Goal: Information Seeking & Learning: Learn about a topic

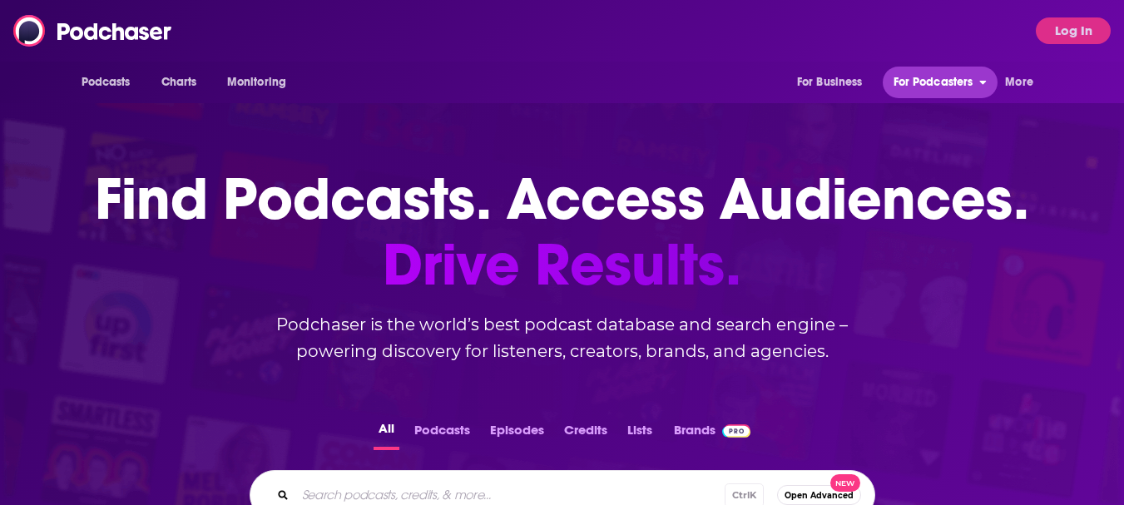
click at [932, 83] on span "For Podcasters" at bounding box center [934, 82] width 80 height 23
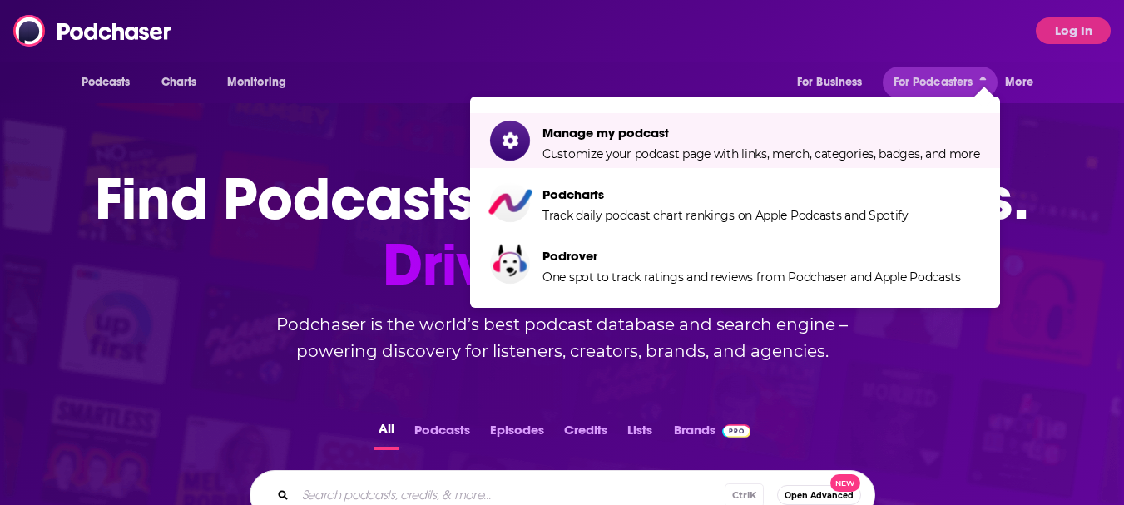
click at [667, 42] on div "Podcasts Charts Monitoring For Business For Podcasters More Log In" at bounding box center [562, 31] width 1124 height 62
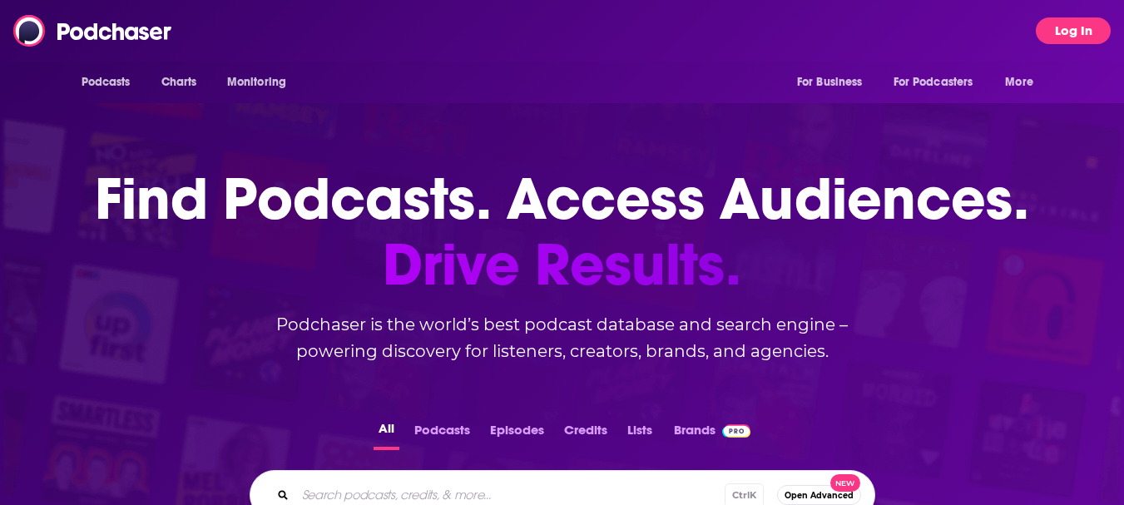
click at [1083, 24] on button "Log In" at bounding box center [1073, 30] width 75 height 27
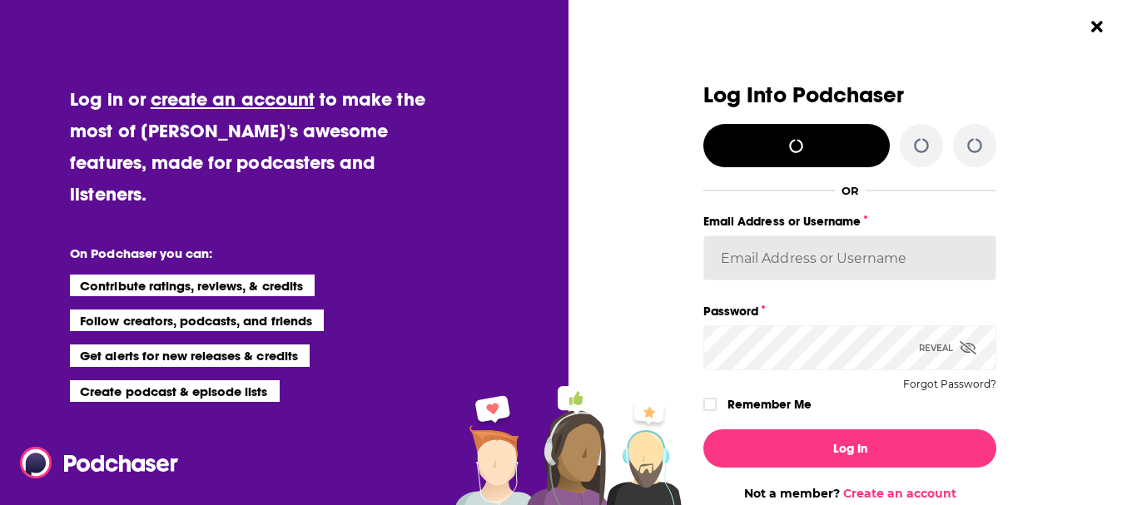
type input "[EMAIL_ADDRESS][DOMAIN_NAME]"
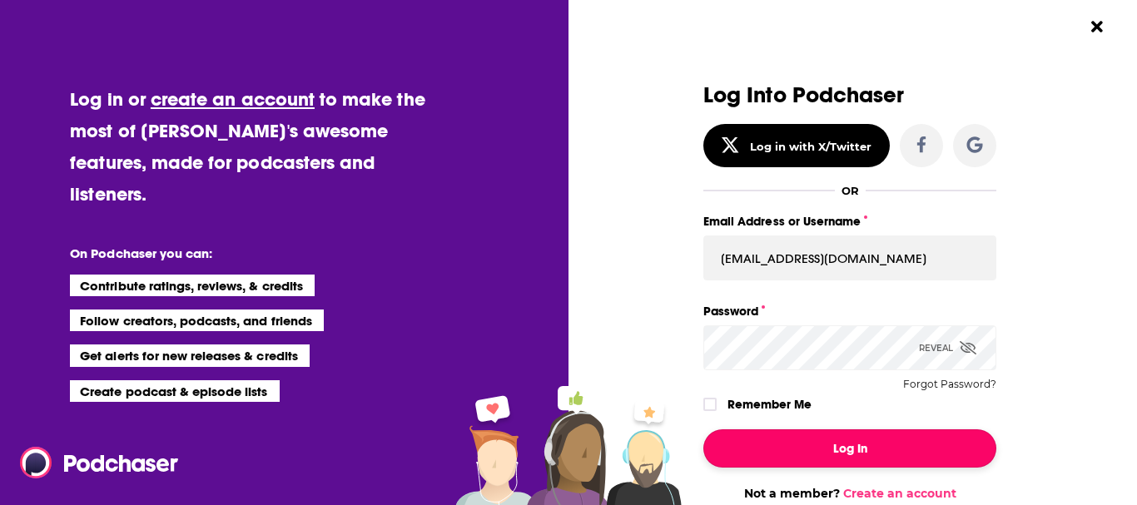
click at [797, 444] on button "Log In" at bounding box center [849, 448] width 293 height 38
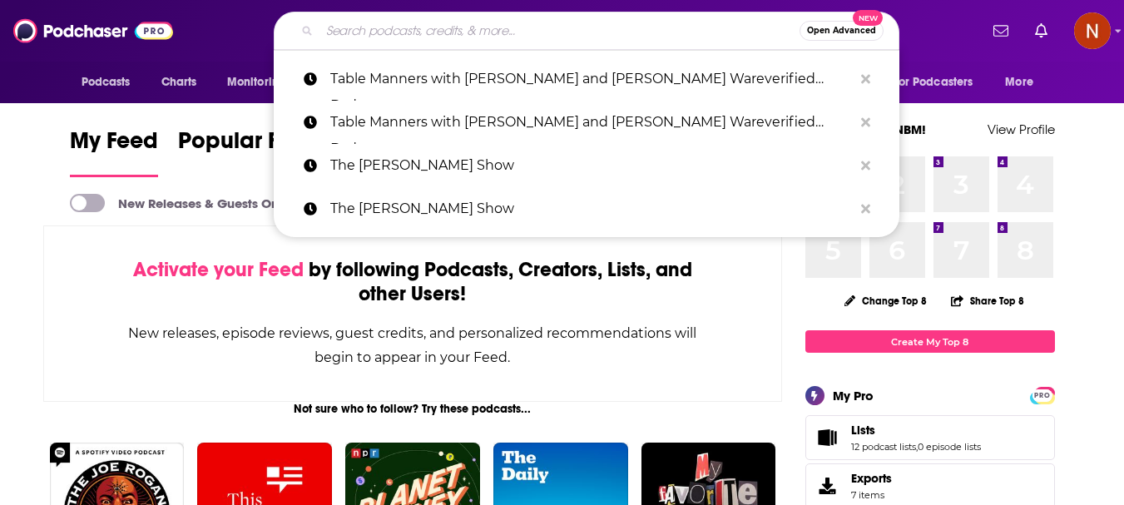
click at [447, 27] on input "Search podcasts, credits, & more..." at bounding box center [560, 30] width 480 height 27
paste input "Dr. [PERSON_NAME] Call of the Day"
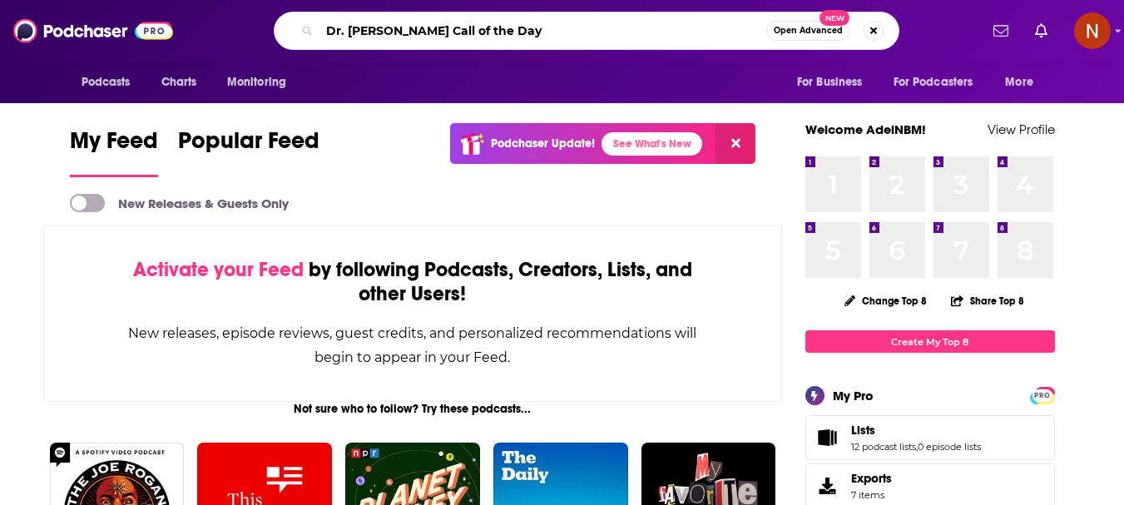
type input "Dr. [PERSON_NAME] Call of the Day"
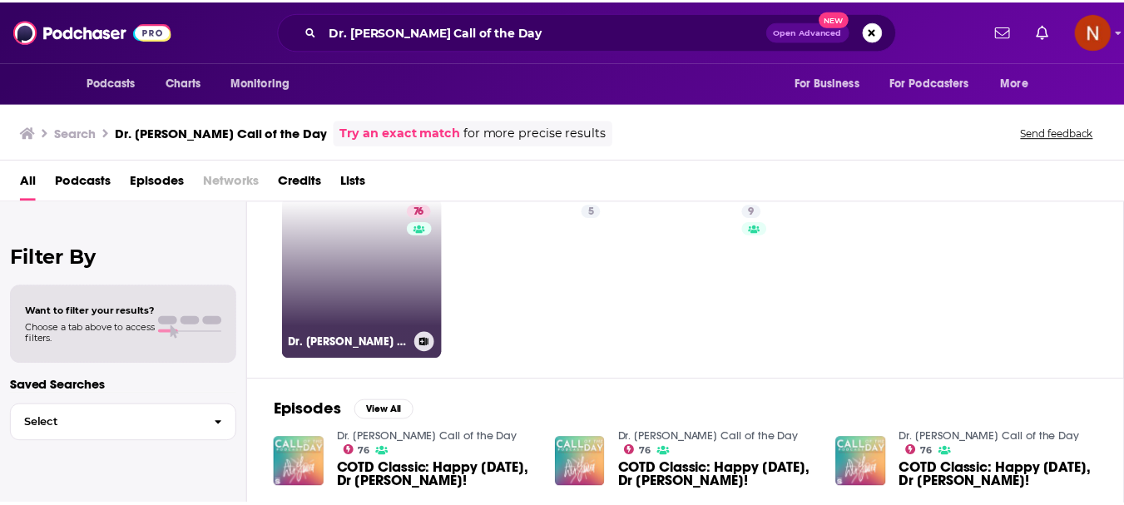
scroll to position [83, 0]
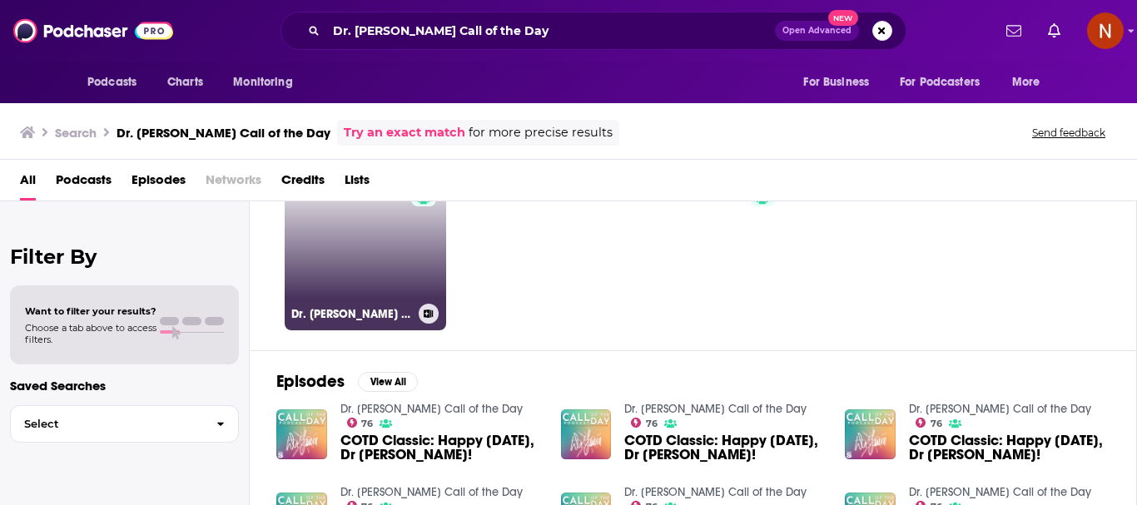
click at [349, 279] on link "76 Dr. [PERSON_NAME] Call of the Day" at bounding box center [365, 249] width 161 height 161
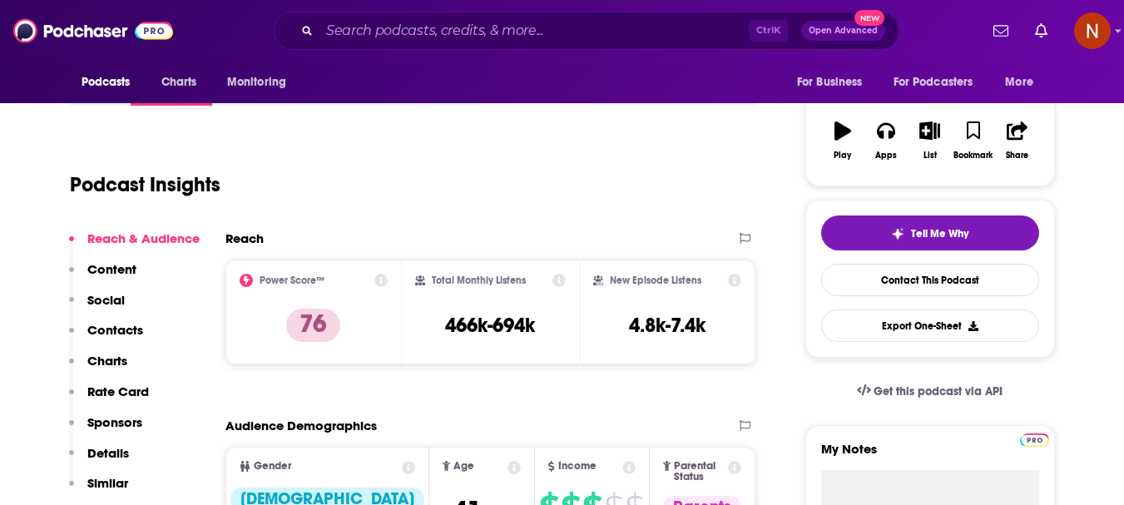
scroll to position [333, 0]
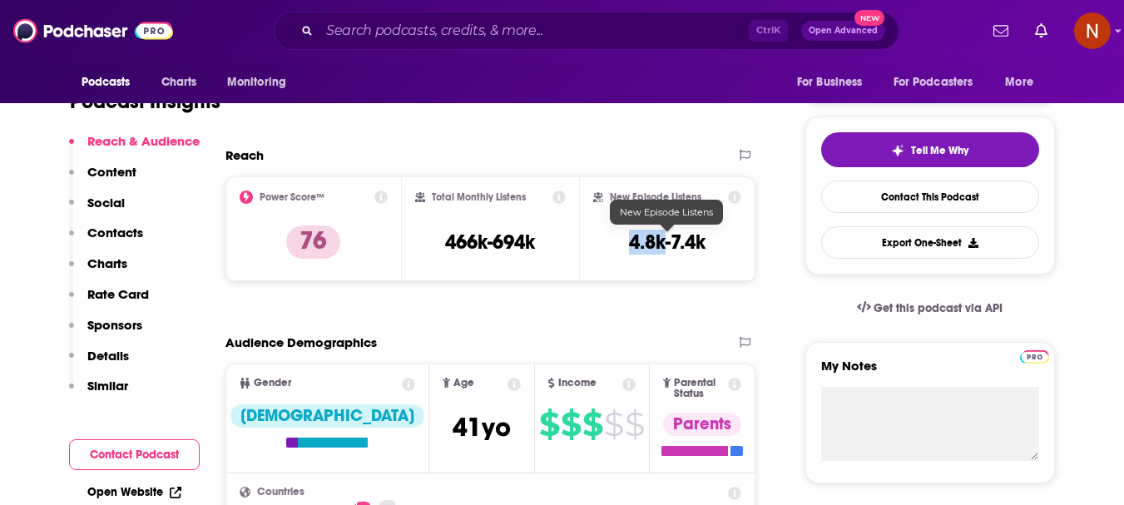
drag, startPoint x: 664, startPoint y: 245, endPoint x: 627, endPoint y: 245, distance: 36.6
click at [629, 245] on h3 "4.8k-7.4k" at bounding box center [667, 242] width 77 height 25
copy h3 "4.8k"
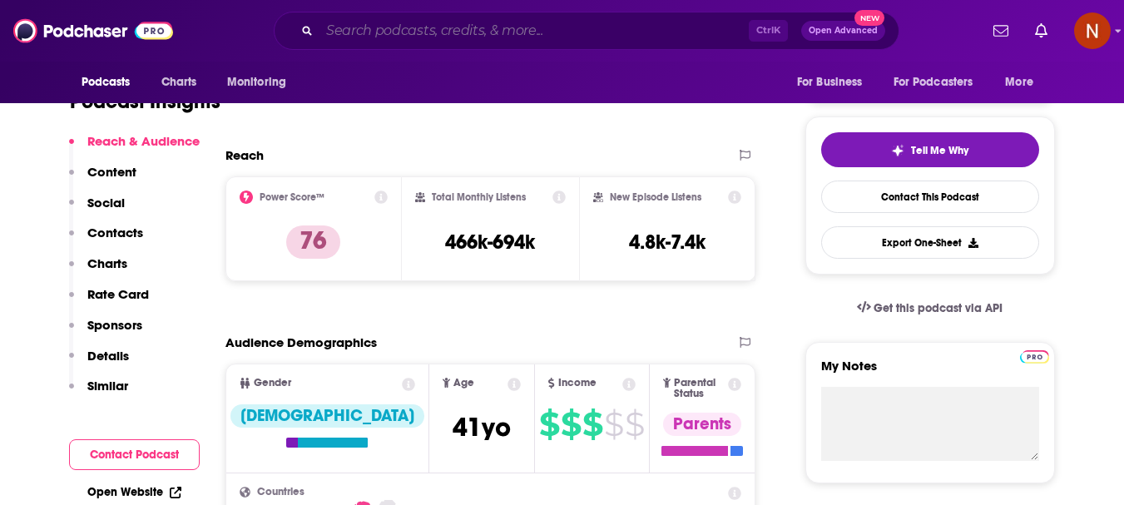
click at [524, 37] on input "Search podcasts, credits, & more..." at bounding box center [534, 30] width 429 height 27
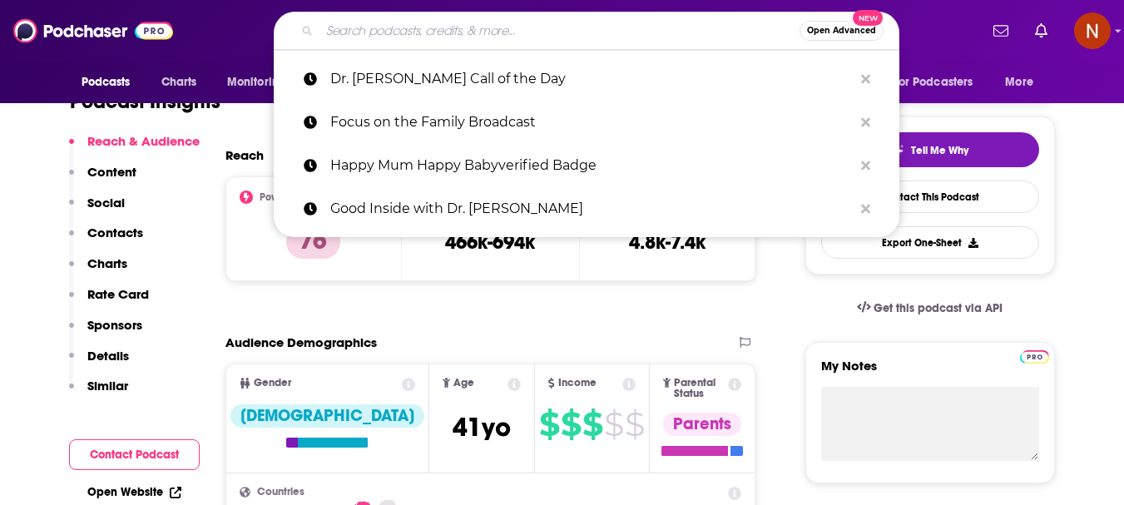
paste input "Deep Sleep Sounds"
type input "Deep Sleep Sounds"
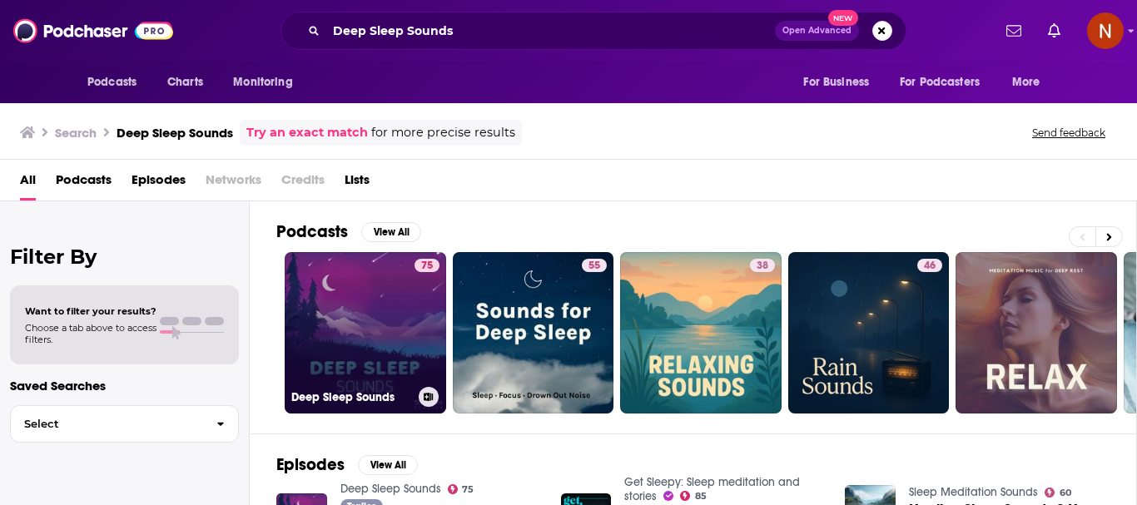
click at [374, 338] on link "75 Deep Sleep Sounds" at bounding box center [365, 332] width 161 height 161
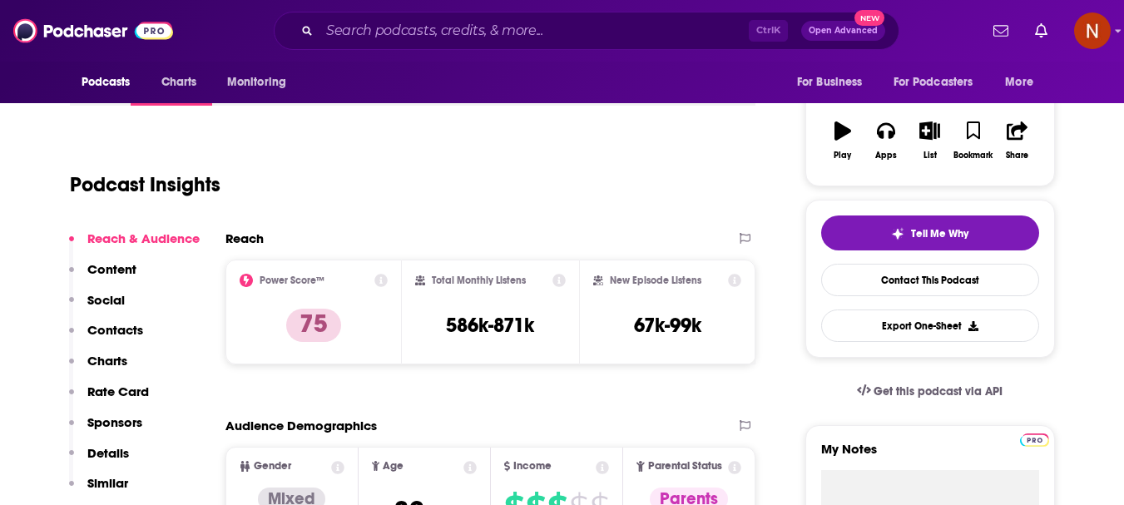
scroll to position [333, 0]
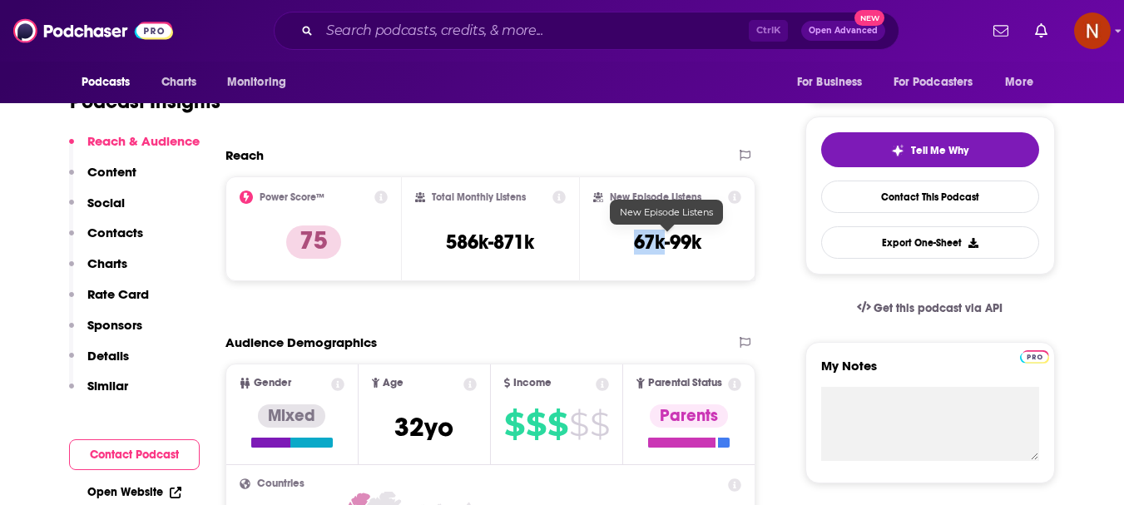
drag, startPoint x: 662, startPoint y: 246, endPoint x: 637, endPoint y: 247, distance: 25.8
click at [637, 247] on h3 "67k-99k" at bounding box center [667, 242] width 67 height 25
copy h3 "67k"
click at [412, 32] on input "Search podcasts, credits, & more..." at bounding box center [534, 30] width 429 height 27
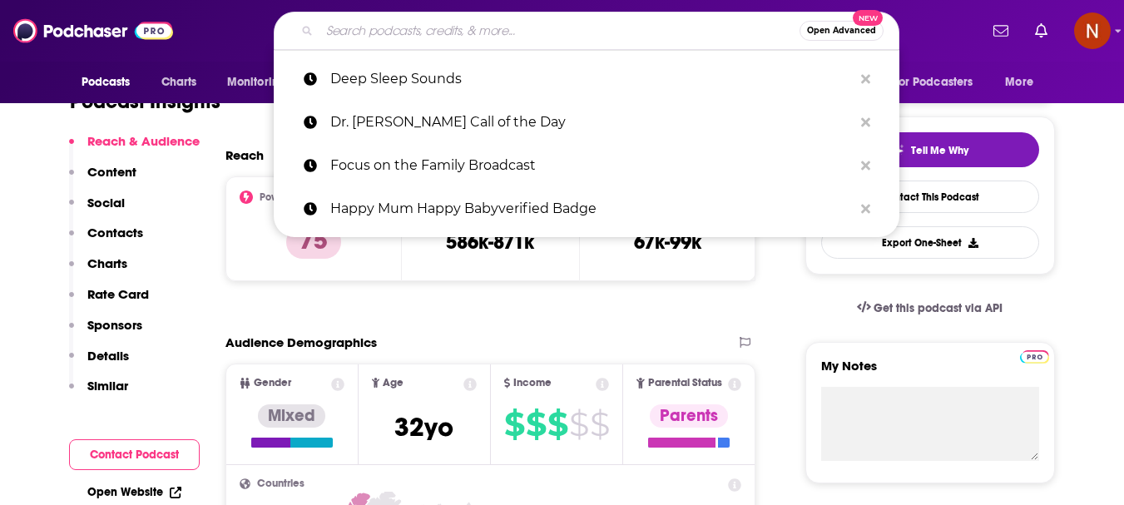
paste input "Storynory - Audio Stories For Kids"
type input "Storynory - Audio Stories For Kids"
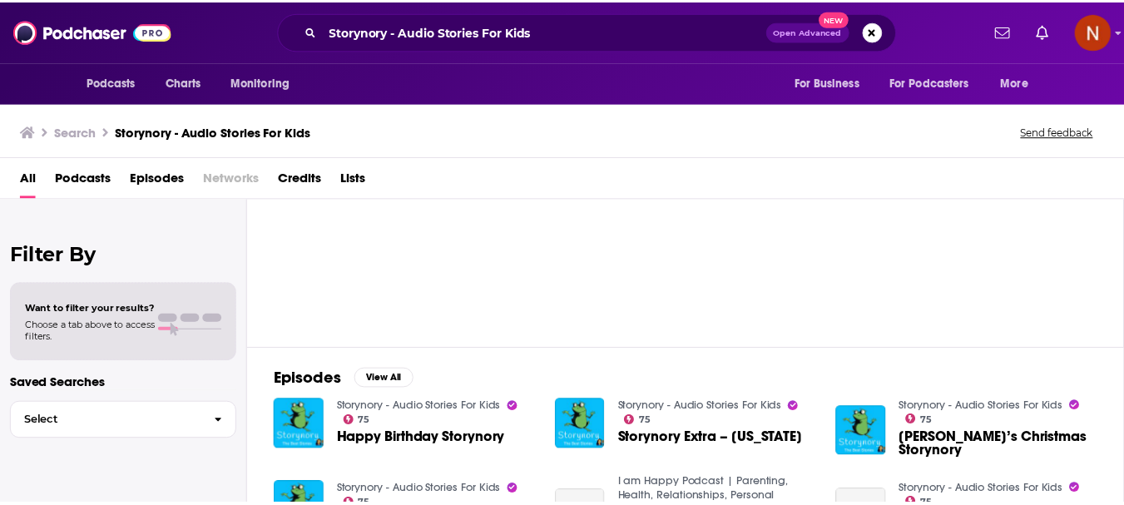
scroll to position [83, 0]
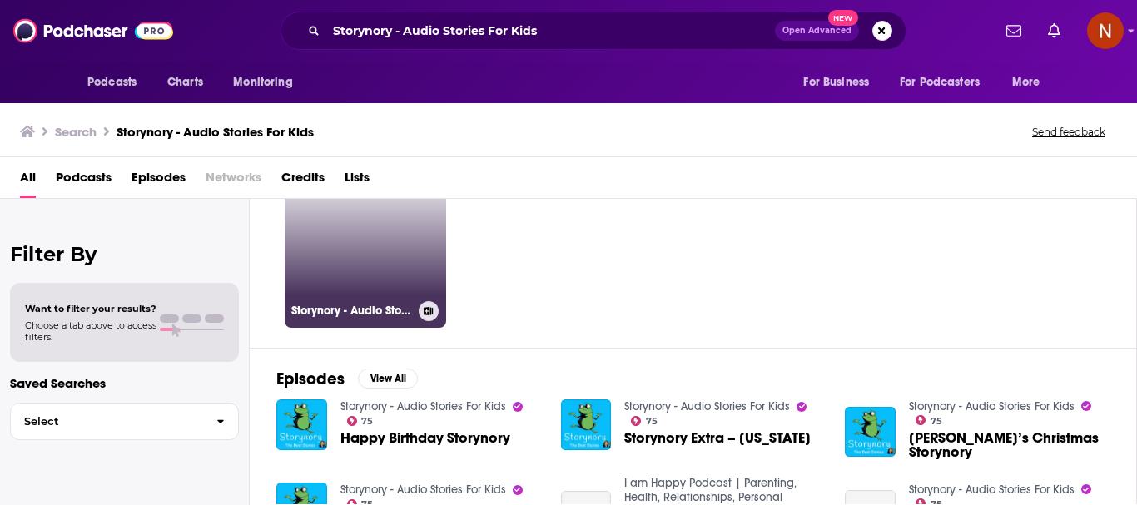
click at [365, 288] on link "75 Storynory - Audio Stories For Kids" at bounding box center [365, 246] width 161 height 161
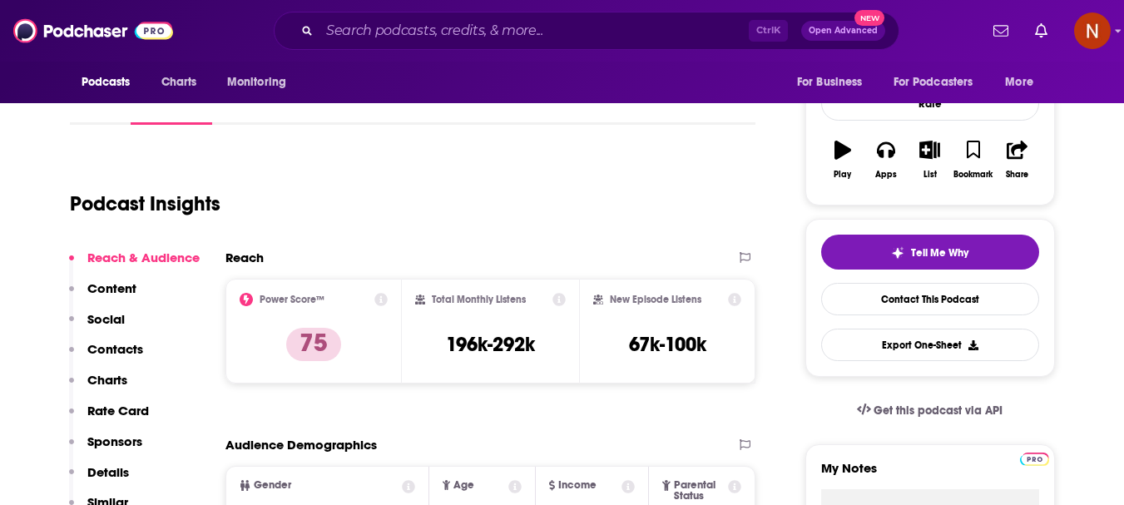
scroll to position [250, 0]
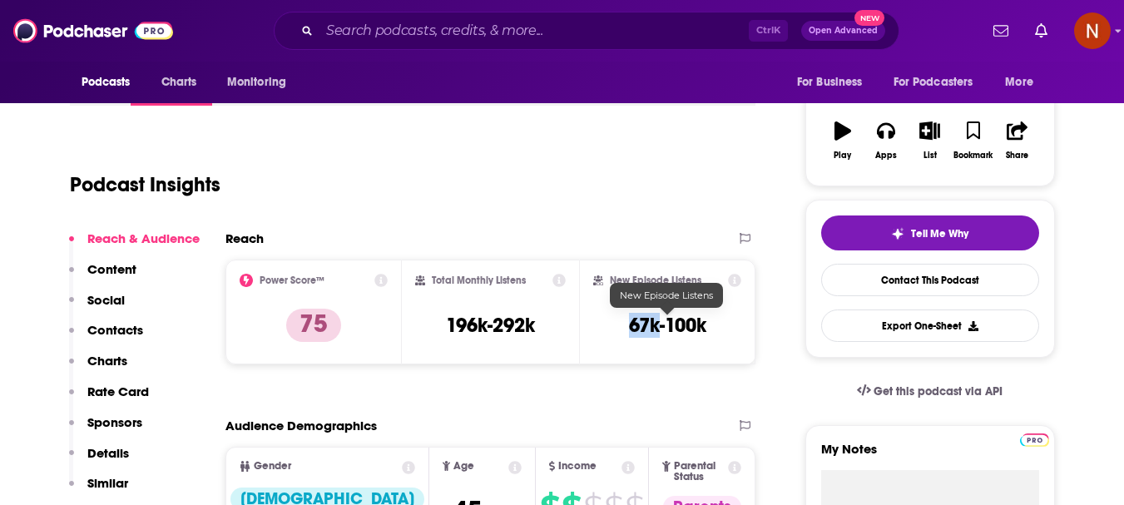
drag, startPoint x: 656, startPoint y: 331, endPoint x: 630, endPoint y: 331, distance: 25.8
click at [630, 331] on h3 "67k-100k" at bounding box center [667, 325] width 77 height 25
copy h3 "67k"
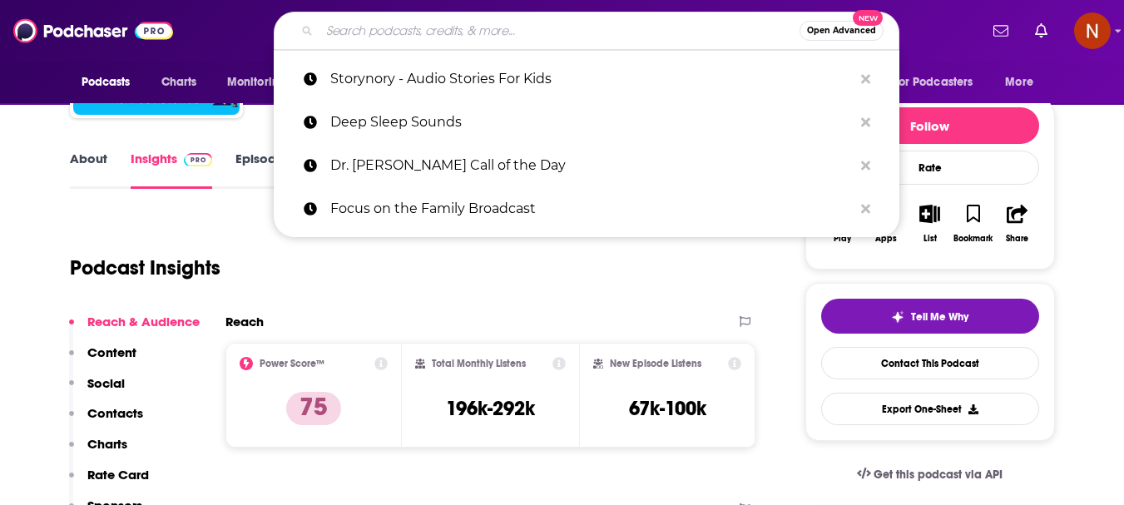
click at [454, 34] on input "Search podcasts, credits, & more..." at bounding box center [560, 30] width 480 height 27
paste input "Abroad in [GEOGRAPHIC_DATA] Badge"
type input "Abroad in [GEOGRAPHIC_DATA] Badge"
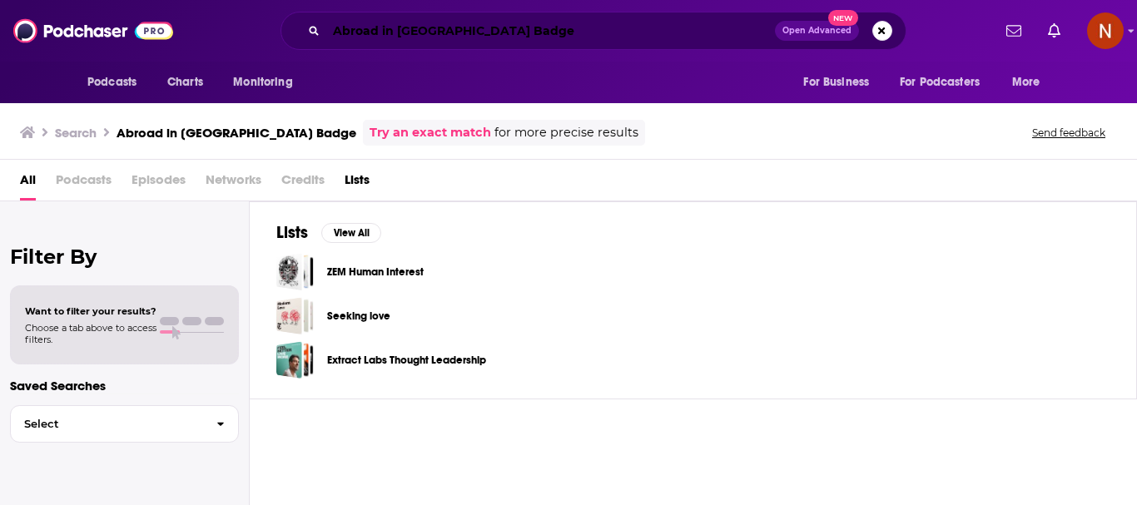
click at [533, 27] on input "Abroad in [GEOGRAPHIC_DATA] Badge" at bounding box center [550, 30] width 449 height 27
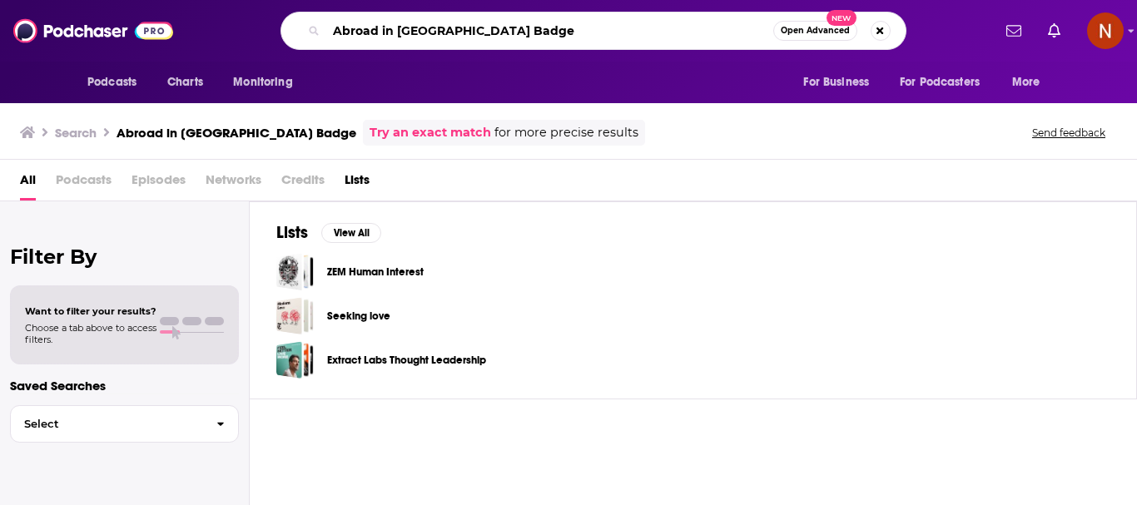
drag, startPoint x: 542, startPoint y: 30, endPoint x: 330, endPoint y: 32, distance: 211.4
click at [330, 32] on input "Abroad in [GEOGRAPHIC_DATA] Badge" at bounding box center [549, 30] width 447 height 27
paste input "podcasts Archives - [PERSON_NAME]: A Slob Comes Clean"
type input "podcasts Archives - [PERSON_NAME]: A Slob Comes Clean"
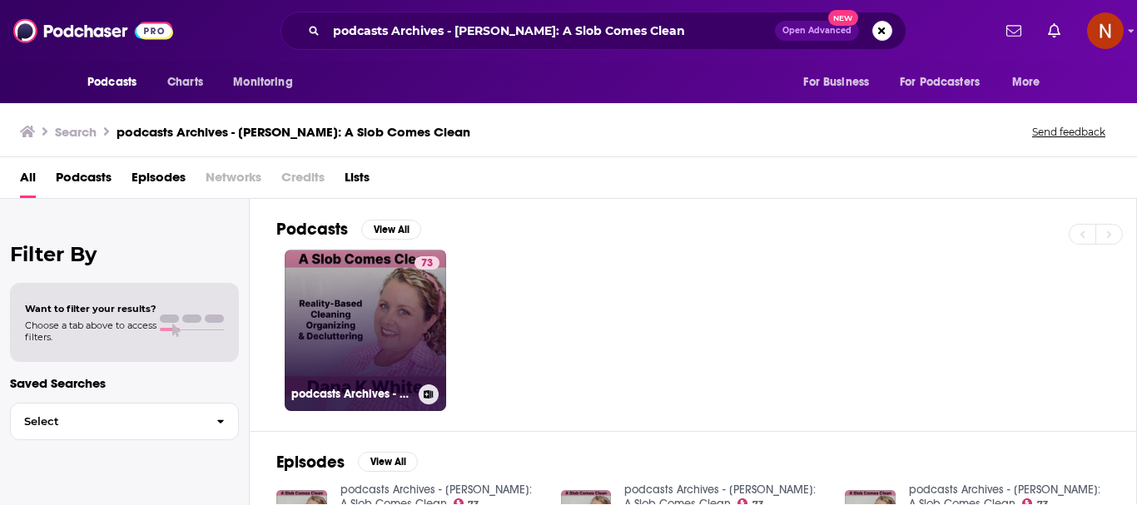
click at [343, 326] on link "73 podcasts Archives - [PERSON_NAME]: A Slob Comes Clean" at bounding box center [365, 330] width 161 height 161
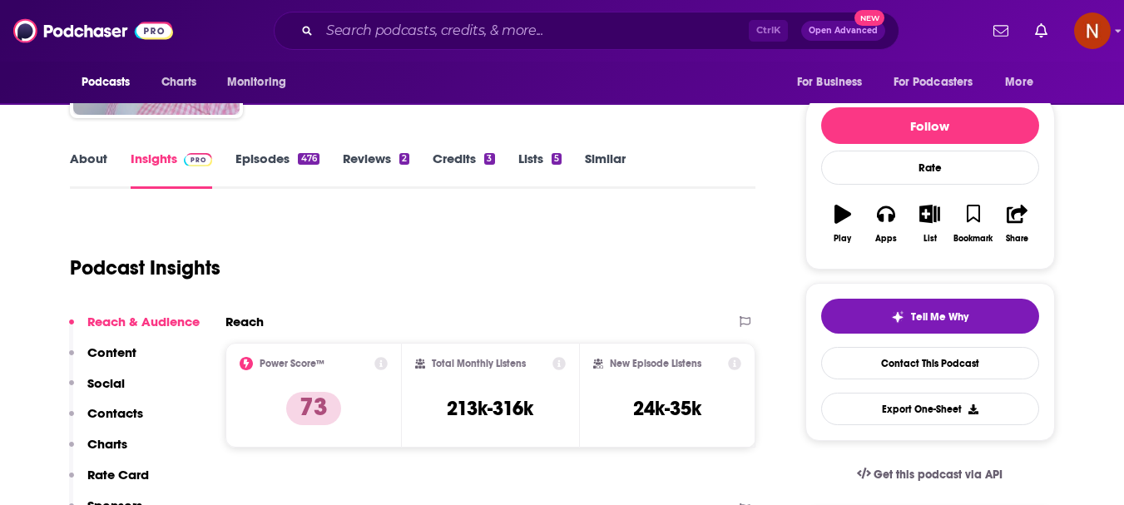
scroll to position [250, 0]
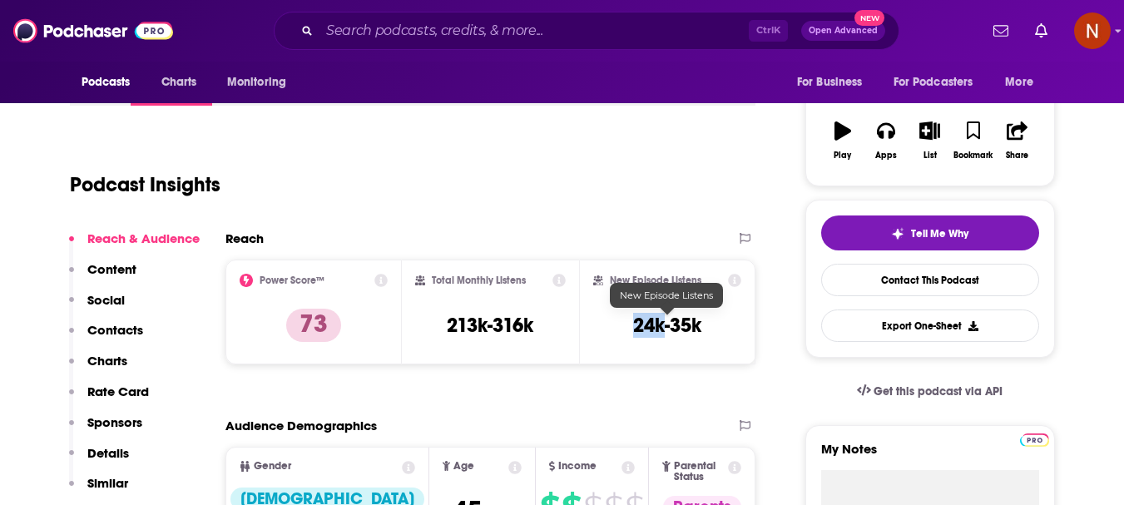
drag, startPoint x: 664, startPoint y: 330, endPoint x: 635, endPoint y: 330, distance: 29.1
click at [635, 330] on h3 "24k-35k" at bounding box center [667, 325] width 68 height 25
copy h3 "24k"
click at [475, 42] on input "Search podcasts, credits, & more..." at bounding box center [534, 30] width 429 height 27
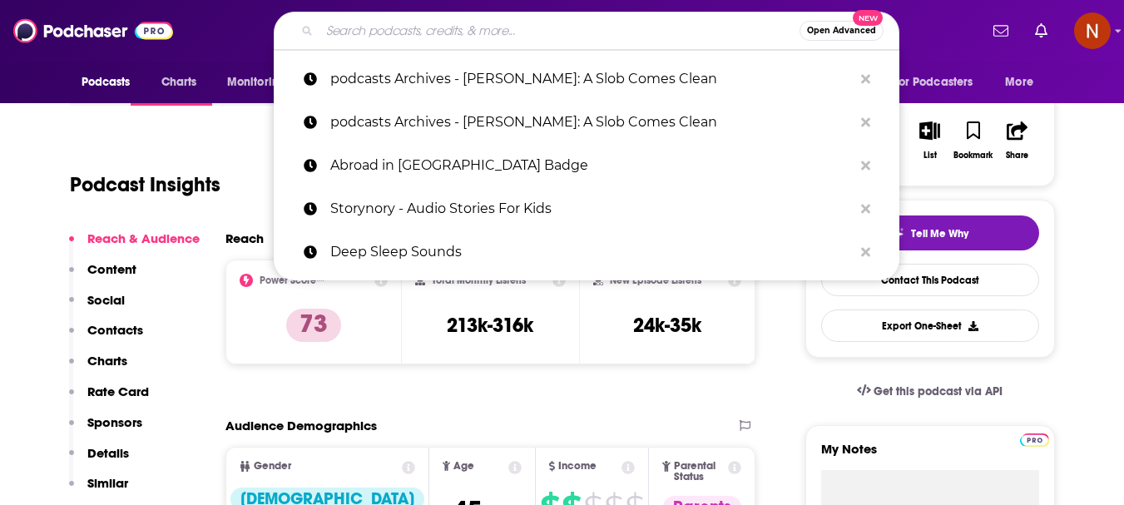
paste input "The Bowery Boys: [US_STATE] City History"
type input "The Bowery Boys: [US_STATE] City History"
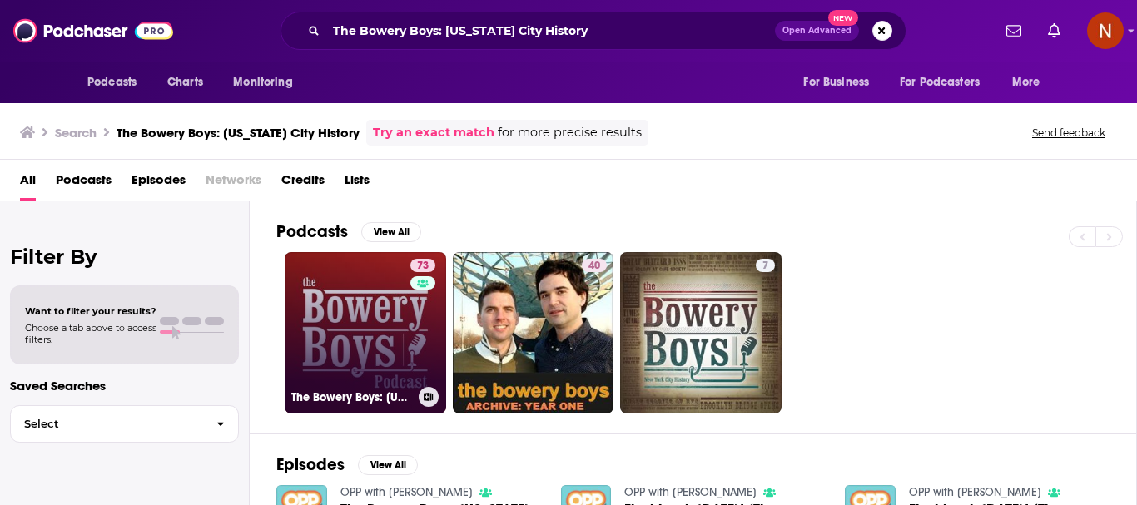
click at [370, 344] on link "73 The Bowery Boys: [US_STATE] City History" at bounding box center [365, 332] width 161 height 161
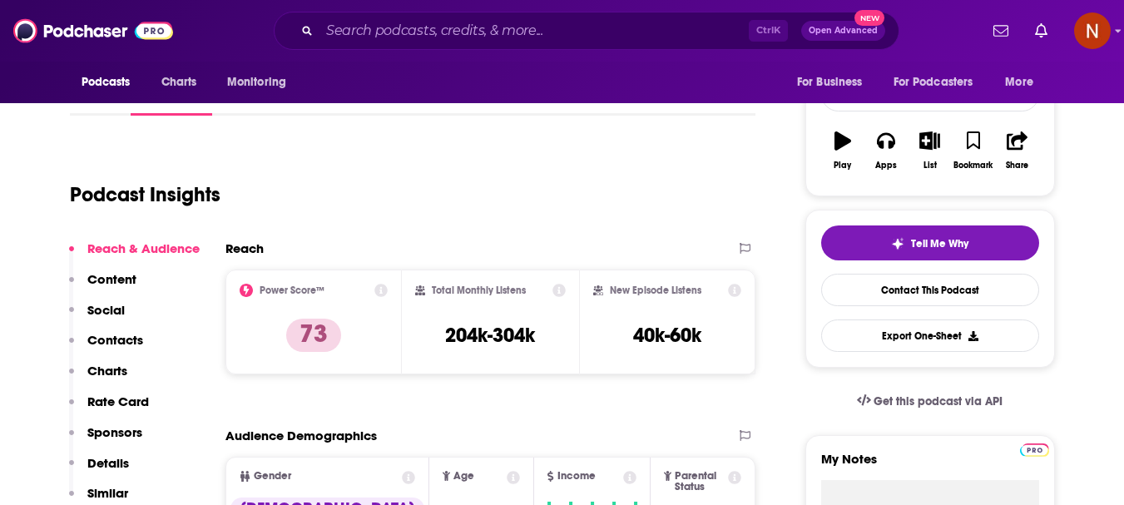
scroll to position [333, 0]
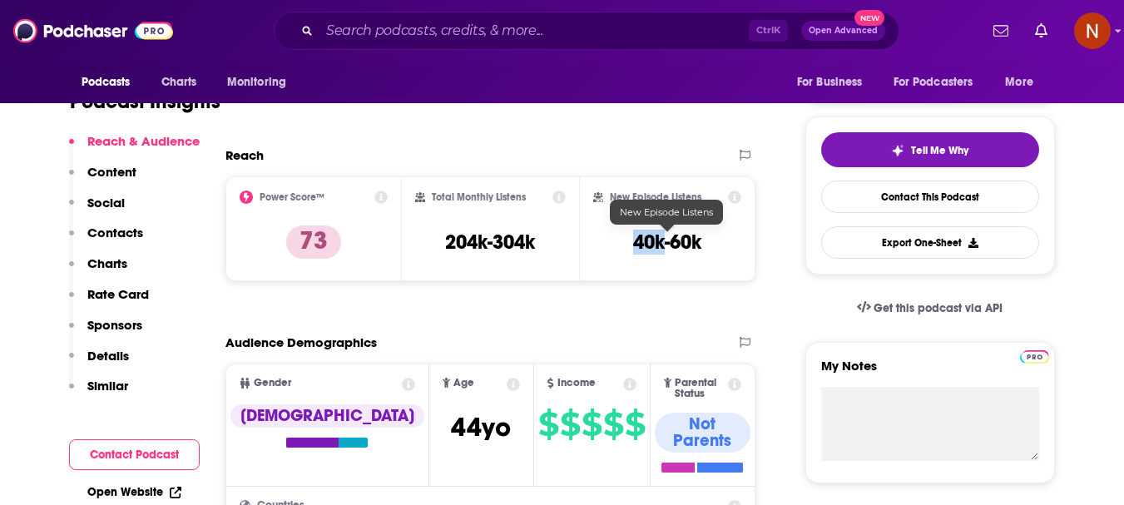
drag, startPoint x: 661, startPoint y: 245, endPoint x: 637, endPoint y: 246, distance: 23.3
click at [637, 246] on h3 "40k-60k" at bounding box center [667, 242] width 68 height 25
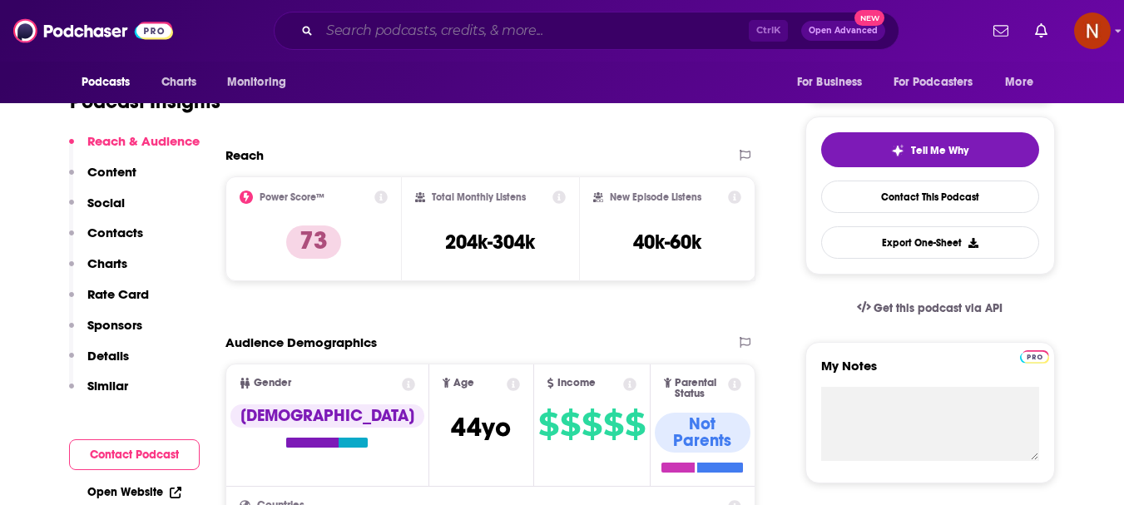
click at [438, 29] on input "Search podcasts, credits, & more..." at bounding box center [534, 30] width 429 height 27
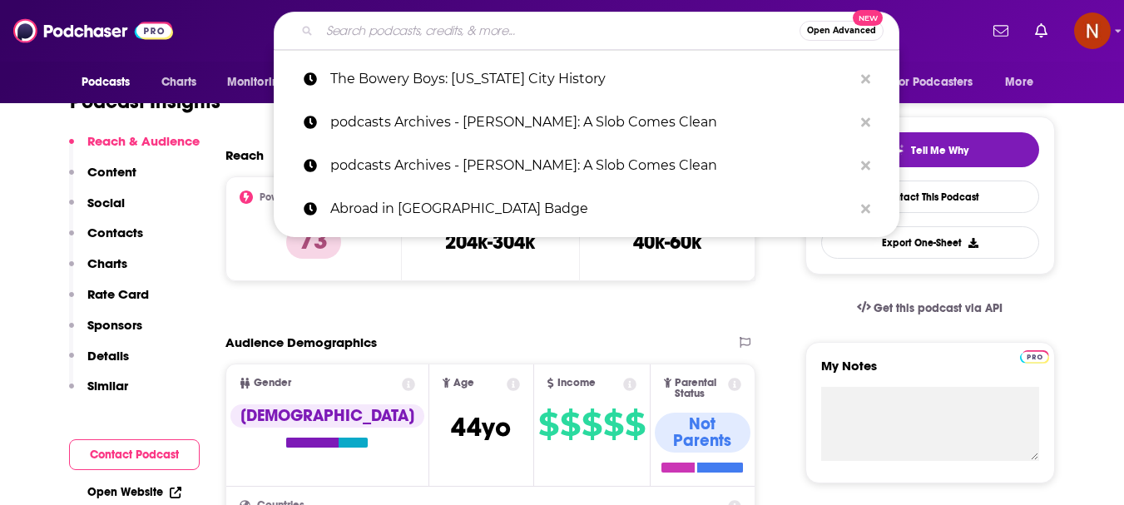
paste input "The [PERSON_NAME] Concept"
type input "The [PERSON_NAME] Concept"
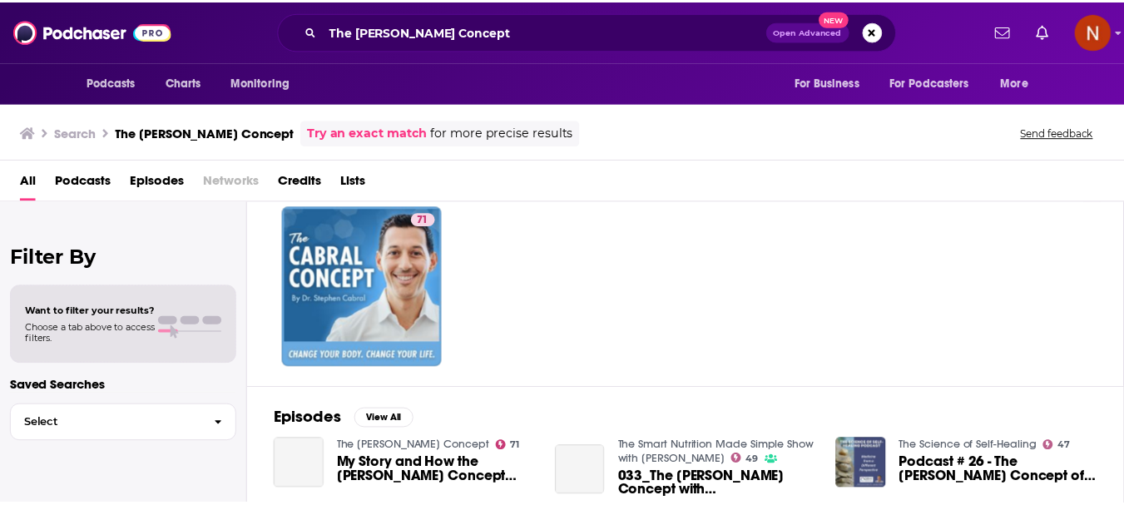
scroll to position [83, 0]
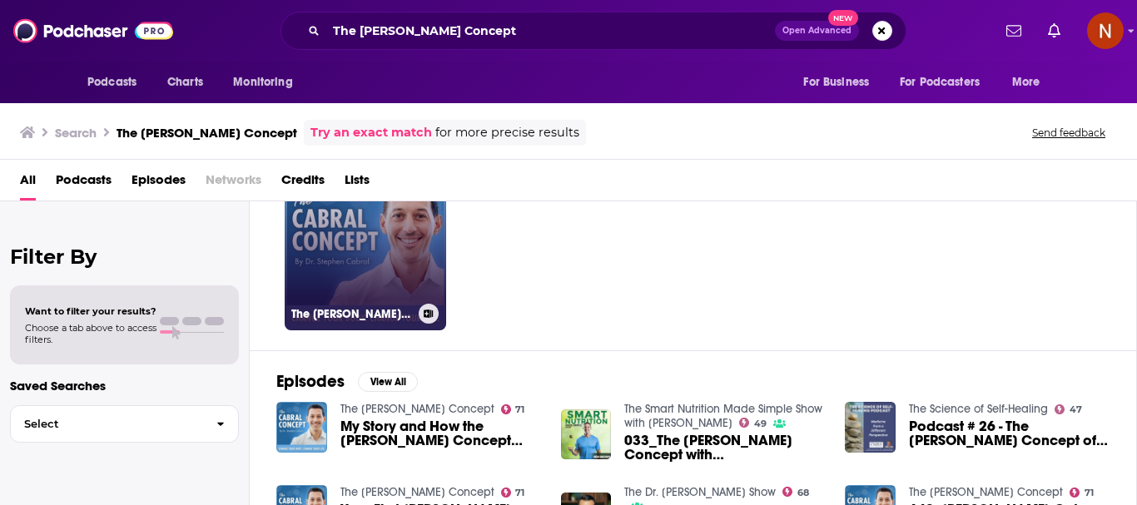
click at [357, 252] on link "71 The [PERSON_NAME] Concept" at bounding box center [365, 249] width 161 height 161
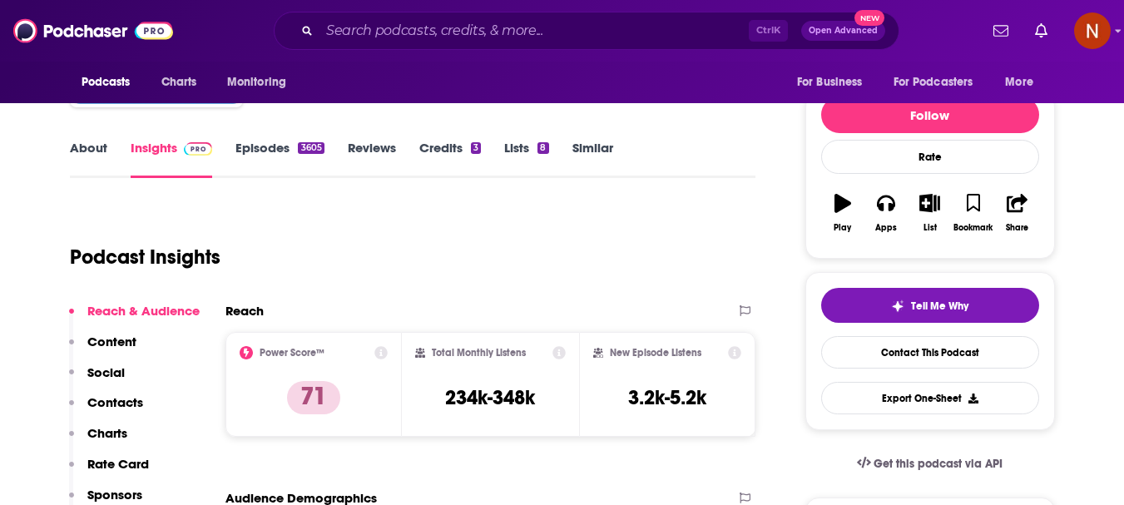
scroll to position [250, 0]
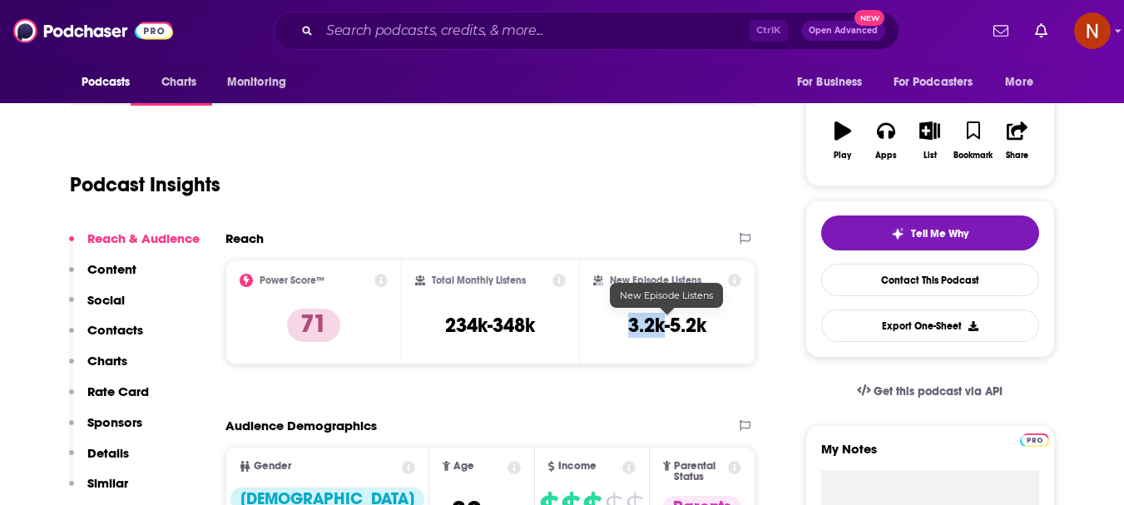
drag, startPoint x: 664, startPoint y: 334, endPoint x: 631, endPoint y: 334, distance: 33.3
click at [631, 334] on h3 "3.2k-5.2k" at bounding box center [667, 325] width 78 height 25
copy h3 "3.2k"
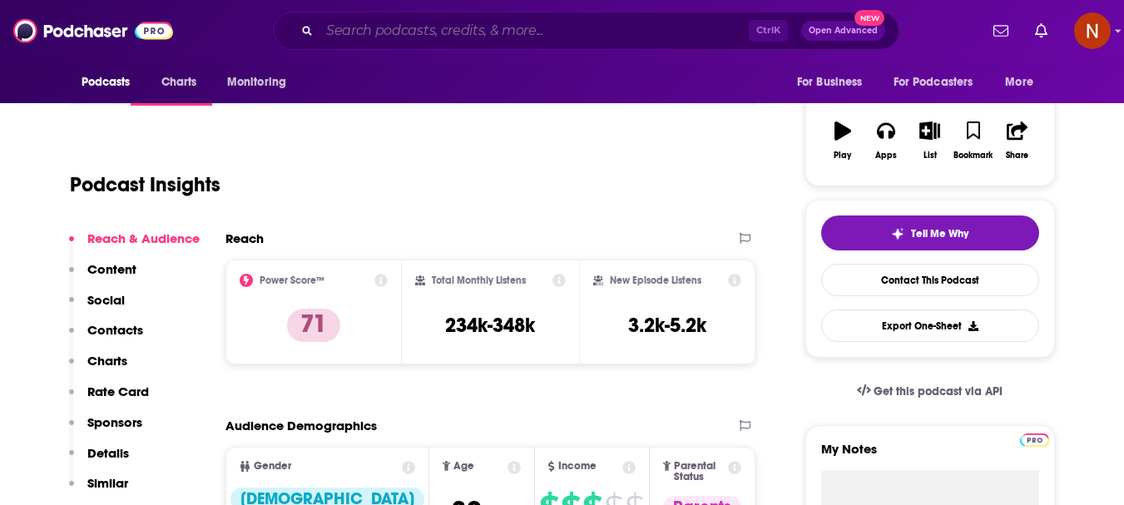
click at [532, 29] on input "Search podcasts, credits, & more..." at bounding box center [534, 30] width 429 height 27
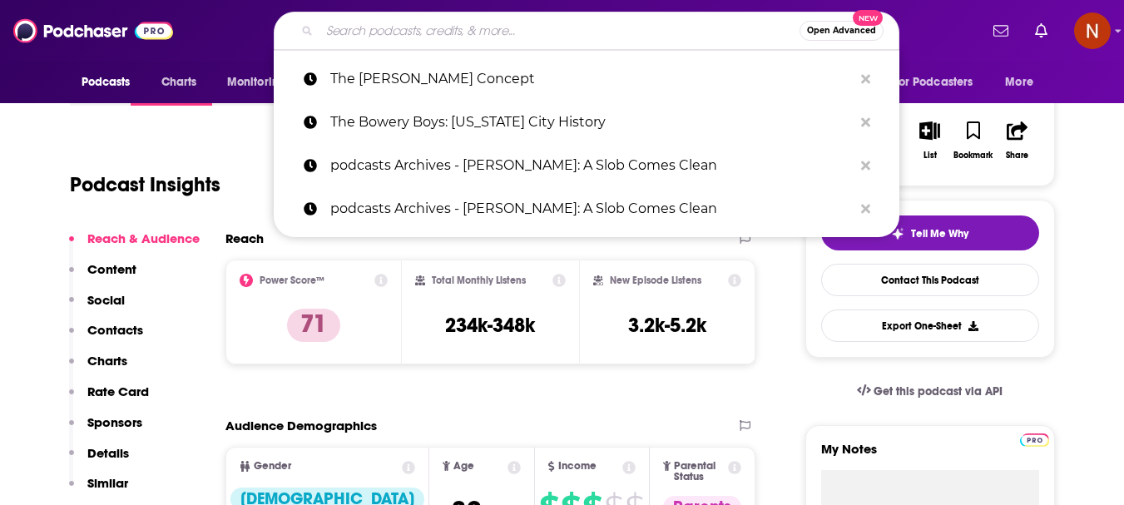
paste input "The Birth Hour - A Birth Story Podcast"
type input "The Birth Hour - A Birth Story Podcast"
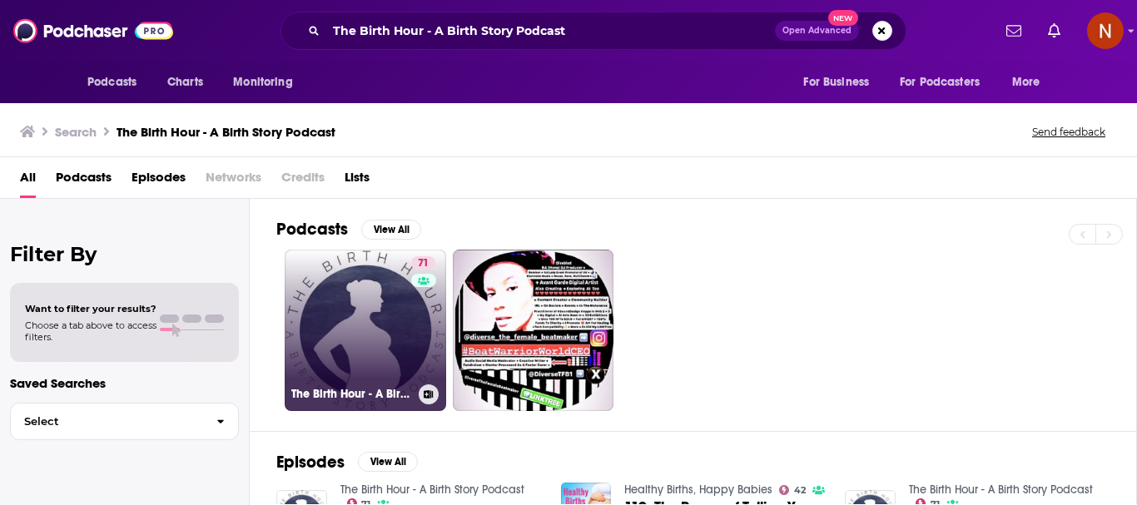
click at [368, 330] on link "71 The Birth Hour - A Birth Story Podcast" at bounding box center [365, 330] width 161 height 161
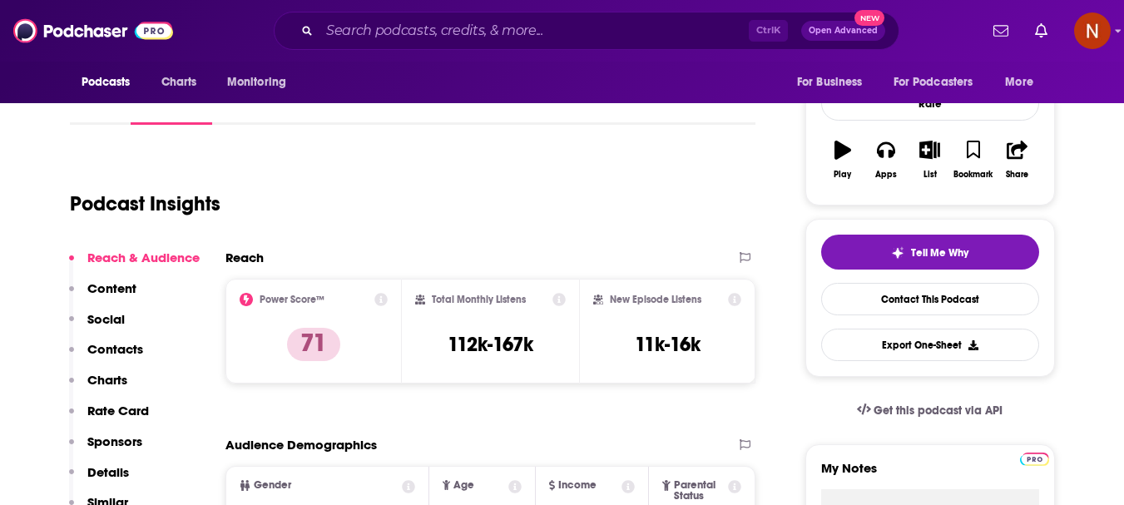
scroll to position [333, 0]
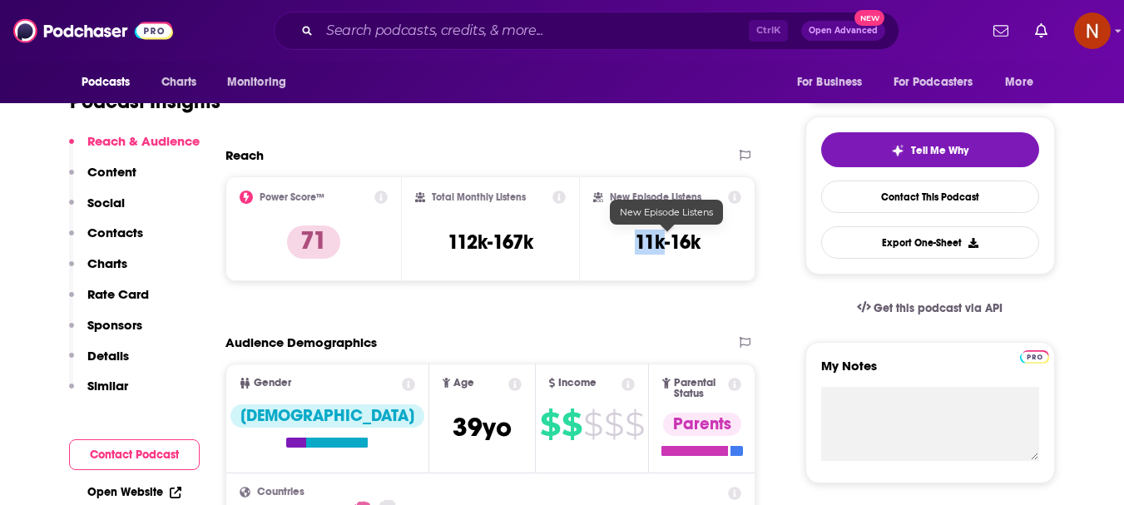
drag, startPoint x: 666, startPoint y: 250, endPoint x: 635, endPoint y: 247, distance: 30.9
click at [635, 247] on h3 "11k-16k" at bounding box center [668, 242] width 66 height 25
copy h3 "11k"
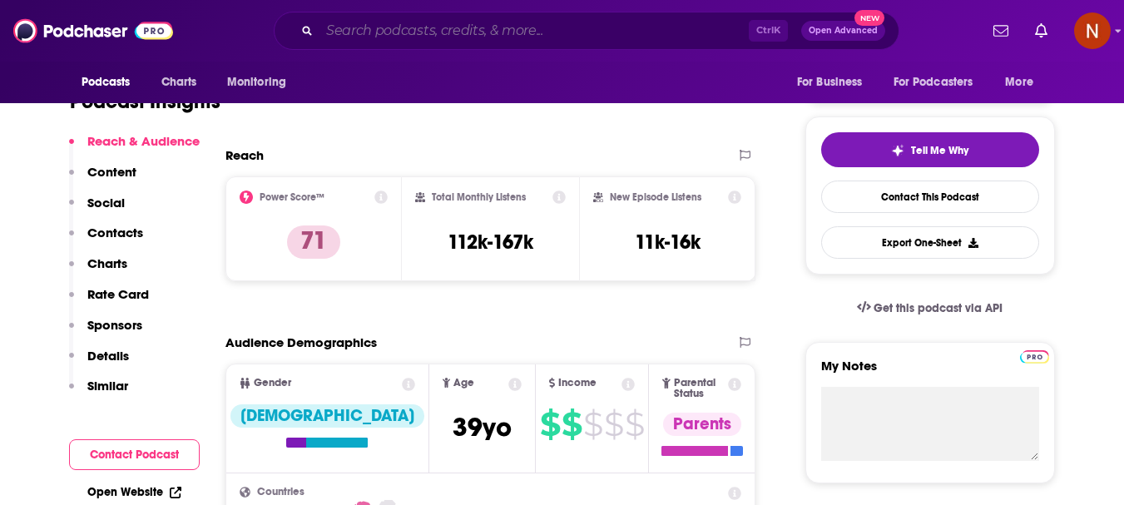
click at [493, 32] on input "Search podcasts, credits, & more..." at bounding box center [534, 30] width 429 height 27
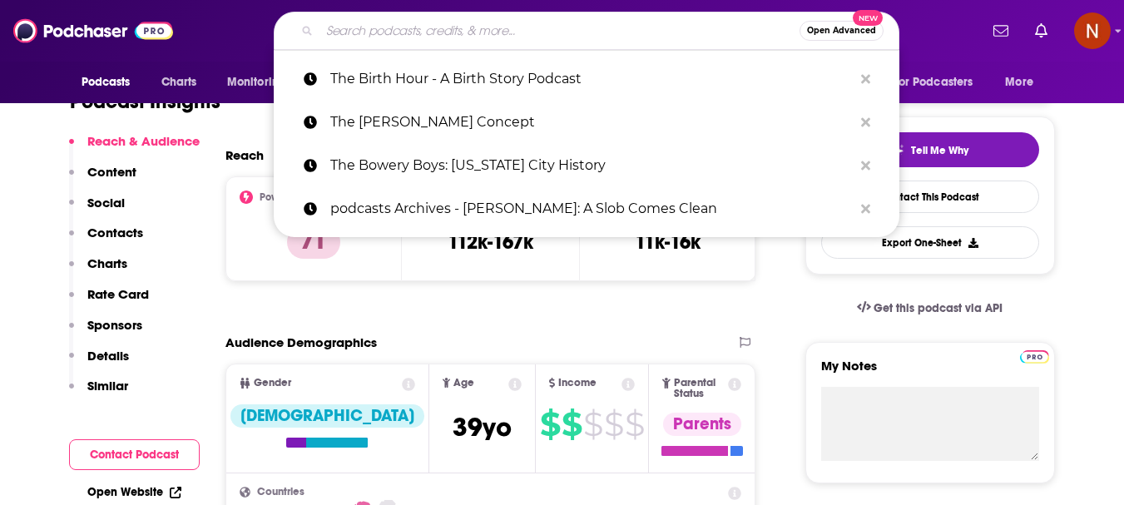
paste input "Law of Attraction Changed My Life"
type input "Law of Attraction Changed My Life"
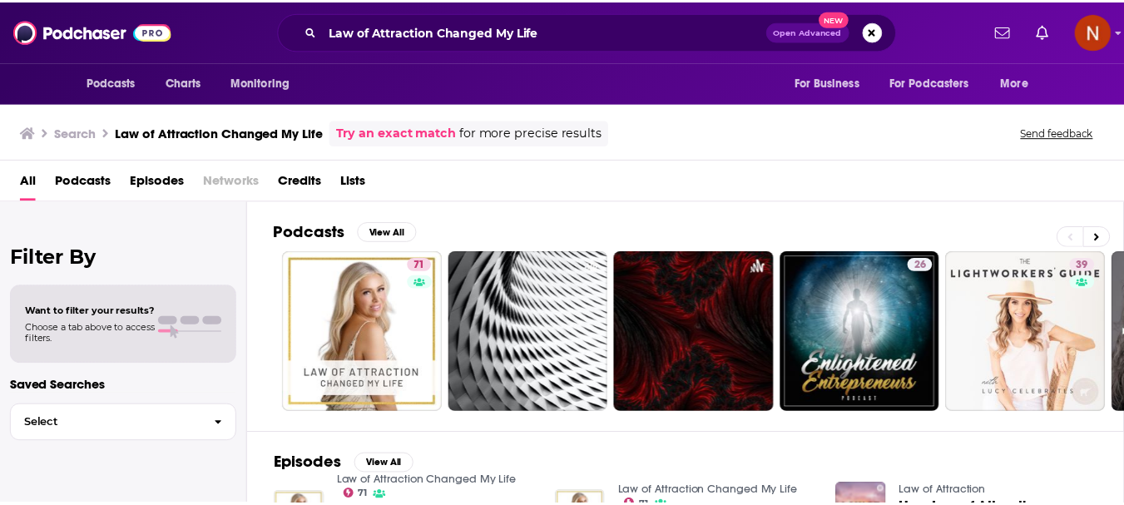
scroll to position [83, 0]
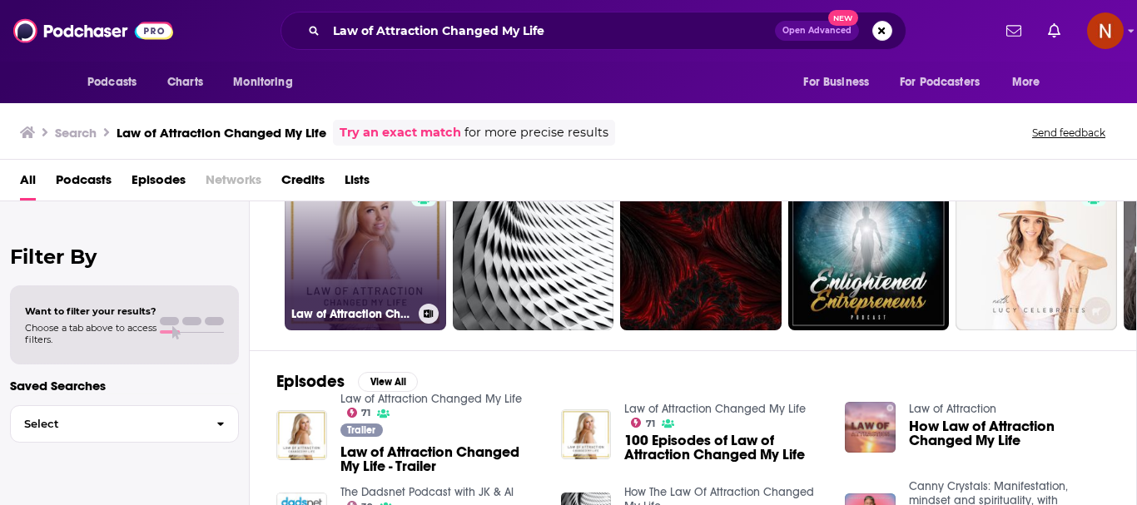
click at [342, 258] on link "71 Law of Attraction Changed My Life" at bounding box center [365, 249] width 161 height 161
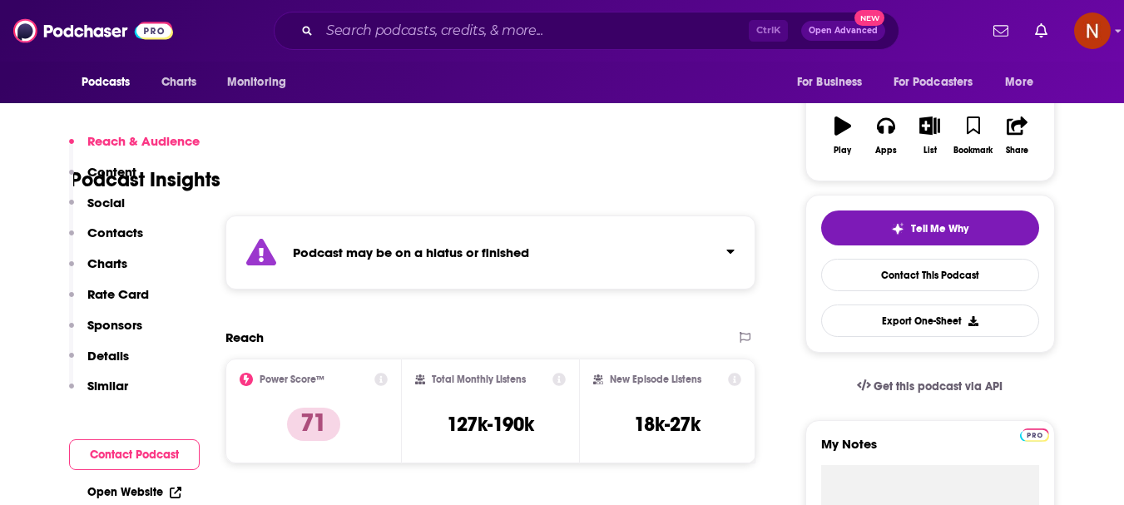
scroll to position [333, 0]
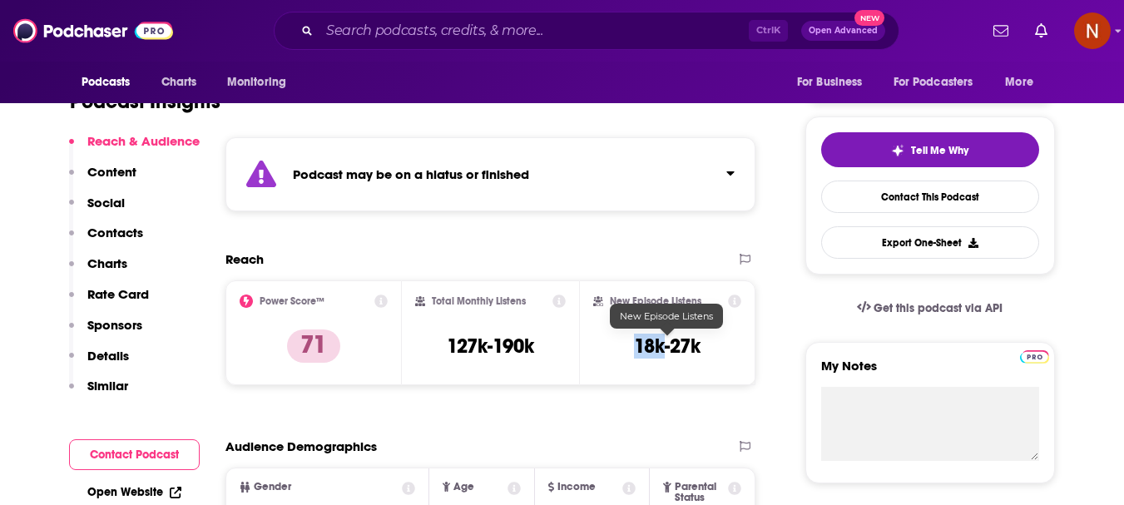
drag, startPoint x: 662, startPoint y: 354, endPoint x: 636, endPoint y: 354, distance: 26.6
click at [636, 354] on h3 "18k-27k" at bounding box center [667, 346] width 67 height 25
copy h3 "18k"
click at [445, 28] on input "Search podcasts, credits, & more..." at bounding box center [534, 30] width 429 height 27
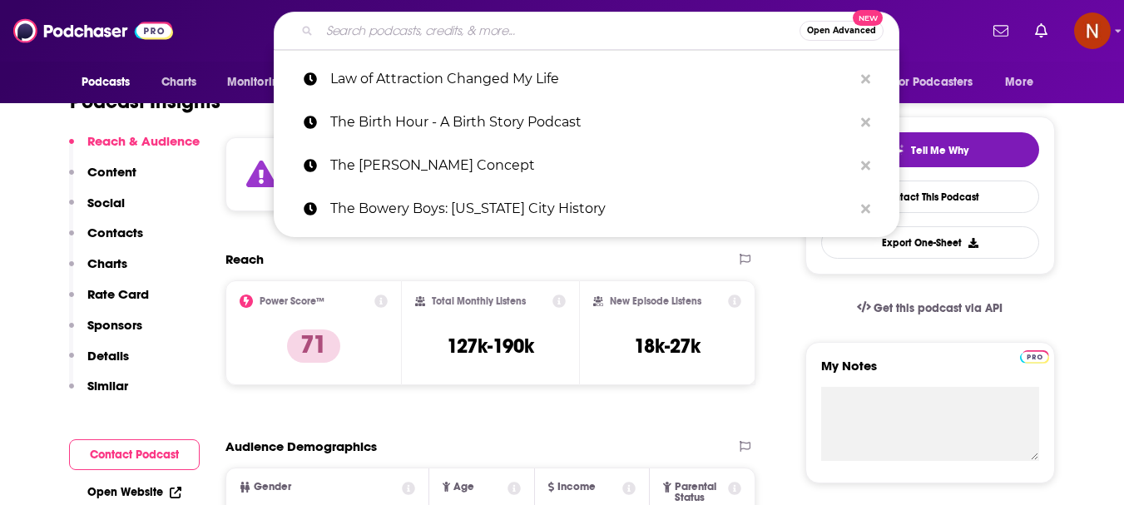
paste input "Law of Attraction Changed My Life"
type input "Law of Attraction Changed My Life"
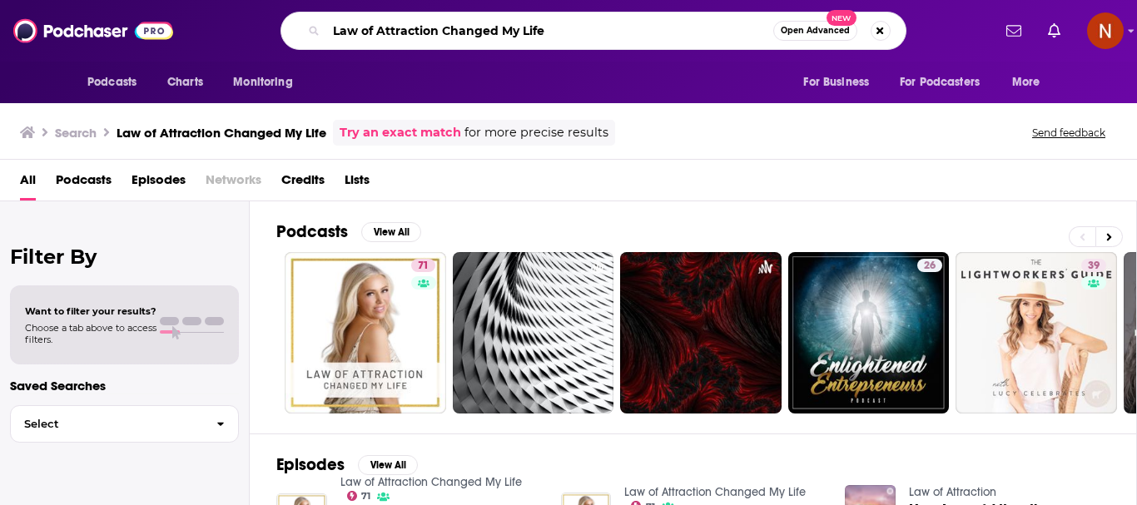
click at [576, 37] on input "Law of Attraction Changed My Life" at bounding box center [549, 30] width 447 height 27
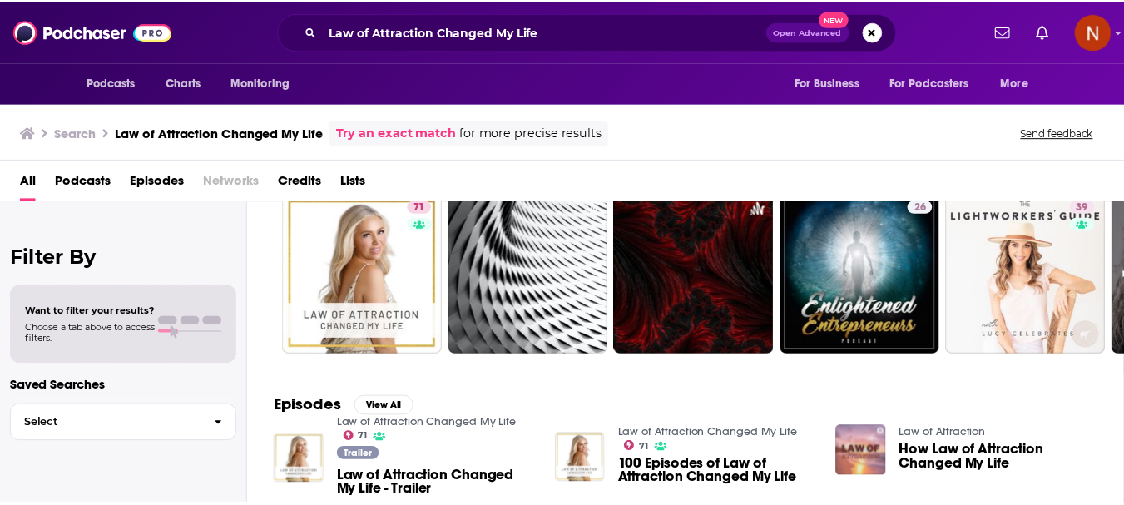
scroll to position [83, 0]
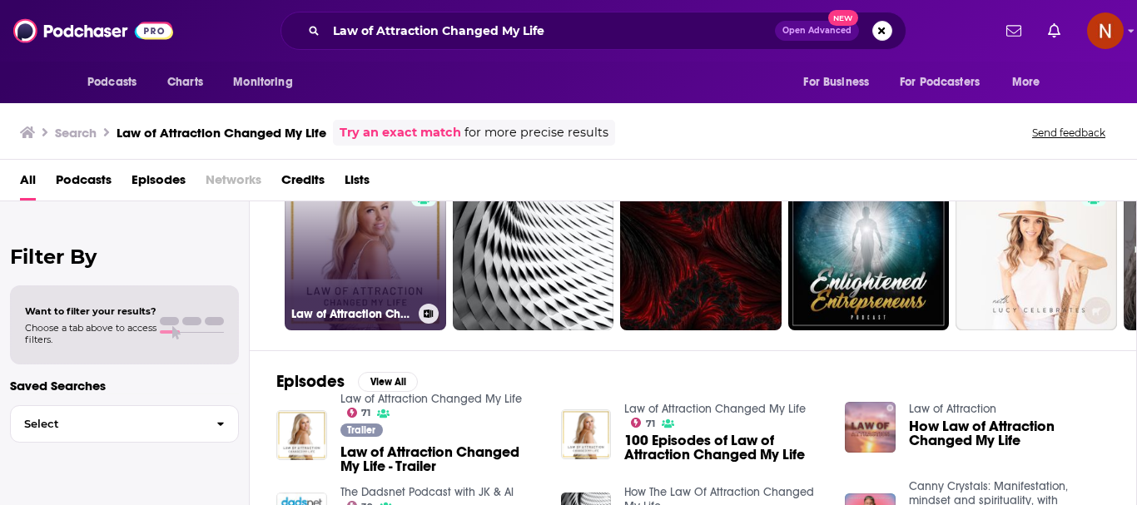
click at [379, 270] on link "71 Law of Attraction Changed My Life" at bounding box center [365, 249] width 161 height 161
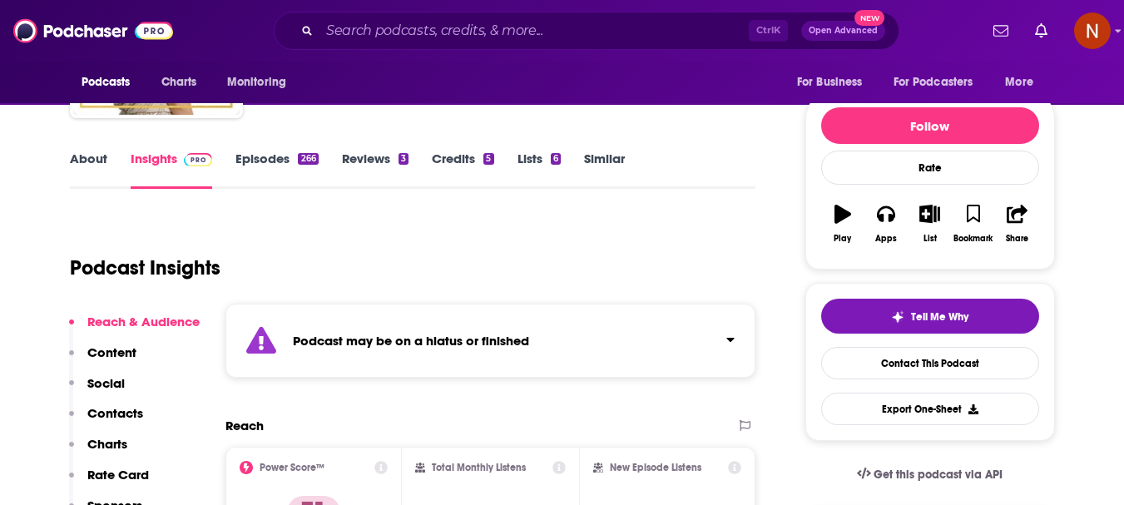
scroll to position [333, 0]
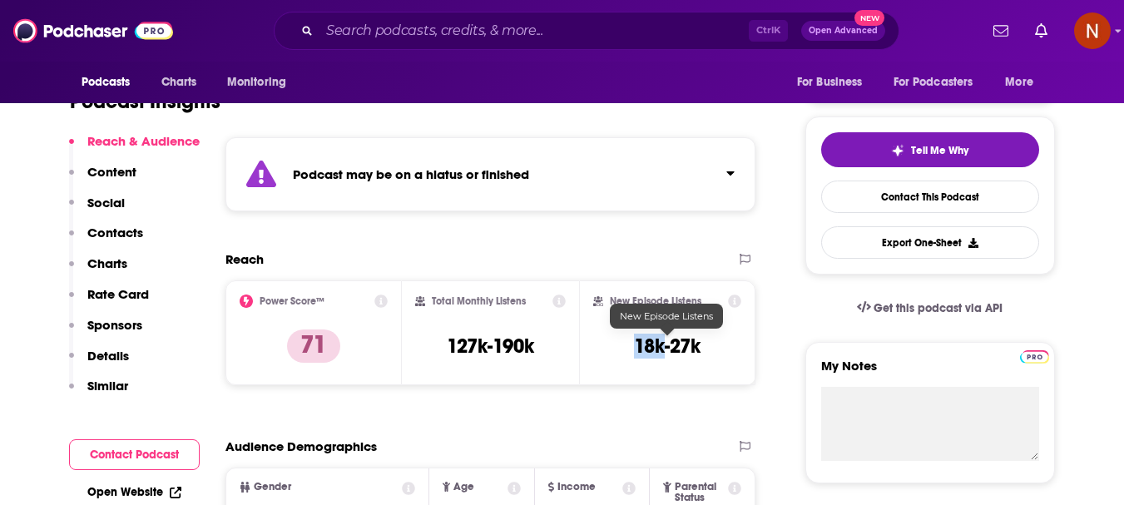
drag, startPoint x: 665, startPoint y: 354, endPoint x: 635, endPoint y: 354, distance: 30.0
click at [635, 354] on h3 "18k-27k" at bounding box center [667, 346] width 67 height 25
copy h3 "18k"
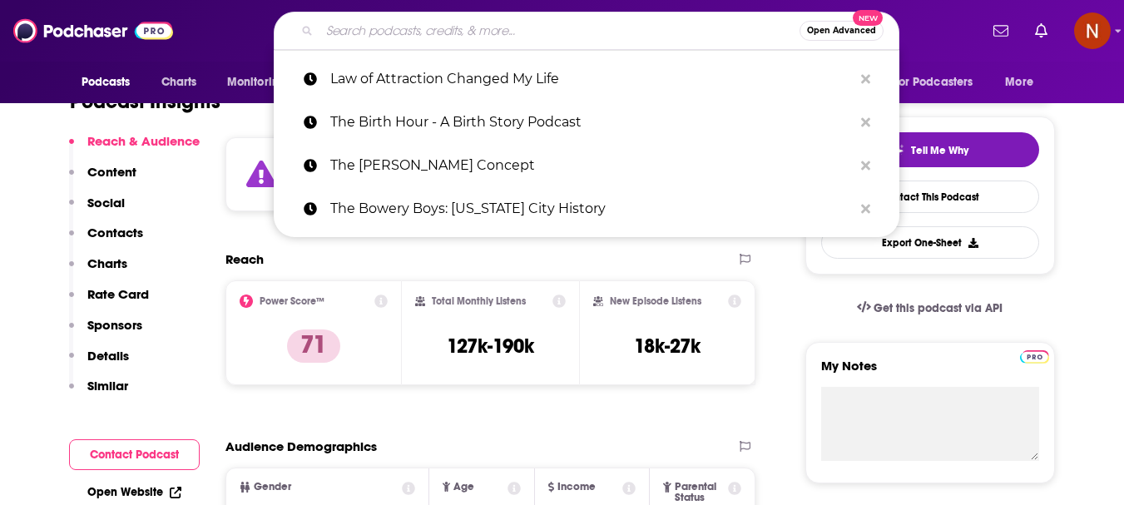
click at [453, 31] on input "Search podcasts, credits, & more..." at bounding box center [560, 30] width 480 height 27
paste input "The Travel Diariesverified Badge"
type input "The Travel Diariesverified Badge"
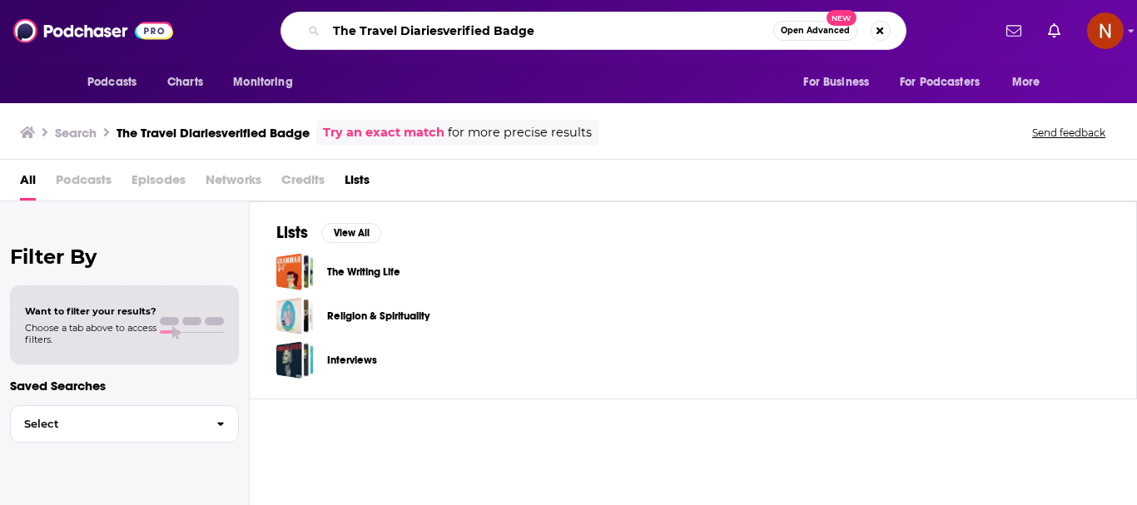
drag, startPoint x: 553, startPoint y: 31, endPoint x: 289, endPoint y: 32, distance: 264.6
click at [289, 32] on div "The Travel Diariesverified Badge Open Advanced New" at bounding box center [593, 31] width 626 height 38
paste input "Short Stories for Kids: Bedtime ~ Car Time ~ Downtim"
type input "Short Stories for Kids: Bedtime ~ Car Time ~ Downtime"
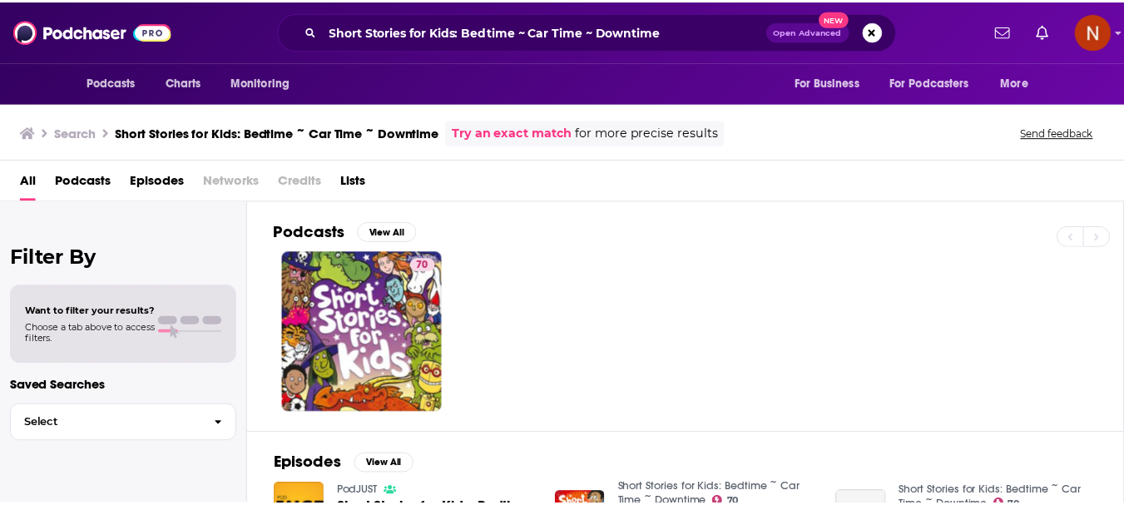
scroll to position [83, 0]
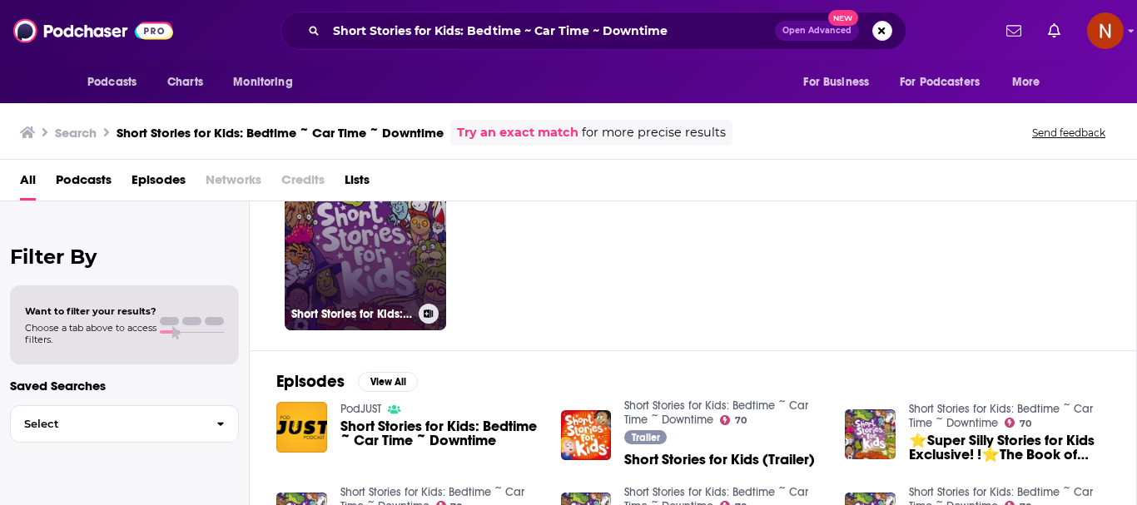
click at [371, 280] on link "70 Short Stories for Kids: Bedtime ~ Car Time ~ Downtime" at bounding box center [365, 249] width 161 height 161
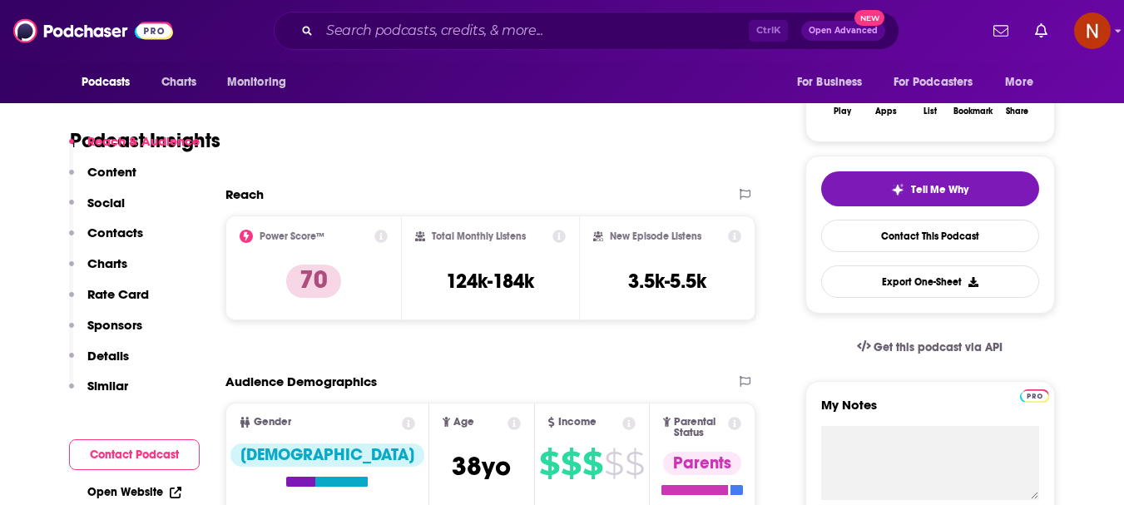
scroll to position [333, 0]
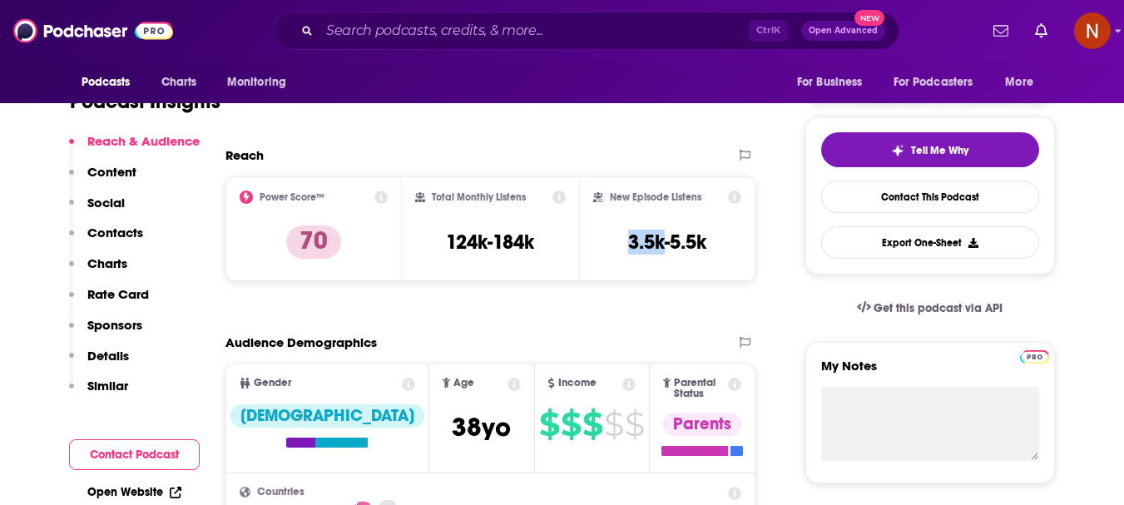
drag, startPoint x: 667, startPoint y: 248, endPoint x: 624, endPoint y: 249, distance: 42.4
click at [624, 249] on div "New Episode Listens 3.5k-5.5k" at bounding box center [667, 229] width 149 height 77
copy h3 "3.5k"
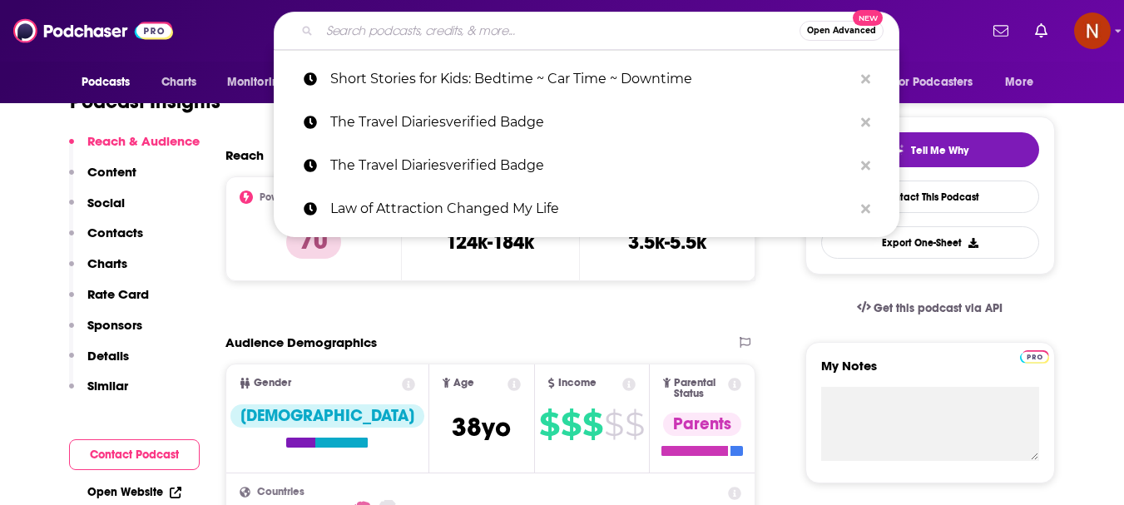
click at [532, 27] on input "Search podcasts, credits, & more..." at bounding box center [560, 30] width 480 height 27
paste input "At Home With [PERSON_NAME]"
type input "At Home With [PERSON_NAME]"
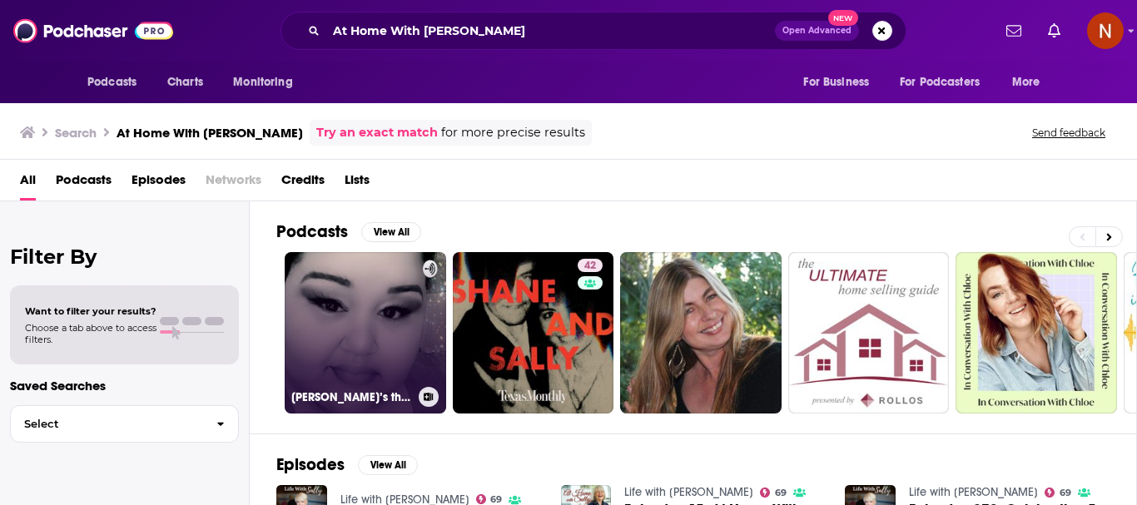
click at [349, 332] on link "[PERSON_NAME]’s thoughts!" at bounding box center [365, 332] width 161 height 161
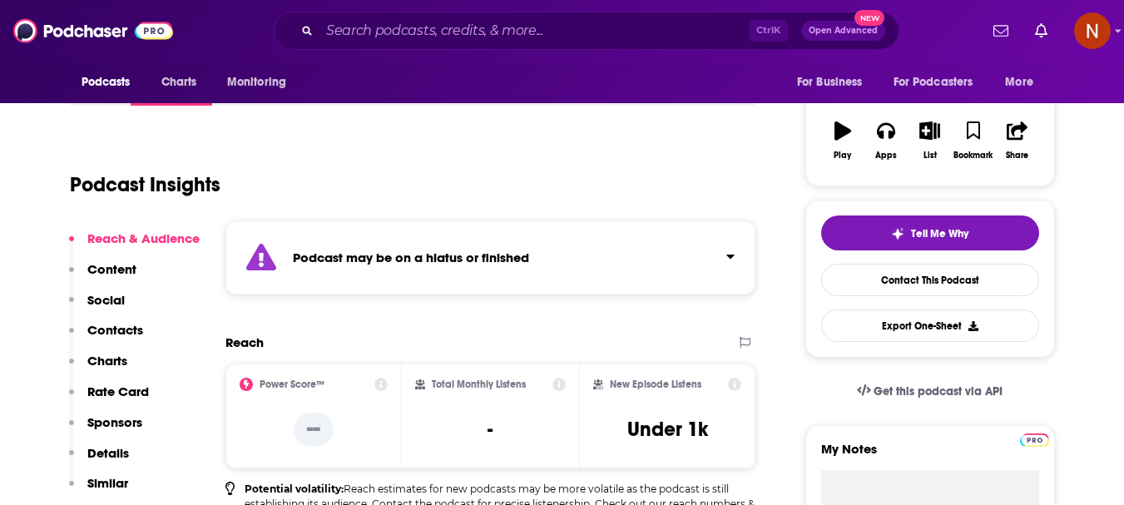
scroll to position [333, 0]
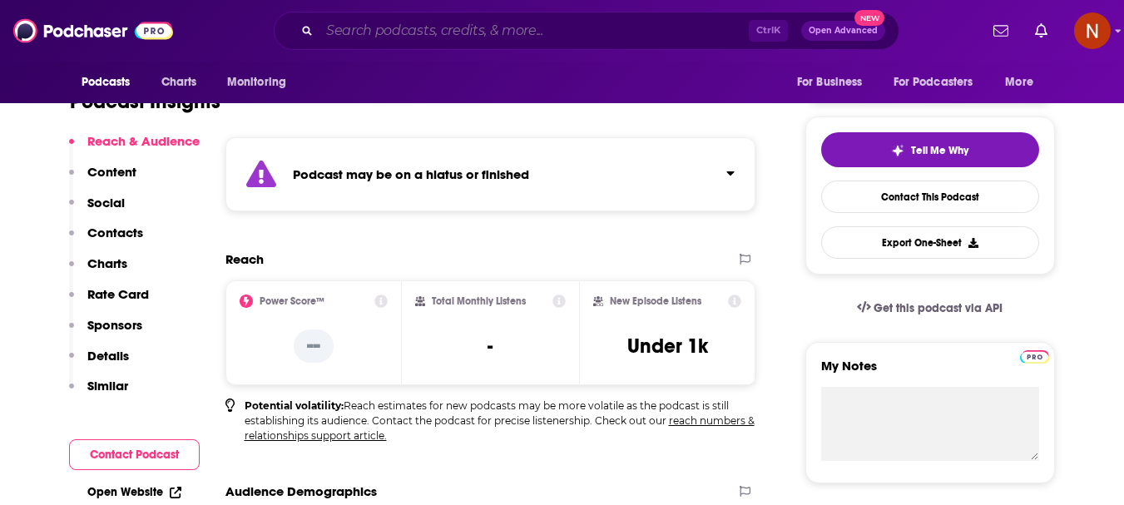
click at [452, 32] on input "Search podcasts, credits, & more..." at bounding box center [534, 30] width 429 height 27
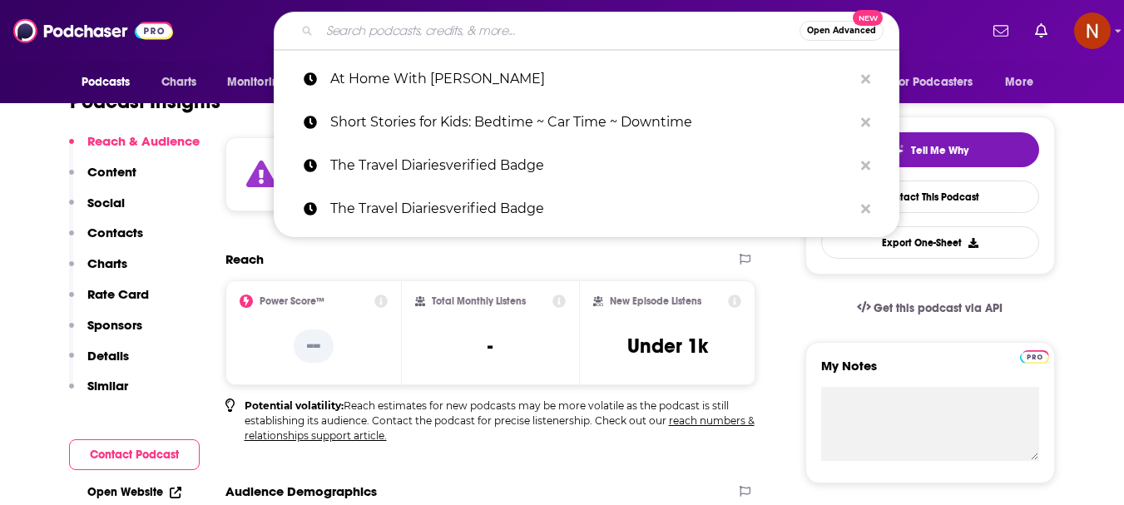
paste input "At Home With [PERSON_NAME]"
type input "At Home With [PERSON_NAME]"
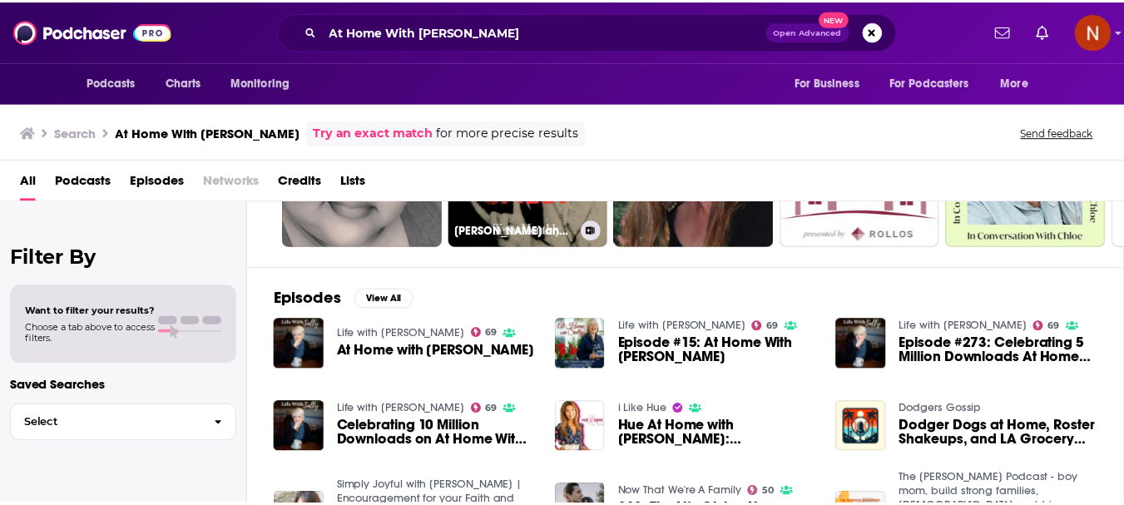
scroll to position [250, 0]
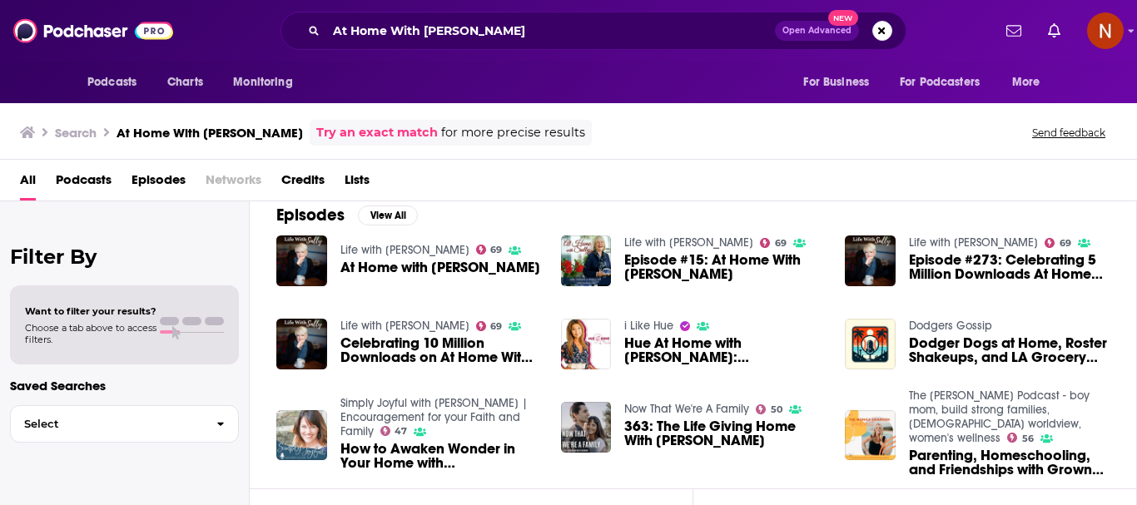
click at [386, 260] on span "At Home with [PERSON_NAME]" at bounding box center [440, 267] width 200 height 14
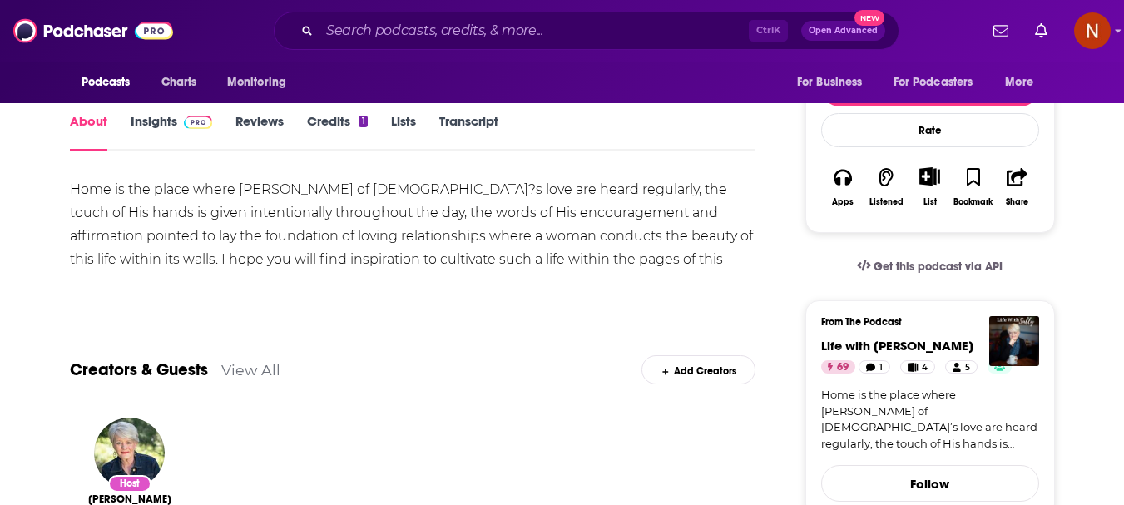
scroll to position [83, 0]
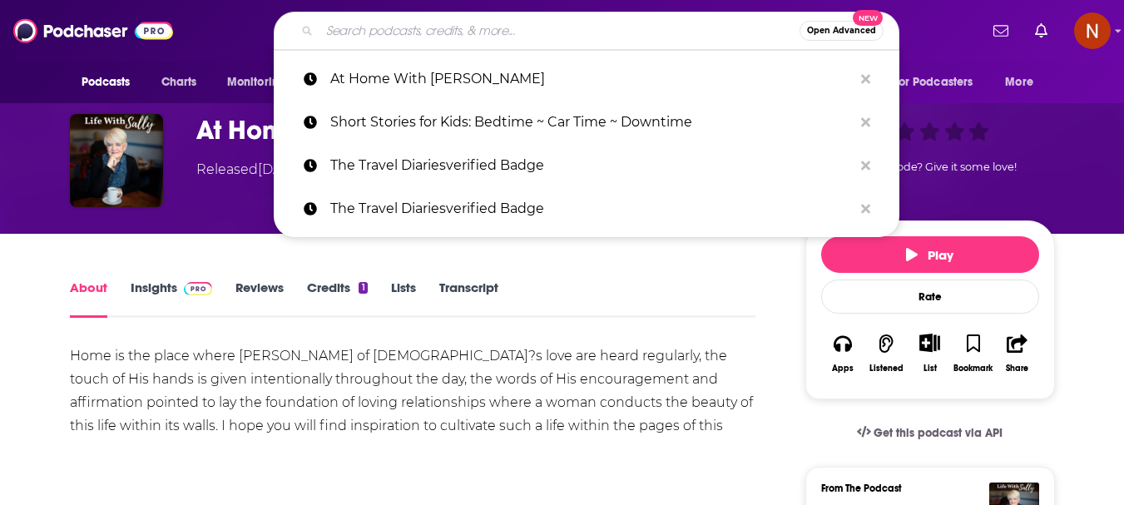
click at [418, 27] on input "Search podcasts, credits, & more..." at bounding box center [560, 30] width 480 height 27
paste input "Walking The Dog with [PERSON_NAME] Badge"
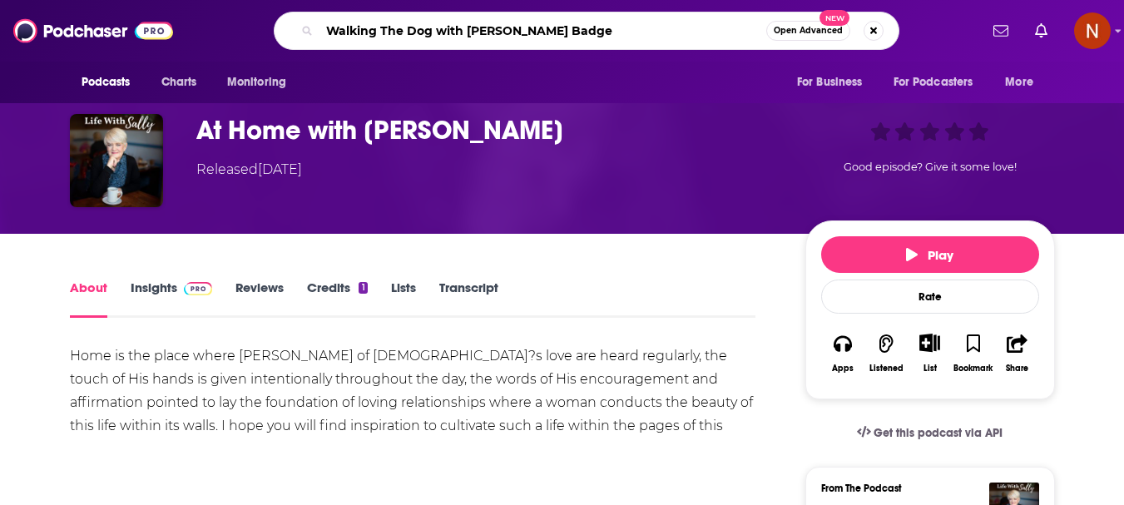
type input "Walking The Dog with [PERSON_NAME] Badge"
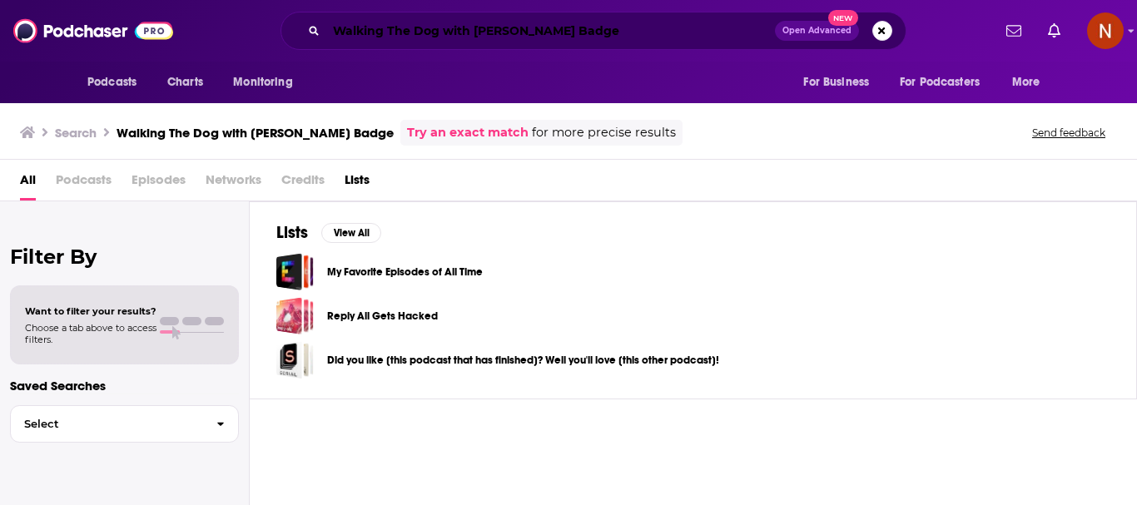
click at [526, 27] on input "Walking The Dog with [PERSON_NAME] Badge" at bounding box center [550, 30] width 449 height 27
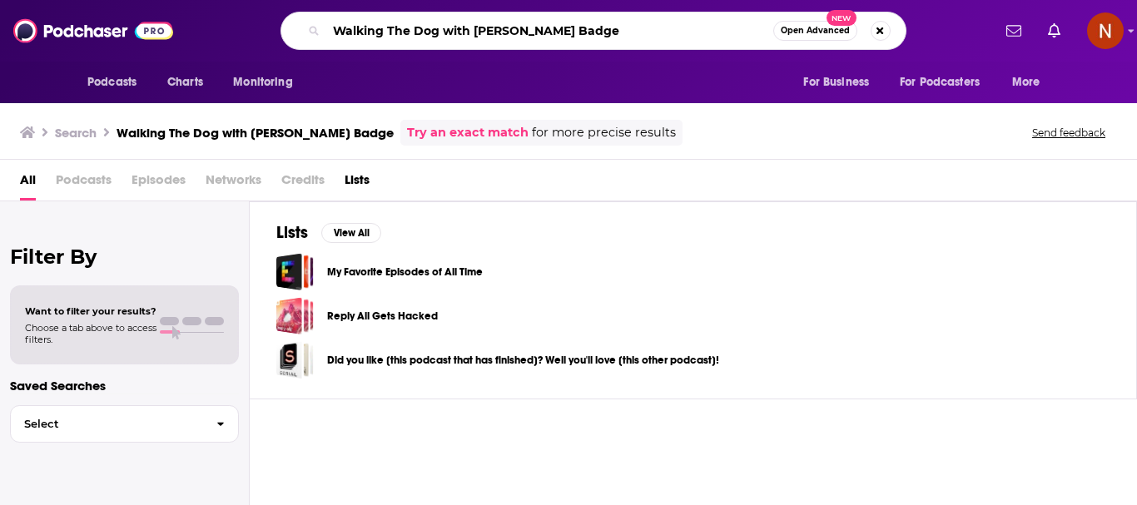
paste input "ادکست رادیو ماجرا"
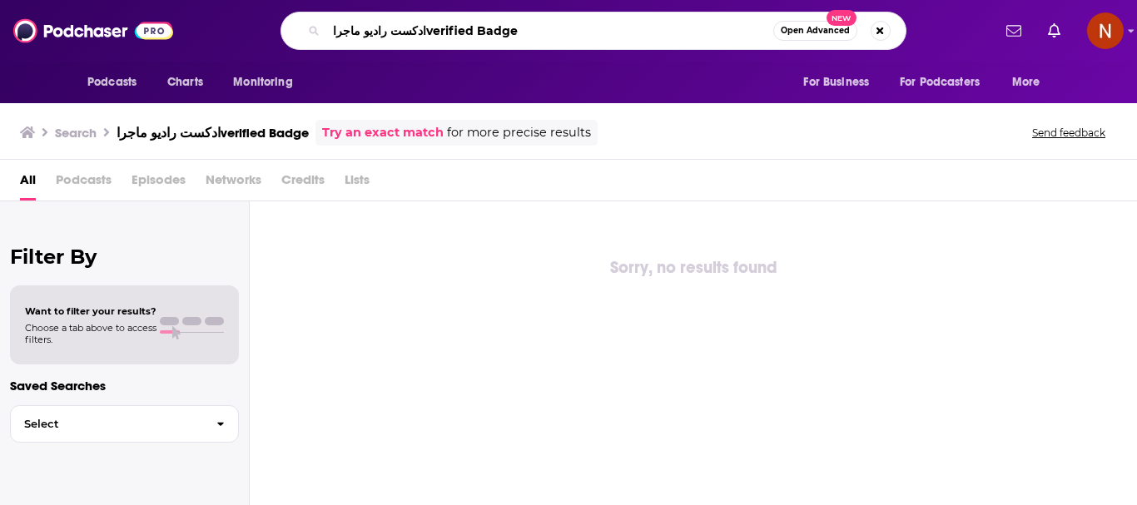
drag, startPoint x: 534, startPoint y: 27, endPoint x: 255, endPoint y: 42, distance: 280.0
click at [255, 42] on div "ادکست رادیو ماجراverified Badge Open Advanced New" at bounding box center [593, 31] width 796 height 38
paste input "پ"
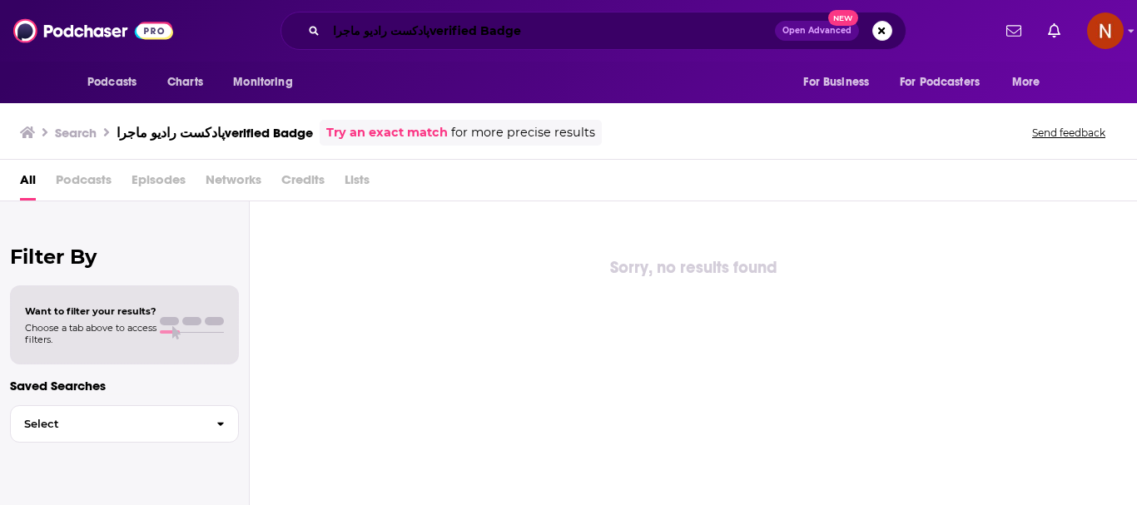
click at [518, 32] on input "پادکست رادیو ماجراverified Badge" at bounding box center [550, 30] width 449 height 27
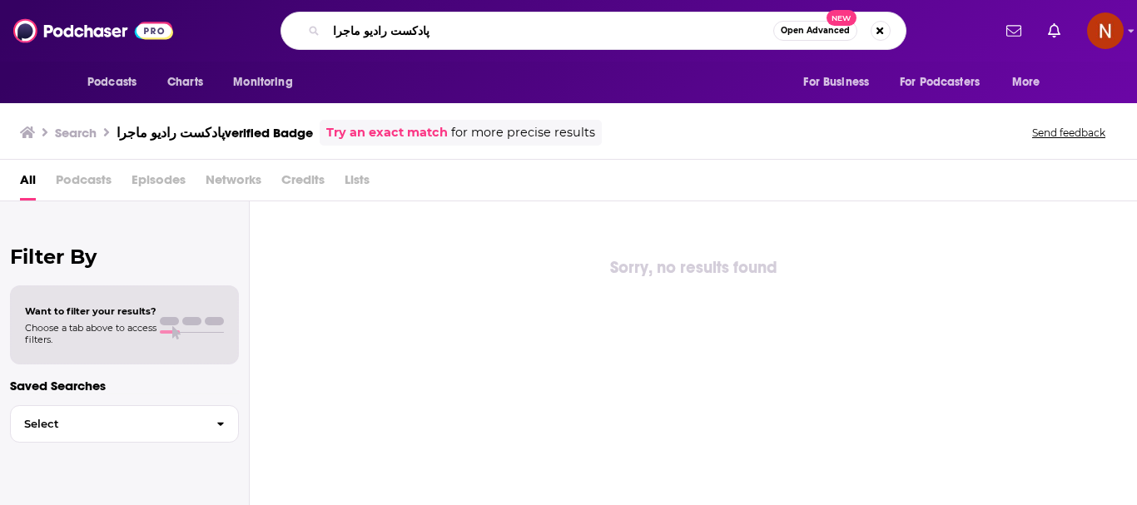
type input "پادکست رادیو ماجرا"
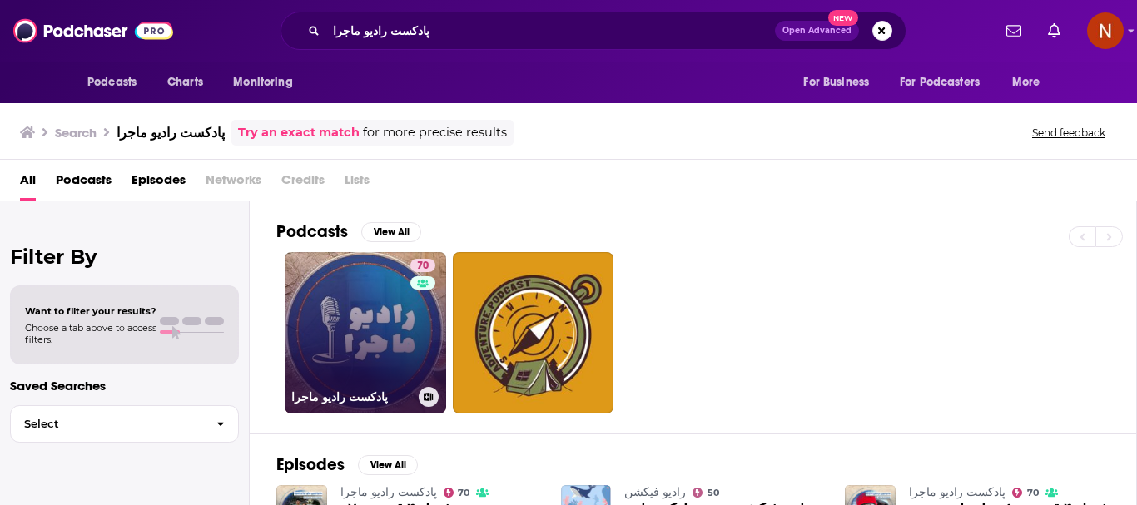
click at [353, 320] on link "70 پادکست رادیو ماجرا" at bounding box center [365, 332] width 161 height 161
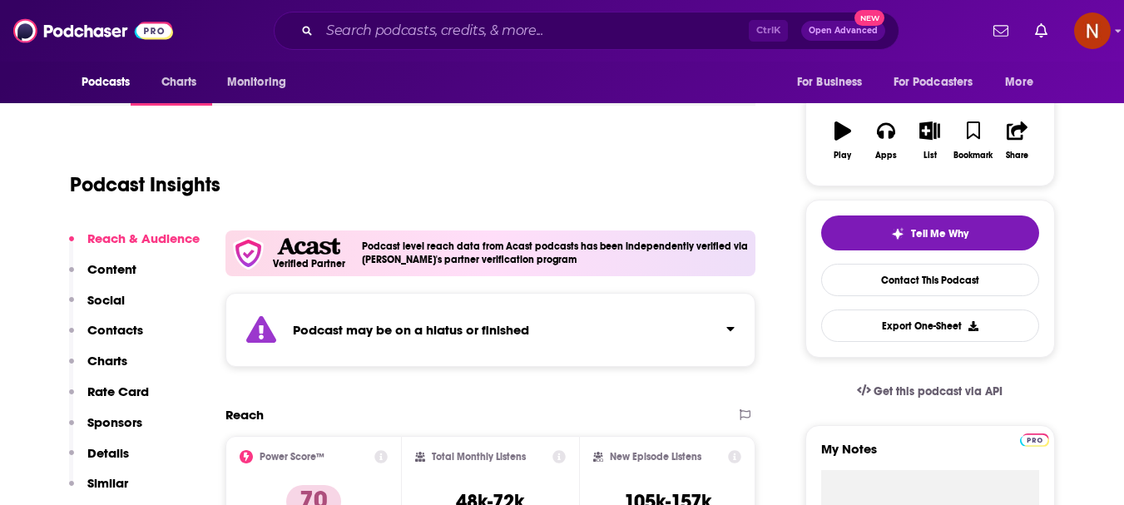
scroll to position [333, 0]
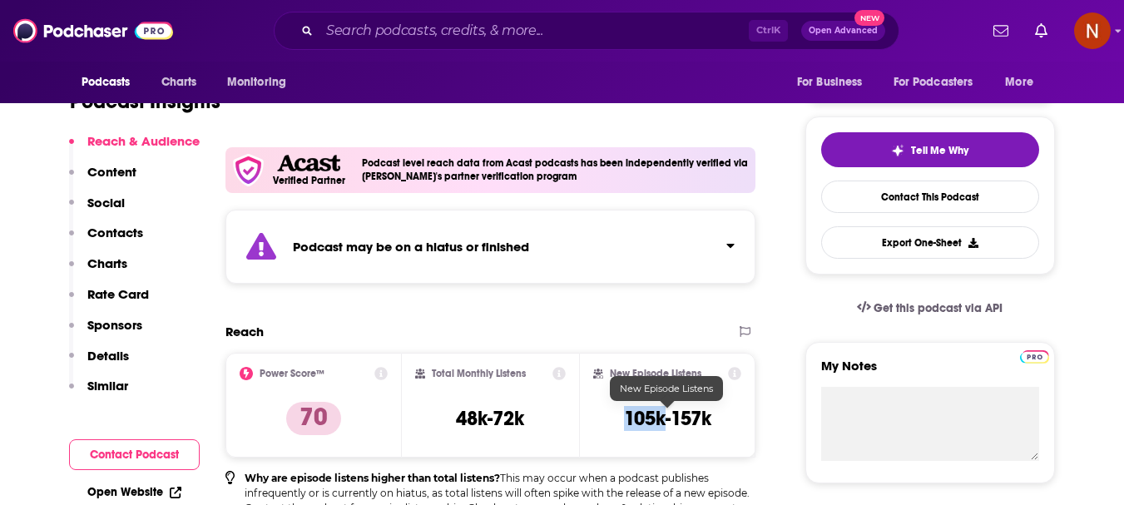
drag, startPoint x: 663, startPoint y: 424, endPoint x: 623, endPoint y: 421, distance: 40.1
click at [624, 421] on h3 "105k-157k" at bounding box center [667, 418] width 87 height 25
copy h3 "105k"
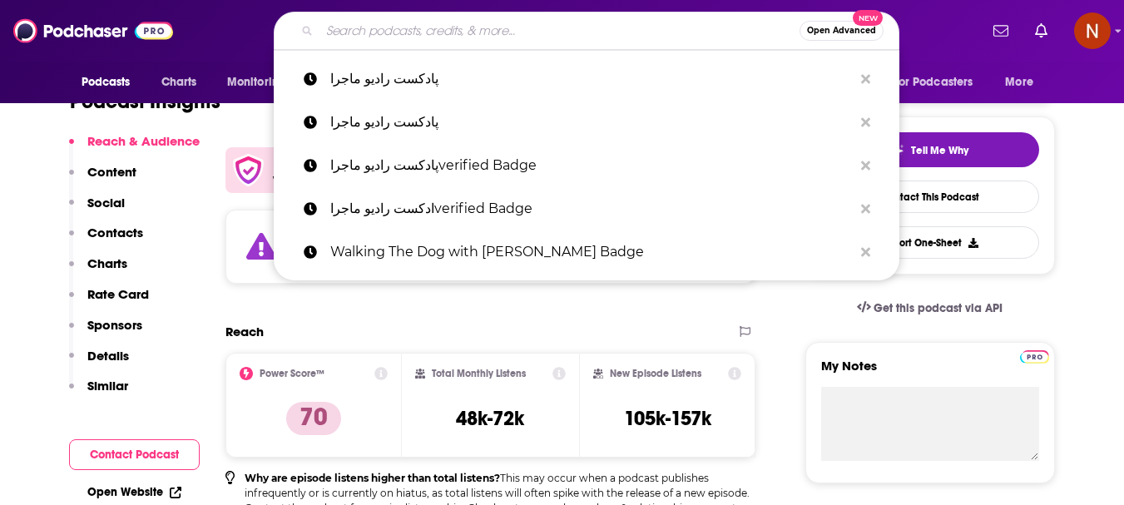
click at [553, 36] on input "Search podcasts, credits, & more..." at bounding box center [560, 30] width 480 height 27
paste input "Organize 365 Podcast"
type input "Organize 365 Podcast"
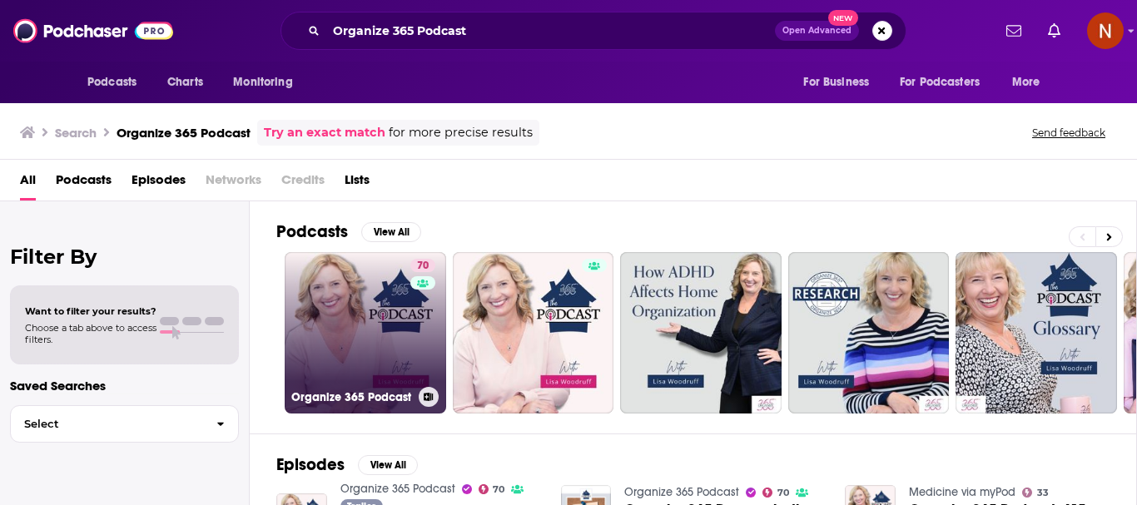
click at [329, 333] on link "70 Organize 365 Podcast" at bounding box center [365, 332] width 161 height 161
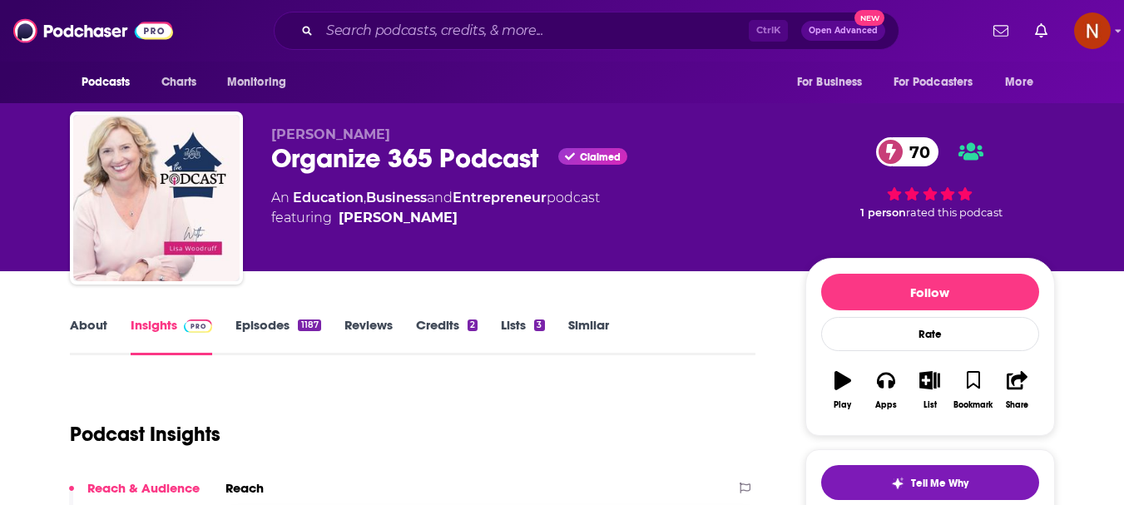
scroll to position [250, 0]
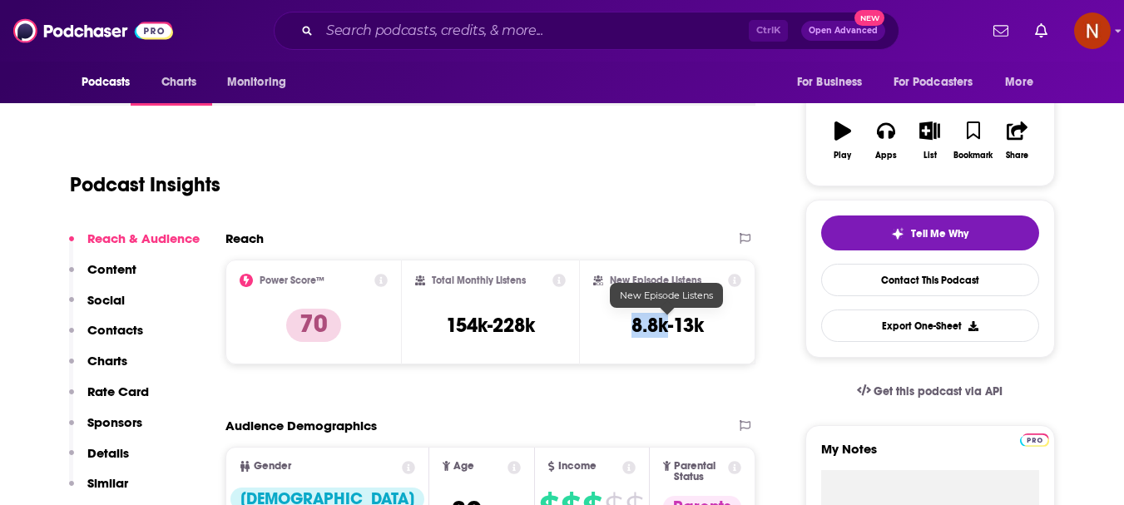
drag, startPoint x: 666, startPoint y: 332, endPoint x: 634, endPoint y: 333, distance: 31.6
click at [634, 333] on h3 "8.8k-13k" at bounding box center [668, 325] width 72 height 25
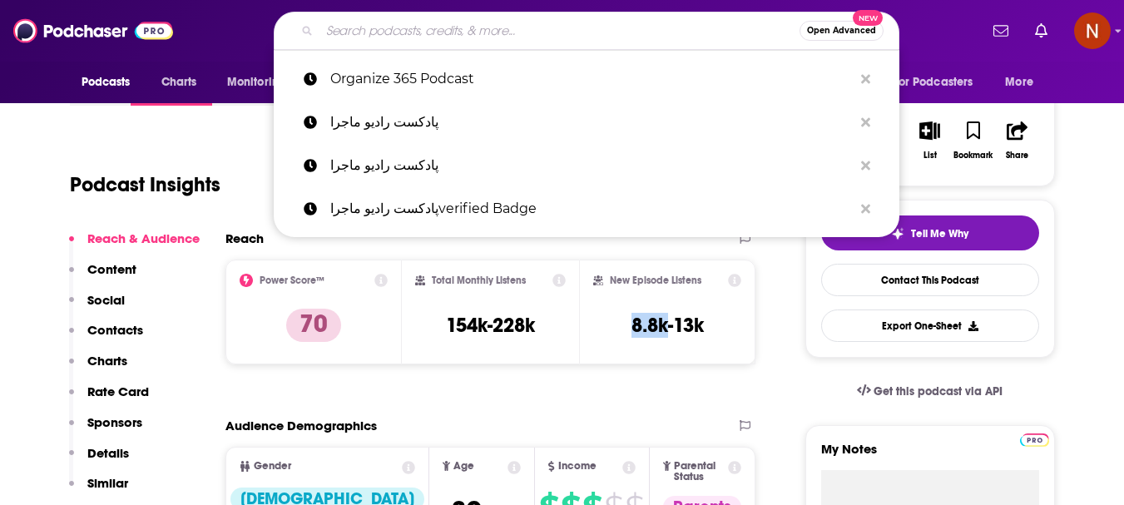
click at [390, 24] on input "Search podcasts, credits, & more..." at bounding box center [560, 30] width 480 height 27
paste input "Laugh Lines with [PERSON_NAME] & Penn Holdernessverified Badge"
type input "Laugh Lines with [PERSON_NAME] & Penn Holdernessverified Badge"
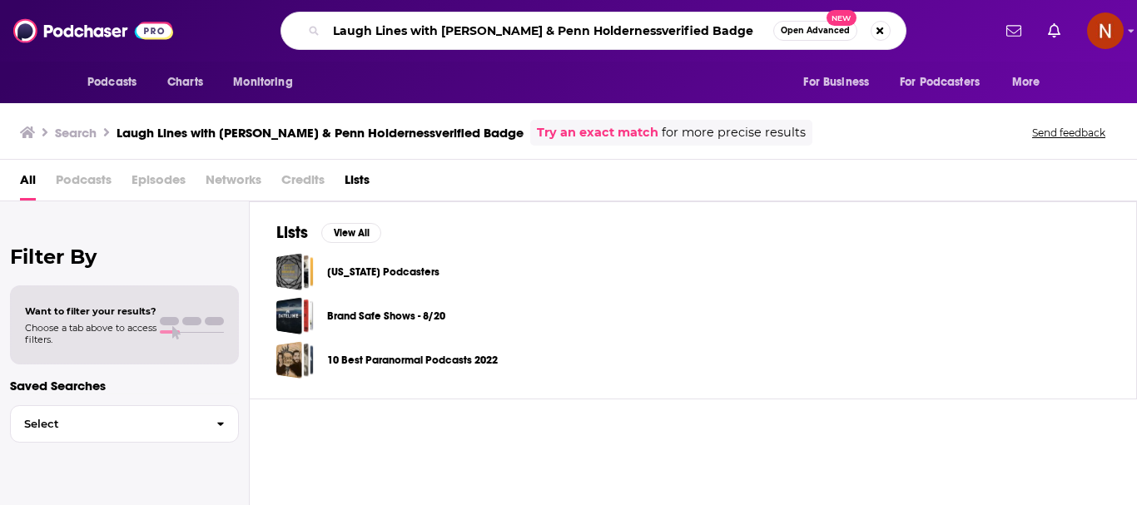
click at [675, 28] on input "Laugh Lines with [PERSON_NAME] & Penn Holdernessverified Badge" at bounding box center [549, 30] width 447 height 27
type input "Laugh Lines with [PERSON_NAME] & [PERSON_NAME]"
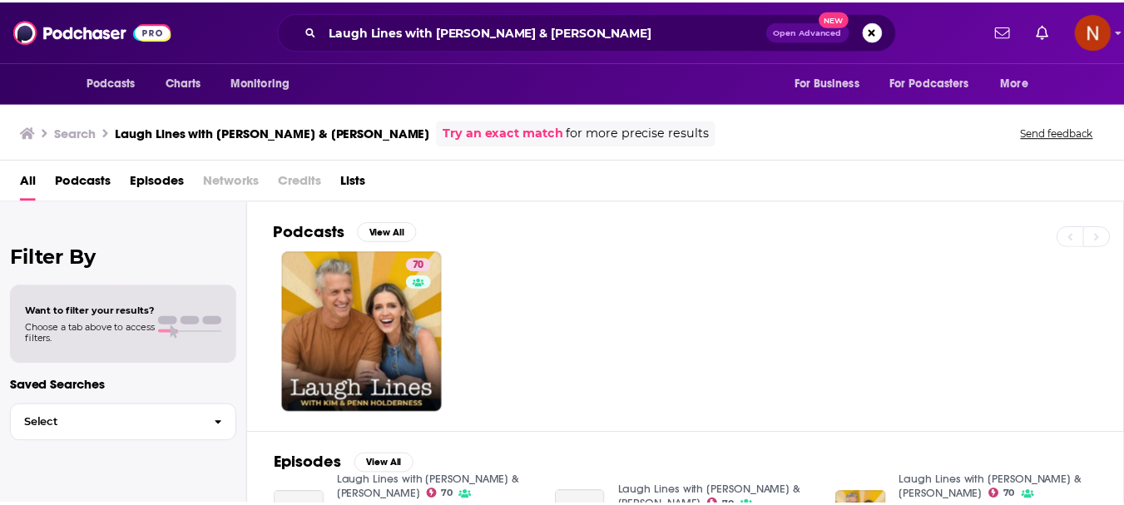
scroll to position [83, 0]
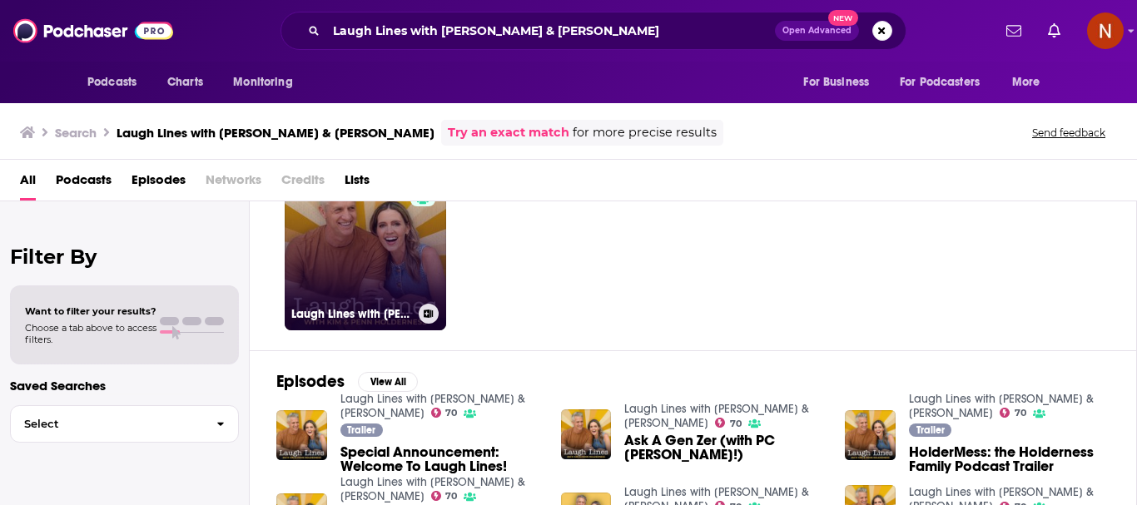
click at [354, 282] on link "70 Laugh Lines with [PERSON_NAME] & [PERSON_NAME]" at bounding box center [365, 249] width 161 height 161
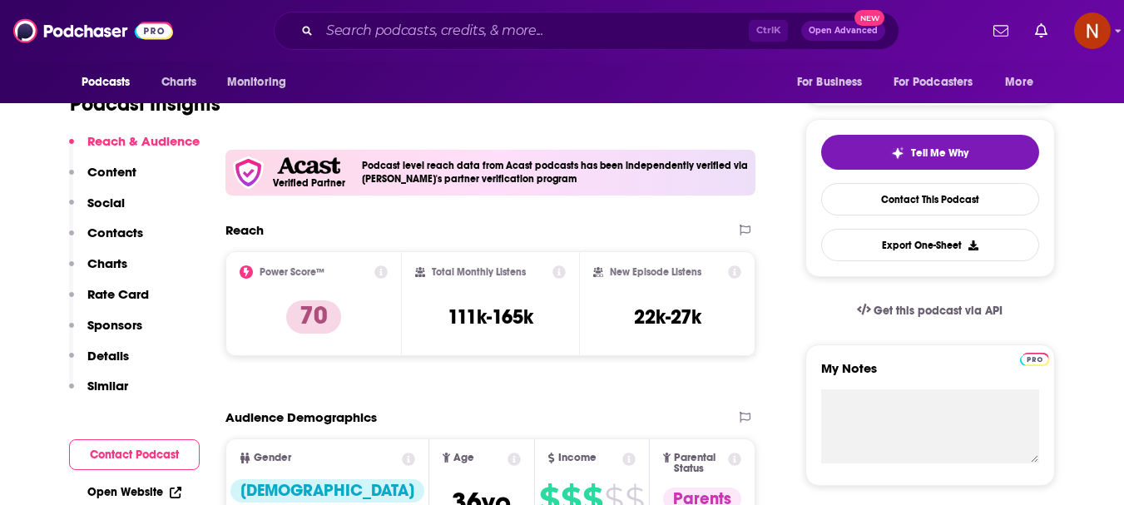
scroll to position [333, 0]
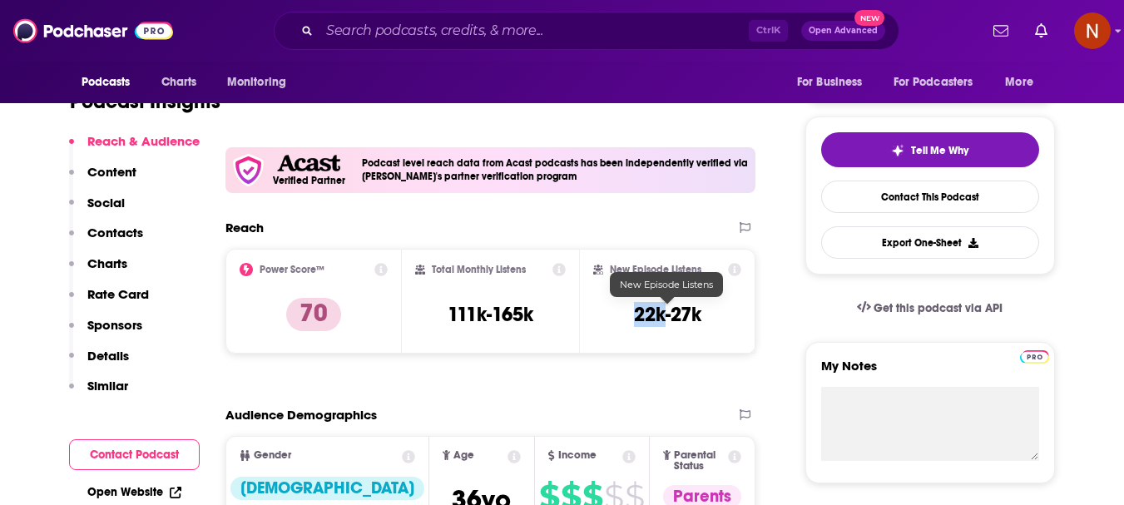
drag, startPoint x: 667, startPoint y: 323, endPoint x: 635, endPoint y: 325, distance: 31.7
click at [635, 325] on h3 "22k-27k" at bounding box center [667, 314] width 67 height 25
click at [419, 37] on input "Search podcasts, credits, & more..." at bounding box center [534, 30] width 429 height 27
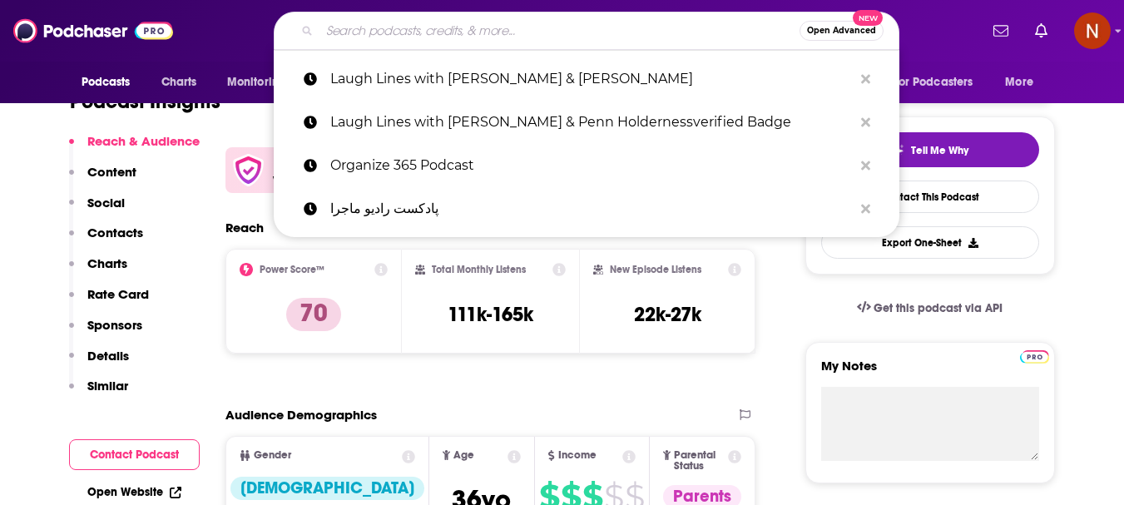
paste input "Dr. [PERSON_NAME]'s Deep Dive Podcast"
type input "Dr. [PERSON_NAME]'s Deep Dive Podcast"
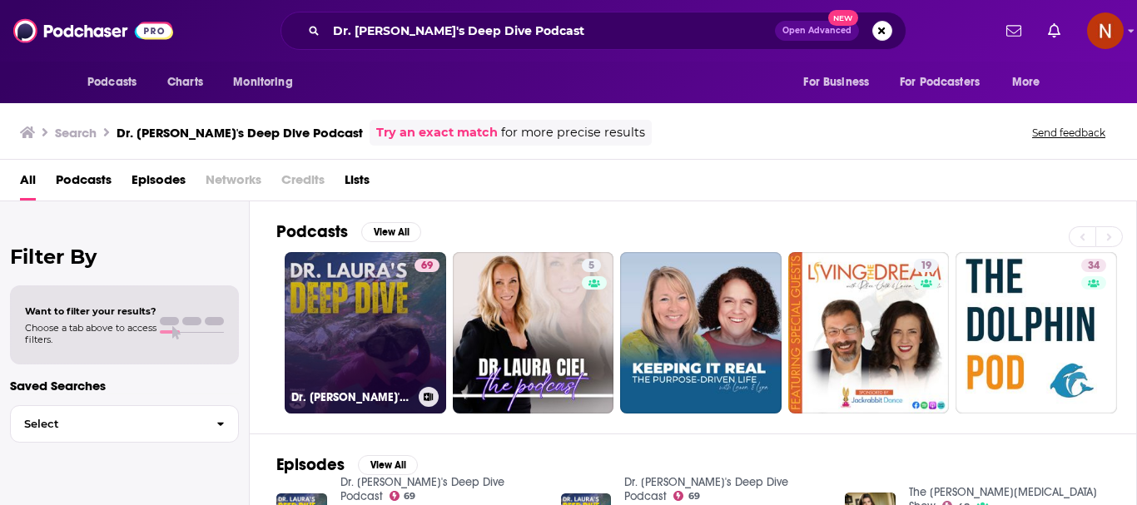
click at [356, 321] on link "69 Dr. [PERSON_NAME]'s Deep Dive Podcast" at bounding box center [365, 332] width 161 height 161
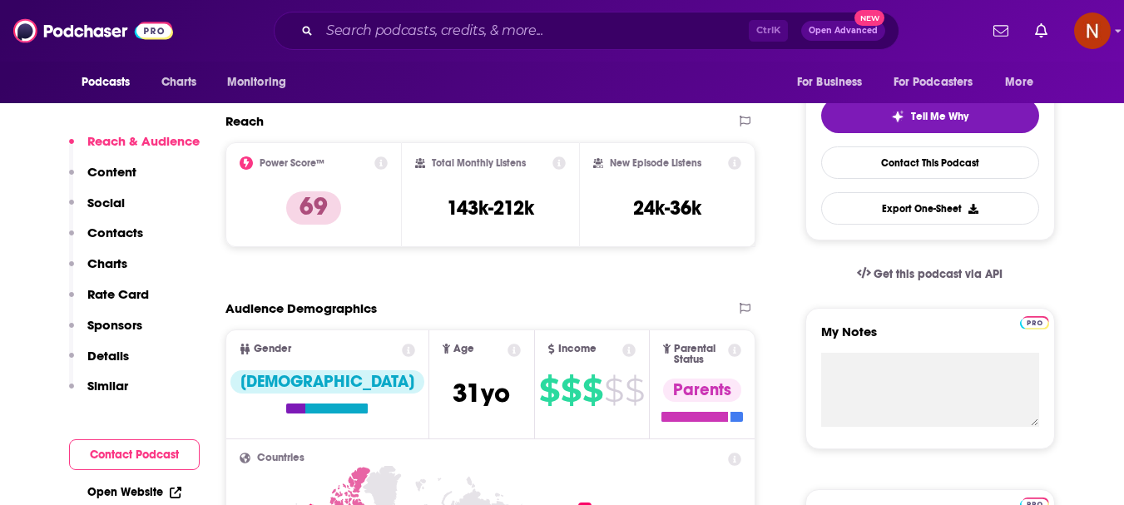
scroll to position [416, 0]
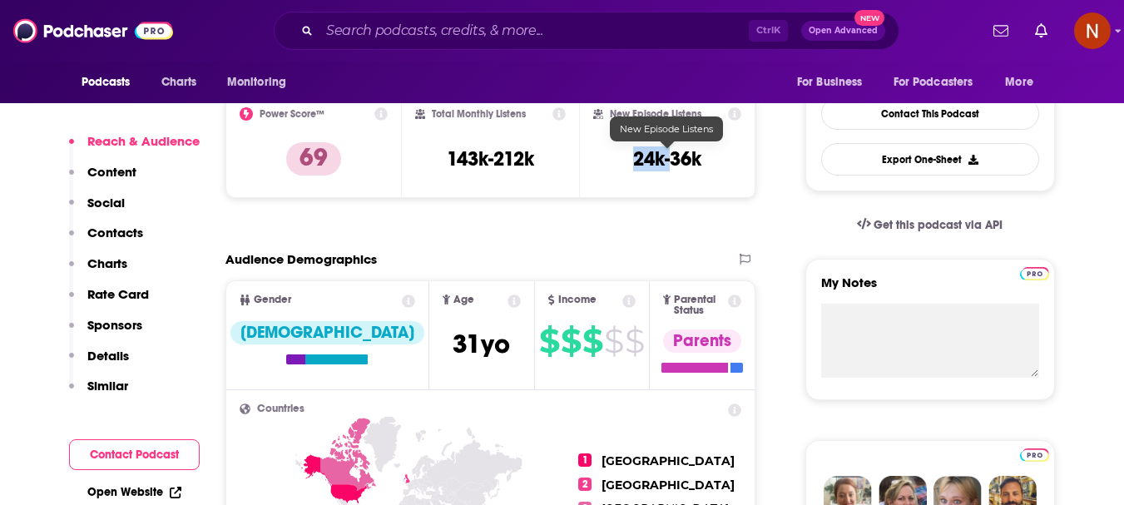
drag, startPoint x: 667, startPoint y: 171, endPoint x: 634, endPoint y: 171, distance: 33.3
click at [634, 171] on h3 "24k-36k" at bounding box center [667, 158] width 68 height 25
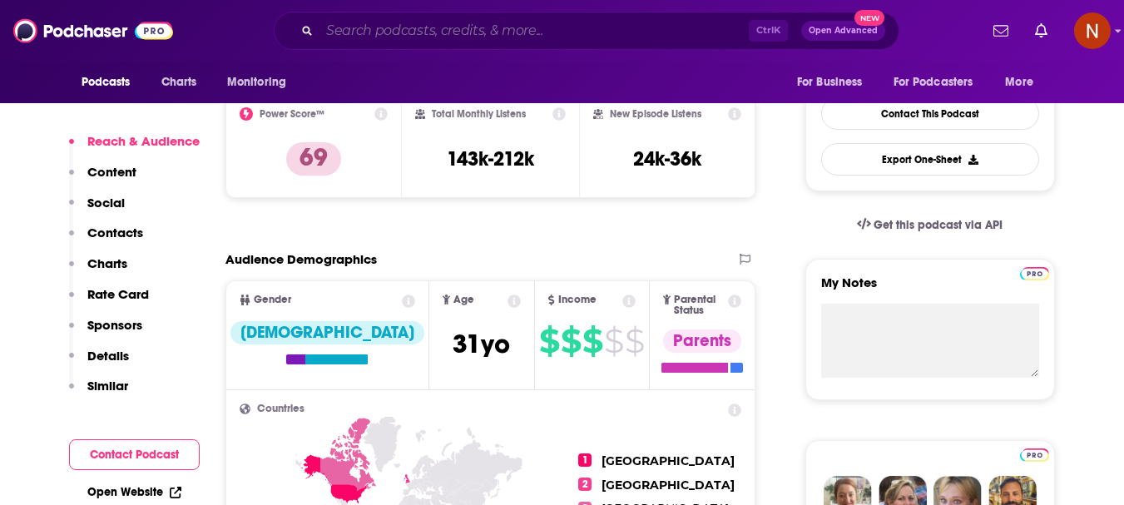
click at [533, 28] on input "Search podcasts, credits, & more..." at bounding box center [534, 30] width 429 height 27
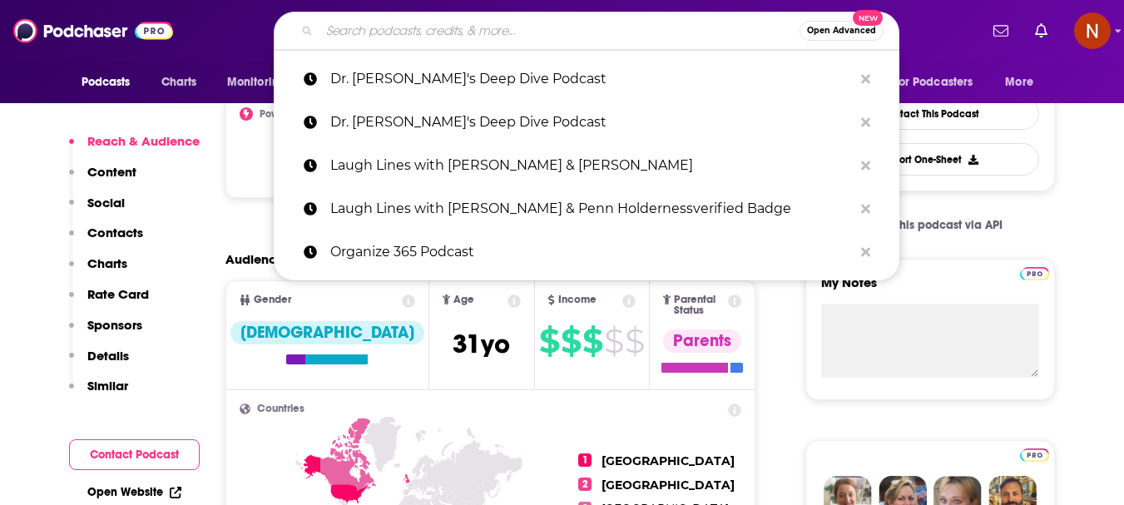
paste input "Pregnancy Podcast"
type input "Pregnancy Podcast"
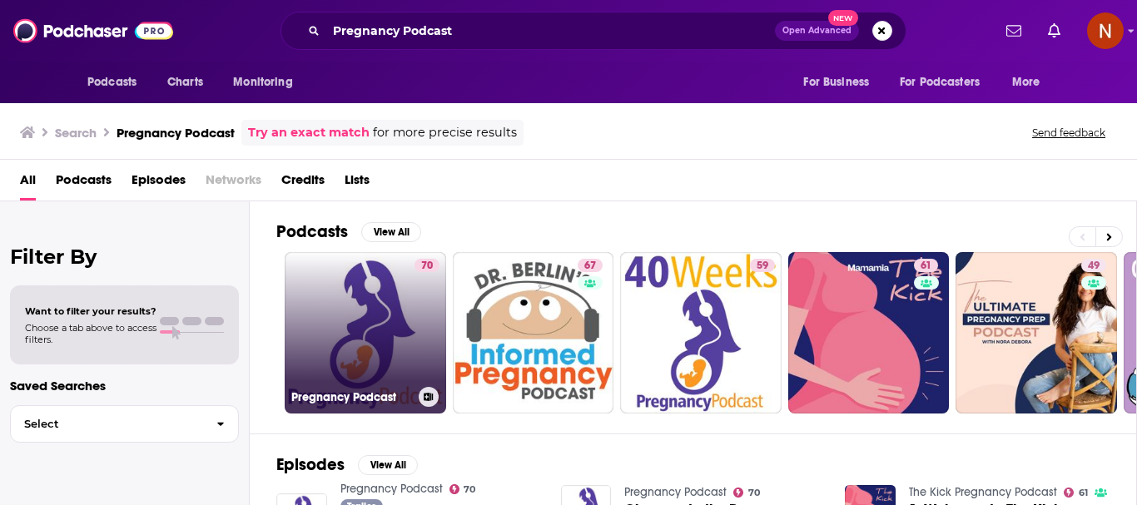
click at [320, 339] on link "70 Pregnancy Podcast" at bounding box center [365, 332] width 161 height 161
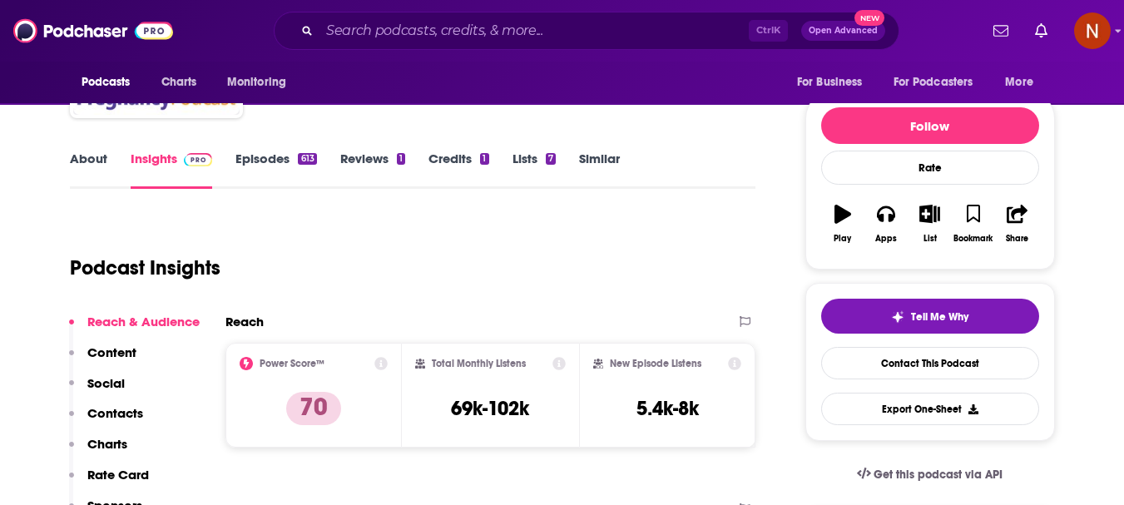
scroll to position [250, 0]
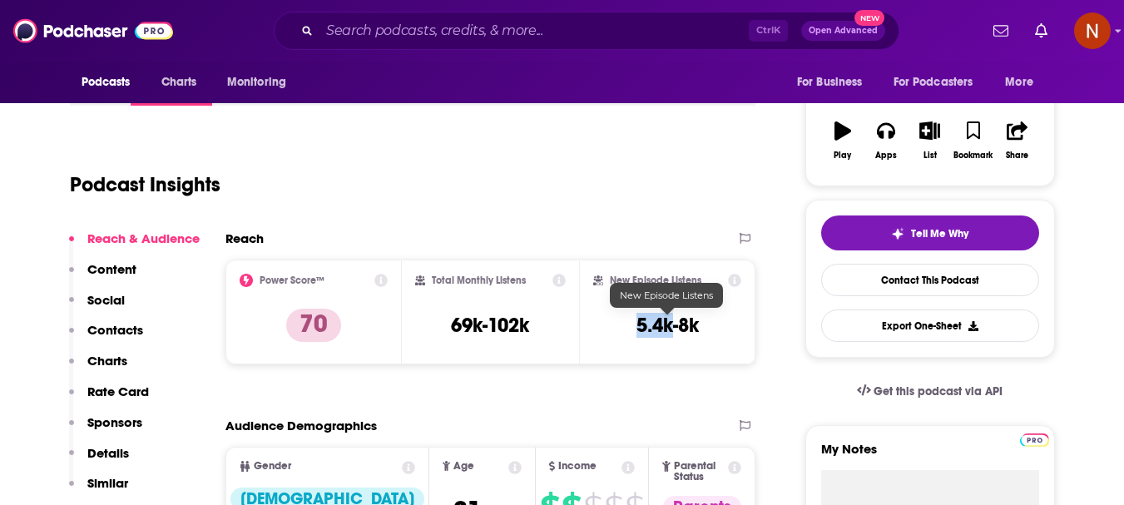
drag, startPoint x: 673, startPoint y: 331, endPoint x: 638, endPoint y: 335, distance: 35.1
click at [638, 335] on h3 "5.4k-8k" at bounding box center [668, 325] width 62 height 25
click at [454, 35] on input "Search podcasts, credits, & more..." at bounding box center [534, 30] width 429 height 27
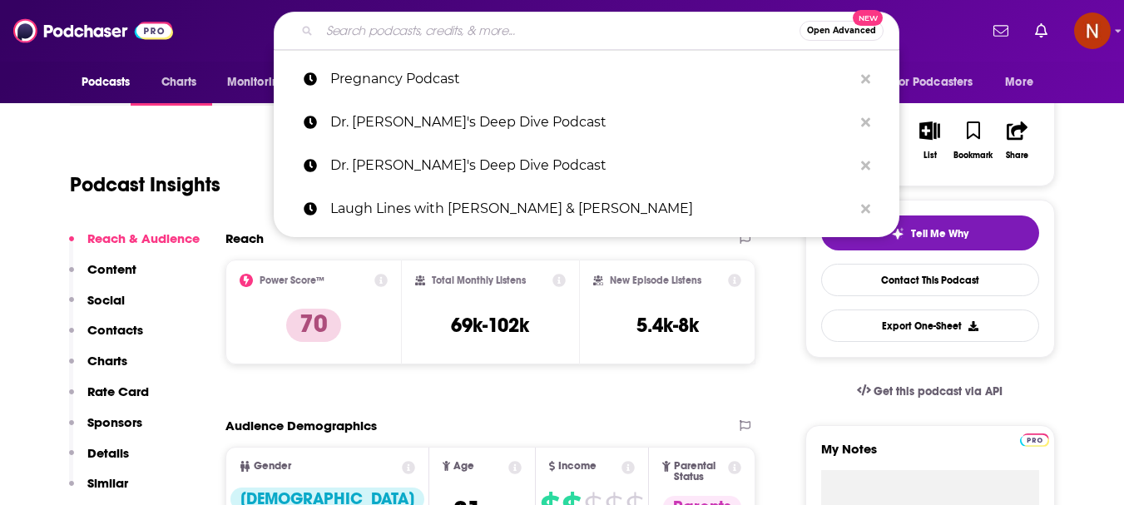
paste input "Untold Italy travel podcast"
type input "Untold Italy travel podcast"
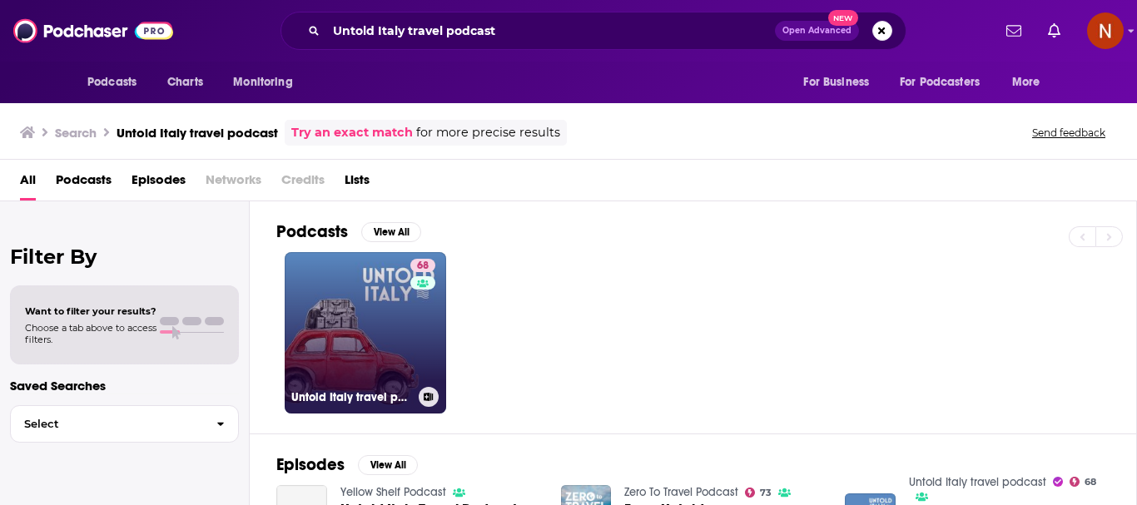
click at [338, 338] on link "68 Untold [GEOGRAPHIC_DATA] travel podcast" at bounding box center [365, 332] width 161 height 161
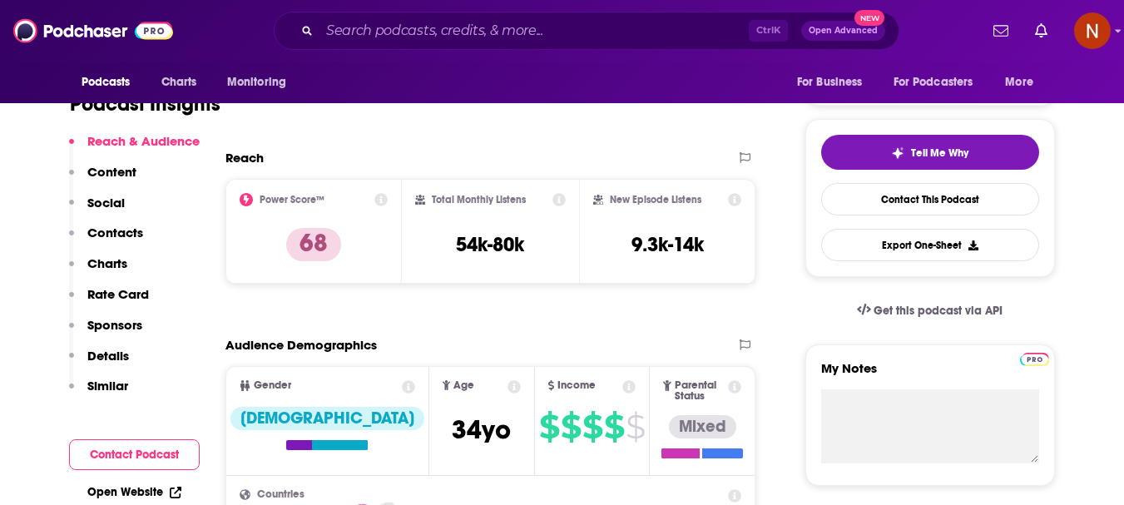
scroll to position [333, 0]
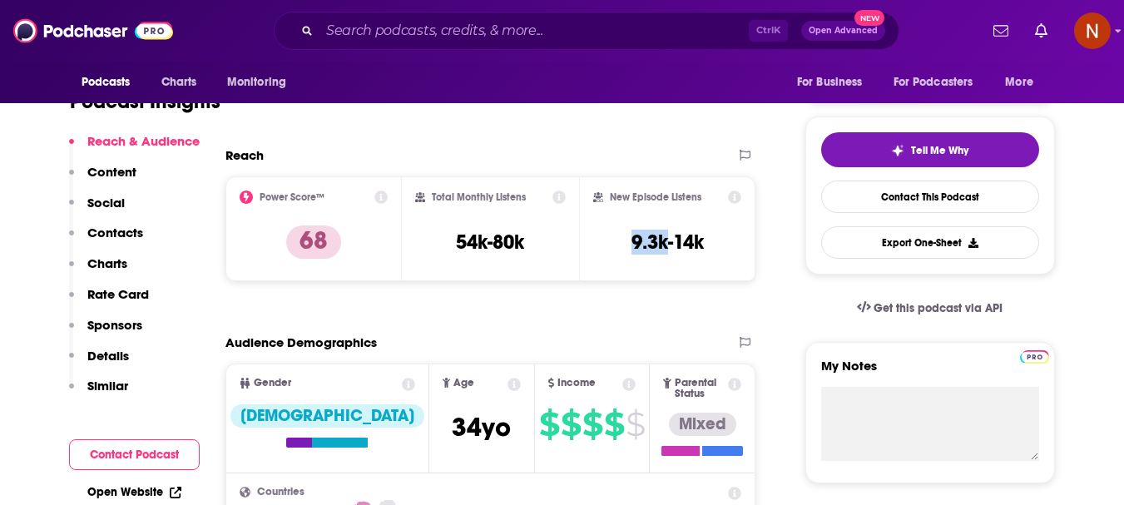
drag, startPoint x: 667, startPoint y: 253, endPoint x: 618, endPoint y: 251, distance: 49.1
click at [618, 251] on div "New Episode Listens 9.3k-14k" at bounding box center [667, 229] width 149 height 77
click at [377, 34] on input "Search podcasts, credits, & more..." at bounding box center [534, 30] width 429 height 27
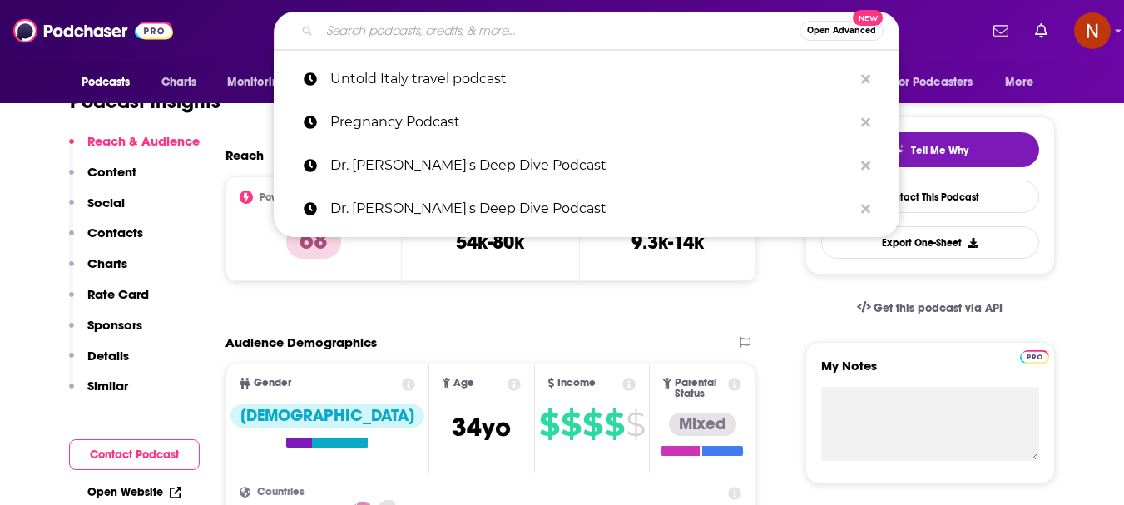
paste input "Smologies with [PERSON_NAME]"
type input "Smologies with [PERSON_NAME]"
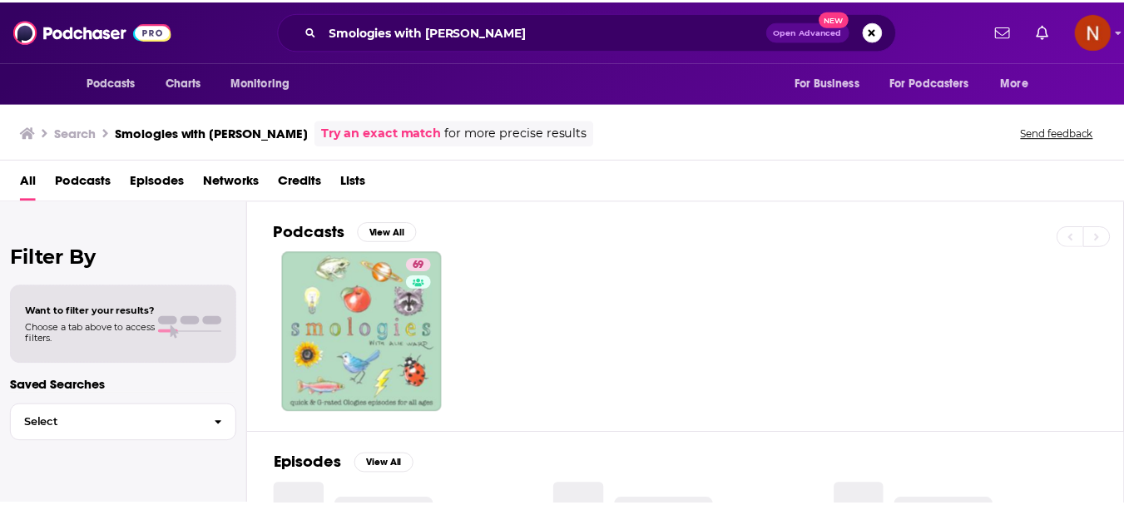
scroll to position [83, 0]
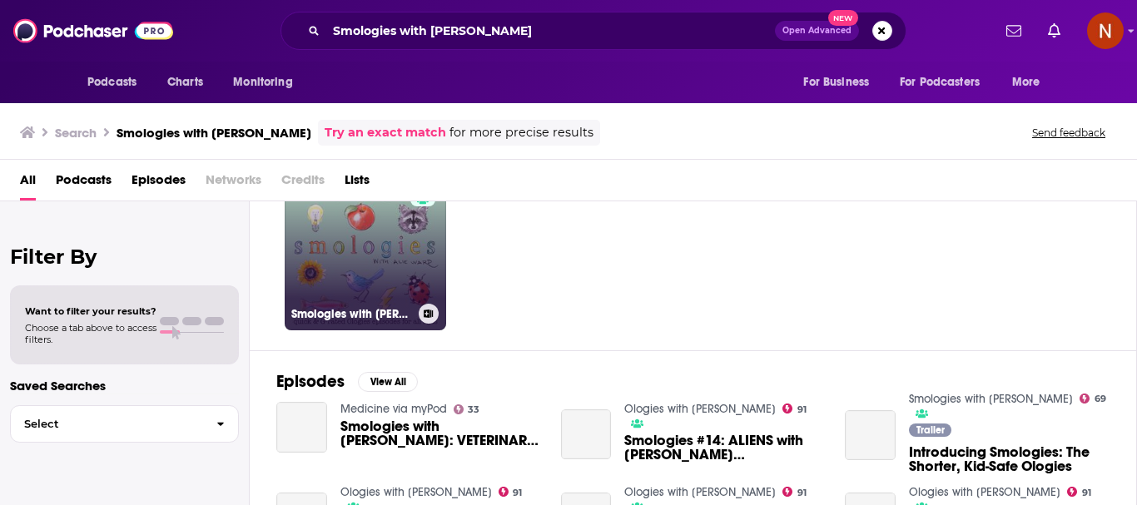
click at [337, 278] on link "69 Smologies with [PERSON_NAME]" at bounding box center [365, 249] width 161 height 161
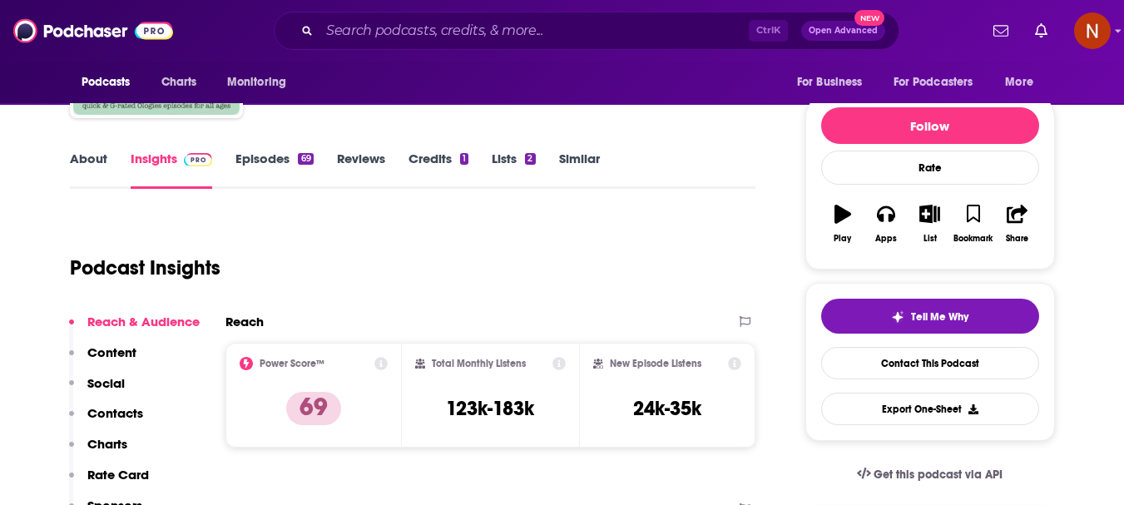
scroll to position [250, 0]
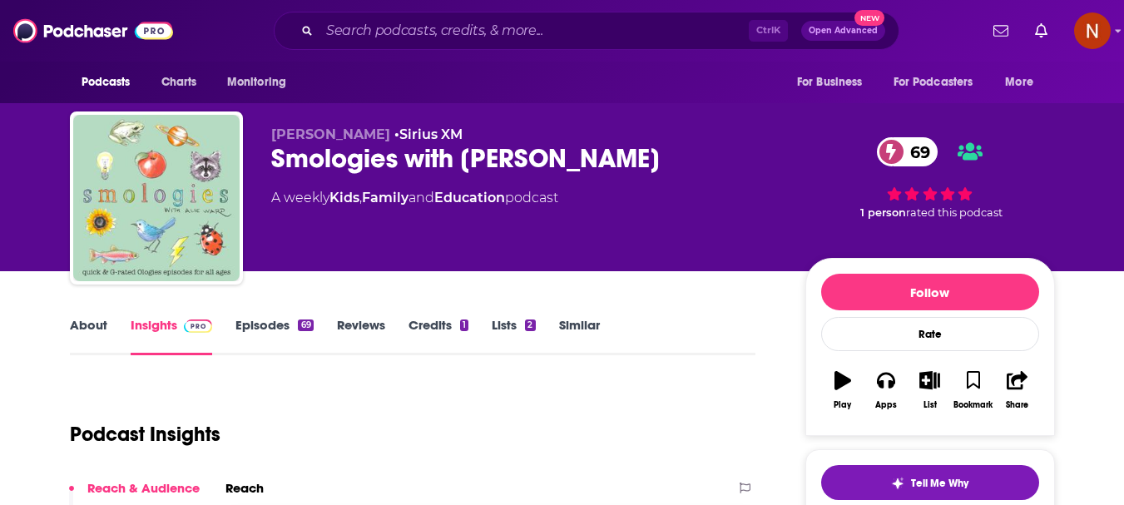
scroll to position [250, 0]
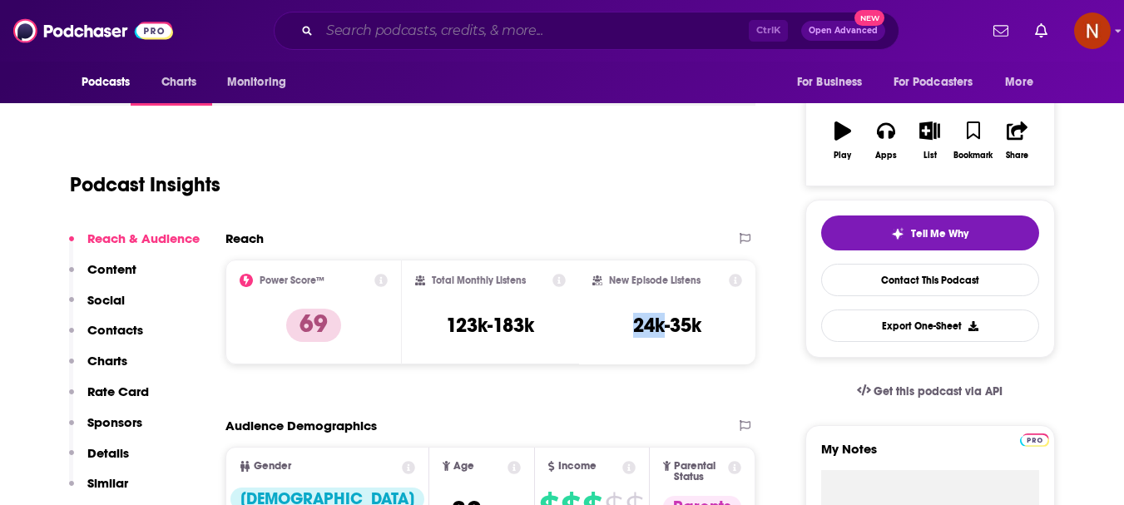
click at [430, 27] on input "Search podcasts, credits, & more..." at bounding box center [534, 30] width 429 height 27
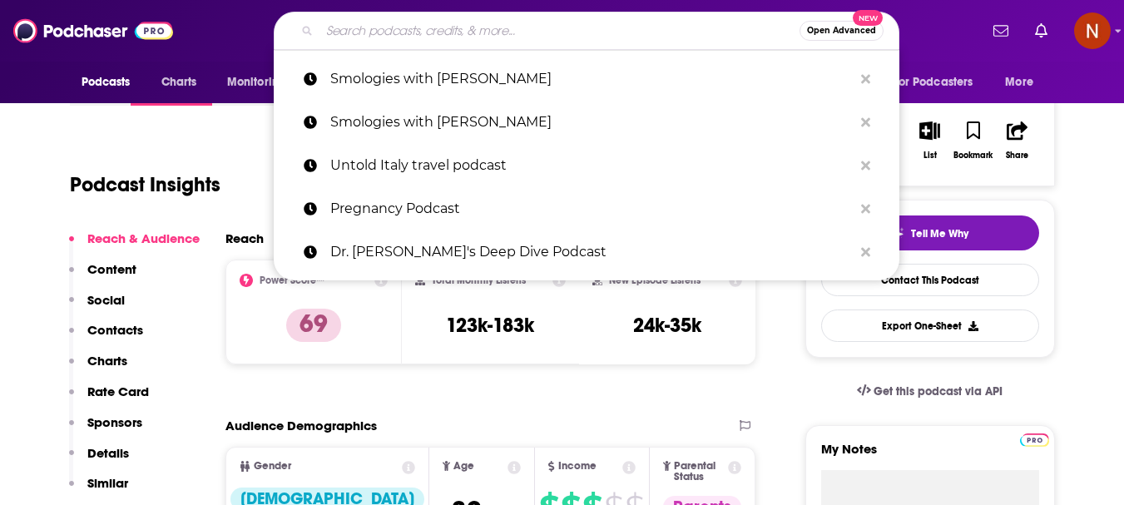
paste input "Table Manners with Jessie and Lennie Ware"
type input "Table Manners with Jessie and Lennie Ware"
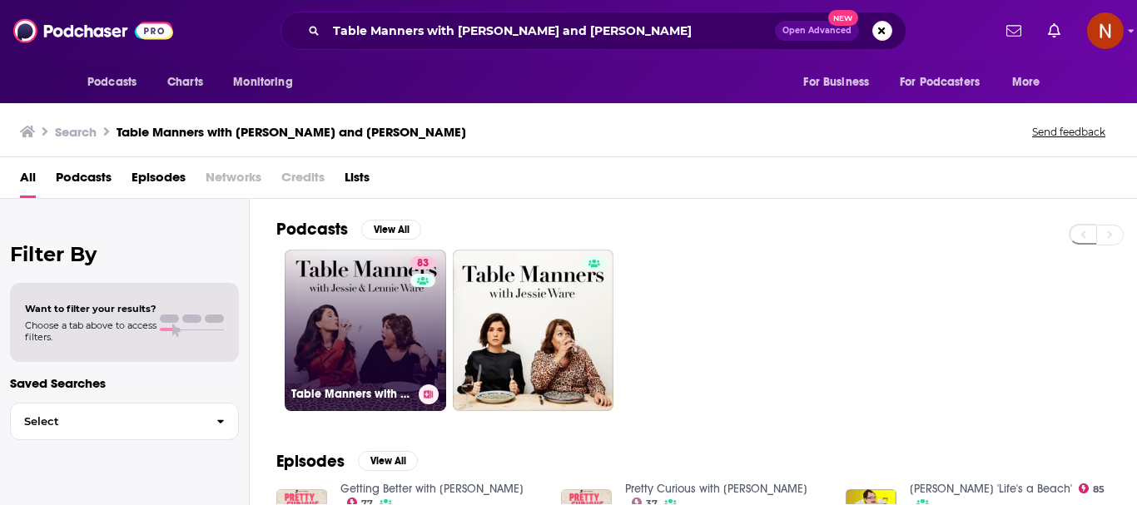
click at [356, 327] on link "83 Table Manners with Jessie and Lennie Ware" at bounding box center [365, 330] width 161 height 161
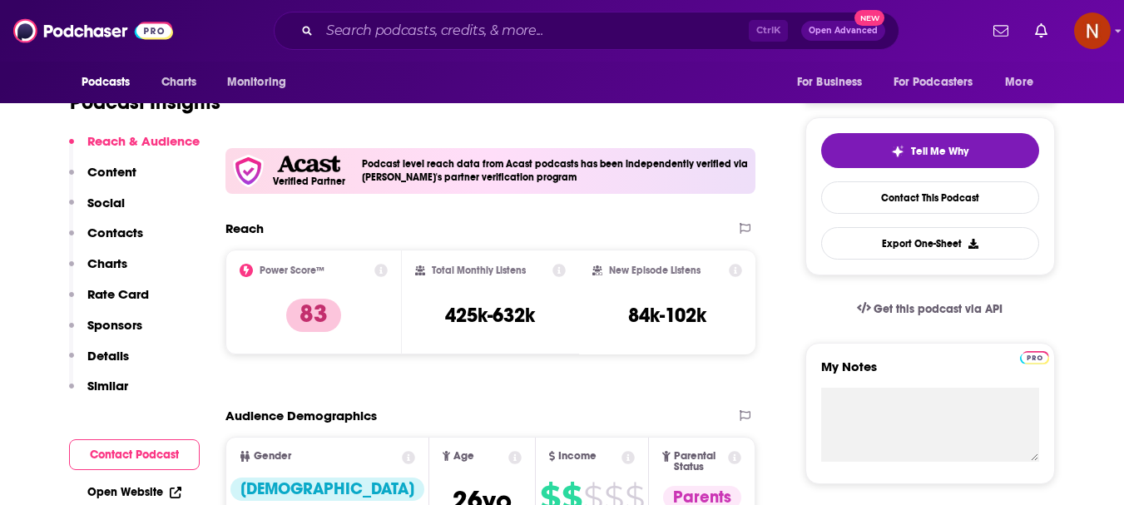
scroll to position [333, 0]
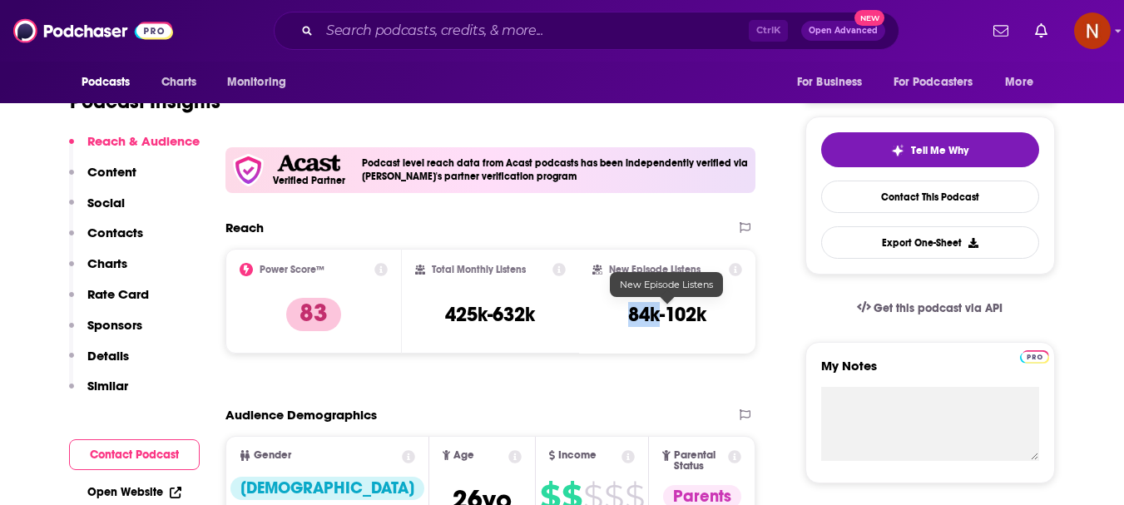
drag, startPoint x: 659, startPoint y: 320, endPoint x: 628, endPoint y: 320, distance: 30.8
click at [628, 320] on h3 "84k-102k" at bounding box center [667, 314] width 78 height 25
copy h3 "84k"
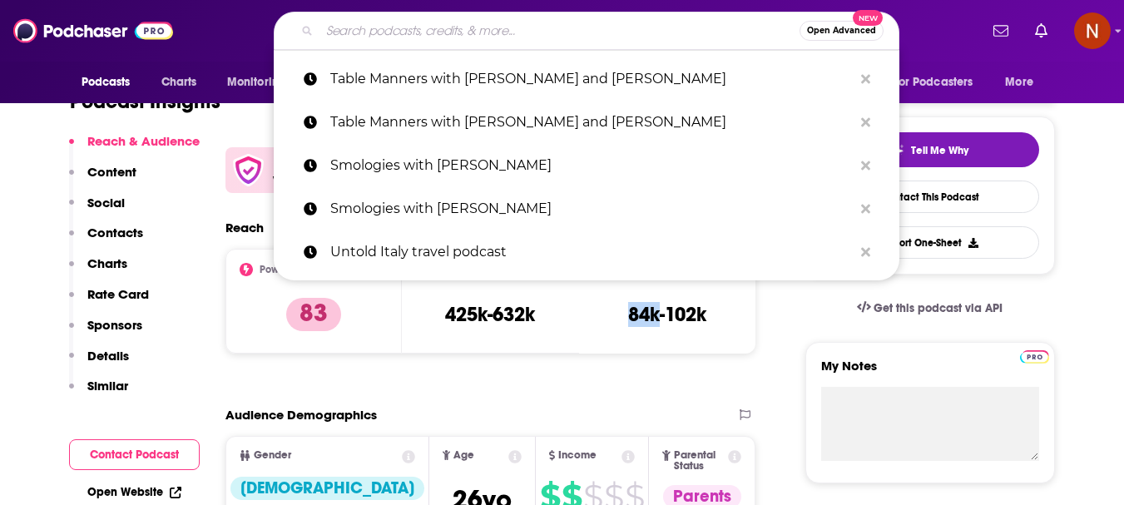
click at [510, 21] on input "Search podcasts, credits, & more..." at bounding box center [560, 30] width 480 height 27
paste input "The Sporkful"
type input "The Sporkful"
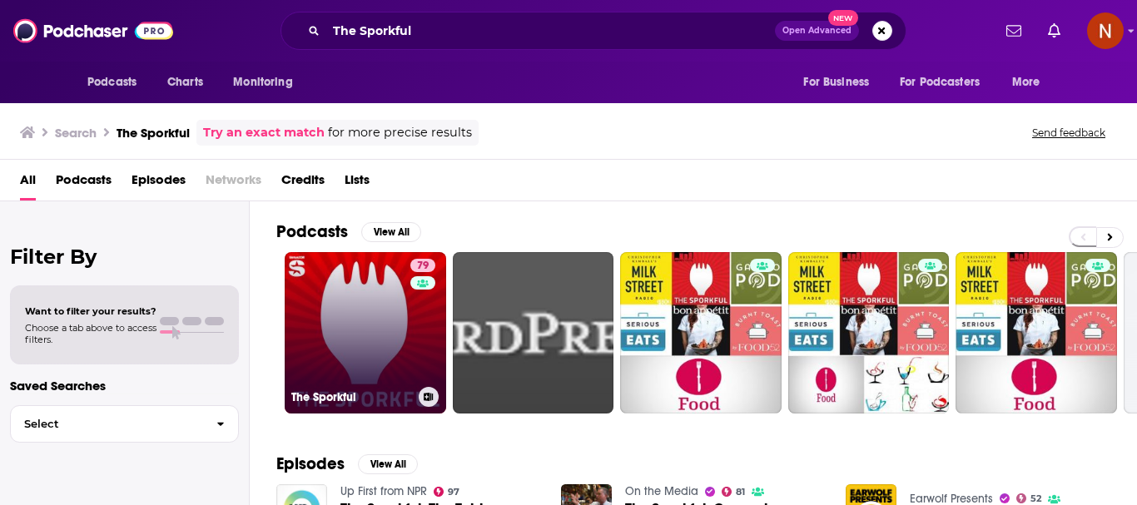
click at [361, 338] on link "79 The Sporkful" at bounding box center [365, 332] width 161 height 161
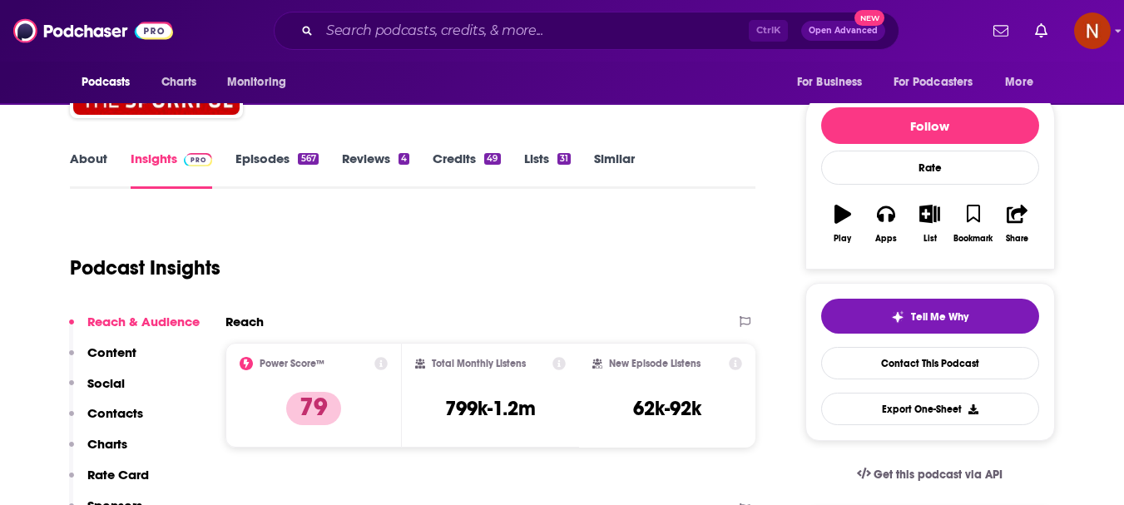
scroll to position [250, 0]
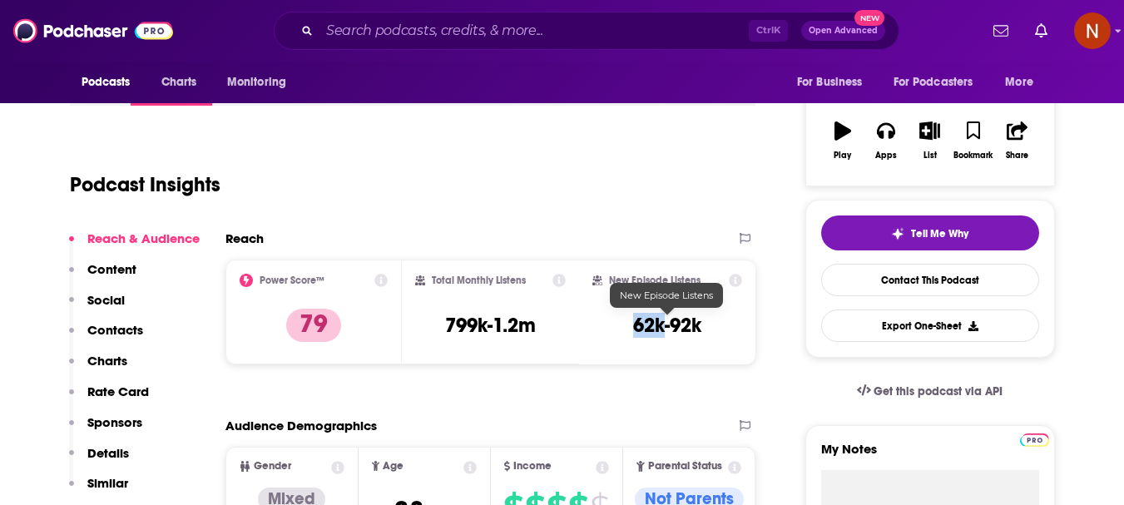
drag, startPoint x: 664, startPoint y: 335, endPoint x: 637, endPoint y: 335, distance: 26.6
click at [637, 335] on h3 "62k-92k" at bounding box center [667, 325] width 68 height 25
copy h3 "62k"
click at [436, 33] on input "Search podcasts, credits, & more..." at bounding box center [534, 30] width 429 height 27
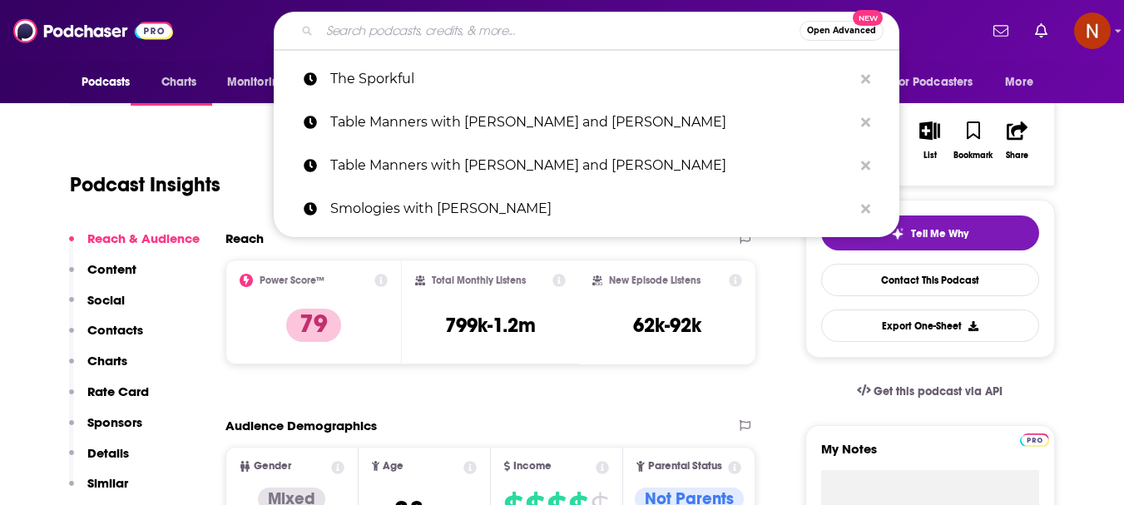
paste input "Comfort Eating with Grace Dent"
type input "Comfort Eating with Grace Dent"
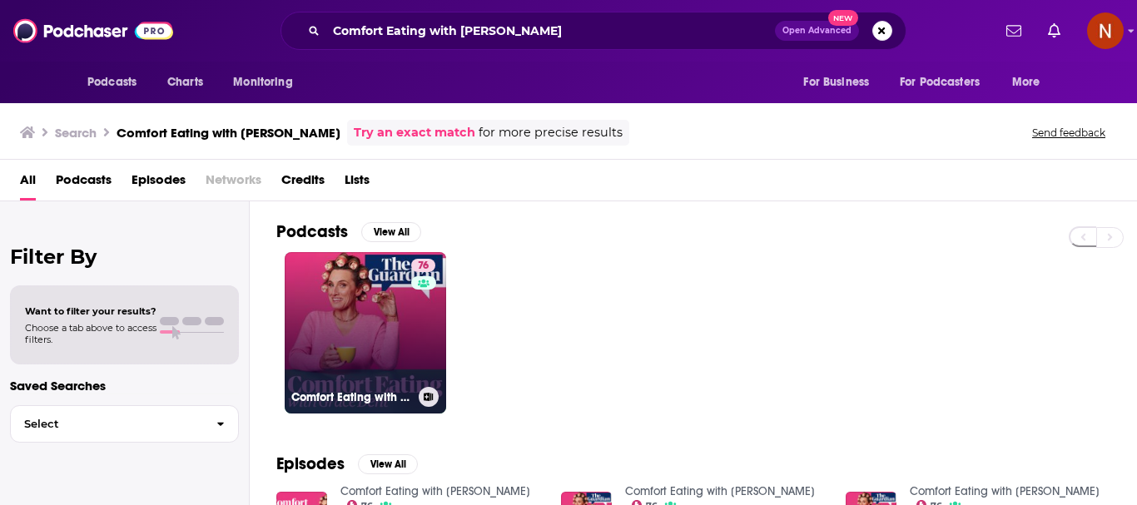
click at [340, 331] on link "76 Comfort Eating with Grace Dent" at bounding box center [365, 332] width 161 height 161
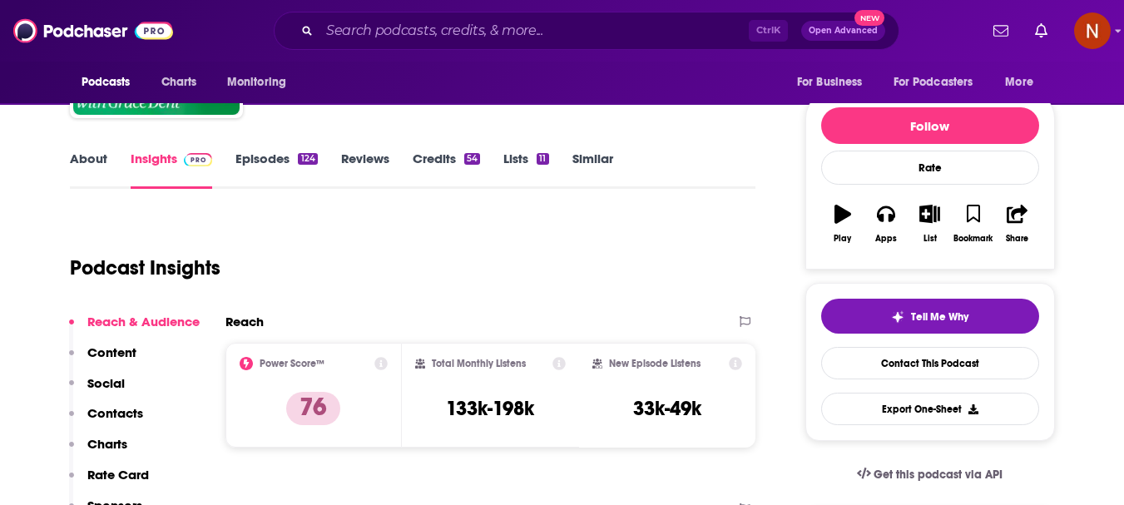
scroll to position [250, 0]
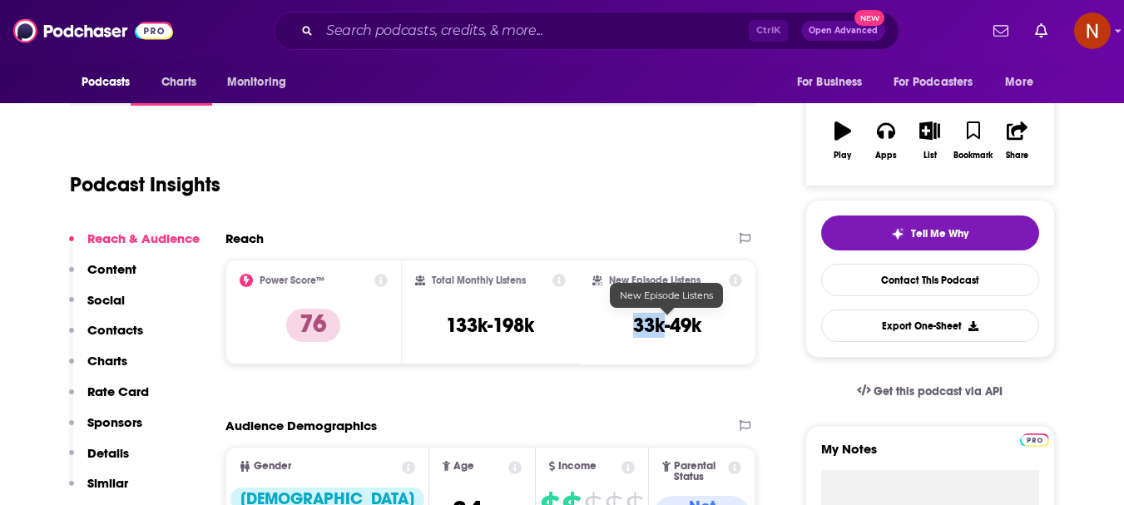
drag, startPoint x: 664, startPoint y: 332, endPoint x: 637, endPoint y: 332, distance: 27.5
click at [637, 332] on h3 "33k-49k" at bounding box center [667, 325] width 68 height 25
copy h3 "33k"
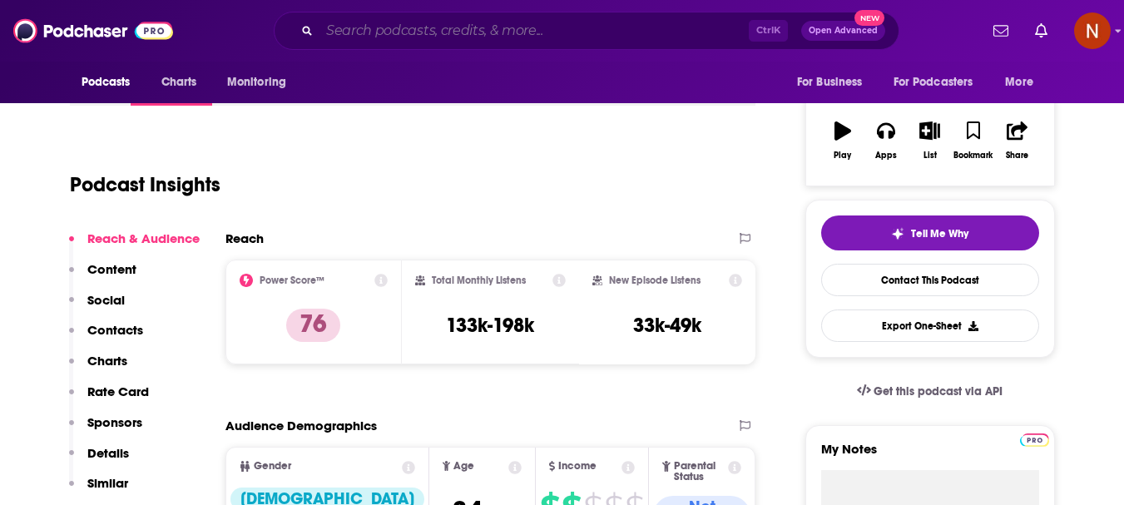
click at [384, 31] on input "Search podcasts, credits, & more..." at bounding box center [534, 30] width 429 height 27
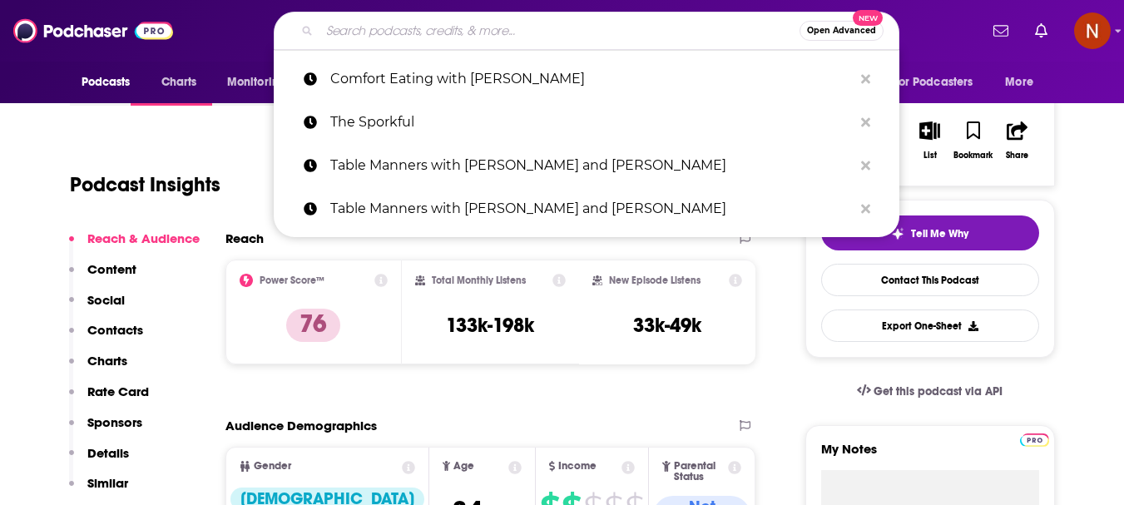
paste input "Spilled Milk"
type input "Spilled Milk"
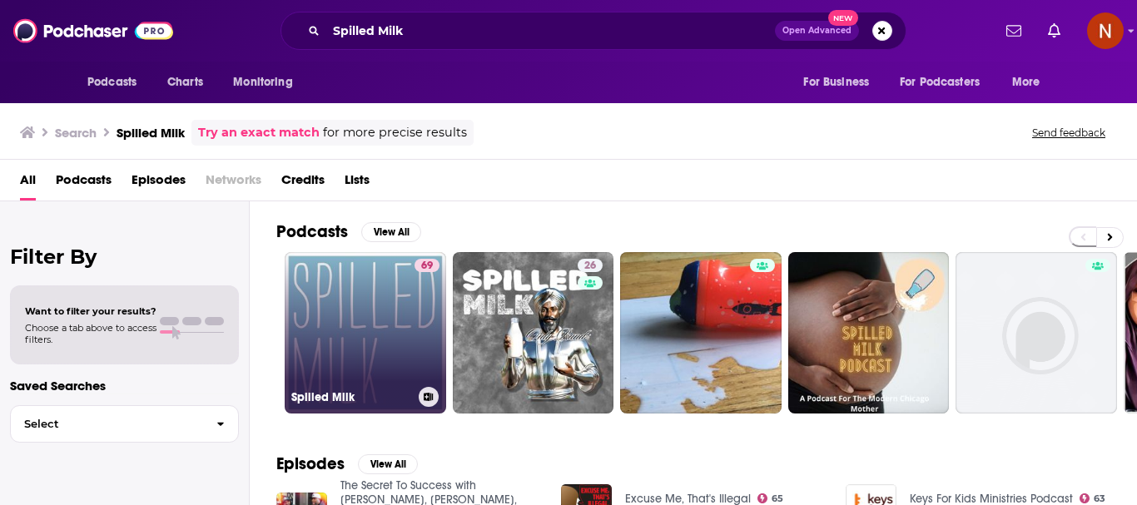
click at [341, 370] on link "69 Spilled Milk" at bounding box center [365, 332] width 161 height 161
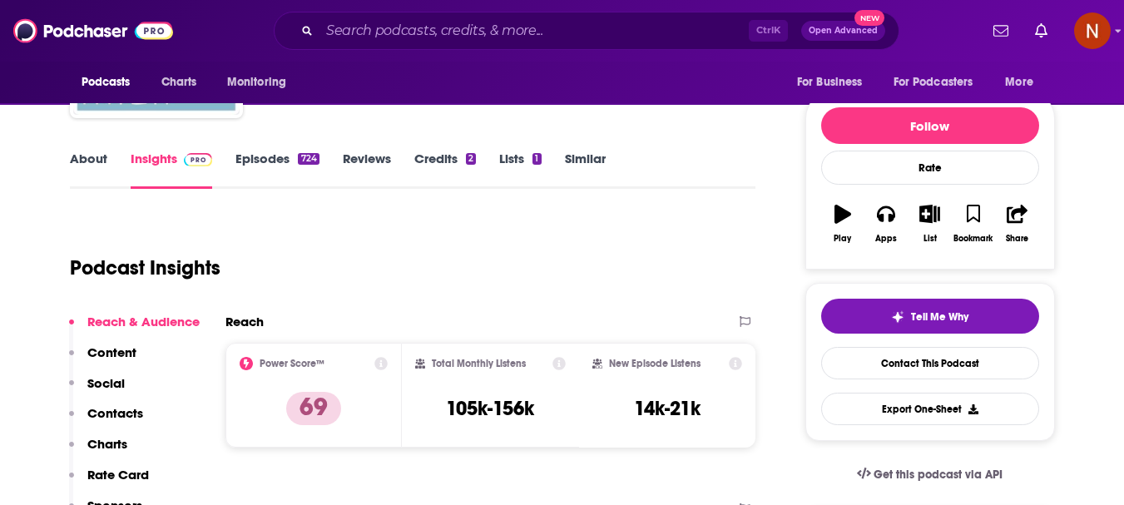
scroll to position [250, 0]
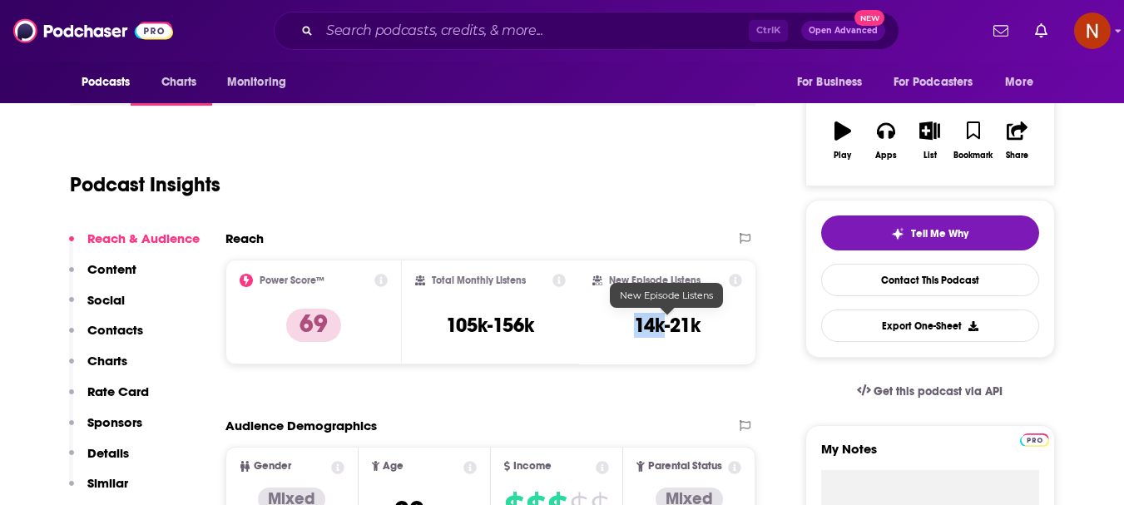
drag, startPoint x: 664, startPoint y: 330, endPoint x: 637, endPoint y: 330, distance: 26.6
click at [637, 330] on h3 "14k-21k" at bounding box center [667, 325] width 67 height 25
copy h3 "14k"
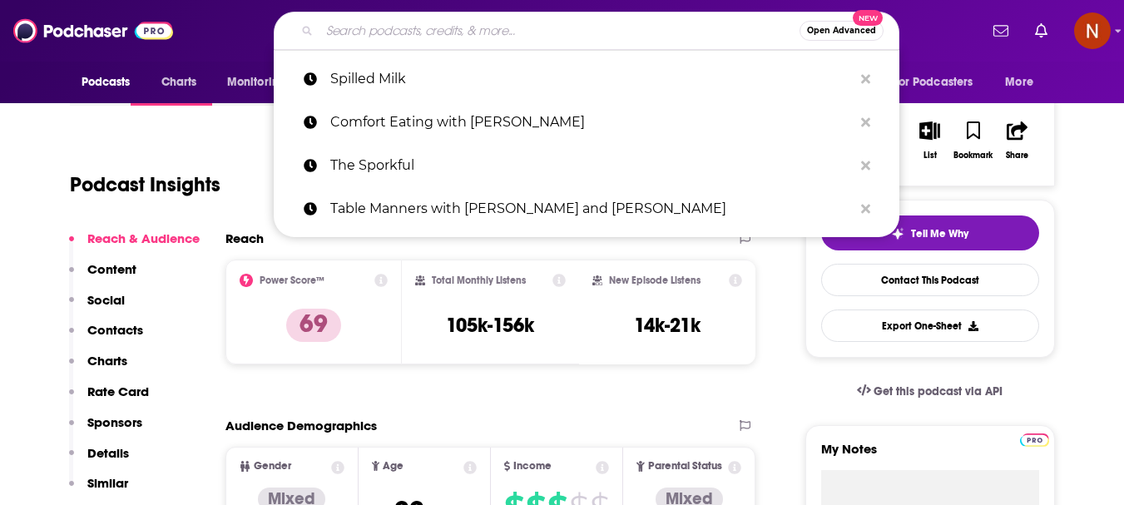
click at [483, 35] on input "Search podcasts, credits, & more..." at bounding box center [560, 30] width 480 height 27
paste input "Inside Trader Joe's"
type input "Inside Trader Joe's"
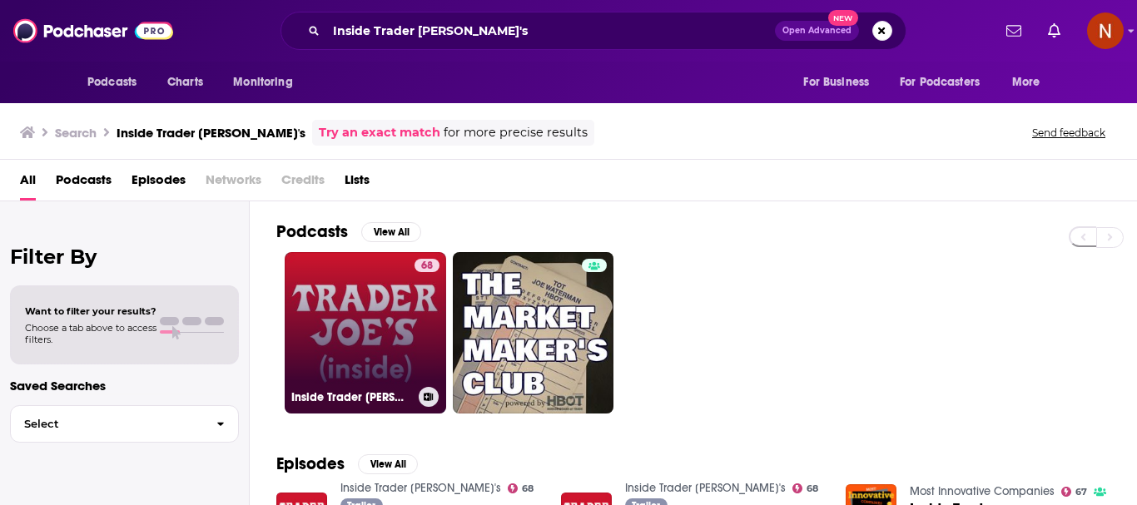
click at [361, 329] on link "68 Inside Trader Joe's" at bounding box center [365, 332] width 161 height 161
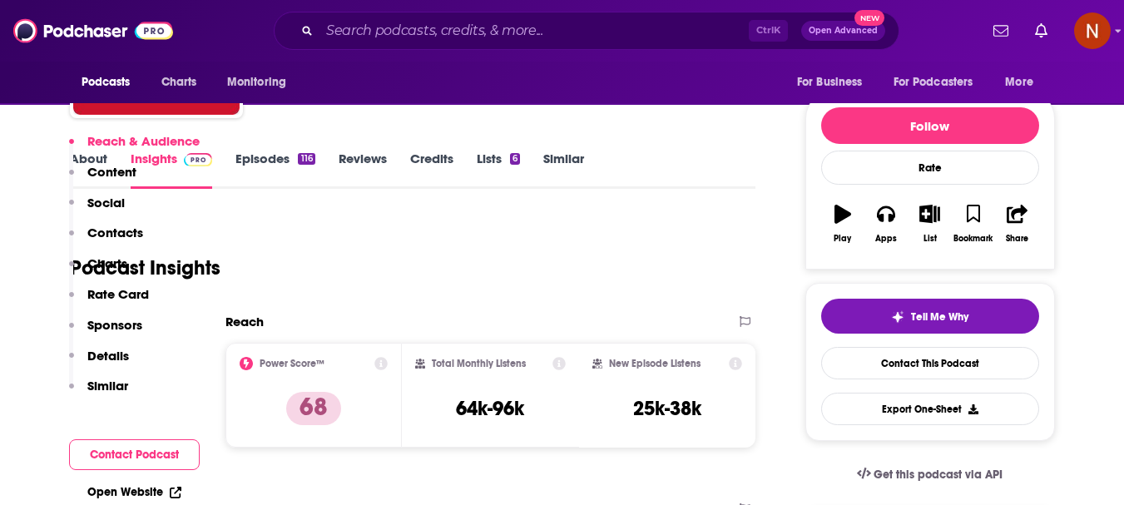
scroll to position [333, 0]
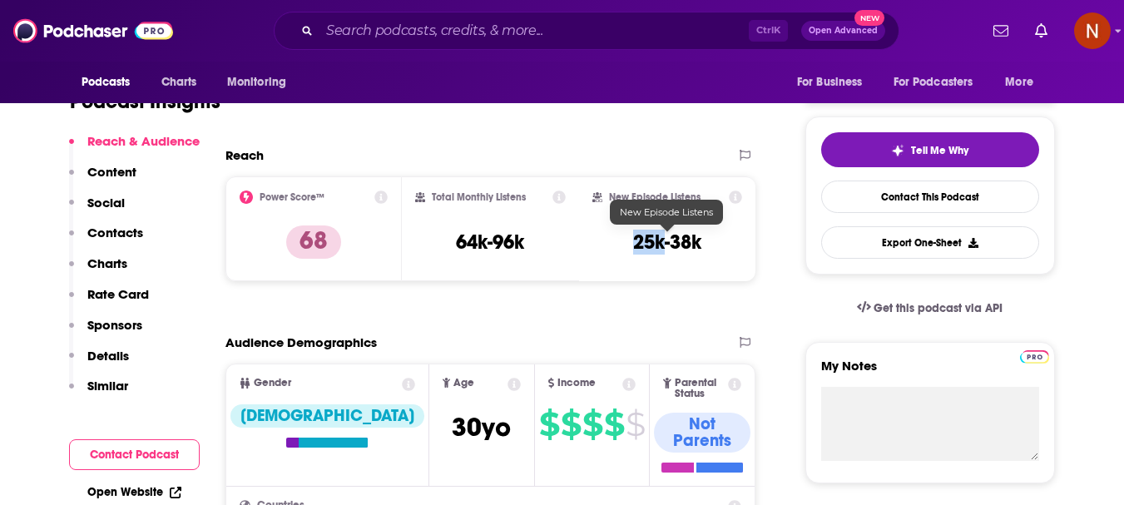
drag, startPoint x: 664, startPoint y: 254, endPoint x: 637, endPoint y: 253, distance: 26.6
click at [637, 253] on h3 "25k-38k" at bounding box center [667, 242] width 68 height 25
copy h3 "25k"
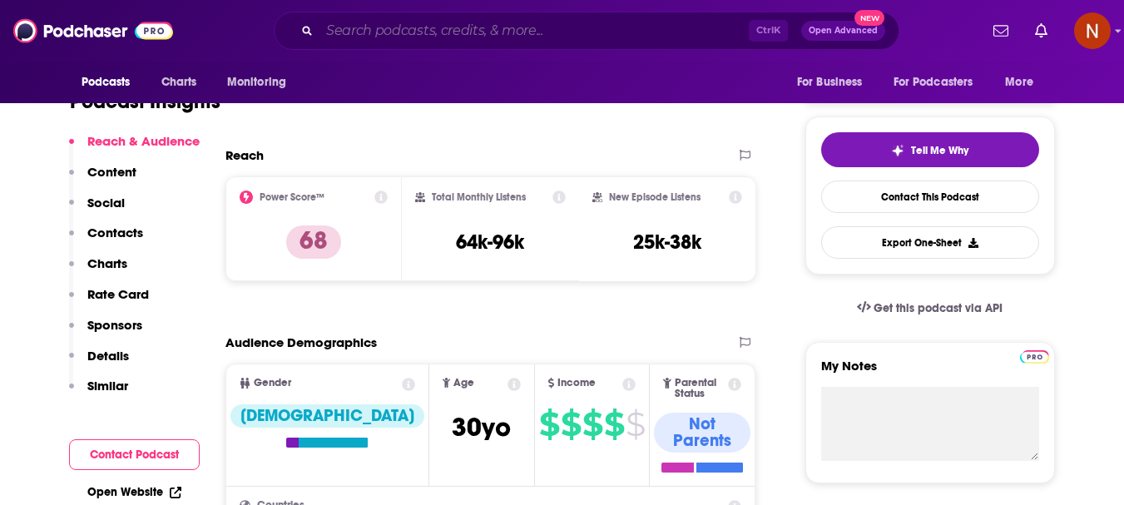
click at [452, 30] on input "Search podcasts, credits, & more..." at bounding box center [534, 30] width 429 height 27
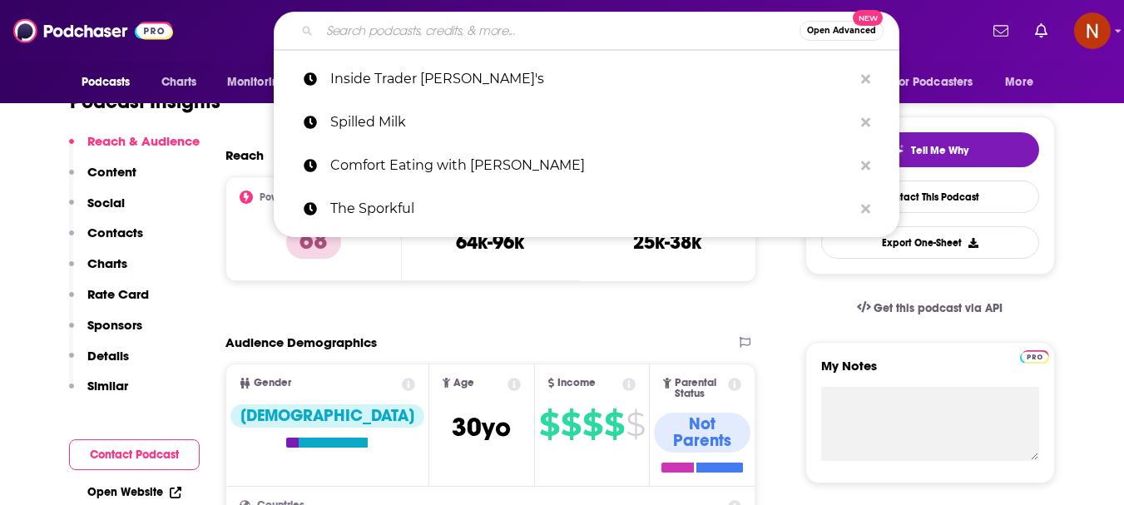
paste input "Wine for Normal People"
type input "Wine for Normal People"
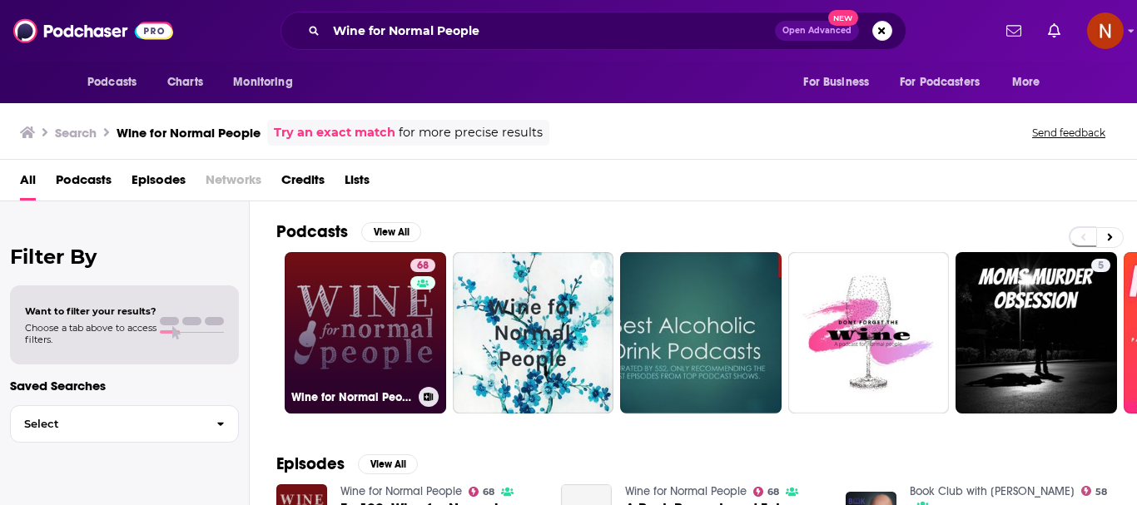
click at [339, 329] on link "68 Wine for Normal People" at bounding box center [365, 332] width 161 height 161
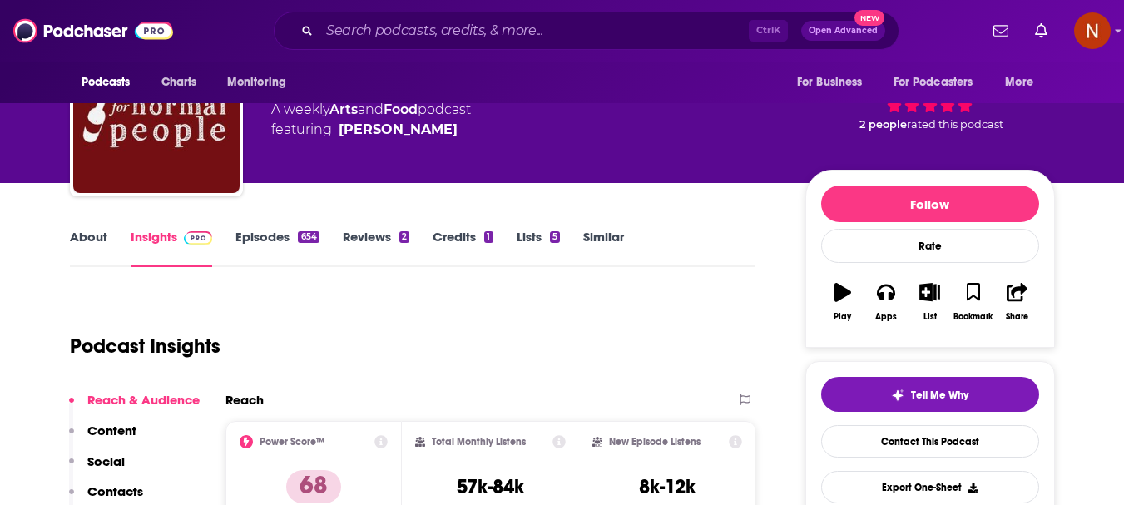
scroll to position [250, 0]
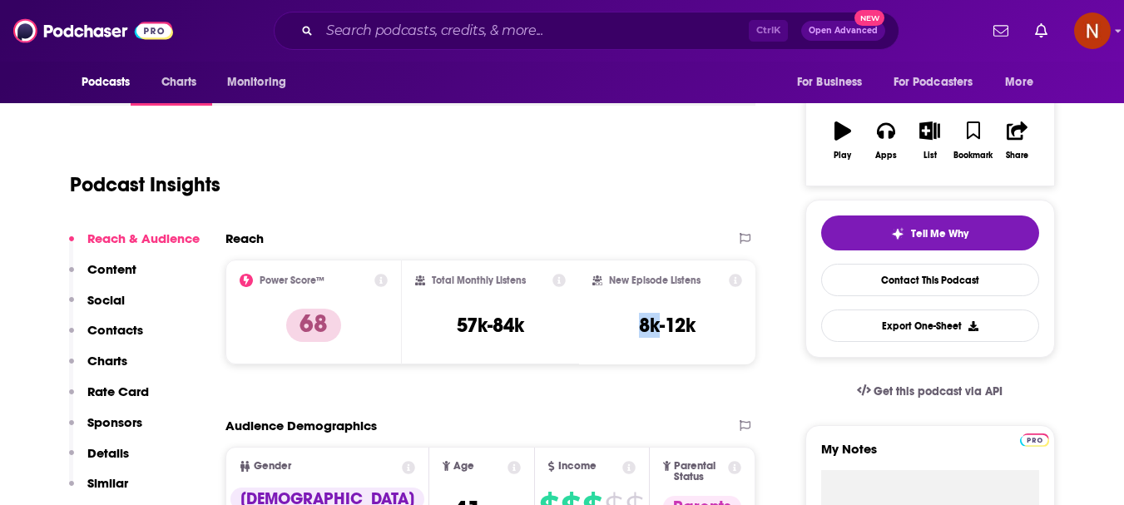
drag, startPoint x: 653, startPoint y: 332, endPoint x: 637, endPoint y: 332, distance: 15.8
click at [637, 332] on div "New Episode Listens 8k-12k" at bounding box center [667, 312] width 151 height 77
click at [483, 32] on input "Search podcasts, credits, & more..." at bounding box center [534, 30] width 429 height 27
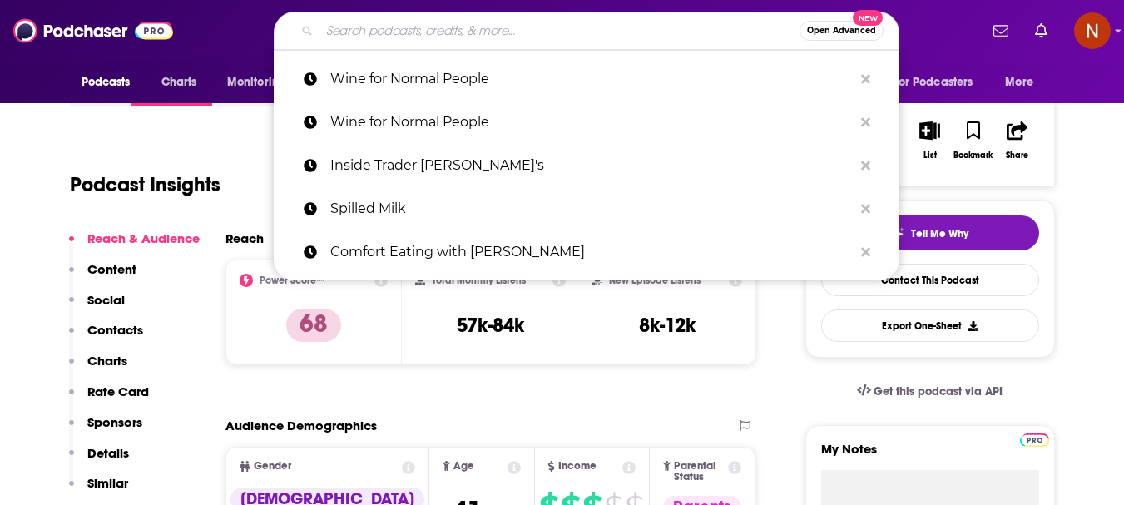
paste input "5 Minute Food Fix"
type input "5 Minute Food Fix"
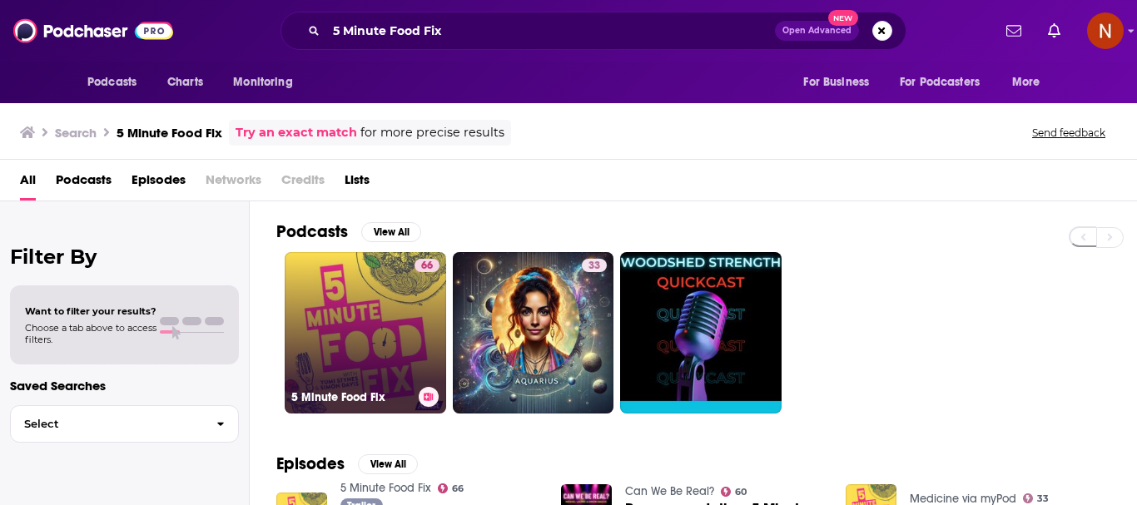
click at [370, 339] on link "66 5 Minute Food Fix" at bounding box center [365, 332] width 161 height 161
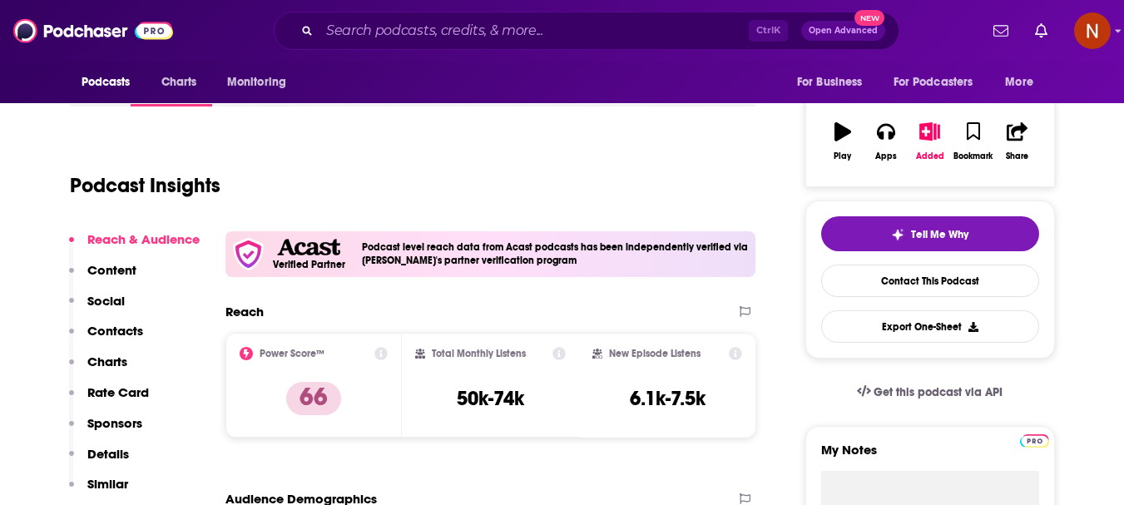
scroll to position [250, 0]
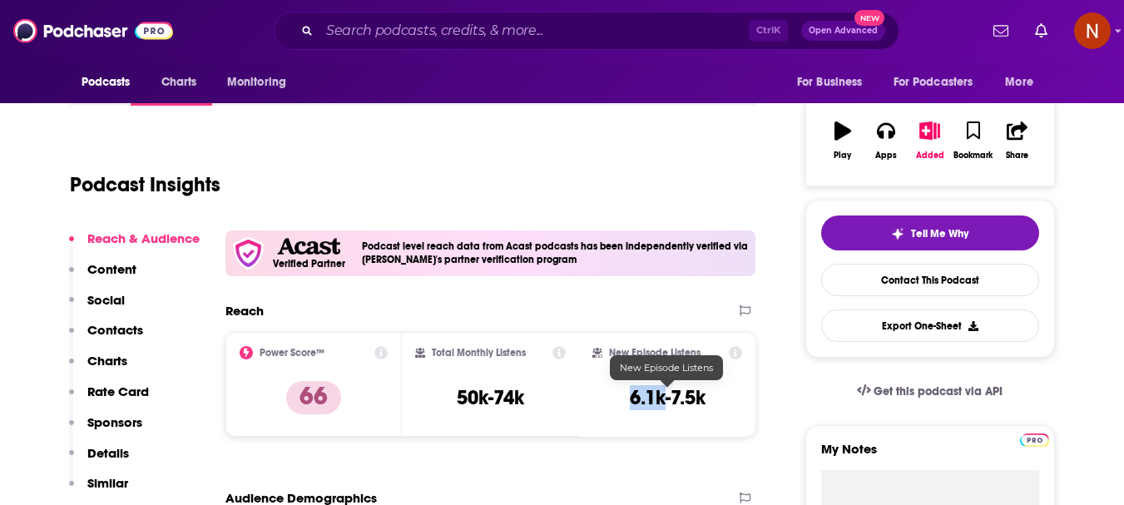
drag, startPoint x: 666, startPoint y: 407, endPoint x: 630, endPoint y: 404, distance: 35.9
click at [630, 404] on h3 "6.1k-7.5k" at bounding box center [668, 397] width 76 height 25
copy h3 "6.1k"
click at [503, 30] on input "Search podcasts, credits, & more..." at bounding box center [534, 30] width 429 height 27
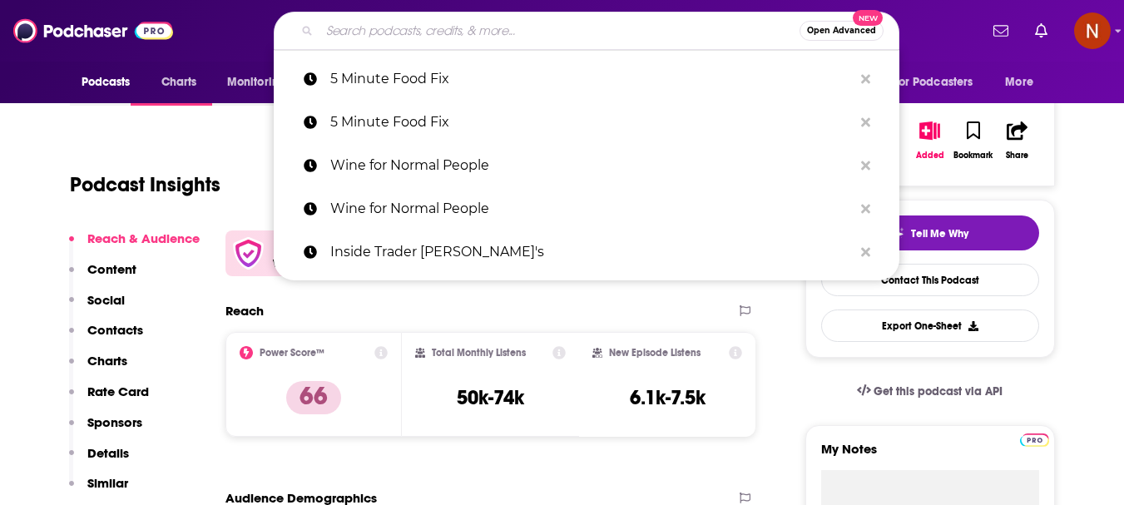
paste input "Growers Daily"
type input "Growers Daily"
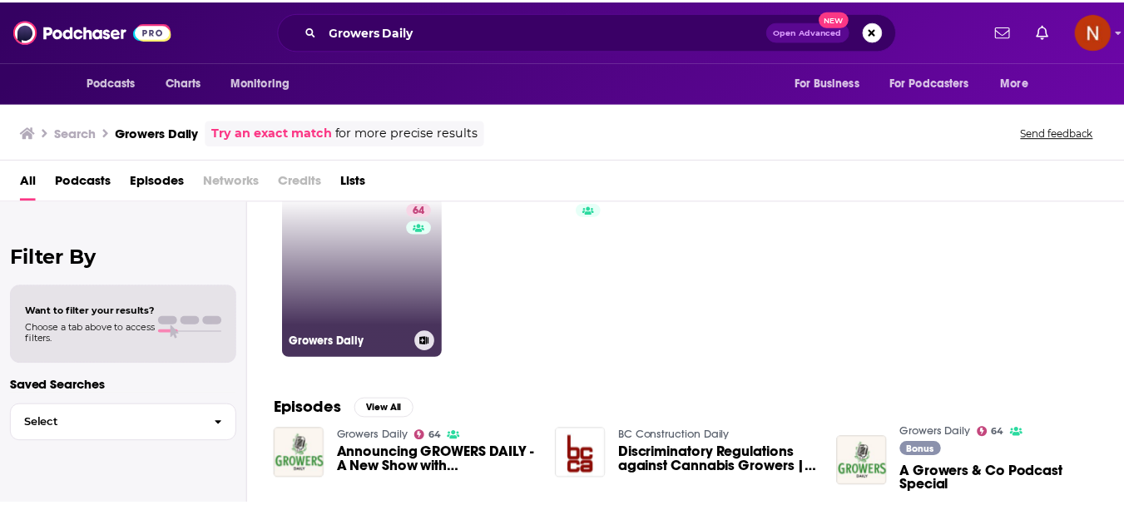
scroll to position [83, 0]
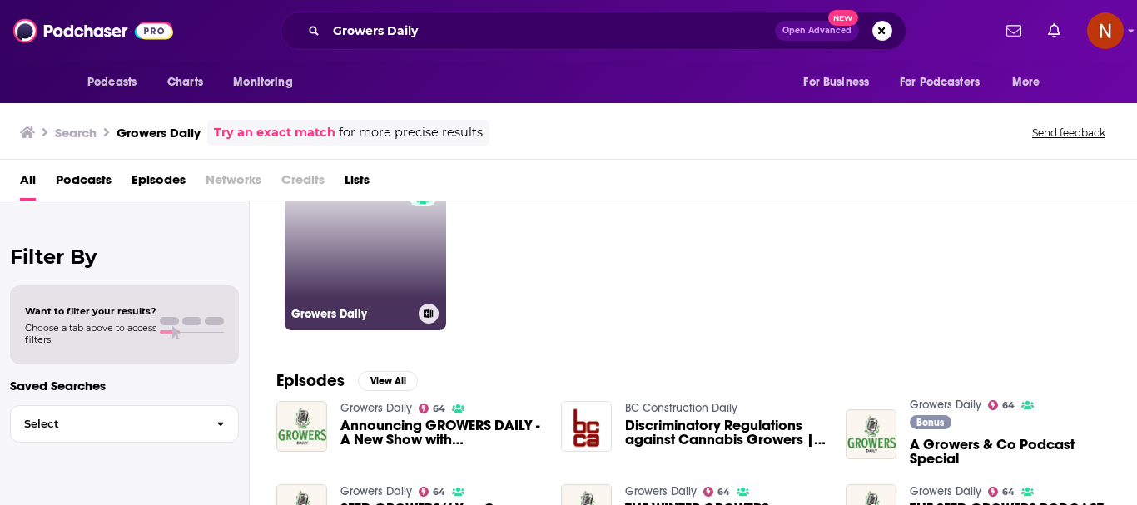
click at [369, 286] on link "64 Growers Daily" at bounding box center [365, 249] width 161 height 161
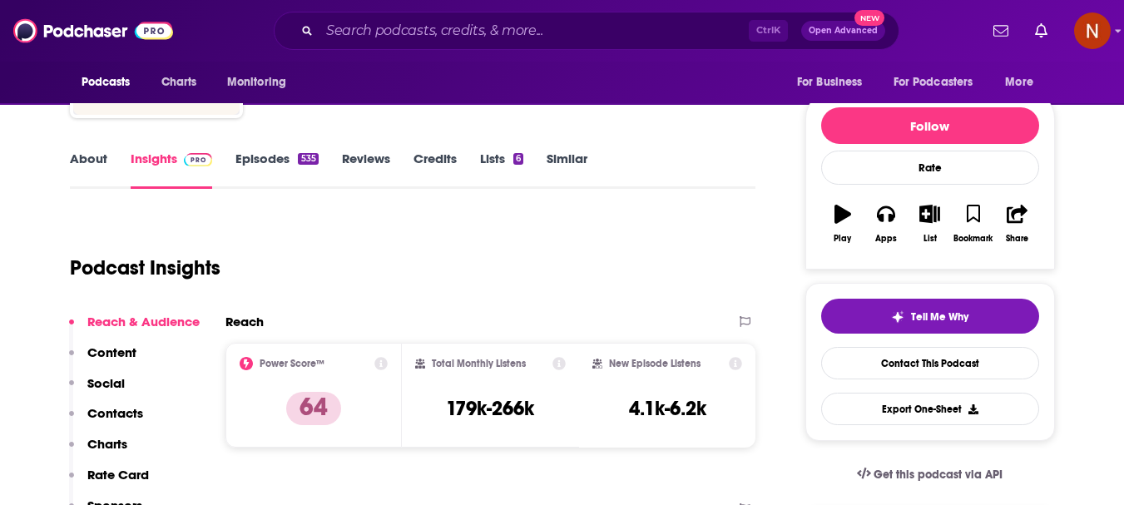
scroll to position [250, 0]
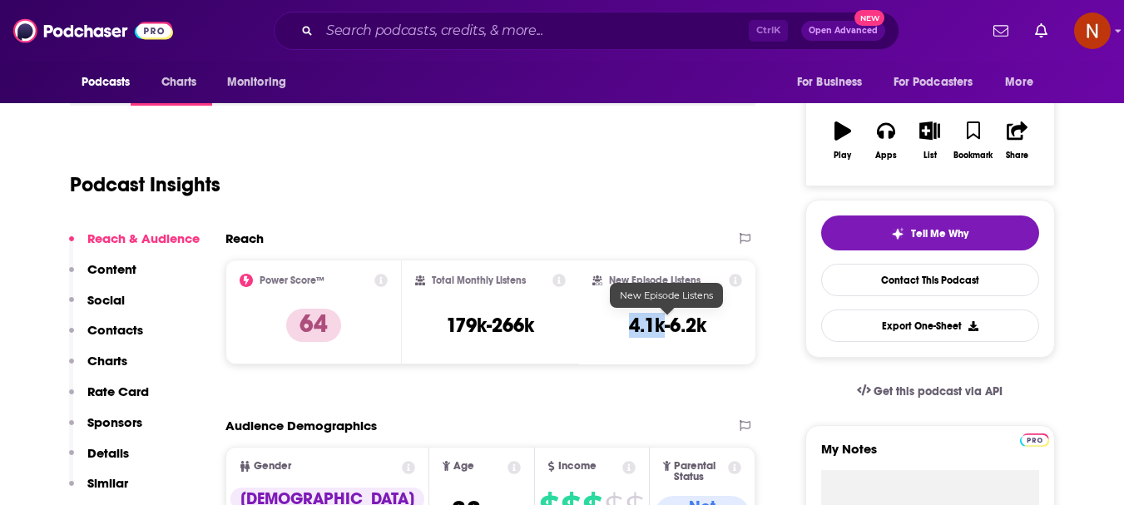
drag, startPoint x: 664, startPoint y: 330, endPoint x: 632, endPoint y: 330, distance: 32.5
click at [632, 330] on h3 "4.1k-6.2k" at bounding box center [667, 325] width 77 height 25
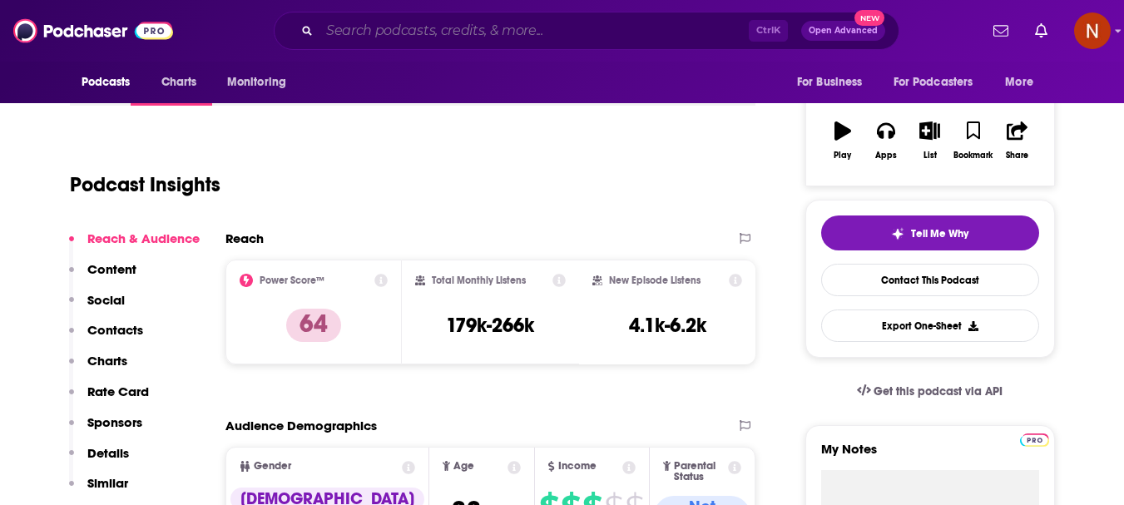
click at [372, 34] on input "Search podcasts, credits, & more..." at bounding box center [534, 30] width 429 height 27
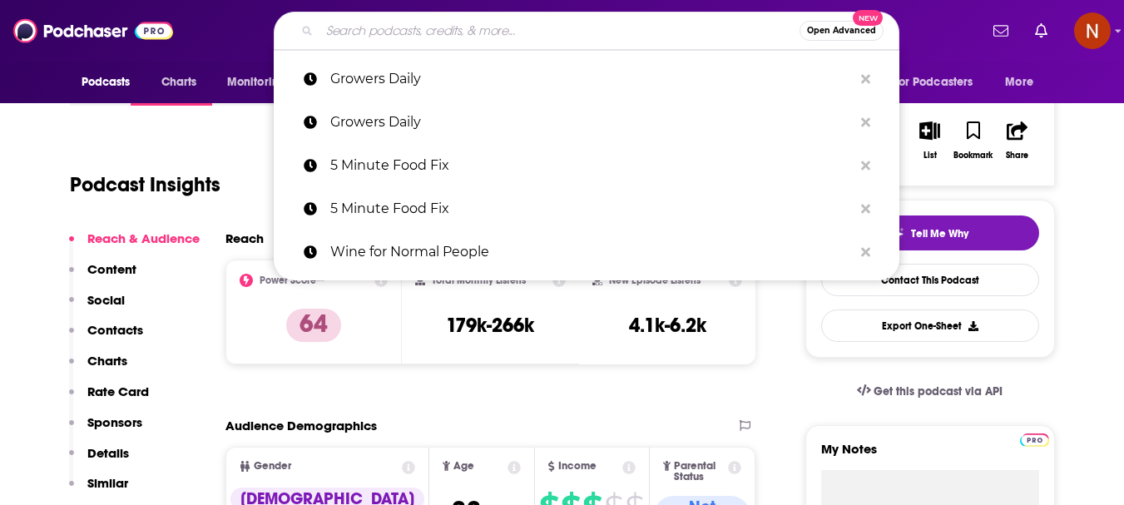
paste input "Radio Cherry Bombe"
type input "Radio Cherry Bombe"
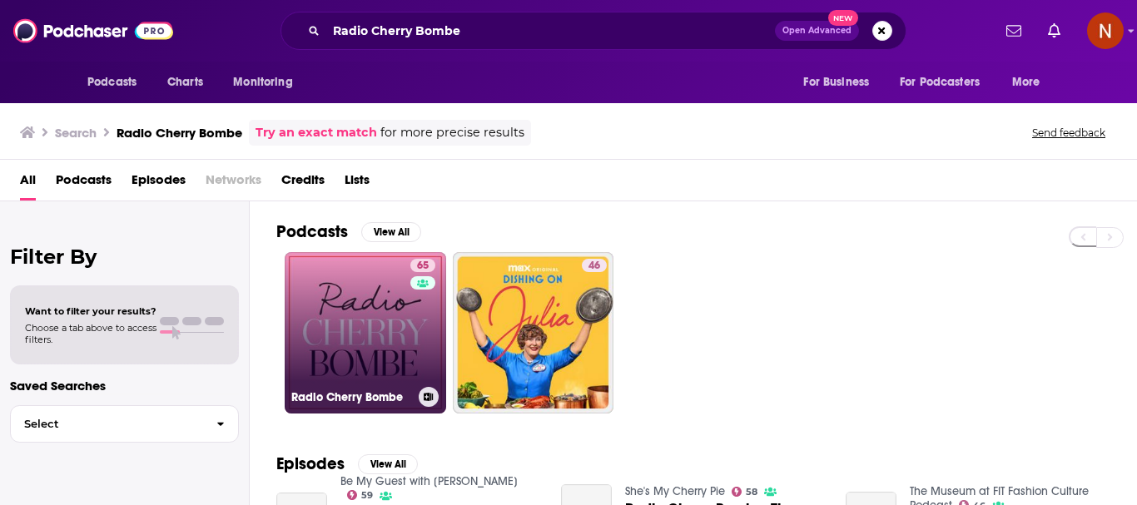
click at [322, 329] on link "65 Radio Cherry Bombe" at bounding box center [365, 332] width 161 height 161
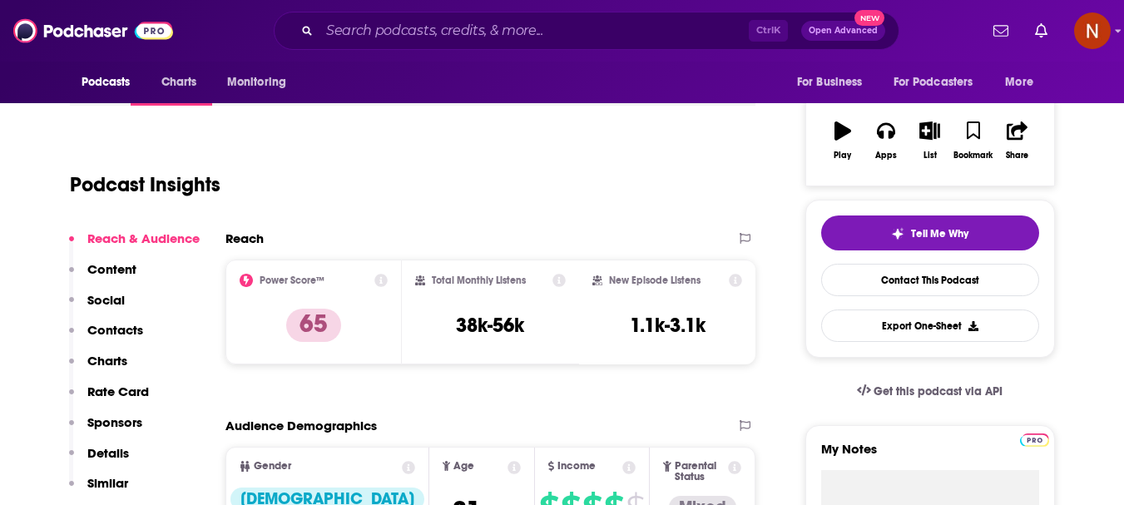
scroll to position [333, 0]
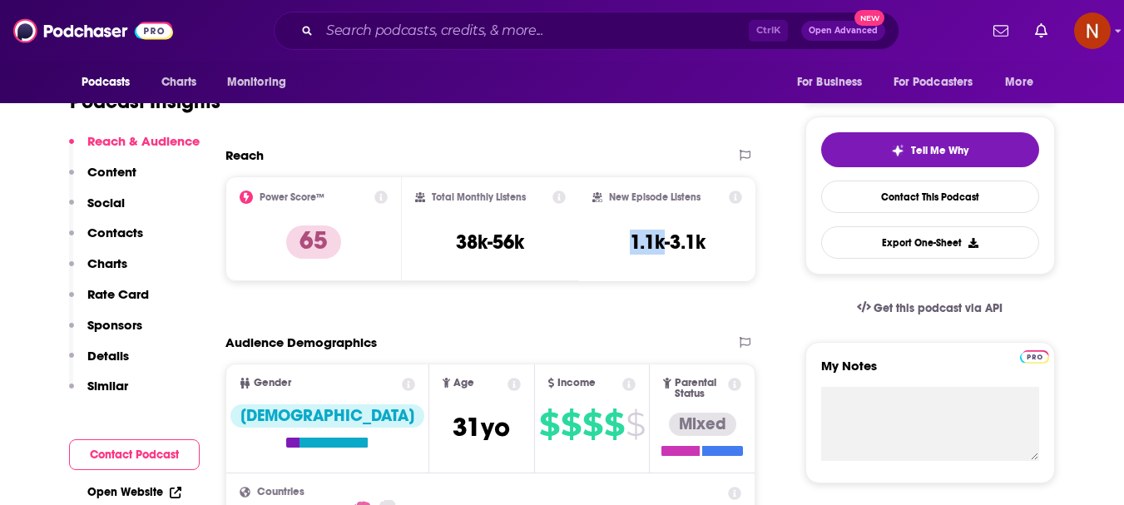
drag, startPoint x: 663, startPoint y: 248, endPoint x: 627, endPoint y: 248, distance: 36.6
click at [627, 248] on div "New Episode Listens 1.1k-3.1k" at bounding box center [667, 229] width 151 height 77
copy h3 "1.1k"
click at [447, 27] on input "Search podcasts, credits, & more..." at bounding box center [534, 30] width 429 height 27
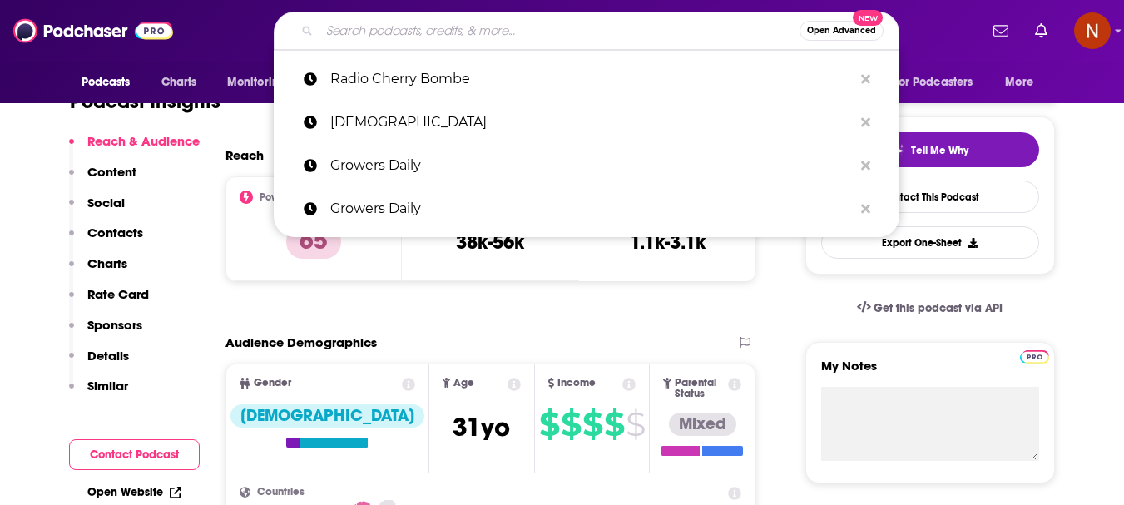
paste input "The Fork Report w Neil Saavedra"
type input "The Fork Report w Neil Saavedra"
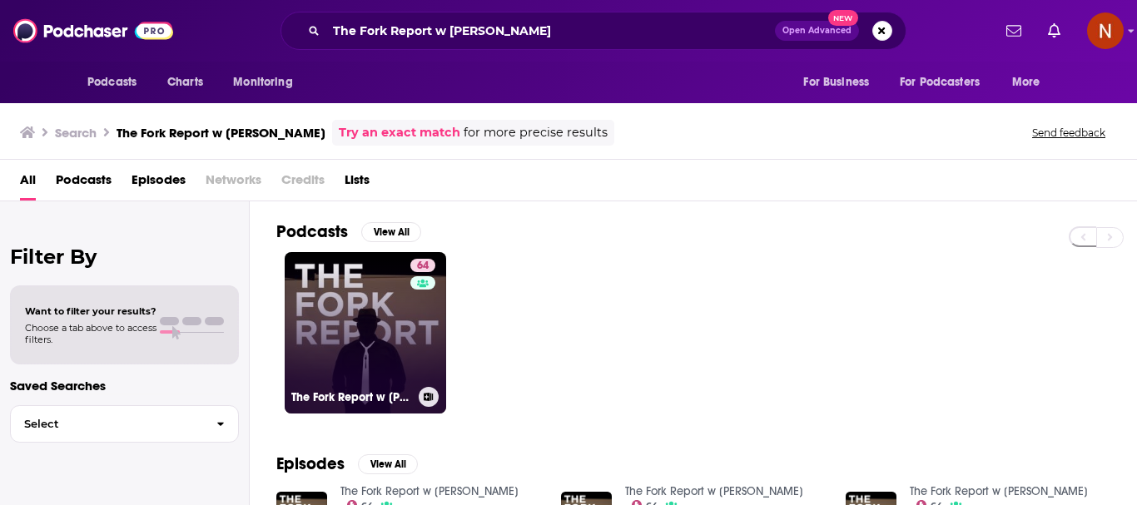
click at [352, 325] on link "64 The Fork Report w Neil Saavedra" at bounding box center [365, 332] width 161 height 161
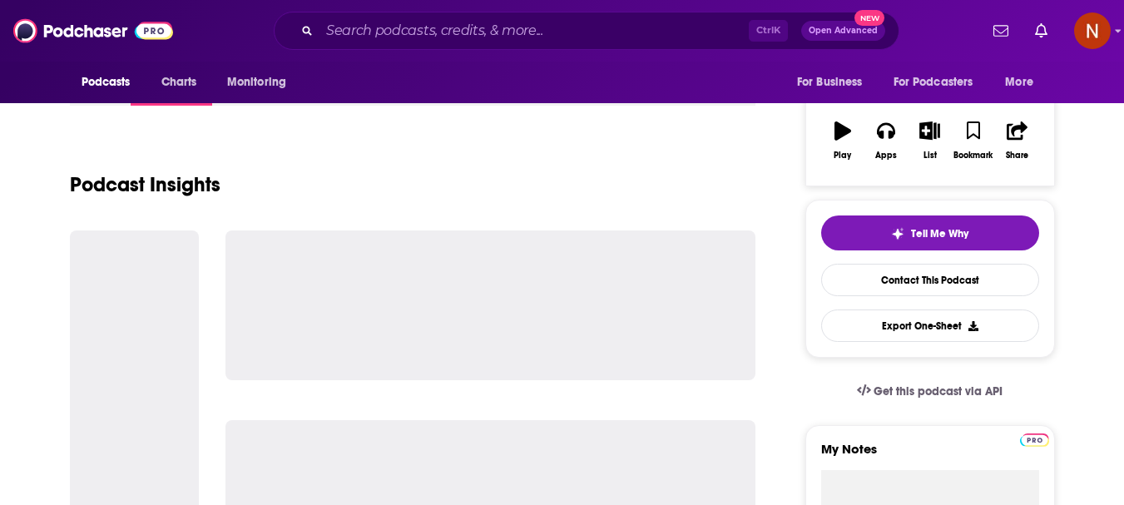
scroll to position [333, 0]
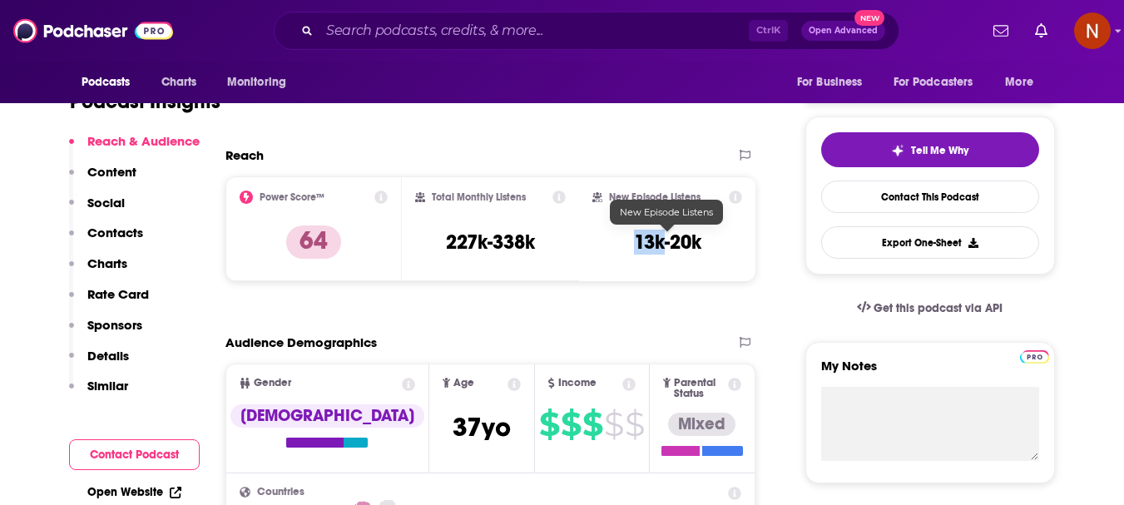
drag, startPoint x: 664, startPoint y: 251, endPoint x: 636, endPoint y: 250, distance: 28.3
click at [636, 250] on h3 "13k-20k" at bounding box center [667, 242] width 67 height 25
copy h3 "13k"
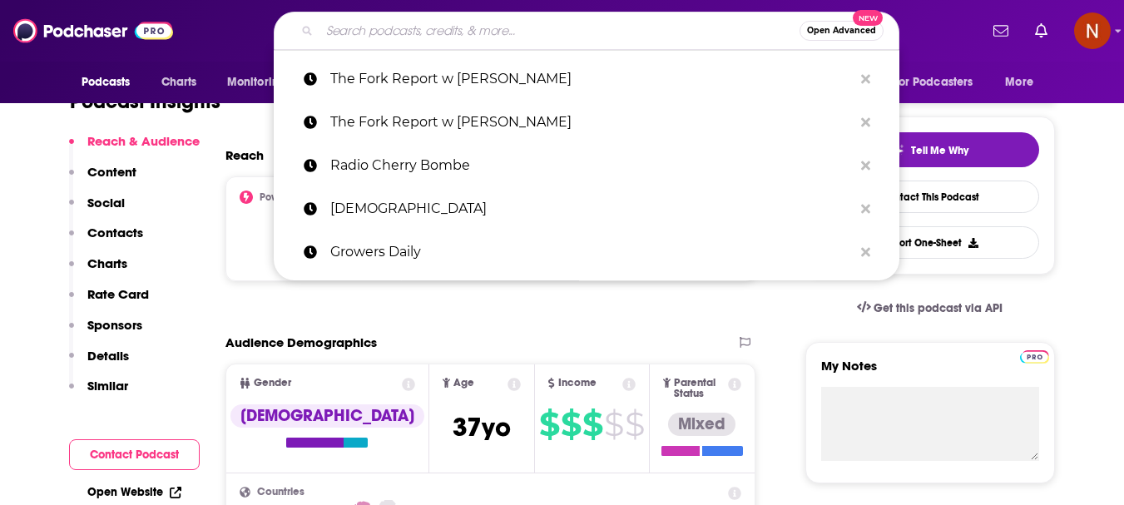
click at [354, 23] on input "Search podcasts, credits, & more..." at bounding box center [560, 30] width 480 height 27
paste input "The Go To Food Podcast"
type input "The Go To Food Podcast"
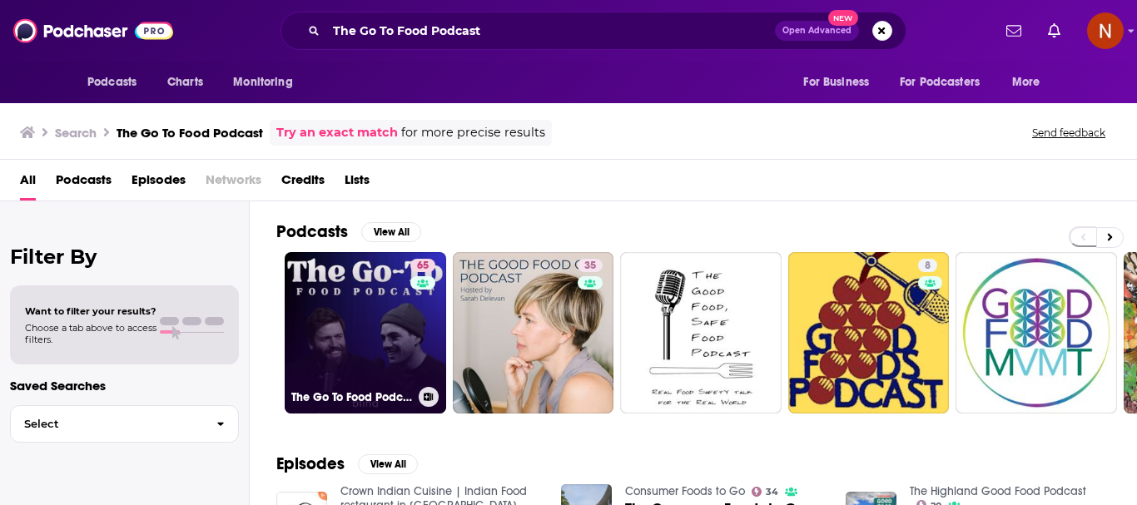
click at [339, 333] on link "65 The Go To Food Podcast" at bounding box center [365, 332] width 161 height 161
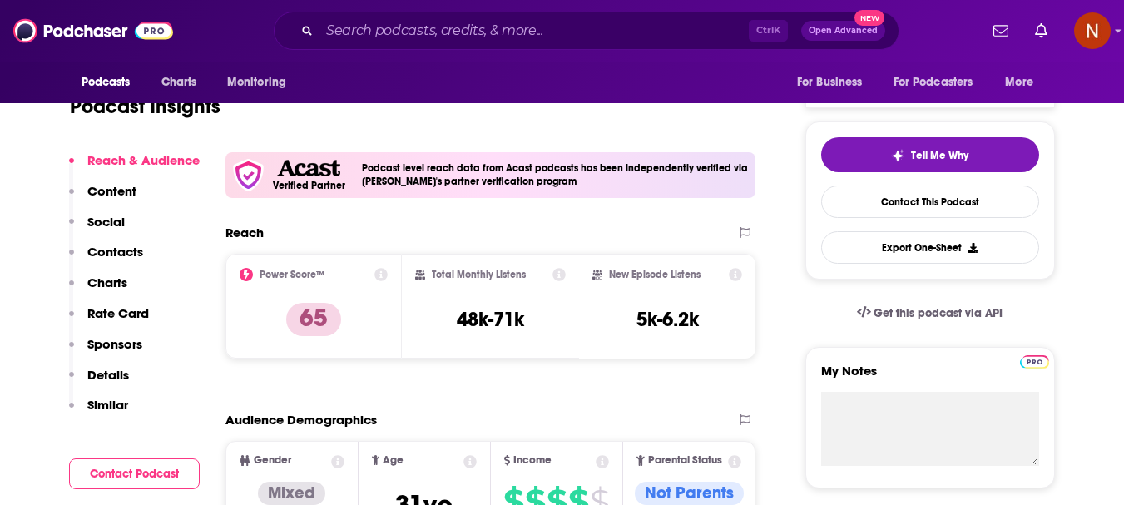
scroll to position [333, 0]
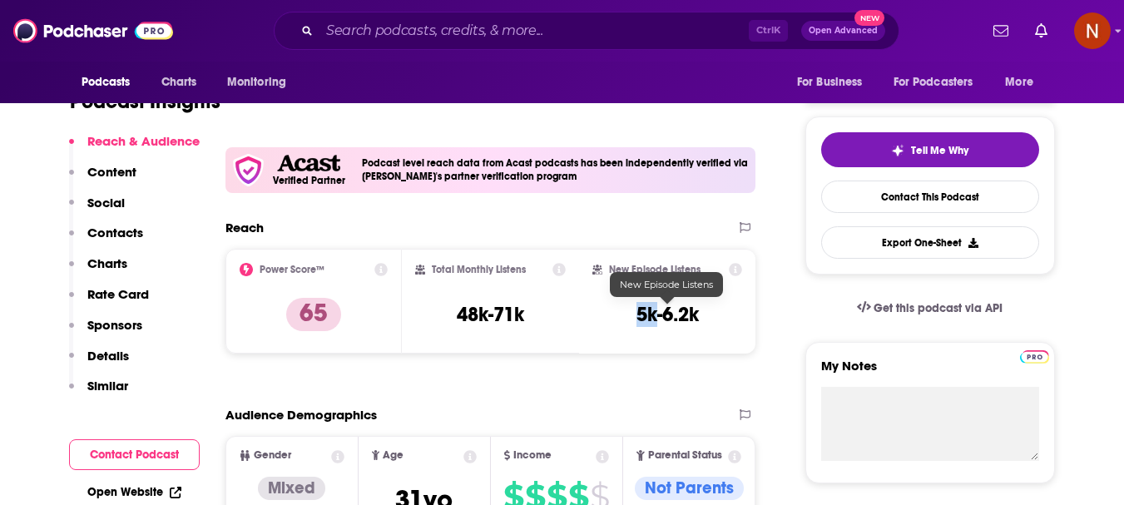
drag, startPoint x: 658, startPoint y: 323, endPoint x: 636, endPoint y: 322, distance: 22.5
click at [637, 322] on h3 "5k-6.2k" at bounding box center [668, 314] width 62 height 25
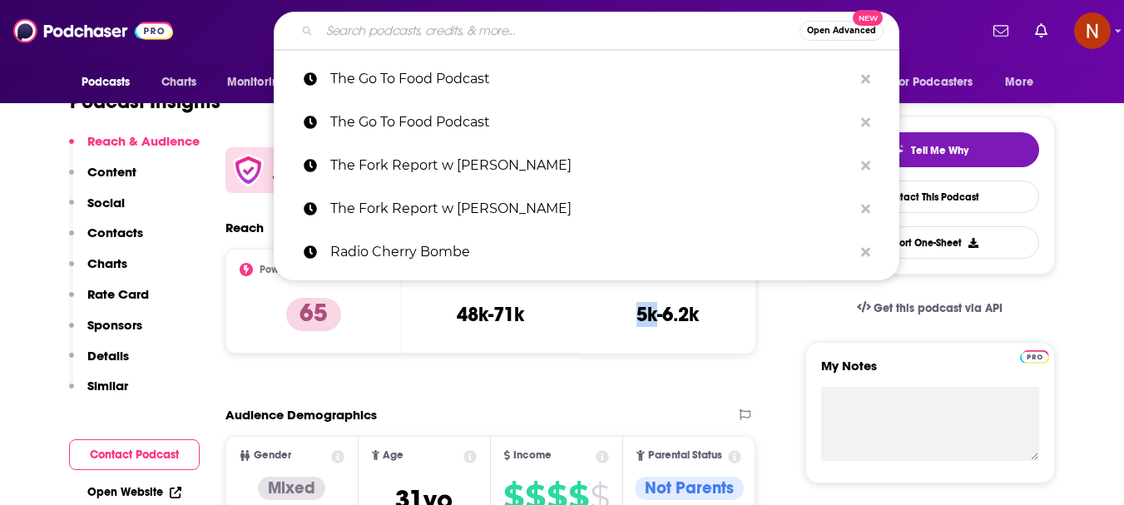
click at [423, 29] on input "Search podcasts, credits, & more..." at bounding box center [560, 30] width 480 height 27
paste input "Cereal Killers"
type input "Cereal Killers"
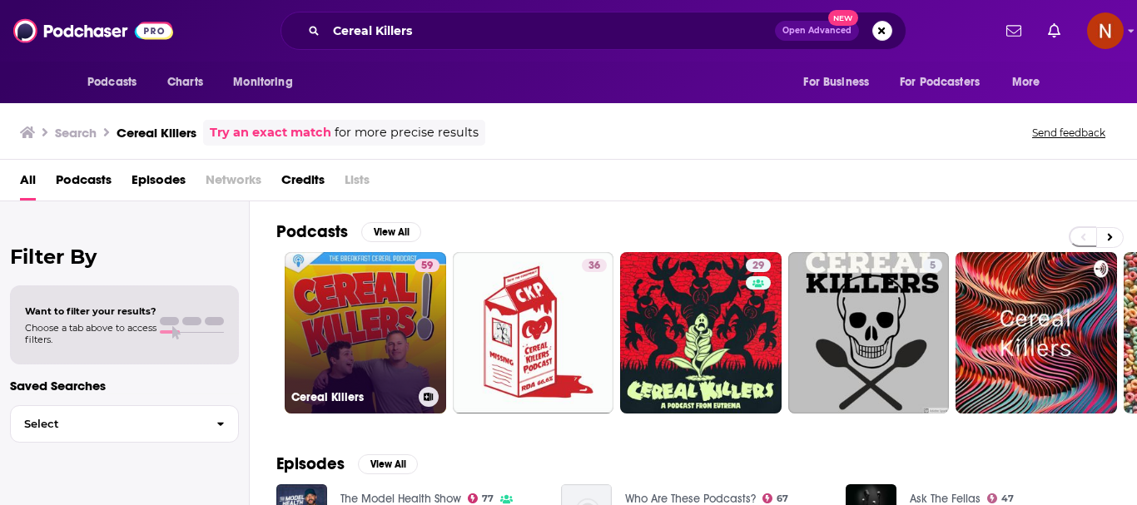
click at [334, 351] on link "59 Cereal Killers" at bounding box center [365, 332] width 161 height 161
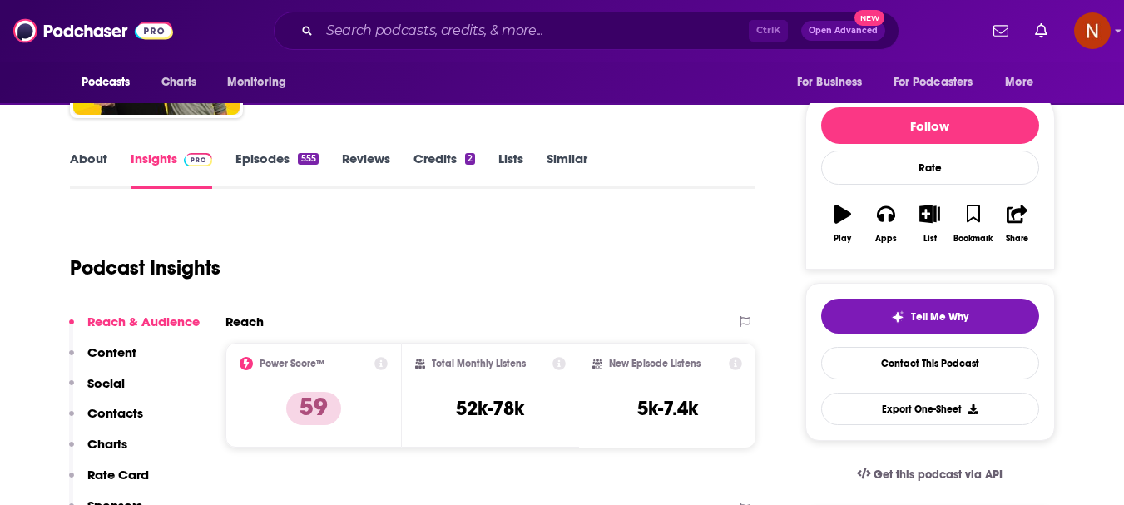
scroll to position [250, 0]
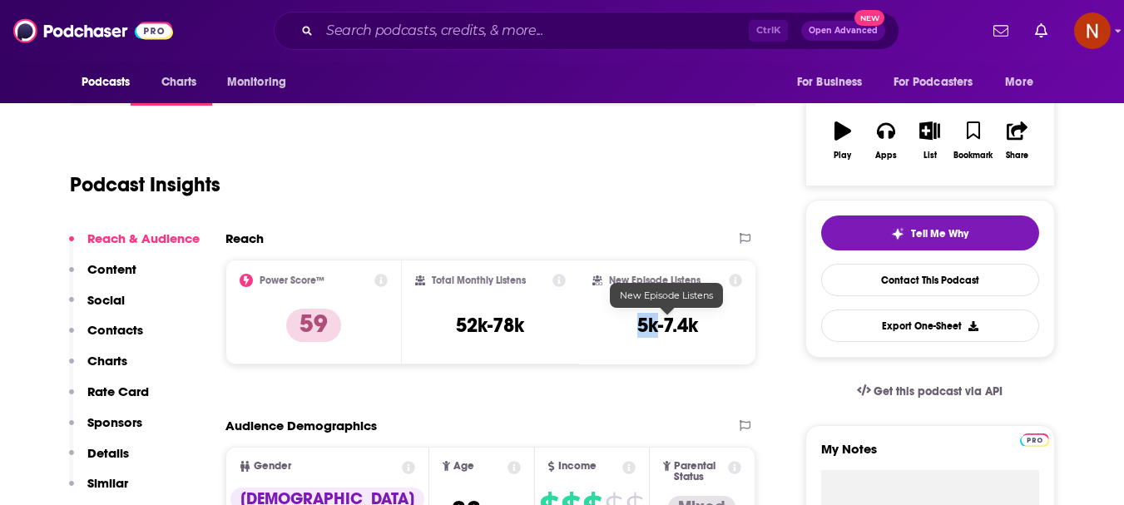
drag, startPoint x: 659, startPoint y: 335, endPoint x: 642, endPoint y: 333, distance: 17.6
click at [641, 333] on h3 "5k-7.4k" at bounding box center [667, 325] width 61 height 25
copy h3 "5k"
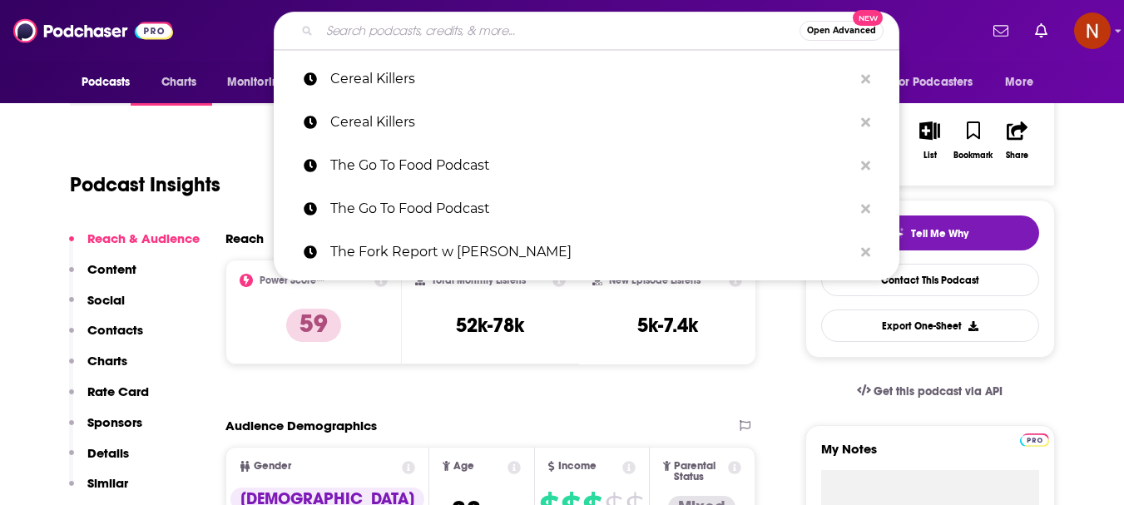
click at [454, 32] on input "Search podcasts, credits, & more..." at bounding box center [560, 30] width 480 height 27
paste input "HowToBBQRight"
type input "HowToBBQRight"
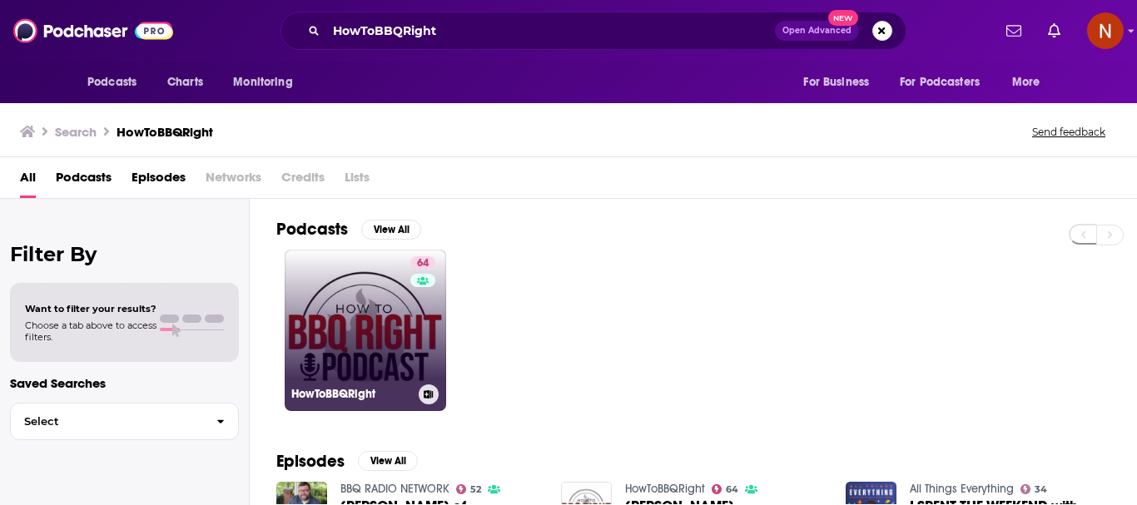
click at [378, 347] on link "64 HowToBBQRight" at bounding box center [365, 330] width 161 height 161
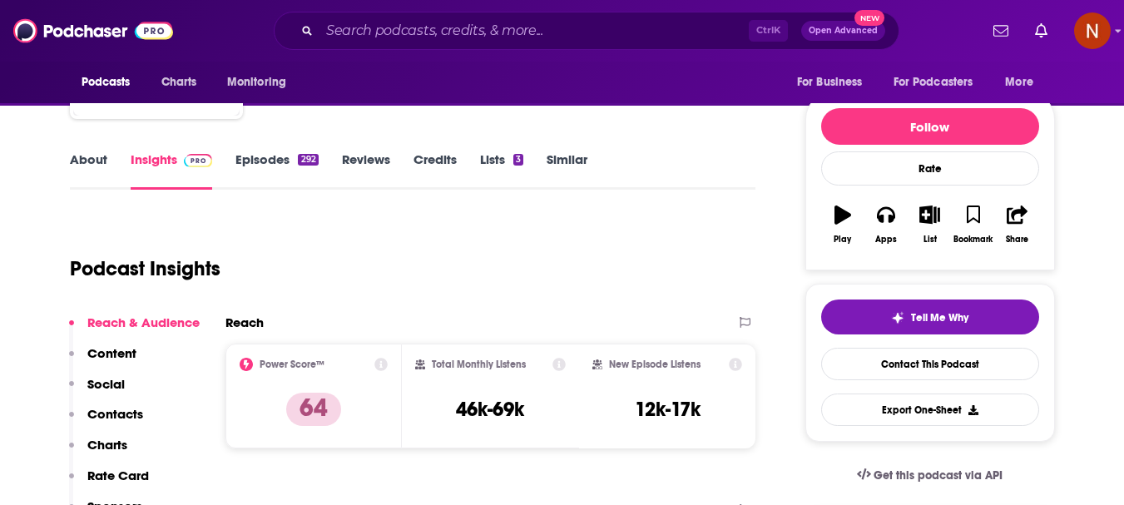
scroll to position [166, 0]
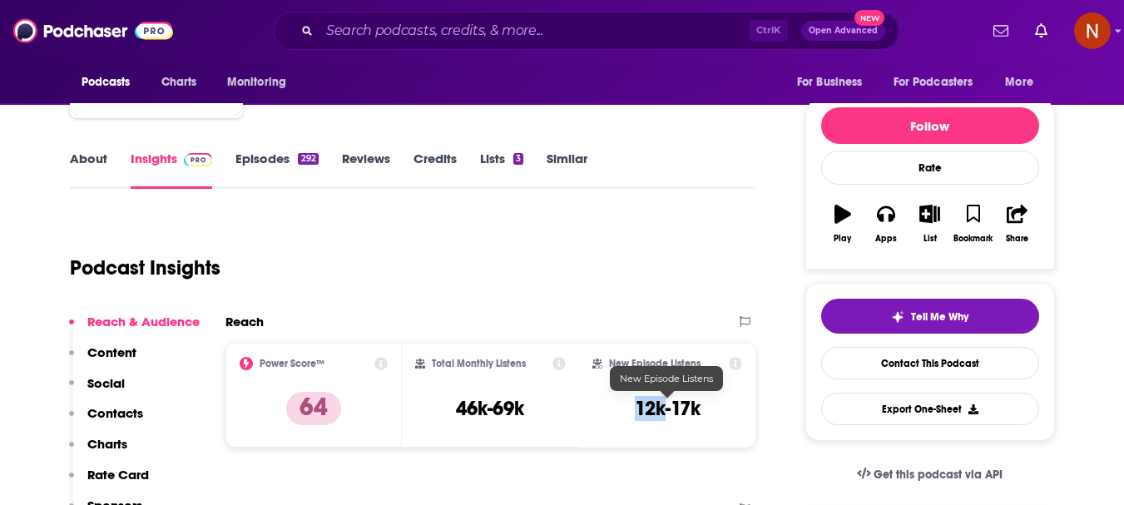
drag, startPoint x: 666, startPoint y: 416, endPoint x: 638, endPoint y: 416, distance: 27.5
click at [638, 416] on h3 "12k-17k" at bounding box center [668, 408] width 66 height 25
copy h3 "12k"
click at [447, 24] on input "Search podcasts, credits, & more..." at bounding box center [534, 30] width 429 height 27
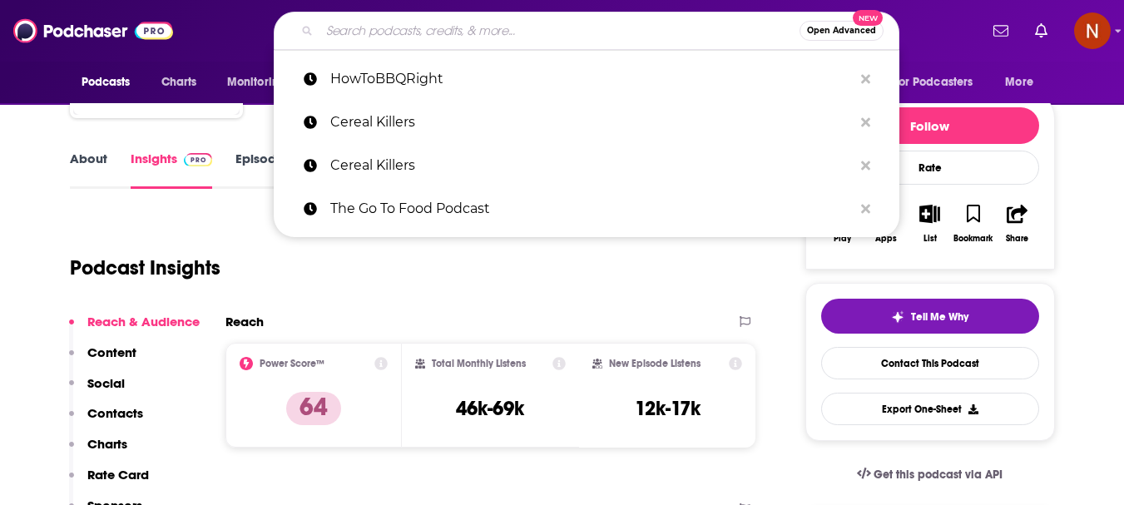
paste input "The Beerists Craft Beer Podcast"
type input "The Beerists Craft Beer Podcast"
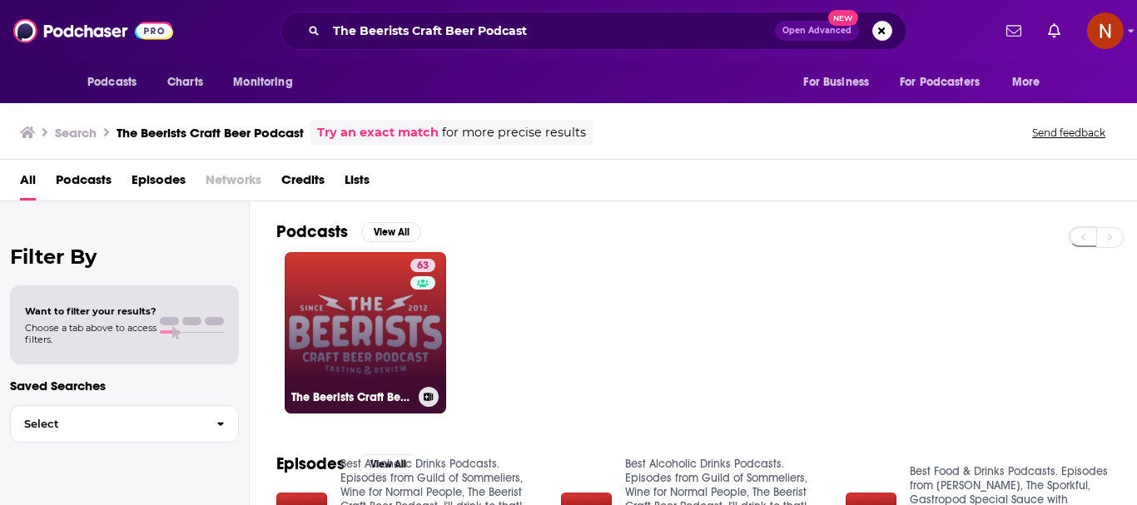
click at [349, 340] on link "63 The Beerists Craft Beer Podcast" at bounding box center [365, 332] width 161 height 161
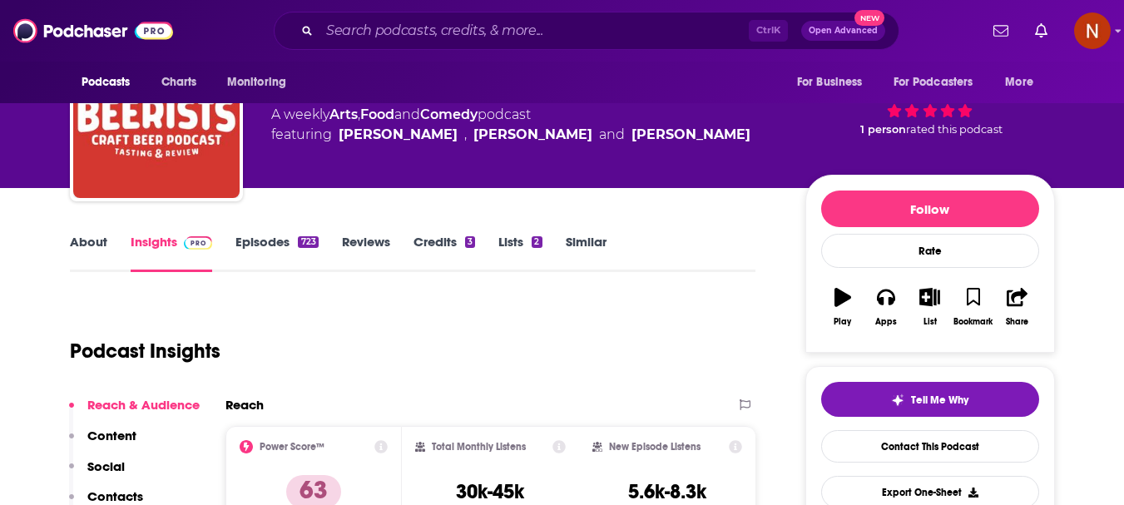
scroll to position [250, 0]
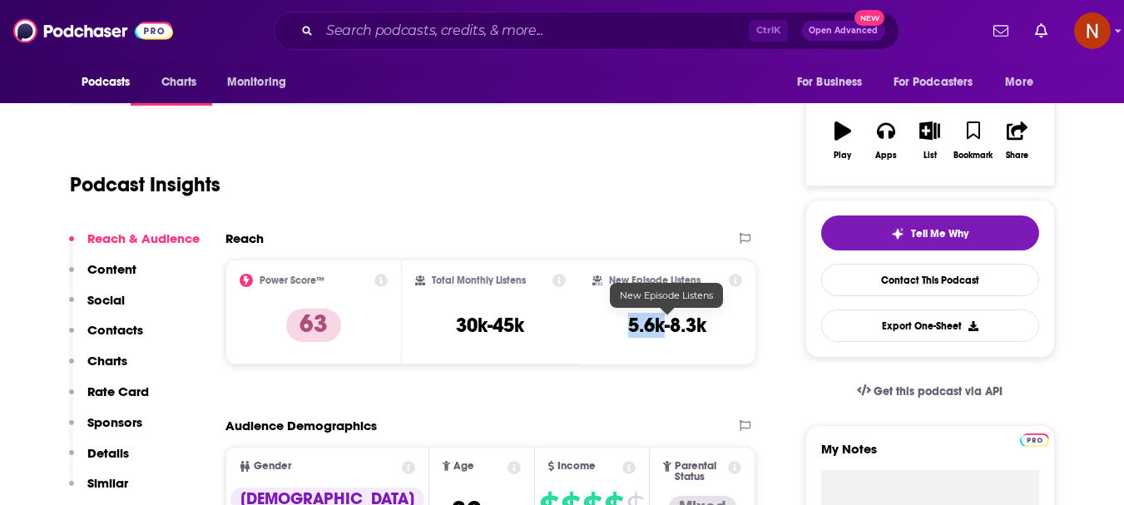
drag, startPoint x: 664, startPoint y: 330, endPoint x: 629, endPoint y: 330, distance: 34.9
click at [629, 330] on h3 "5.6k-8.3k" at bounding box center [667, 325] width 78 height 25
click at [437, 34] on input "Search podcasts, credits, & more..." at bounding box center [534, 30] width 429 height 27
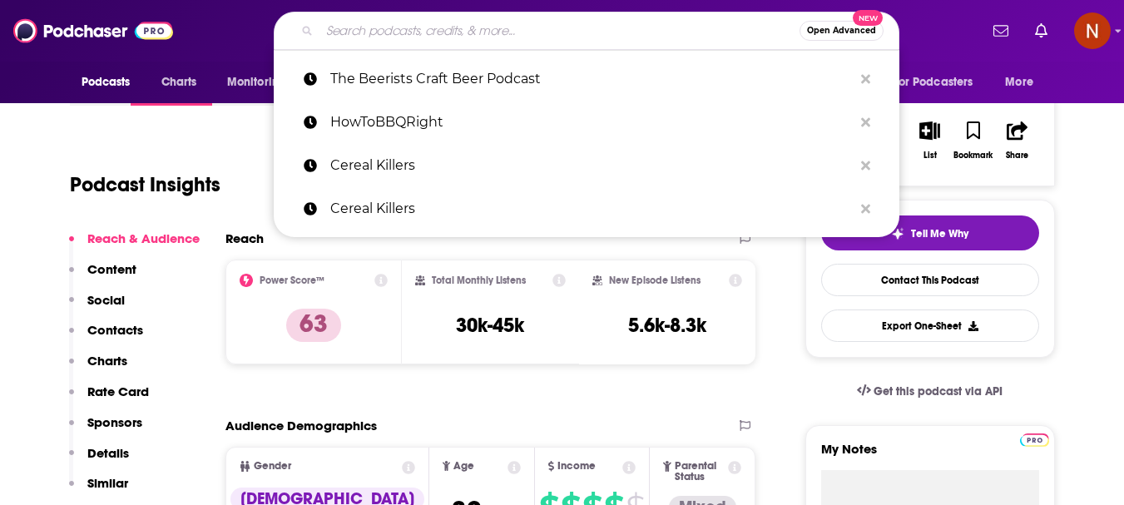
paste input "WhiskyCast"
type input "WhiskyCast"
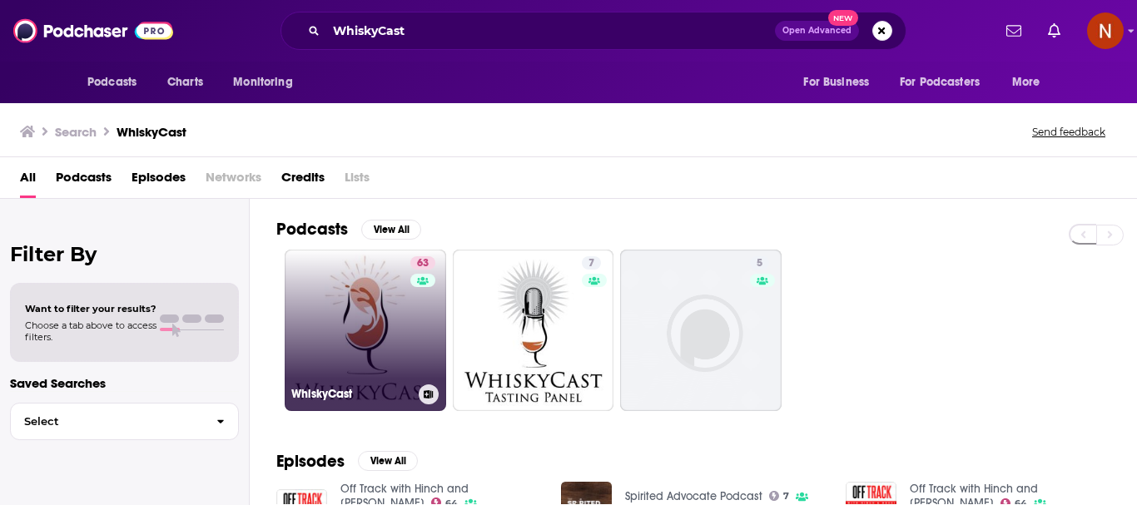
click at [359, 361] on link "63 WhiskyCast" at bounding box center [365, 330] width 161 height 161
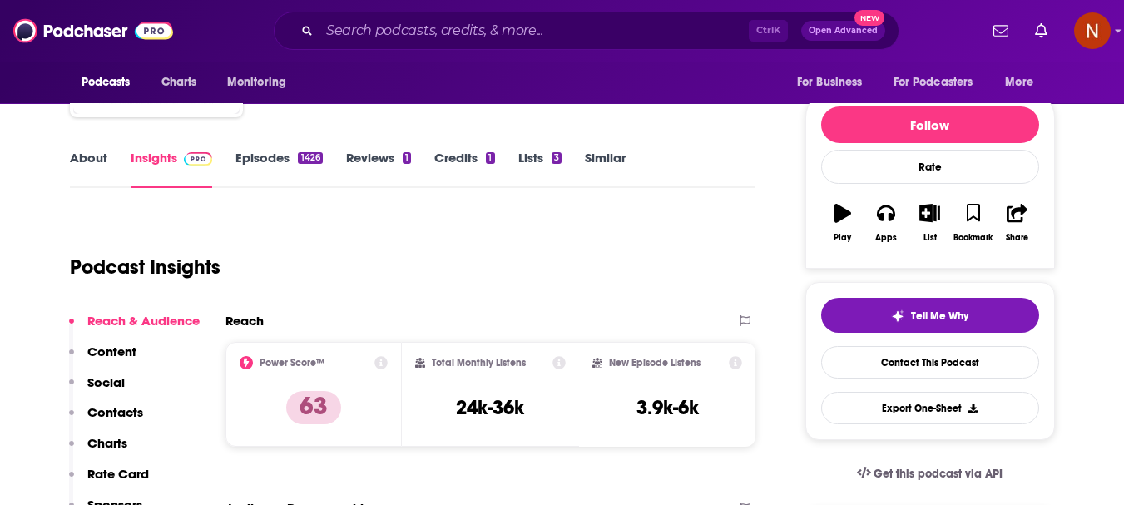
scroll to position [250, 0]
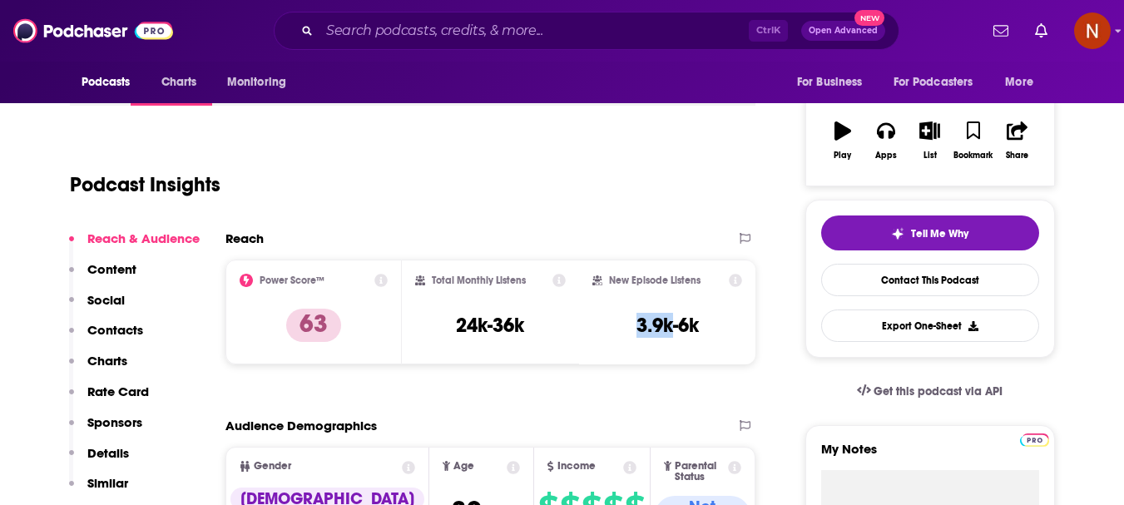
drag, startPoint x: 672, startPoint y: 331, endPoint x: 631, endPoint y: 331, distance: 40.8
click at [631, 331] on div "New Episode Listens 3.9k-6k" at bounding box center [667, 312] width 151 height 77
click at [449, 17] on div "Ctrl K Open Advanced New" at bounding box center [587, 31] width 626 height 38
click at [443, 27] on input "Search podcasts, credits, & more..." at bounding box center [534, 30] width 429 height 27
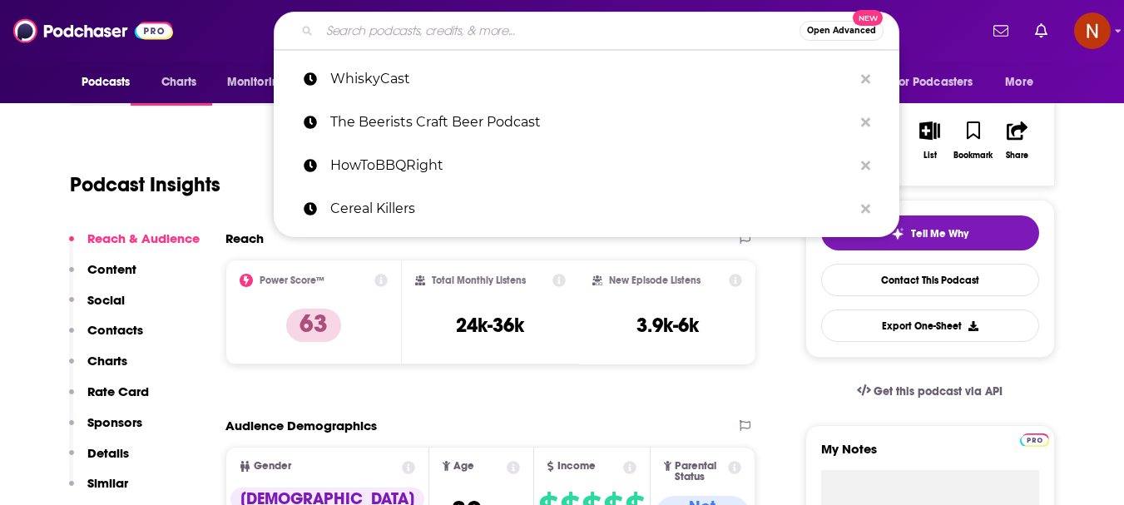
paste input "Food with Mark Bittman"
type input "Food with Mark Bittman"
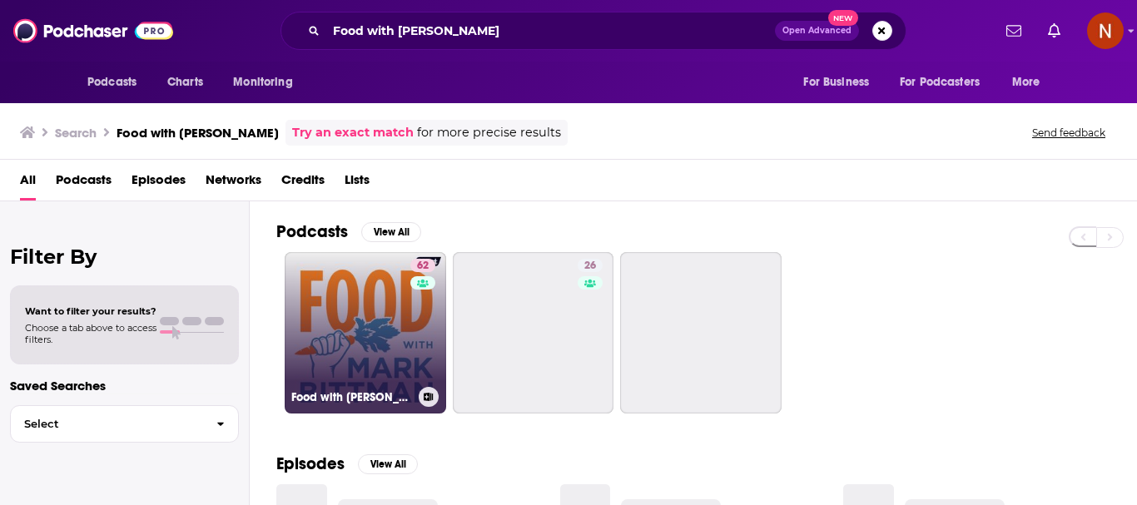
click at [347, 340] on link "62 Food with Mark Bittman" at bounding box center [365, 332] width 161 height 161
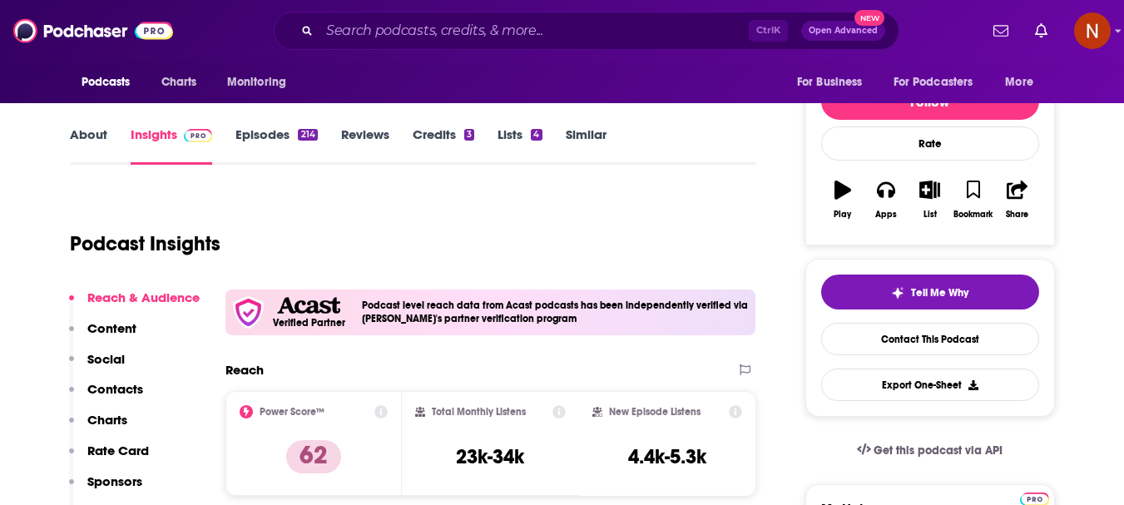
scroll to position [250, 0]
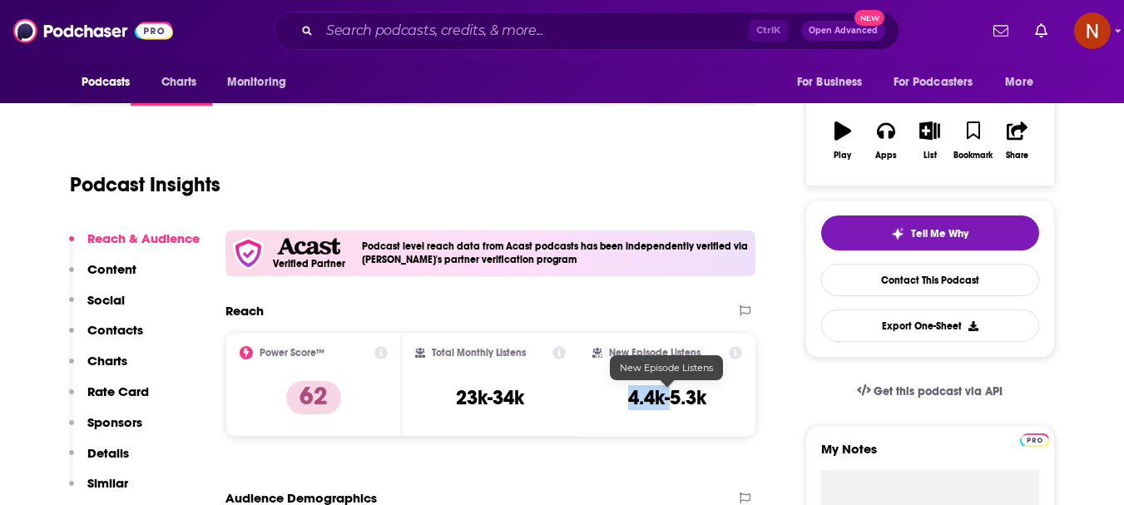
drag, startPoint x: 668, startPoint y: 404, endPoint x: 632, endPoint y: 402, distance: 35.9
click at [632, 402] on h3 "4.4k-5.3k" at bounding box center [667, 397] width 78 height 25
click at [479, 33] on input "Search podcasts, credits, & more..." at bounding box center [534, 30] width 429 height 27
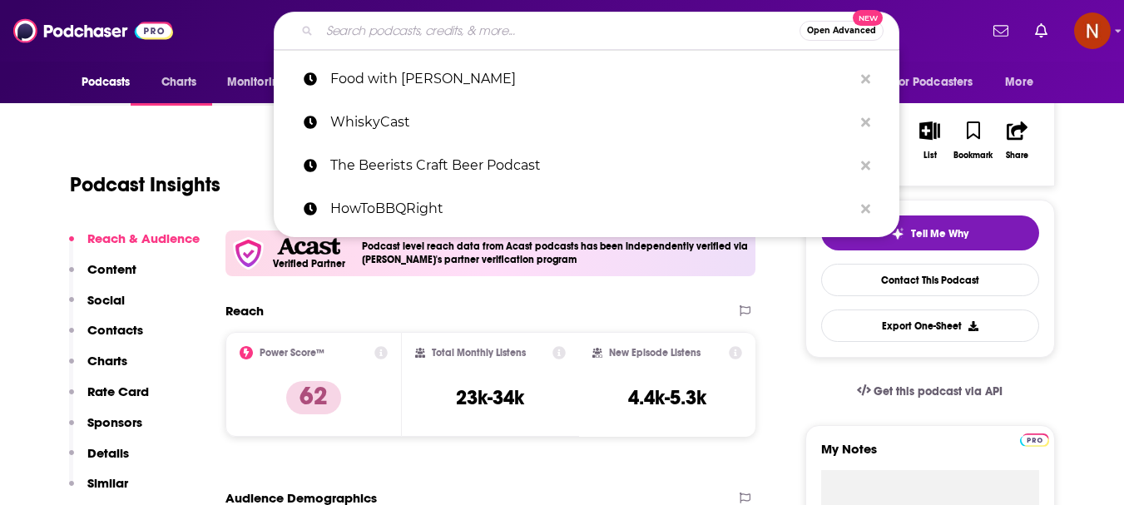
paste input "Lauren & Hardy"
type input "Lauren & Hardy"
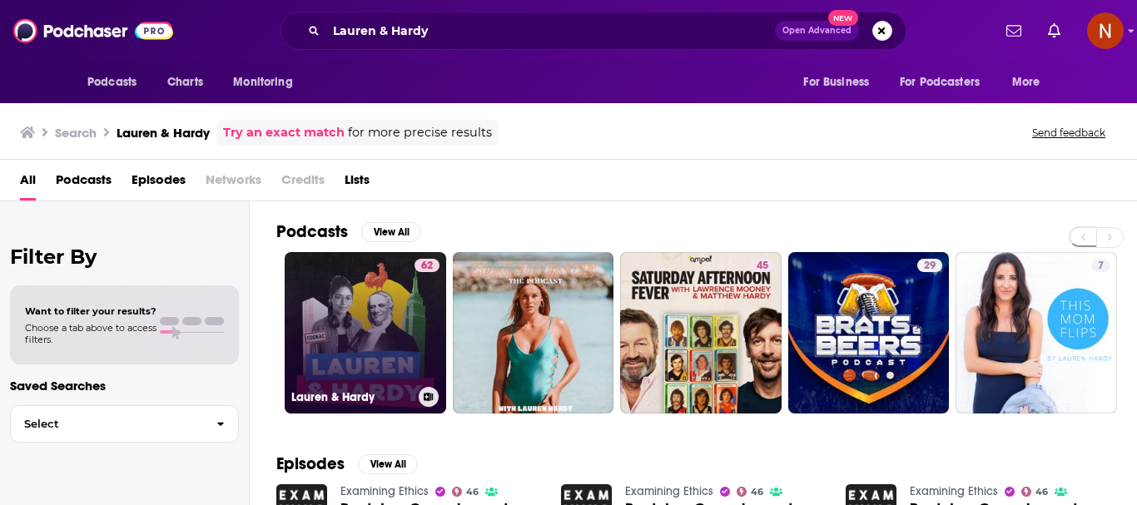
click at [351, 344] on link "62 Lauren & Hardy" at bounding box center [365, 332] width 161 height 161
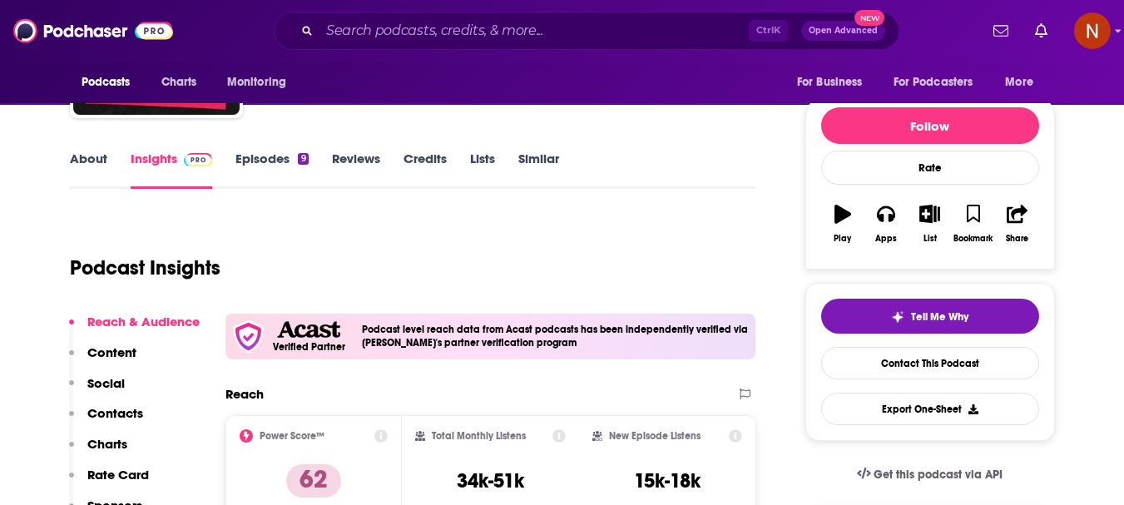
scroll to position [333, 0]
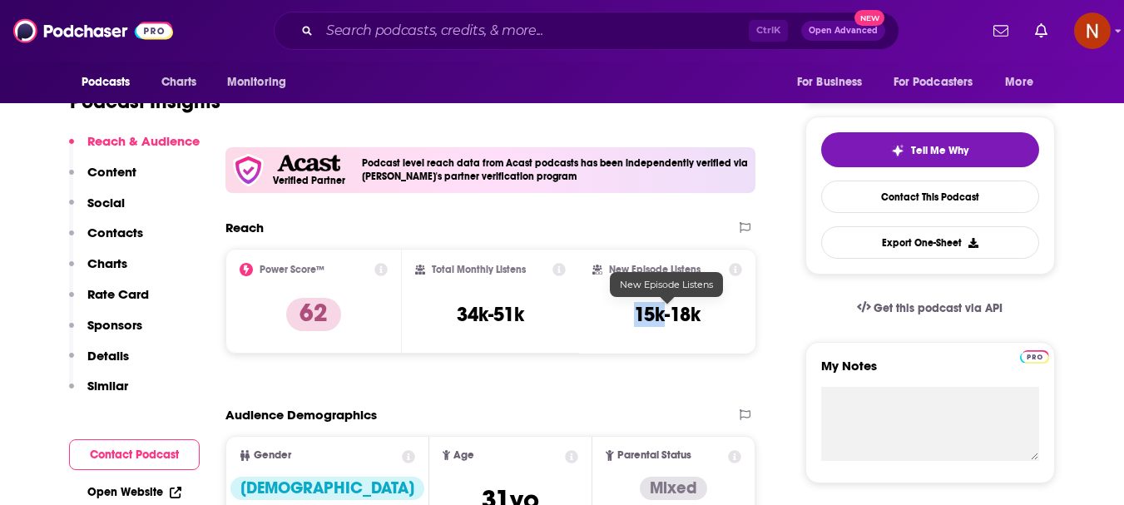
drag, startPoint x: 664, startPoint y: 325, endPoint x: 637, endPoint y: 321, distance: 26.8
click at [637, 321] on h3 "15k-18k" at bounding box center [667, 314] width 67 height 25
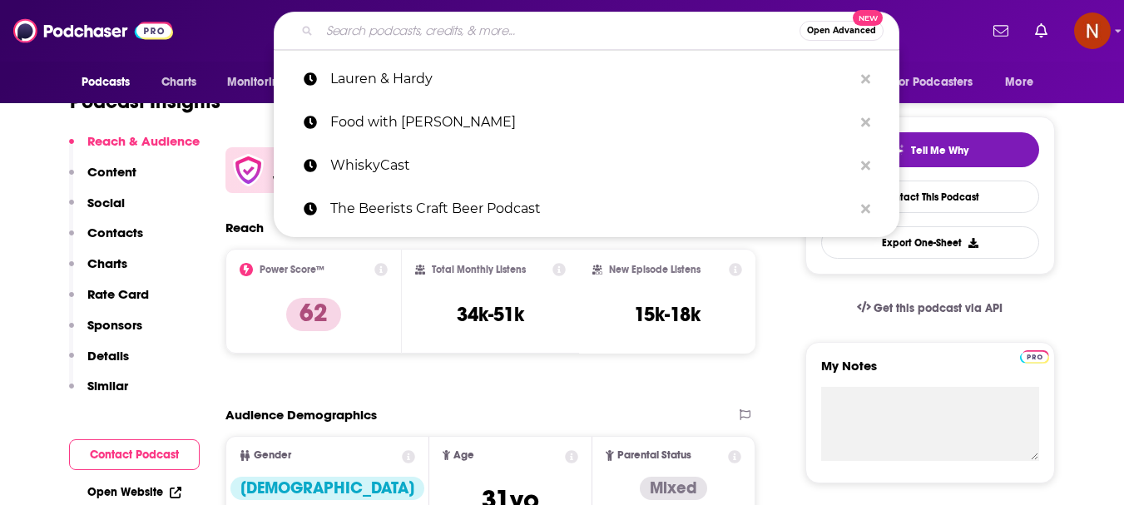
click at [441, 31] on input "Search podcasts, credits, & more..." at bounding box center [560, 30] width 480 height 27
paste input "GuildSomm Podcast"
type input "GuildSomm Podcast"
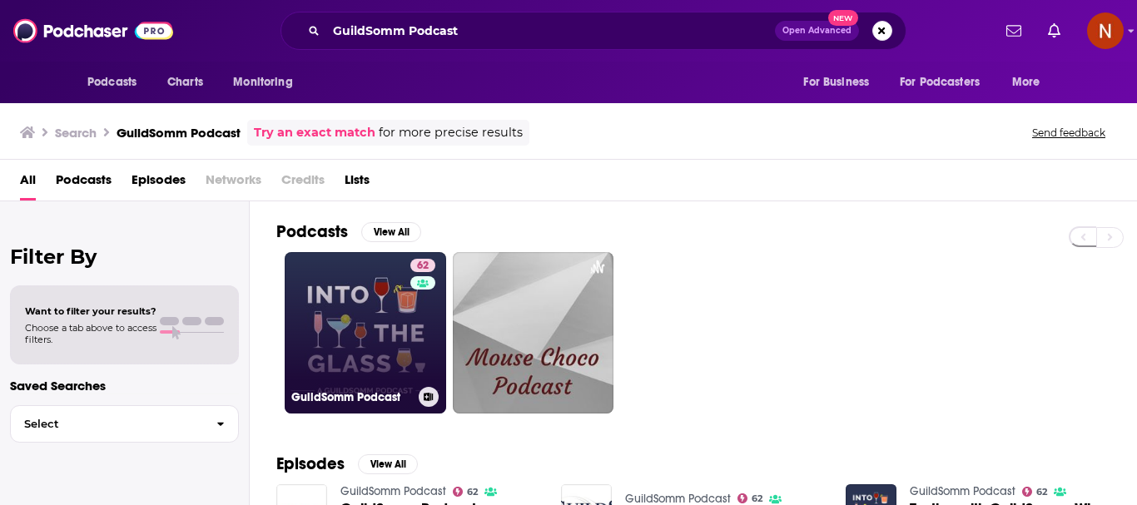
click at [343, 332] on link "62 GuildSomm Podcast" at bounding box center [365, 332] width 161 height 161
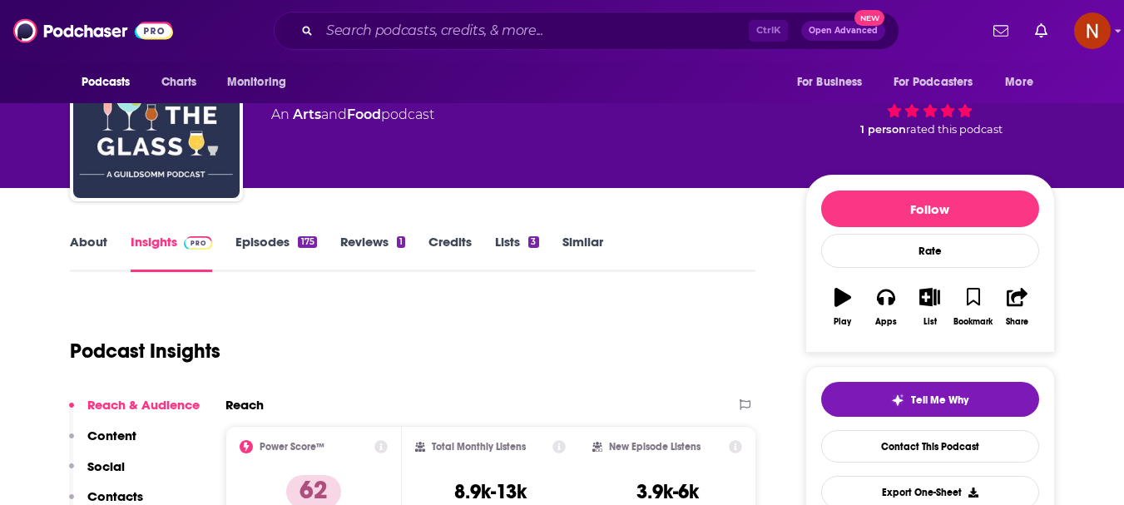
scroll to position [250, 0]
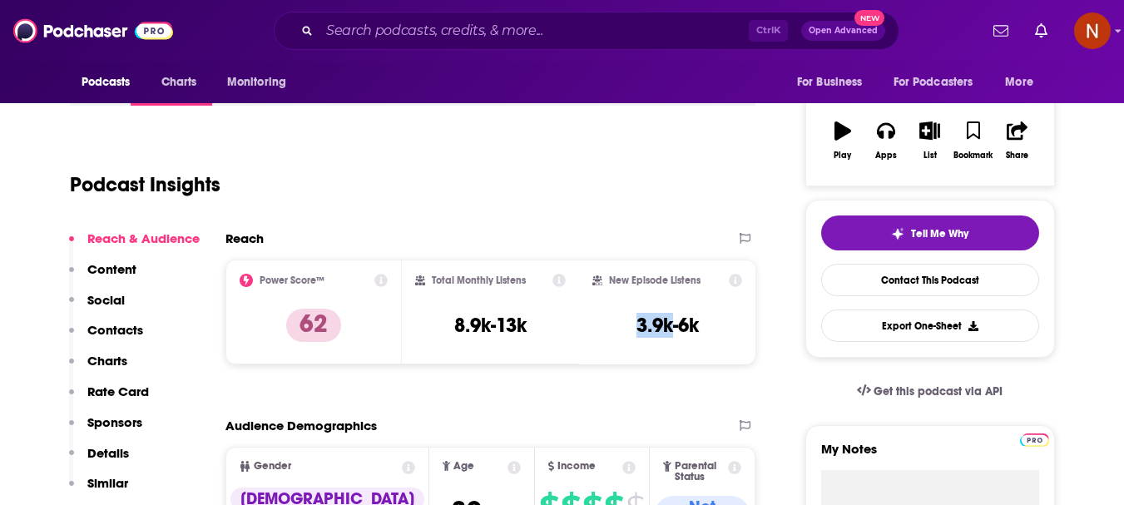
drag, startPoint x: 672, startPoint y: 333, endPoint x: 633, endPoint y: 332, distance: 39.1
click at [633, 332] on div "New Episode Listens 3.9k-6k" at bounding box center [667, 312] width 151 height 77
click at [415, 27] on input "Search podcasts, credits, & more..." at bounding box center [534, 30] width 429 height 27
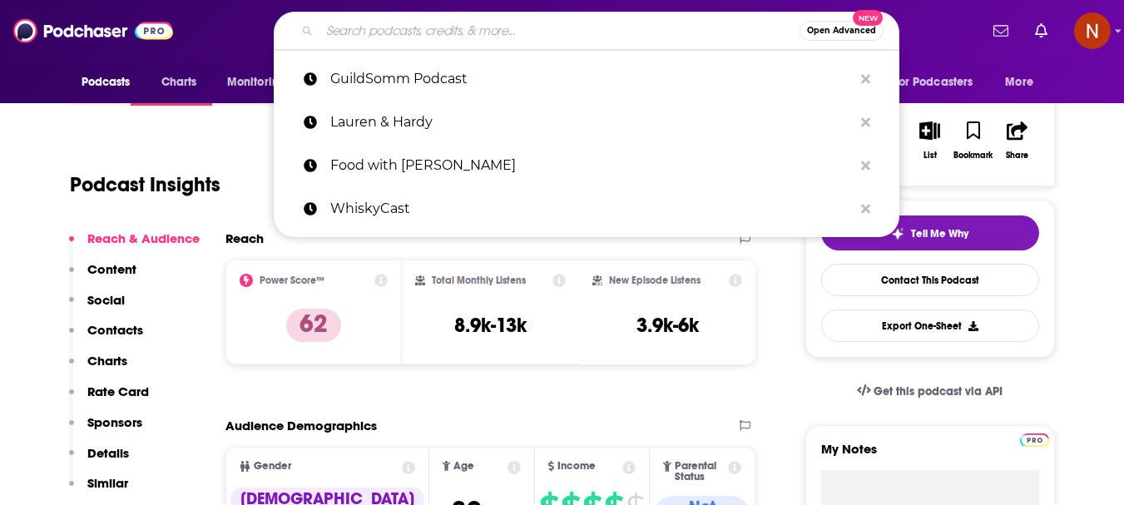
paste input "Wine 101"
type input "Wine 101"
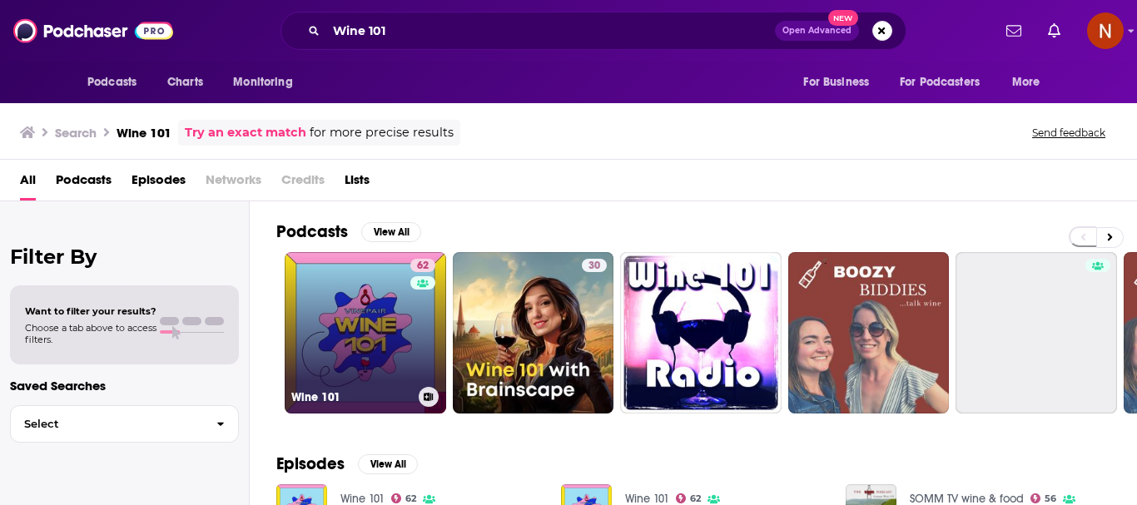
click at [347, 327] on link "62 Wine 101" at bounding box center [365, 332] width 161 height 161
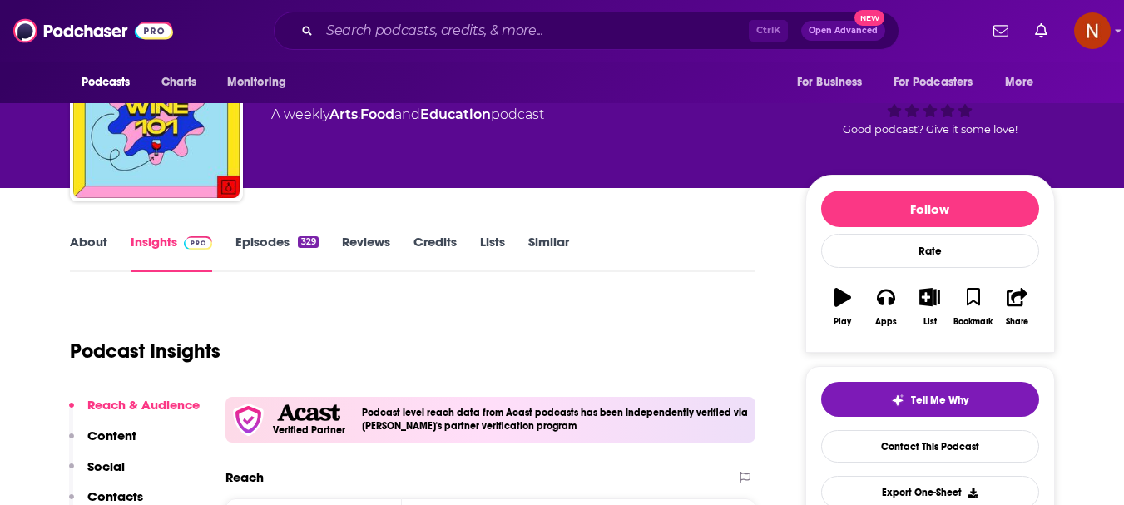
scroll to position [250, 0]
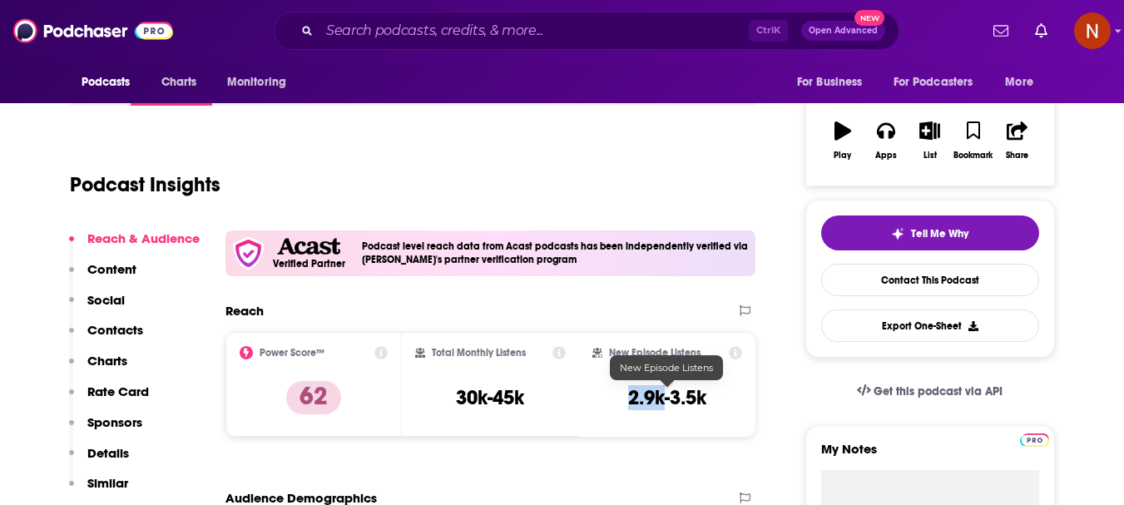
drag, startPoint x: 665, startPoint y: 406, endPoint x: 630, endPoint y: 406, distance: 34.9
click at [630, 406] on h3 "2.9k-3.5k" at bounding box center [667, 397] width 78 height 25
click at [385, 27] on input "Search podcasts, credits, & more..." at bounding box center [534, 30] width 429 height 27
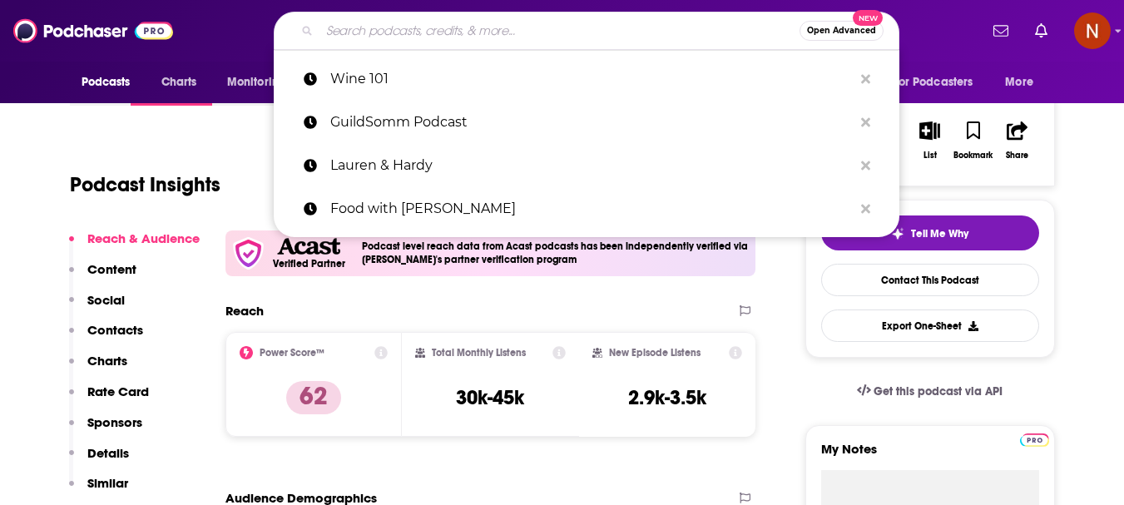
paste input "Wine Enthusiast Podcast"
type input "Wine Enthusiast Podcast"
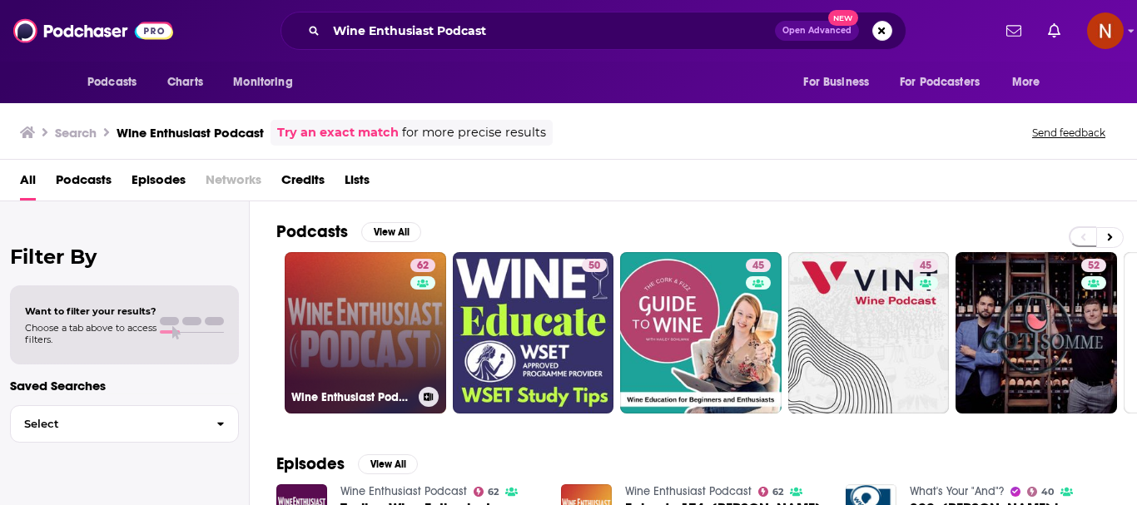
click at [333, 356] on link "62 Wine Enthusiast Podcast" at bounding box center [365, 332] width 161 height 161
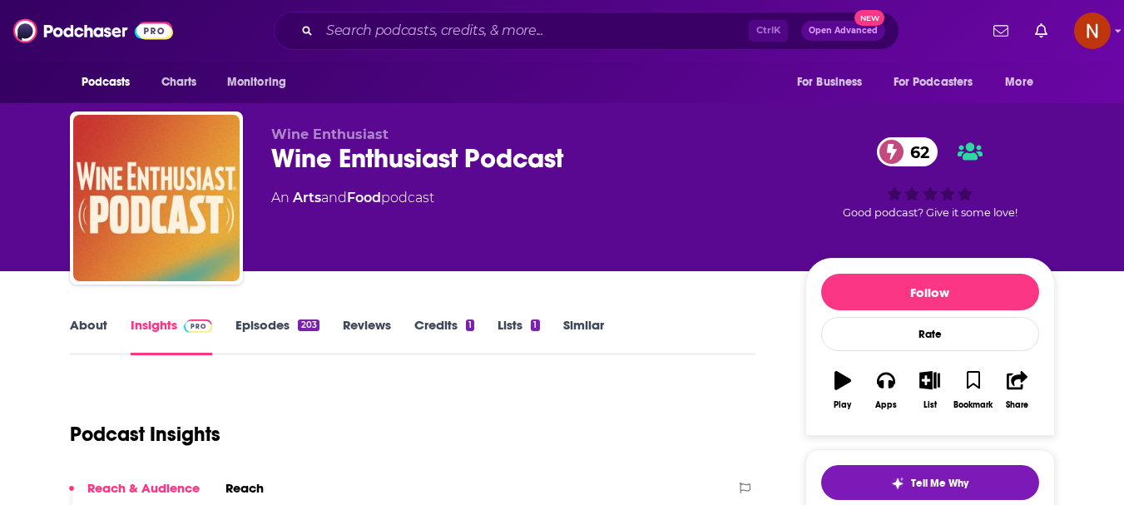
scroll to position [166, 0]
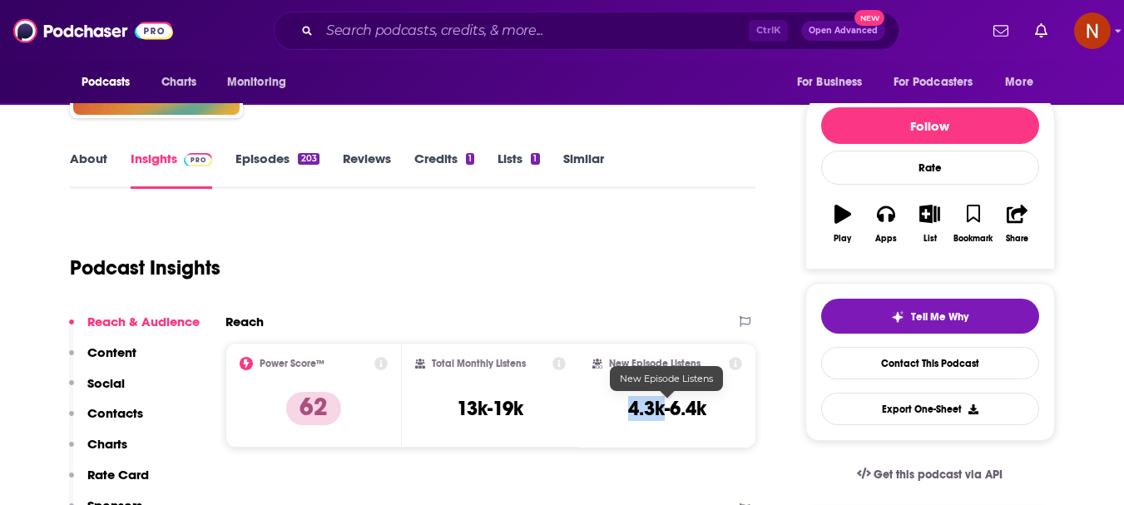
drag, startPoint x: 664, startPoint y: 415, endPoint x: 629, endPoint y: 414, distance: 35.0
click at [629, 414] on h3 "4.3k-6.4k" at bounding box center [667, 408] width 78 height 25
click at [353, 34] on input "Search podcasts, credits, & more..." at bounding box center [534, 30] width 429 height 27
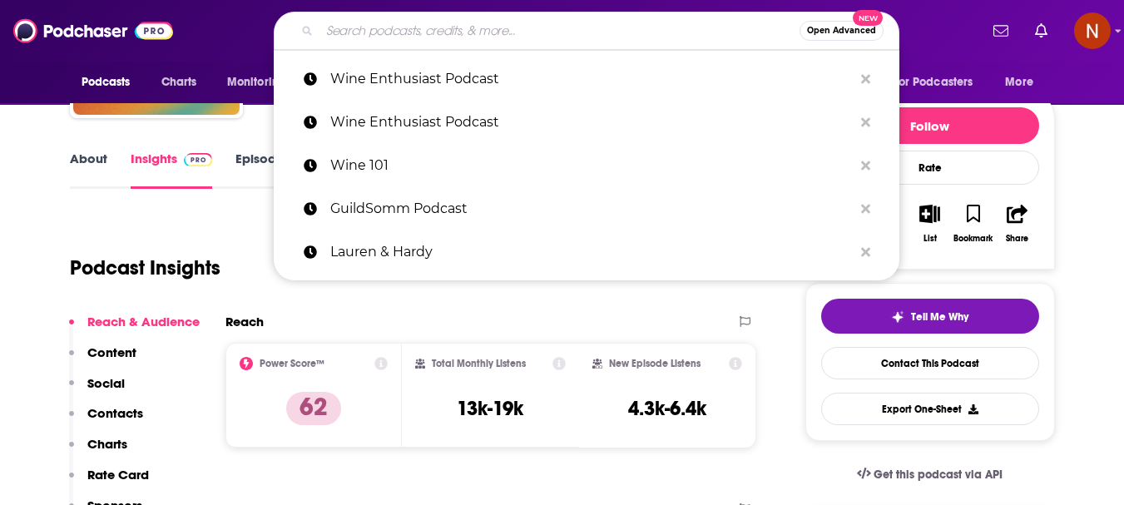
paste input "No Shame In A Gain"
type input "No Shame In A Gain"
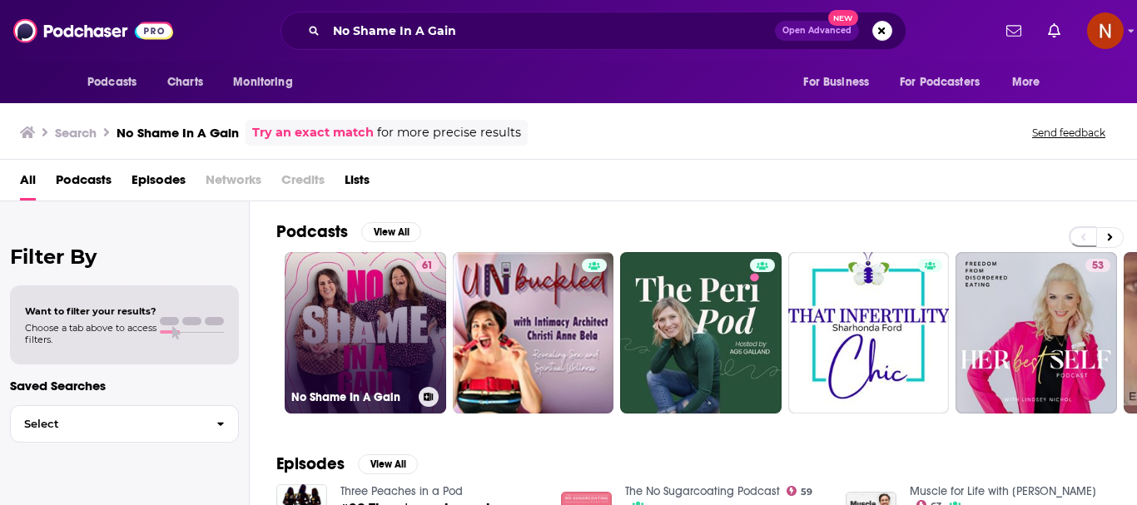
click at [347, 364] on link "61 No Shame In A Gain" at bounding box center [365, 332] width 161 height 161
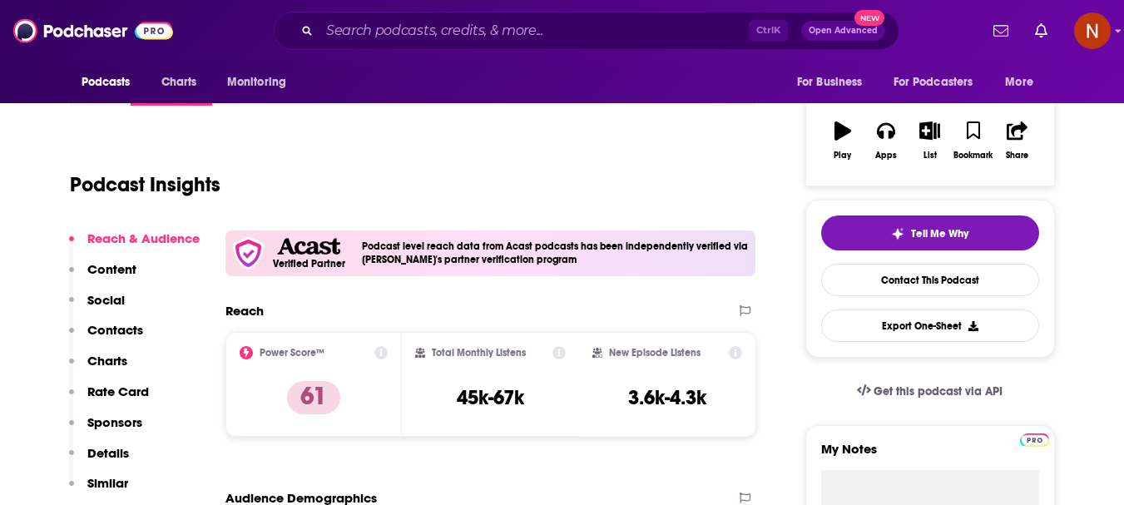
scroll to position [333, 0]
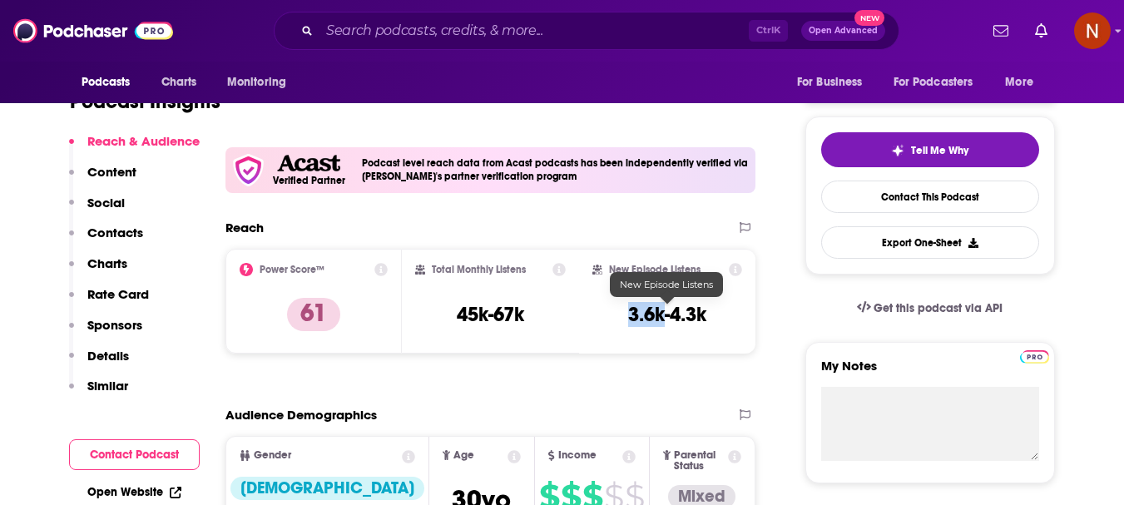
drag, startPoint x: 664, startPoint y: 320, endPoint x: 620, endPoint y: 320, distance: 44.1
click at [620, 320] on div "New Episode Listens 3.6k-4.3k" at bounding box center [667, 301] width 151 height 77
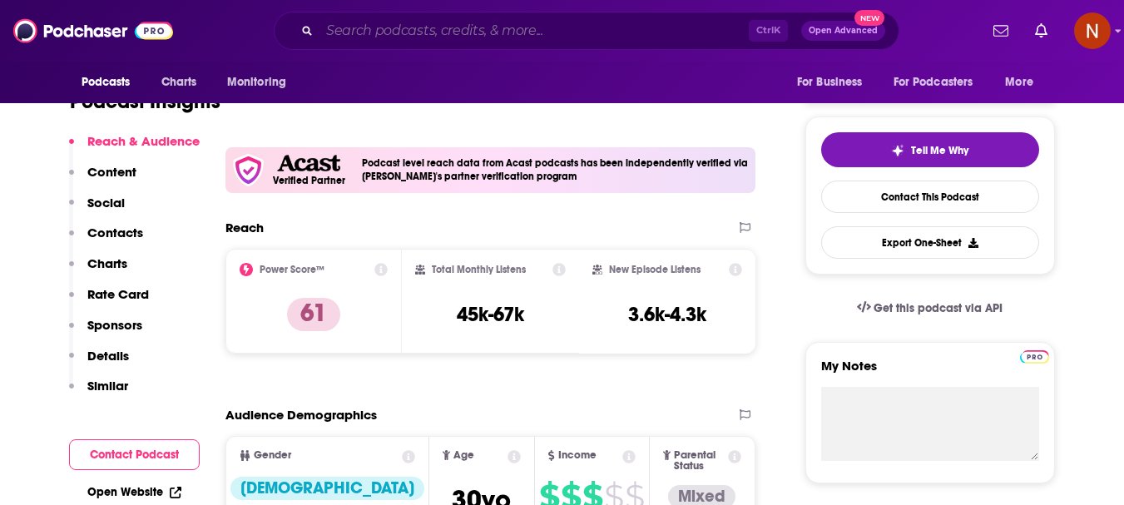
click at [358, 30] on input "Search podcasts, credits, & more..." at bounding box center [534, 30] width 429 height 27
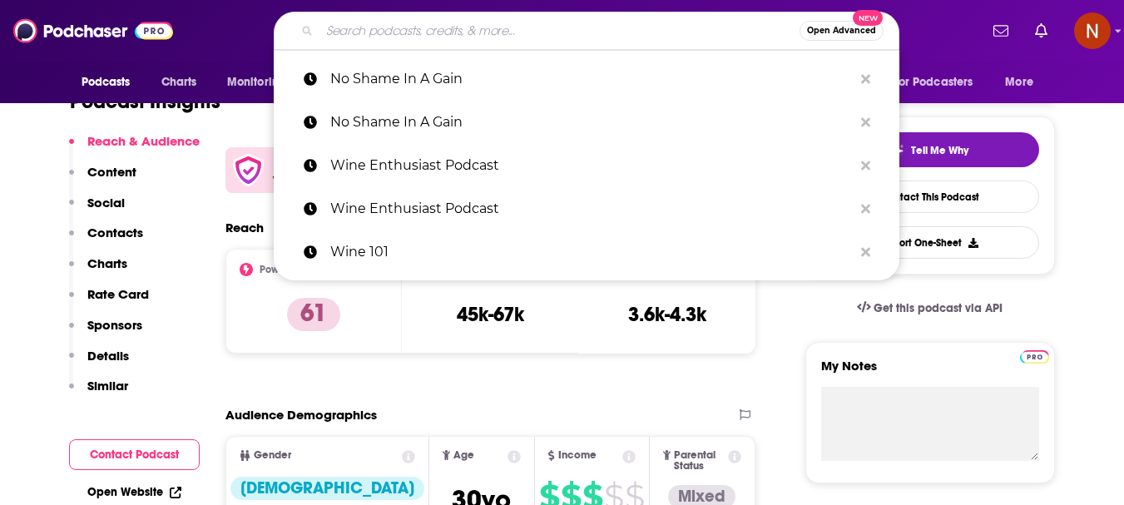
paste input "Food for Thought with Colleen Patrick-Goudreau"
type input "Food for Thought with Colleen Patrick-Goudreau"
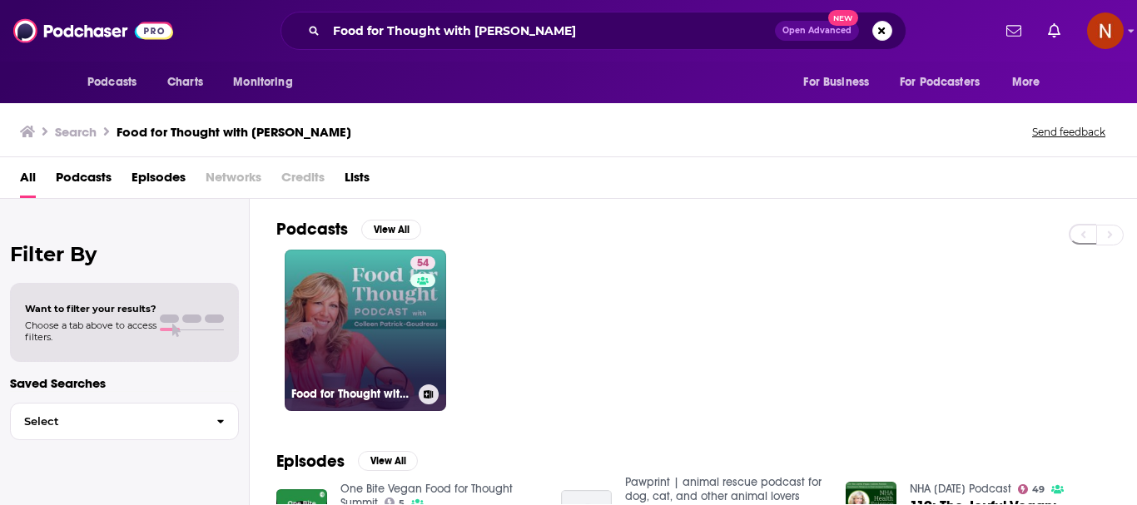
click at [360, 320] on link "54 Food for Thought with Colleen Patrick-Goudreau" at bounding box center [365, 330] width 161 height 161
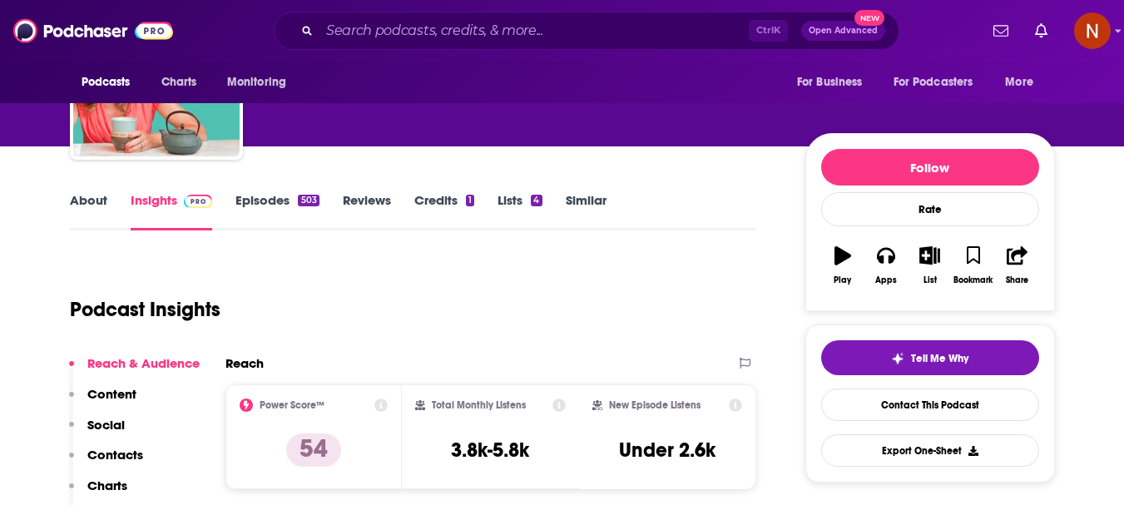
scroll to position [166, 0]
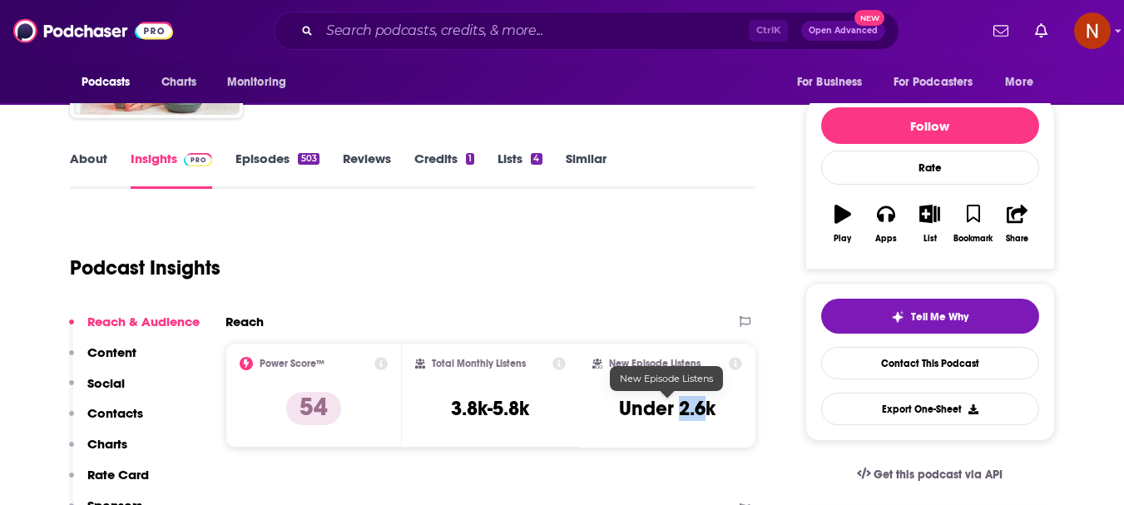
drag, startPoint x: 703, startPoint y: 414, endPoint x: 679, endPoint y: 412, distance: 24.2
click at [679, 412] on h3 "Under 2.6k" at bounding box center [667, 408] width 97 height 25
drag, startPoint x: 616, startPoint y: 409, endPoint x: 724, endPoint y: 412, distance: 108.2
click at [724, 412] on div "New Episode Listens Under 2.6k" at bounding box center [667, 395] width 151 height 77
click at [399, 27] on input "Search podcasts, credits, & more..." at bounding box center [534, 30] width 429 height 27
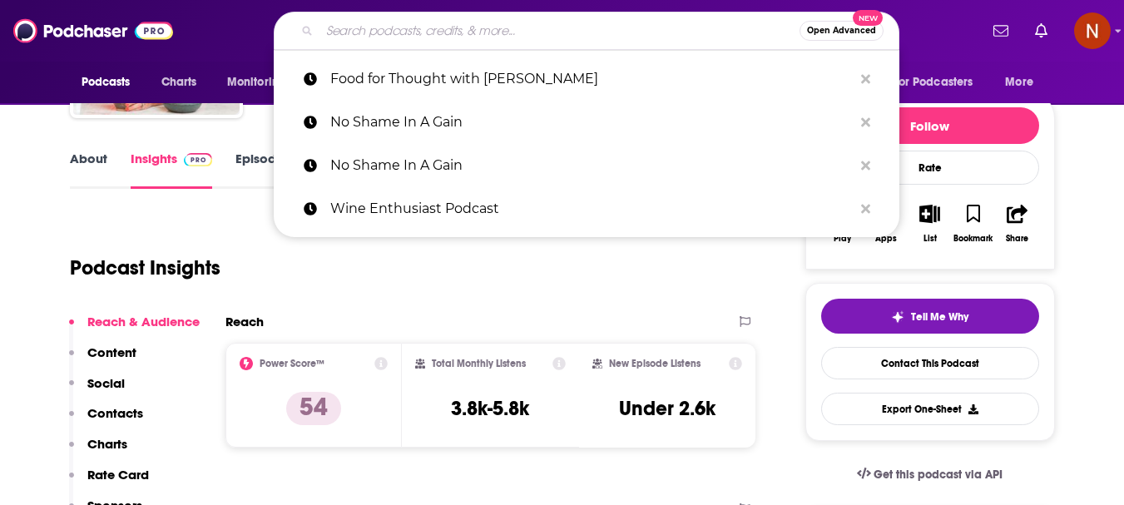
paste input "Proper Tasty with Tom Kerridge and Chris Stark"
type input "Proper Tasty with Tom Kerridge and Chris Stark"
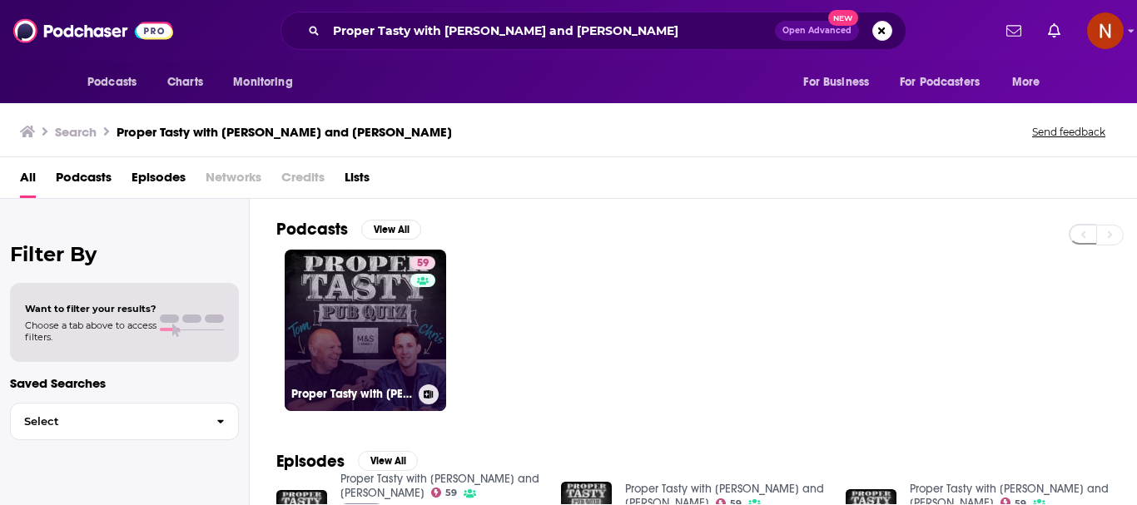
click at [335, 300] on link "59 Proper Tasty with Tom Kerridge and Chris Stark" at bounding box center [365, 330] width 161 height 161
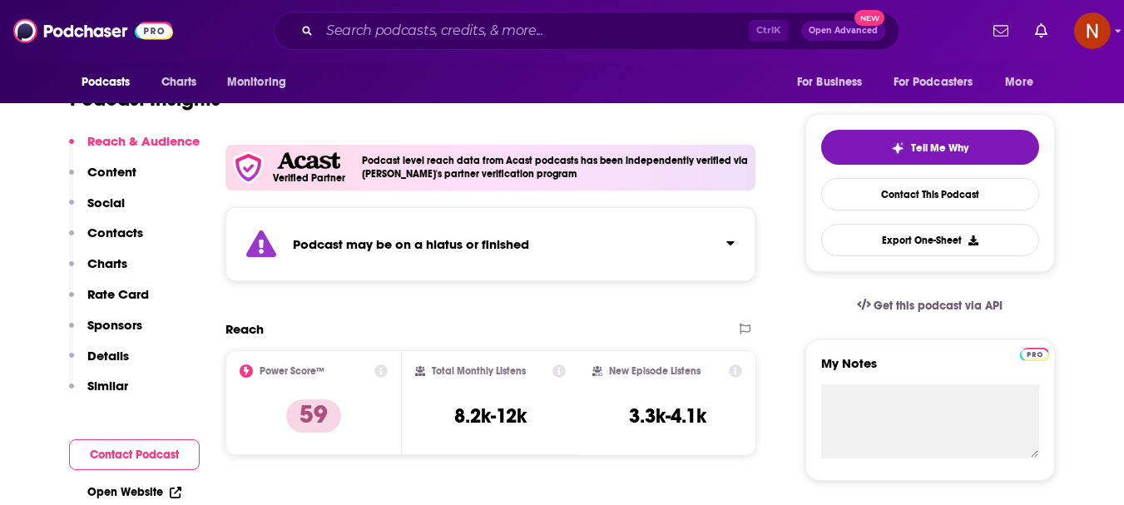
scroll to position [416, 0]
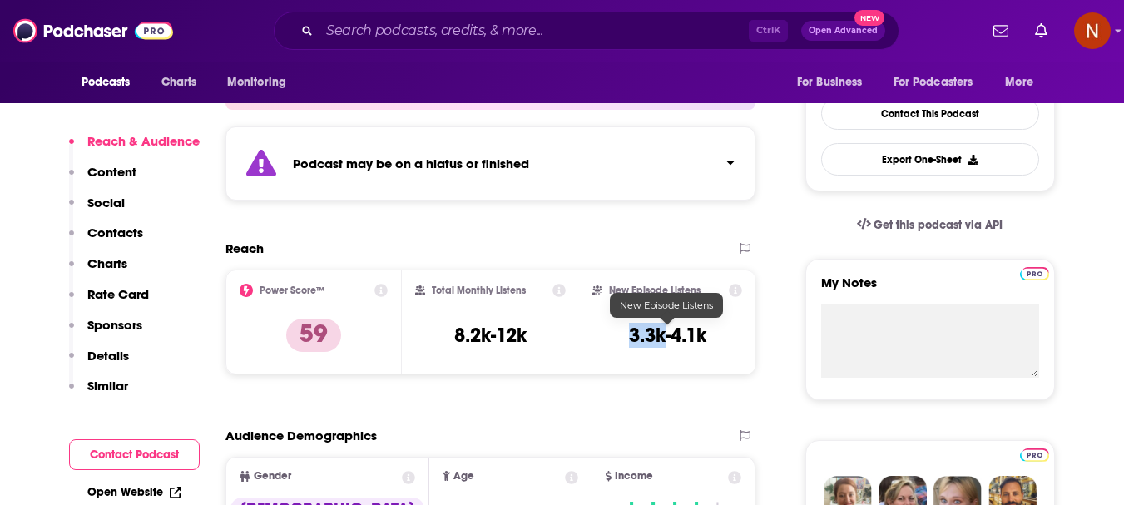
drag, startPoint x: 663, startPoint y: 338, endPoint x: 629, endPoint y: 339, distance: 34.1
click at [629, 339] on h3 "3.3k-4.1k" at bounding box center [667, 335] width 77 height 25
click at [376, 28] on input "Search podcasts, credits, & more..." at bounding box center [534, 30] width 429 height 27
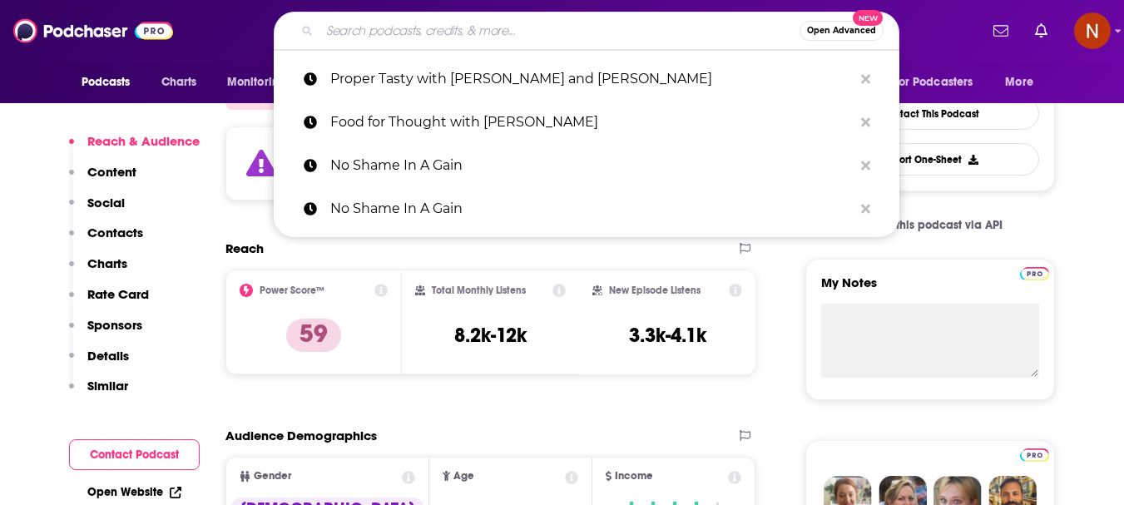
paste input "VinePair Podcast"
type input "VinePair Podcast"
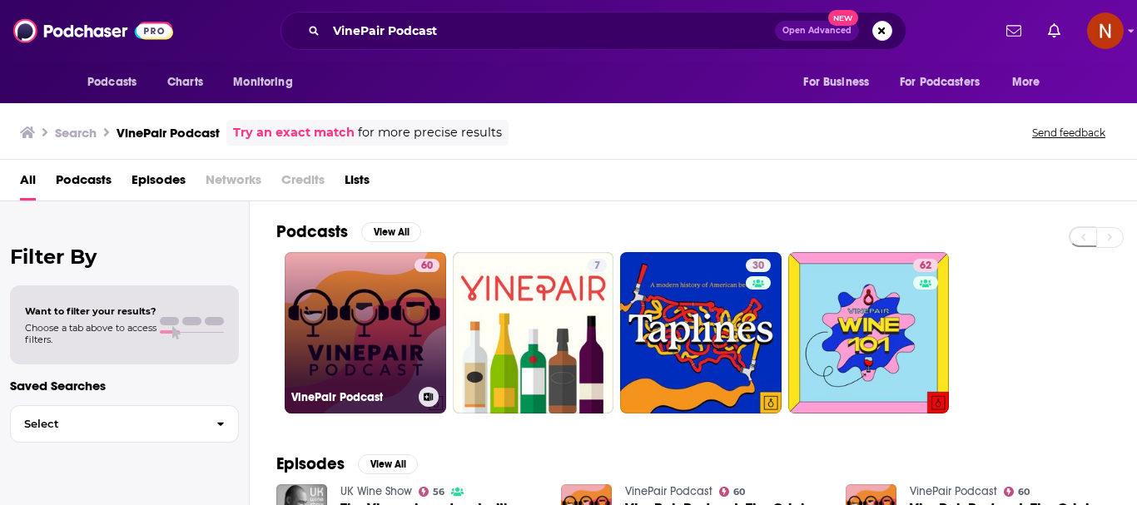
click at [335, 339] on link "60 VinePair Podcast" at bounding box center [365, 332] width 161 height 161
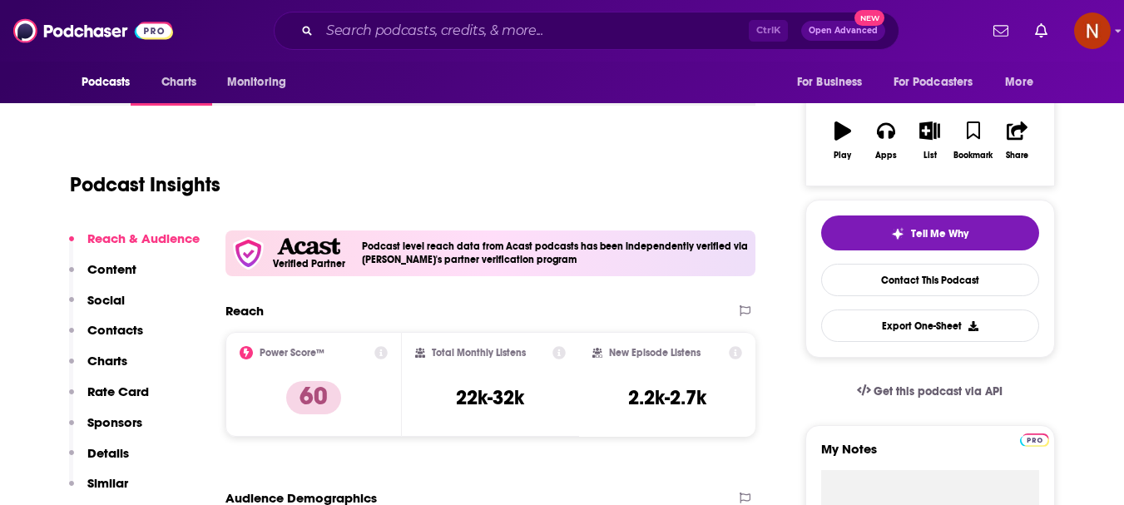
scroll to position [333, 0]
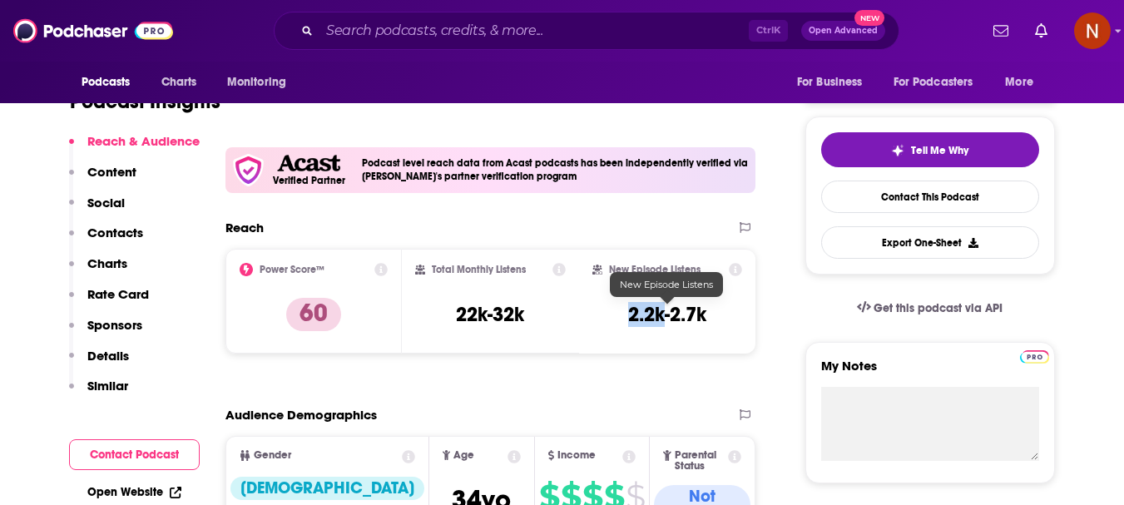
drag, startPoint x: 665, startPoint y: 321, endPoint x: 632, endPoint y: 321, distance: 33.3
click at [632, 321] on h3 "2.2k-2.7k" at bounding box center [667, 314] width 78 height 25
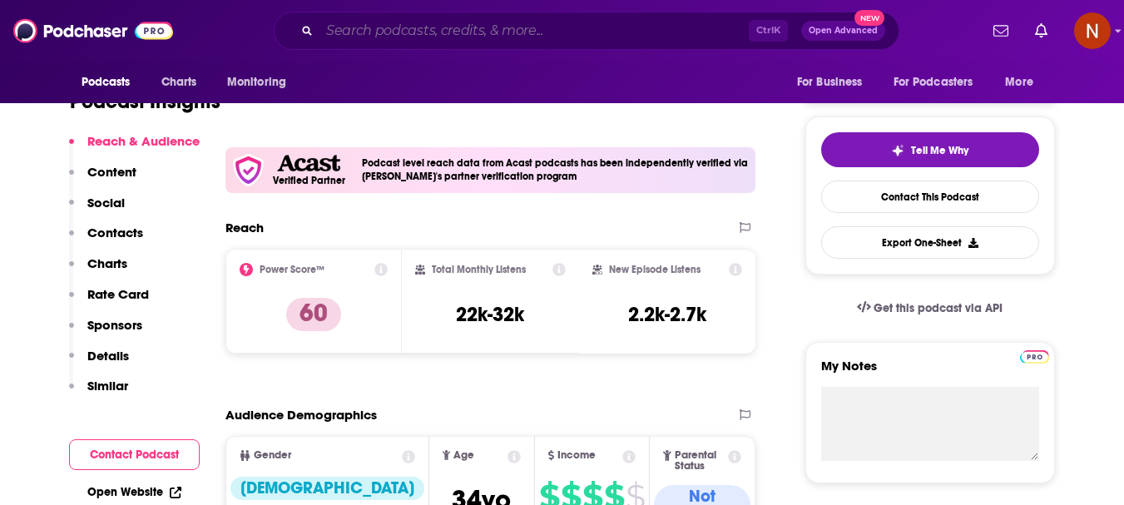
click at [496, 42] on input "Search podcasts, credits, & more..." at bounding box center [534, 30] width 429 height 27
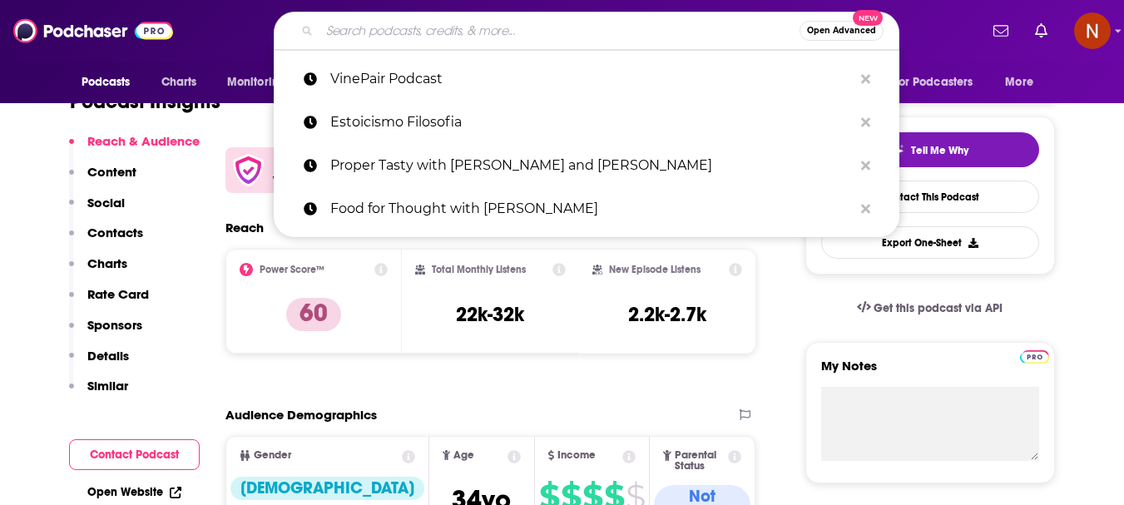
paste input "The Sloppy Boys"
type input "The Sloppy Boys"
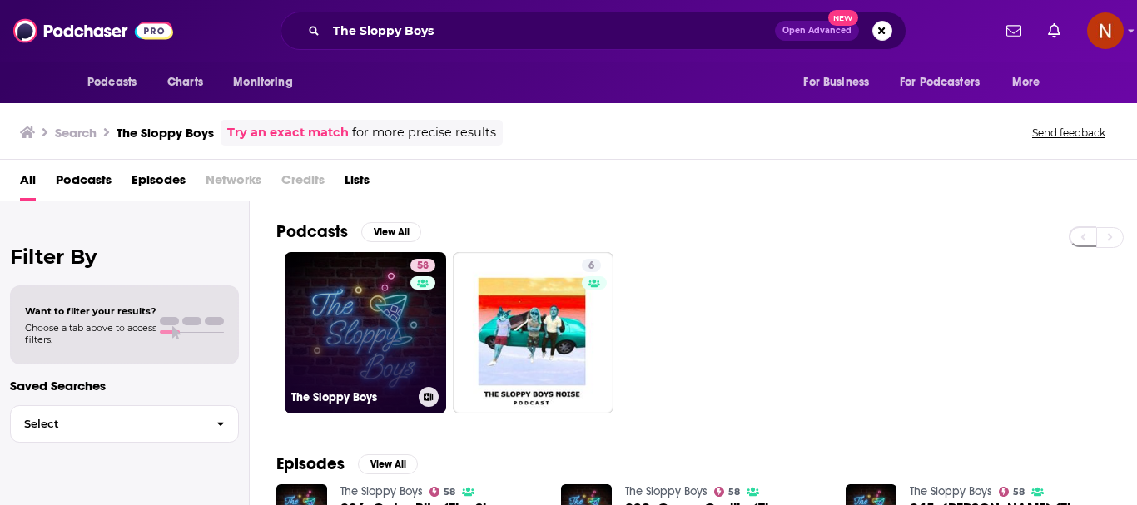
click at [354, 360] on link "58 The Sloppy Boys" at bounding box center [365, 332] width 161 height 161
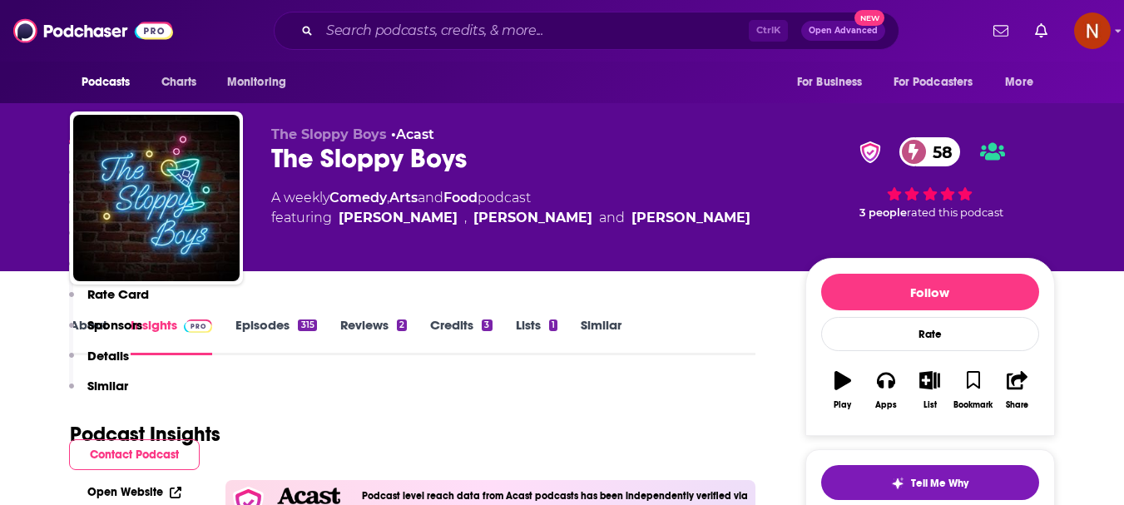
scroll to position [333, 0]
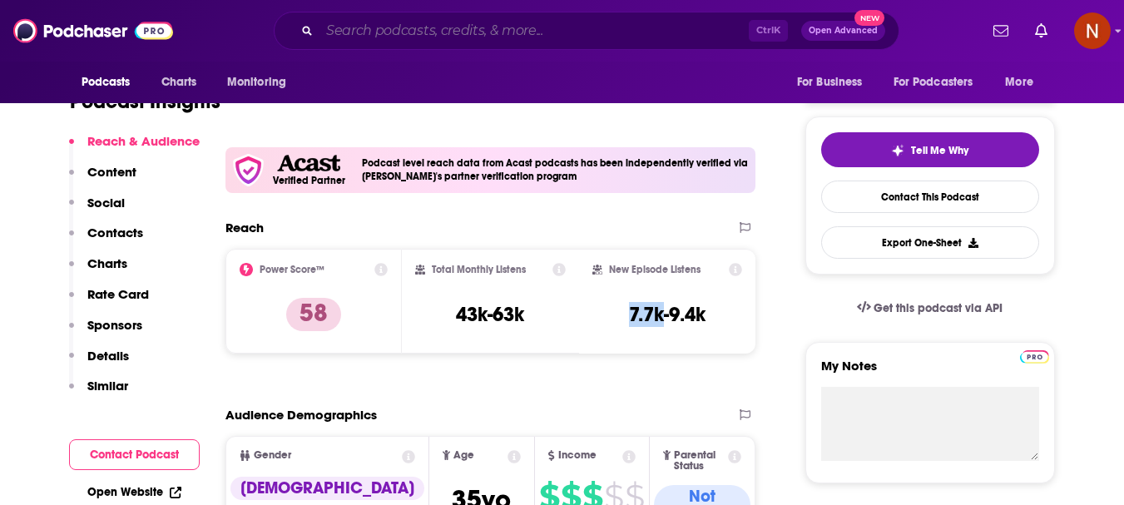
click at [455, 36] on input "Search podcasts, credits, & more..." at bounding box center [534, 30] width 429 height 27
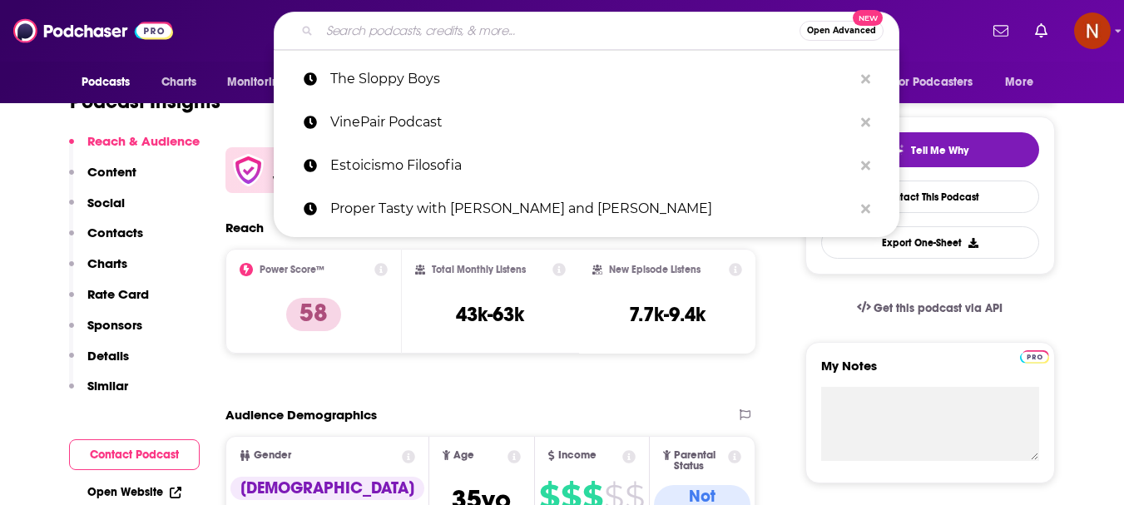
paste input "The Atlas Obscura Podcast"
type input "The Atlas Obscura Podcast"
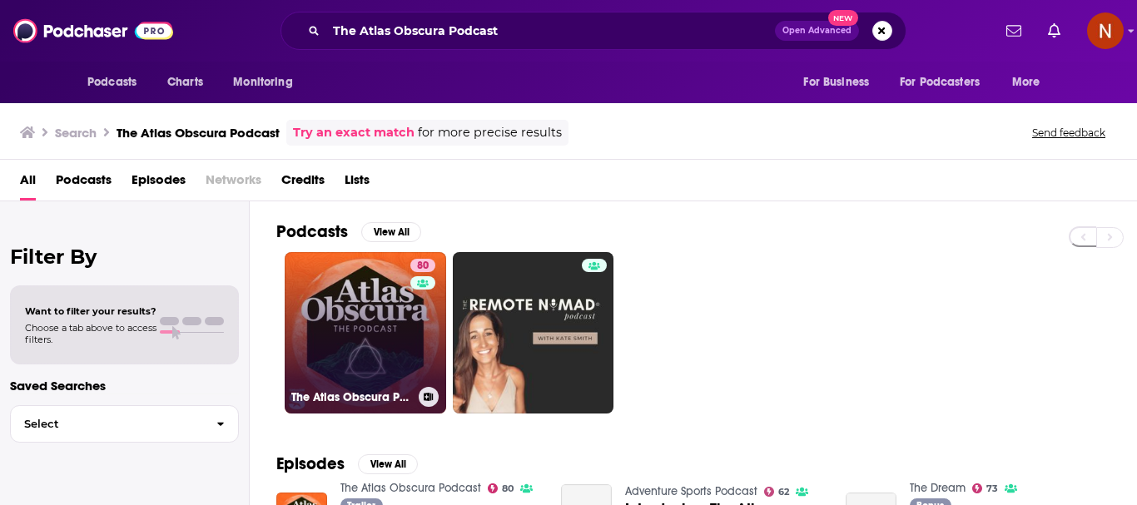
click at [345, 358] on link "80 The Atlas Obscura Podcast" at bounding box center [365, 332] width 161 height 161
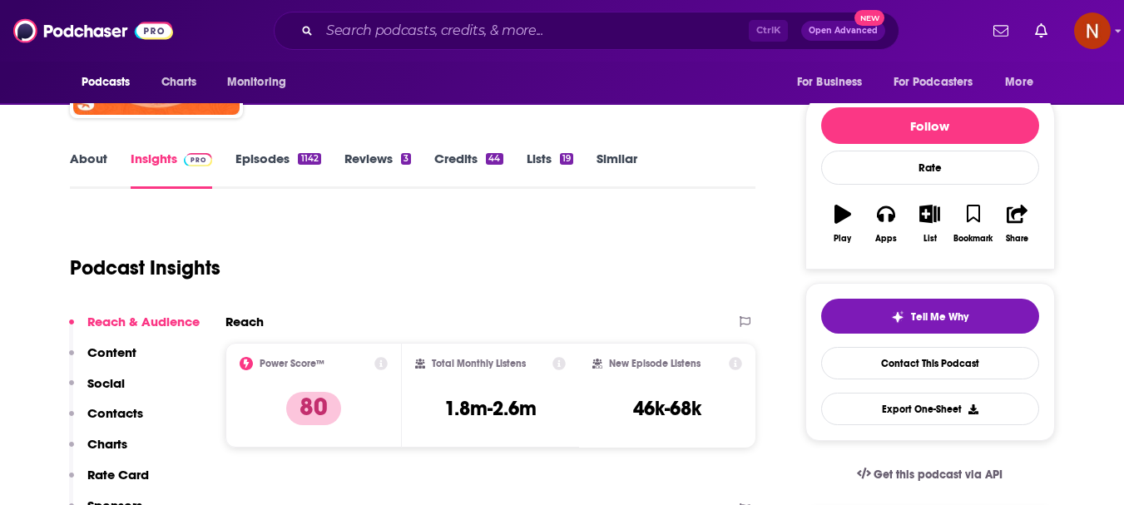
scroll to position [333, 0]
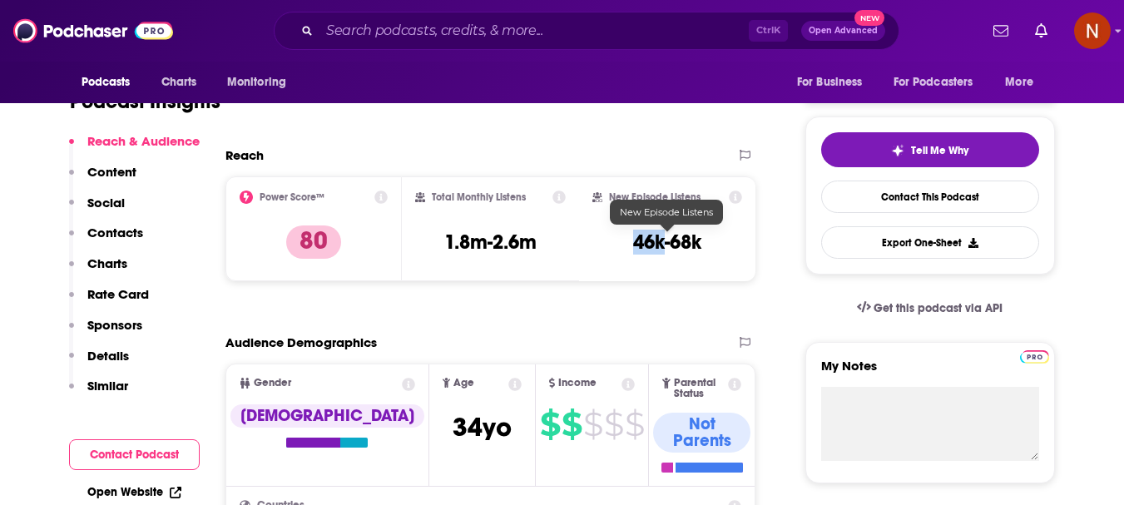
drag, startPoint x: 665, startPoint y: 250, endPoint x: 635, endPoint y: 248, distance: 30.0
click at [635, 248] on h3 "46k-68k" at bounding box center [667, 242] width 68 height 25
click at [393, 34] on input "Search podcasts, credits, & more..." at bounding box center [534, 30] width 429 height 27
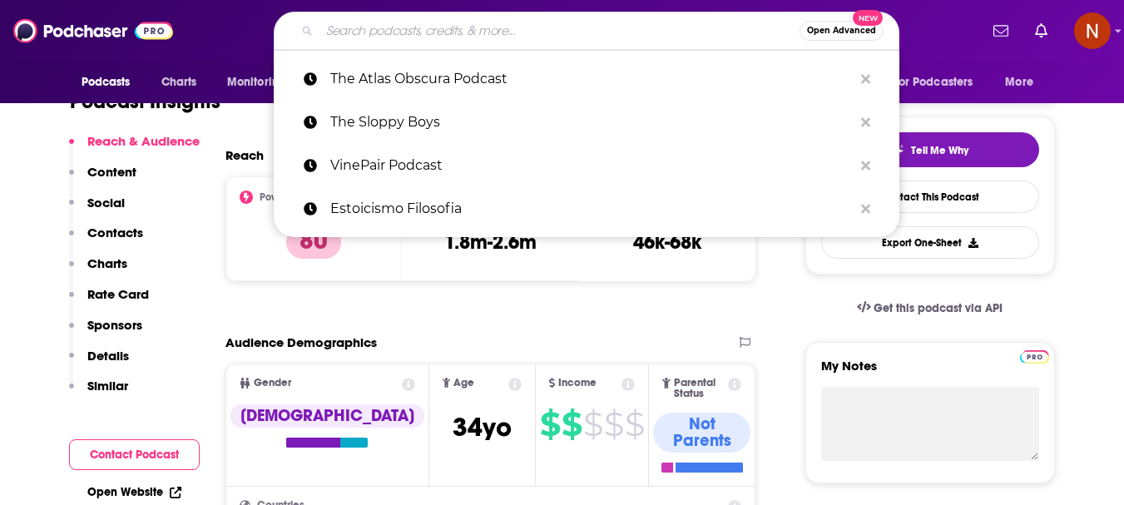
paste input "Abroad in [GEOGRAPHIC_DATA] Badge"
type input "Abroad in [GEOGRAPHIC_DATA] Badge"
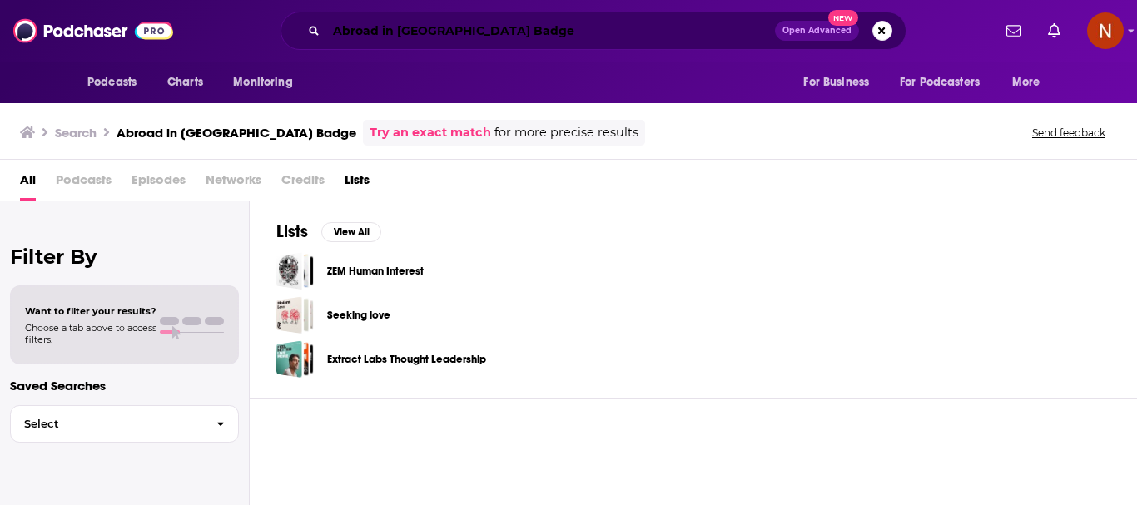
click at [537, 33] on input "Abroad in [GEOGRAPHIC_DATA] Badge" at bounding box center [550, 30] width 449 height 27
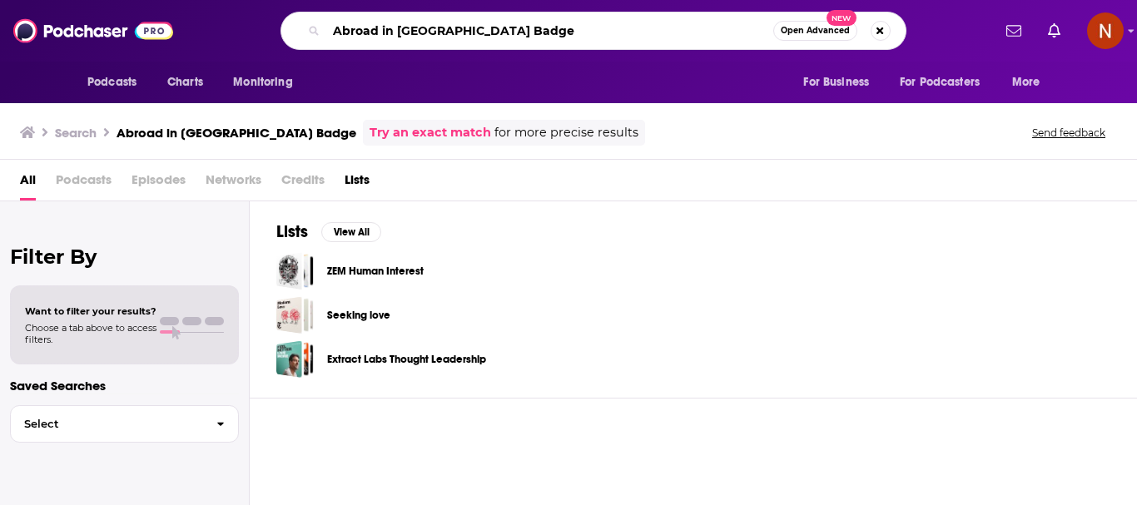
drag, startPoint x: 543, startPoint y: 27, endPoint x: 332, endPoint y: 31, distance: 210.6
click at [332, 31] on input "Abroad in [GEOGRAPHIC_DATA] Badge" at bounding box center [549, 30] width 447 height 27
paste input "The Travel Diaries"
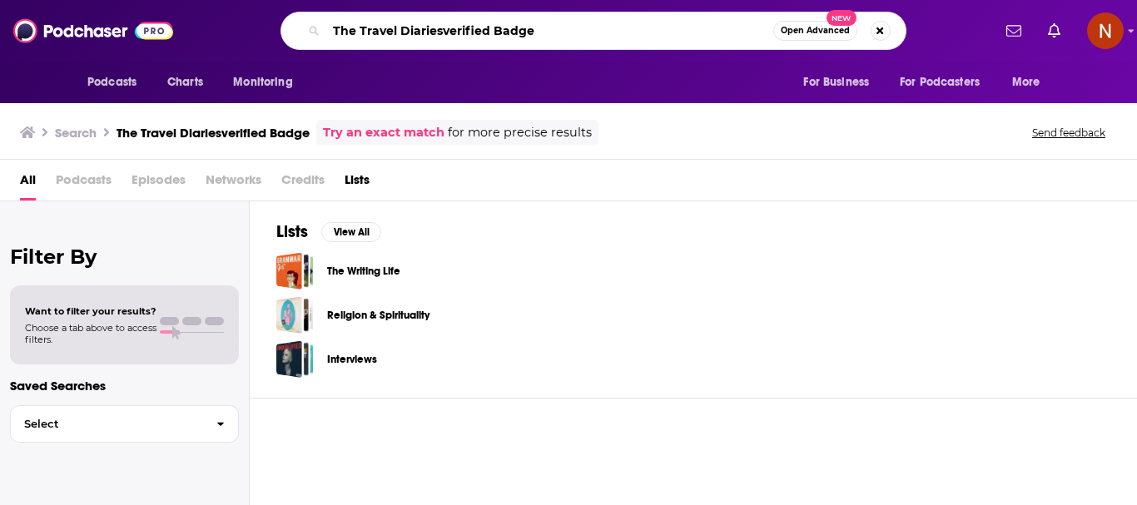
drag, startPoint x: 441, startPoint y: 29, endPoint x: 531, endPoint y: 33, distance: 90.0
click at [531, 33] on input "The Travel Diariesverified Badge" at bounding box center [549, 30] width 447 height 27
type input "The Travel Diaries"
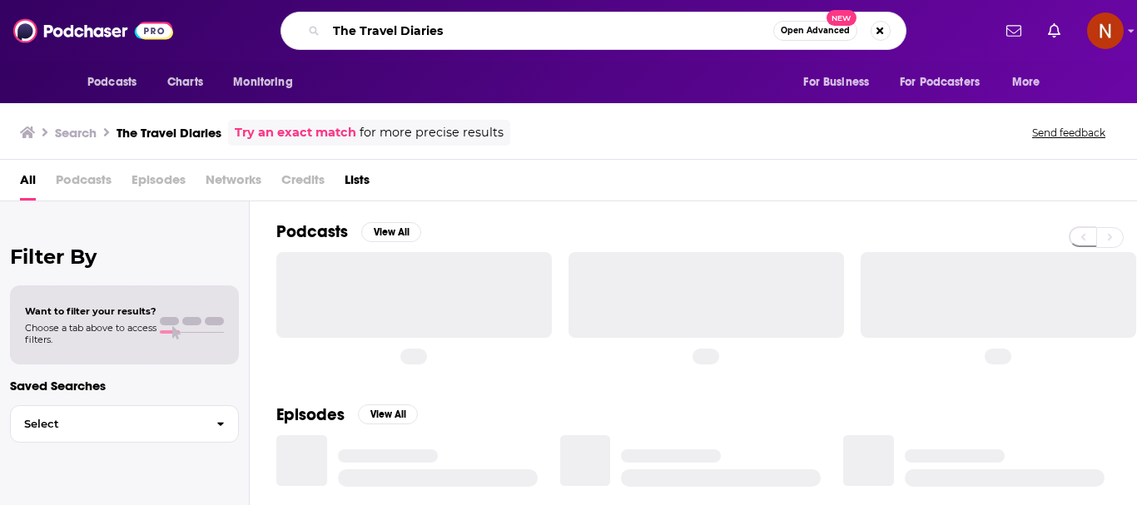
click at [508, 36] on input "The Travel Diaries" at bounding box center [549, 30] width 447 height 27
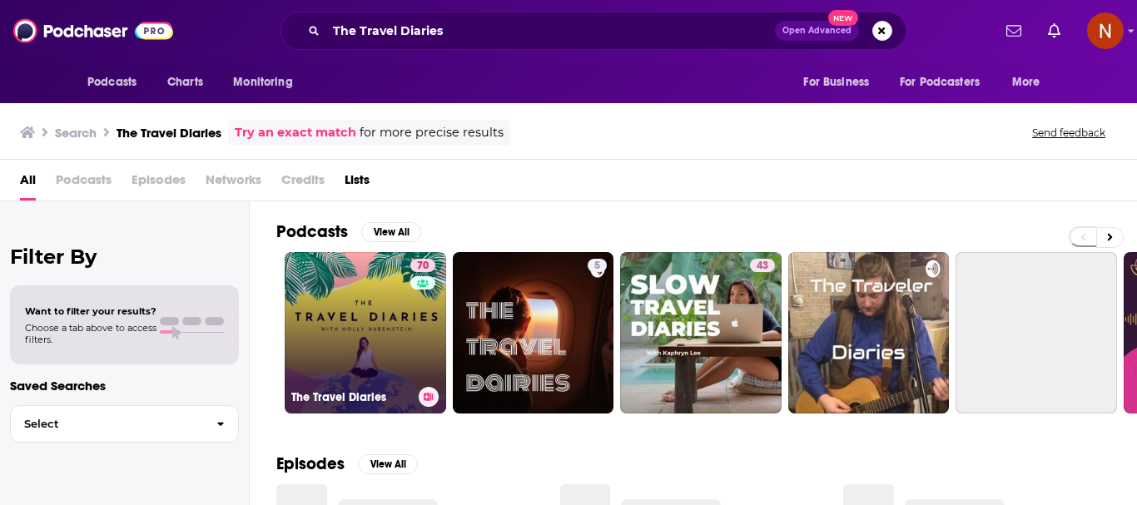
click at [335, 318] on link "70 The Travel Diaries" at bounding box center [365, 332] width 161 height 161
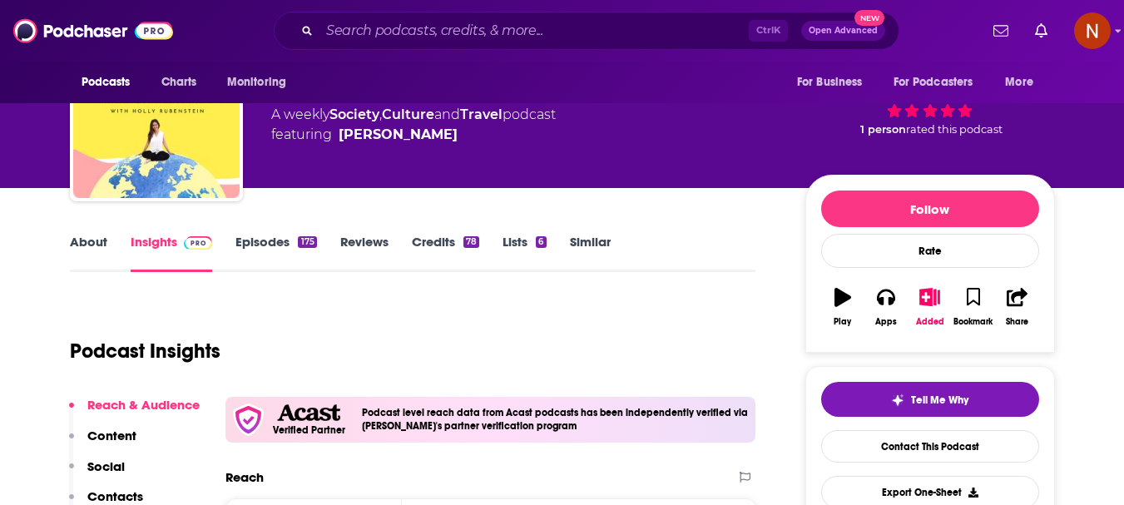
scroll to position [250, 0]
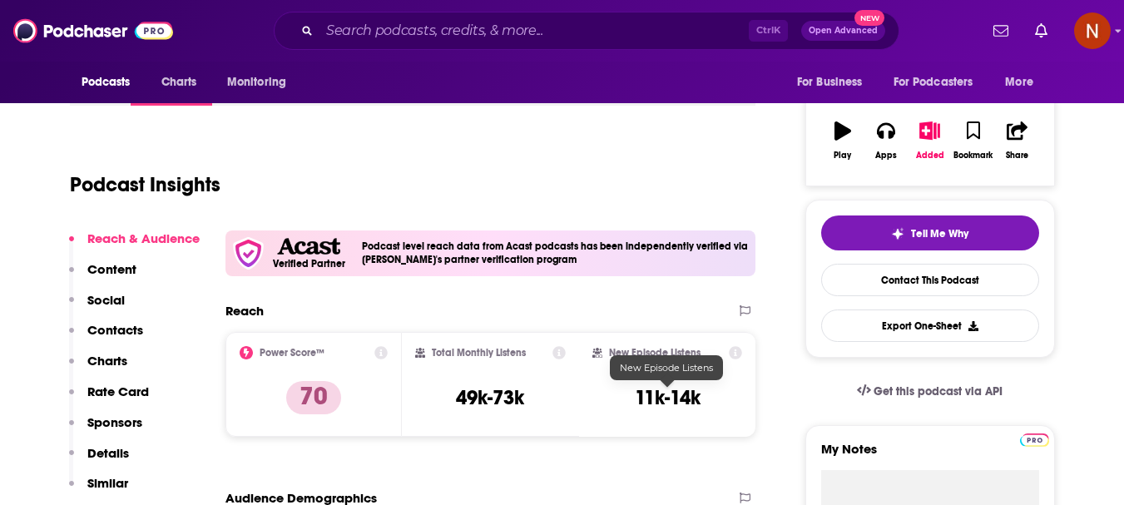
click at [636, 405] on h3 "11k-14k" at bounding box center [668, 397] width 66 height 25
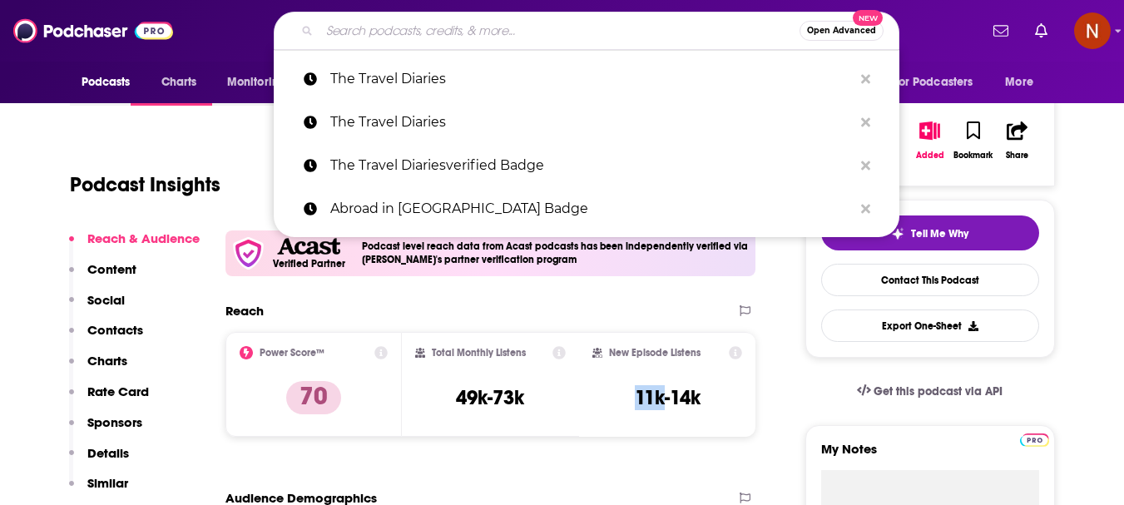
click at [511, 27] on input "Search podcasts, credits, & more..." at bounding box center [560, 30] width 480 height 27
paste input "Abroad in [GEOGRAPHIC_DATA] Badge"
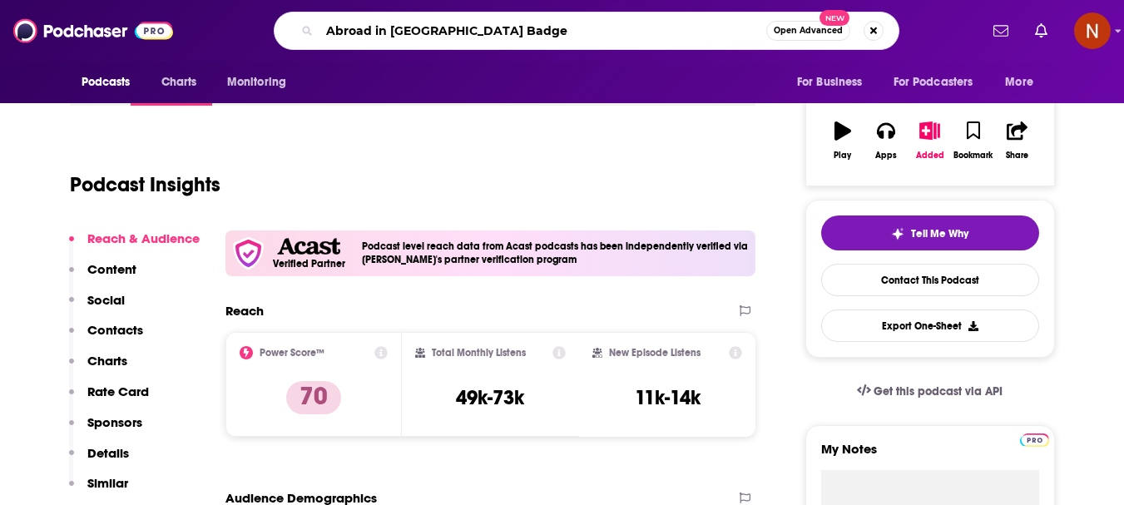
drag, startPoint x: 426, startPoint y: 30, endPoint x: 520, endPoint y: 31, distance: 94.0
click at [520, 31] on input "Abroad in [GEOGRAPHIC_DATA] Badge" at bounding box center [543, 30] width 447 height 27
type input "Abroad in Japan"
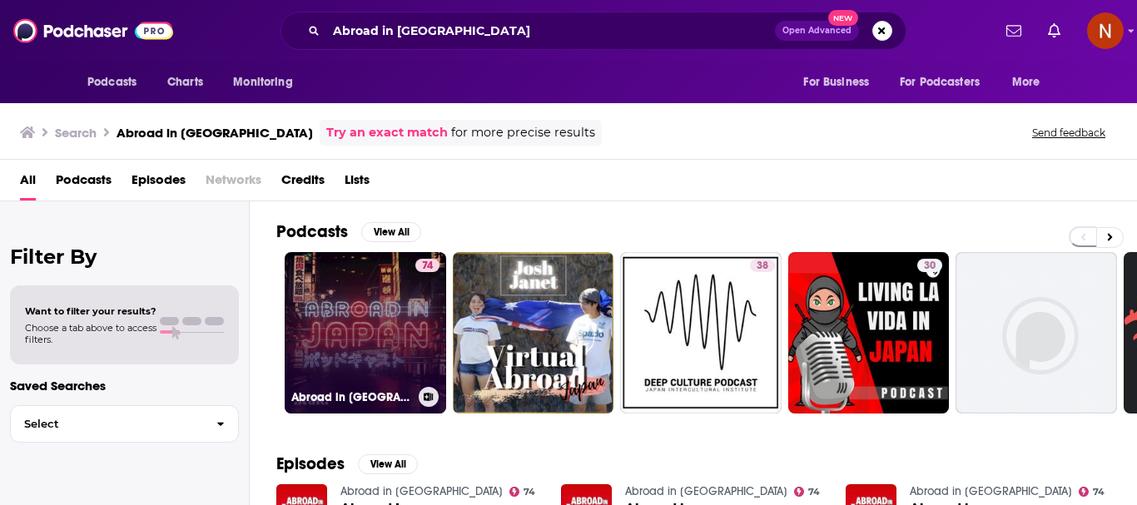
click at [346, 328] on link "74 Abroad in Japan" at bounding box center [365, 332] width 161 height 161
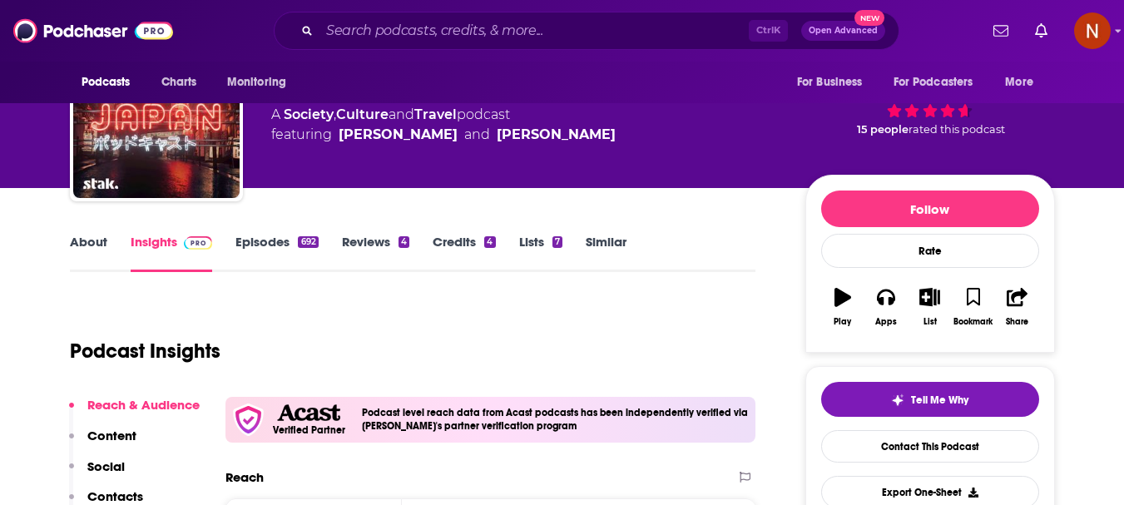
scroll to position [250, 0]
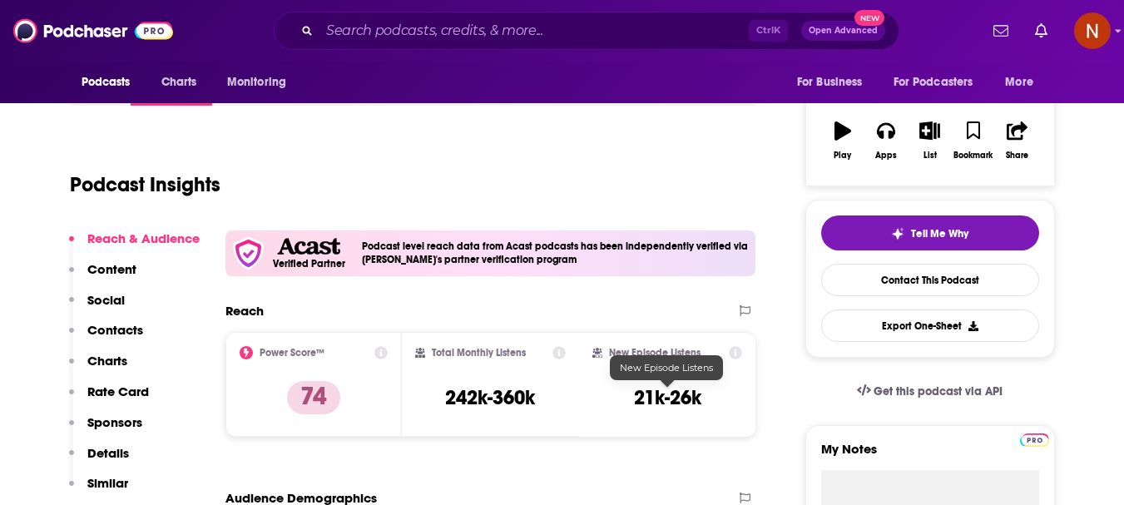
drag, startPoint x: 662, startPoint y: 401, endPoint x: 635, endPoint y: 401, distance: 27.5
click at [635, 401] on h3 "21k-26k" at bounding box center [667, 397] width 67 height 25
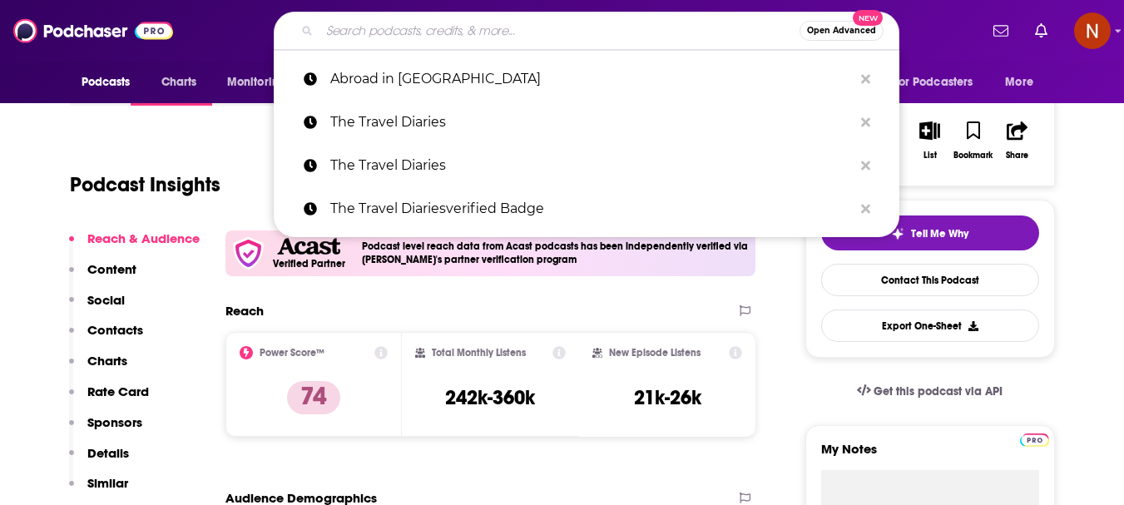
click at [423, 35] on input "Search podcasts, credits, & more..." at bounding box center [560, 30] width 480 height 27
paste input "پادکست رادیو ماجراverified Badge"
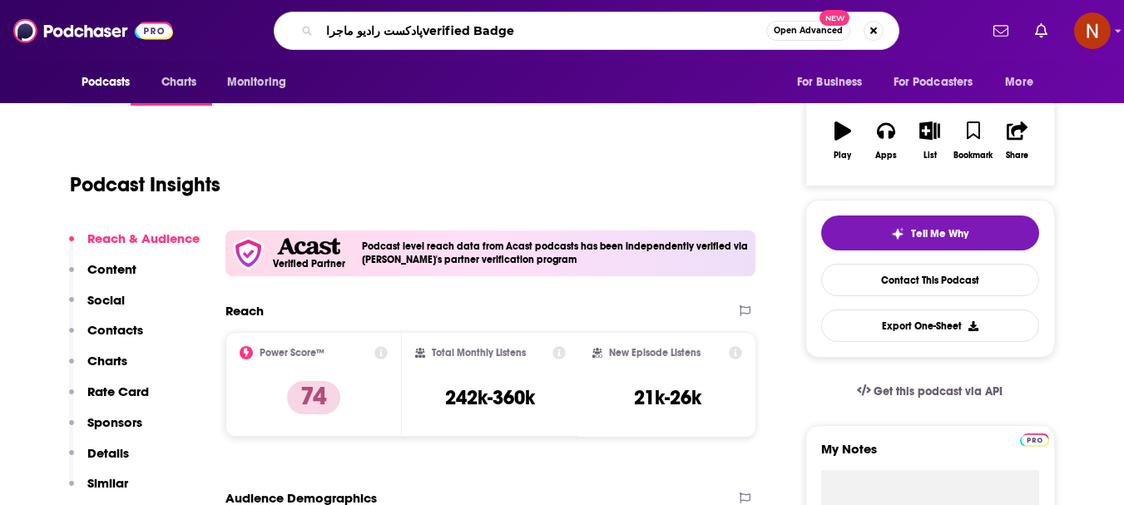
drag, startPoint x: 420, startPoint y: 31, endPoint x: 528, endPoint y: 32, distance: 108.2
click at [528, 32] on input "پادکست رادیو ماجراverified Badge" at bounding box center [543, 30] width 447 height 27
type input "پادکست رادیو ماجرا"
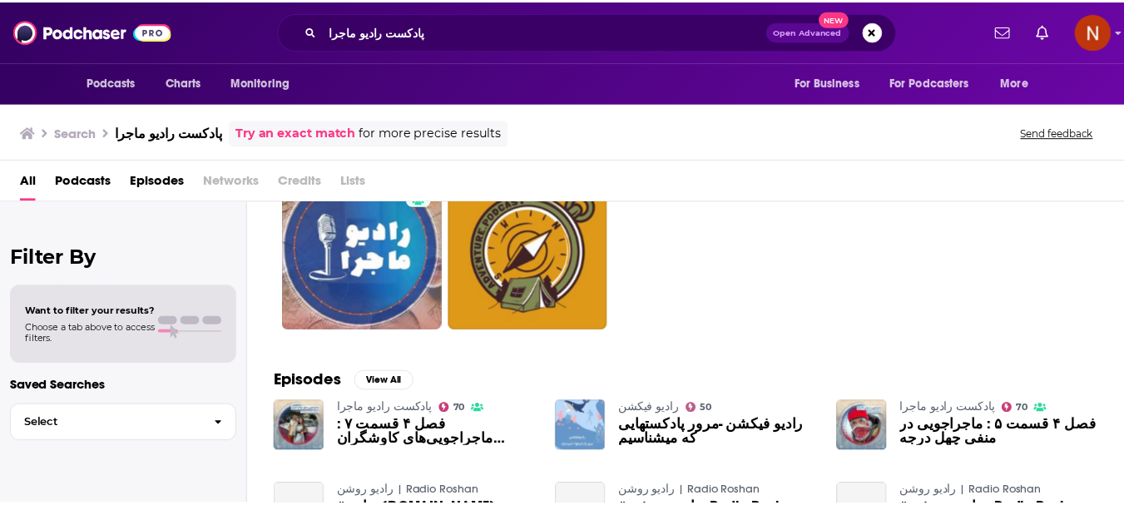
scroll to position [83, 0]
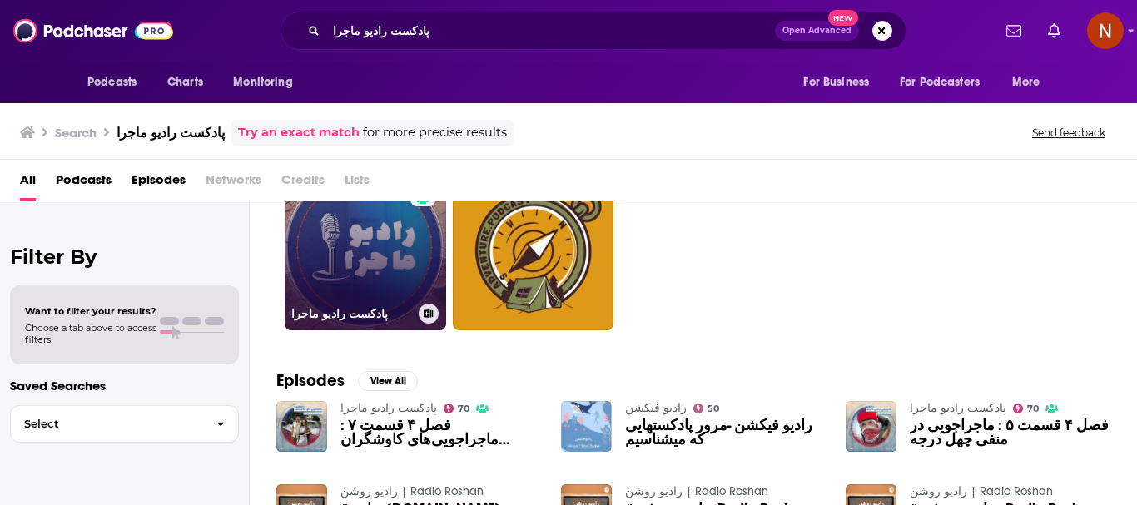
click at [338, 286] on link "70 پادکست رادیو ماجرا" at bounding box center [365, 249] width 161 height 161
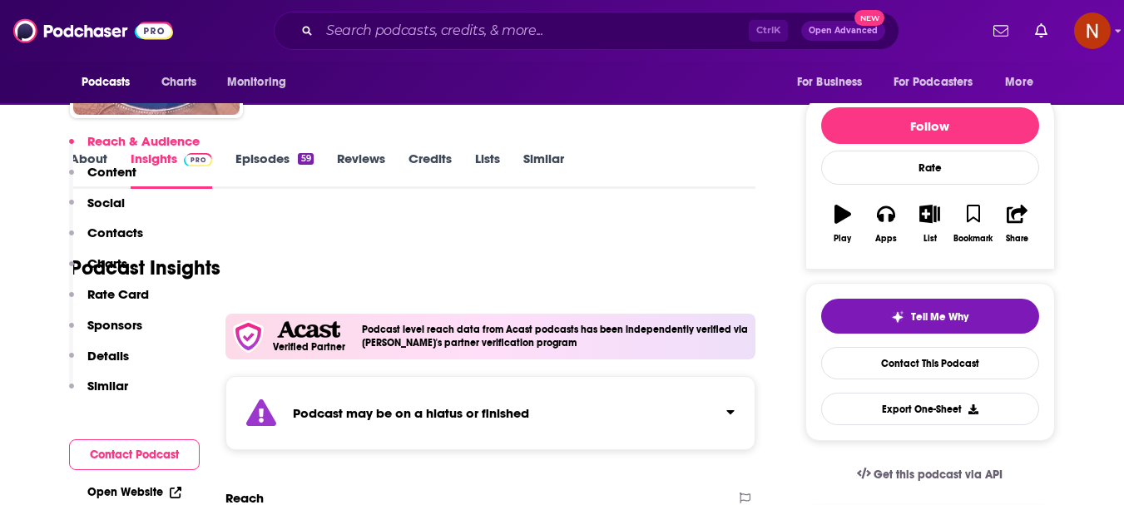
scroll to position [333, 0]
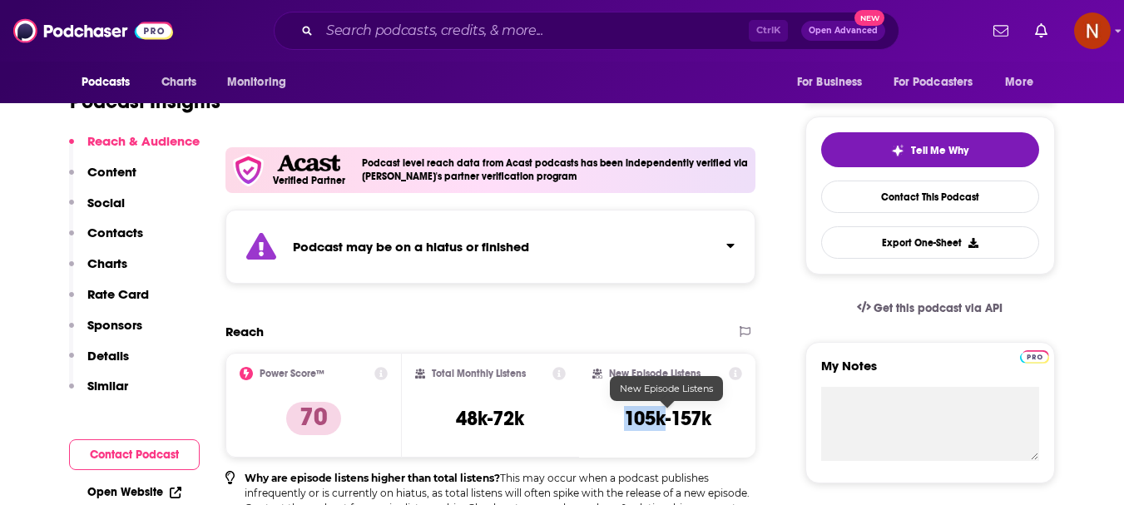
drag, startPoint x: 662, startPoint y: 426, endPoint x: 627, endPoint y: 426, distance: 35.8
click at [627, 426] on h3 "105k-157k" at bounding box center [667, 418] width 87 height 25
click at [483, 31] on input "Search podcasts, credits, & more..." at bounding box center [534, 30] width 429 height 27
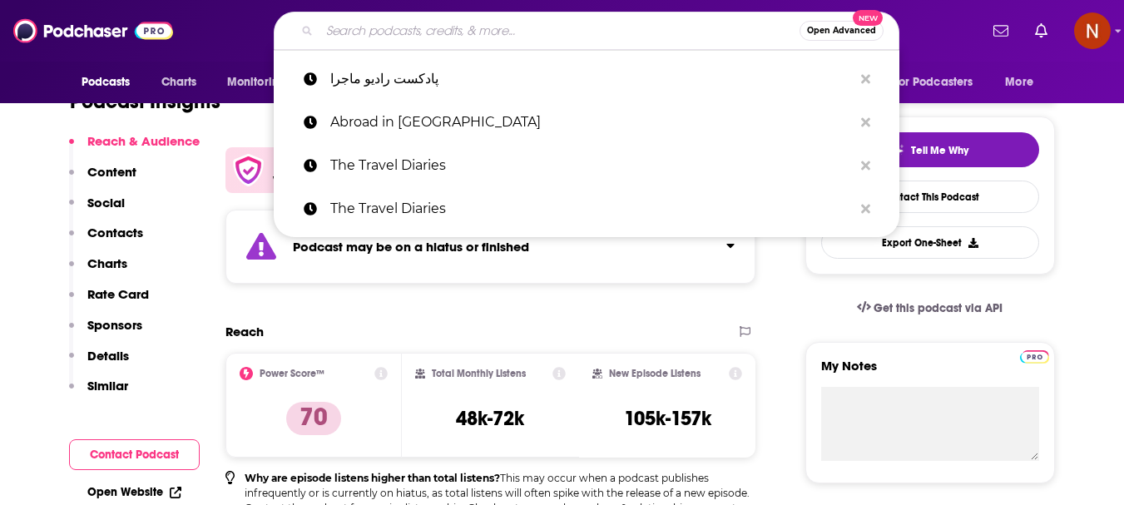
paste input "Untold Italy travel podcast"
type input "Untold Italy travel podcast"
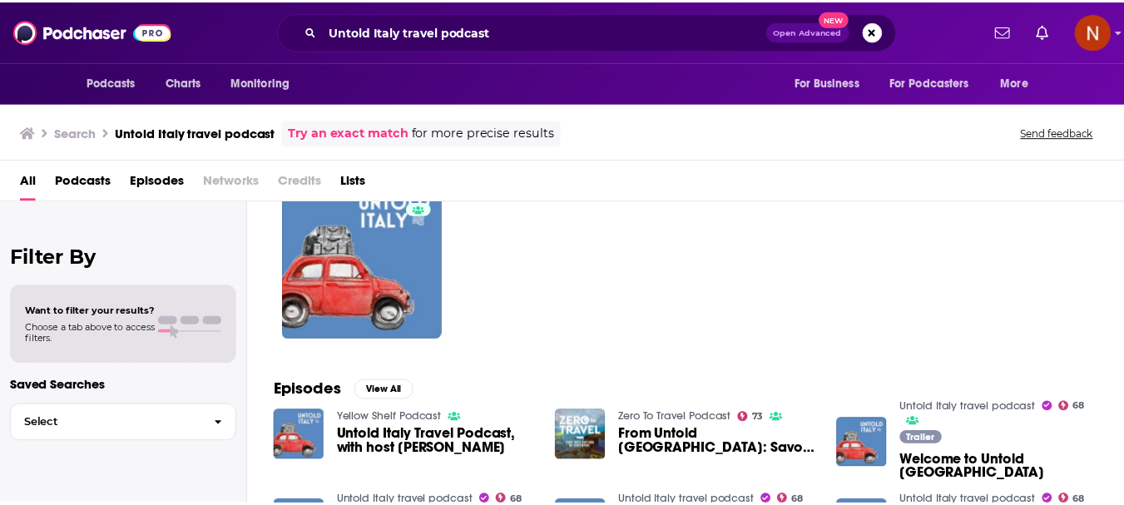
scroll to position [83, 0]
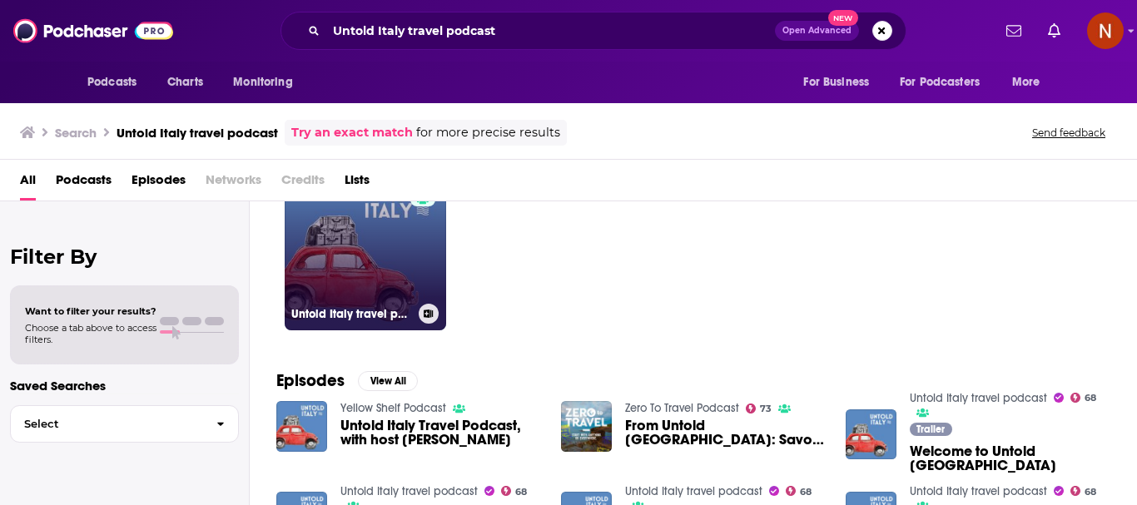
click at [344, 284] on link "68 Untold [GEOGRAPHIC_DATA] travel podcast" at bounding box center [365, 249] width 161 height 161
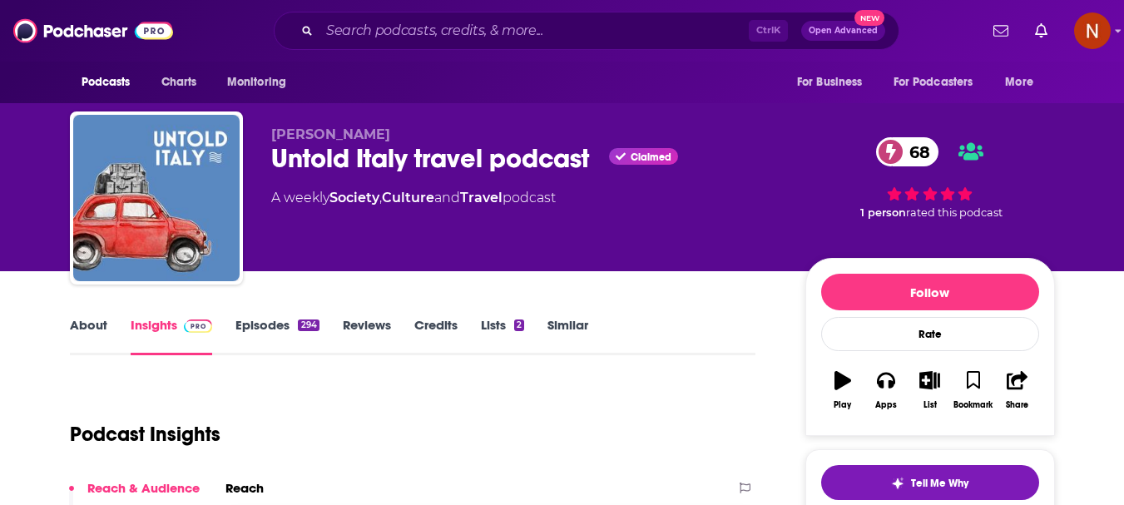
scroll to position [250, 0]
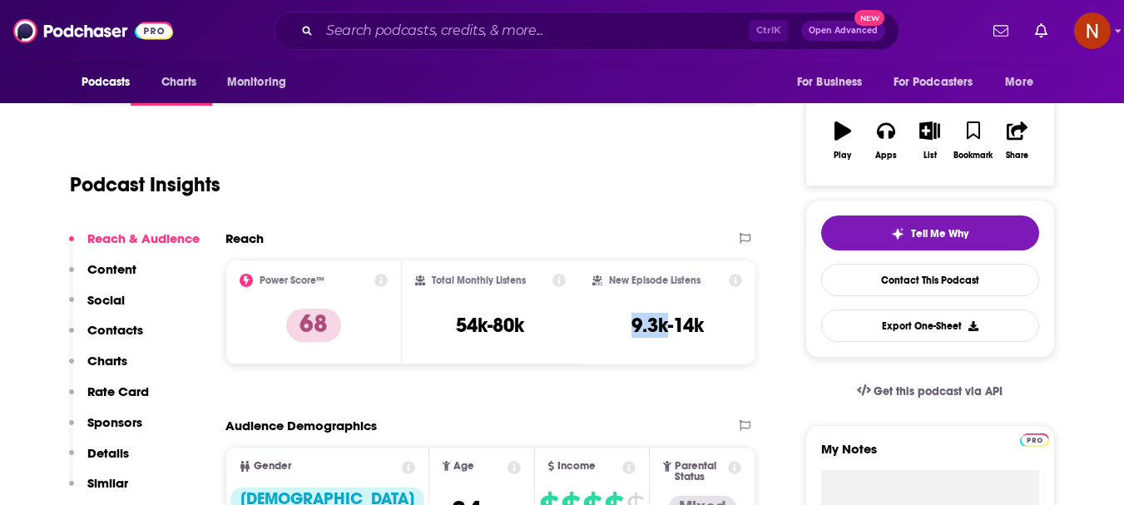
drag, startPoint x: 669, startPoint y: 334, endPoint x: 629, endPoint y: 334, distance: 39.9
click at [629, 334] on div "New Episode Listens 9.3k-14k" at bounding box center [667, 312] width 151 height 77
click at [347, 27] on input "Search podcasts, credits, & more..." at bounding box center [534, 30] width 429 height 27
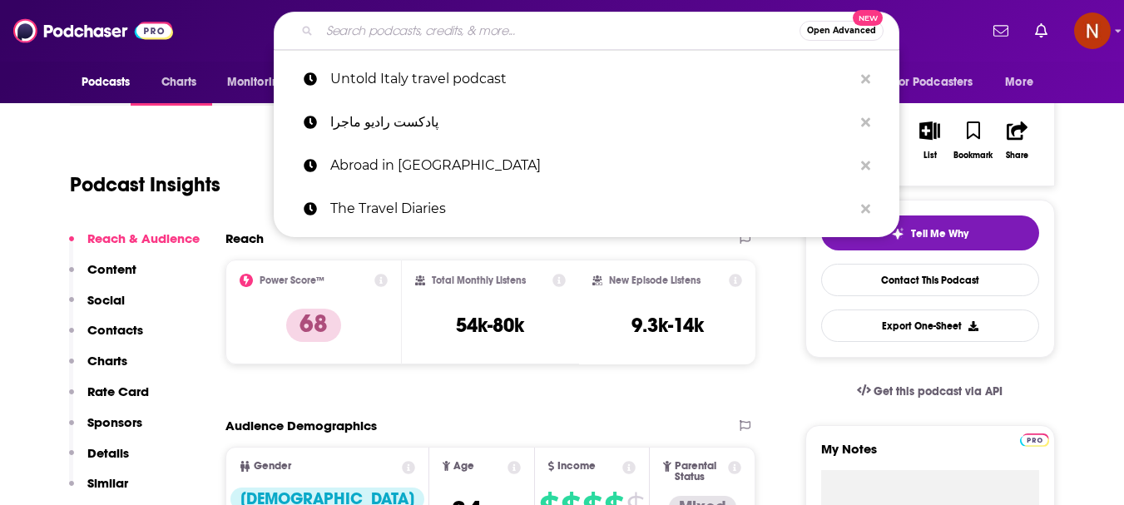
paste input "New England Legends Podcast"
type input "New England Legends Podcast"
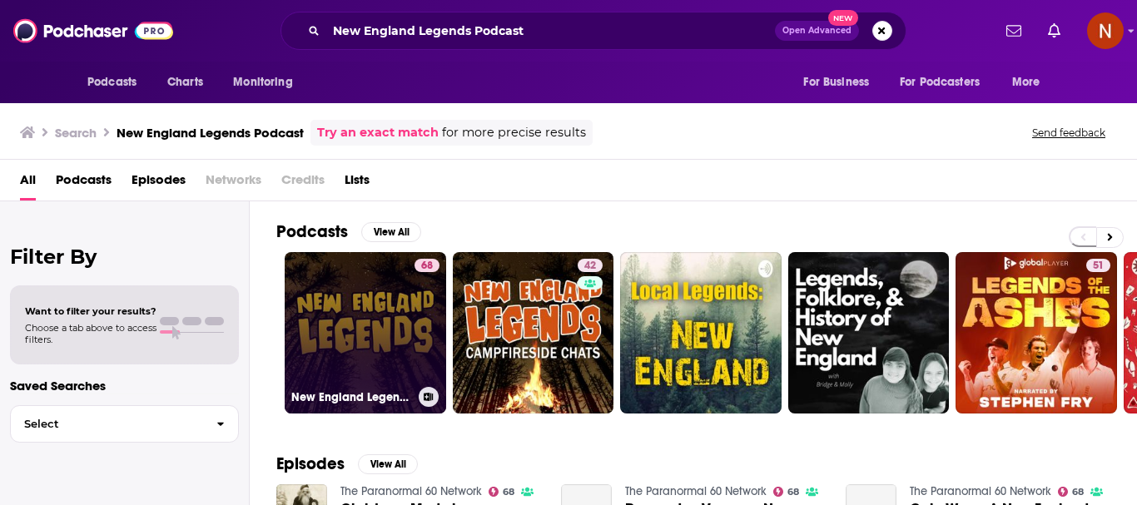
click at [352, 324] on link "68 New England Legends Podcast" at bounding box center [365, 332] width 161 height 161
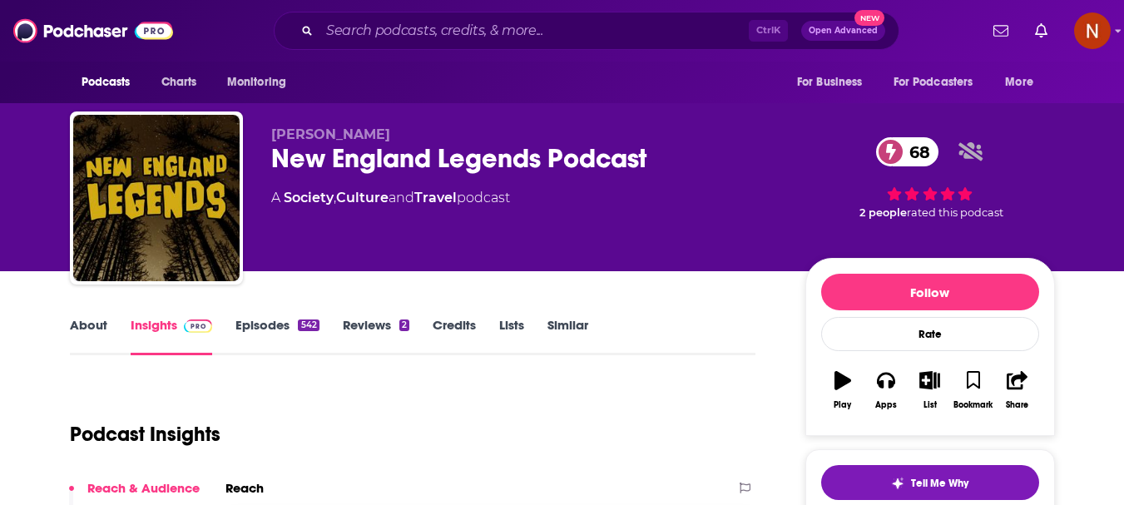
scroll to position [250, 0]
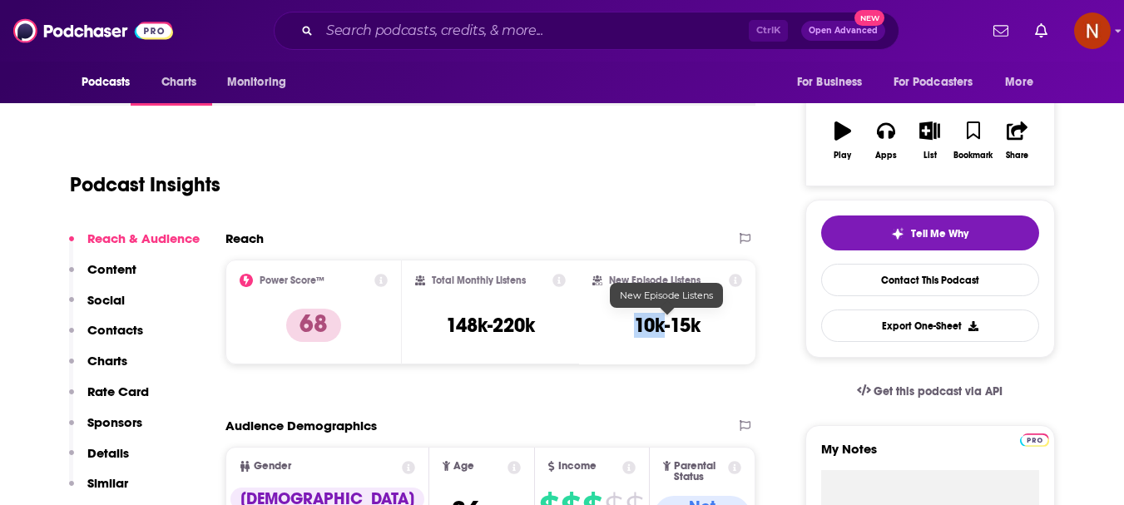
drag, startPoint x: 665, startPoint y: 336, endPoint x: 636, endPoint y: 335, distance: 29.2
click at [636, 335] on h3 "10k-15k" at bounding box center [667, 325] width 67 height 25
click at [529, 30] on input "Search podcasts, credits, & more..." at bounding box center [534, 30] width 429 height 27
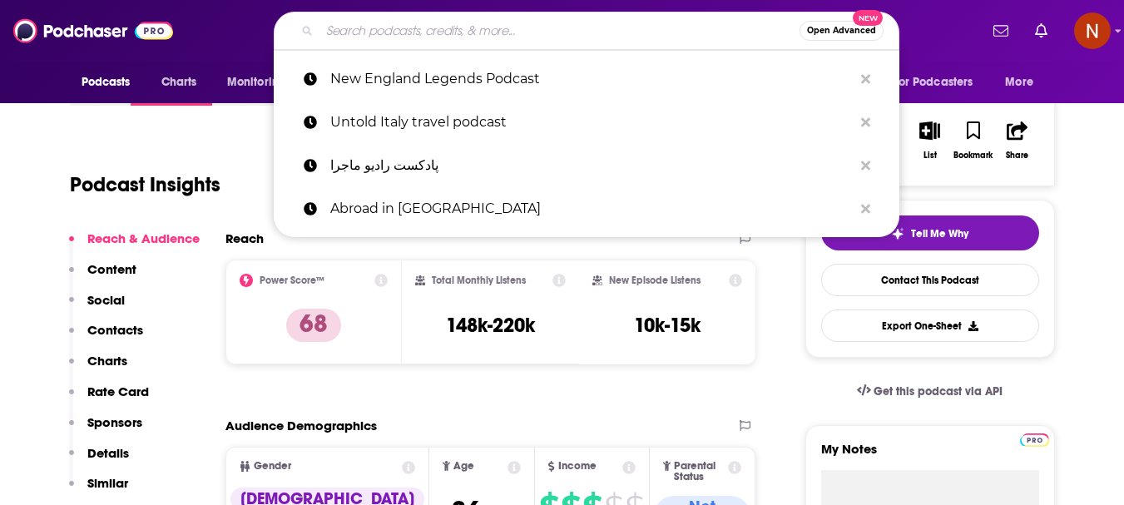
paste input "Uncanny Japan - Japanese Folklore, Folktales, Myths and Language"
type input "Uncanny Japan - Japanese Folklore, Folktales, Myths and Language"
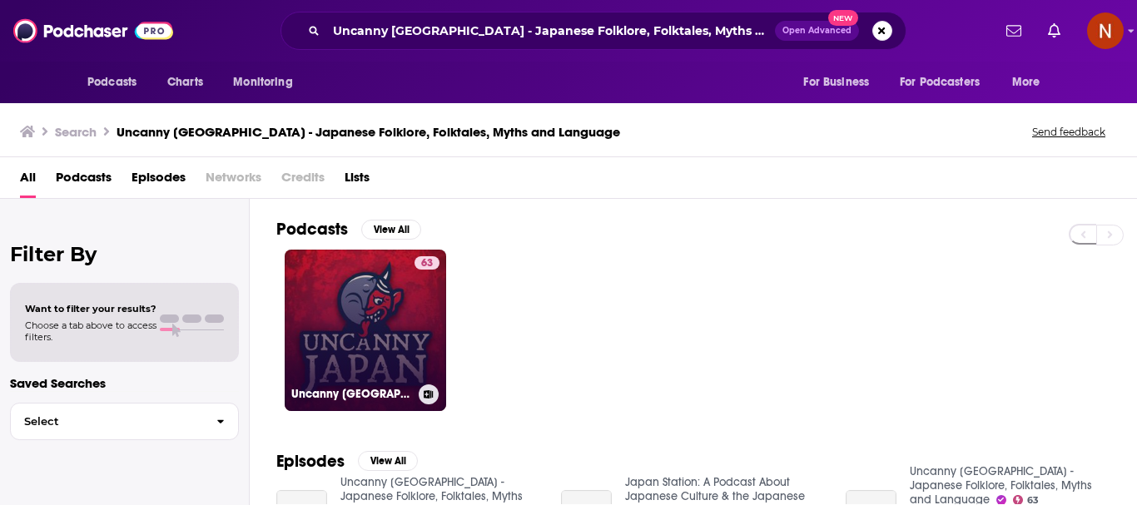
click at [364, 339] on link "63 Uncanny Japan - Japanese Folklore, Folktales, Myths and Language" at bounding box center [365, 330] width 161 height 161
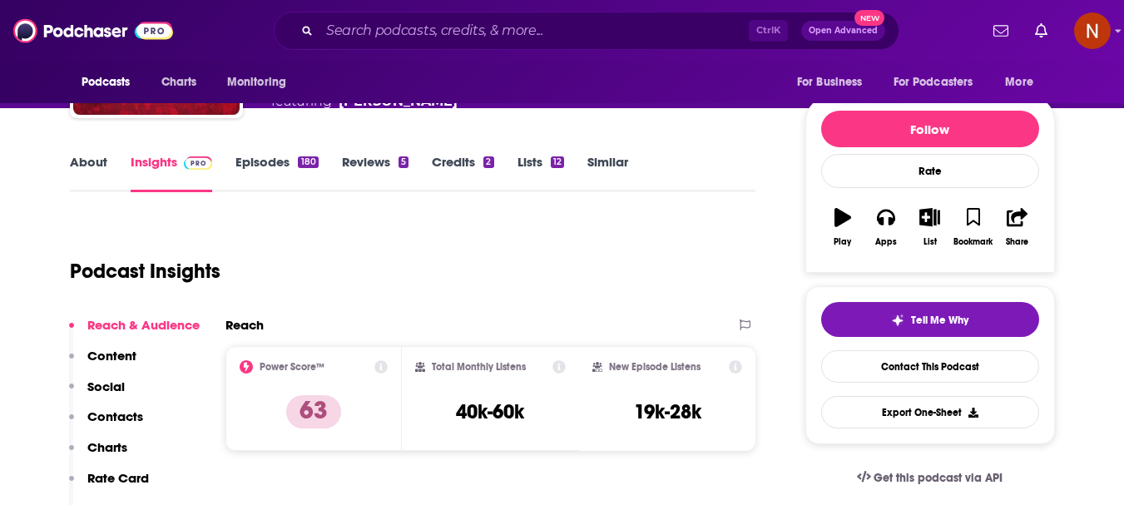
scroll to position [250, 0]
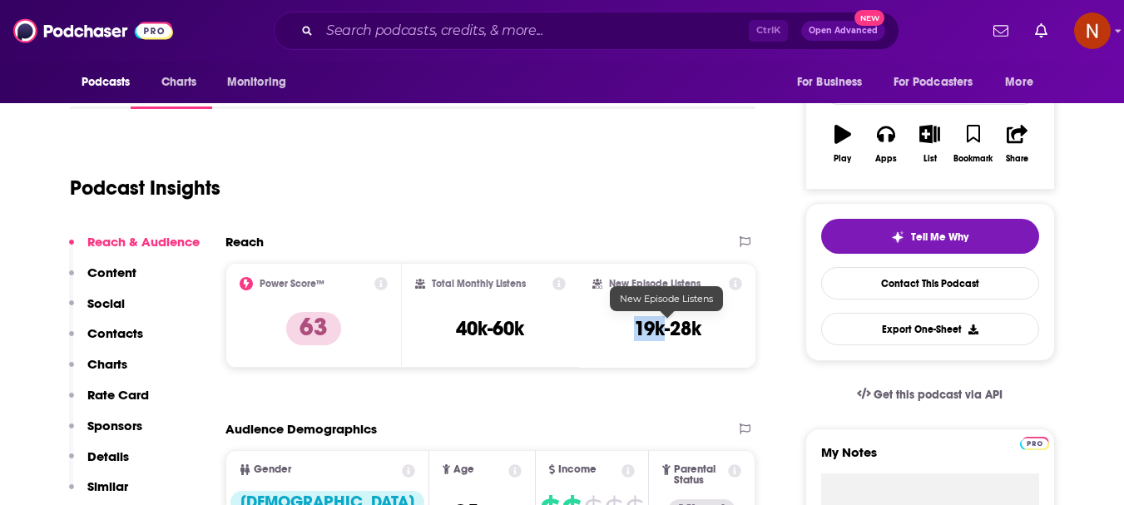
click at [637, 338] on h3 "19k-28k" at bounding box center [667, 328] width 67 height 25
click at [408, 30] on input "Search podcasts, credits, & more..." at bounding box center [534, 30] width 429 height 27
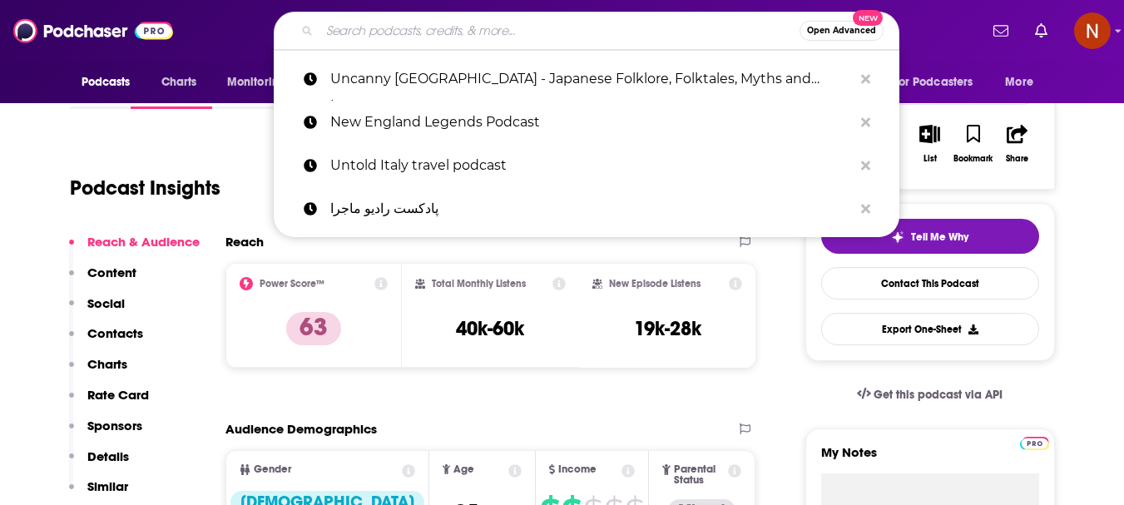
paste input "Cruise Radio"
type input "Cruise Radio"
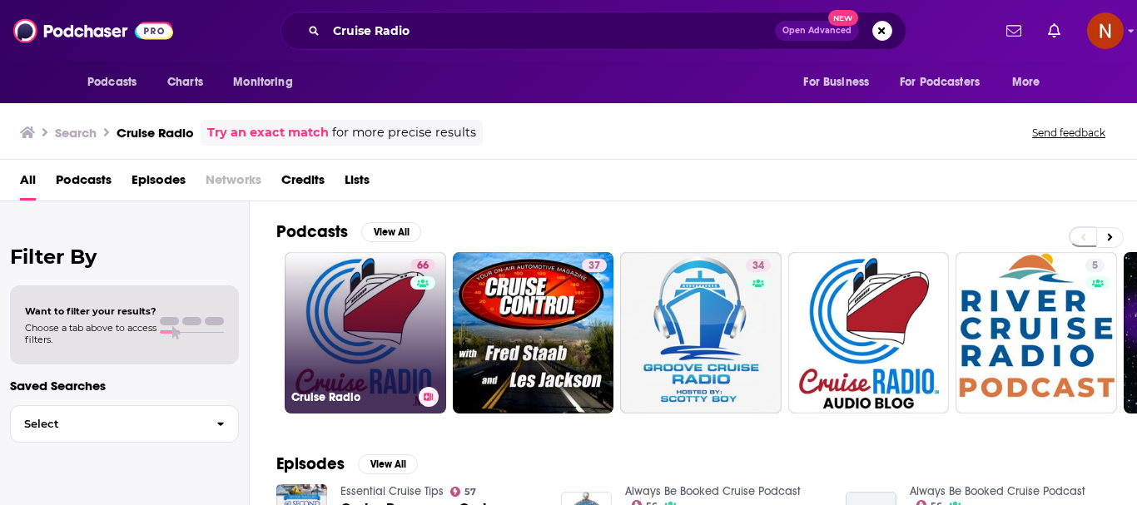
click at [338, 344] on link "66 Cruise Radio" at bounding box center [365, 332] width 161 height 161
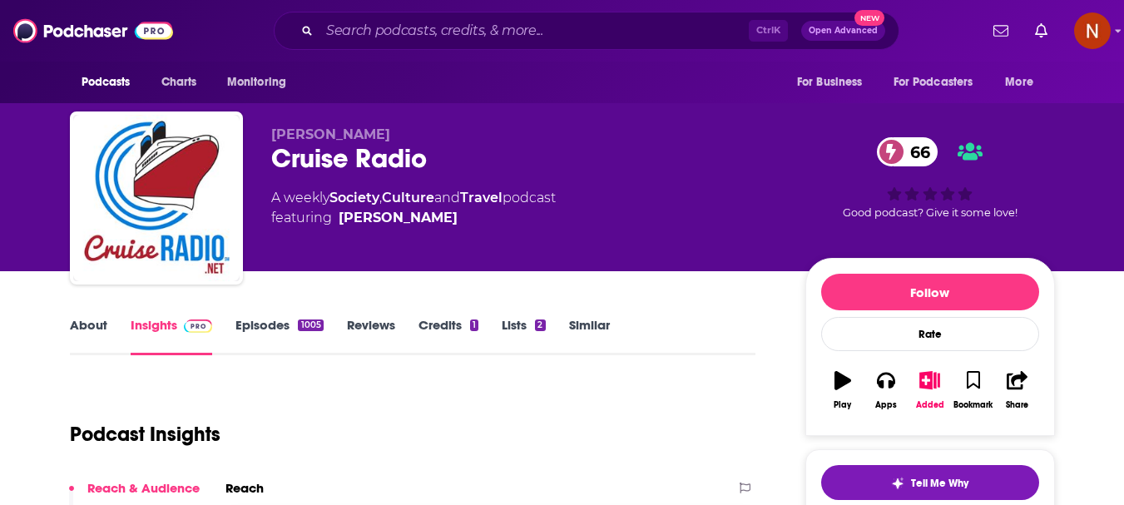
scroll to position [166, 0]
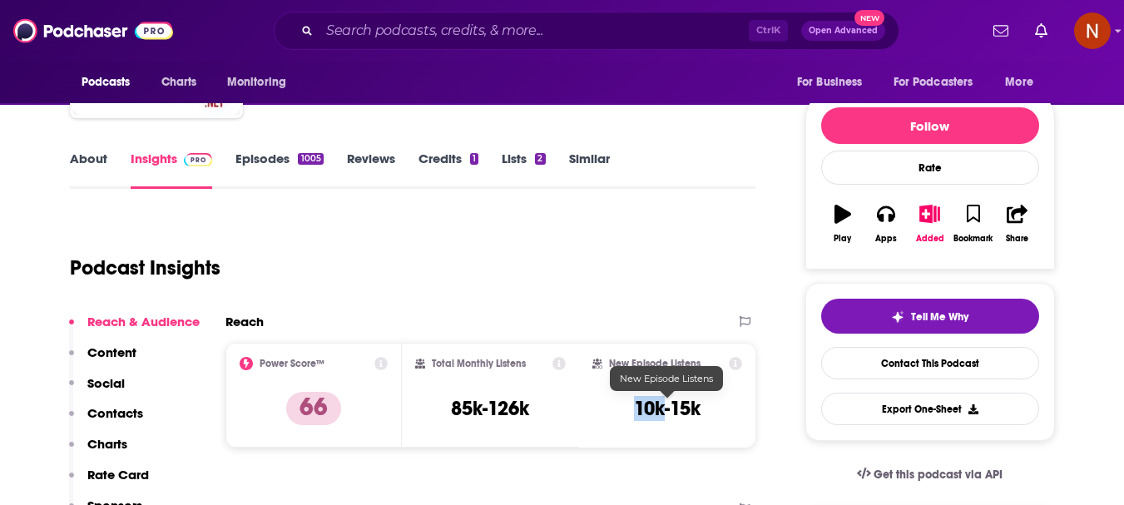
drag, startPoint x: 665, startPoint y: 414, endPoint x: 636, endPoint y: 414, distance: 29.1
click at [636, 414] on h3 "10k-15k" at bounding box center [667, 408] width 67 height 25
click at [443, 25] on input "Search podcasts, credits, & more..." at bounding box center [534, 30] width 429 height 27
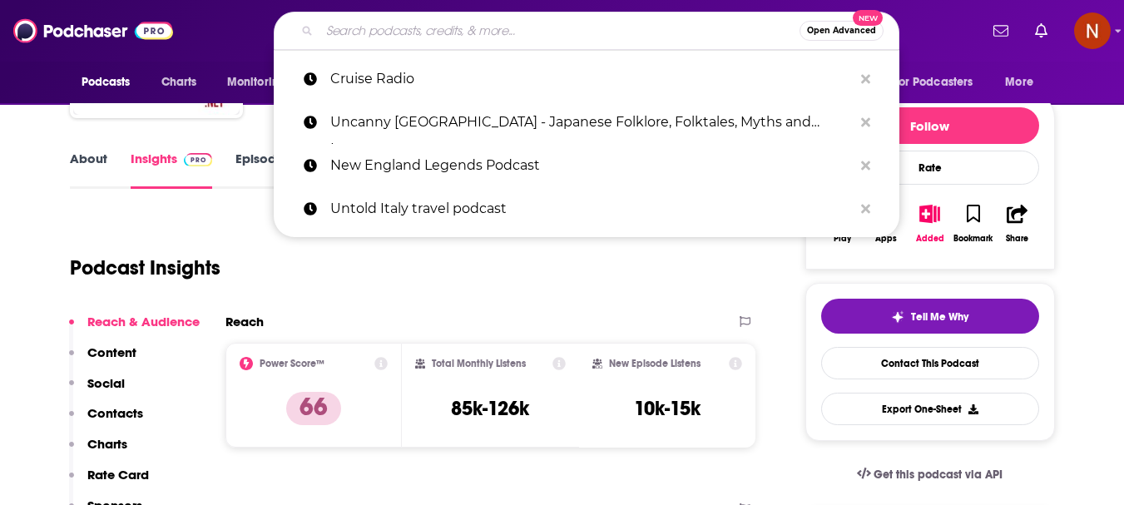
paste input "Rumble Strip"
type input "Rumble Strip"
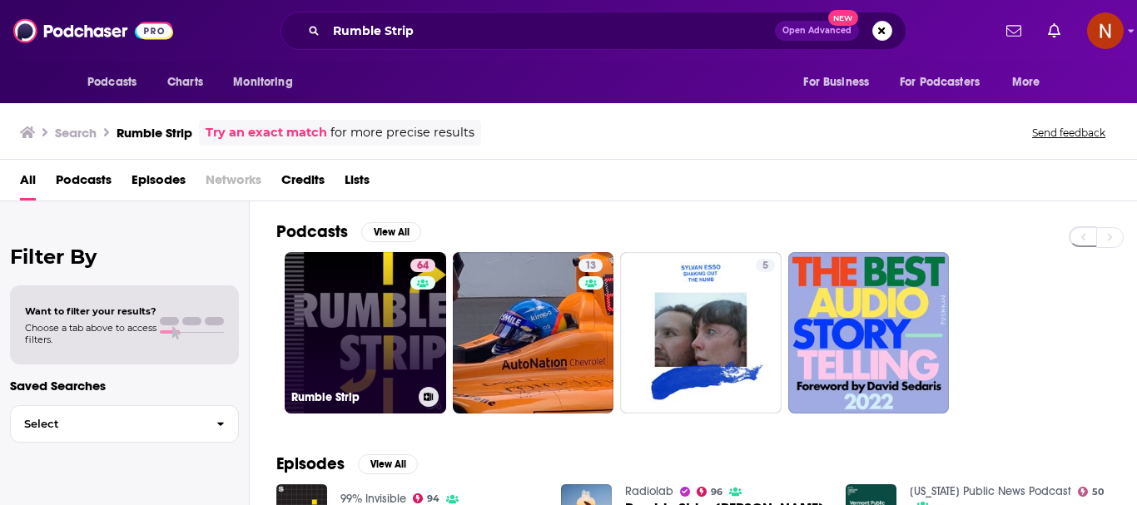
click at [373, 344] on link "64 Rumble Strip" at bounding box center [365, 332] width 161 height 161
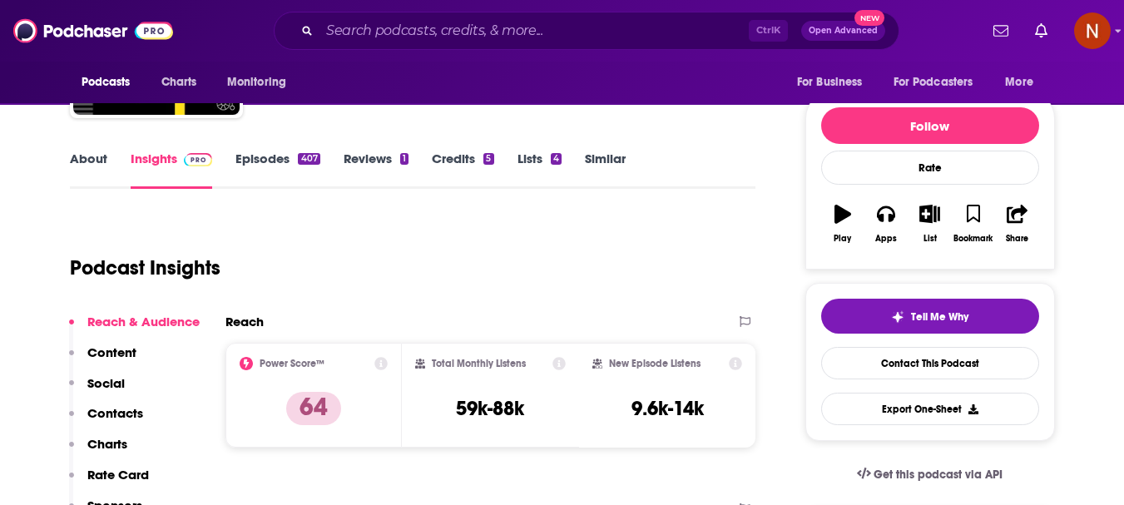
scroll to position [250, 0]
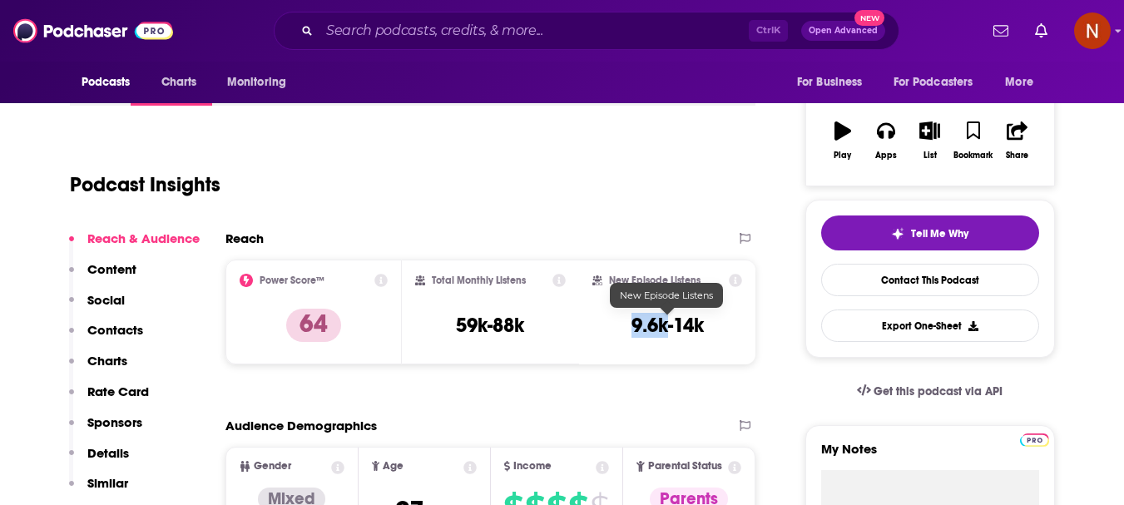
drag, startPoint x: 668, startPoint y: 333, endPoint x: 634, endPoint y: 332, distance: 34.1
click at [634, 332] on h3 "9.6k-14k" at bounding box center [668, 325] width 72 height 25
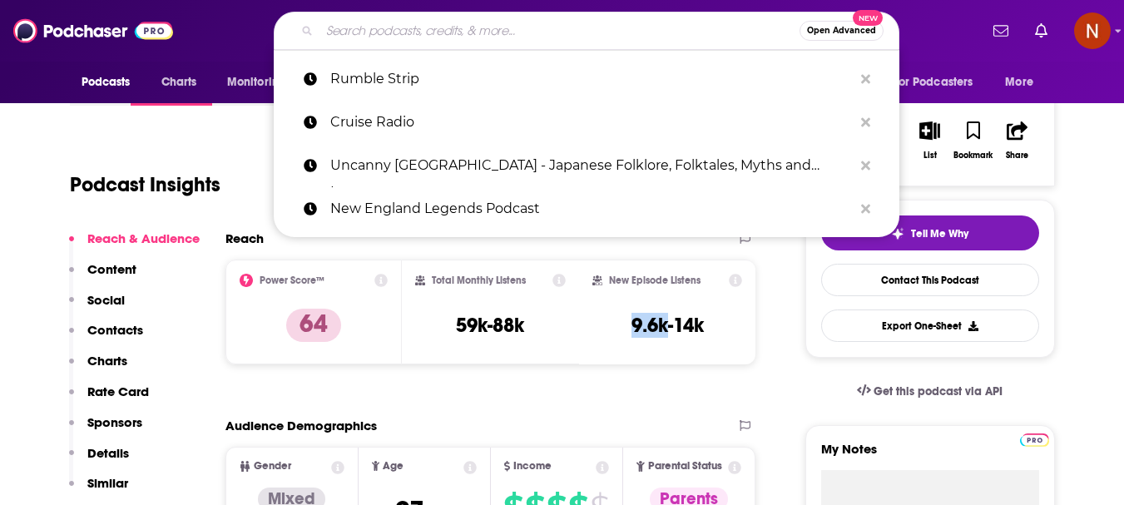
click at [497, 27] on input "Search podcasts, credits, & more..." at bounding box center [560, 30] width 480 height 27
paste input "WDW Radio - Your Walt Disney World Information Station"
type input "WDW Radio - Your Walt Disney World Information Station"
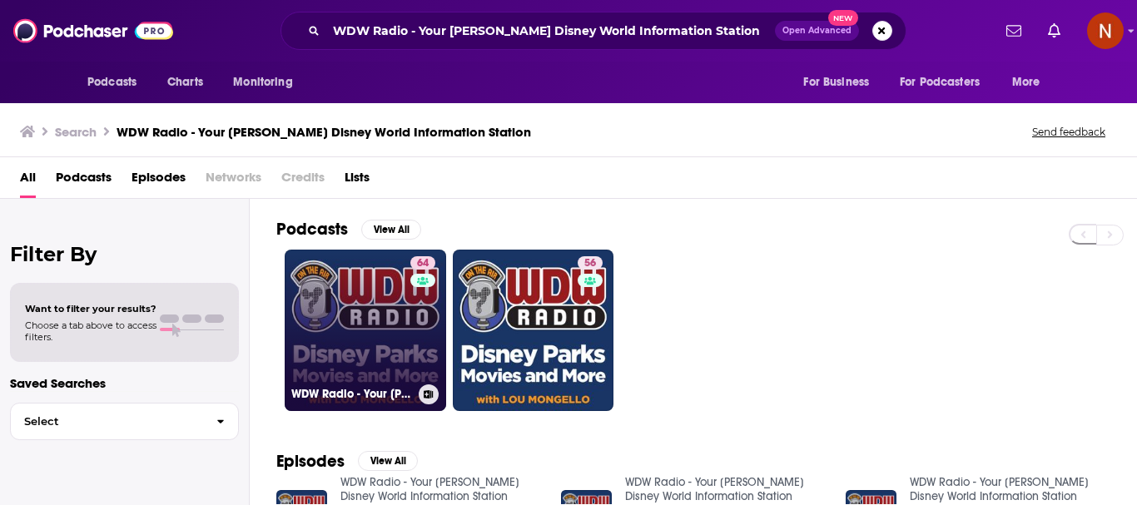
click at [351, 351] on link "64 WDW Radio - Your Walt Disney World Information Station" at bounding box center [365, 330] width 161 height 161
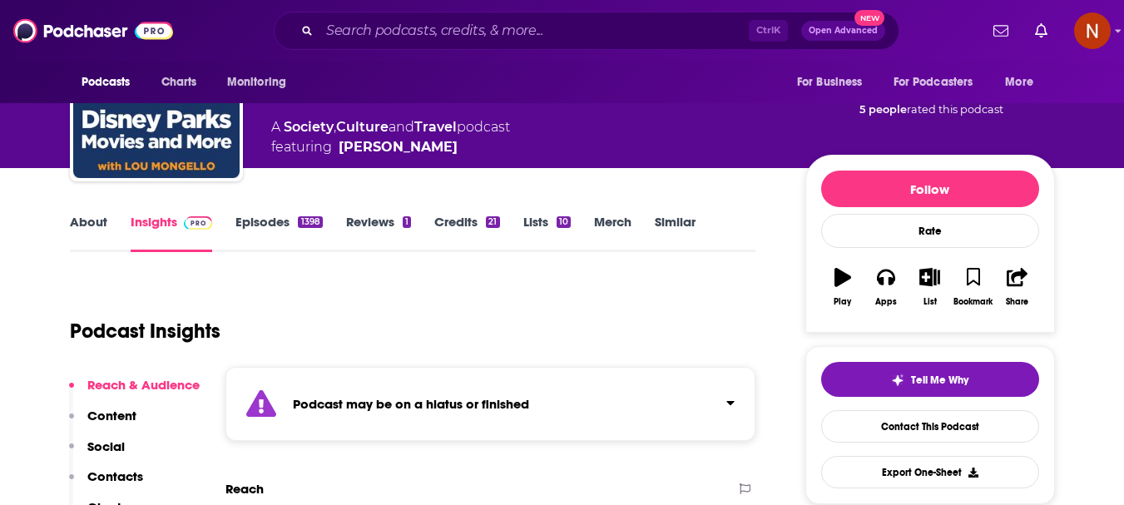
scroll to position [250, 0]
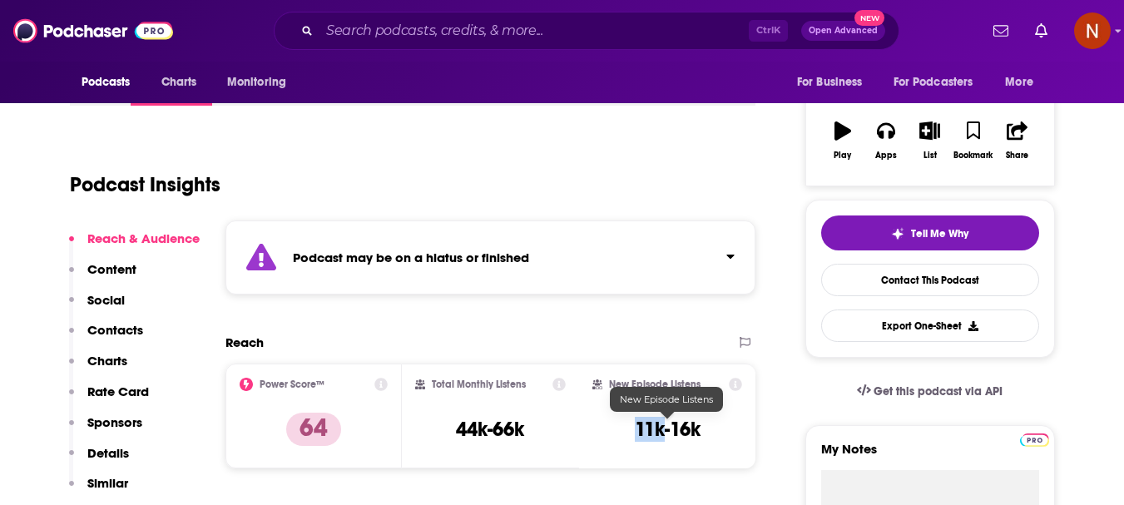
drag, startPoint x: 664, startPoint y: 436, endPoint x: 633, endPoint y: 436, distance: 30.8
click at [635, 436] on h3 "11k-16k" at bounding box center [668, 429] width 66 height 25
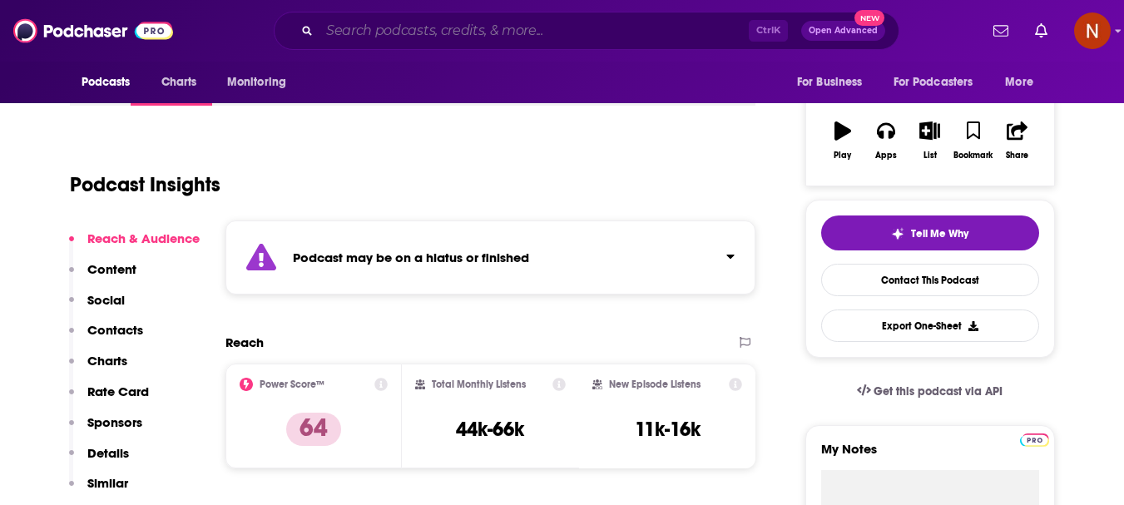
click at [533, 23] on input "Search podcasts, credits, & more..." at bounding box center [534, 30] width 429 height 27
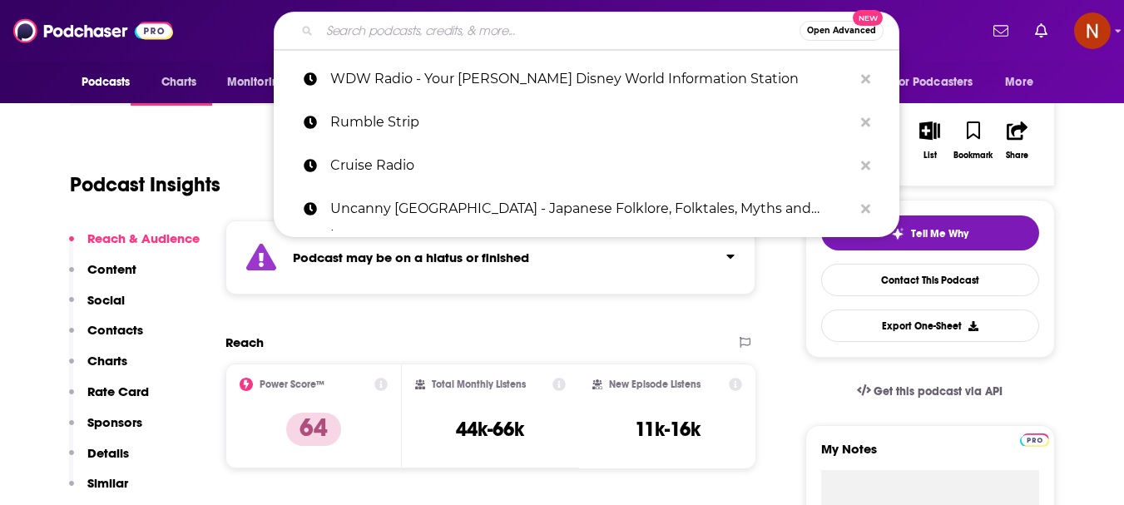
paste input "Nomad Capitalist Audio Experience"
type input "Nomad Capitalist Audio Experience"
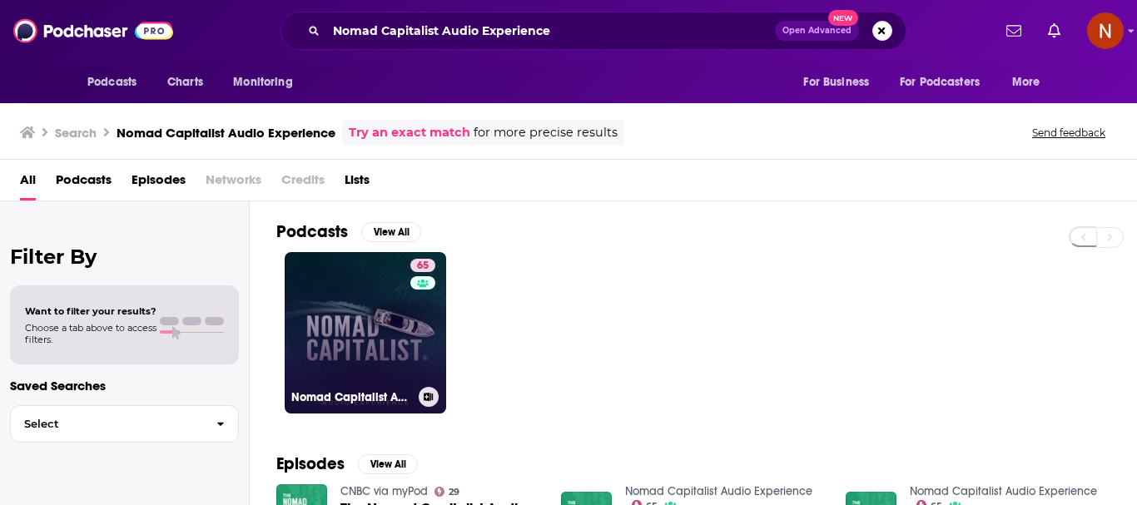
click at [354, 313] on link "65 Nomad Capitalist Audio Experience" at bounding box center [365, 332] width 161 height 161
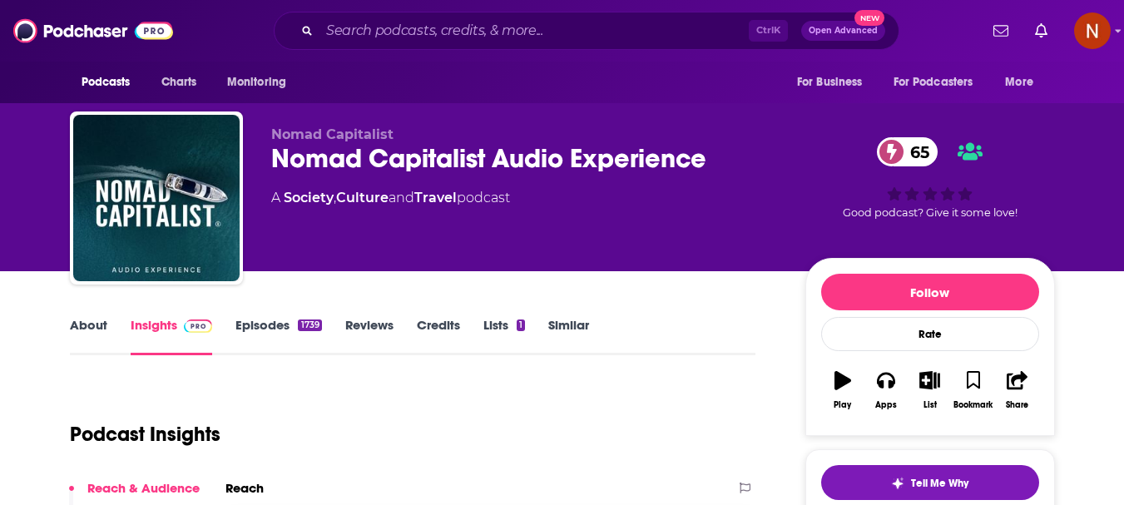
scroll to position [166, 0]
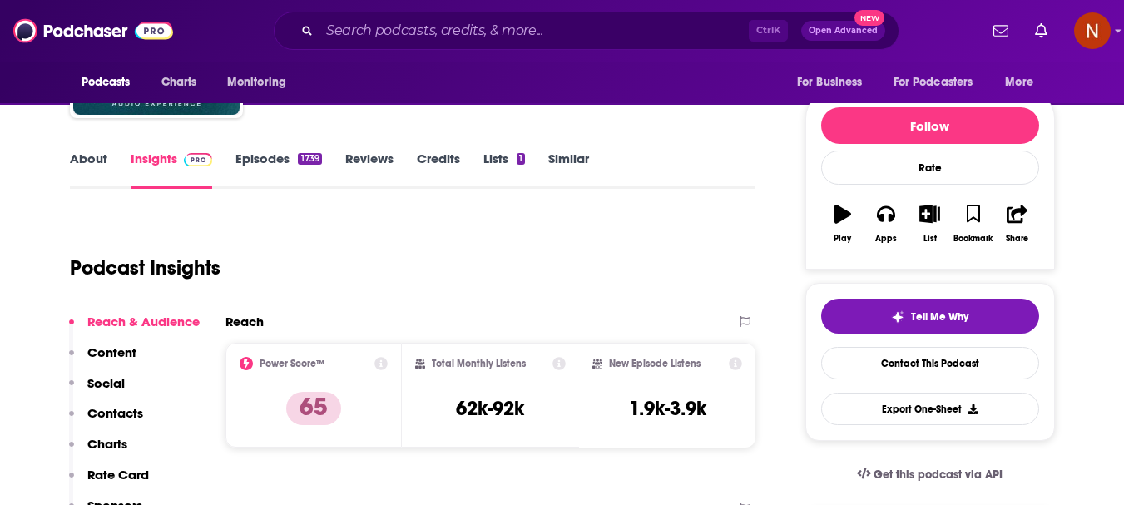
drag, startPoint x: 647, startPoint y: 330, endPoint x: 622, endPoint y: 330, distance: 25.0
click at [622, 357] on div "New Episode Listens 1.9k-3.9k" at bounding box center [667, 395] width 151 height 77
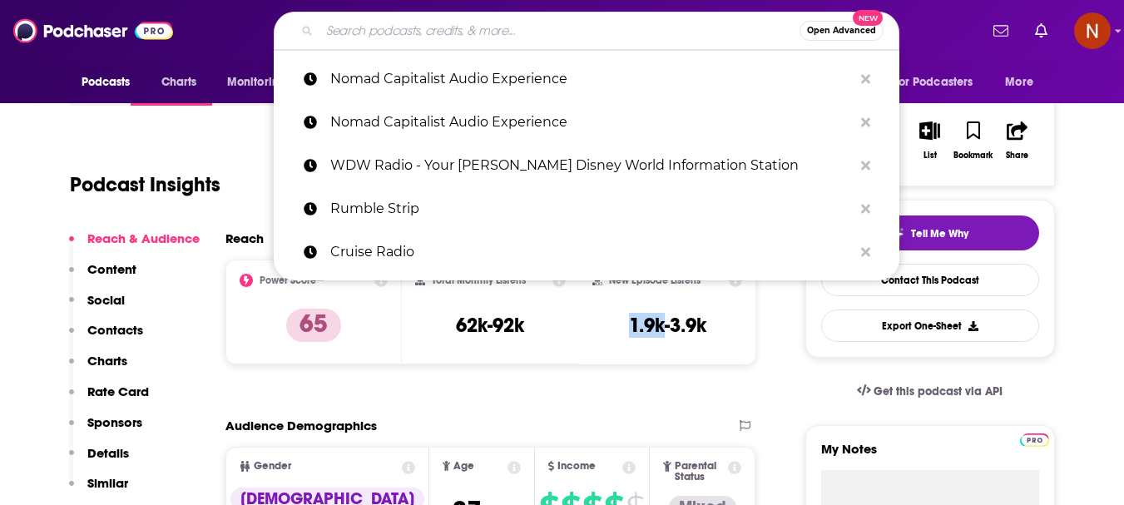
click at [477, 32] on input "Search podcasts, credits, & more..." at bounding box center [560, 30] width 480 height 27
paste input "DIS Unlimitedverified Badge"
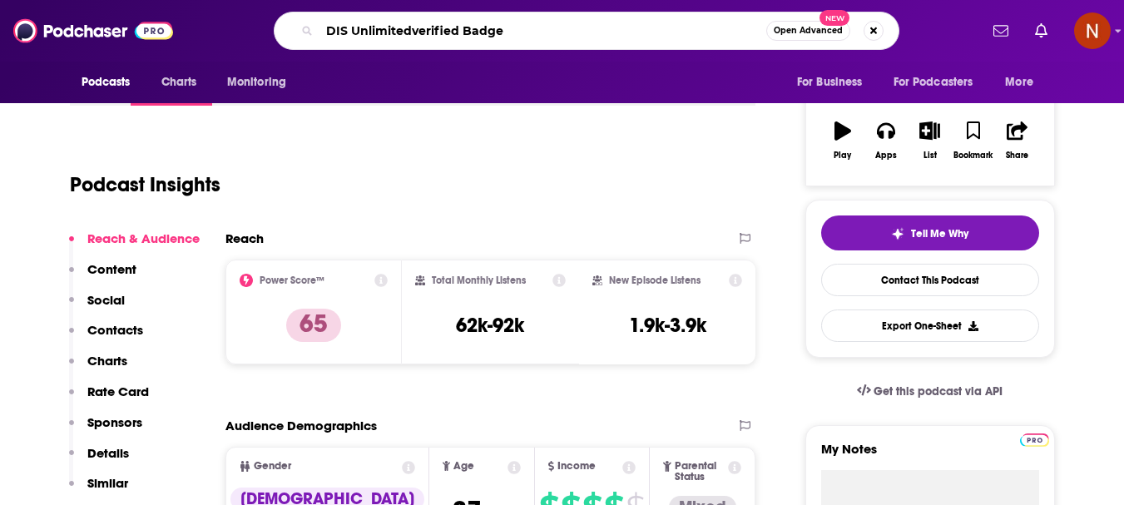
drag, startPoint x: 411, startPoint y: 32, endPoint x: 511, endPoint y: 46, distance: 100.7
click at [511, 46] on div "DIS Unlimitedverified Badge Open Advanced New" at bounding box center [587, 31] width 626 height 38
type input "DIS Unlimited"
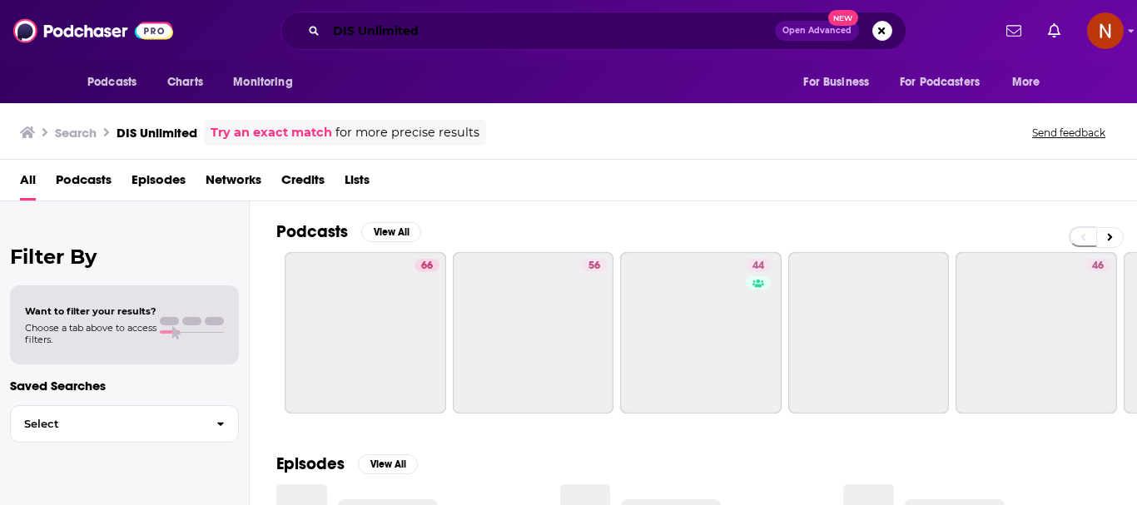
click at [469, 32] on input "DIS Unlimited" at bounding box center [550, 30] width 449 height 27
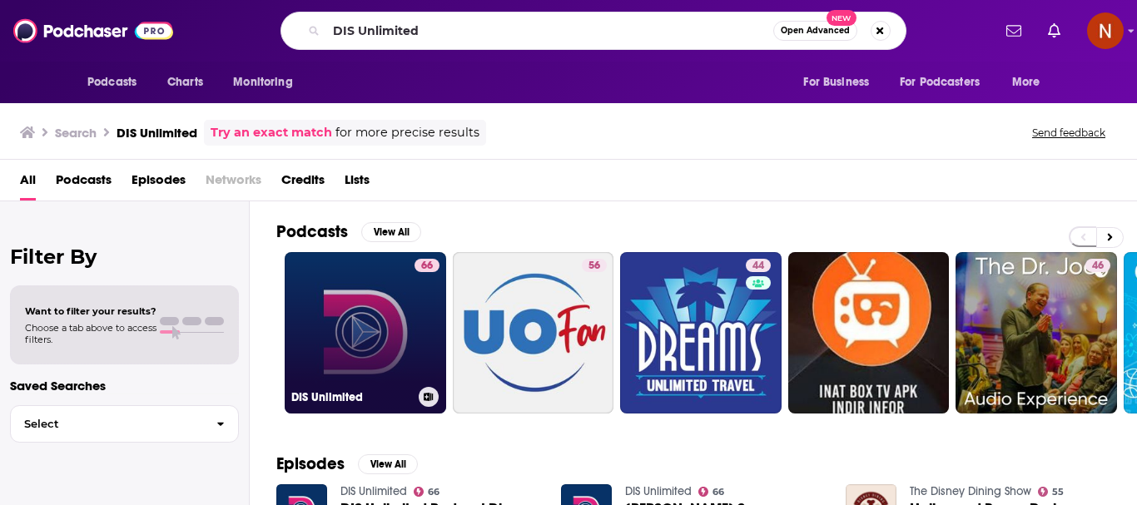
click at [370, 319] on link "66 DIS Unlimited" at bounding box center [365, 332] width 161 height 161
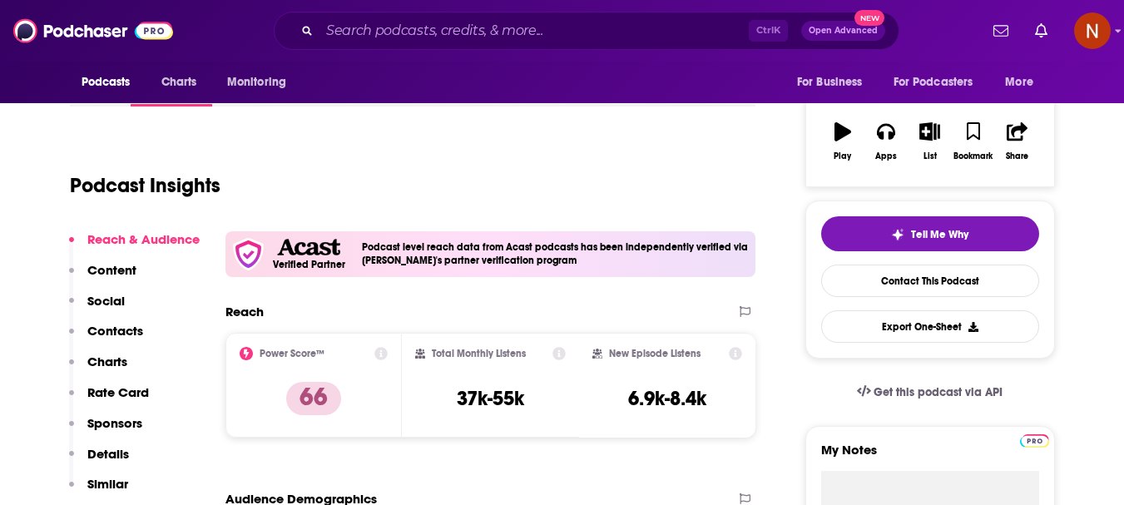
scroll to position [250, 0]
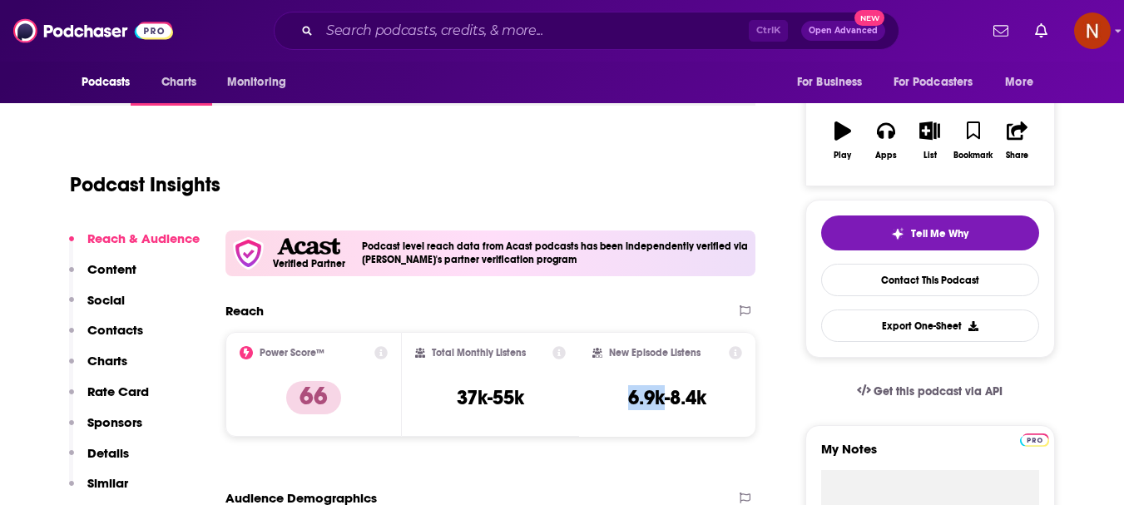
drag, startPoint x: 666, startPoint y: 406, endPoint x: 626, endPoint y: 404, distance: 40.0
click at [626, 404] on div "New Episode Listens 6.9k-8.4k" at bounding box center [667, 384] width 151 height 77
click at [508, 35] on input "Search podcasts, credits, & more..." at bounding box center [534, 30] width 429 height 27
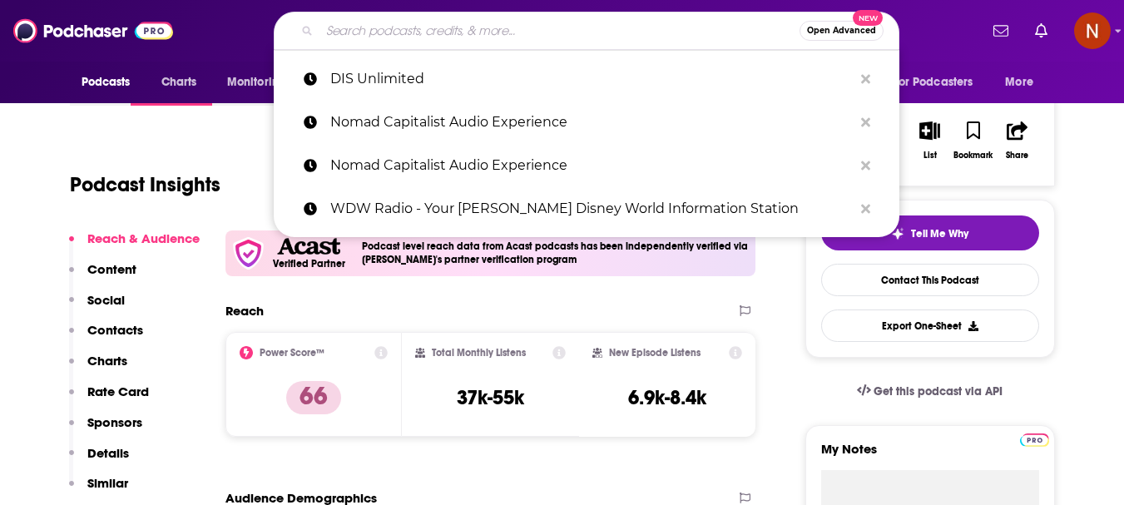
paste input "On the Wind Sailing"
type input "On the Wind Sailing"
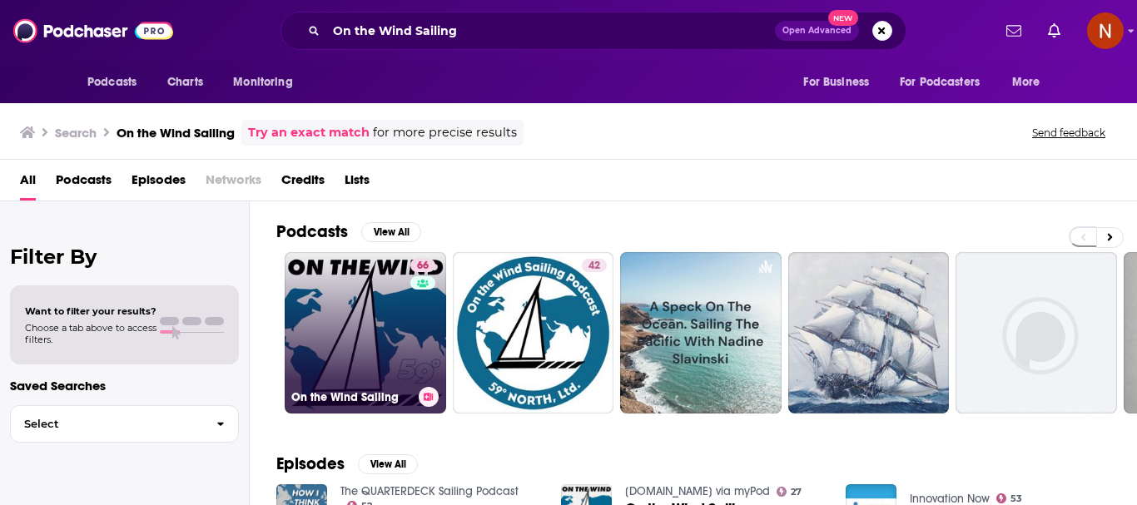
click at [337, 359] on link "66 On the Wind Sailing" at bounding box center [365, 332] width 161 height 161
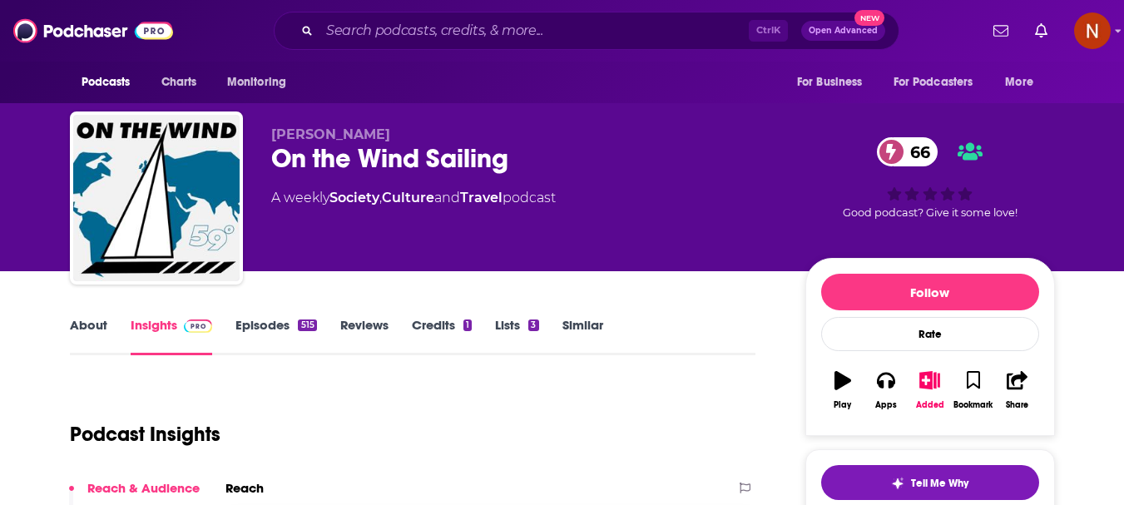
scroll to position [166, 0]
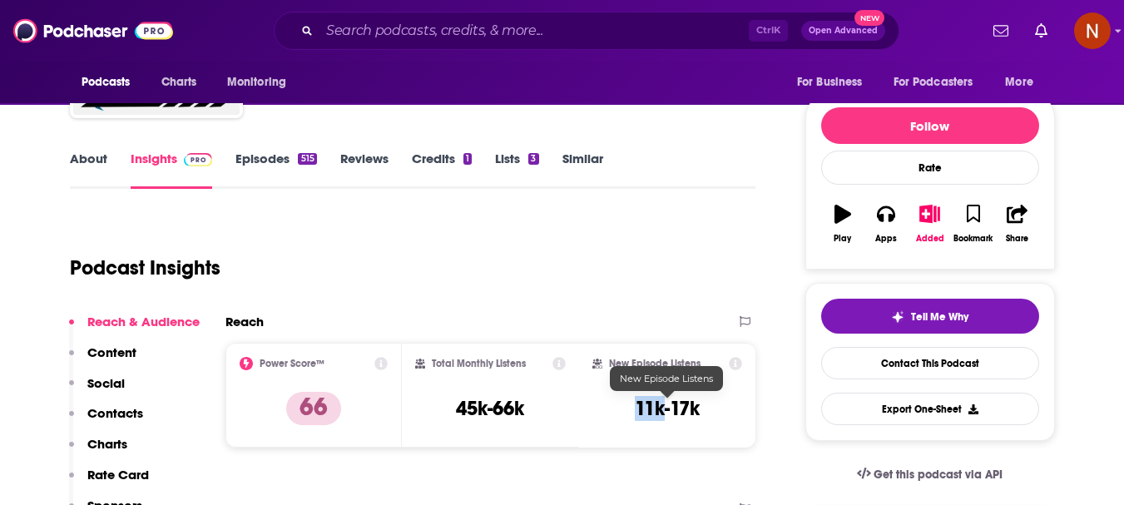
drag, startPoint x: 662, startPoint y: 416, endPoint x: 637, endPoint y: 416, distance: 25.8
click at [637, 416] on h3 "11k-17k" at bounding box center [667, 408] width 65 height 25
click at [410, 28] on input "Search podcasts, credits, & more..." at bounding box center [534, 30] width 429 height 27
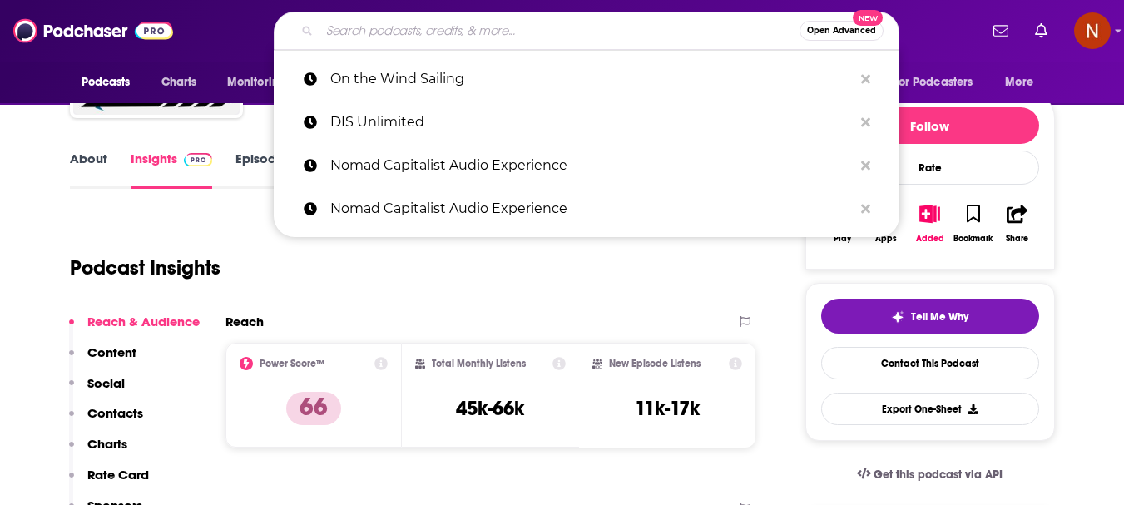
paste input "WDW Prep To Go - a Disney World planning podcast"
type input "WDW Prep To Go - a Disney World planning podcast"
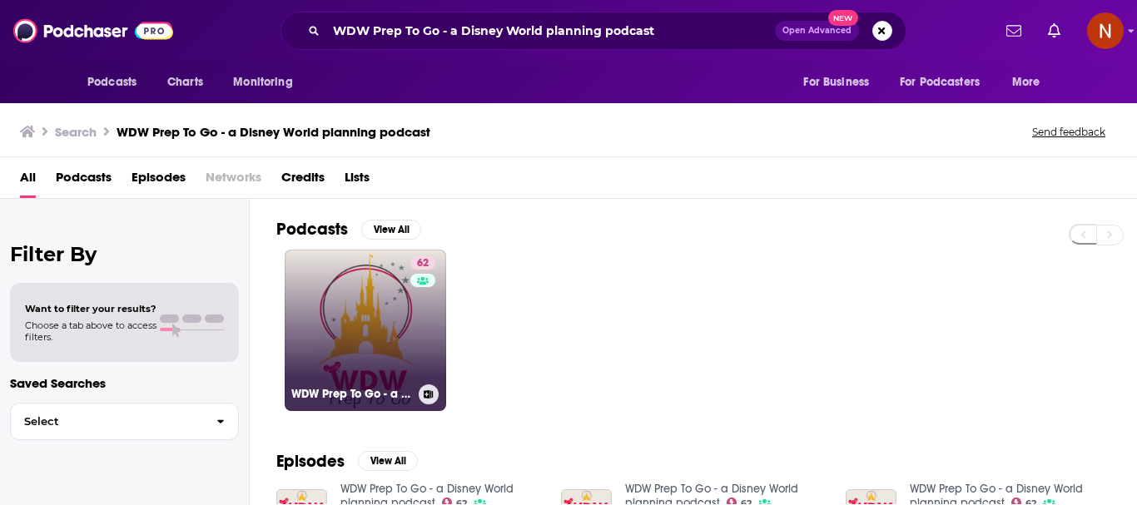
click at [362, 305] on link "62 WDW Prep To Go - a Disney World planning podcast" at bounding box center [365, 330] width 161 height 161
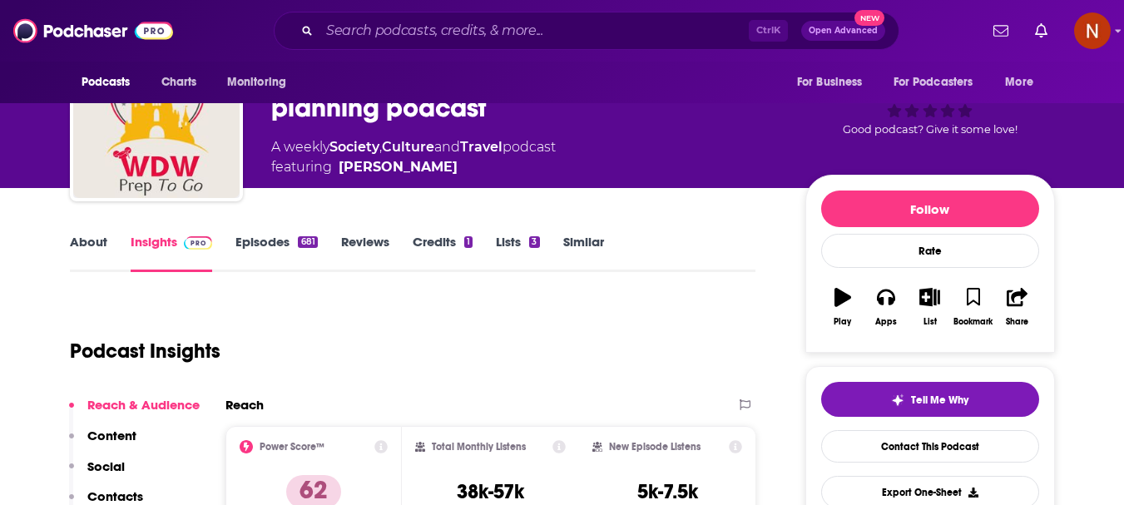
scroll to position [250, 0]
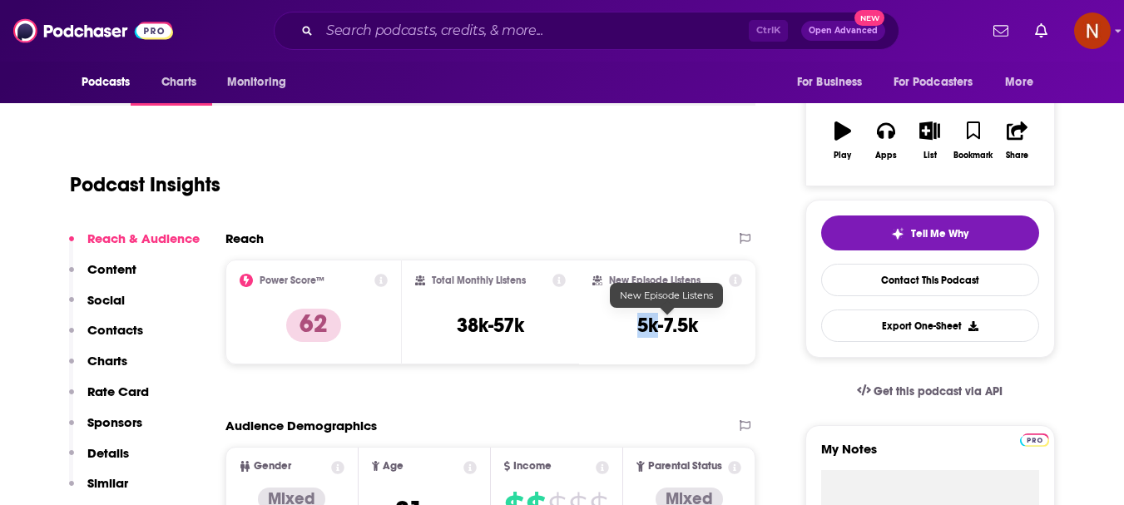
drag, startPoint x: 657, startPoint y: 331, endPoint x: 638, endPoint y: 331, distance: 19.1
click at [638, 331] on h3 "5k-7.5k" at bounding box center [667, 325] width 61 height 25
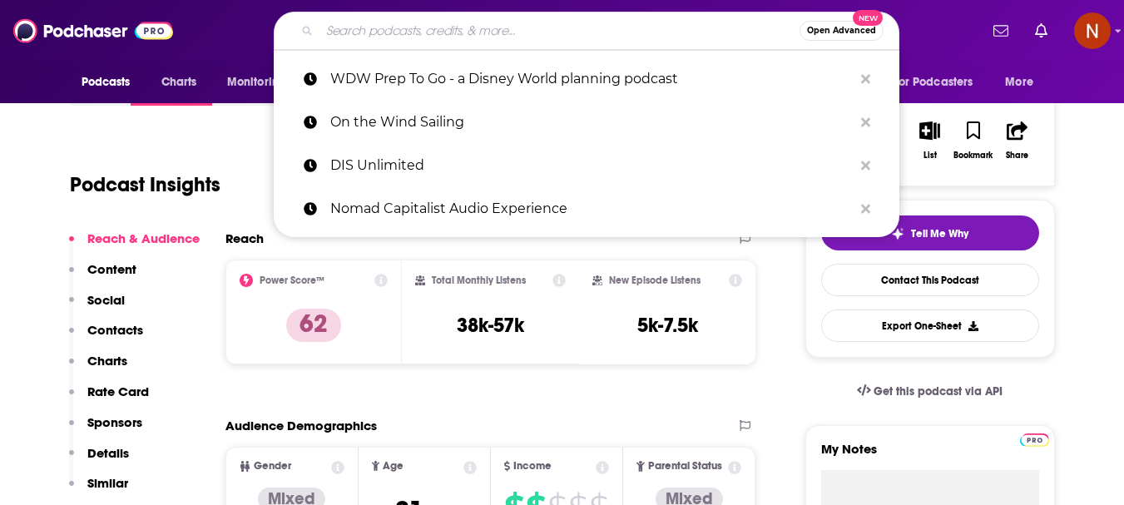
click at [476, 41] on input "Search podcasts, credits, & more..." at bounding box center [560, 30] width 480 height 27
paste input "Join Us in France Travel Podcast"
type input "Join Us in France Travel Podcast"
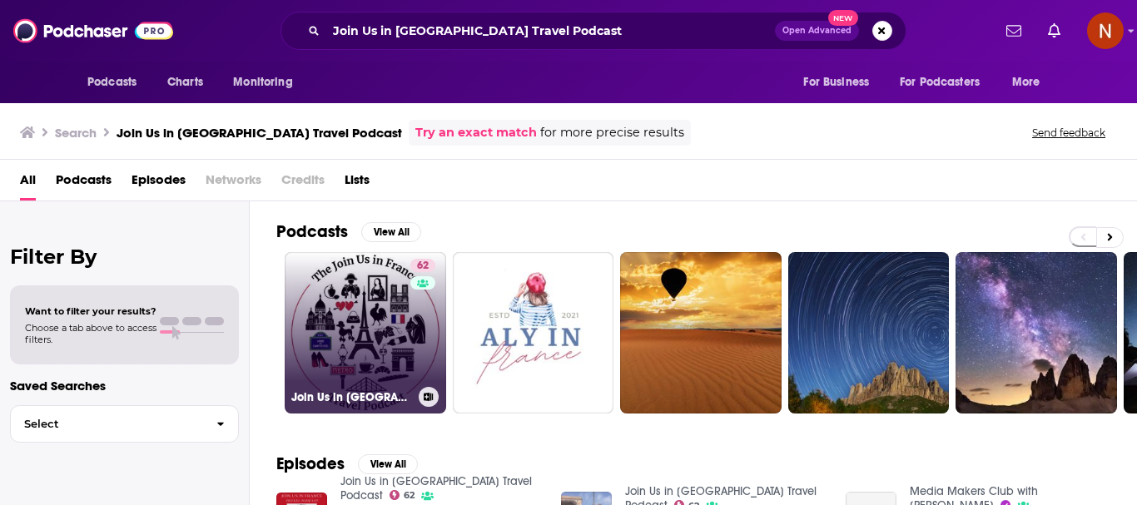
click at [323, 340] on link "62 Join Us in France Travel Podcast" at bounding box center [365, 332] width 161 height 161
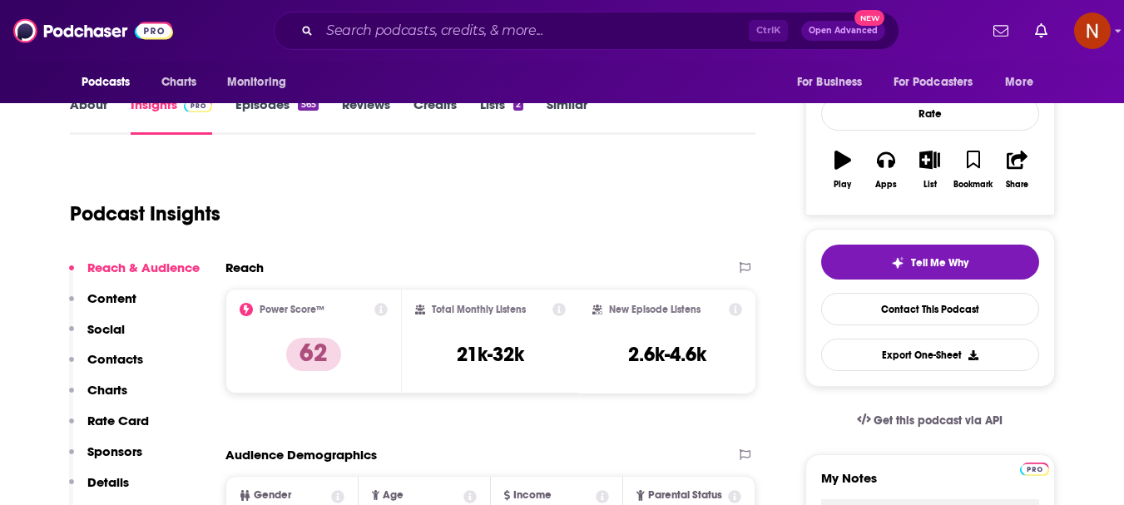
scroll to position [250, 0]
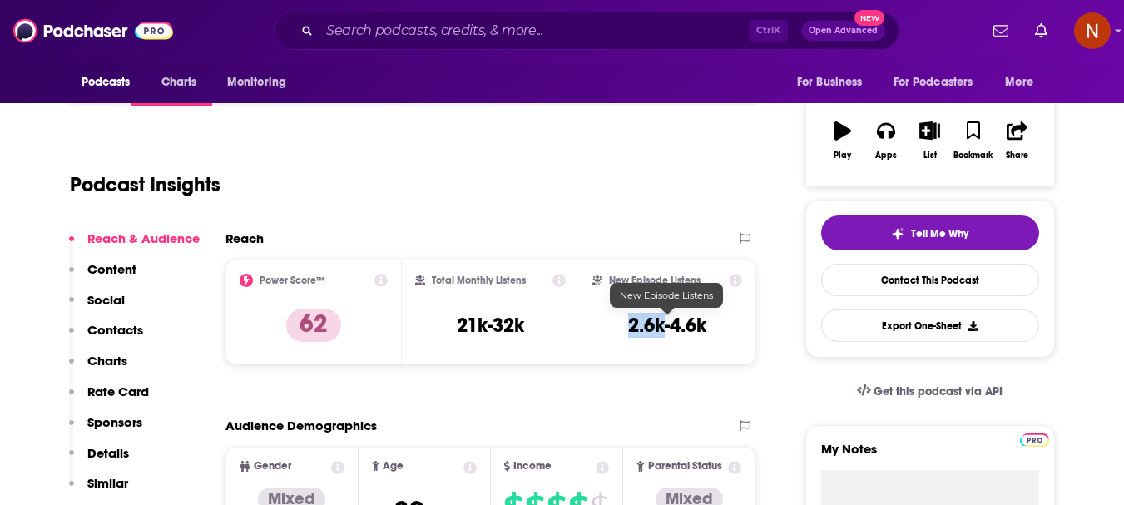
drag, startPoint x: 665, startPoint y: 334, endPoint x: 632, endPoint y: 332, distance: 32.5
click at [632, 332] on h3 "2.6k-4.6k" at bounding box center [667, 325] width 78 height 25
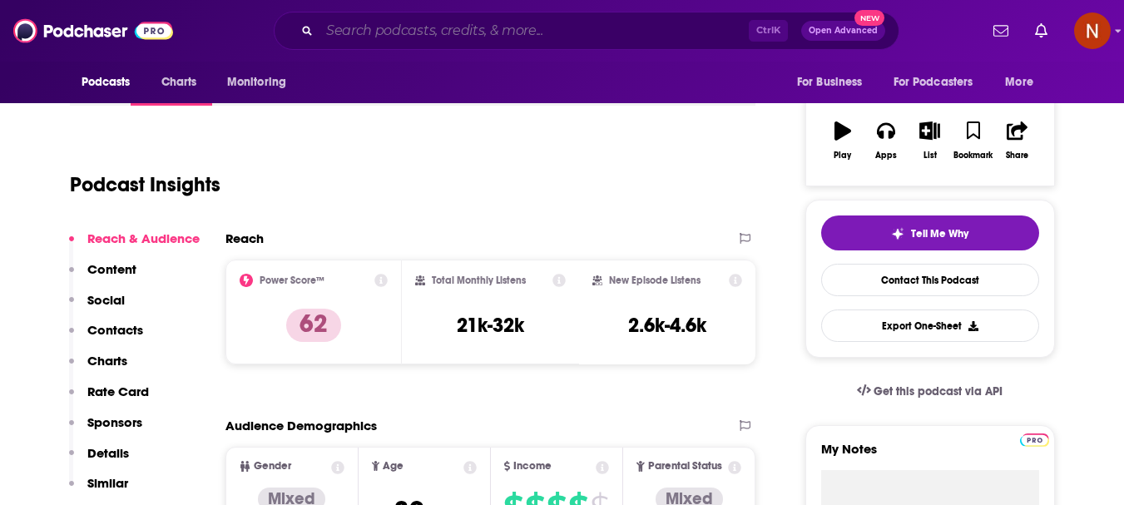
click at [378, 29] on input "Search podcasts, credits, & more..." at bounding box center [534, 30] width 429 height 27
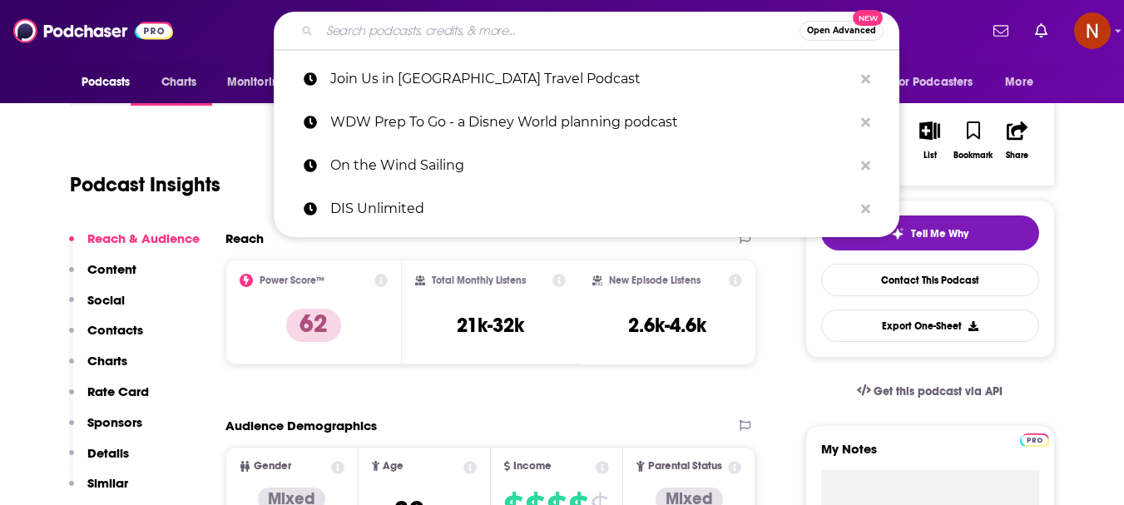
paste input "California Now Podcast"
type input "California Now Podcast"
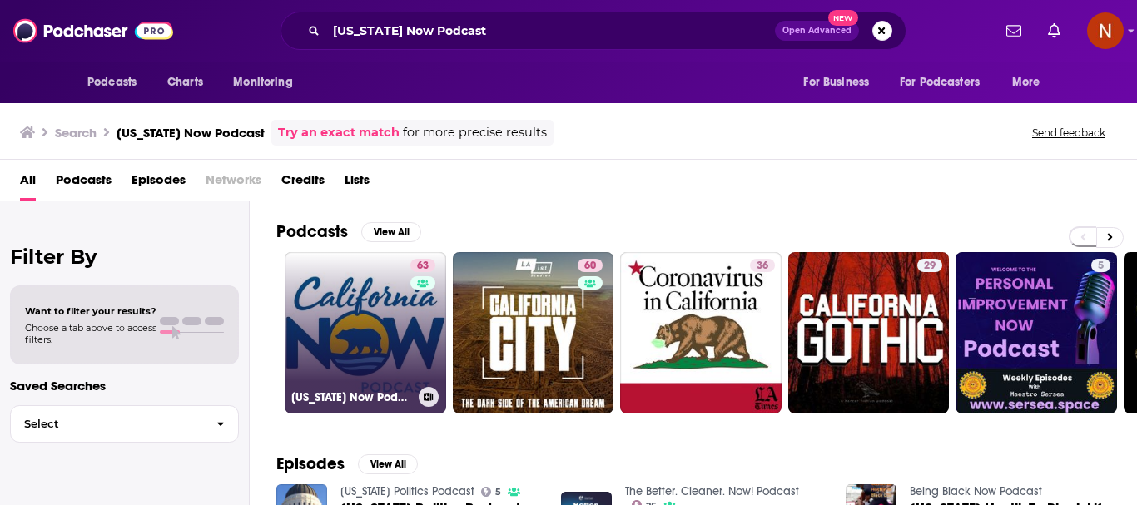
click at [360, 314] on link "63 California Now Podcast" at bounding box center [365, 332] width 161 height 161
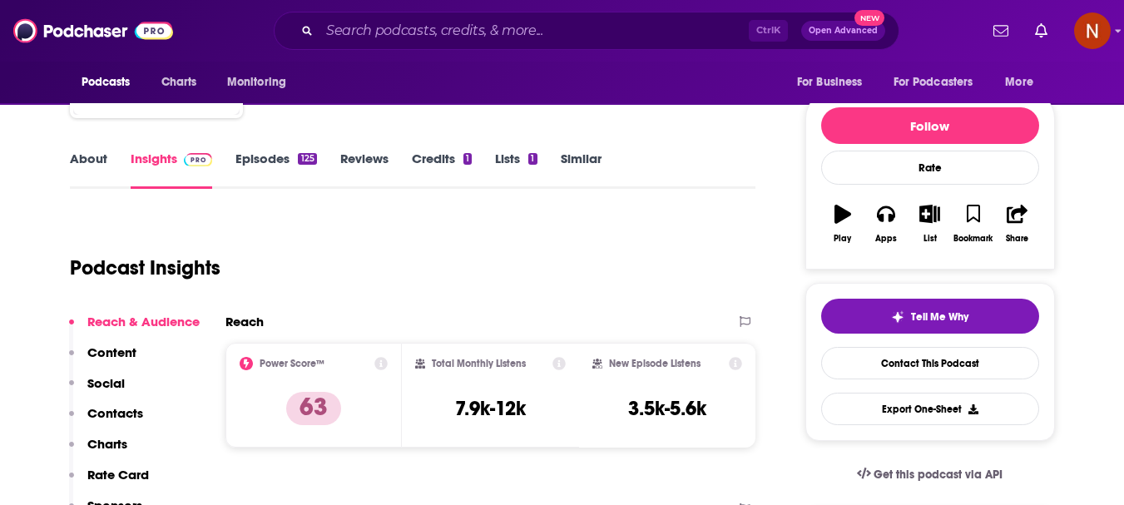
scroll to position [250, 0]
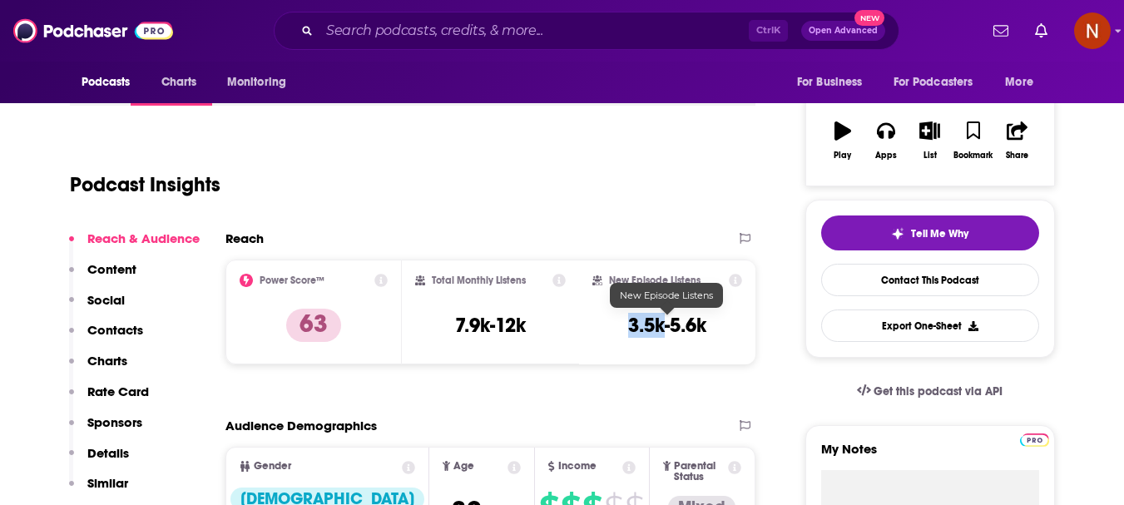
drag, startPoint x: 664, startPoint y: 331, endPoint x: 632, endPoint y: 331, distance: 31.6
click at [632, 331] on h3 "3.5k-5.6k" at bounding box center [667, 325] width 78 height 25
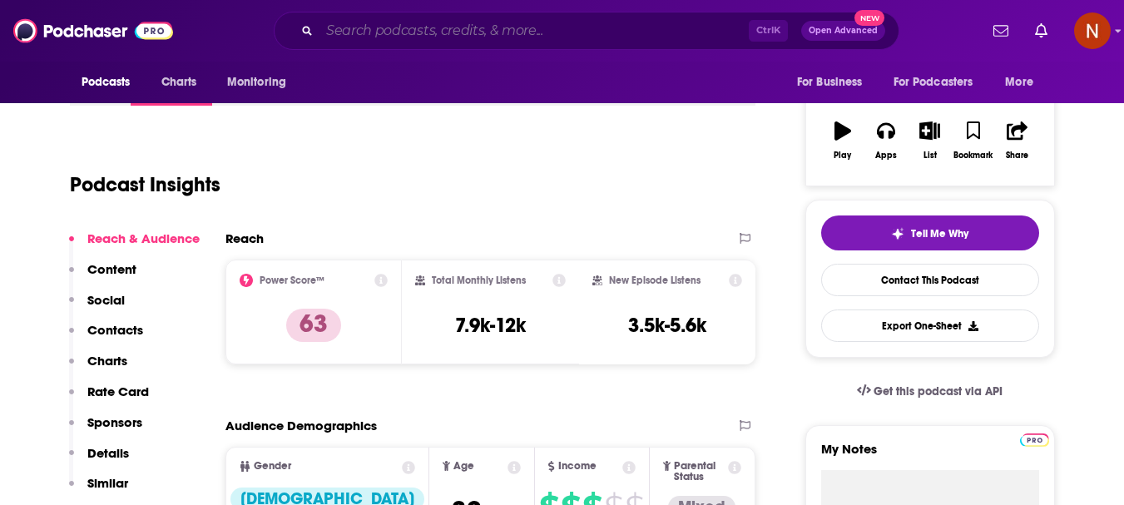
click at [446, 25] on input "Search podcasts, credits, & more..." at bounding box center [534, 30] width 429 height 27
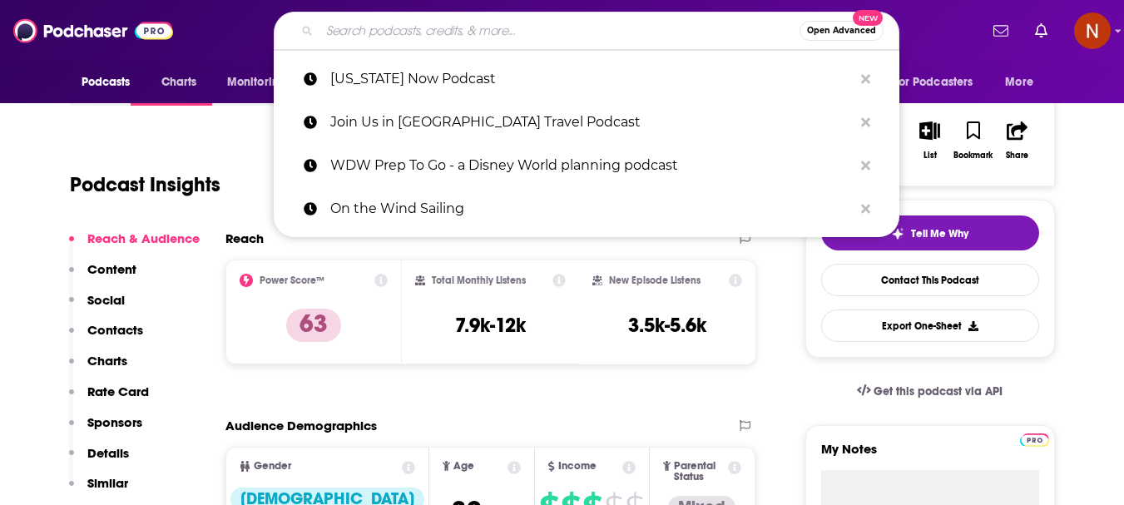
paste input "The Bangkok Podcast"
type input "The Bangkok Podcast"
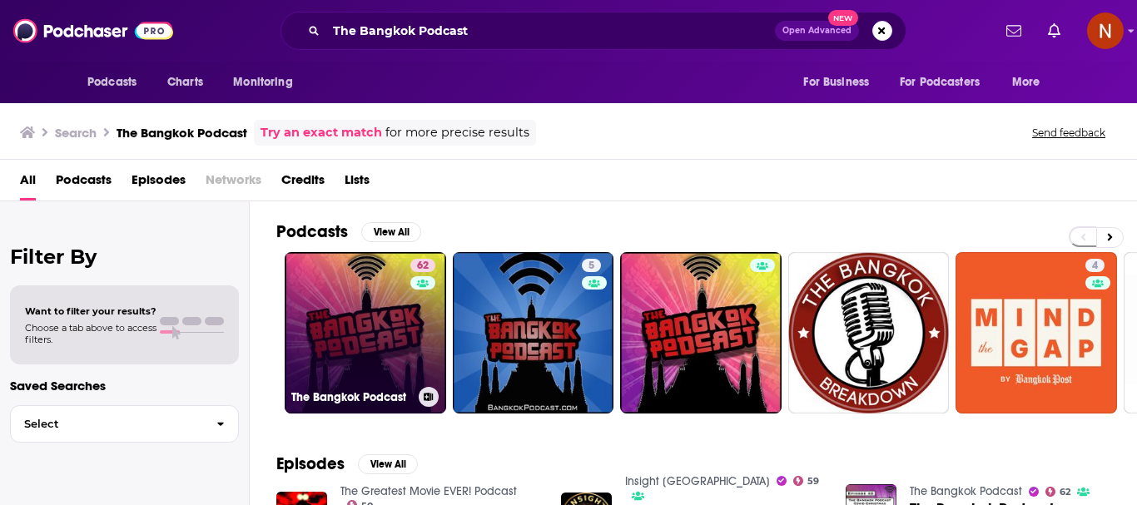
click at [361, 336] on link "62 The Bangkok Podcast" at bounding box center [365, 332] width 161 height 161
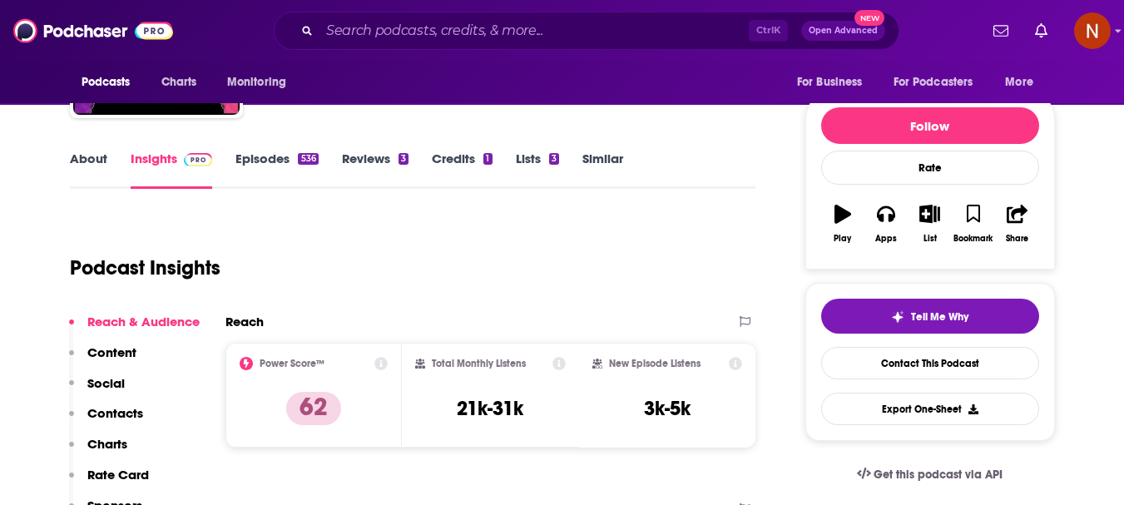
scroll to position [250, 0]
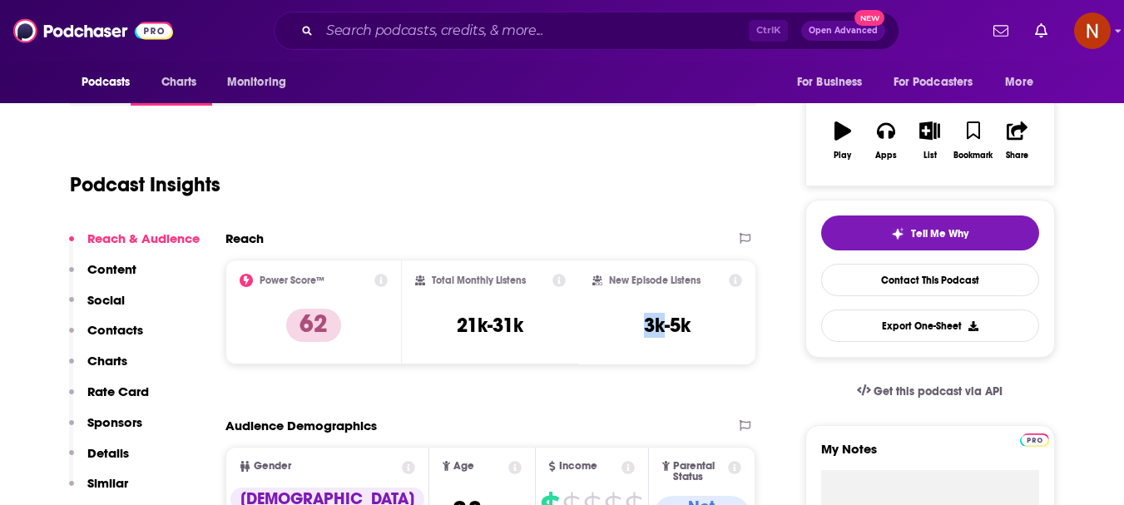
drag, startPoint x: 666, startPoint y: 333, endPoint x: 638, endPoint y: 333, distance: 27.5
click at [638, 333] on div "New Episode Listens 3k-5k" at bounding box center [667, 312] width 151 height 77
click at [359, 29] on input "Search podcasts, credits, & more..." at bounding box center [534, 30] width 429 height 27
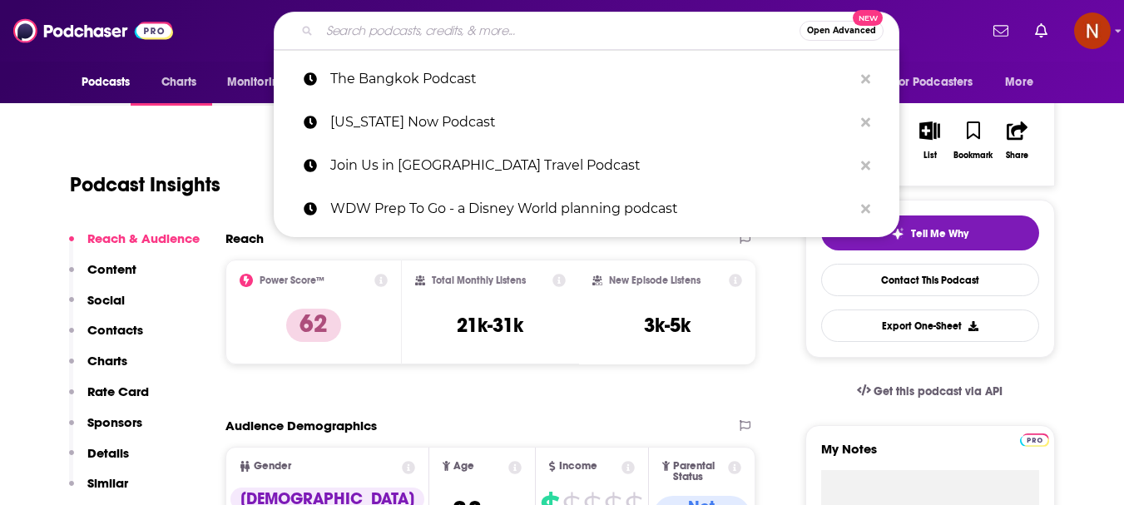
paste input "Simon Calder's Independent Travel Podcastverified Badge"
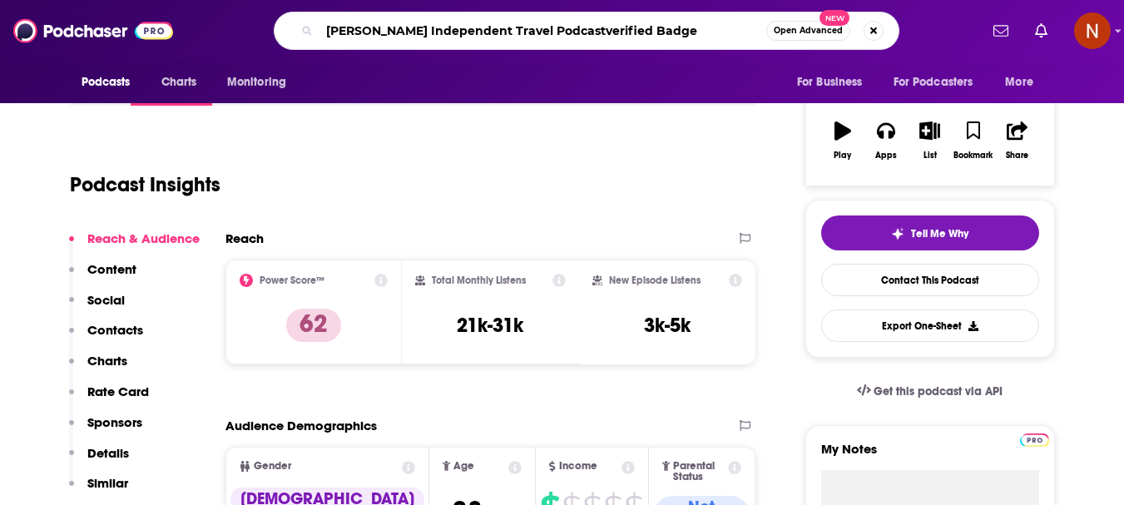
drag, startPoint x: 593, startPoint y: 32, endPoint x: 705, endPoint y: 32, distance: 111.5
click at [705, 32] on input "Simon Calder's Independent Travel Podcastverified Badge" at bounding box center [543, 30] width 447 height 27
type input "Simon Calder's Independent Travel Podcast"
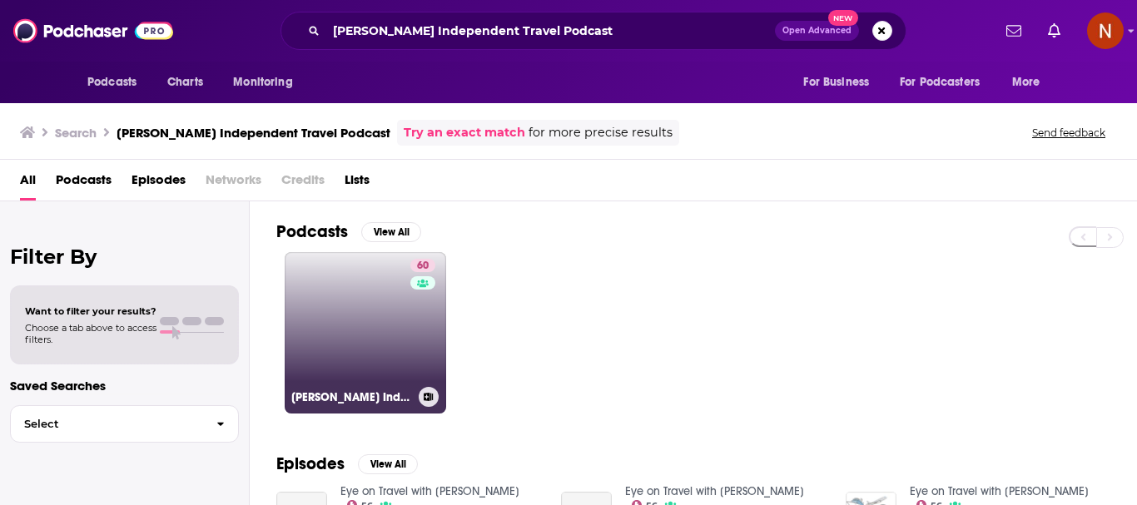
click at [349, 300] on link "60 Simon Calder's Independent Travel Podcast" at bounding box center [365, 332] width 161 height 161
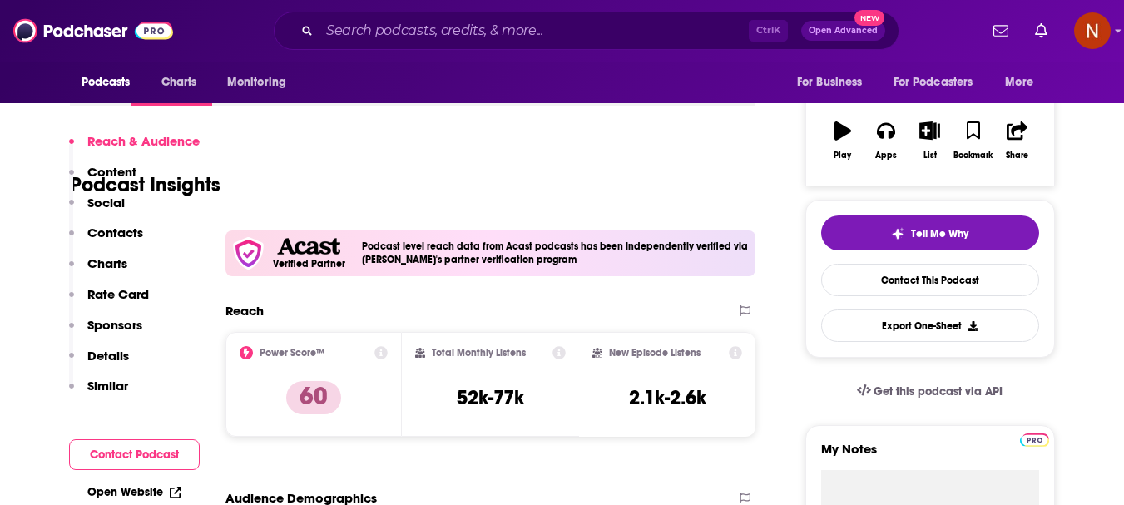
scroll to position [333, 0]
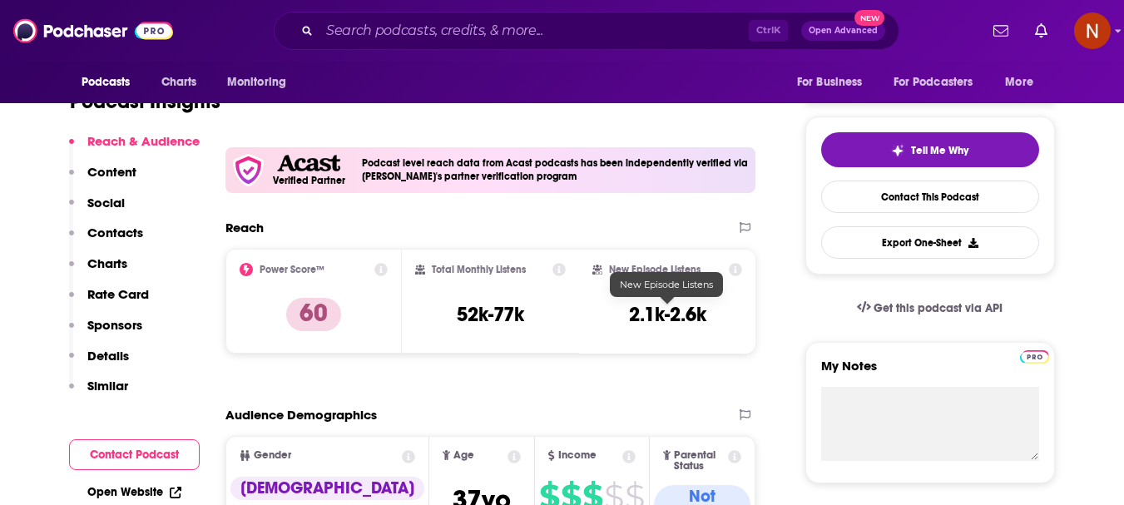
drag, startPoint x: 664, startPoint y: 323, endPoint x: 632, endPoint y: 323, distance: 32.5
click at [632, 323] on h3 "2.1k-2.6k" at bounding box center [667, 314] width 77 height 25
click at [383, 29] on input "Search podcasts, credits, & more..." at bounding box center [534, 30] width 429 height 27
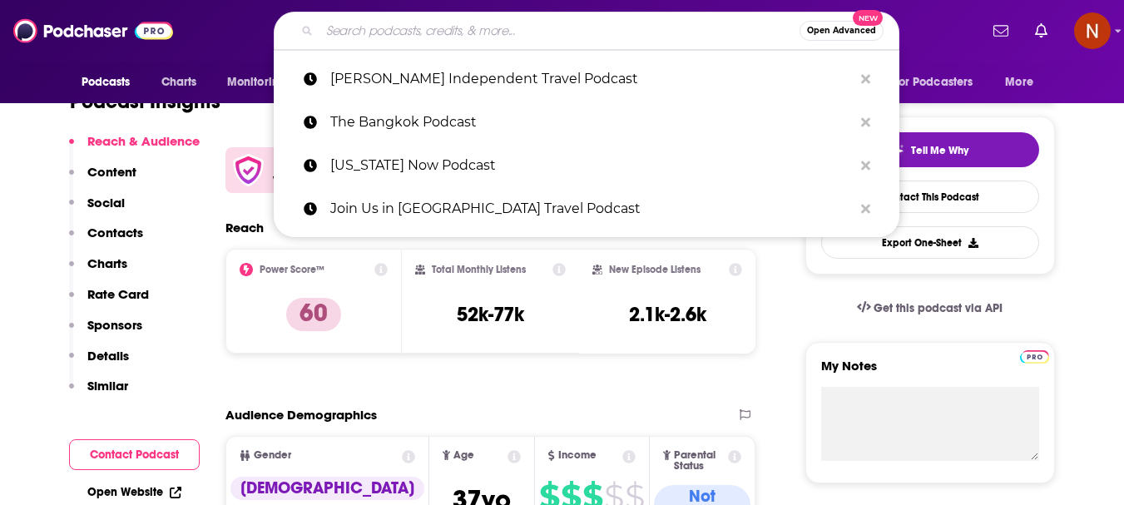
paste input "InteleCast - InteleTravel Official Podcast"
type input "InteleCast - InteleTravel Official Podcast"
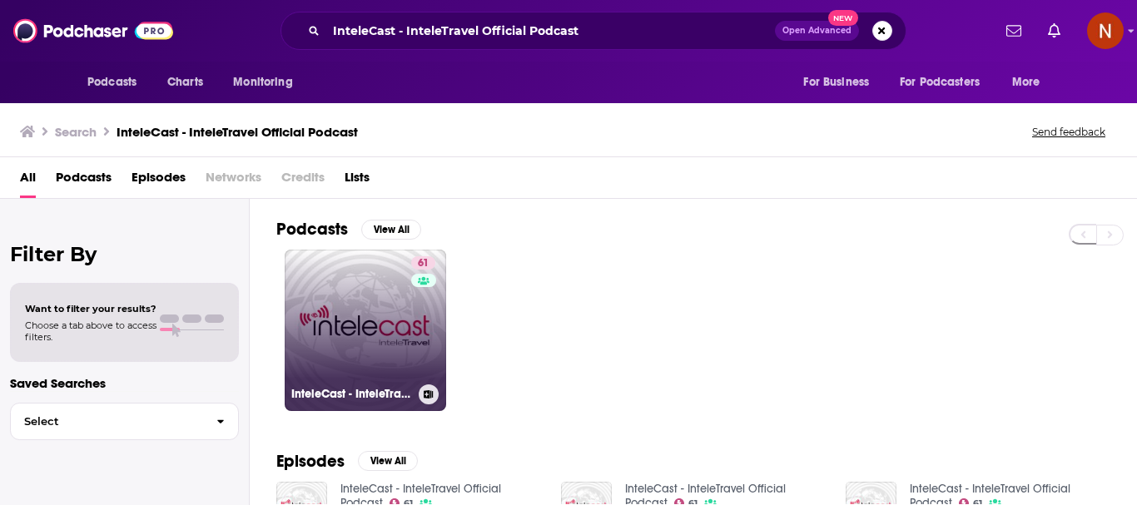
click at [343, 323] on link "61 InteleCast - InteleTravel Official Podcast" at bounding box center [365, 330] width 161 height 161
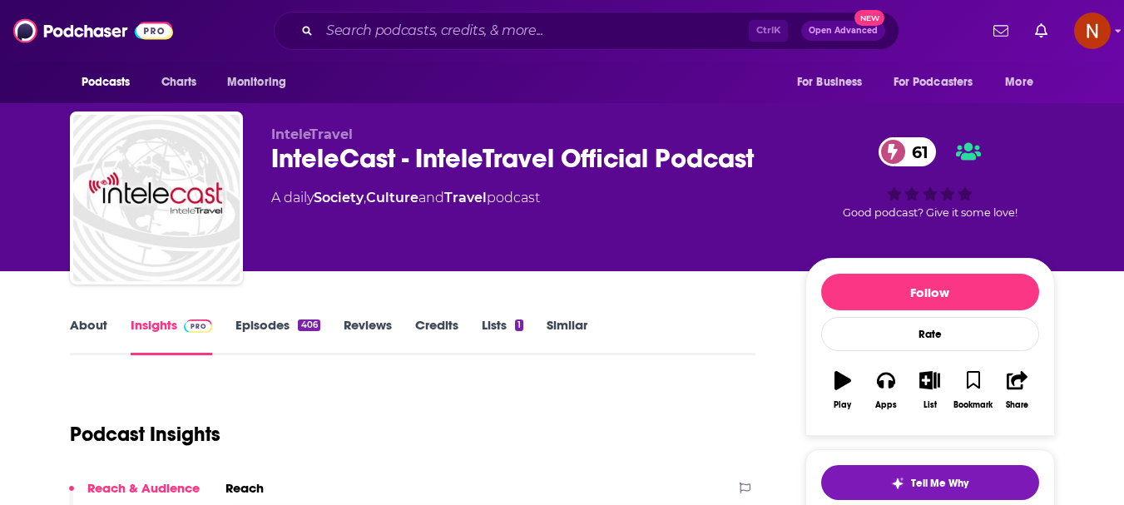
scroll to position [250, 0]
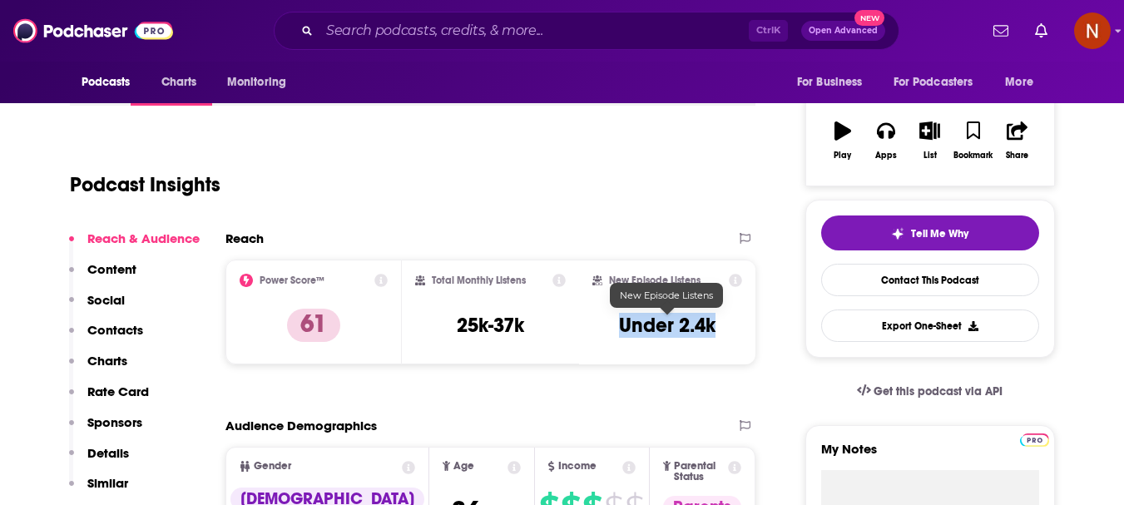
drag, startPoint x: 729, startPoint y: 325, endPoint x: 622, endPoint y: 325, distance: 107.3
click at [622, 325] on div "New Episode Listens Under 2.4k" at bounding box center [667, 312] width 151 height 77
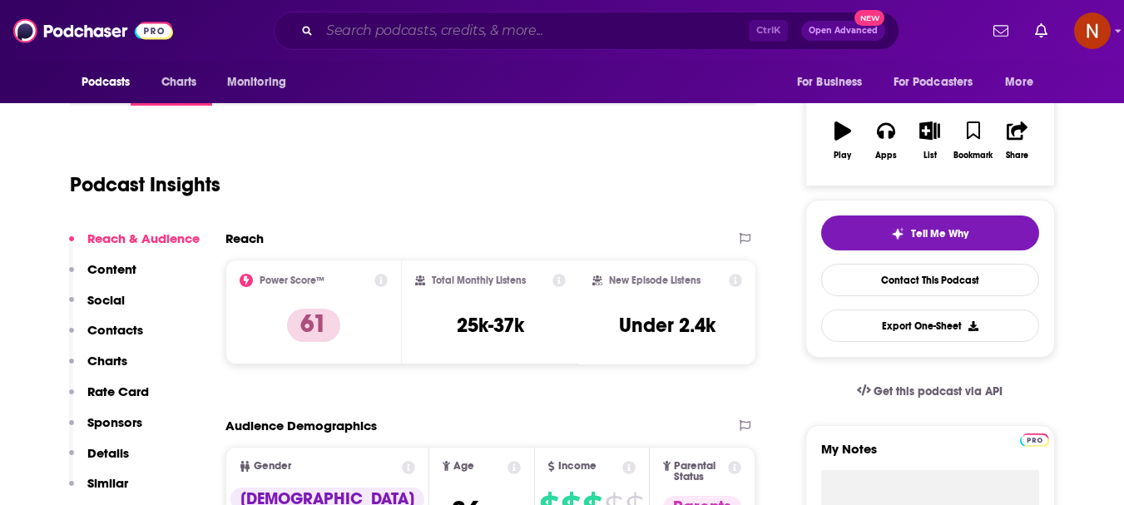
click at [438, 31] on input "Search podcasts, credits, & more..." at bounding box center [534, 30] width 429 height 27
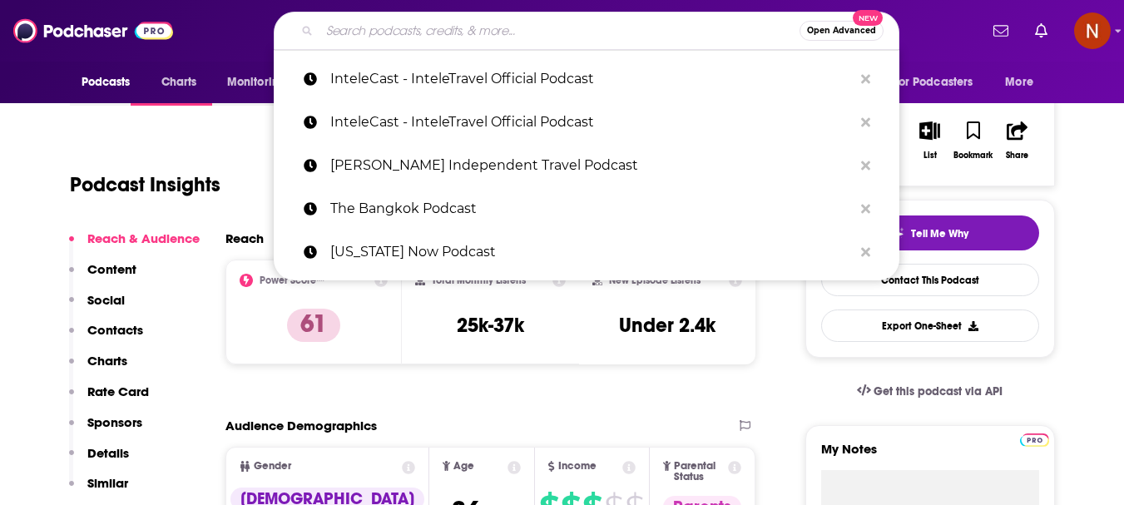
paste input "Disney Travel Secrets - How to do Disney"
type input "Disney Travel Secrets - How to do Disney"
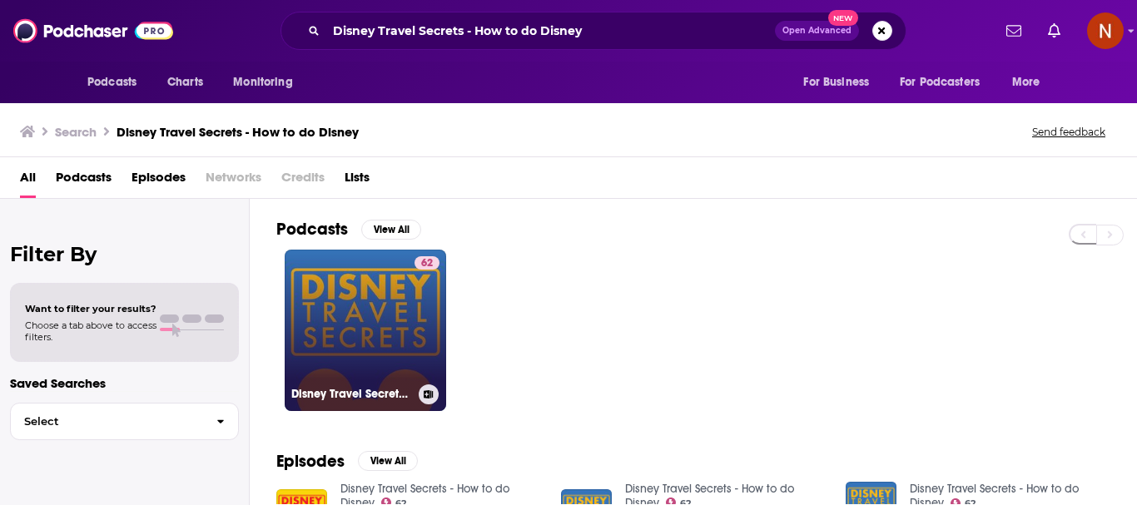
click at [359, 327] on link "62 Disney Travel Secrets - How to do Disney" at bounding box center [365, 330] width 161 height 161
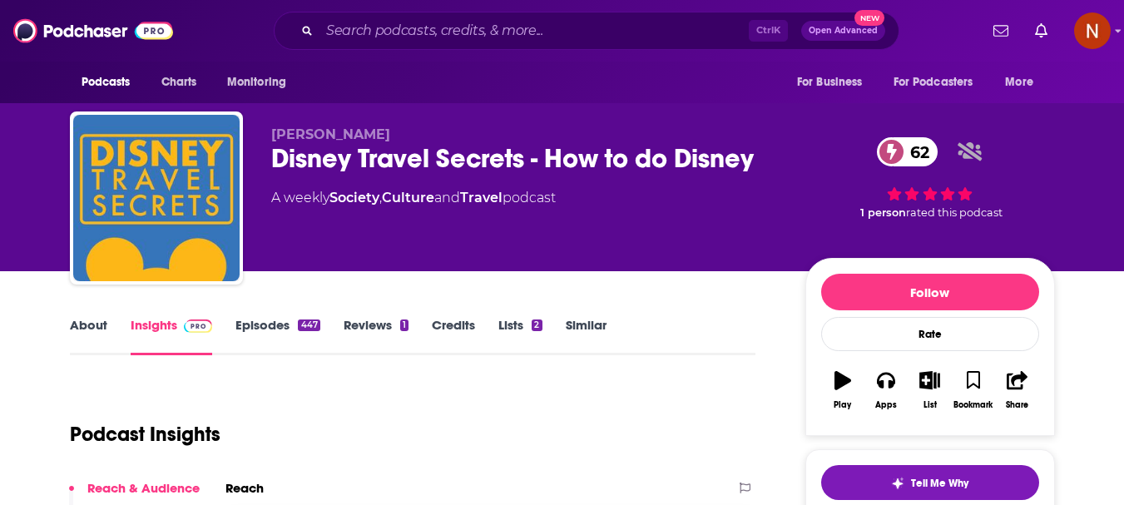
scroll to position [250, 0]
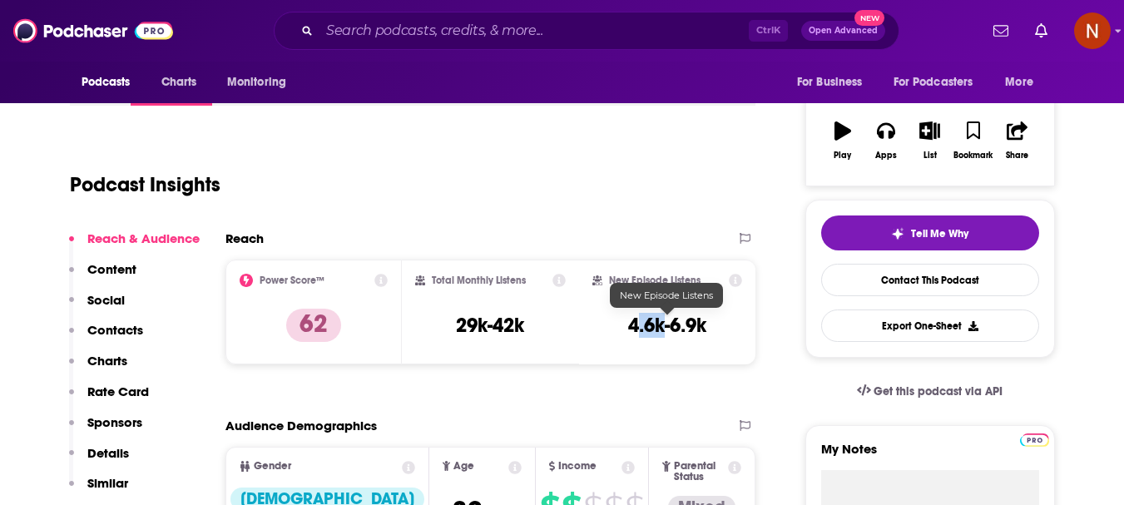
drag, startPoint x: 656, startPoint y: 332, endPoint x: 632, endPoint y: 332, distance: 23.3
click at [632, 332] on h3 "4.6k-6.9k" at bounding box center [667, 325] width 78 height 25
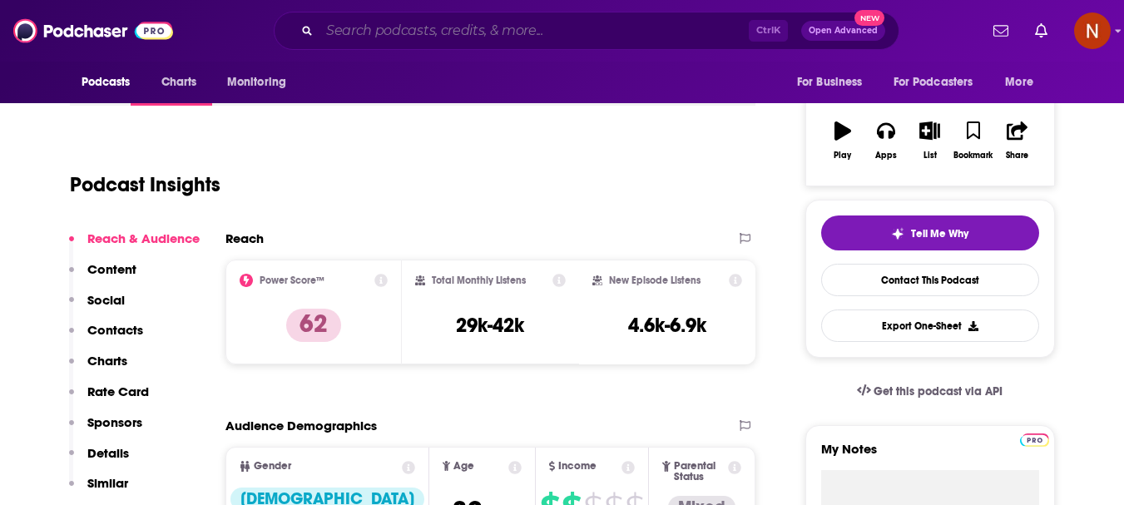
click at [365, 30] on input "Search podcasts, credits, & more..." at bounding box center [534, 30] width 429 height 27
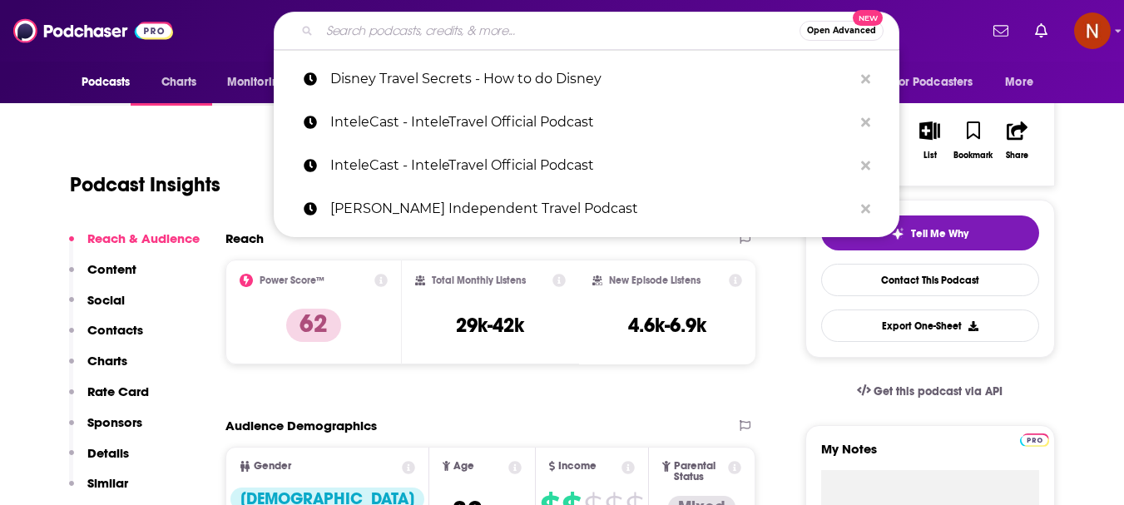
paste input "The Earful Tower: Paris"
type input "The Earful Tower: Paris"
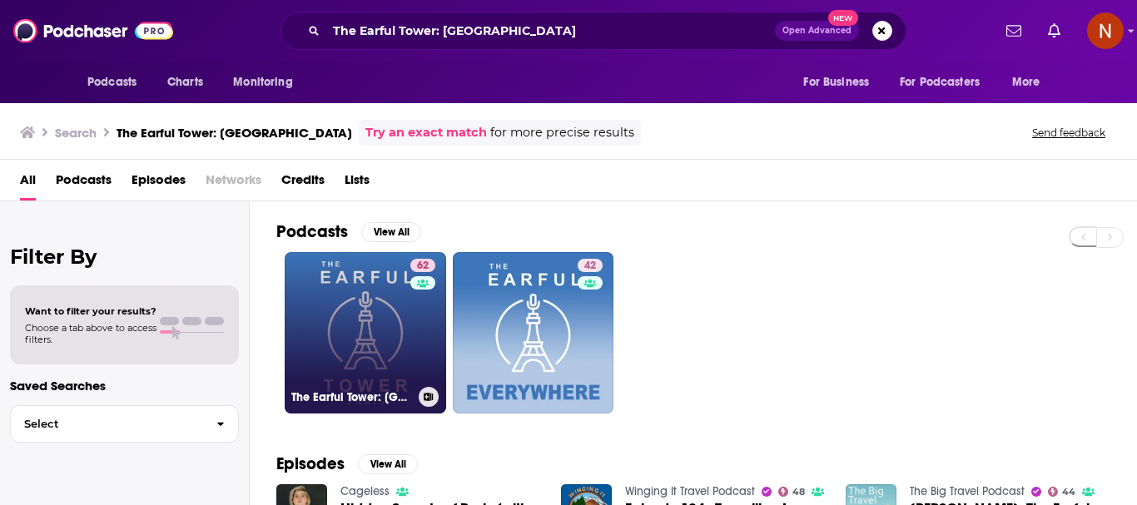
click at [359, 332] on link "62 The Earful Tower: Paris" at bounding box center [365, 332] width 161 height 161
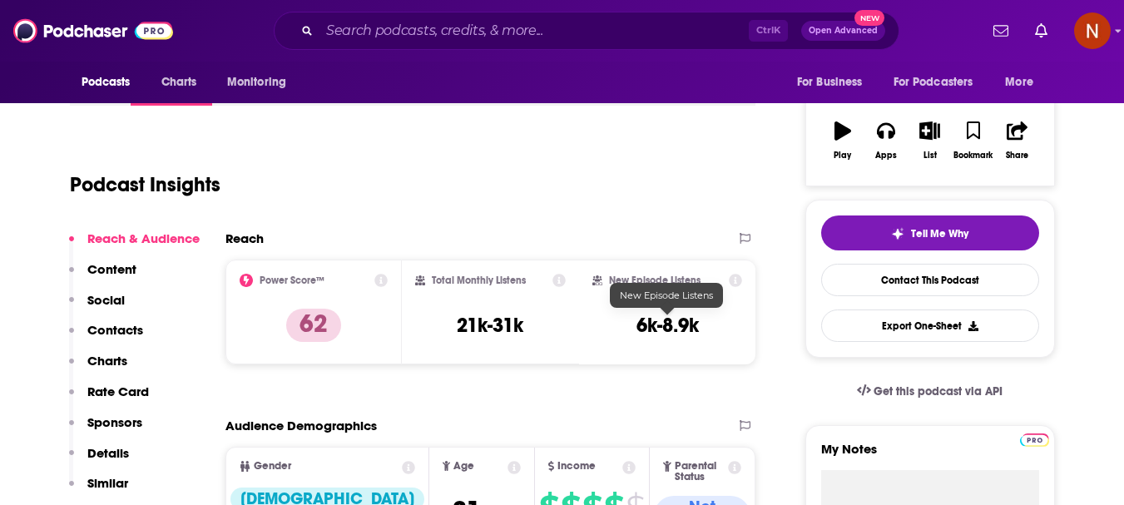
scroll to position [250, 0]
drag, startPoint x: 656, startPoint y: 332, endPoint x: 639, endPoint y: 332, distance: 16.6
click at [639, 332] on h3 "6k-8.9k" at bounding box center [668, 325] width 62 height 25
copy h3 "6k"
click at [450, 36] on input "Search podcasts, credits, & more..." at bounding box center [534, 30] width 429 height 27
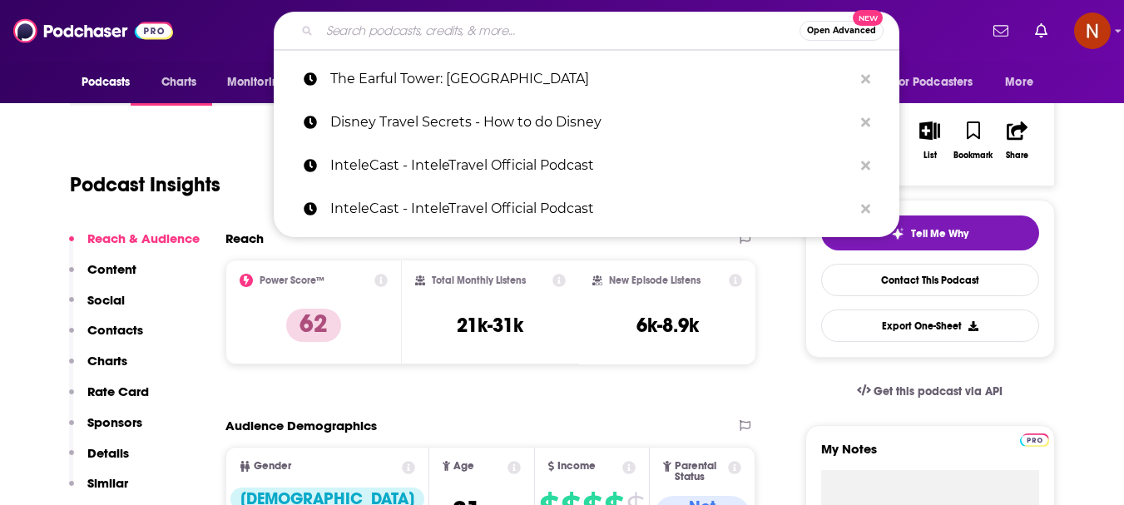
paste input "Points Talk® with the Travel Mom Squad"
type input "Points Talk® with the Travel Mom Squad"
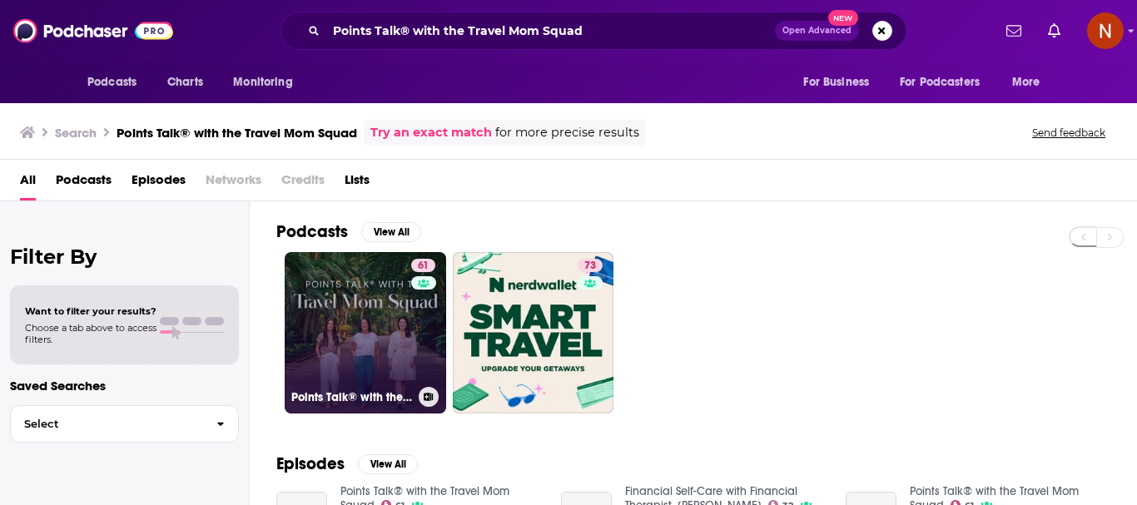
click at [356, 324] on link "61 Points Talk® with the Travel Mom Squad" at bounding box center [365, 332] width 161 height 161
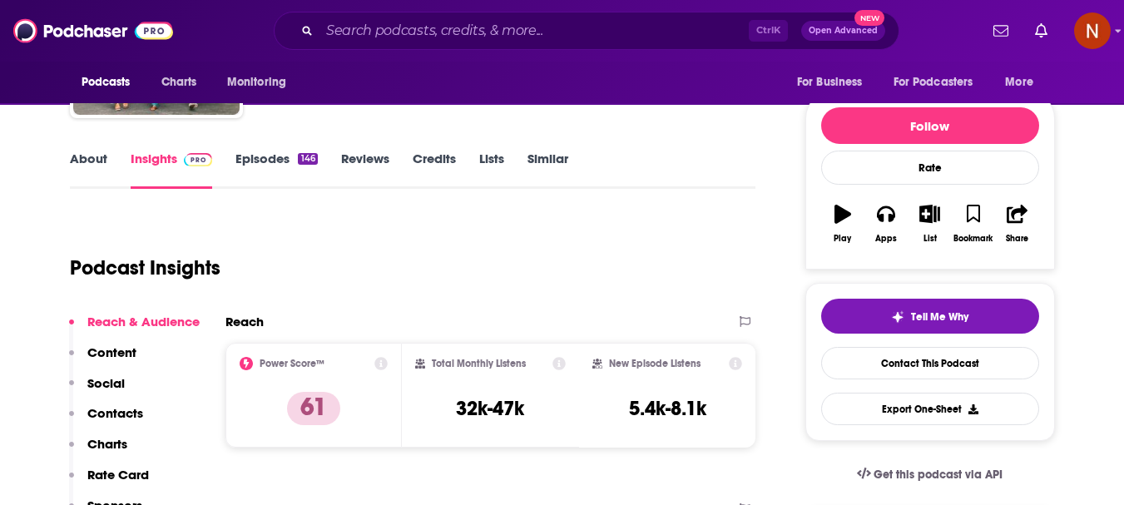
scroll to position [250, 0]
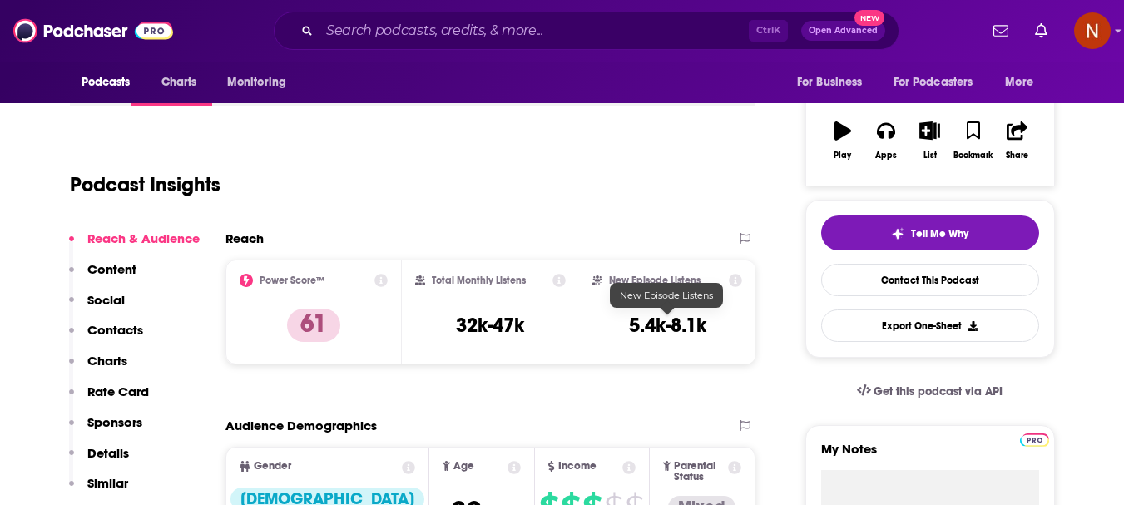
drag, startPoint x: 666, startPoint y: 332, endPoint x: 646, endPoint y: 355, distance: 30.7
click at [632, 332] on h3 "5.4k-8.1k" at bounding box center [667, 325] width 77 height 25
copy h3 "5.4k"
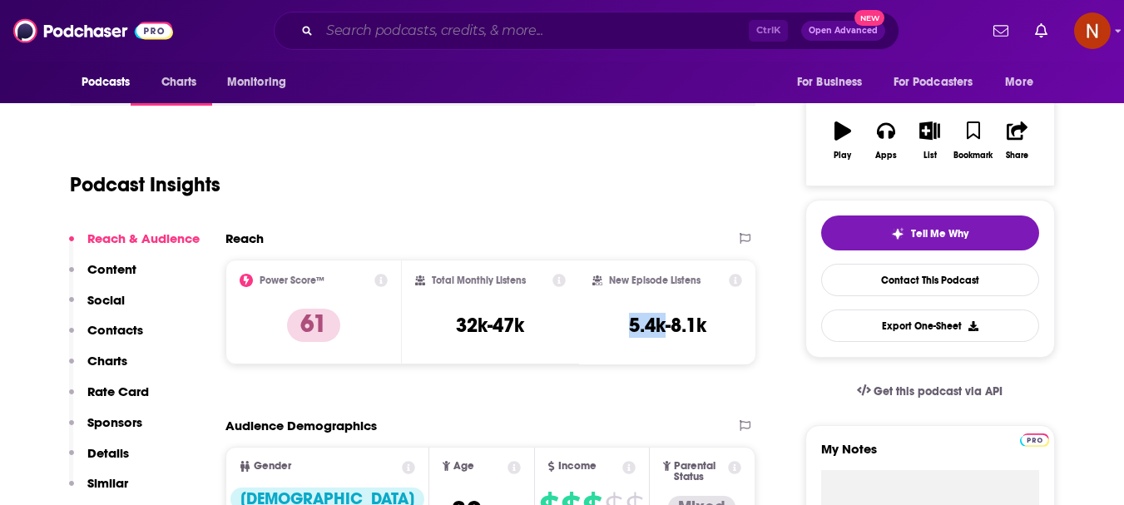
click at [471, 34] on input "Search podcasts, credits, & more..." at bounding box center [534, 30] width 429 height 27
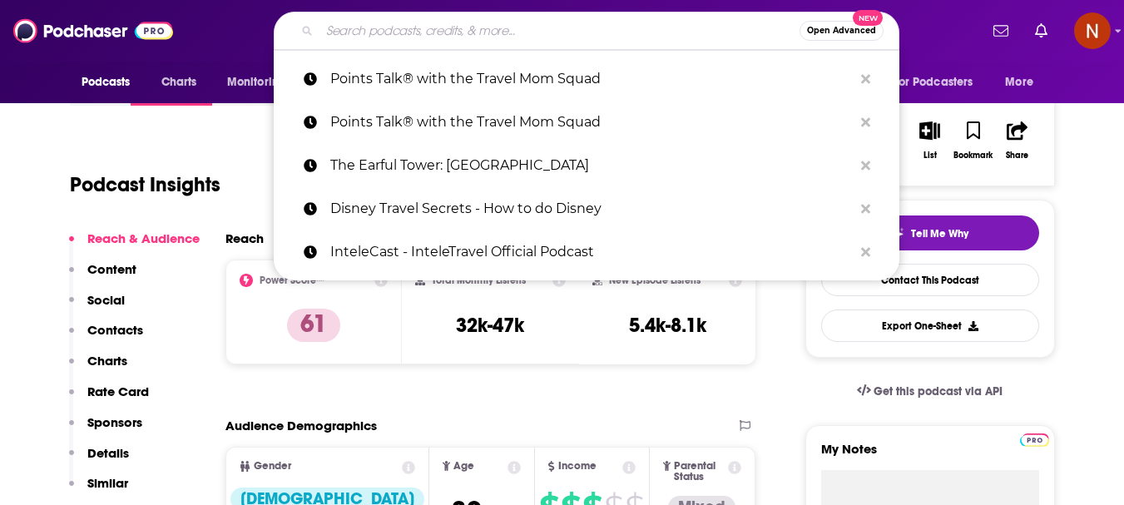
paste input "Addicted to the Mouse: Disney Podcast | Disney World, Universal, & Cruise Vacat…"
type input "Addicted to the Mouse: Disney Podcast | Disney World, Universal, & Cruise Vacat…"
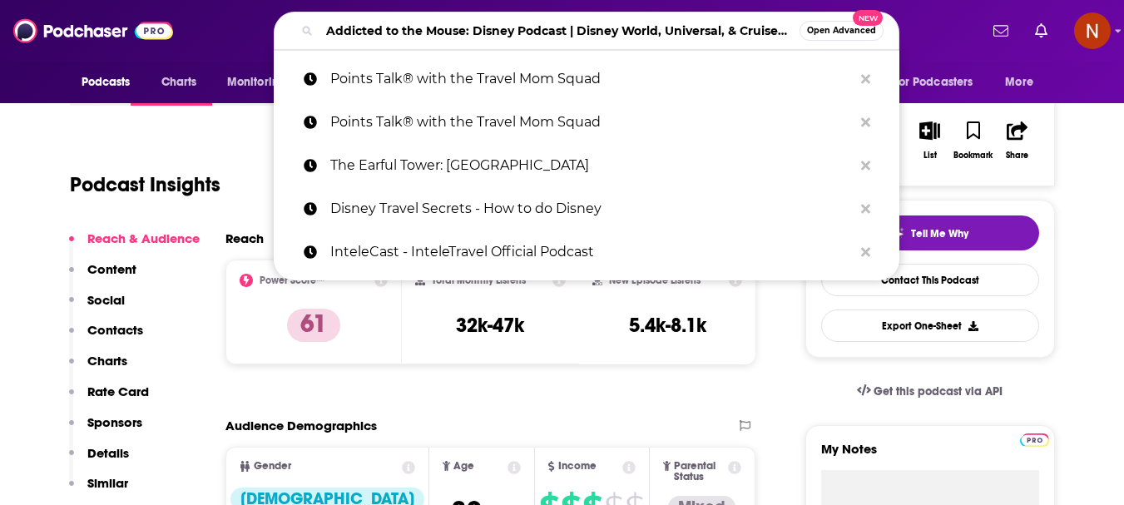
scroll to position [0, 134]
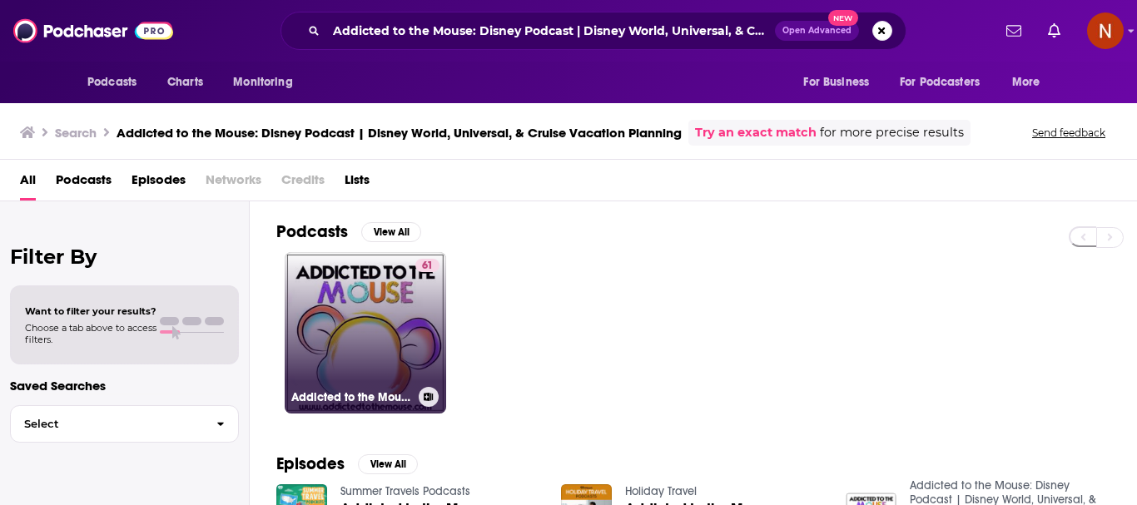
click at [383, 327] on link "61 Addicted to the Mouse: Disney Podcast | Disney World, Universal, & Cruise Va…" at bounding box center [365, 332] width 161 height 161
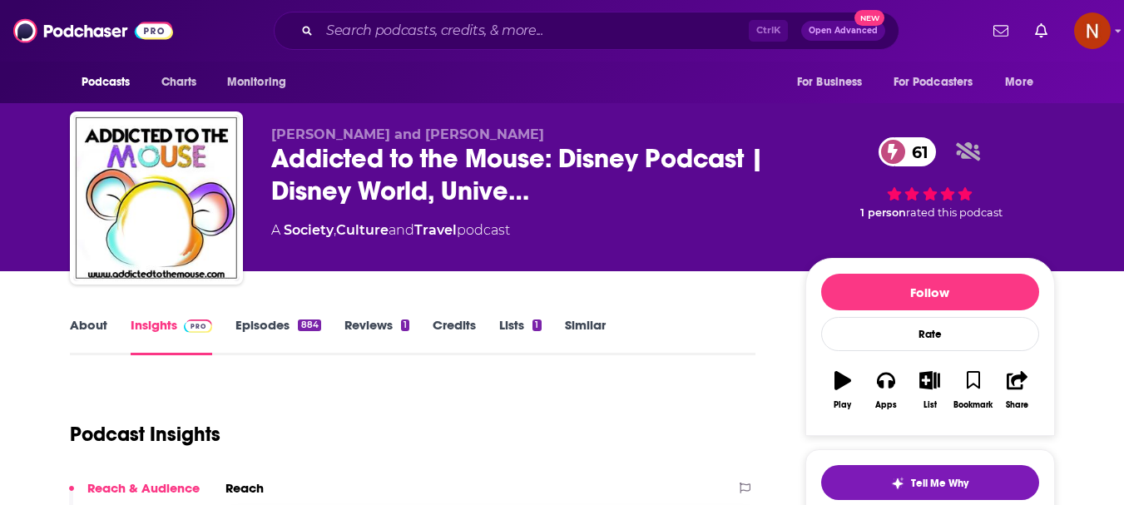
scroll to position [250, 0]
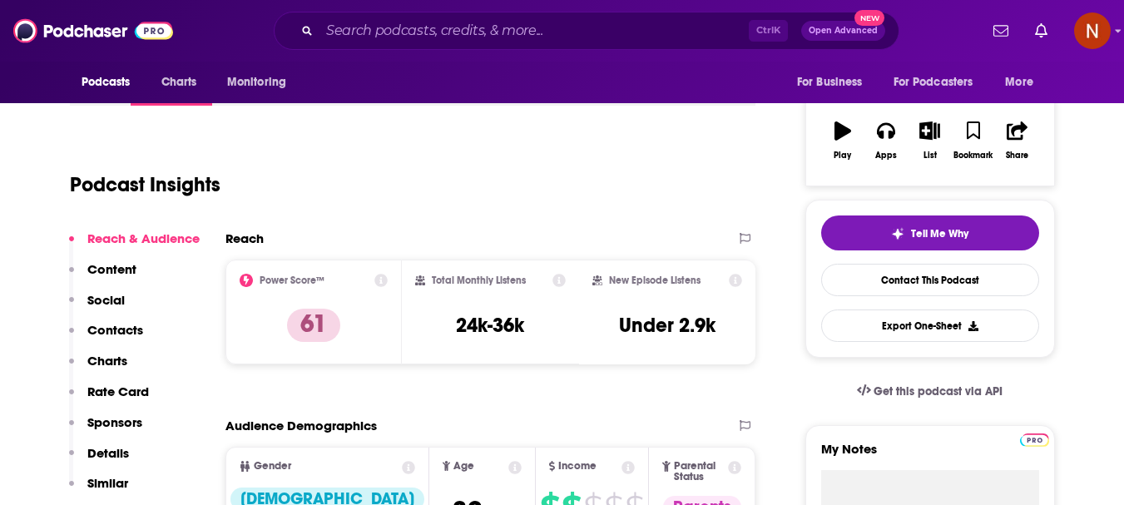
drag, startPoint x: 721, startPoint y: 333, endPoint x: 622, endPoint y: 333, distance: 99.0
click at [622, 333] on div "New Episode Listens Under 2.9k" at bounding box center [667, 312] width 151 height 77
copy h3 "Under 2.9k"
click at [367, 32] on input "Search podcasts, credits, & more..." at bounding box center [534, 30] width 429 height 27
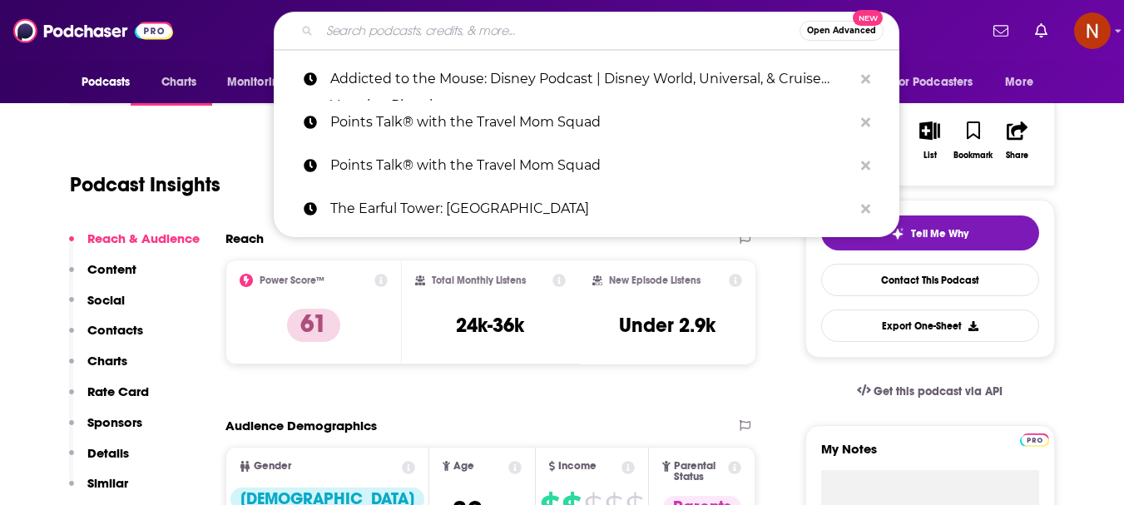
paste input "Japan Station: A Podcast About Japanese Culture & the Japanese Language"
type input "Japan Station: A Podcast About Japanese Culture & the Japanese Language"
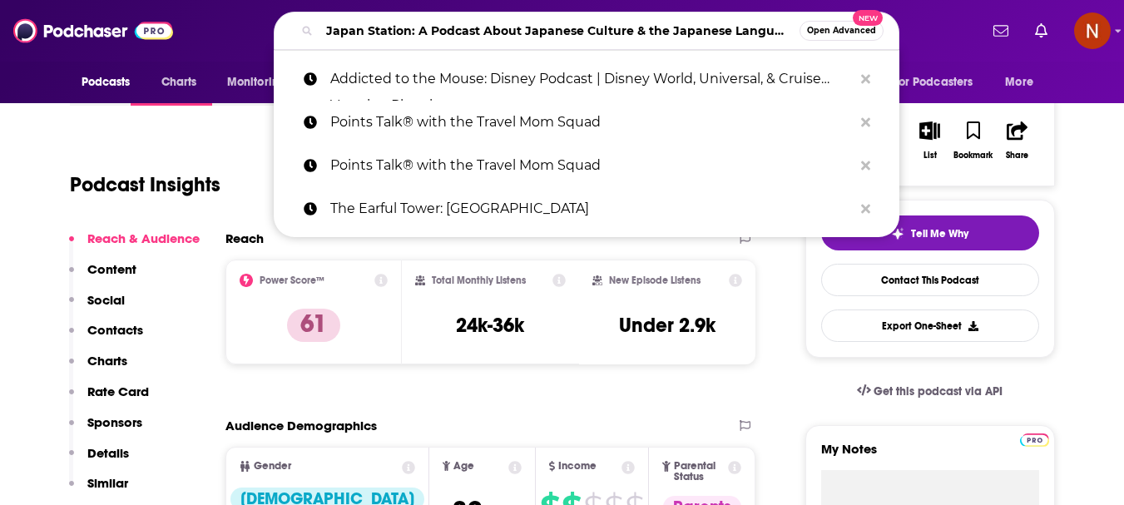
scroll to position [0, 31]
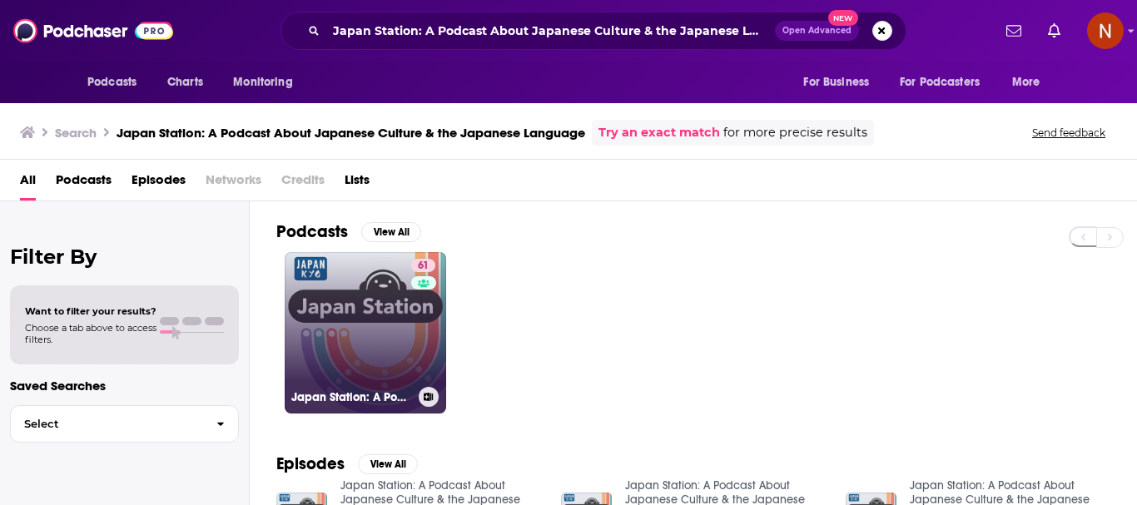
click at [343, 341] on link "61 Japan Station: A Podcast About Japanese Culture & the Japanese Language" at bounding box center [365, 332] width 161 height 161
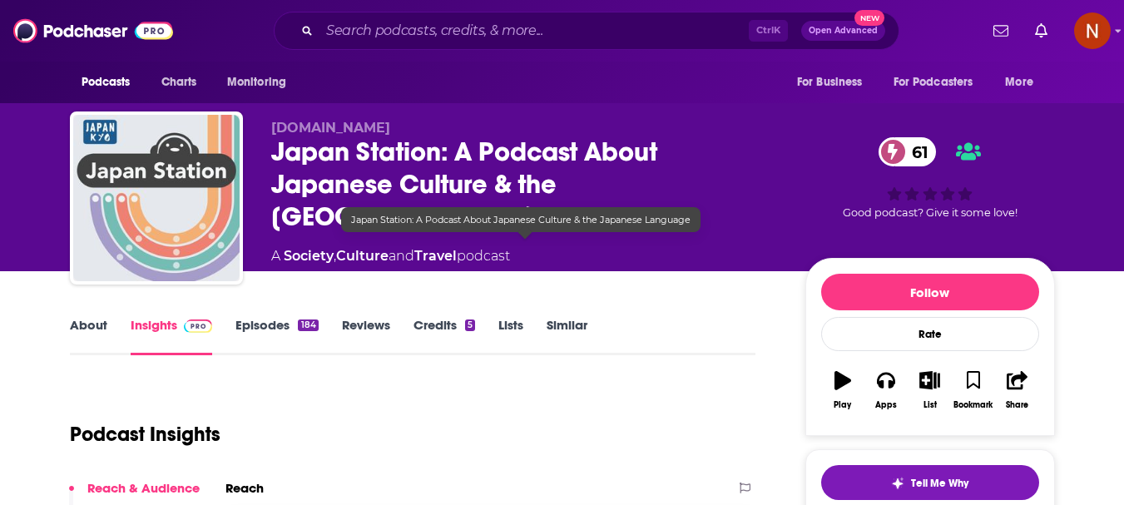
drag, startPoint x: 667, startPoint y: 335, endPoint x: 626, endPoint y: 333, distance: 40.8
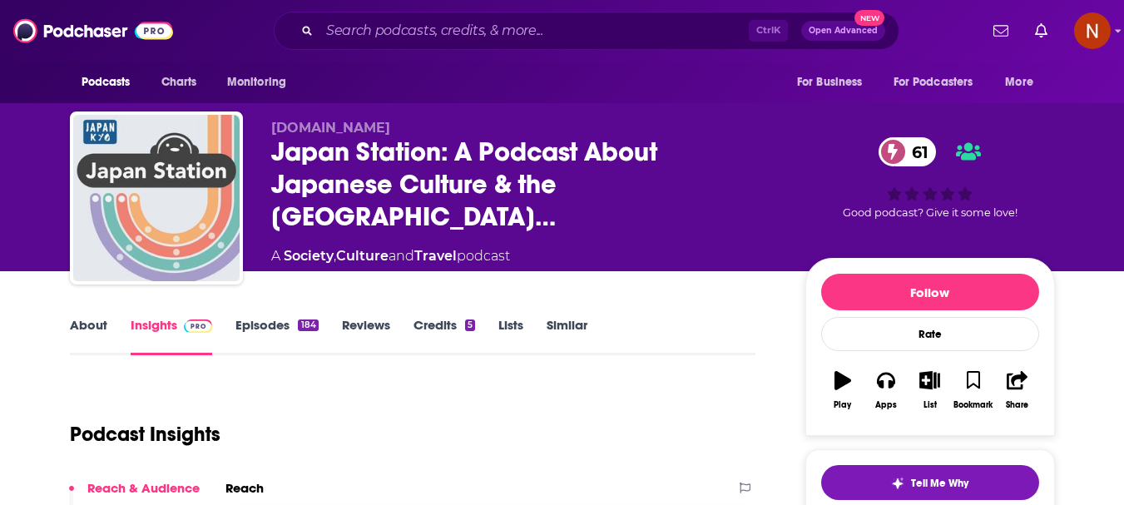
scroll to position [250, 0]
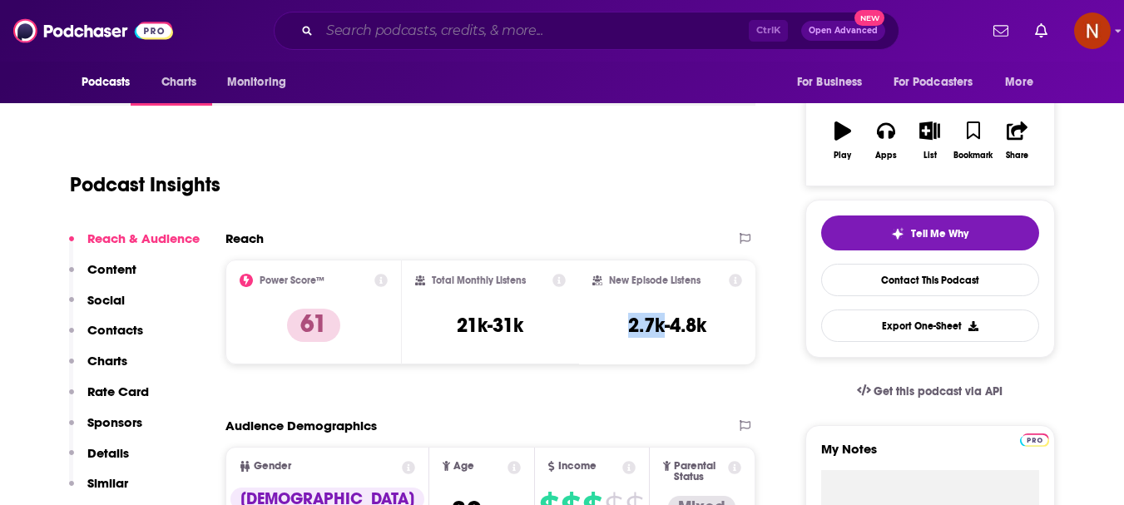
click at [454, 32] on input "Search podcasts, credits, & more..." at bounding box center [534, 30] width 429 height 27
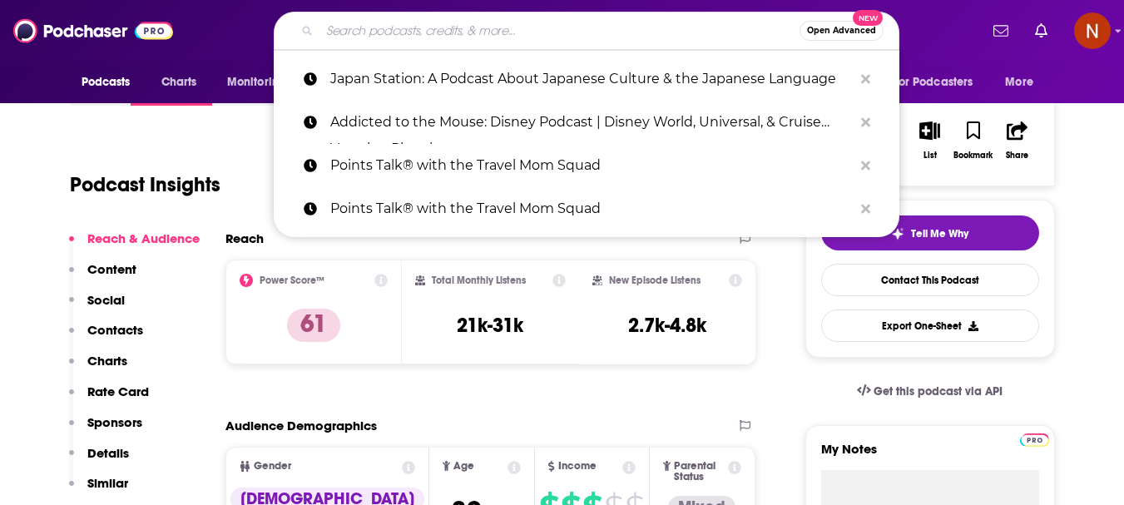
paste input "The Adventure Podcastverified Badge"
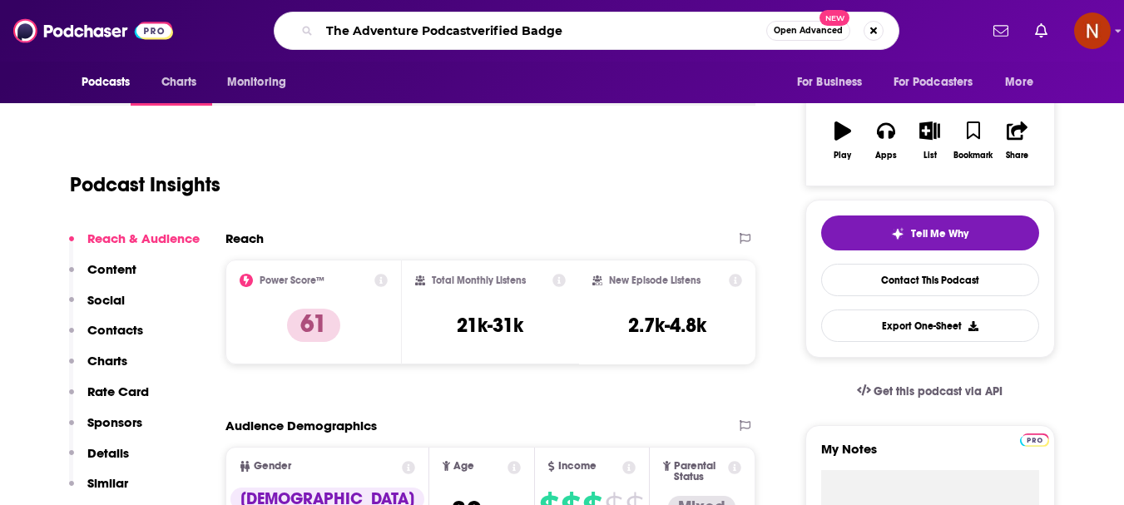
drag, startPoint x: 468, startPoint y: 30, endPoint x: 569, endPoint y: 30, distance: 100.7
click at [569, 30] on input "The Adventure Podcastverified Badge" at bounding box center [543, 30] width 447 height 27
type input "The Adventure Podcast"
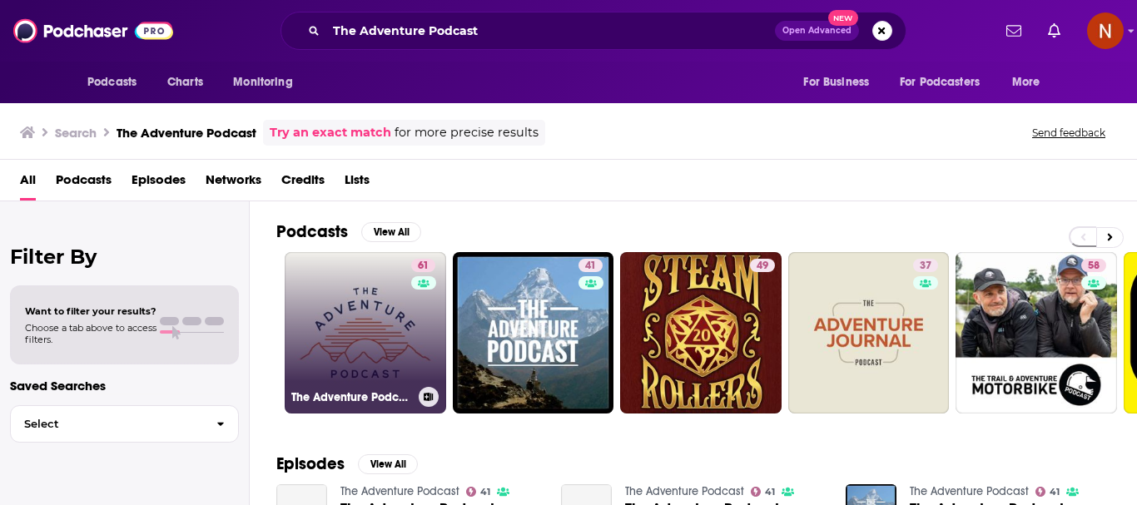
click at [352, 317] on link "61 The Adventure Podcast" at bounding box center [365, 332] width 161 height 161
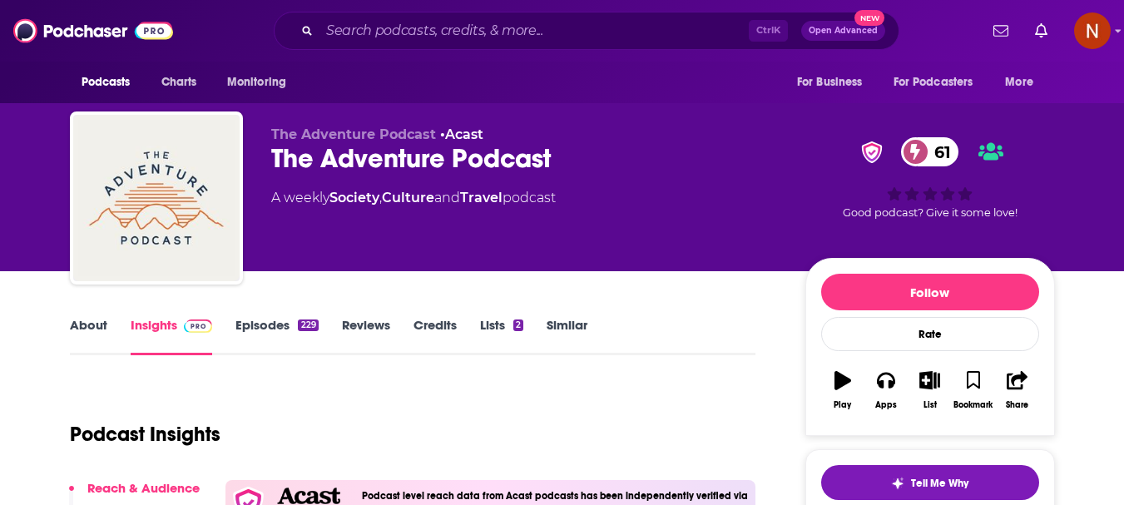
scroll to position [250, 0]
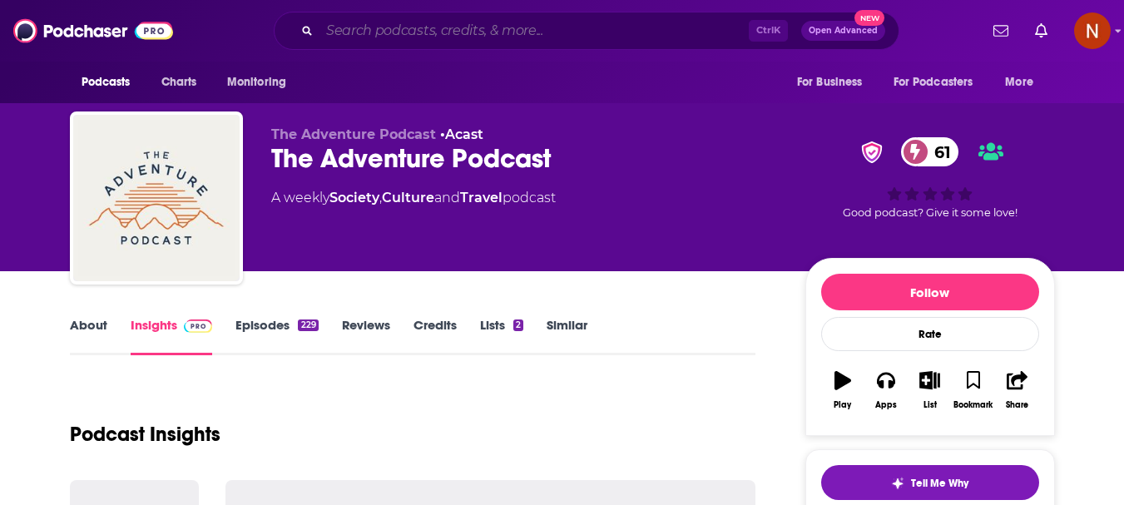
click at [568, 32] on input "Search podcasts, credits, & more..." at bounding box center [534, 30] width 429 height 27
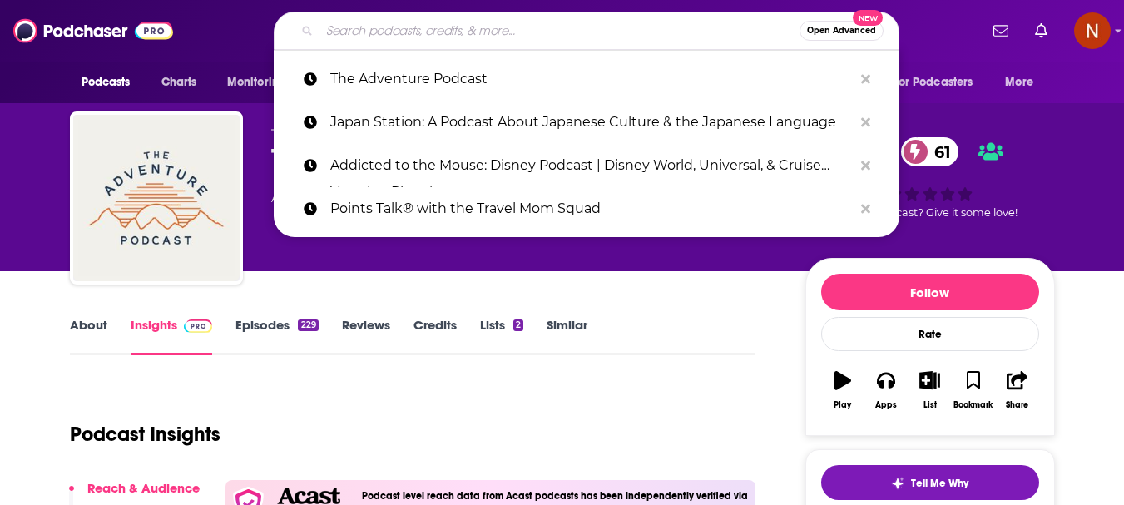
paste input "E-Commerce Nation"
type input "E-Commerce Nation"
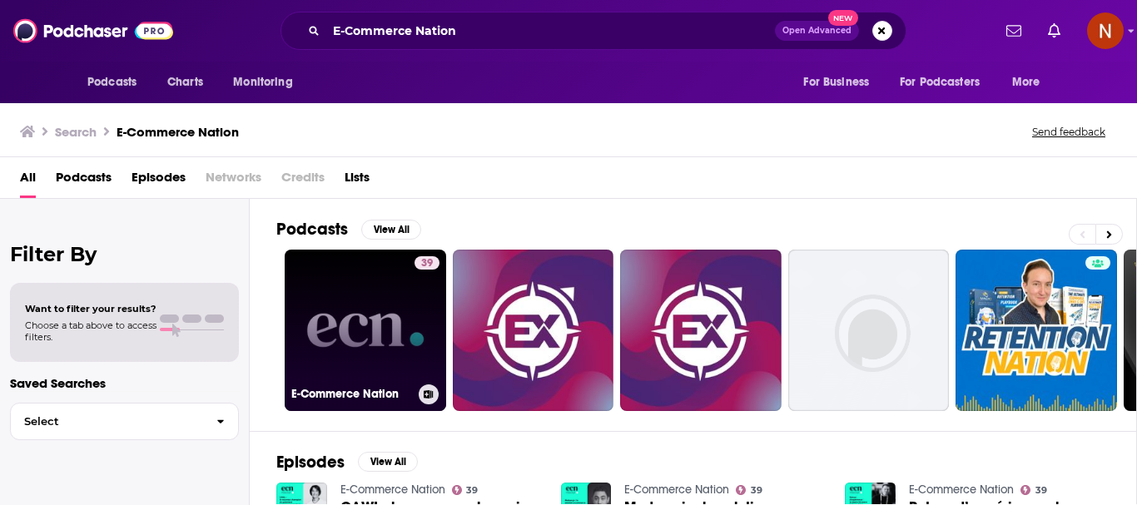
click at [350, 346] on link "39 E-Commerce Nation" at bounding box center [365, 330] width 161 height 161
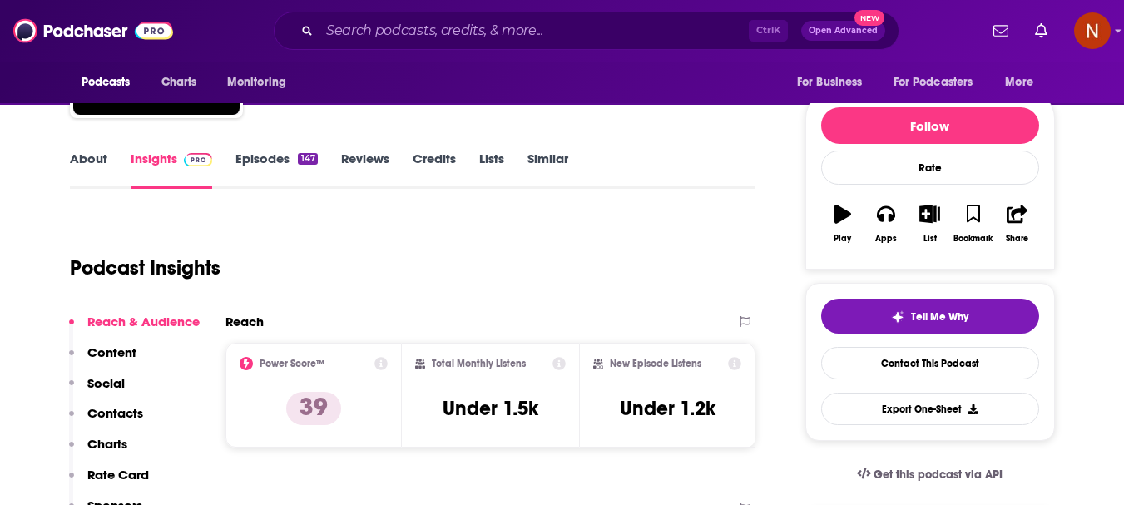
scroll to position [250, 0]
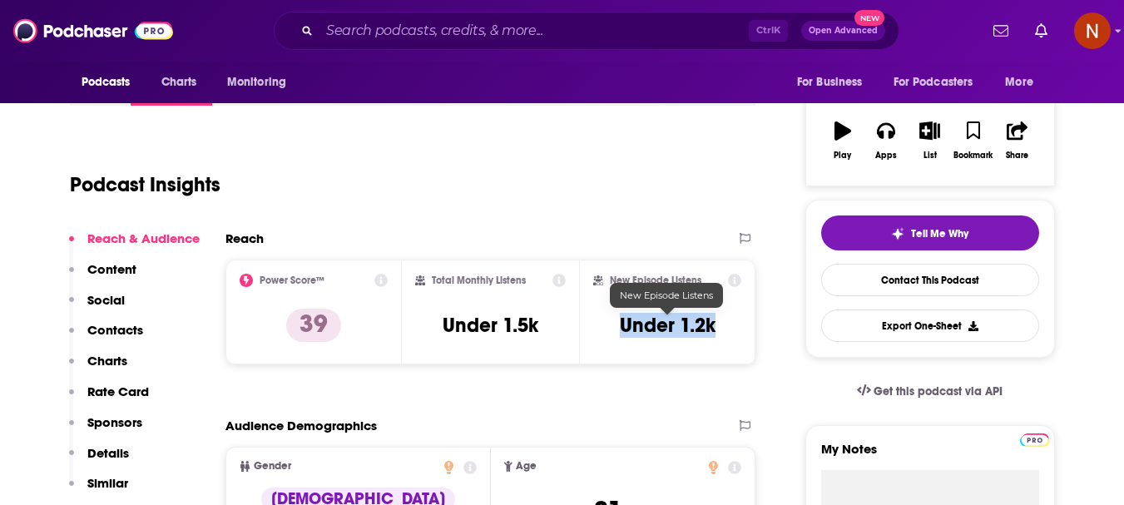
drag, startPoint x: 718, startPoint y: 334, endPoint x: 622, endPoint y: 333, distance: 96.5
click at [622, 333] on div "New Episode Listens Under 1.2k" at bounding box center [667, 312] width 149 height 77
copy h3 "Under 1.2k"
click at [429, 23] on input "Search podcasts, credits, & more..." at bounding box center [534, 30] width 429 height 27
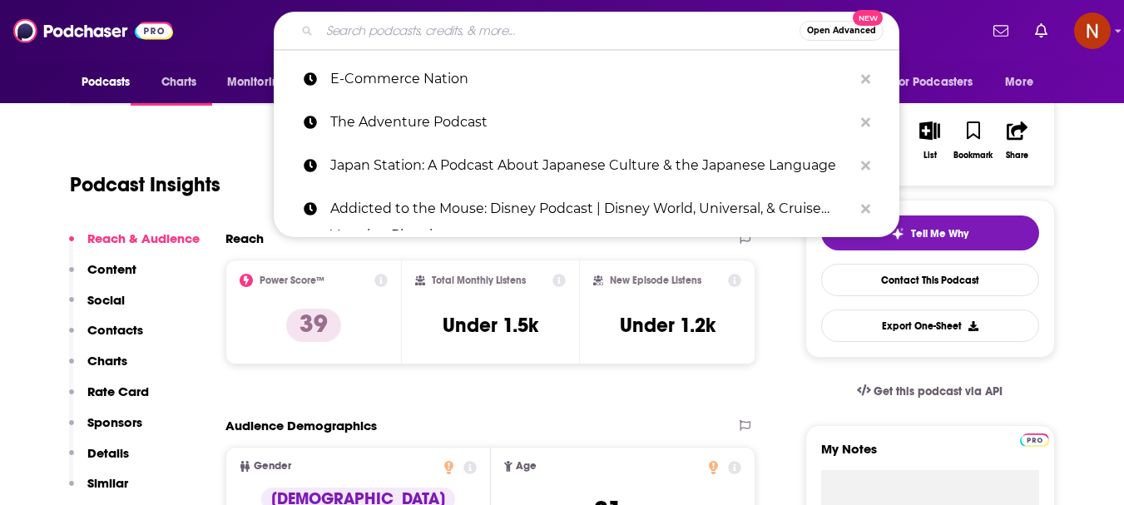
paste input "Best Cigar Podcast"
type input "Best Cigar Podcast"
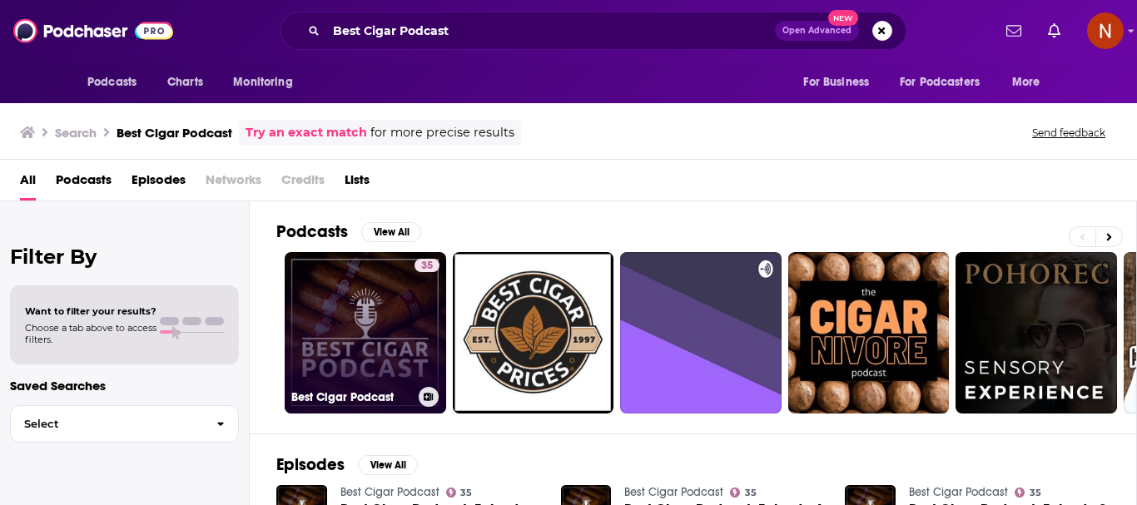
click at [368, 359] on link "35 Best Cigar Podcast" at bounding box center [365, 332] width 161 height 161
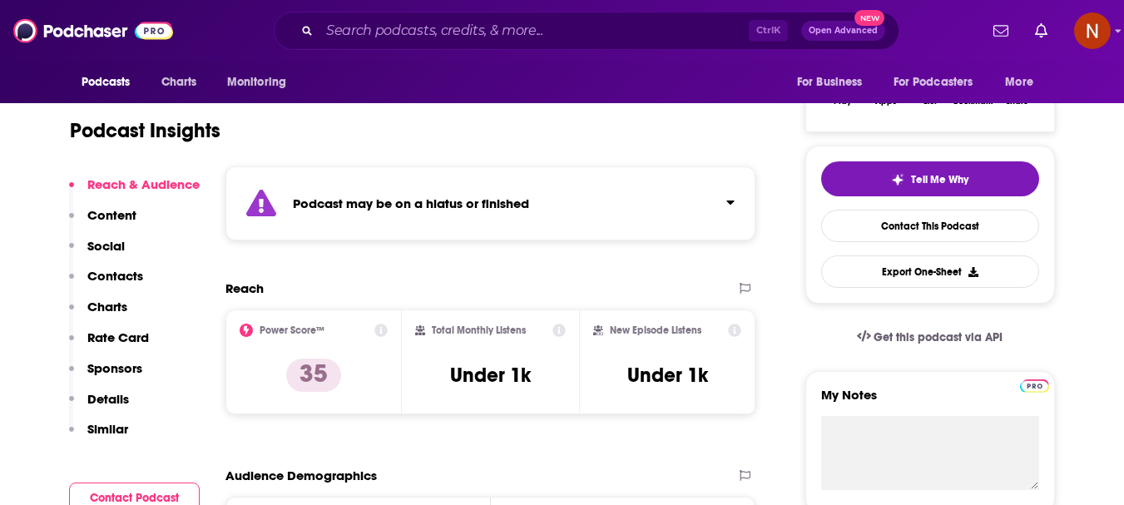
scroll to position [333, 0]
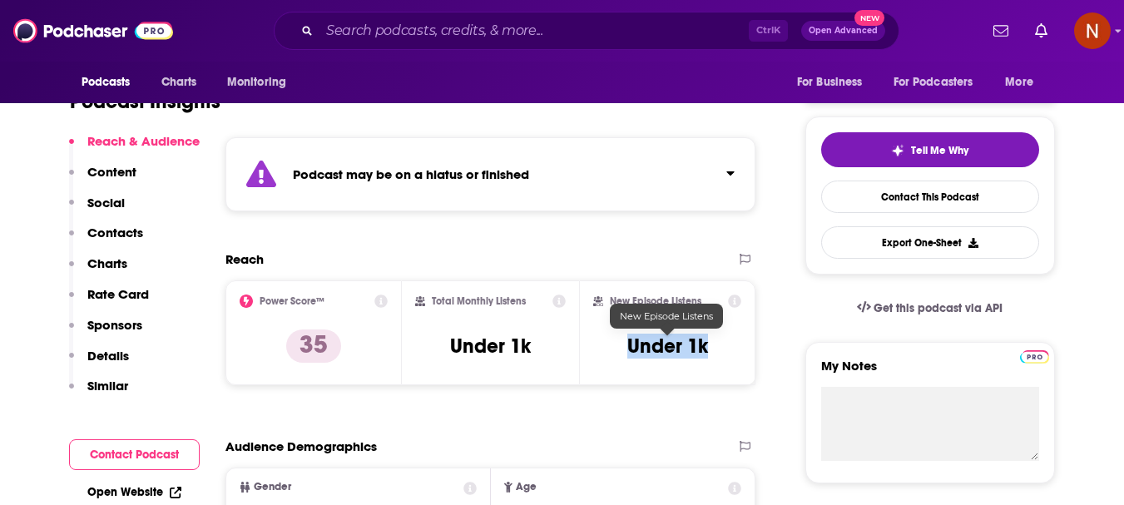
drag, startPoint x: 712, startPoint y: 356, endPoint x: 632, endPoint y: 356, distance: 80.7
click at [632, 356] on div "New Episode Listens Under 1k" at bounding box center [667, 333] width 149 height 77
copy h3 "Under 1k"
click at [394, 29] on input "Search podcasts, credits, & more..." at bounding box center [534, 30] width 429 height 27
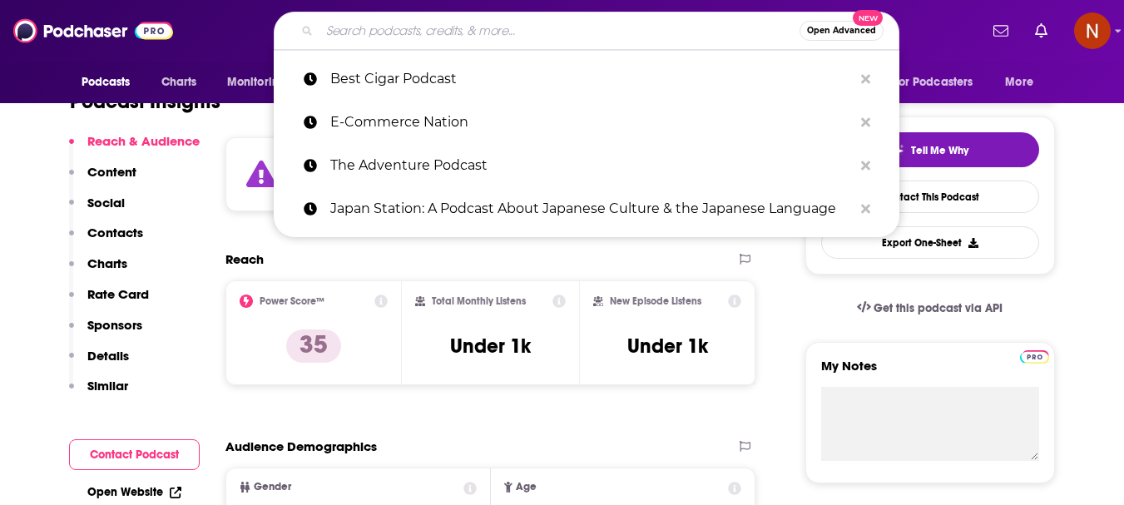
paste input "The Procurement Revolution 2016"
type input "The Procurement Revolution 2016"
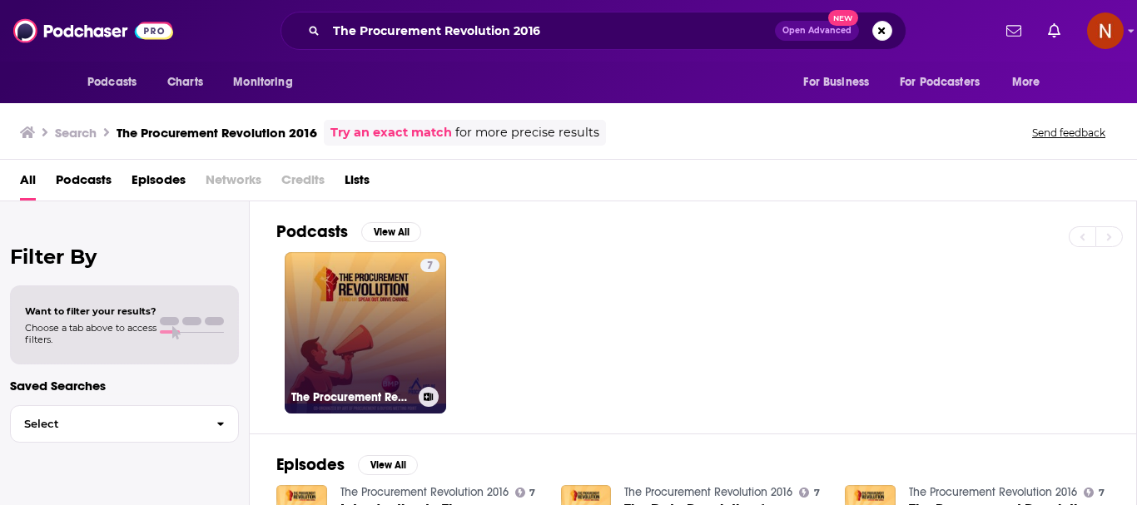
click at [363, 320] on link "7 The Procurement Revolution 2016" at bounding box center [365, 332] width 161 height 161
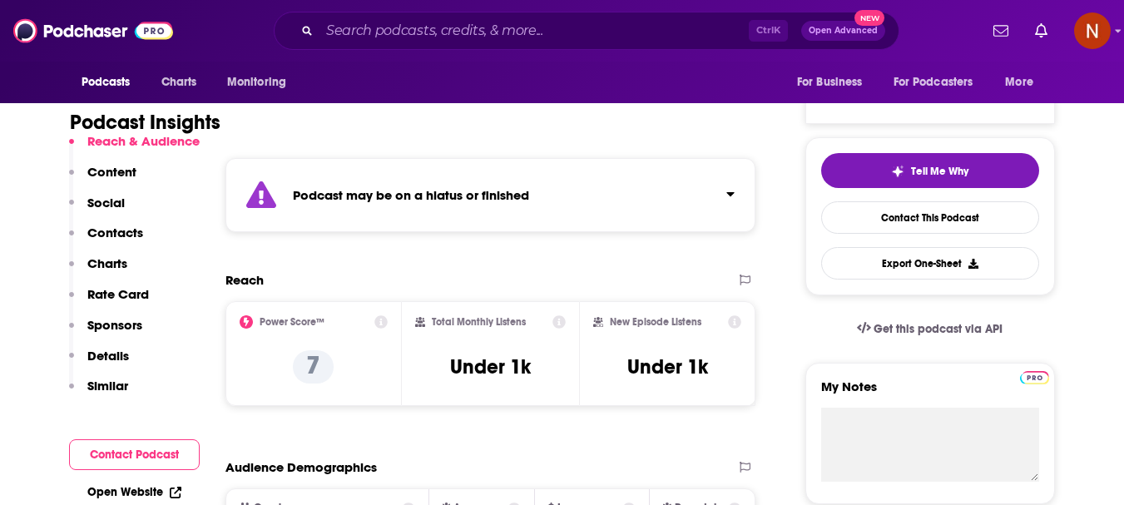
scroll to position [333, 0]
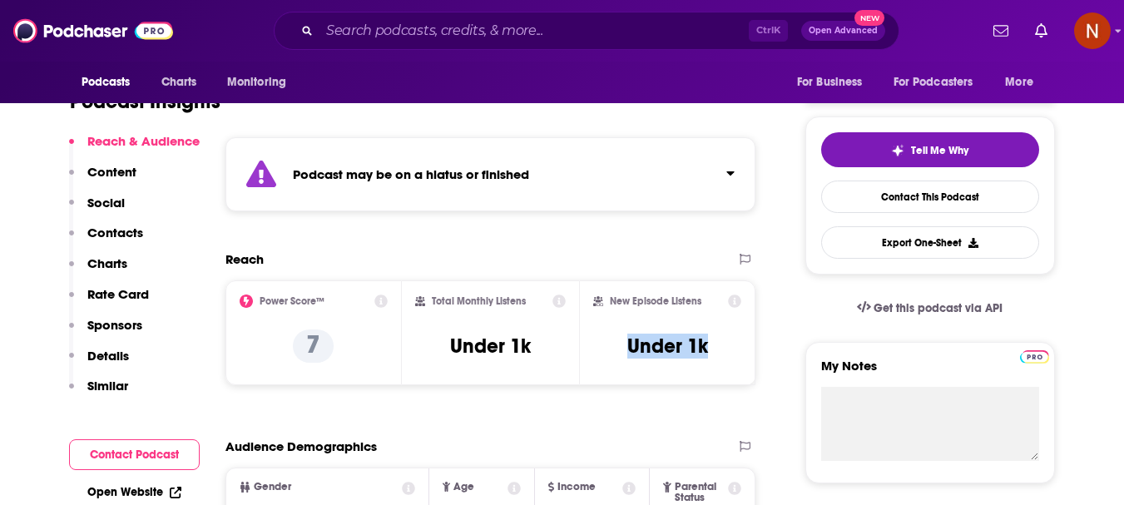
drag, startPoint x: 711, startPoint y: 352, endPoint x: 622, endPoint y: 349, distance: 89.1
click at [622, 349] on div "New Episode Listens Under 1k" at bounding box center [667, 333] width 149 height 77
copy h3 "Under 1k"
click at [417, 34] on input "Search podcasts, credits, & more..." at bounding box center [534, 30] width 429 height 27
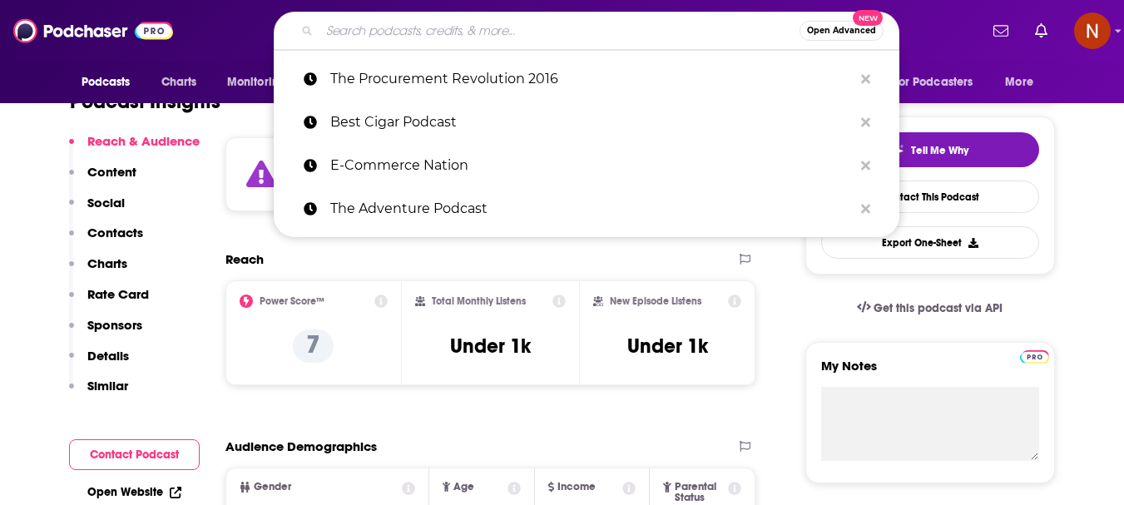
paste input "Knitting Boutique's podcast"
type input "Knitting Boutique's podcast"
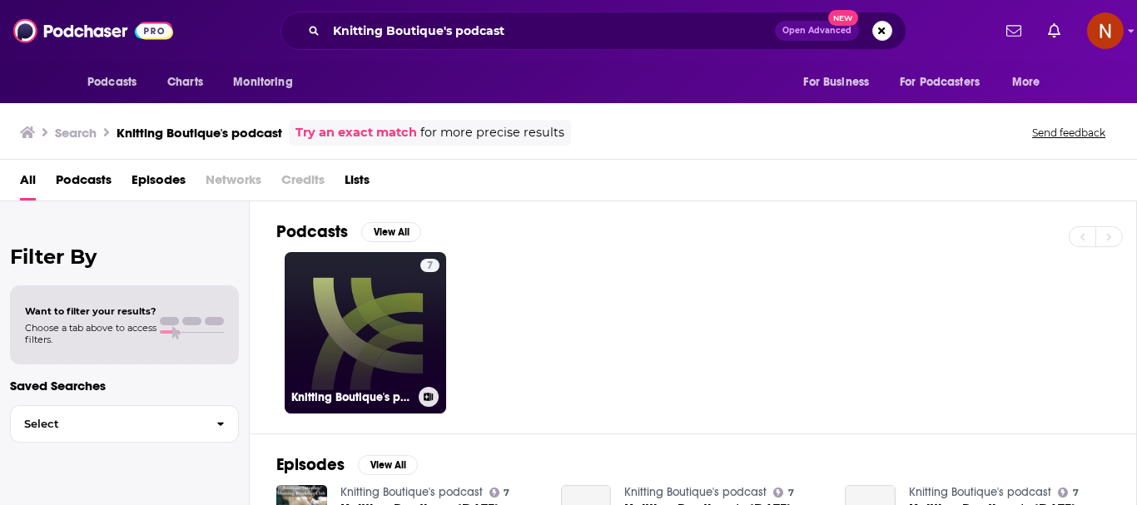
click at [336, 349] on link "7 Knitting Boutique's podcast" at bounding box center [365, 332] width 161 height 161
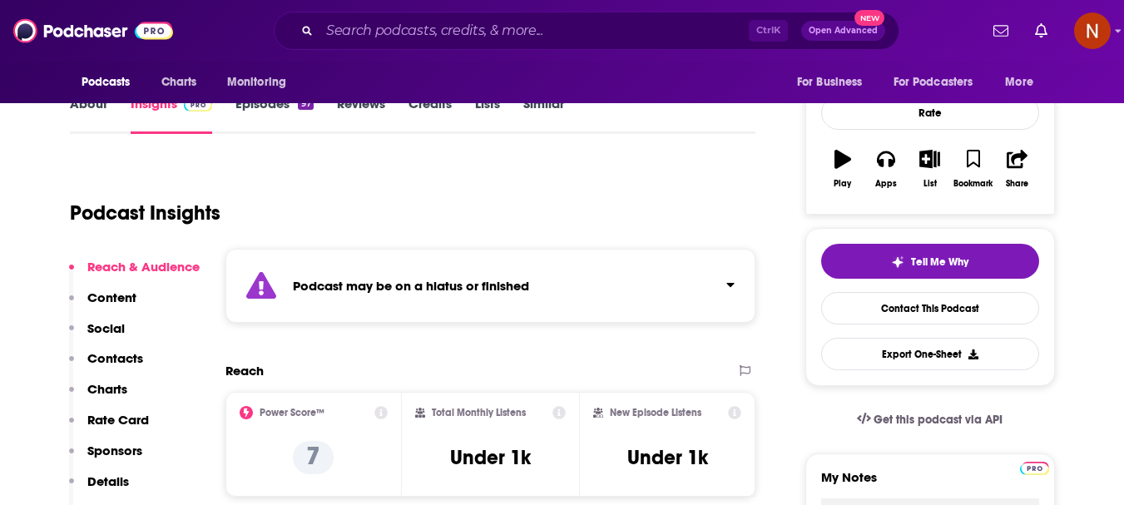
scroll to position [250, 0]
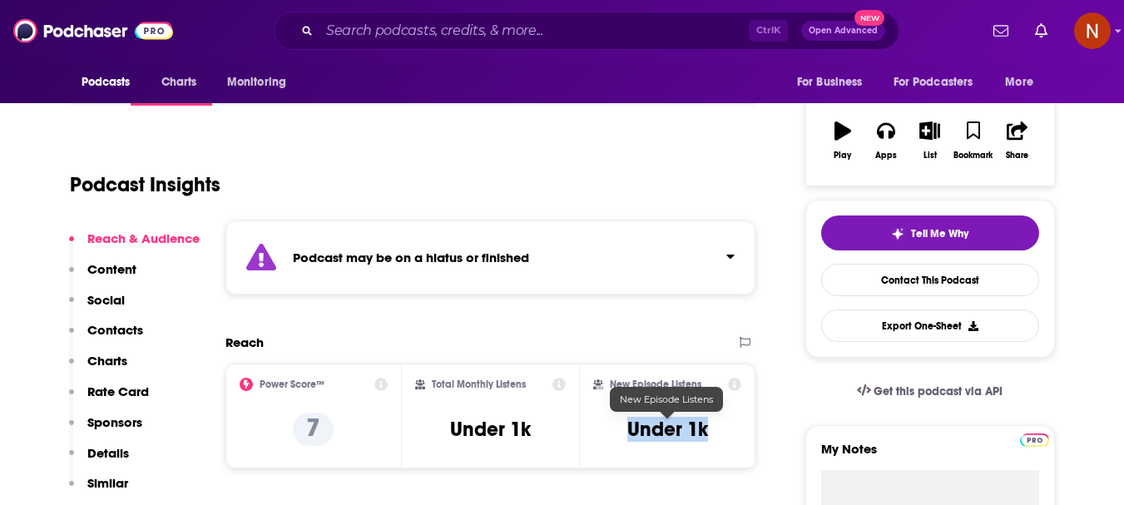
drag, startPoint x: 711, startPoint y: 440, endPoint x: 631, endPoint y: 433, distance: 81.1
click at [631, 433] on div "New Episode Listens Under 1k" at bounding box center [667, 416] width 149 height 77
copy h3 "Under 1k"
click at [528, 34] on input "Search podcasts, credits, & more..." at bounding box center [534, 30] width 429 height 27
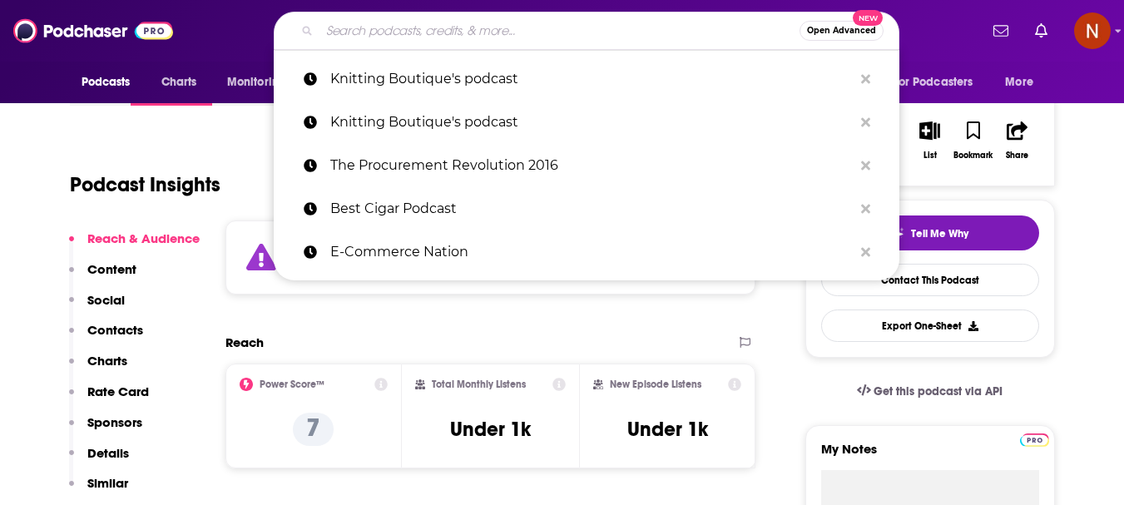
paste input "It's The Drink Talking"
type input "It's The Drink Talking"
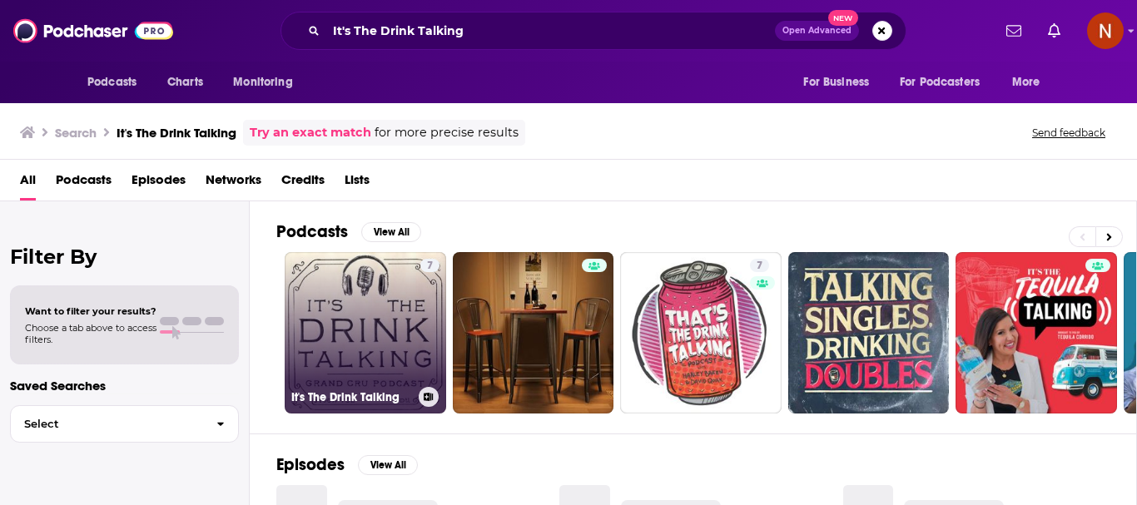
click at [354, 305] on link "7 It's The Drink Talking" at bounding box center [365, 332] width 161 height 161
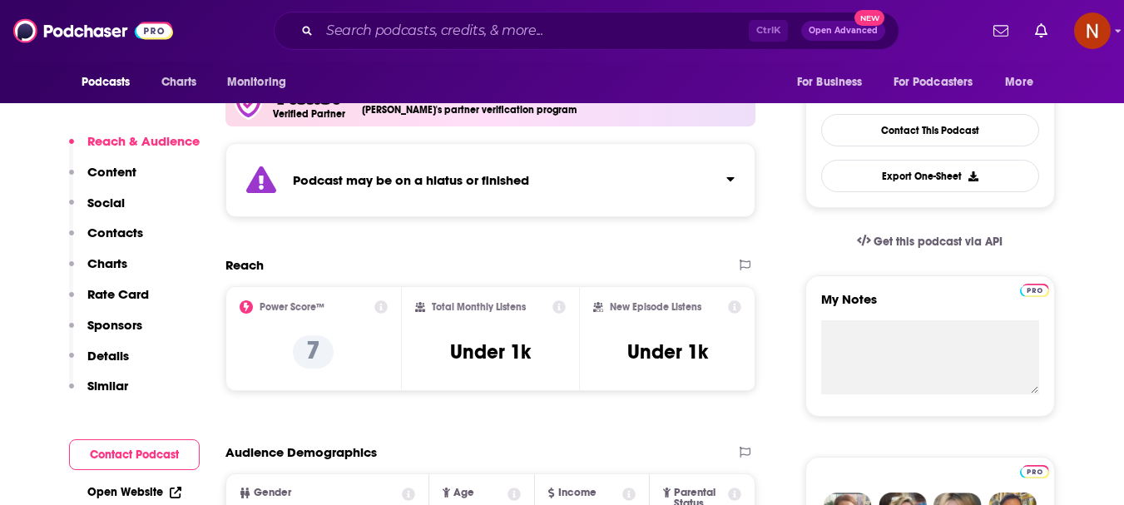
scroll to position [416, 0]
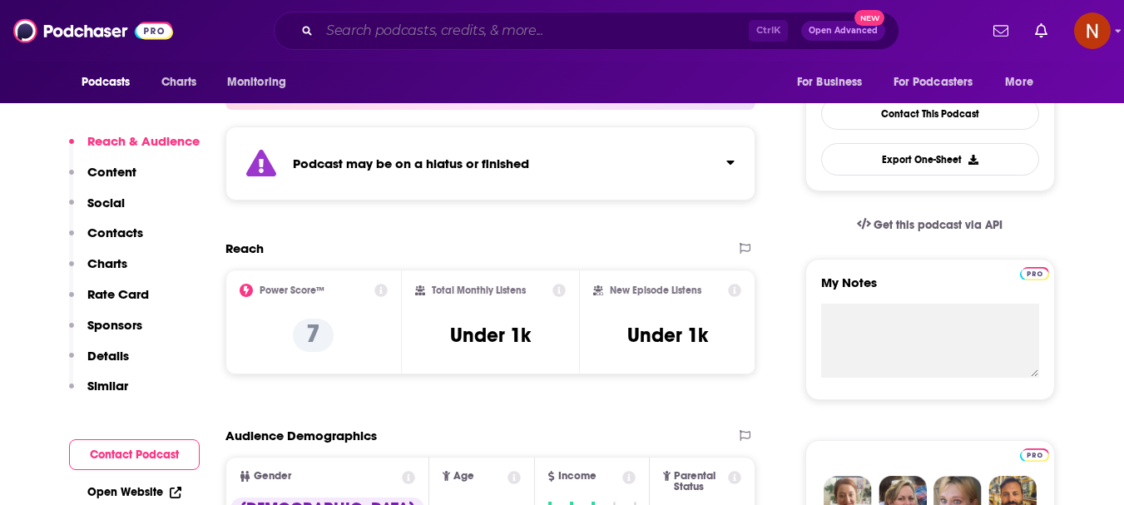
click at [469, 25] on input "Search podcasts, credits, & more..." at bounding box center [534, 30] width 429 height 27
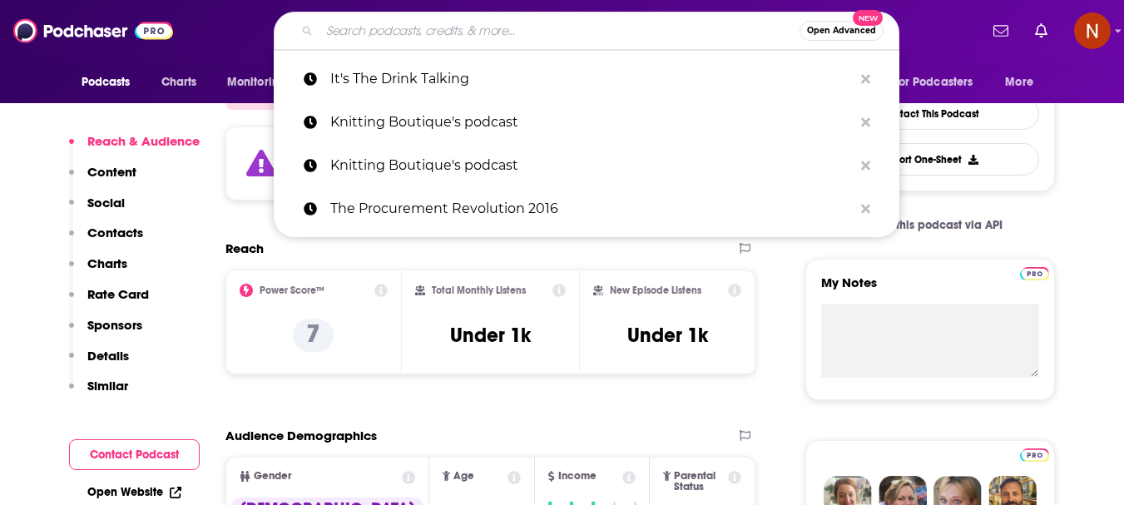
paste input "Niche Income.FM"
type input "Niche Income.FM"
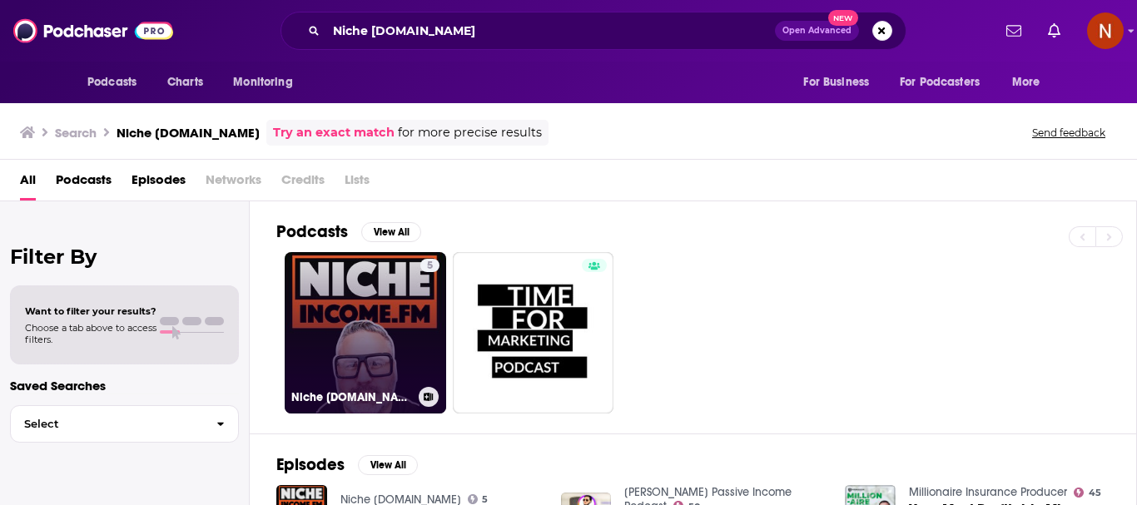
click at [360, 332] on link "5 Niche Income.FM" at bounding box center [365, 332] width 161 height 161
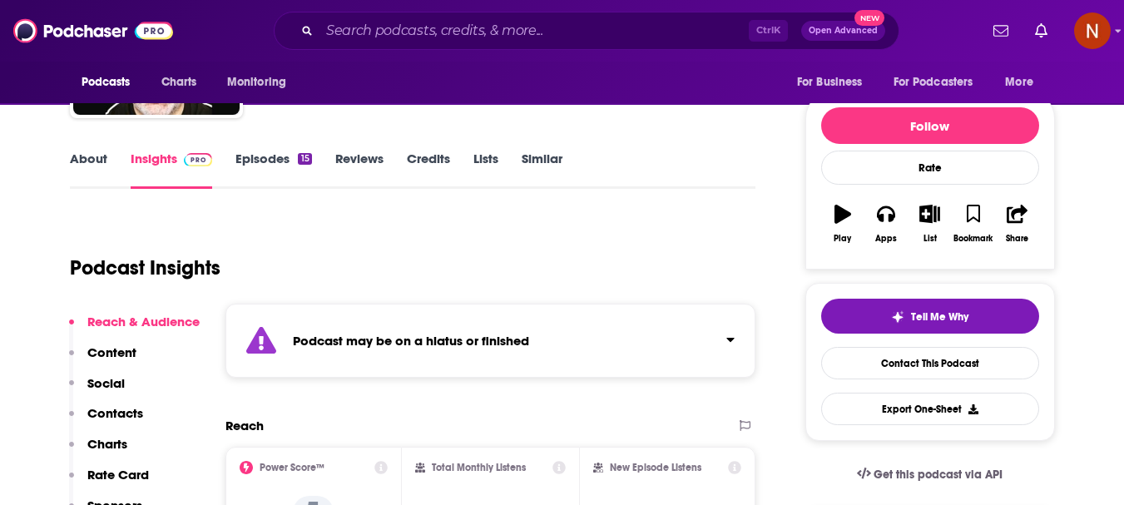
scroll to position [333, 0]
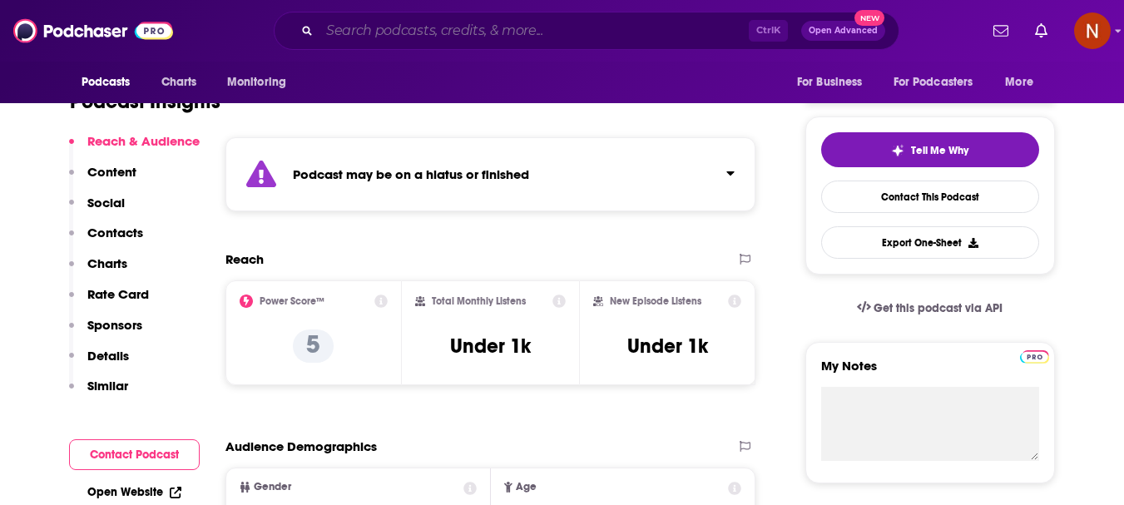
click at [460, 31] on input "Search podcasts, credits, & more..." at bounding box center [534, 30] width 429 height 27
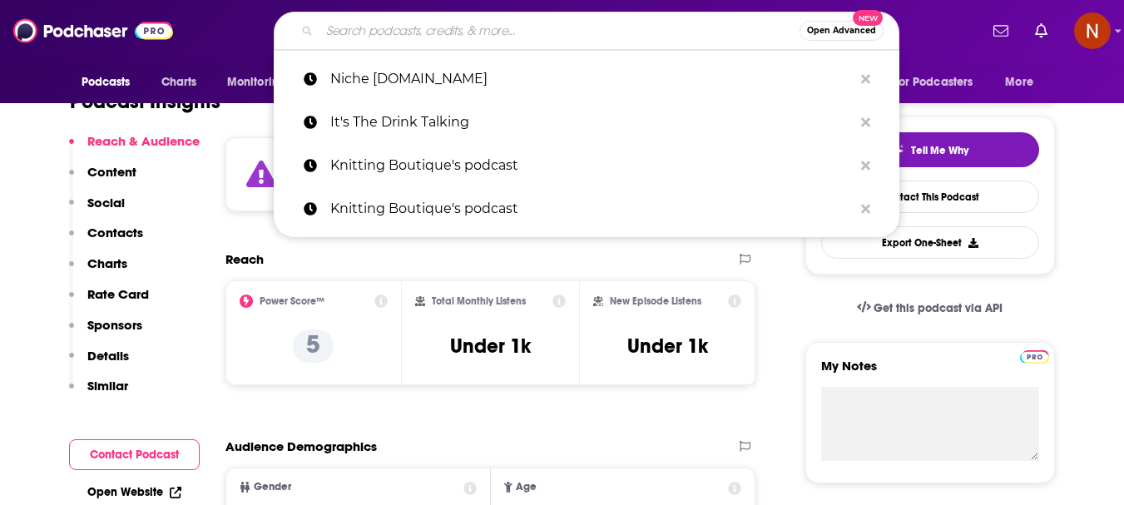
paste input "eCommerce Q&A"
type input "eCommerce Q&A"
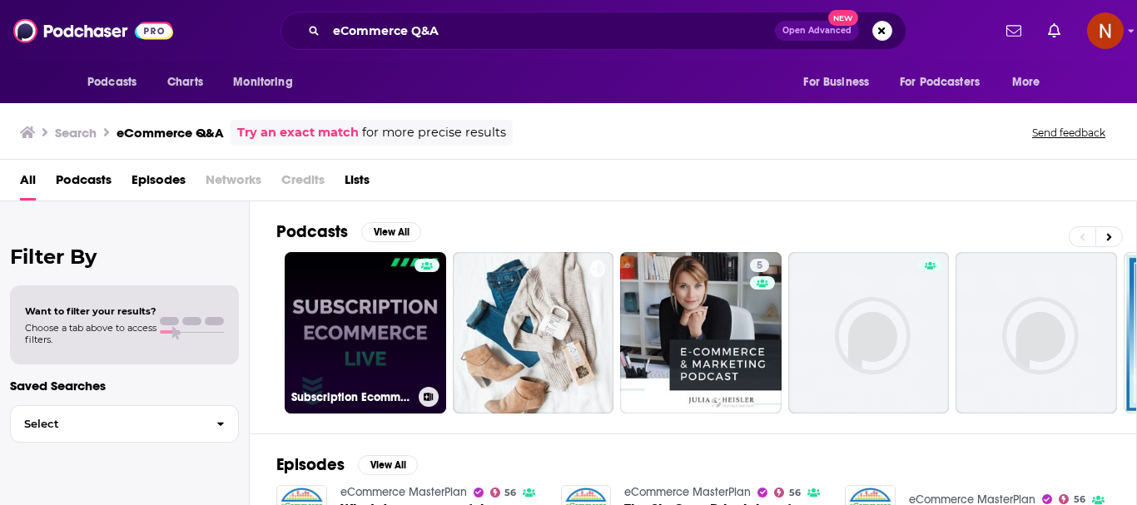
click at [362, 324] on link "Subscription Ecommerce Live" at bounding box center [365, 332] width 161 height 161
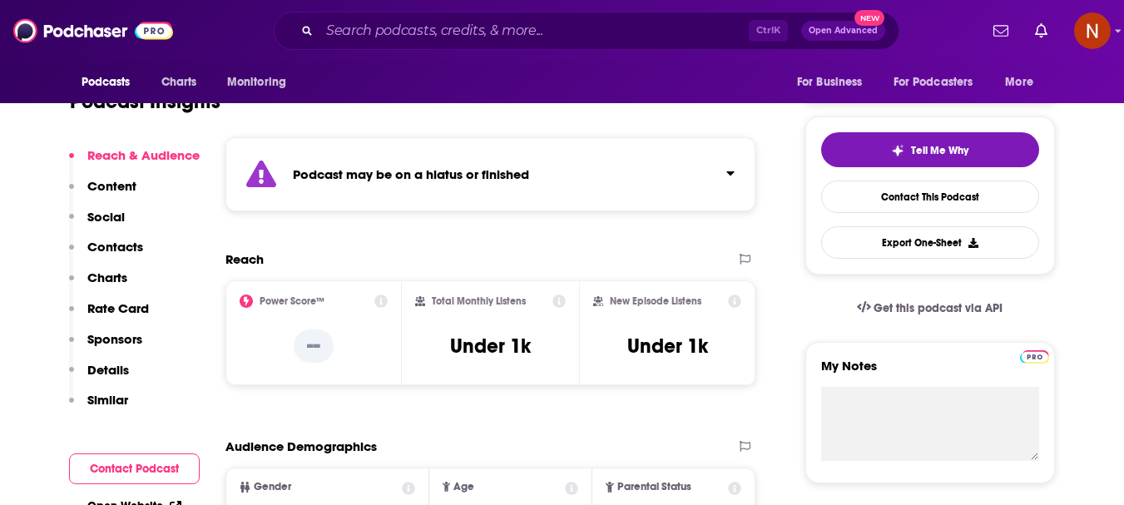
scroll to position [250, 0]
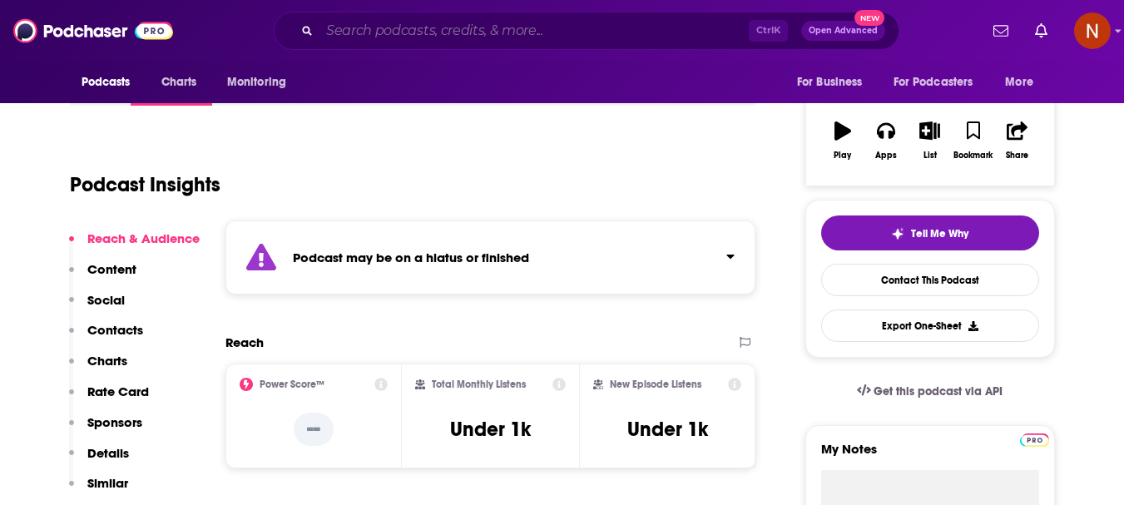
click at [400, 33] on input "Search podcasts, credits, & more..." at bounding box center [534, 30] width 429 height 27
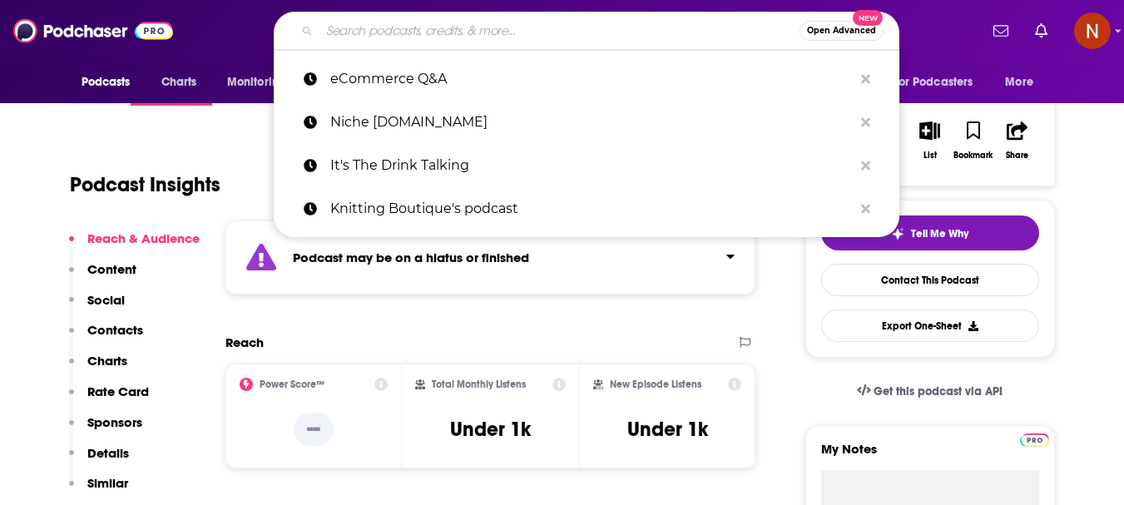
paste input "eCommerce Q&A"
type input "eCommerce Q&A"
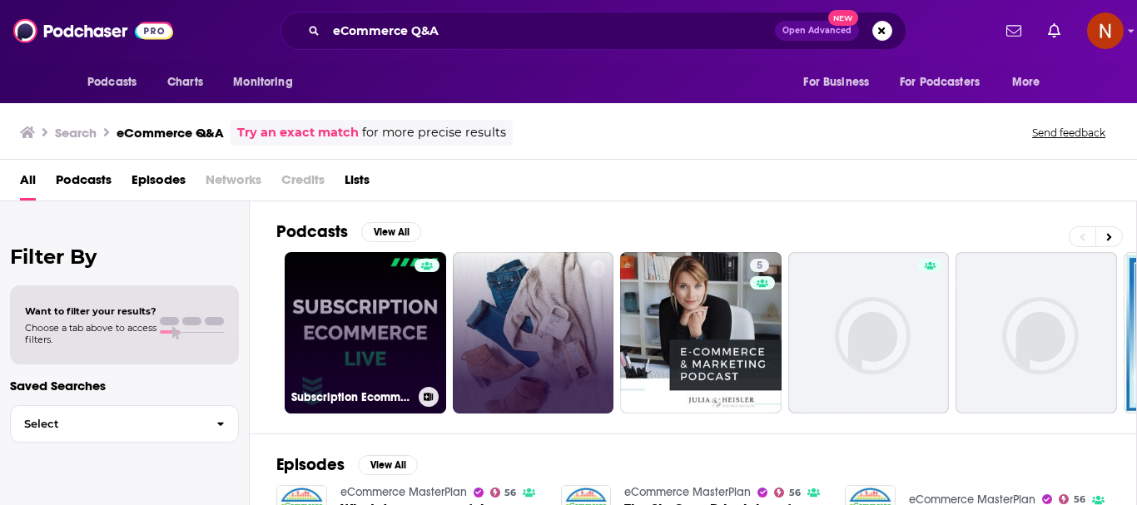
click at [385, 275] on link "Subscription Ecommerce Live" at bounding box center [365, 332] width 161 height 161
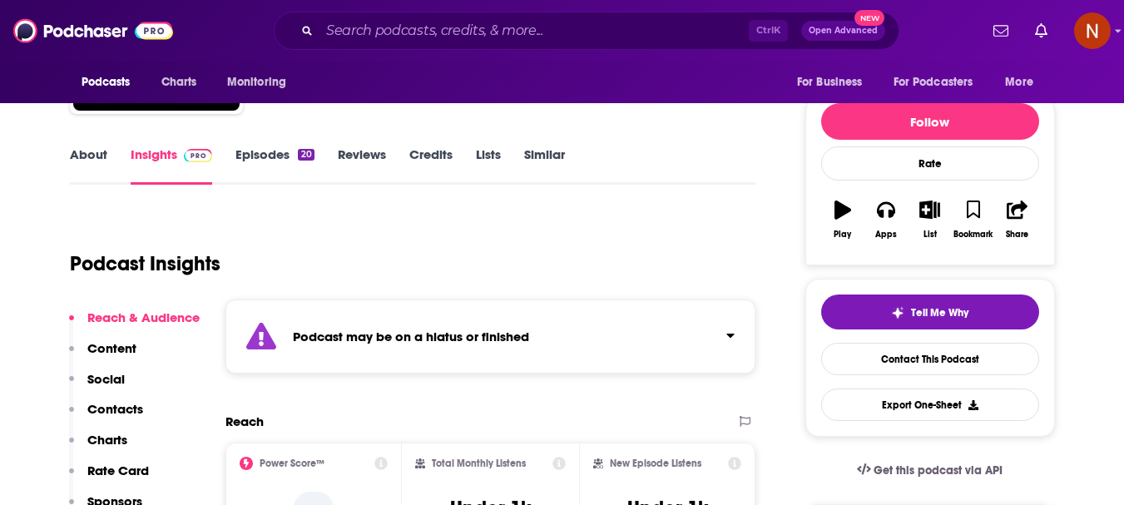
scroll to position [166, 0]
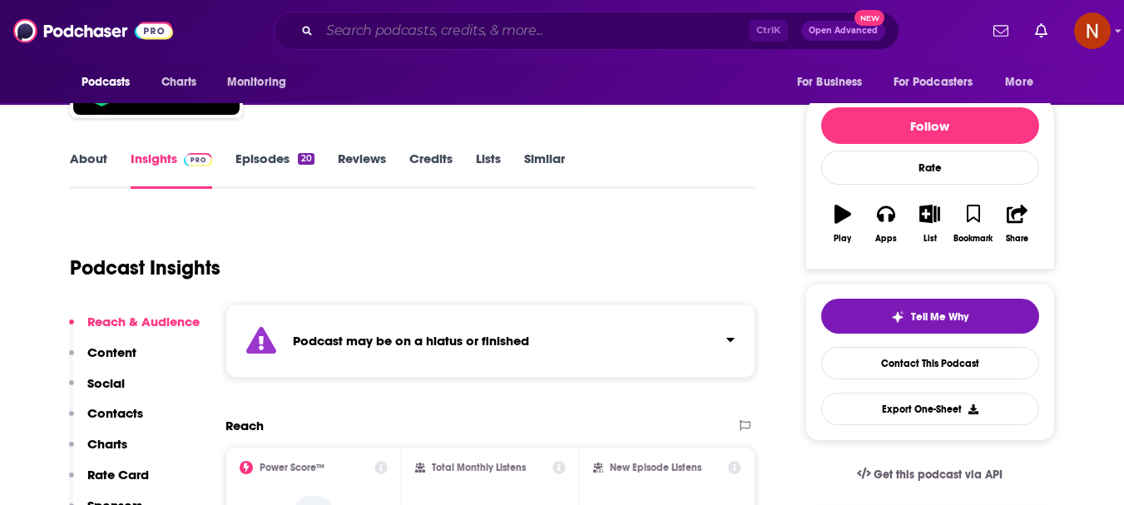
click at [449, 26] on input "Search podcasts, credits, & more..." at bounding box center [534, 30] width 429 height 27
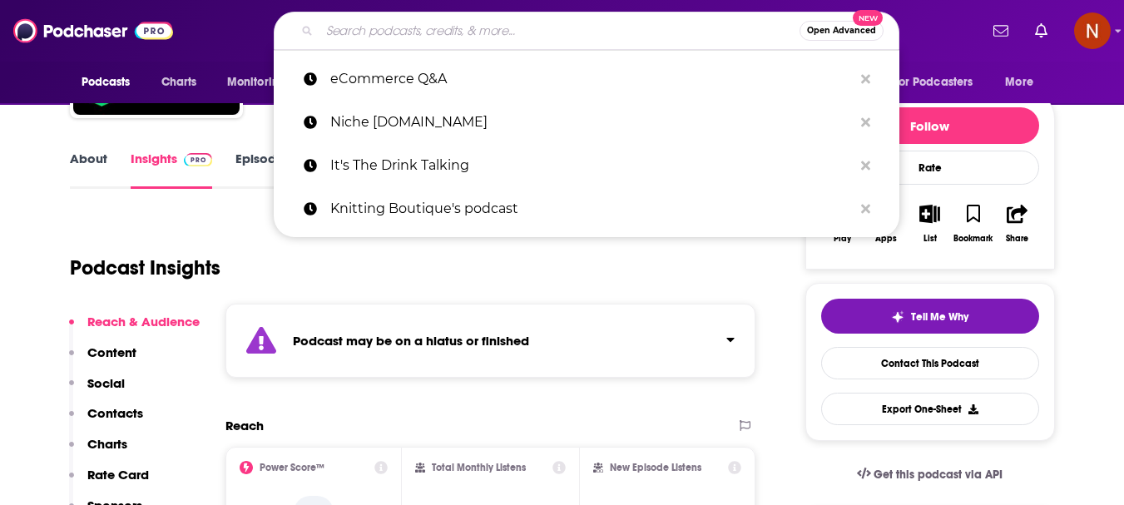
paste input "The Mompreneur Experience"
type input "The Mompreneur Experience"
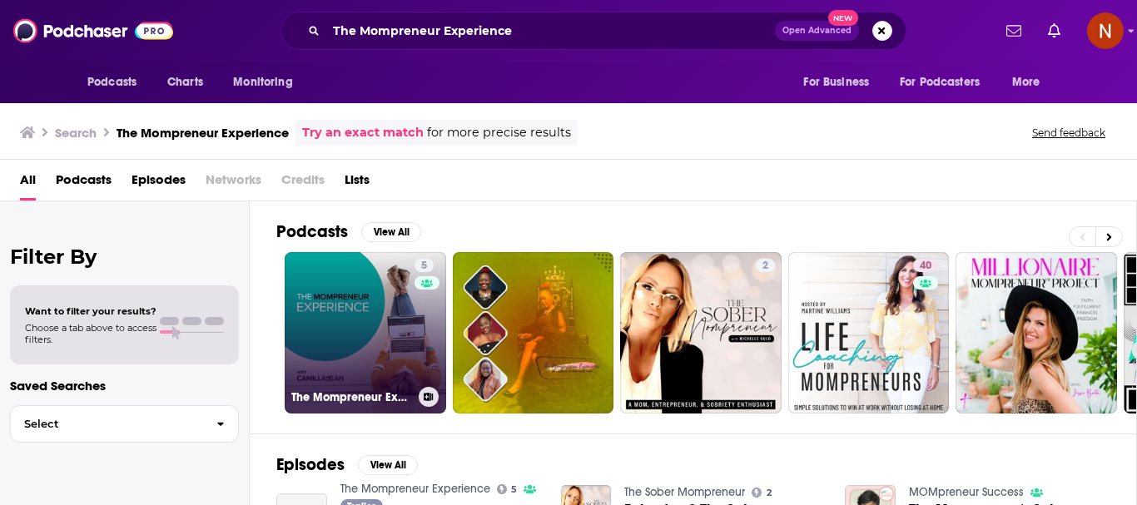
click at [326, 321] on link "5 The Mompreneur Experience" at bounding box center [365, 332] width 161 height 161
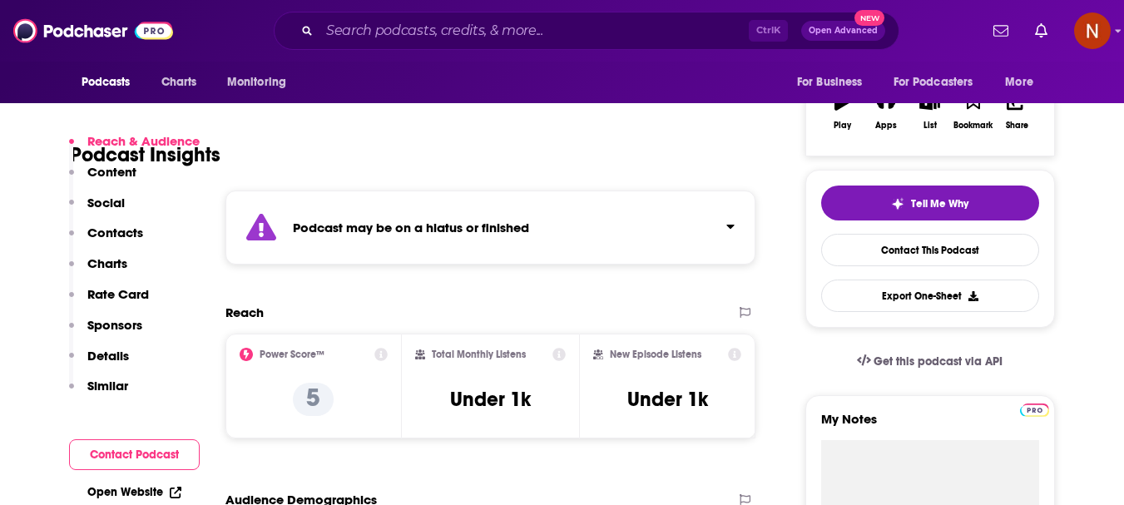
scroll to position [333, 0]
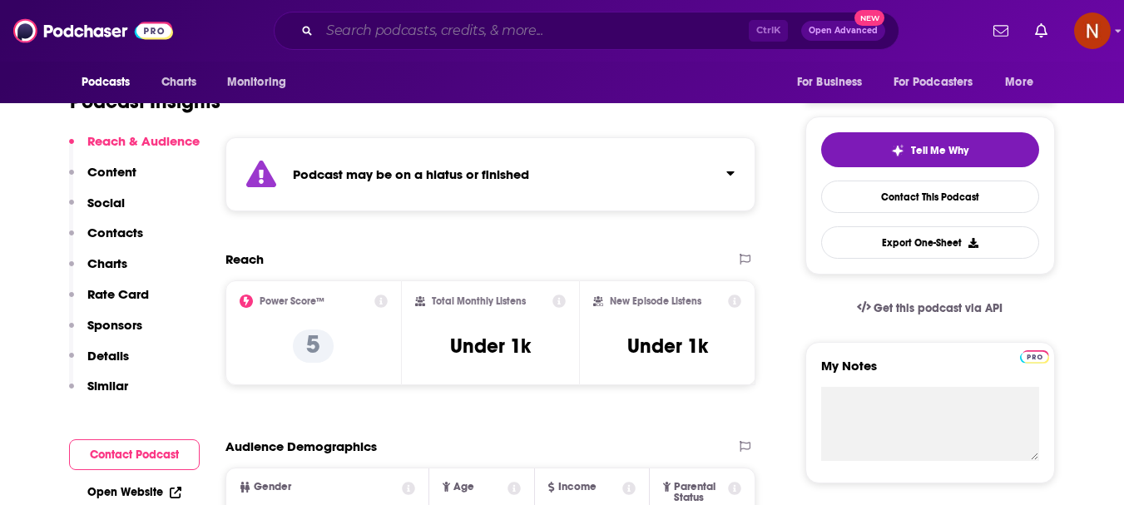
click at [393, 31] on input "Search podcasts, credits, & more..." at bounding box center [534, 30] width 429 height 27
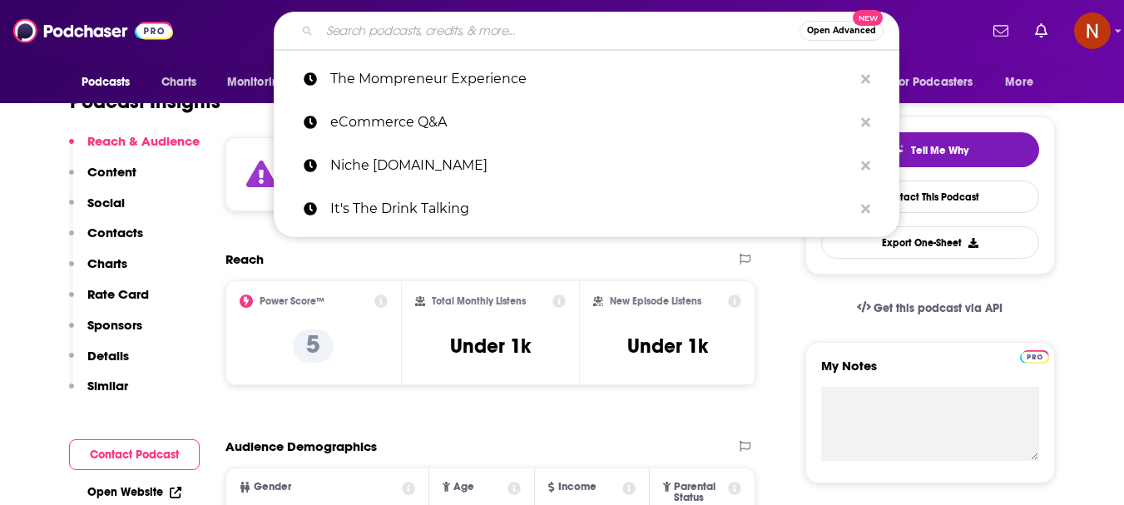
paste input "Selling on Azon"
type input "Selling on Azon"
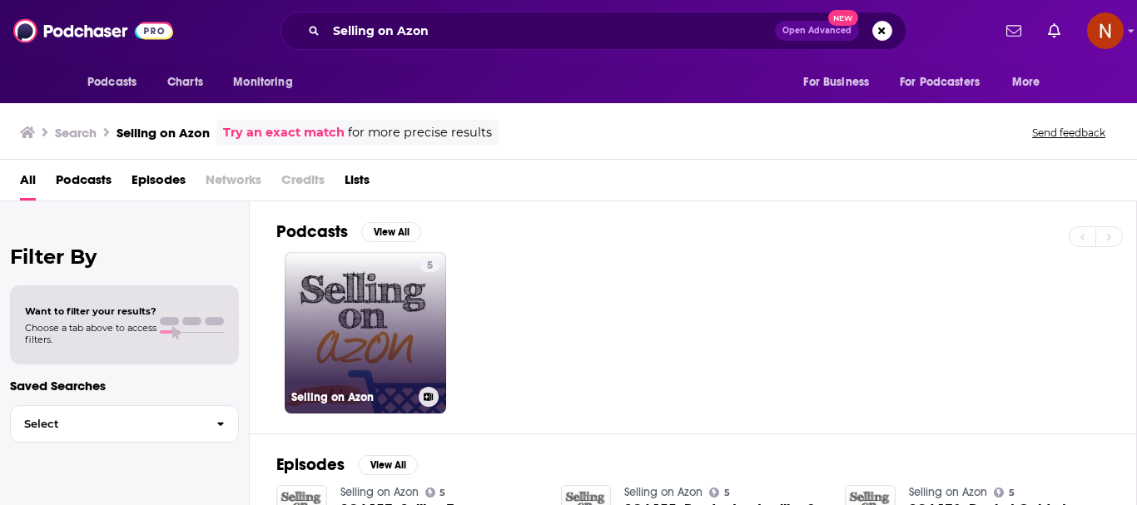
click at [327, 319] on link "5 Selling on Azon" at bounding box center [365, 332] width 161 height 161
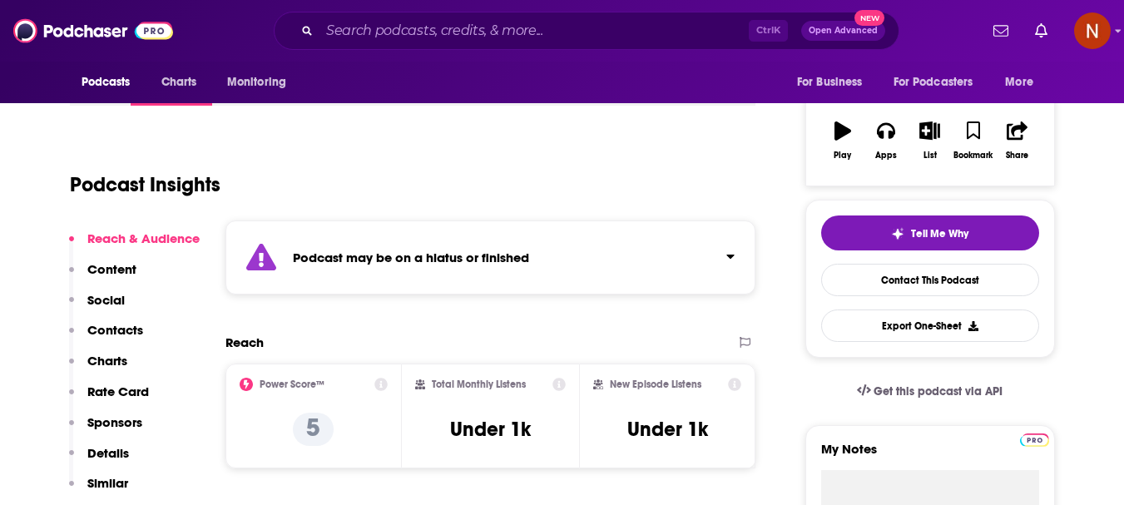
scroll to position [333, 0]
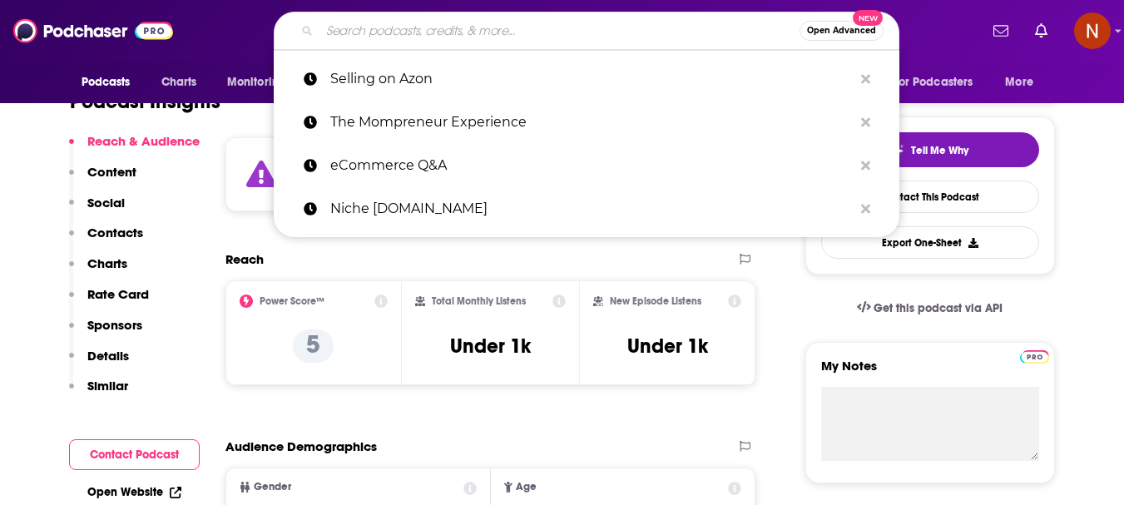
click at [475, 32] on input "Search podcasts, credits, & more..." at bounding box center [560, 30] width 480 height 27
paste input "The Rug Gallery"
type input "The Rug Gallery"
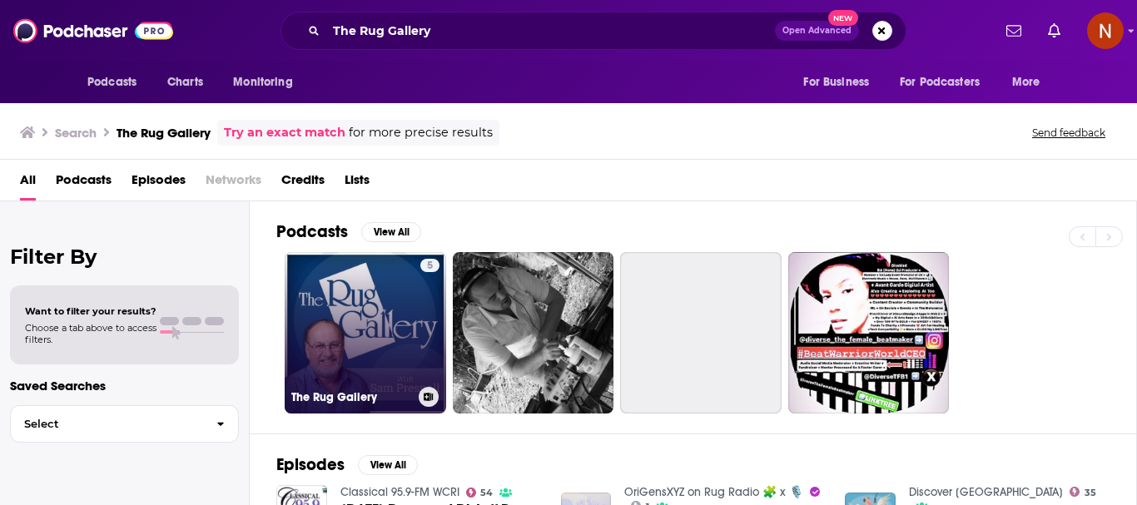
click at [364, 319] on link "5 The Rug Gallery" at bounding box center [365, 332] width 161 height 161
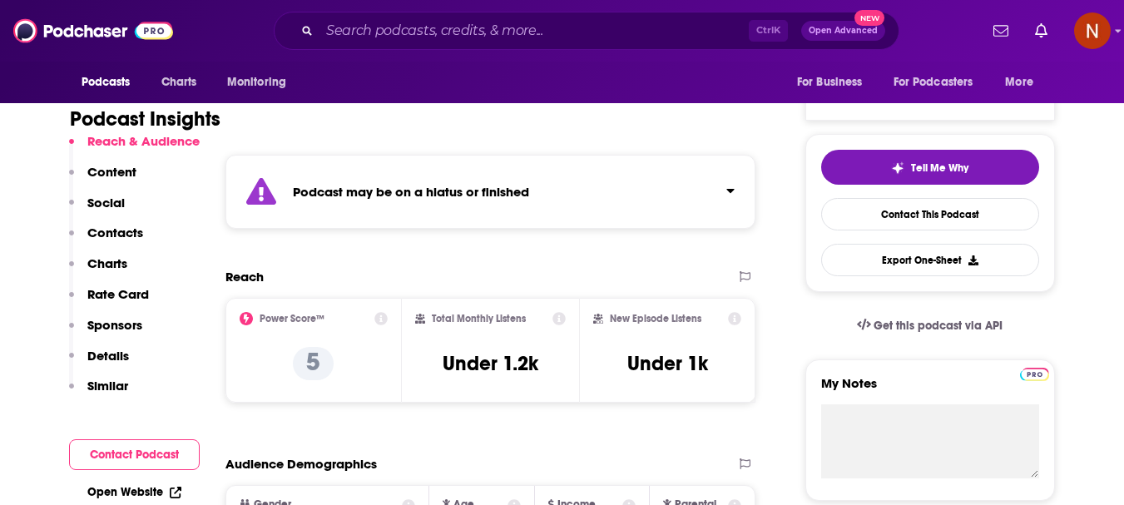
scroll to position [333, 0]
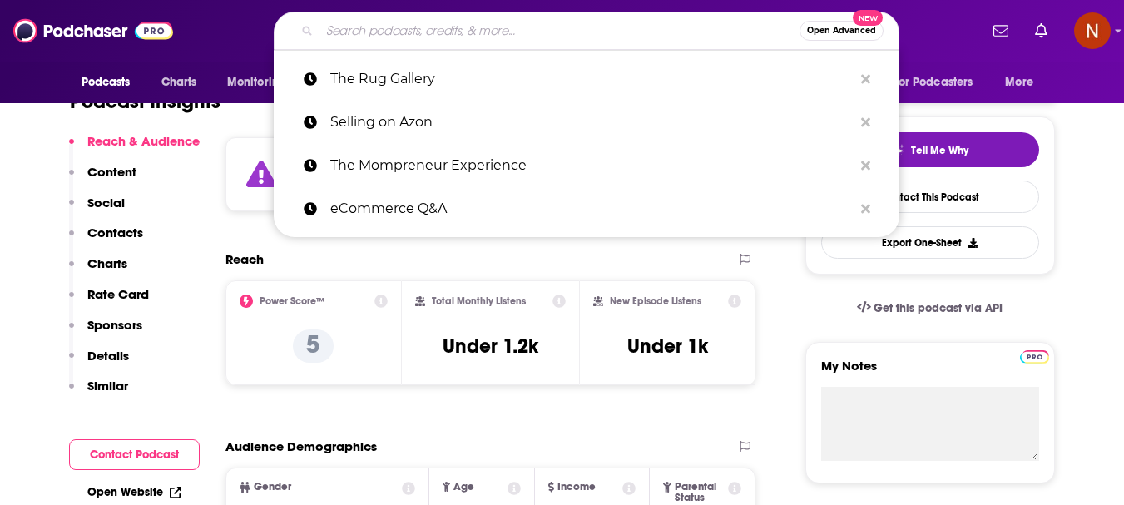
click at [389, 30] on input "Search podcasts, credits, & more..." at bounding box center [560, 30] width 480 height 27
paste input "Full Size Run"
type input "Full Size Run"
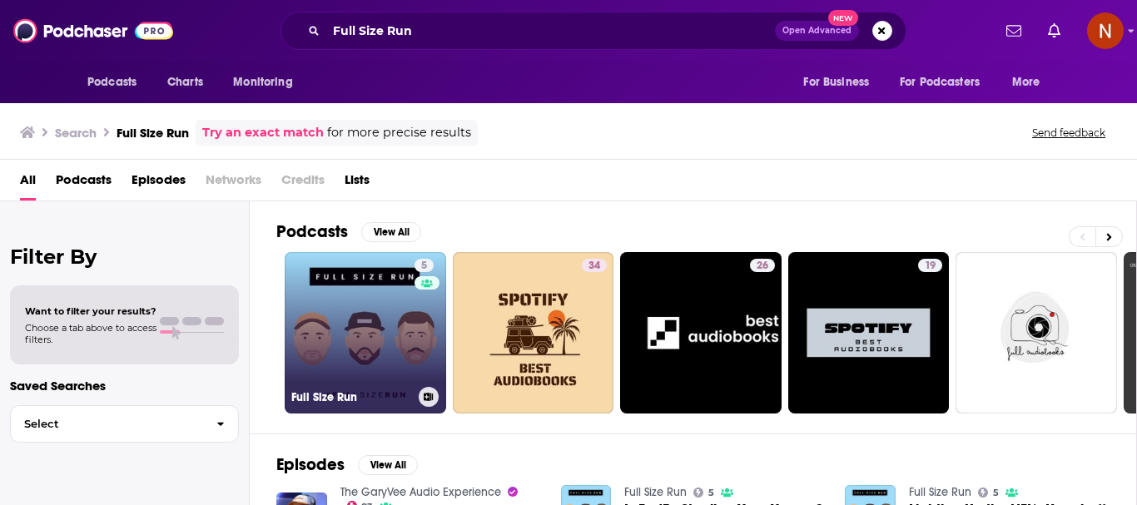
click at [315, 352] on link "5 Full Size Run" at bounding box center [365, 332] width 161 height 161
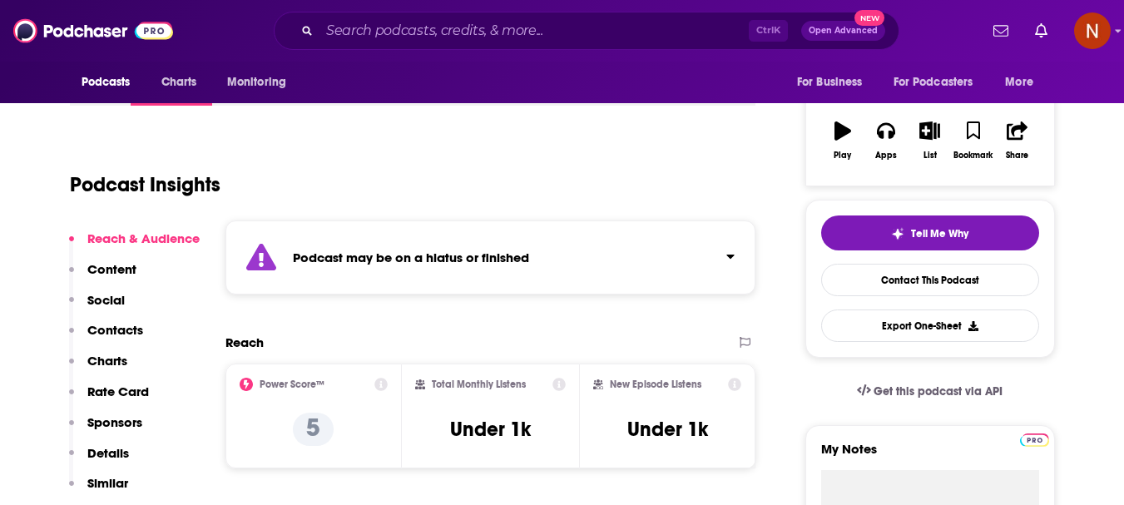
scroll to position [333, 0]
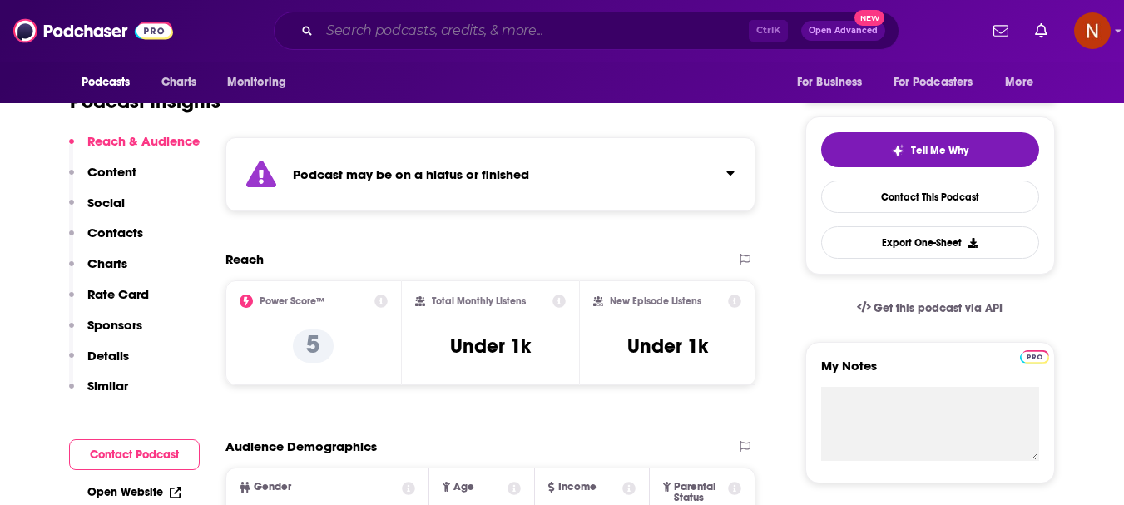
click at [414, 26] on input "Search podcasts, credits, & more..." at bounding box center [534, 30] width 429 height 27
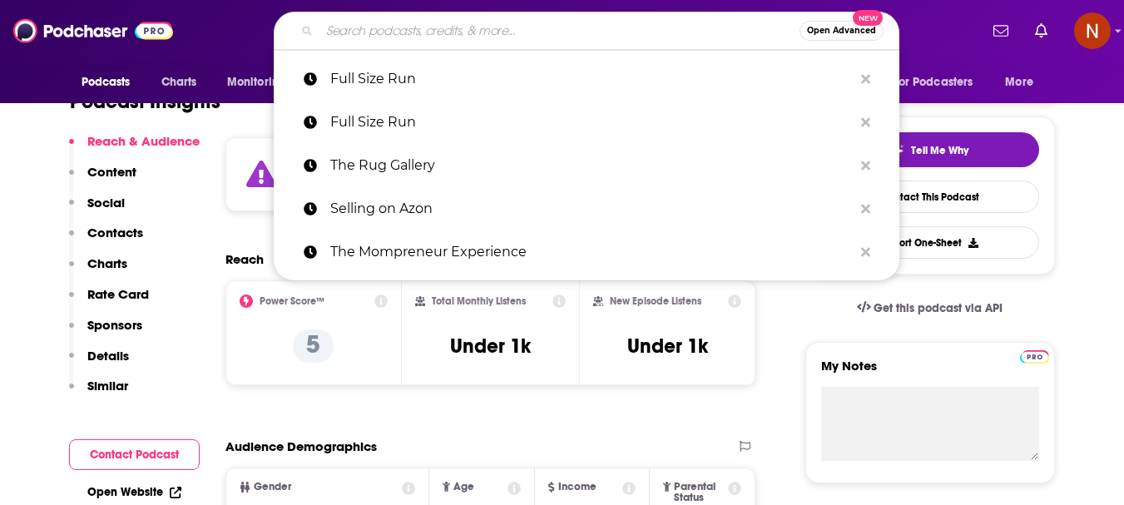
paste input "Dålig Mottagning"
type input "Dålig Mottagning"
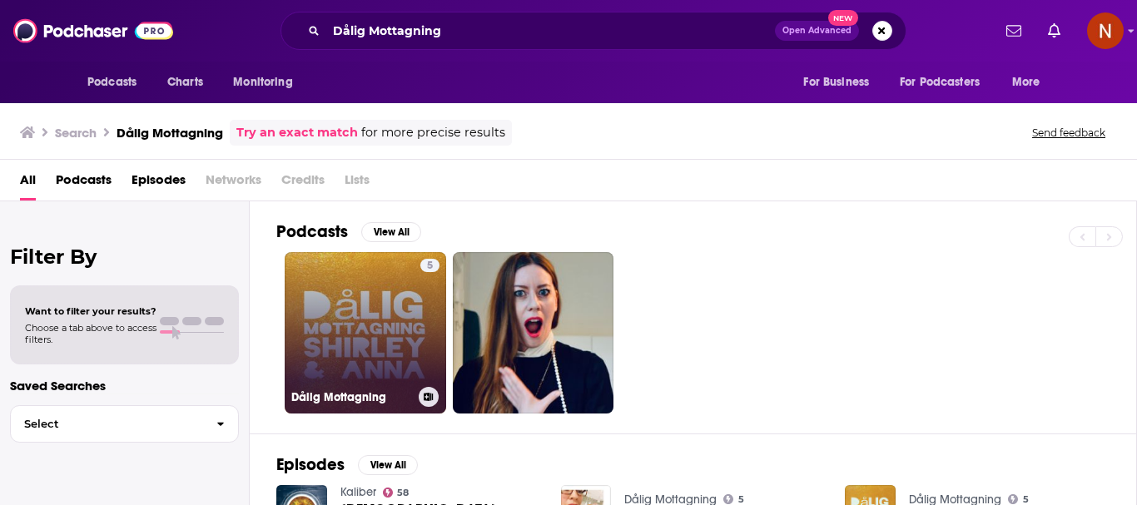
click at [374, 306] on link "5 Dålig Mottagning" at bounding box center [365, 332] width 161 height 161
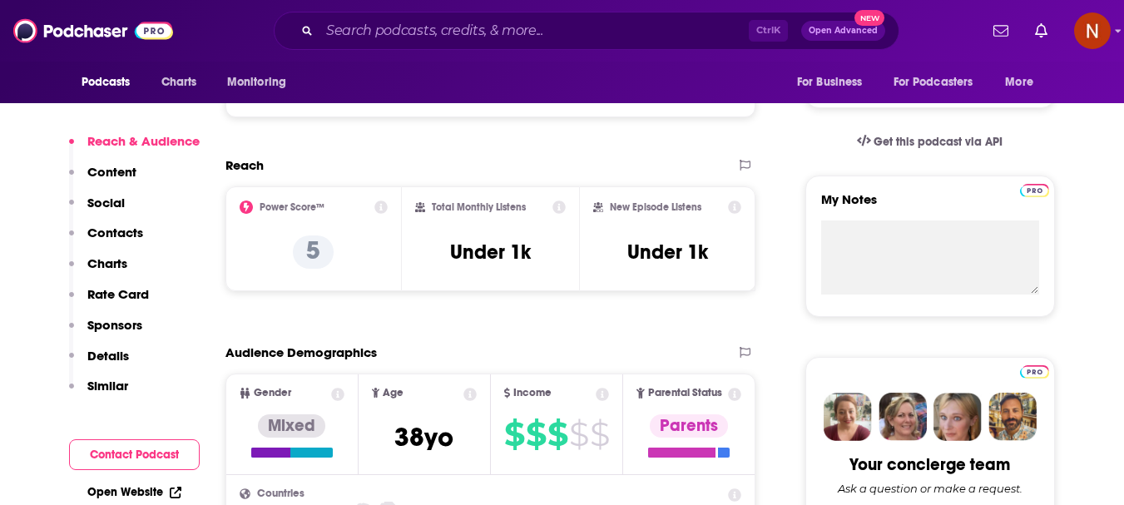
scroll to position [416, 0]
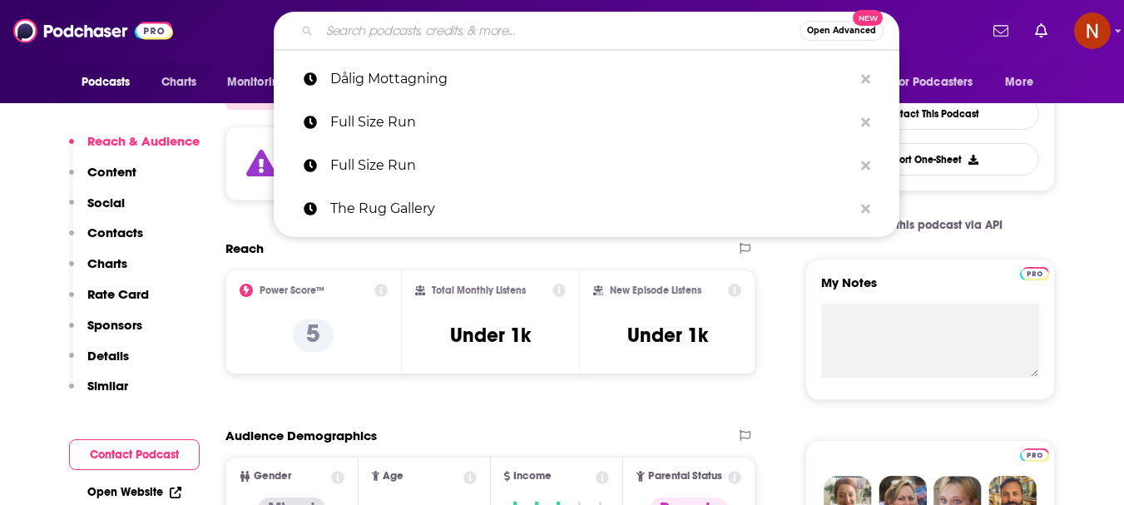
click at [464, 22] on input "Search podcasts, credits, & more..." at bounding box center [560, 30] width 480 height 27
paste input "Forever Fierce Podcast"
type input "Forever Fierce Podcast"
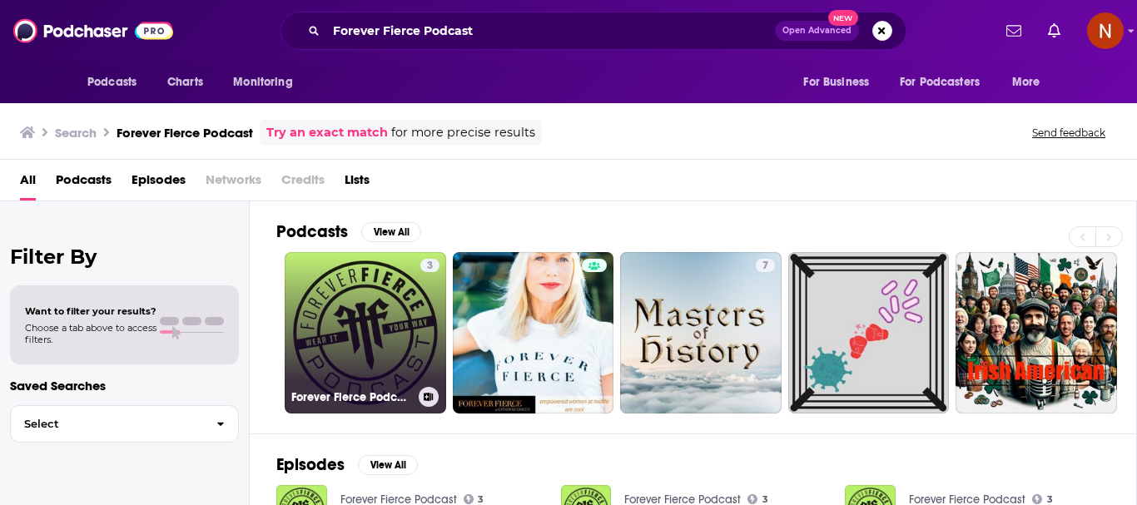
click at [329, 329] on link "3 Forever Fierce Podcast" at bounding box center [365, 332] width 161 height 161
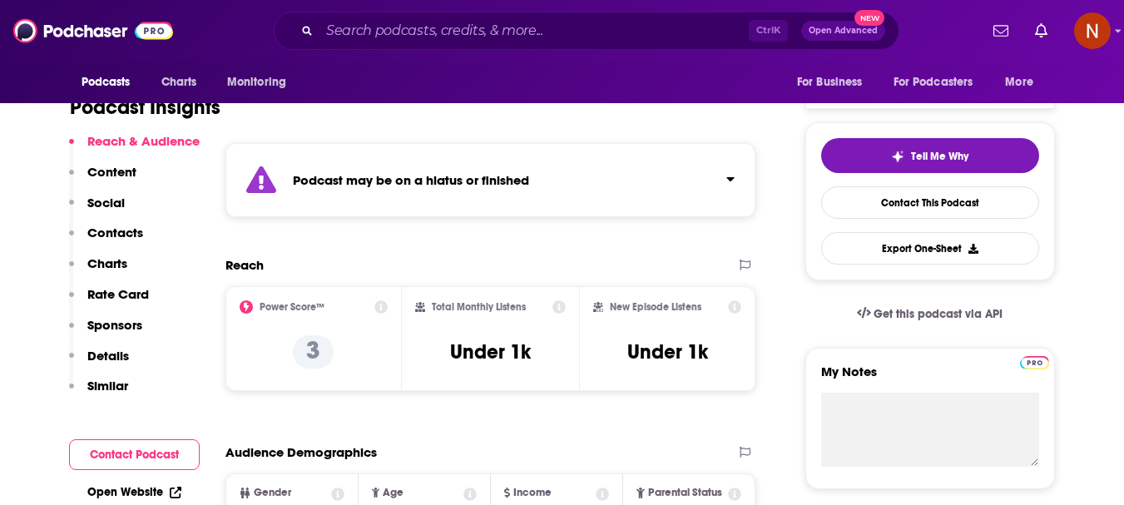
scroll to position [333, 0]
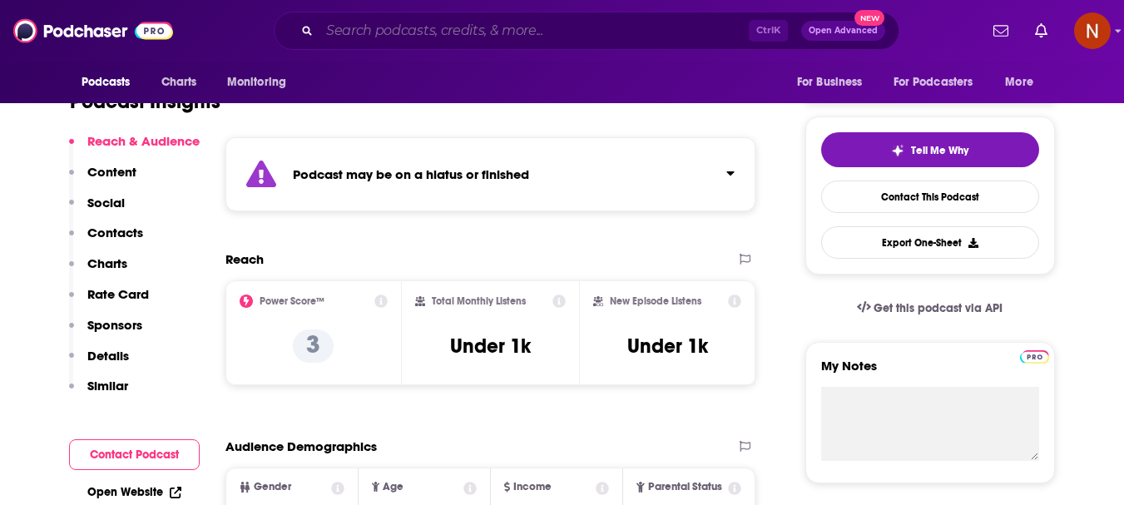
click at [473, 31] on input "Search podcasts, credits, & more..." at bounding box center [534, 30] width 429 height 27
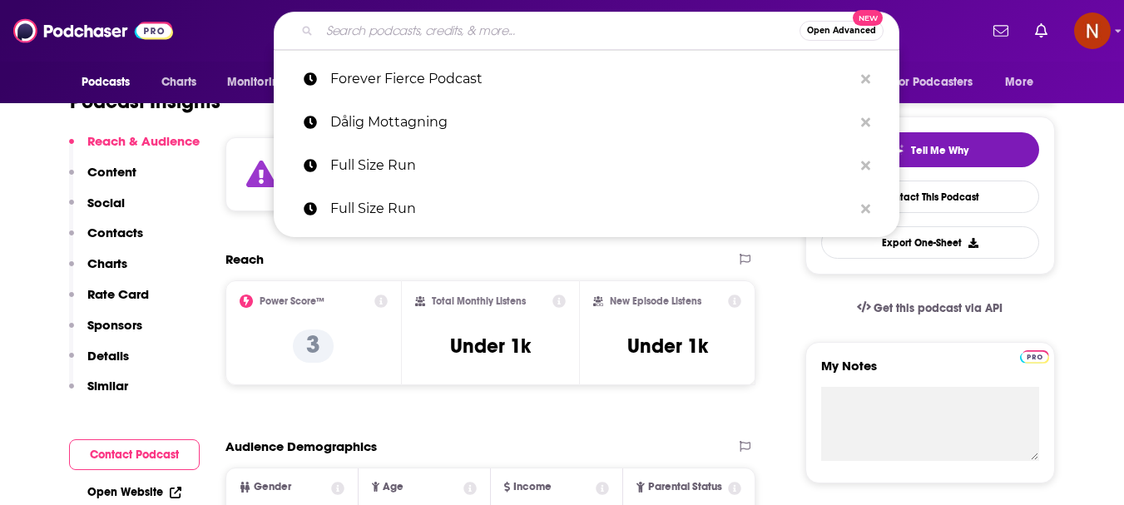
paste input "Bring the Real"
type input "Bring the Real"
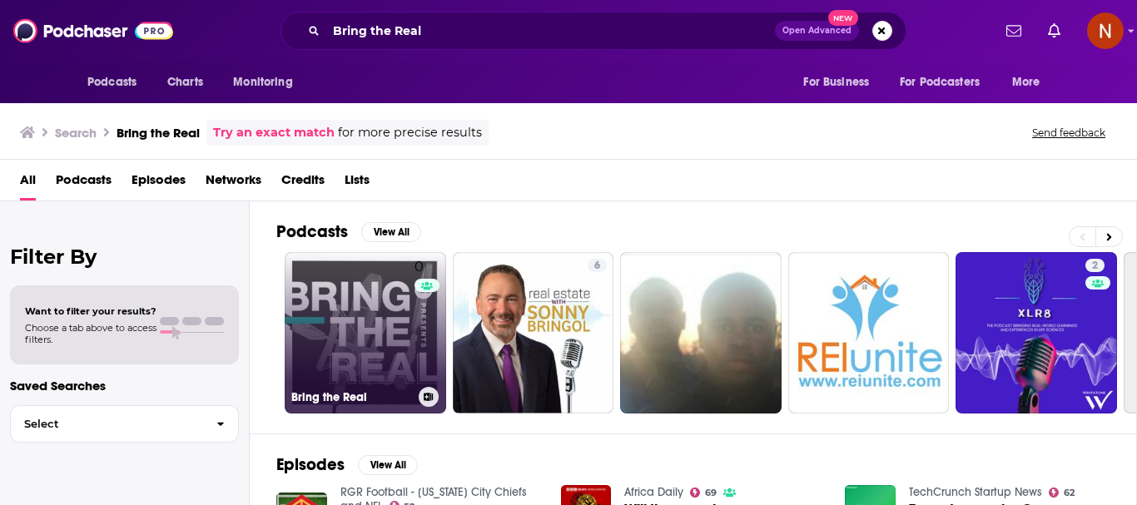
click at [332, 311] on link "0 Bring the Real" at bounding box center [365, 332] width 161 height 161
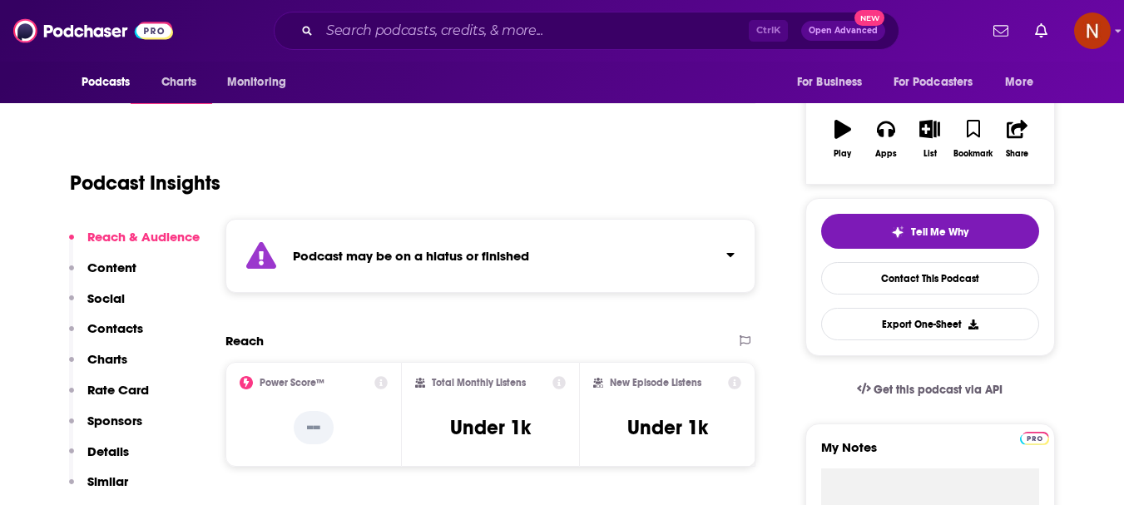
scroll to position [250, 0]
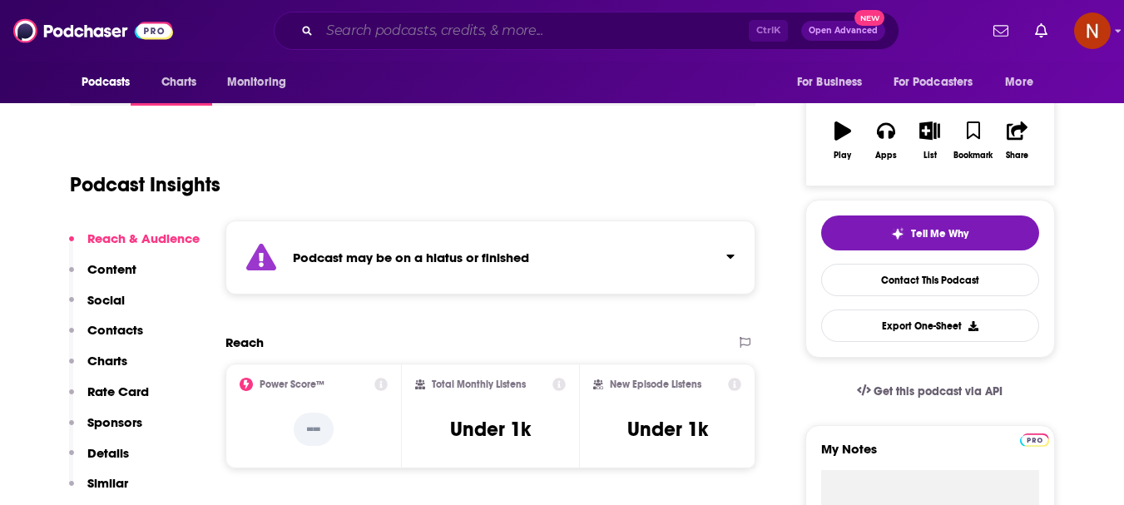
click at [526, 33] on input "Search podcasts, credits, & more..." at bounding box center [534, 30] width 429 height 27
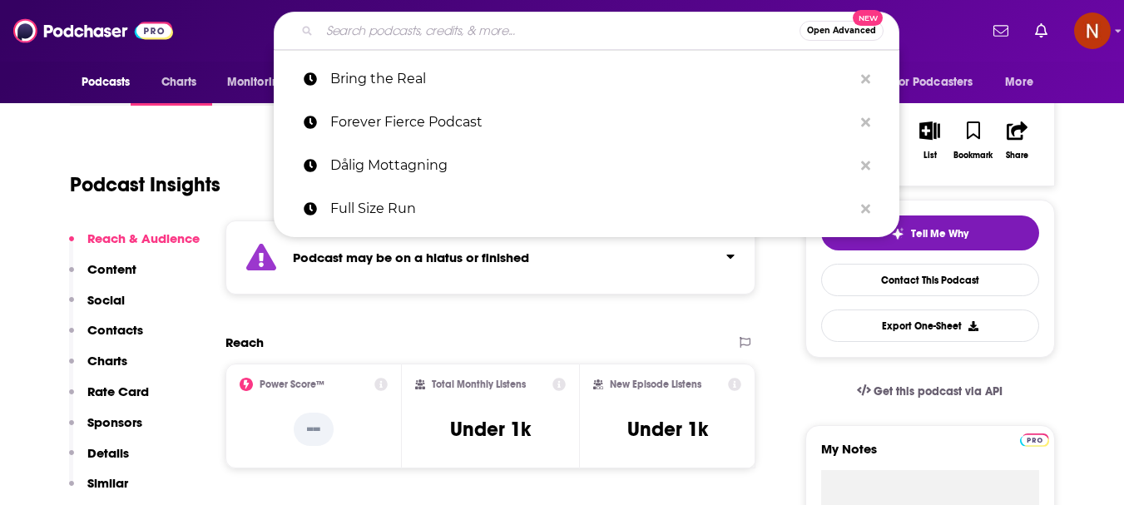
paste input "The Target Girl"
type input "The Target Girl"
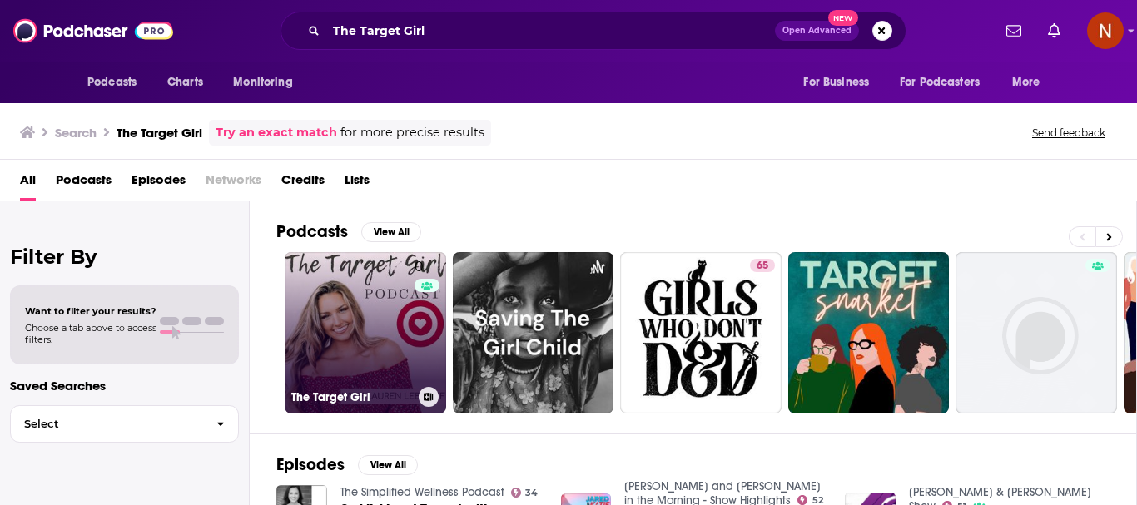
click at [366, 334] on link "0 The Target Girl" at bounding box center [365, 332] width 161 height 161
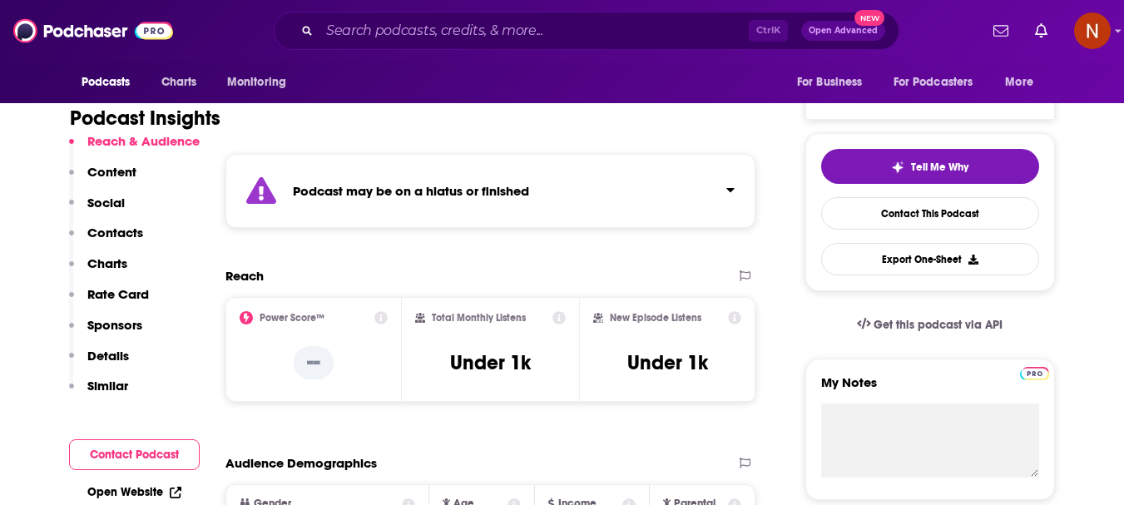
scroll to position [333, 0]
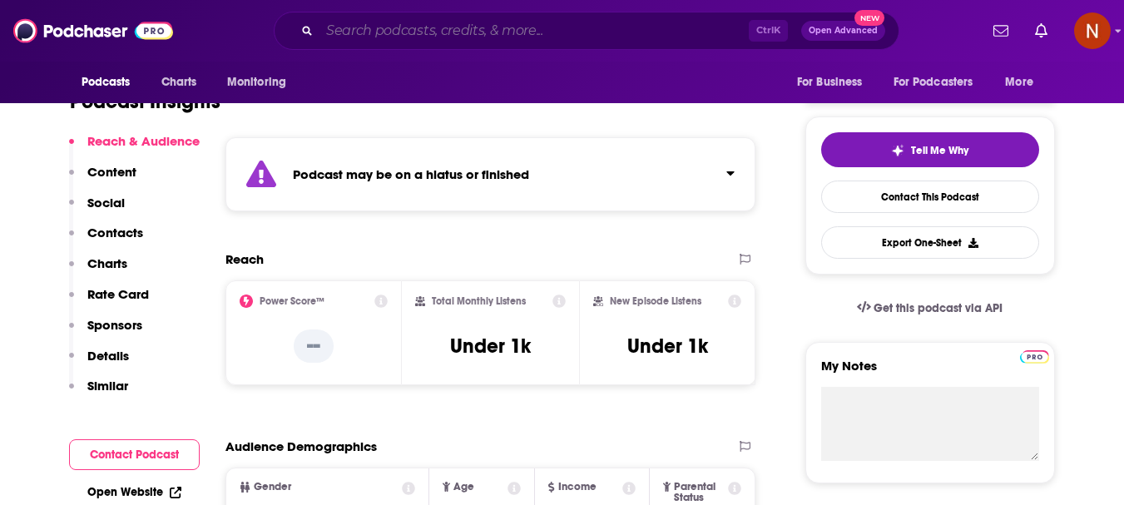
click at [401, 33] on input "Search podcasts, credits, & more..." at bounding box center [534, 30] width 429 height 27
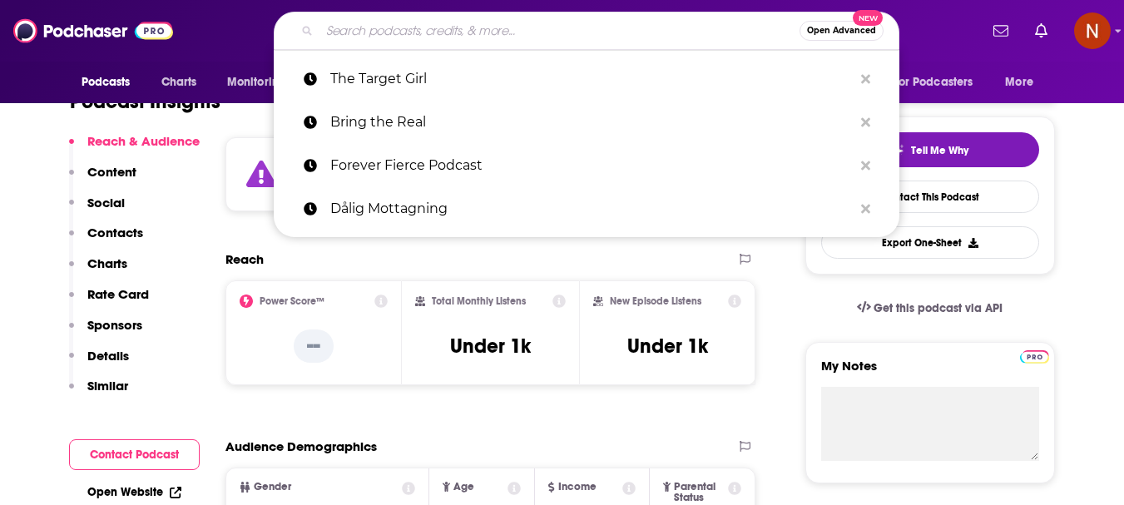
paste input "Let's Talk e-commerce"
type input "Let's Talk e-commerce"
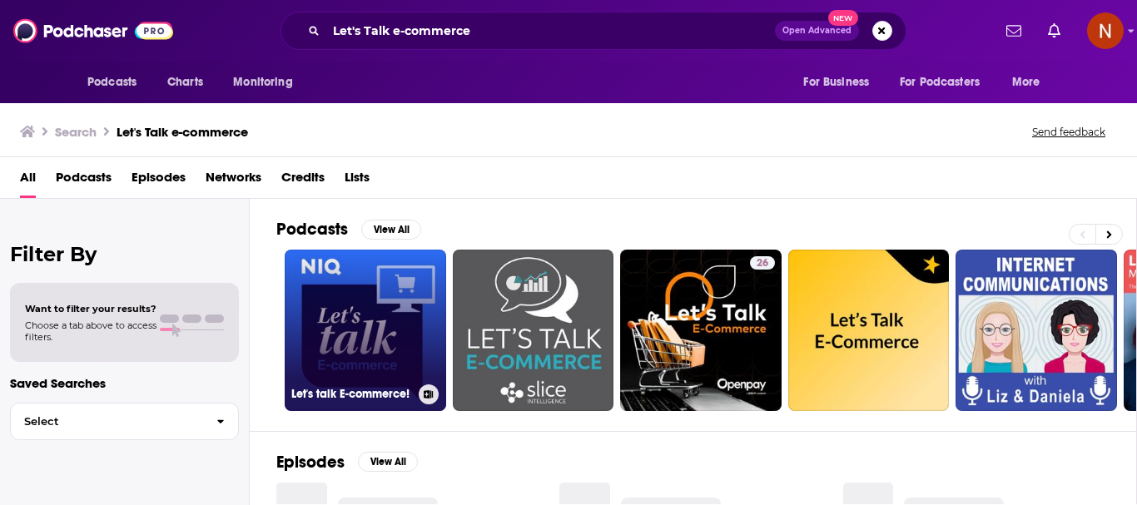
click at [324, 332] on link "Let's talk E-commerce!" at bounding box center [365, 330] width 161 height 161
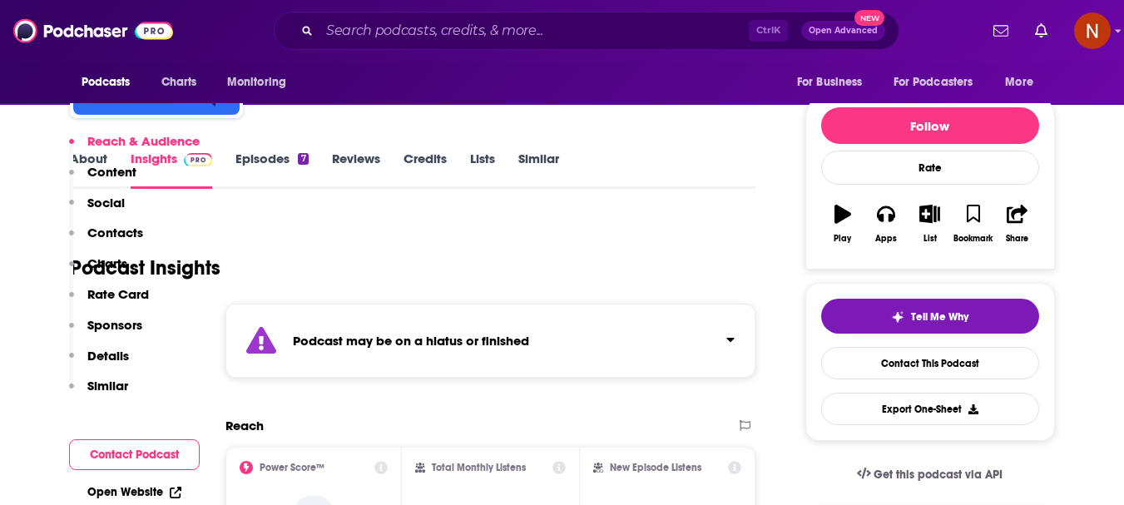
scroll to position [333, 0]
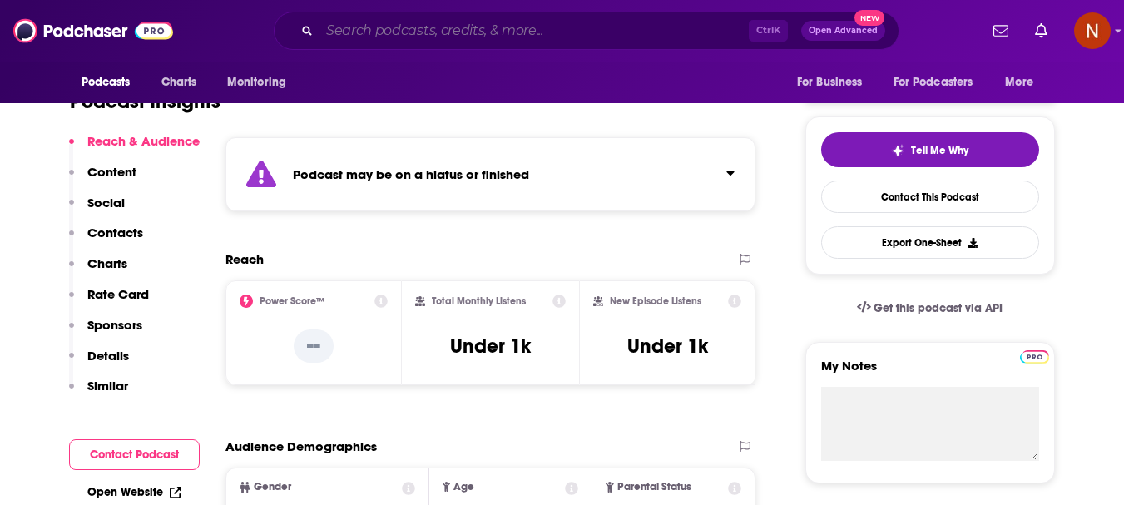
click at [417, 26] on input "Search podcasts, credits, & more..." at bounding box center [534, 30] width 429 height 27
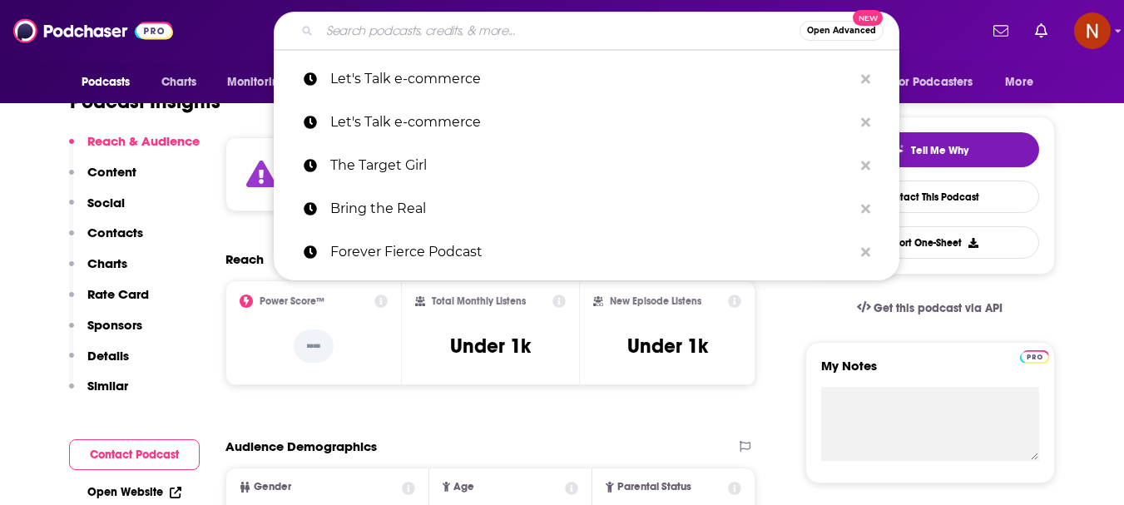
paste input "Living the Surf Coast"
type input "Living the Surf Coast"
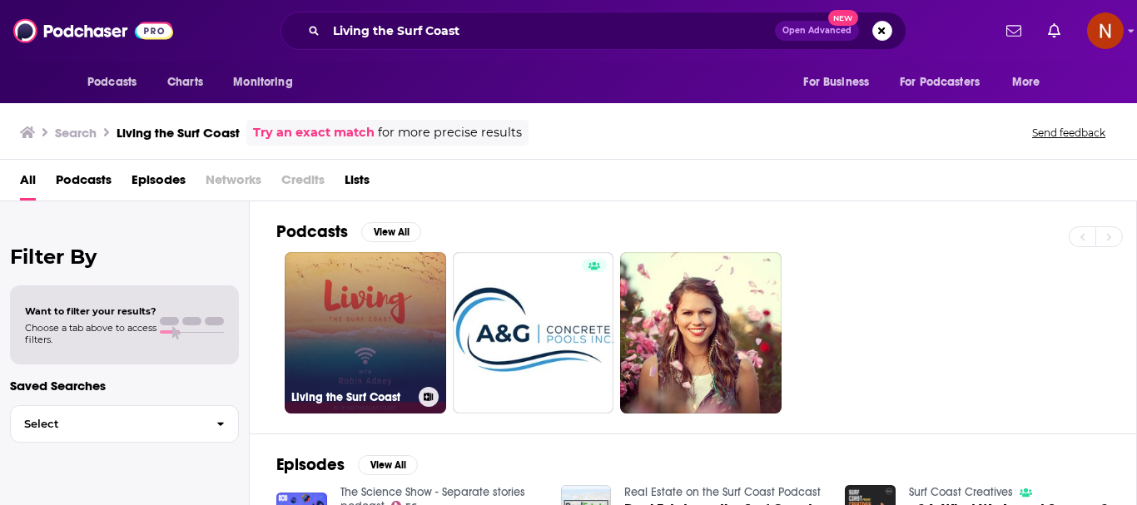
click at [358, 341] on link "Living the Surf Coast" at bounding box center [365, 332] width 161 height 161
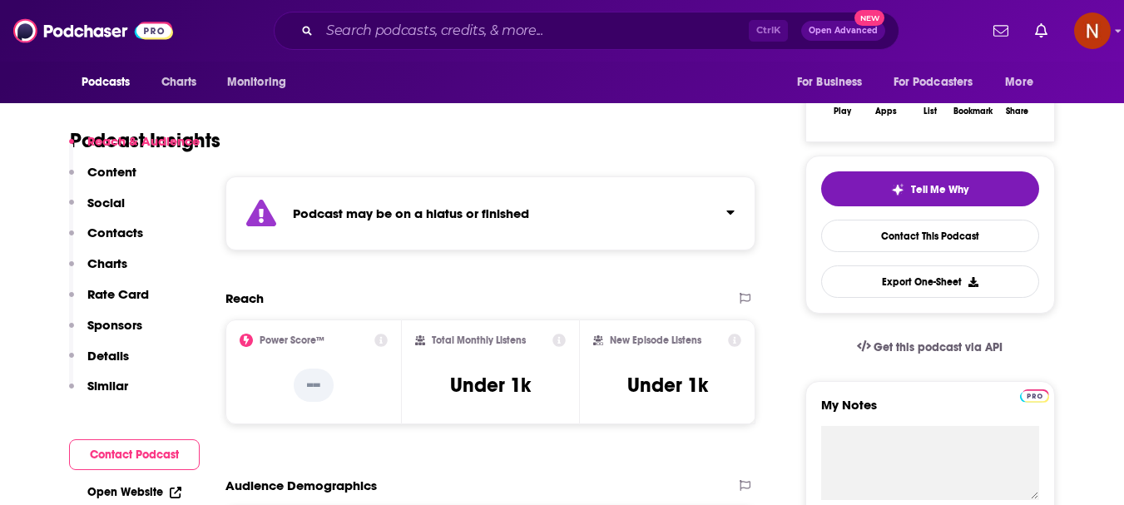
scroll to position [333, 0]
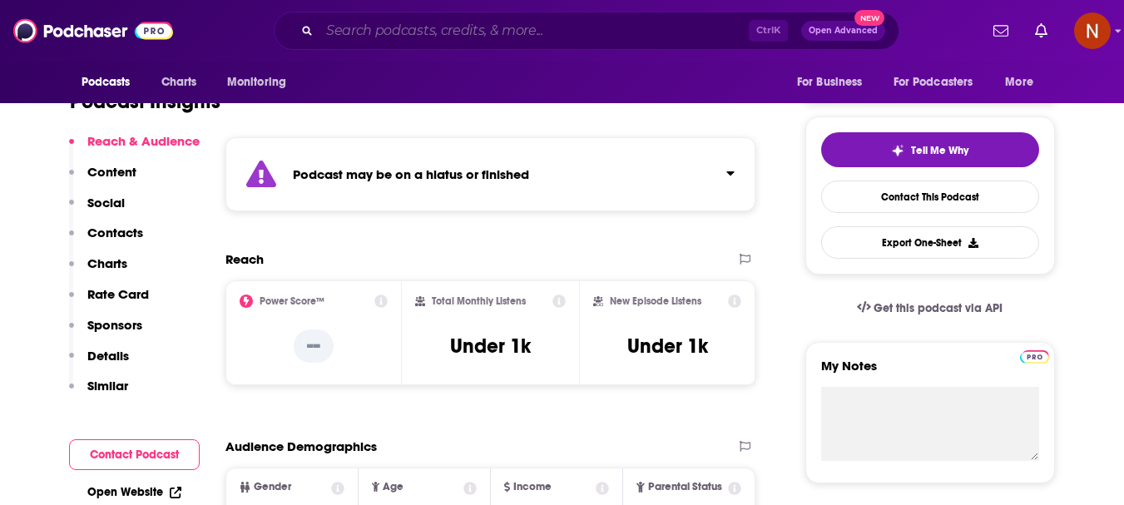
click at [414, 35] on input "Search podcasts, credits, & more..." at bounding box center [534, 30] width 429 height 27
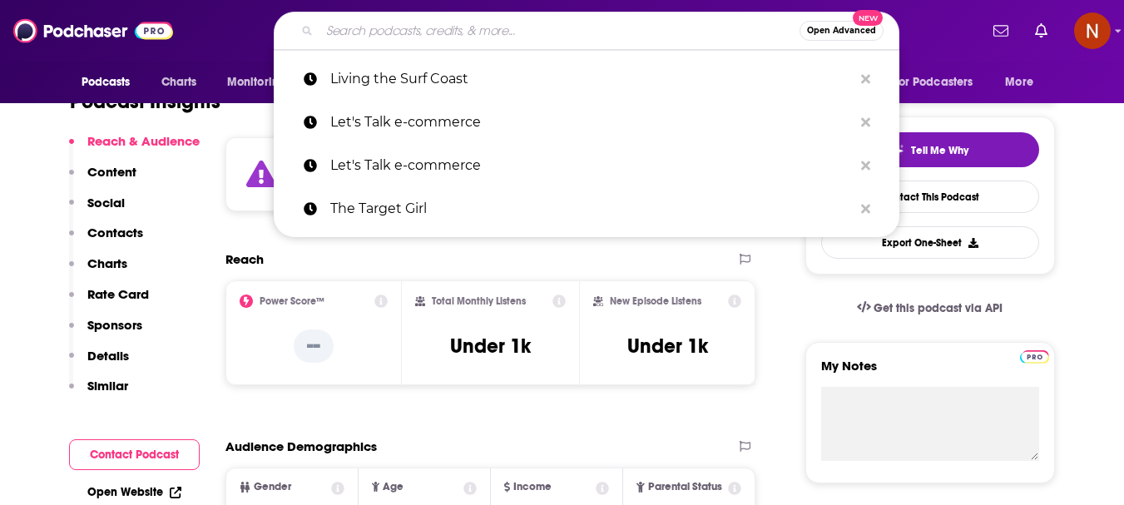
paste input "Simi Valley Life"
type input "Simi Valley Life"
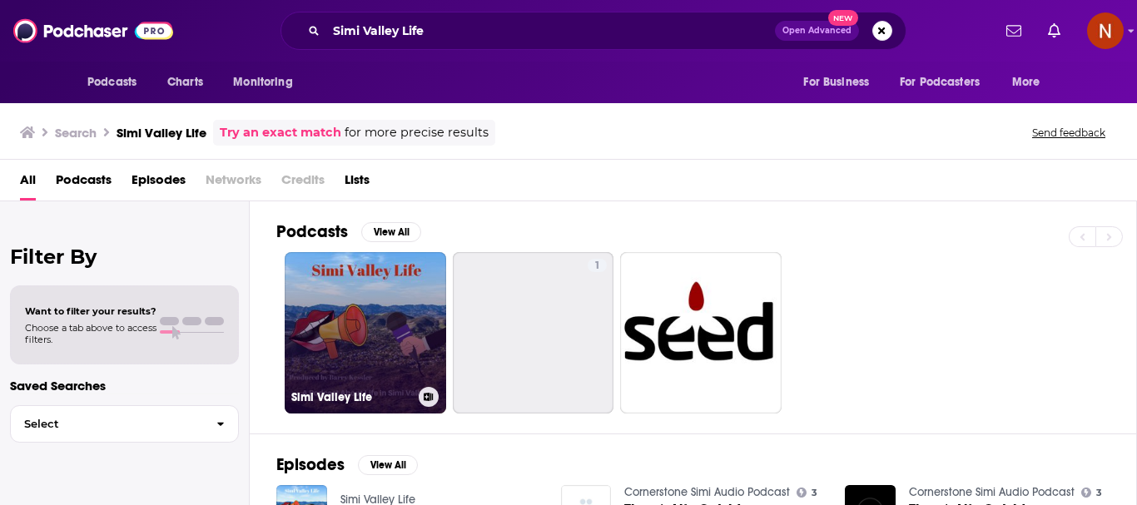
click at [357, 320] on link "Simi Valley Life" at bounding box center [365, 332] width 161 height 161
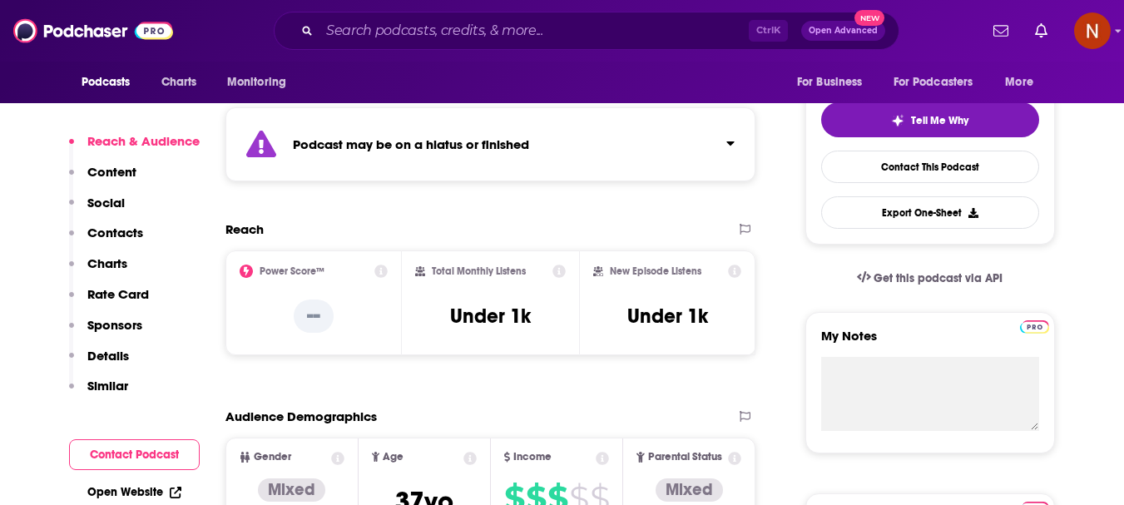
scroll to position [416, 0]
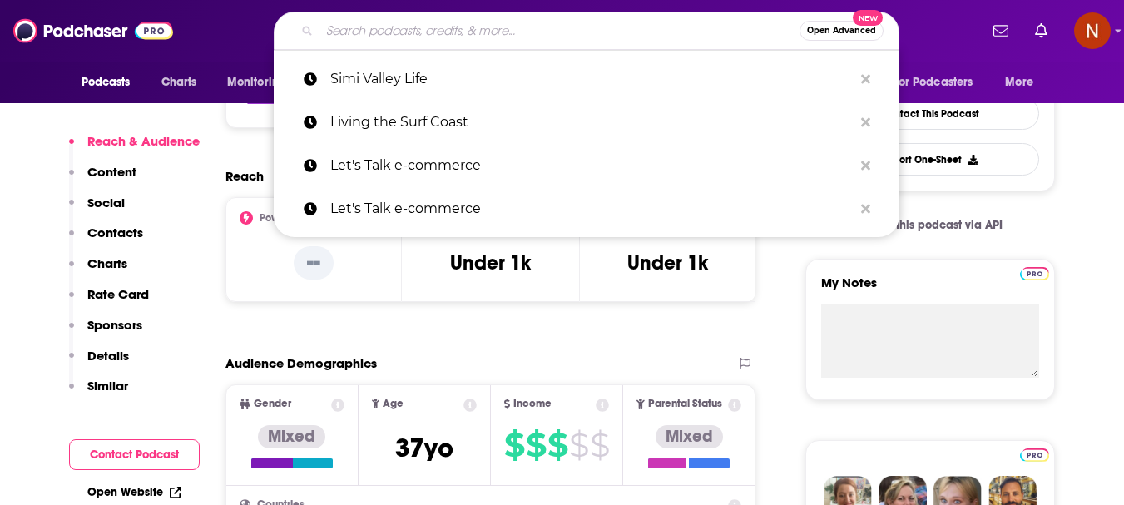
click at [487, 32] on input "Search podcasts, credits, & more..." at bounding box center [560, 30] width 480 height 27
paste input "Make Mine Magic!"
type input "Make Mine Magic!"
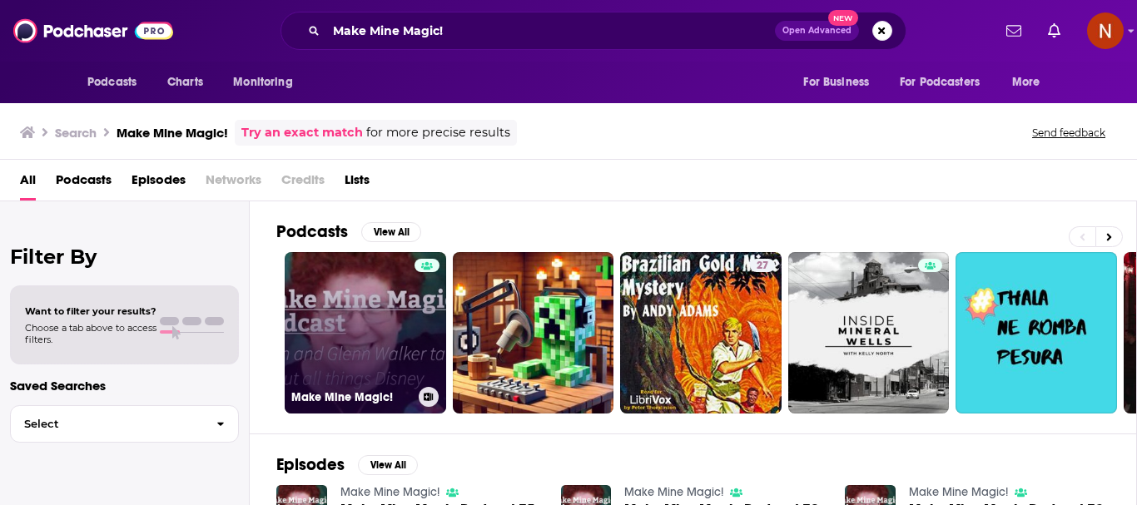
click at [347, 336] on link "Make Mine Magic!" at bounding box center [365, 332] width 161 height 161
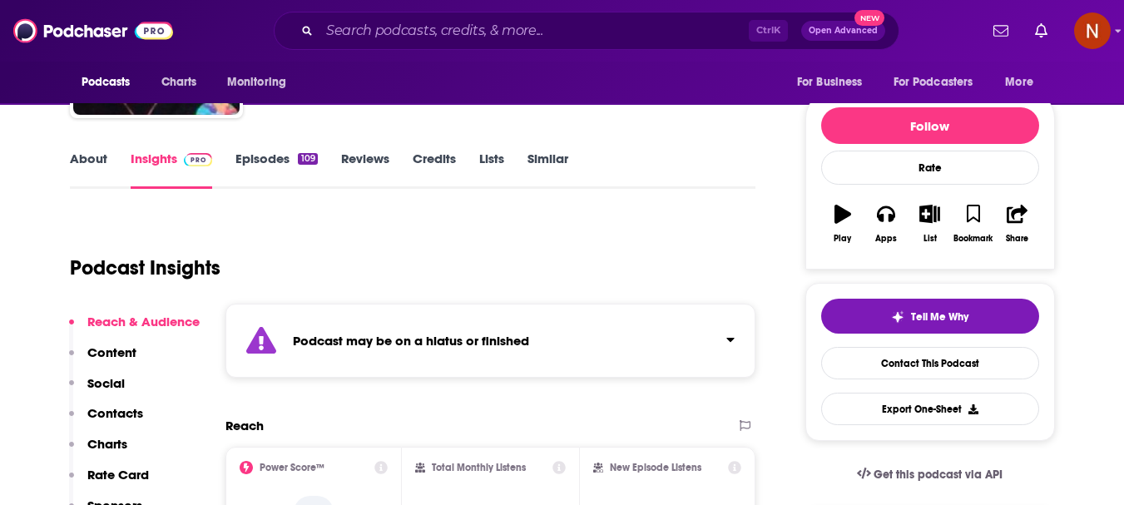
scroll to position [333, 0]
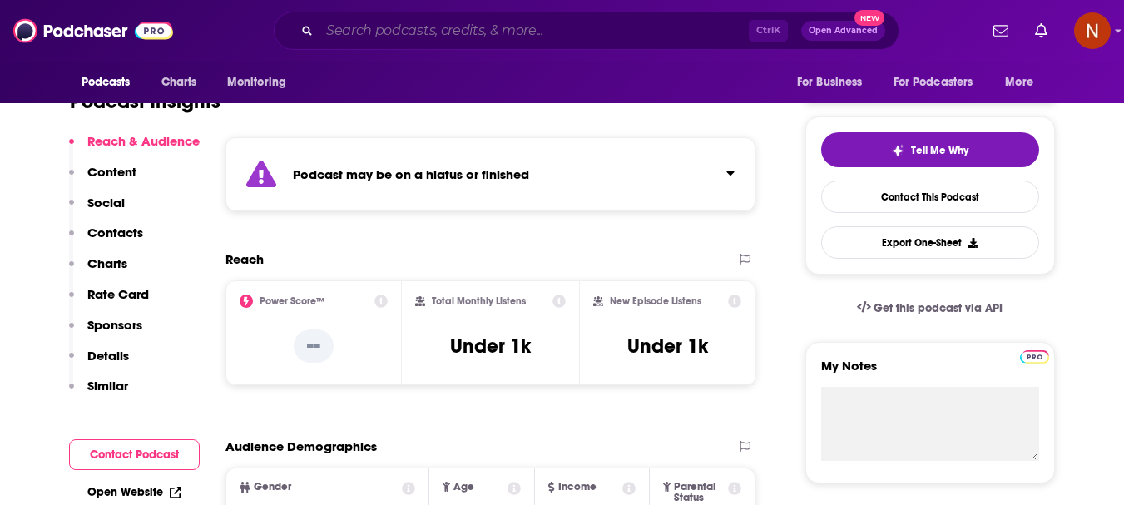
click at [379, 36] on input "Search podcasts, credits, & more..." at bounding box center [534, 30] width 429 height 27
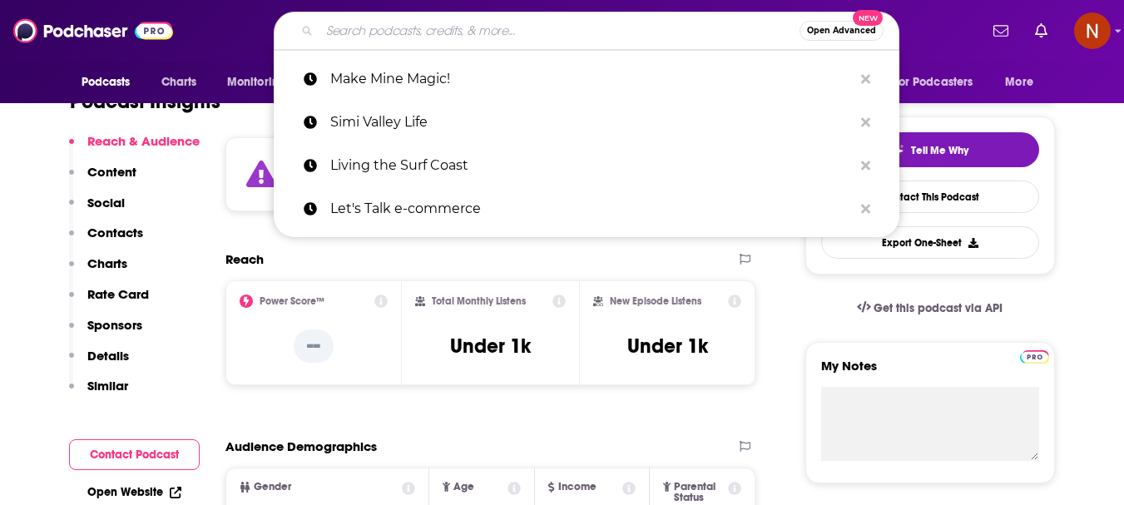
paste input "Digital Commerce 360 Insights"
type input "Digital Commerce 360 Insights"
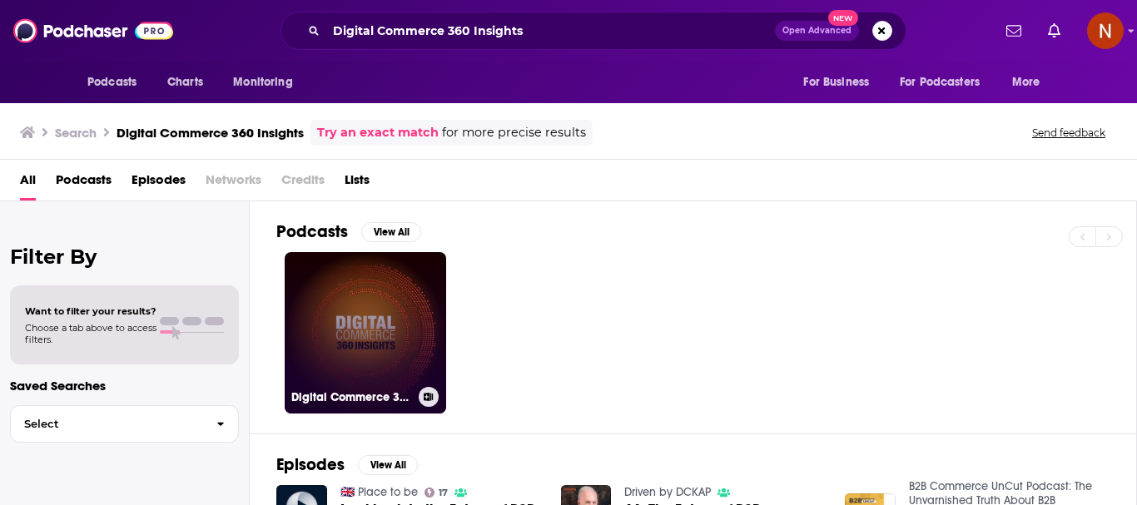
click at [353, 361] on link "Digital Commerce 360 Insights" at bounding box center [365, 332] width 161 height 161
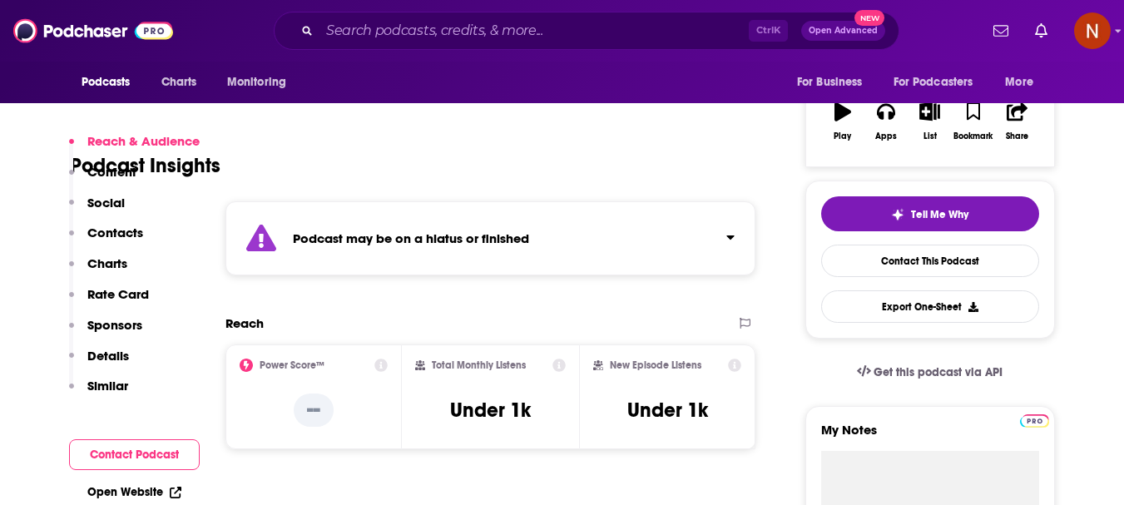
scroll to position [333, 0]
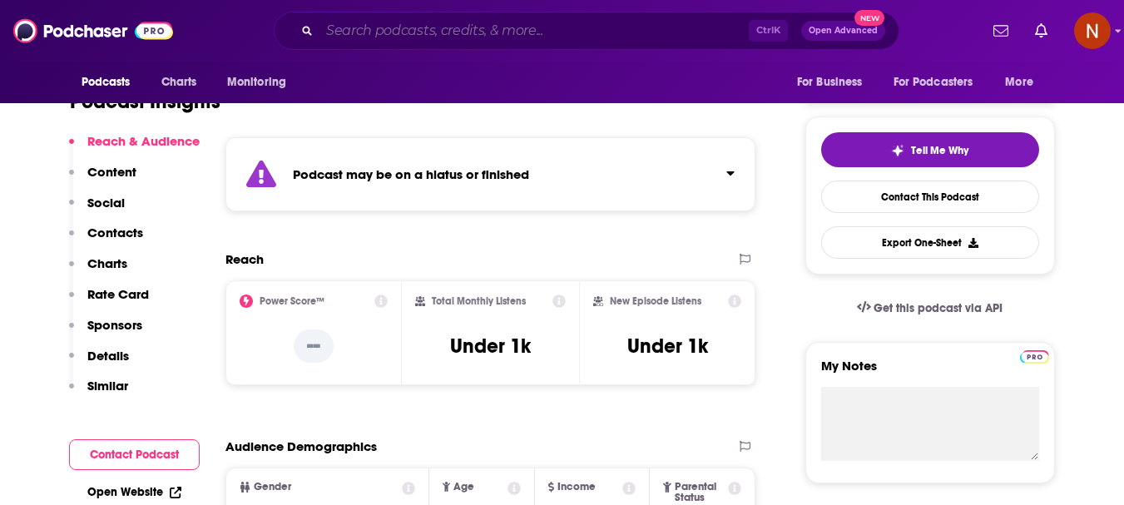
click at [514, 35] on input "Search podcasts, credits, & more..." at bounding box center [534, 30] width 429 height 27
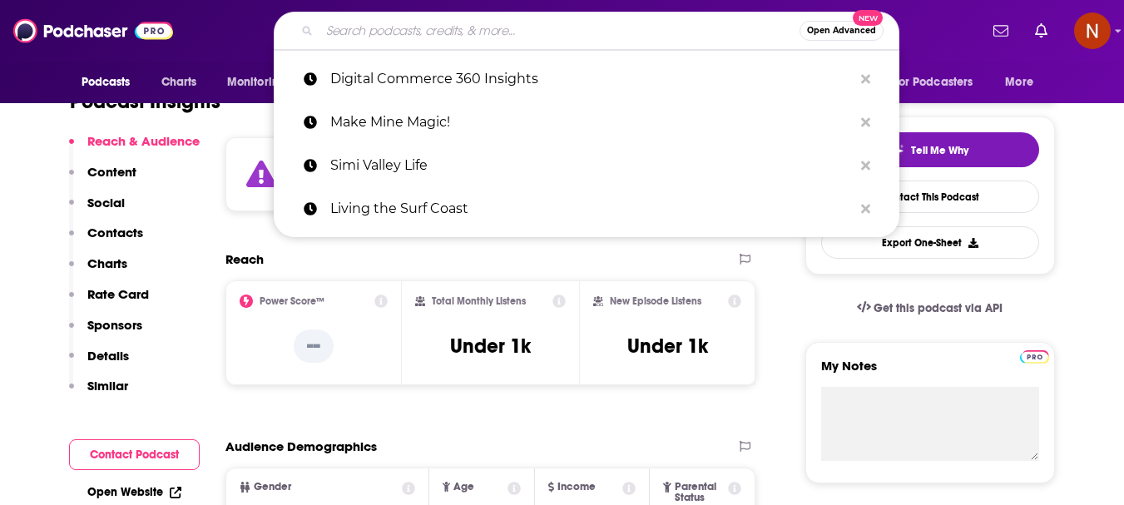
paste input "SafeandVaultStore's Podcast"
type input "SafeandVaultStore's Podcast"
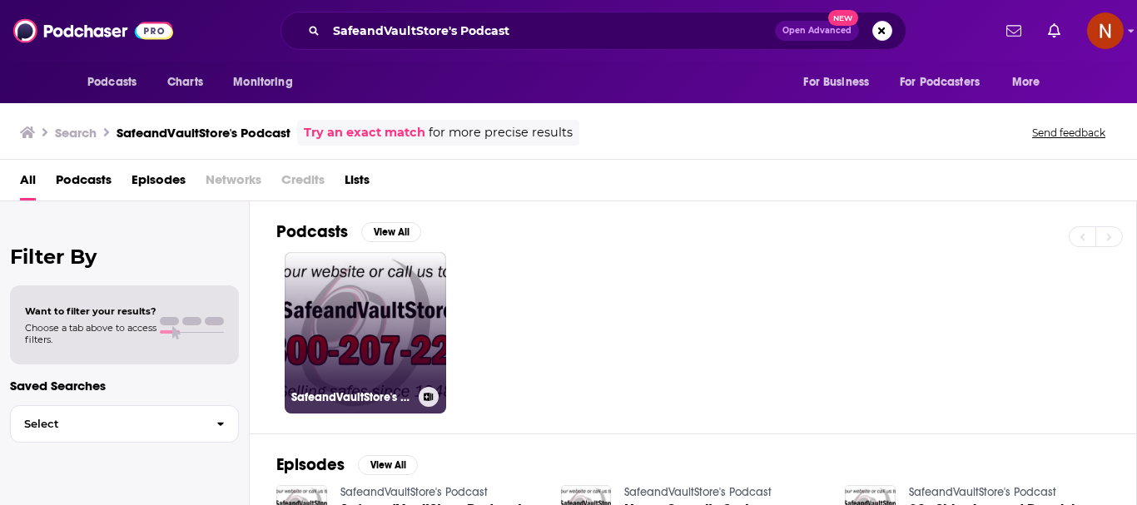
click at [346, 302] on link "SafeandVaultStore's Podcast" at bounding box center [365, 332] width 161 height 161
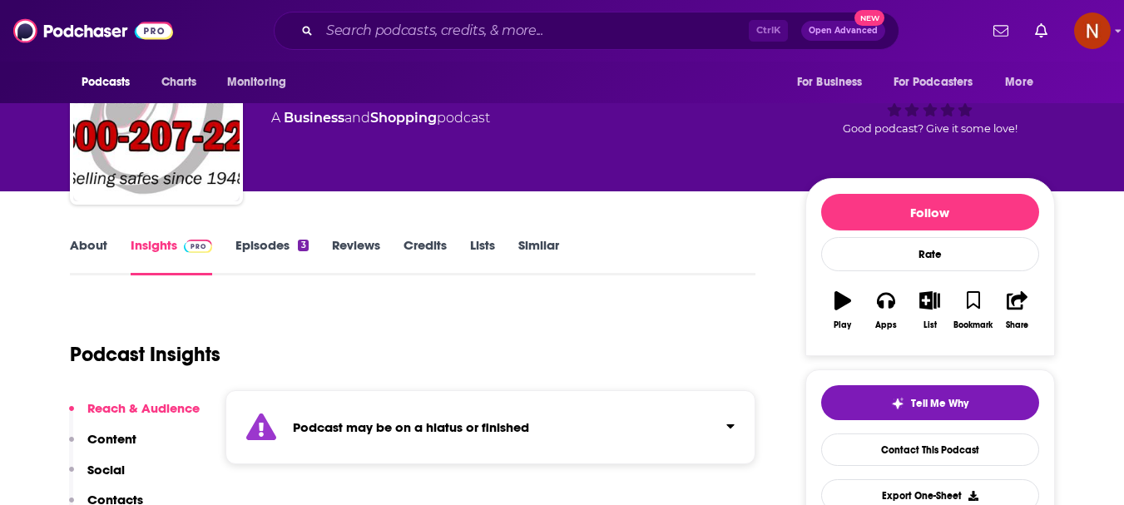
scroll to position [333, 0]
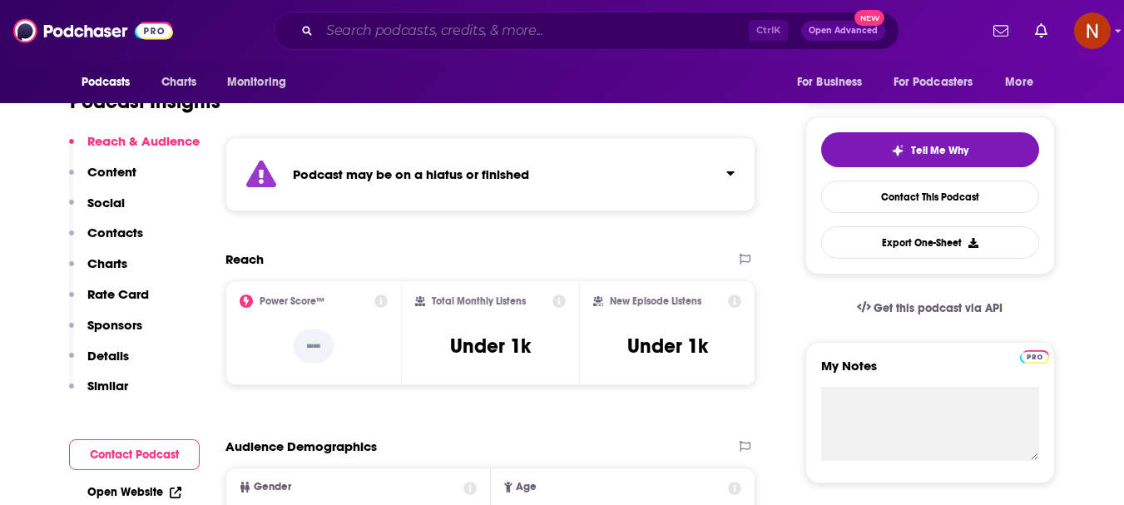
click at [443, 33] on input "Search podcasts, credits, & more..." at bounding box center [534, 30] width 429 height 27
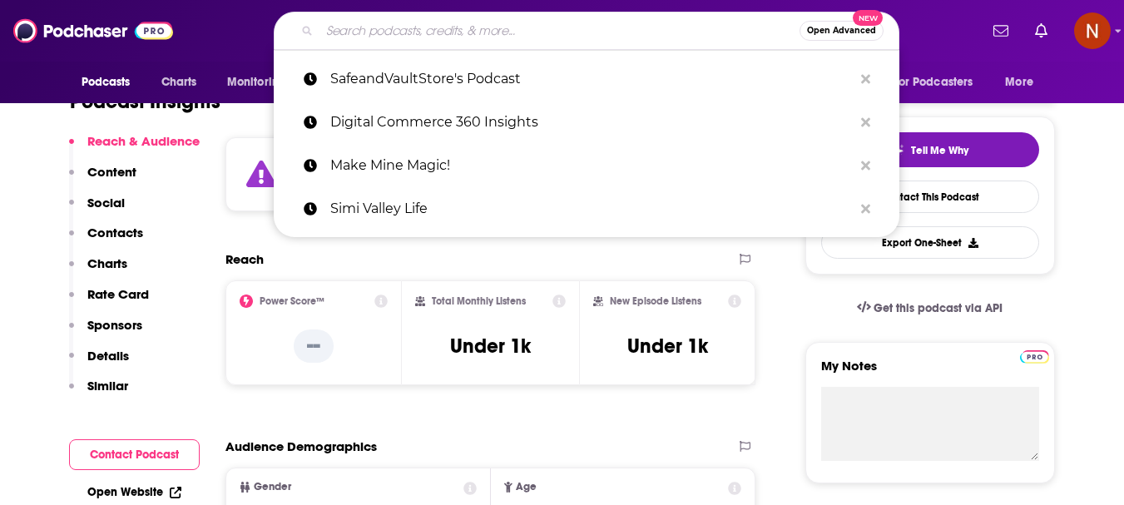
paste input "I Can Show"
type input "I Can Show"
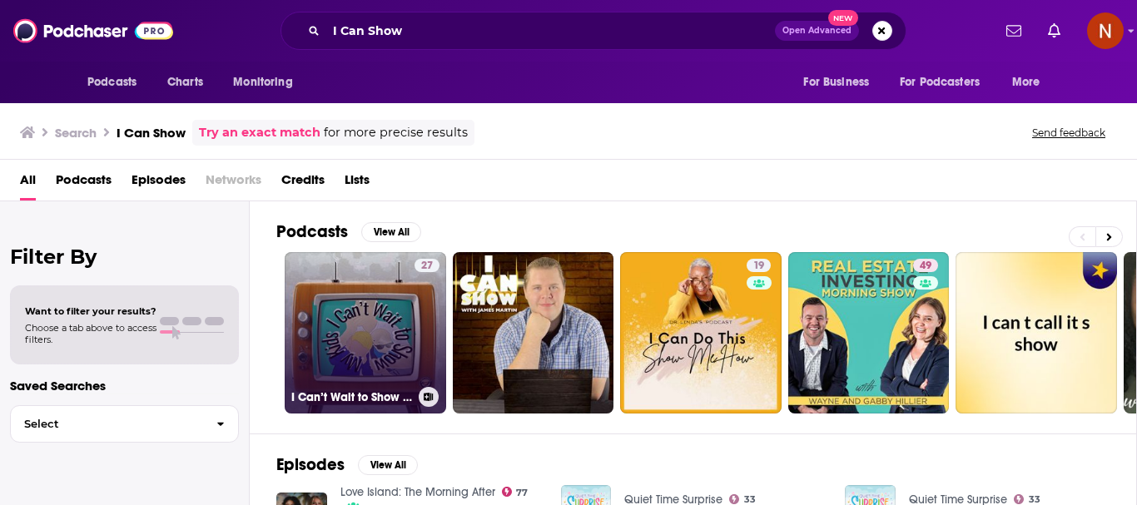
click at [352, 324] on link "27 I Can’t Wait to Show My Kids" at bounding box center [365, 332] width 161 height 161
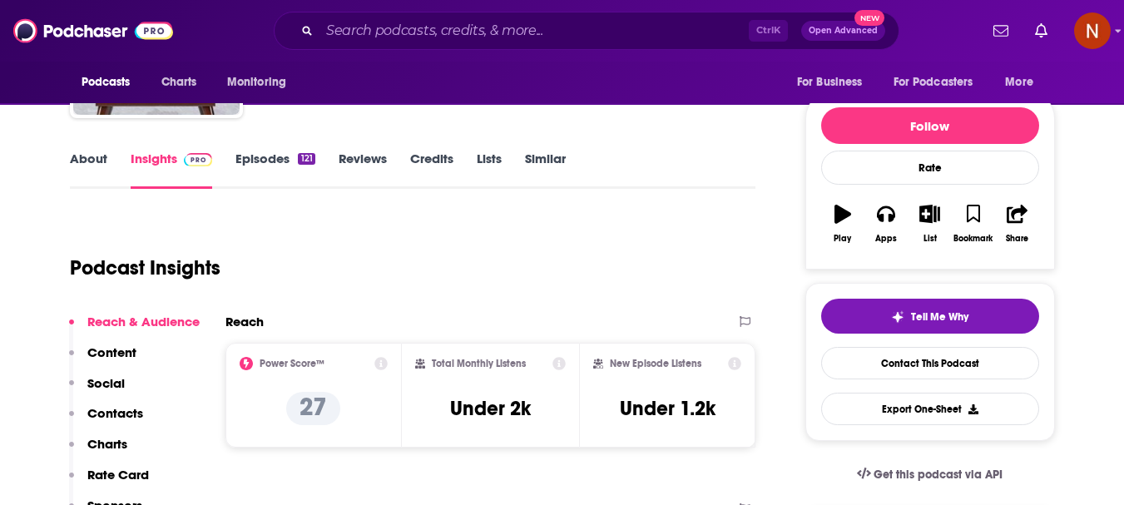
scroll to position [250, 0]
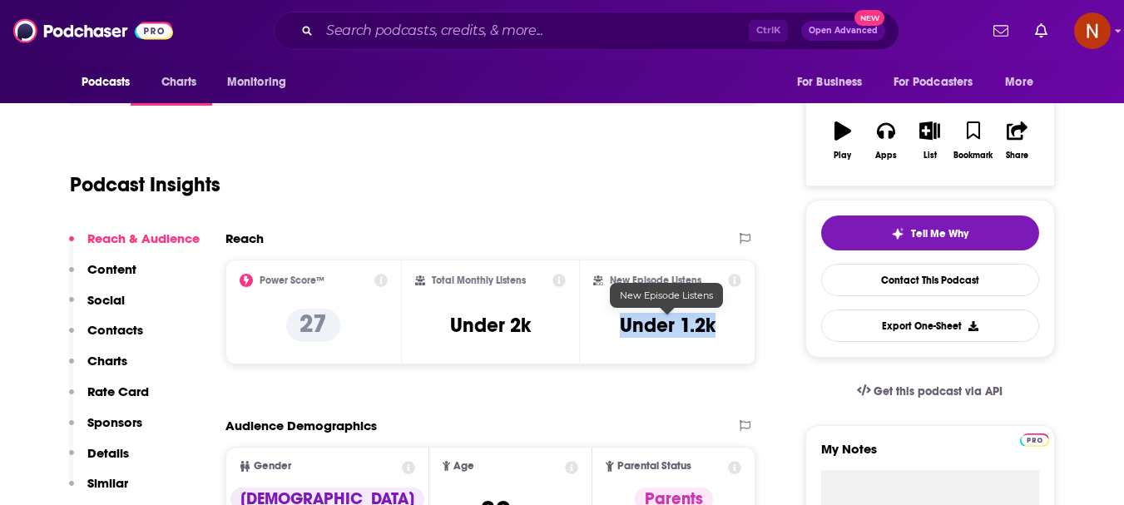
drag, startPoint x: 718, startPoint y: 325, endPoint x: 622, endPoint y: 326, distance: 95.7
click at [622, 326] on div "New Episode Listens Under 1.2k" at bounding box center [667, 312] width 149 height 77
copy h3 "Under 1.2k"
click at [456, 31] on input "Search podcasts, credits, & more..." at bounding box center [534, 30] width 429 height 27
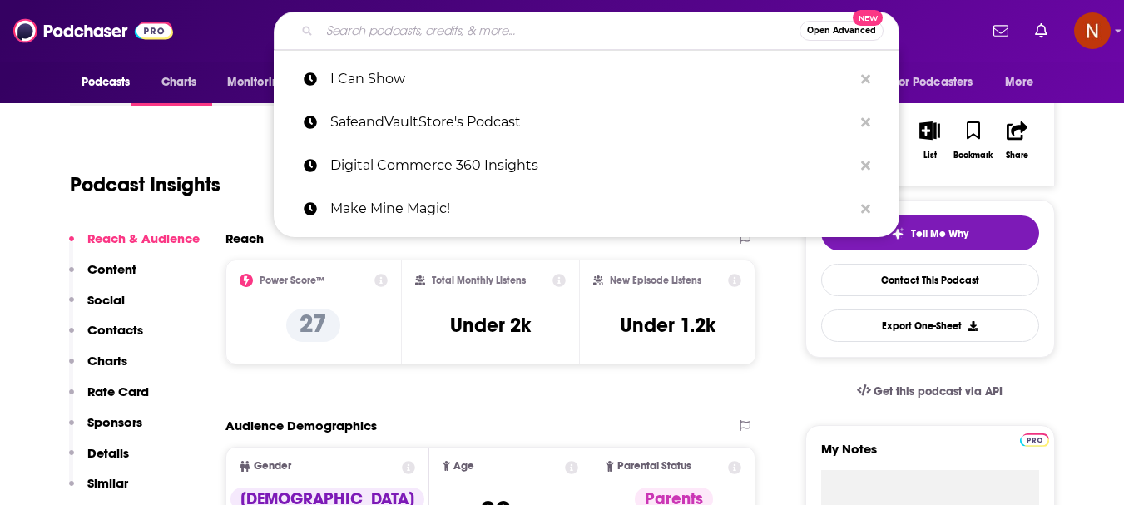
paste input "I Can Show"
type input "I Can Show"
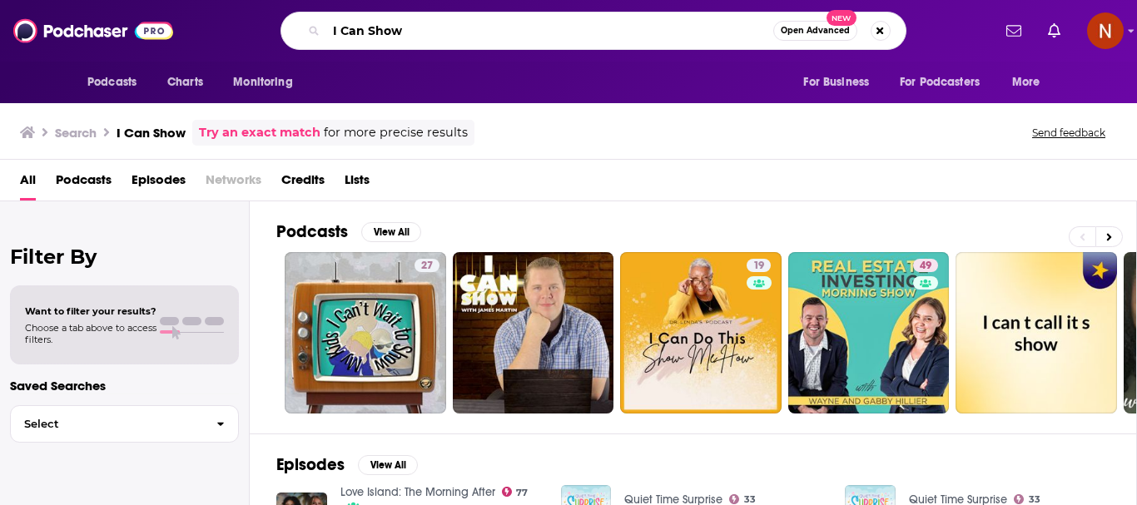
drag, startPoint x: 453, startPoint y: 35, endPoint x: 330, endPoint y: 32, distance: 122.3
click at [330, 32] on input "I Can Show" at bounding box center [549, 30] width 447 height 27
paste input "Retail Therapy Podcast"
type input "Retail Therapy Podcast"
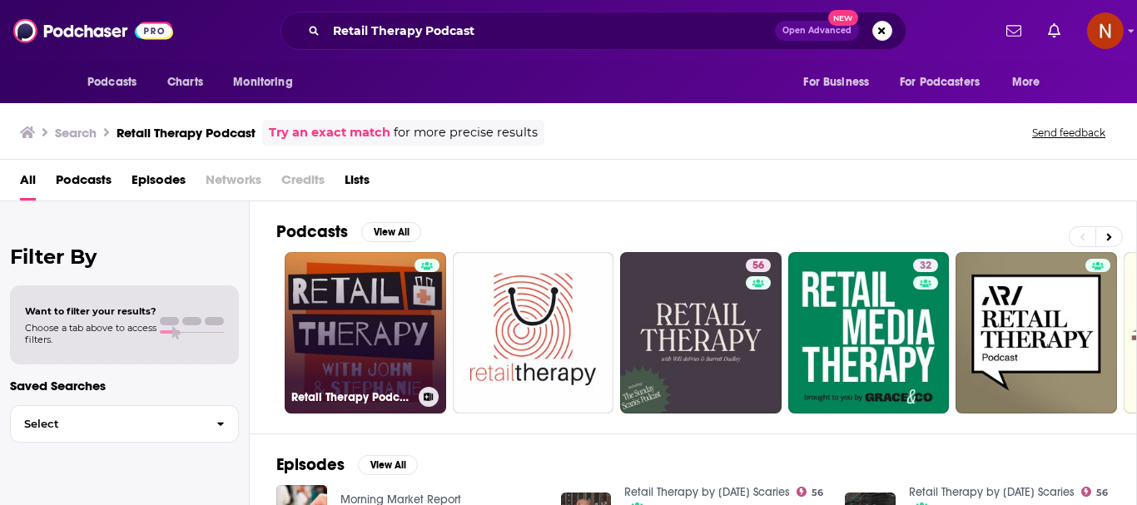
click at [367, 308] on link "Retail Therapy Podcast" at bounding box center [365, 332] width 161 height 161
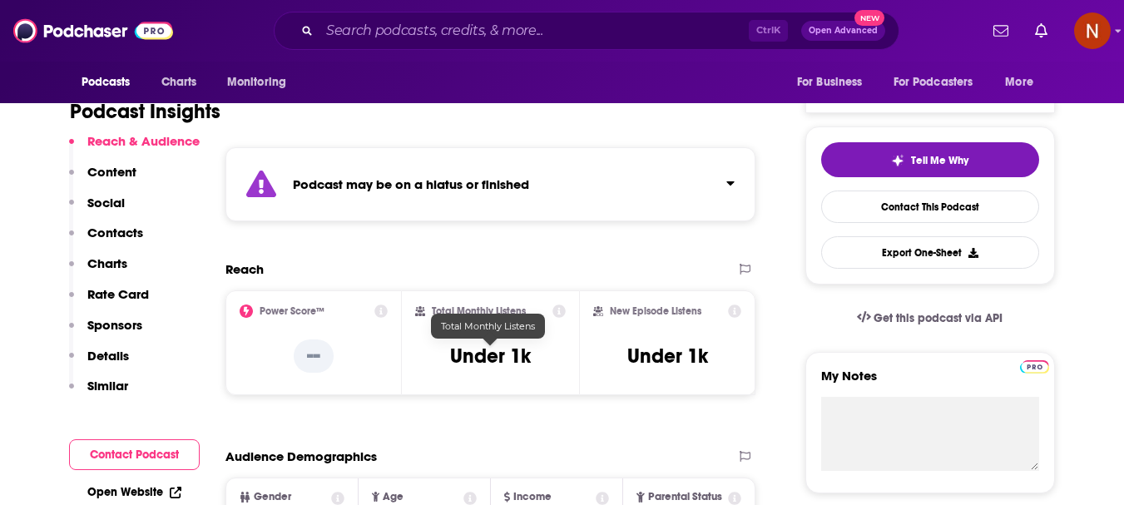
scroll to position [333, 0]
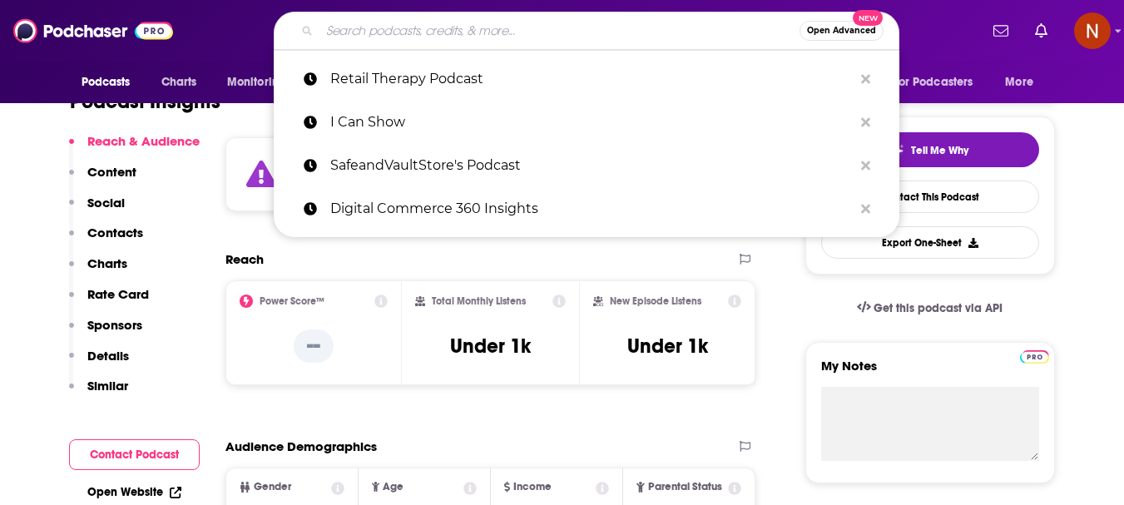
click at [401, 32] on input "Search podcasts, credits, & more..." at bounding box center [560, 30] width 480 height 27
paste input "Transforming Retail"
type input "Transforming Retail"
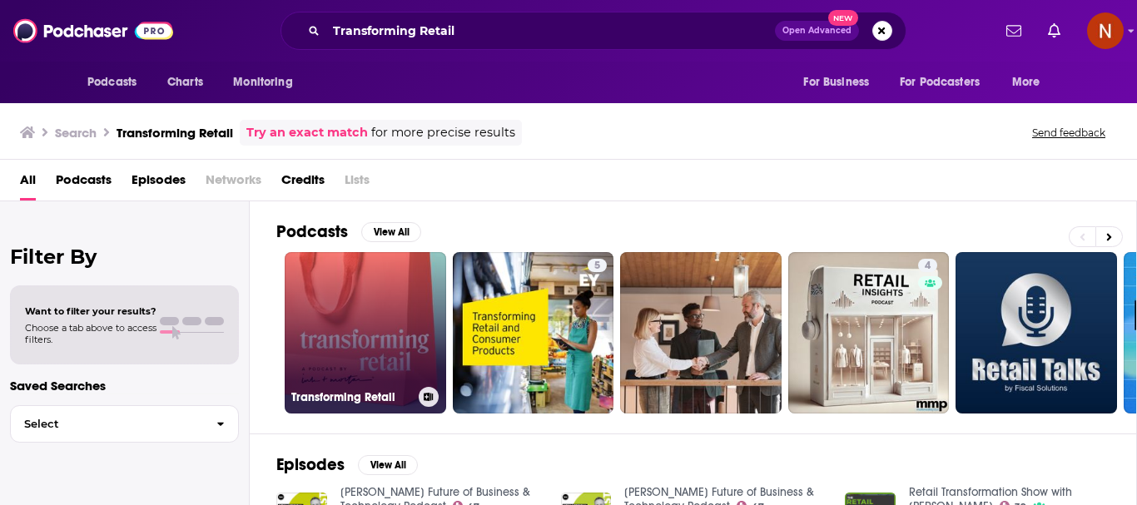
click at [330, 325] on link "Transforming Retail" at bounding box center [365, 332] width 161 height 161
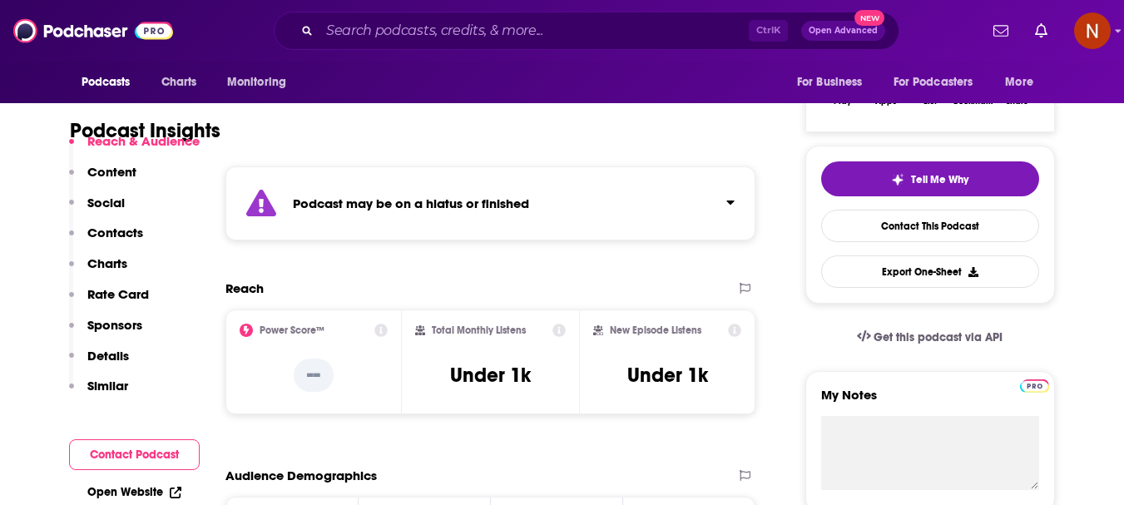
scroll to position [333, 0]
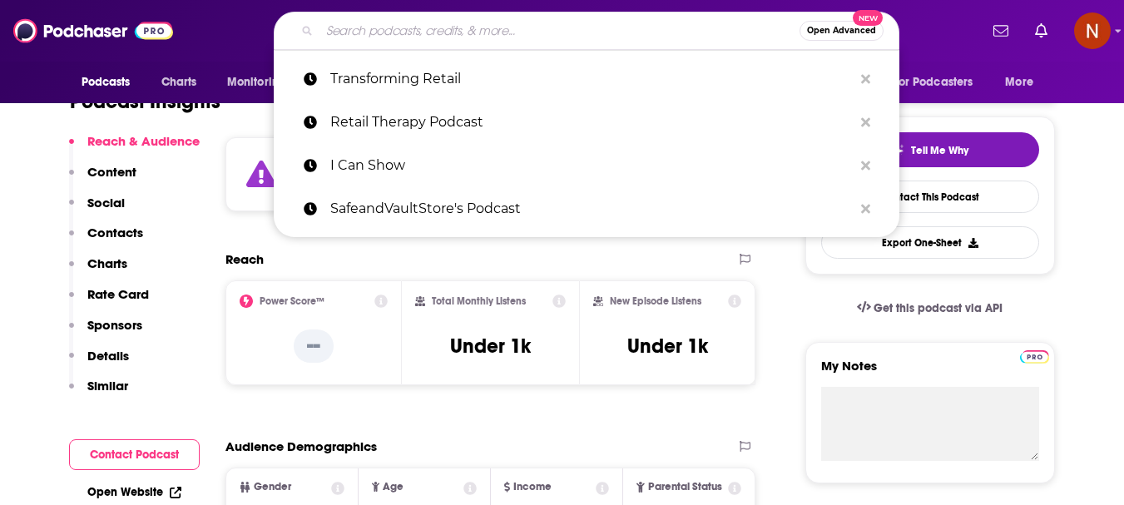
click at [516, 23] on input "Search podcasts, credits, & more..." at bounding box center [560, 30] width 480 height 27
paste input "The Minimalists"
type input "The Minimalists"
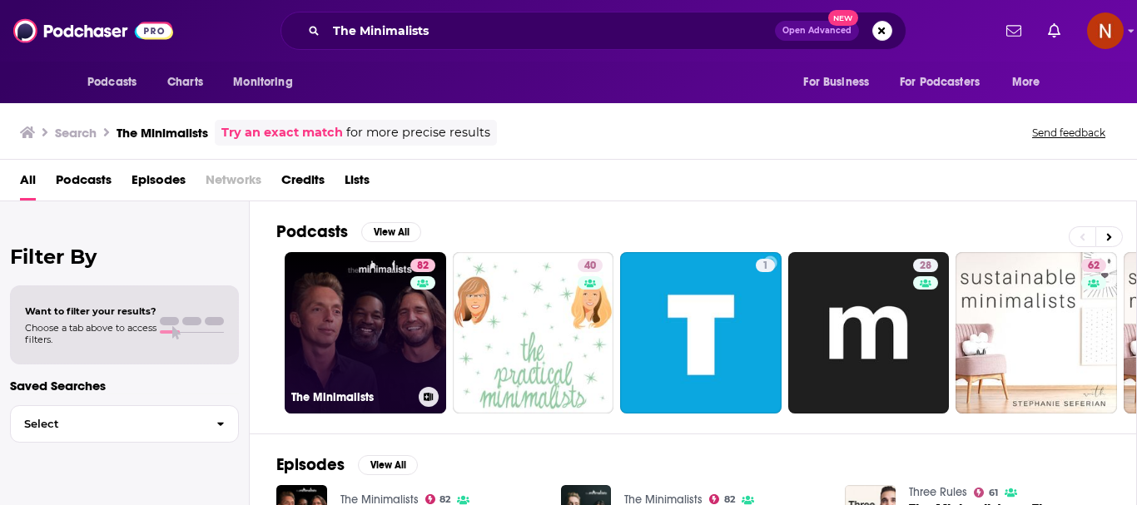
click at [363, 365] on link "82 The Minimalists" at bounding box center [365, 332] width 161 height 161
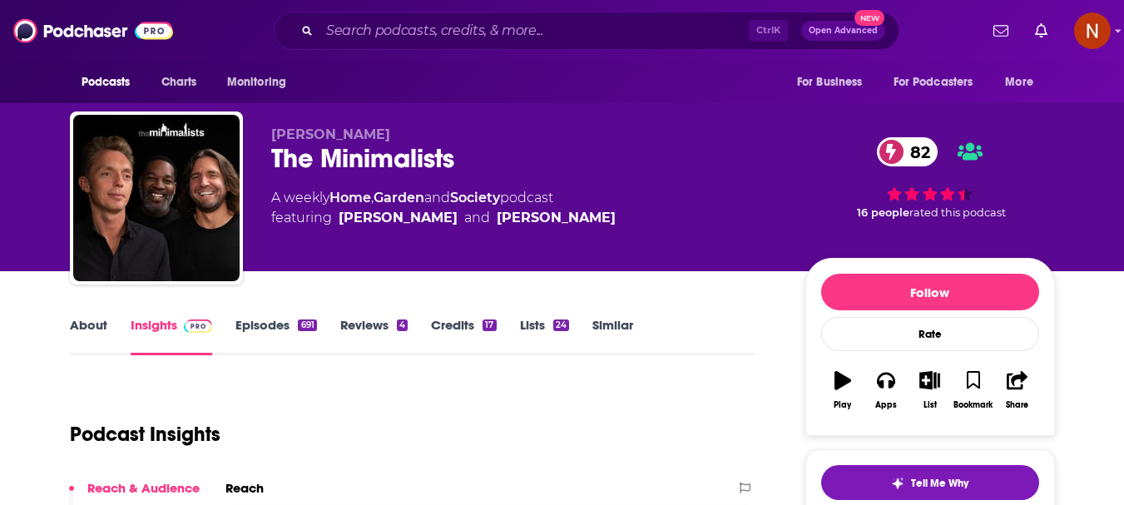
scroll to position [166, 0]
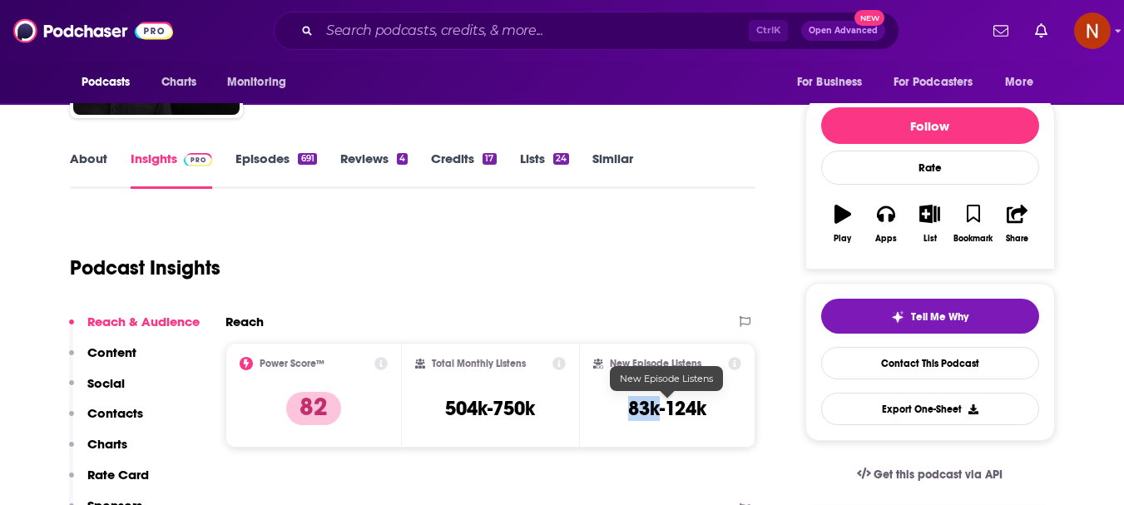
drag, startPoint x: 658, startPoint y: 415, endPoint x: 631, endPoint y: 409, distance: 28.1
click at [631, 409] on h3 "83k-124k" at bounding box center [667, 408] width 78 height 25
copy h3 "83k"
click at [346, 31] on input "Search podcasts, credits, & more..." at bounding box center [534, 30] width 429 height 27
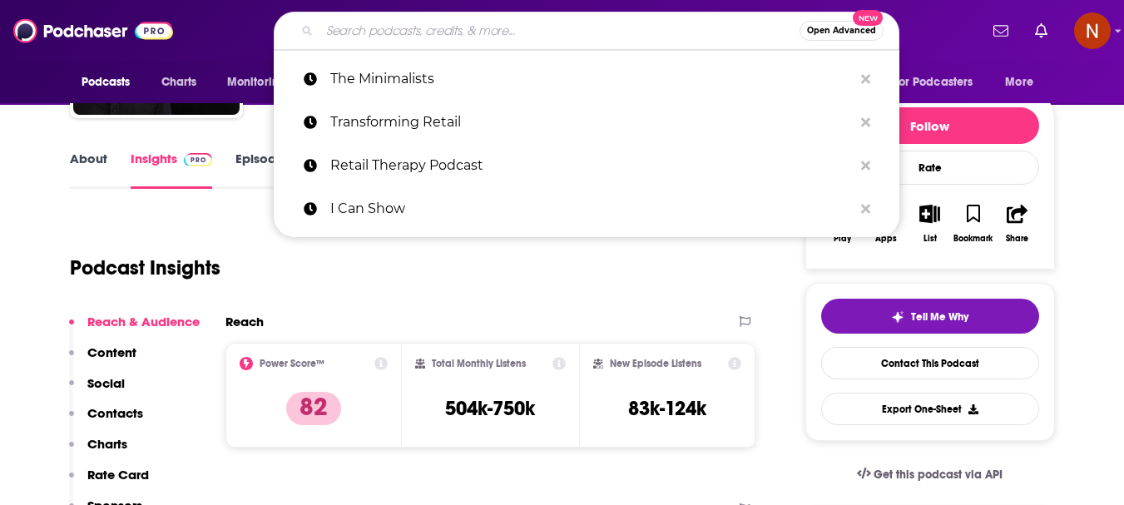
paste input "Bigfoot Eyewitness Radio"
type input "Bigfoot Eyewitness Radio"
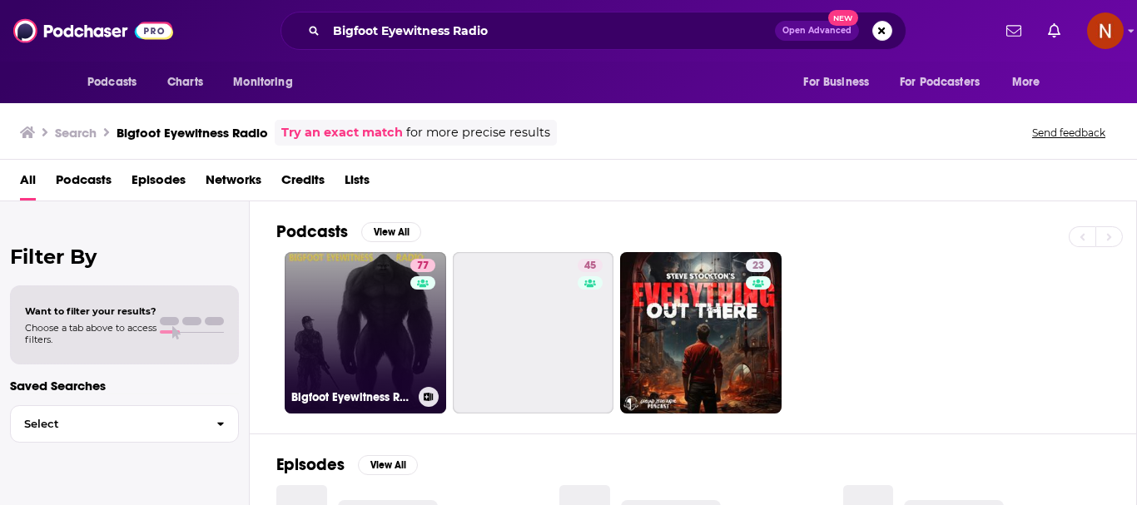
click at [345, 340] on link "77 Bigfoot Eyewitness Radio" at bounding box center [365, 332] width 161 height 161
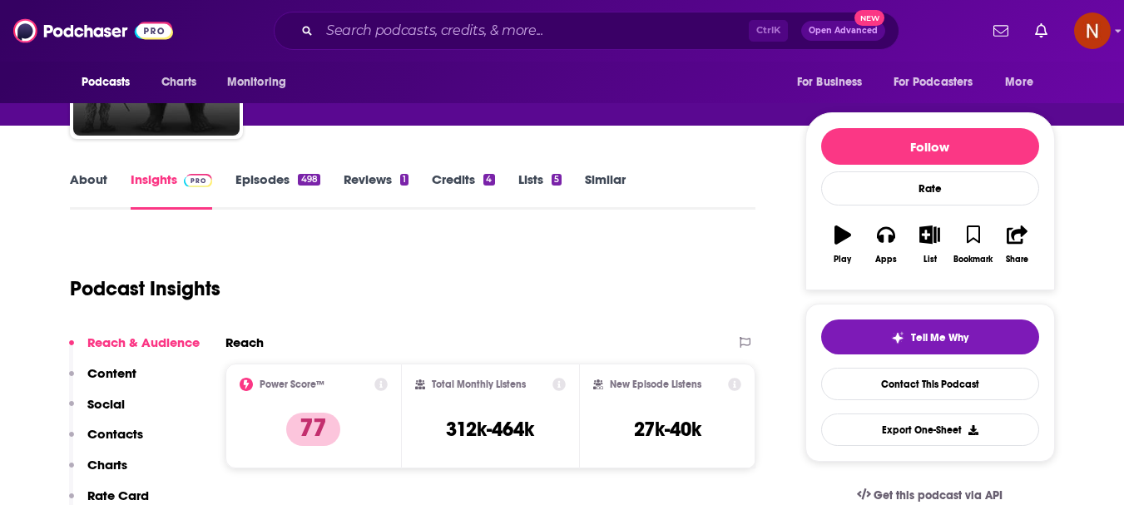
scroll to position [166, 0]
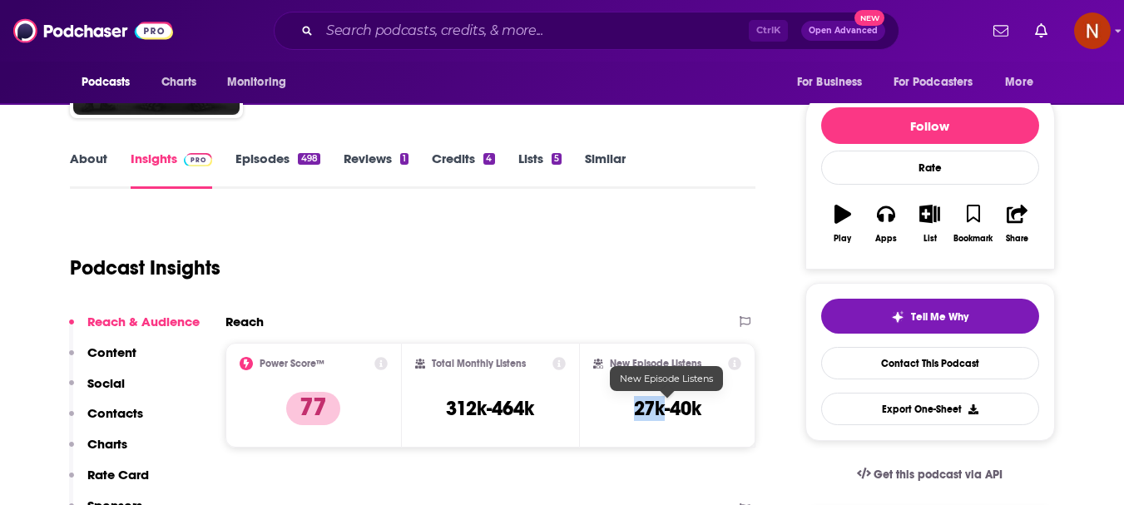
drag, startPoint x: 663, startPoint y: 414, endPoint x: 636, endPoint y: 412, distance: 27.5
click at [636, 412] on h3 "27k-40k" at bounding box center [667, 408] width 67 height 25
click at [382, 18] on input "Search podcasts, credits, & more..." at bounding box center [534, 30] width 429 height 27
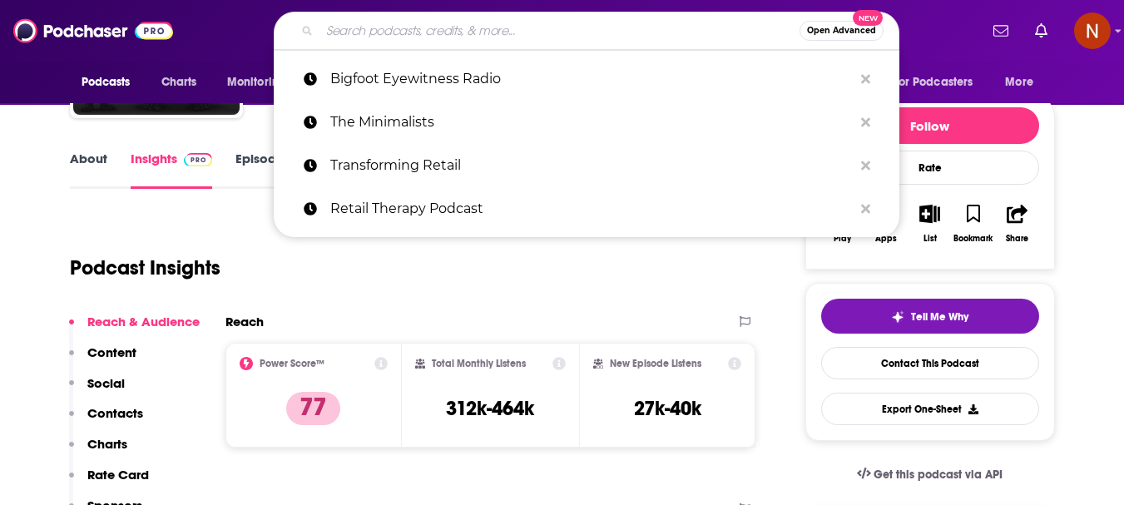
paste input "The Michael Shermer Show"
type input "The Michael Shermer Show"
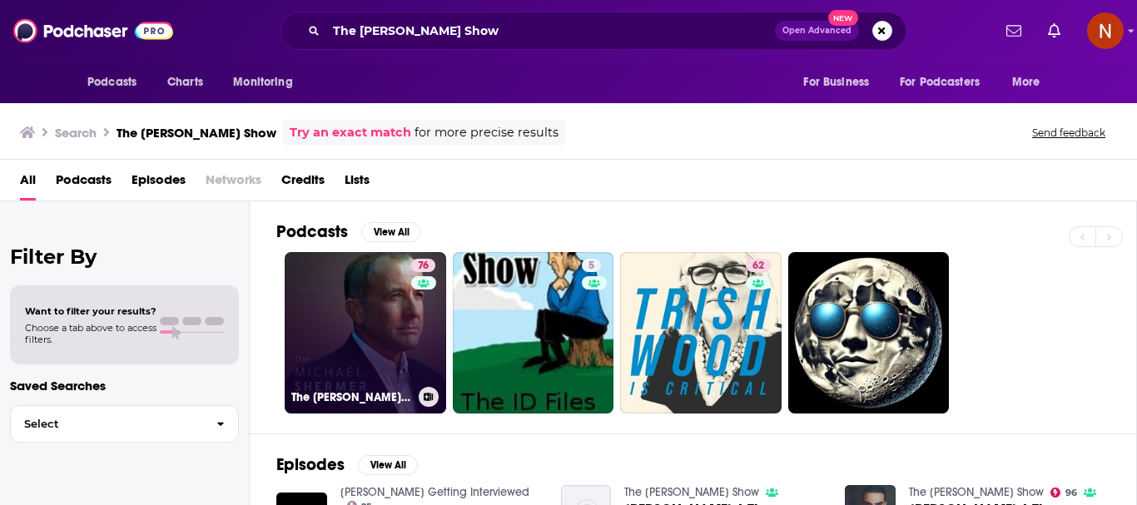
click at [353, 318] on link "76 The Michael Shermer Show" at bounding box center [365, 332] width 161 height 161
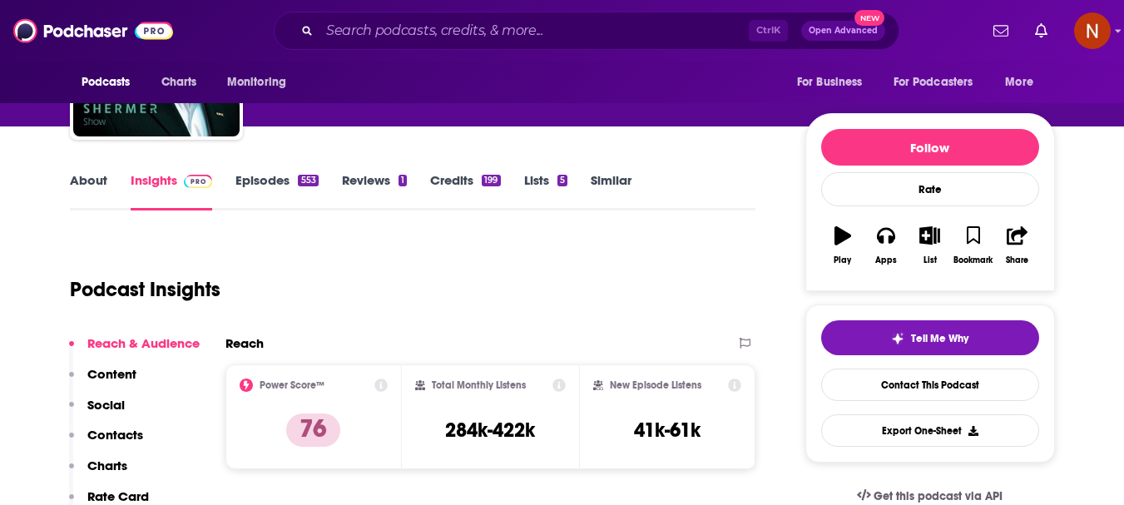
scroll to position [333, 0]
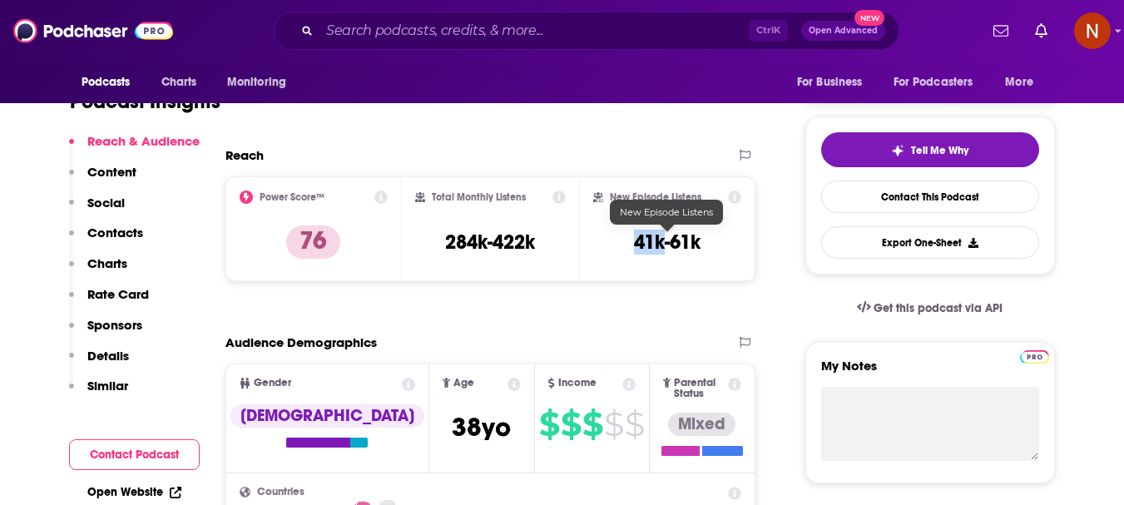
drag, startPoint x: 663, startPoint y: 251, endPoint x: 636, endPoint y: 250, distance: 27.5
click at [636, 250] on h3 "41k-61k" at bounding box center [667, 242] width 67 height 25
copy h3 "41k"
click at [468, 37] on input "Search podcasts, credits, & more..." at bounding box center [534, 30] width 429 height 27
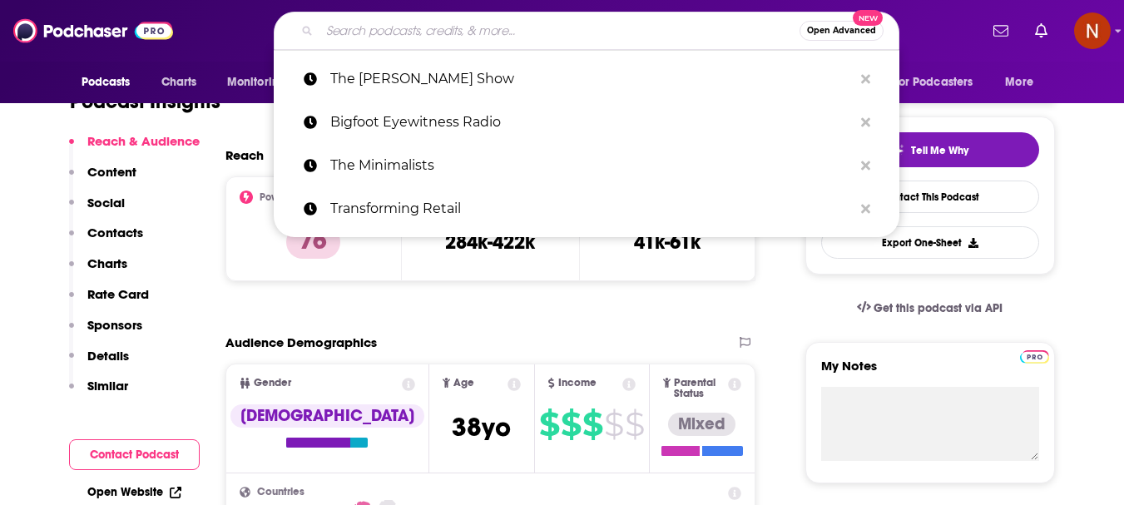
paste input "The joe gardener Show - Organic Gardening - Vegetable Gardening - Expert Garden…"
type input "The joe gardener Show - Organic Gardening - Vegetable Gardening - Expert Garden…"
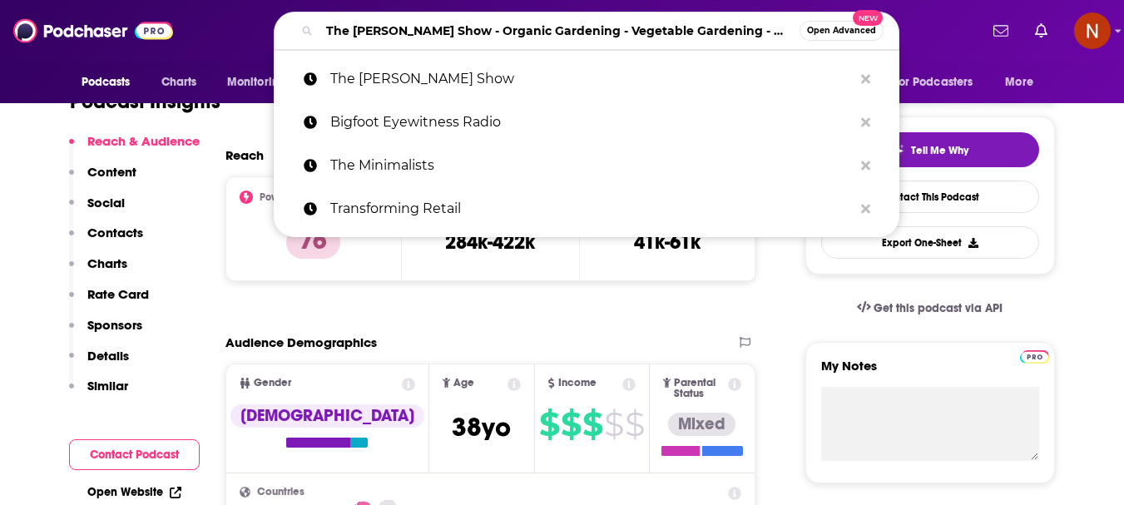
scroll to position [0, 224]
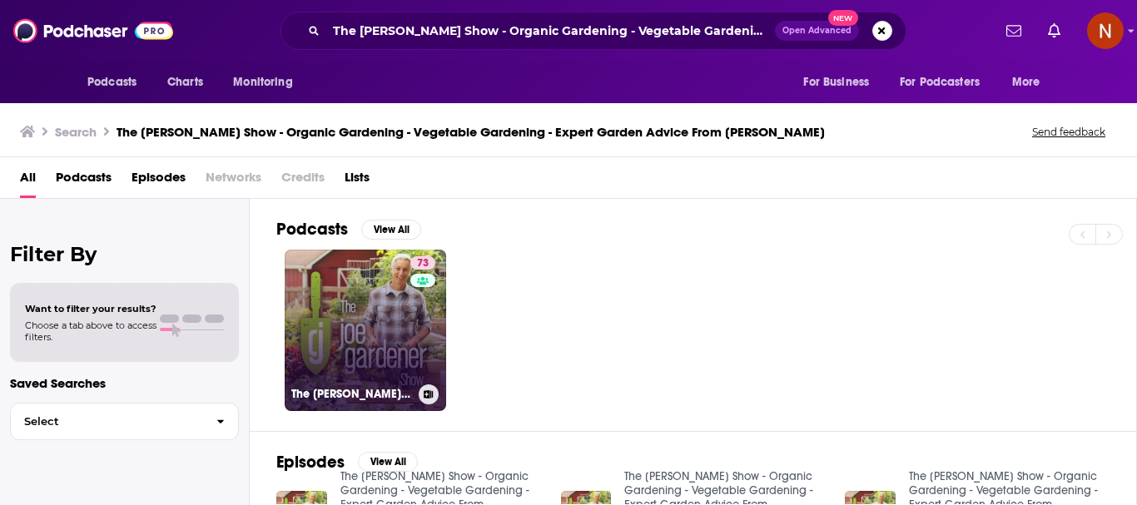
click at [360, 345] on link "73 The joe gardener Show - Organic Gardening - Vegetable Gardening - Expert Gar…" at bounding box center [365, 330] width 161 height 161
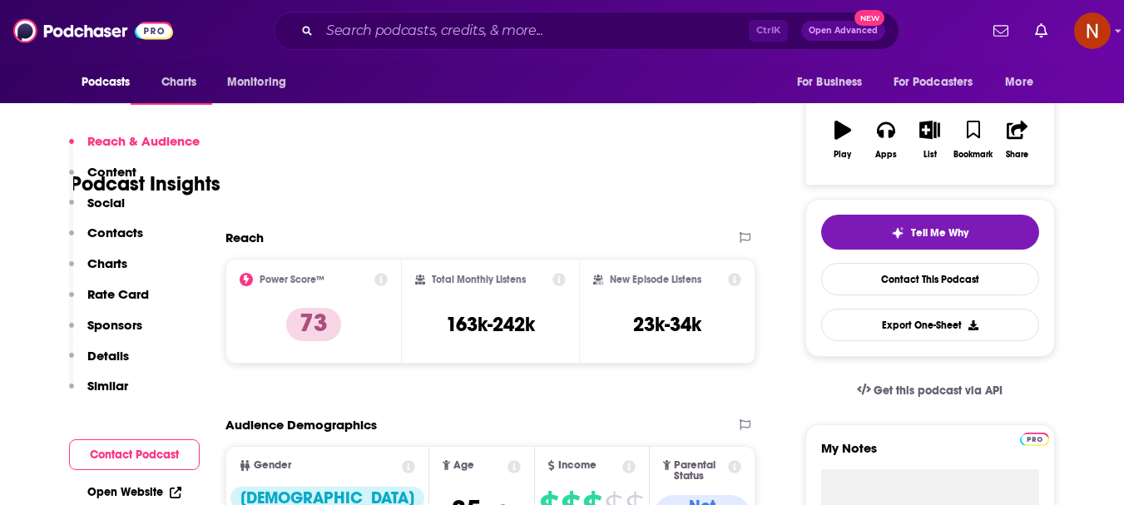
scroll to position [333, 0]
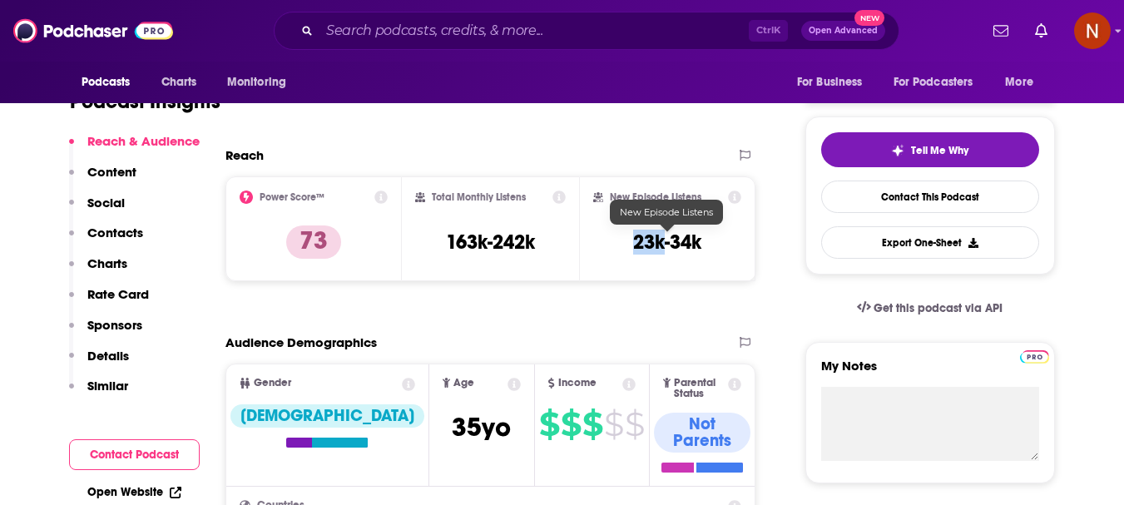
drag, startPoint x: 663, startPoint y: 251, endPoint x: 637, endPoint y: 250, distance: 25.8
click at [637, 250] on h3 "23k-34k" at bounding box center [667, 242] width 68 height 25
copy h3 "23k"
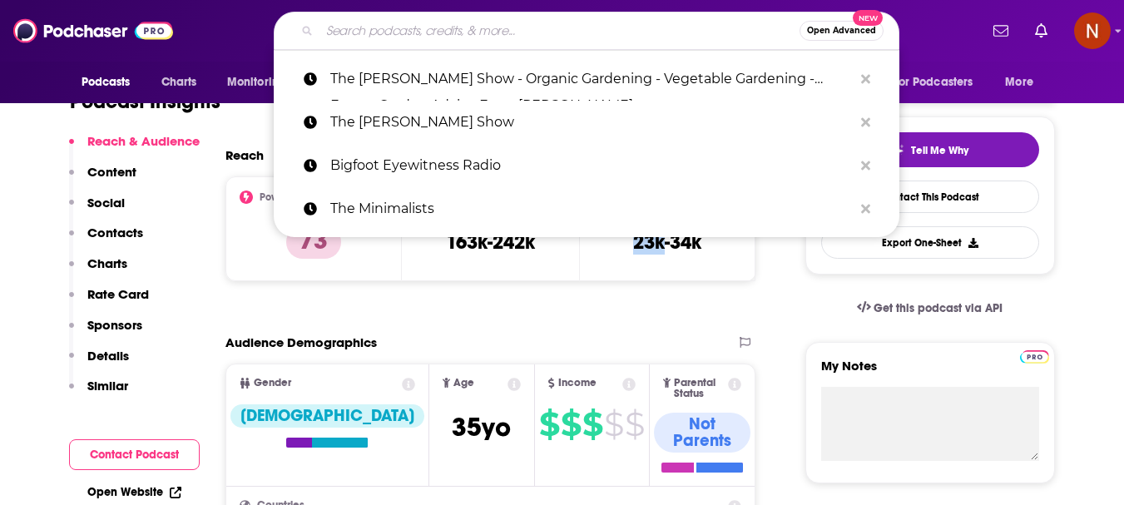
click at [508, 32] on input "Search podcasts, credits, & more..." at bounding box center [560, 30] width 480 height 27
paste input "Outside/In"
type input "Outside/In"
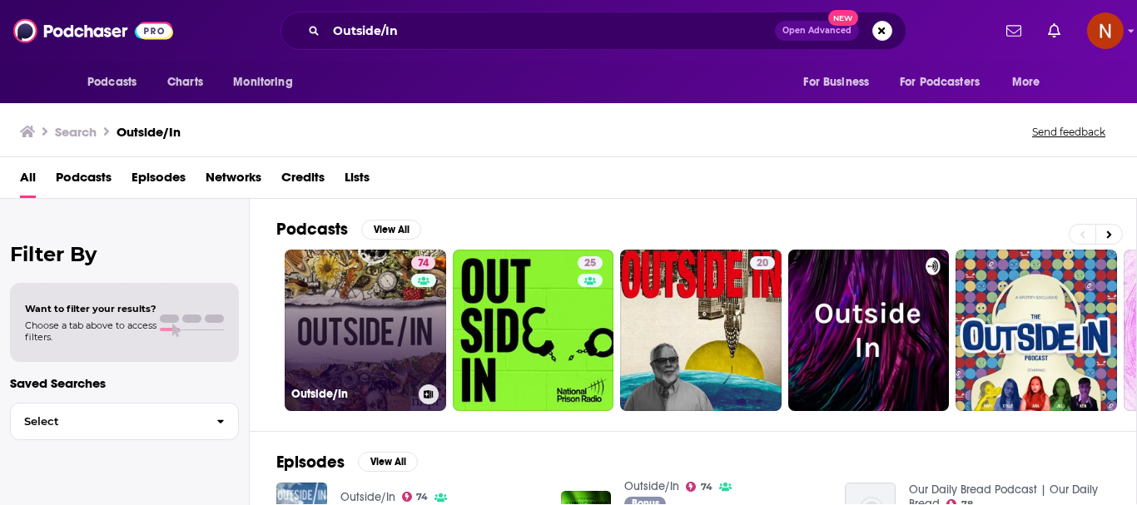
click at [351, 330] on link "74 Outside/In" at bounding box center [365, 330] width 161 height 161
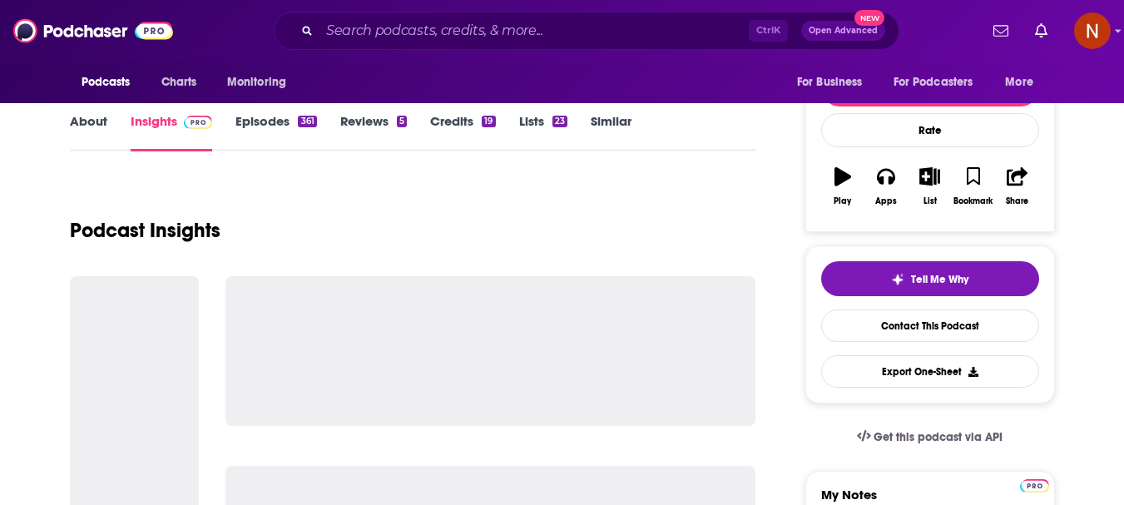
scroll to position [250, 0]
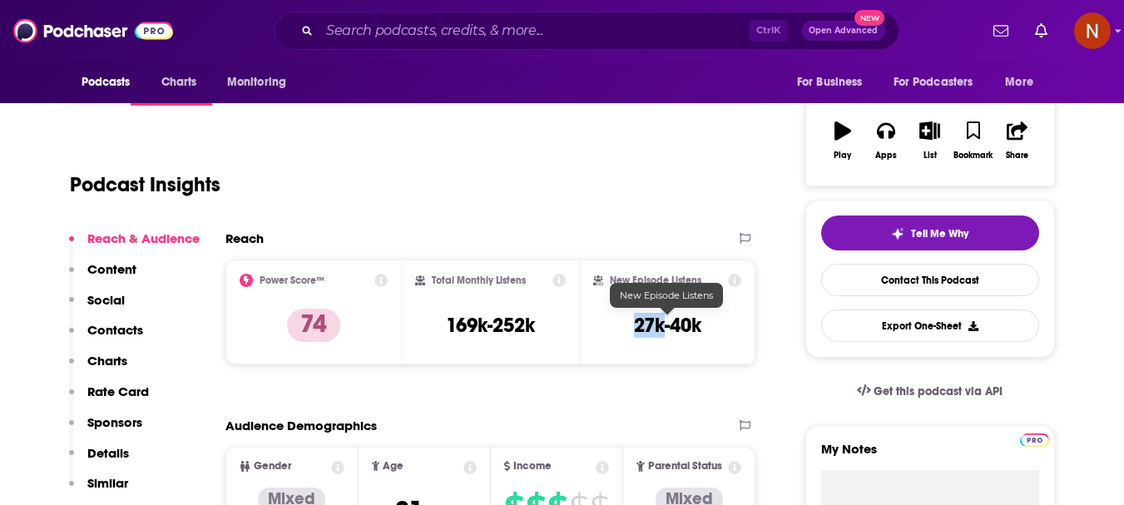
drag, startPoint x: 662, startPoint y: 332, endPoint x: 633, endPoint y: 331, distance: 29.1
click at [634, 331] on h3 "27k-40k" at bounding box center [667, 325] width 67 height 25
copy h3 "27k"
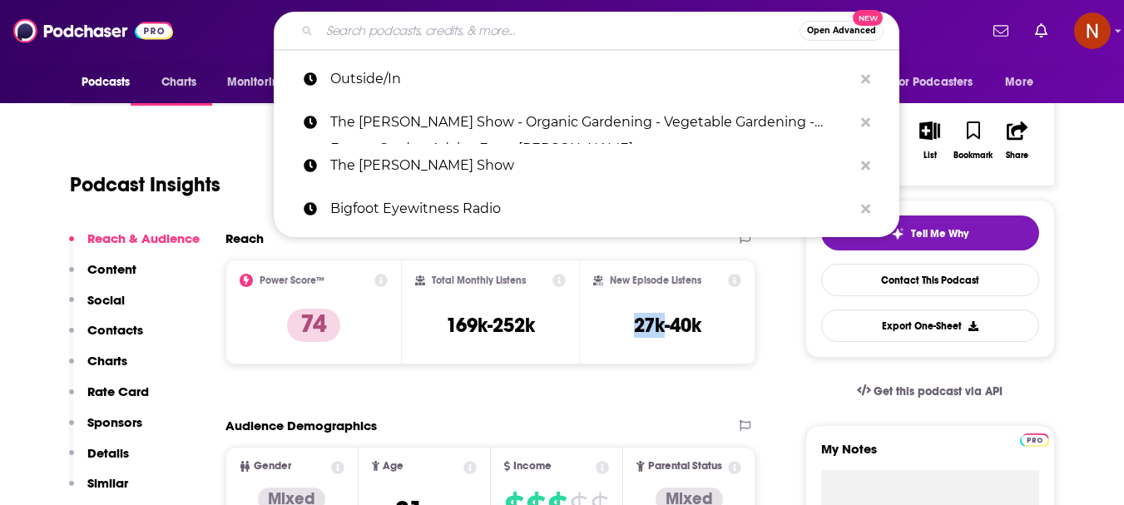
click at [357, 25] on input "Search podcasts, credits, & more..." at bounding box center [560, 30] width 480 height 27
paste input "Bigfoot Society"
type input "Bigfoot Society"
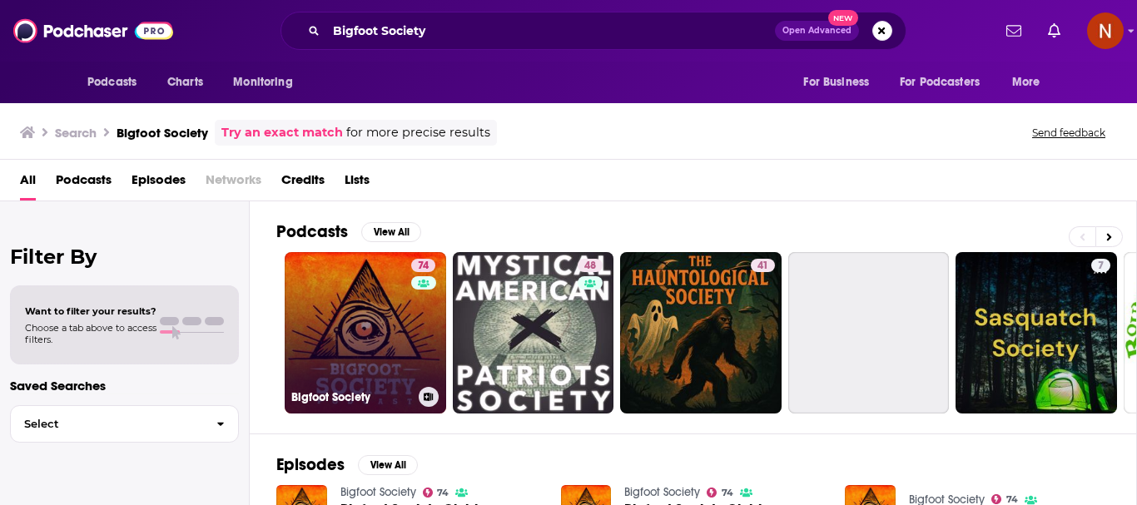
click at [335, 349] on link "74 Bigfoot Society" at bounding box center [365, 332] width 161 height 161
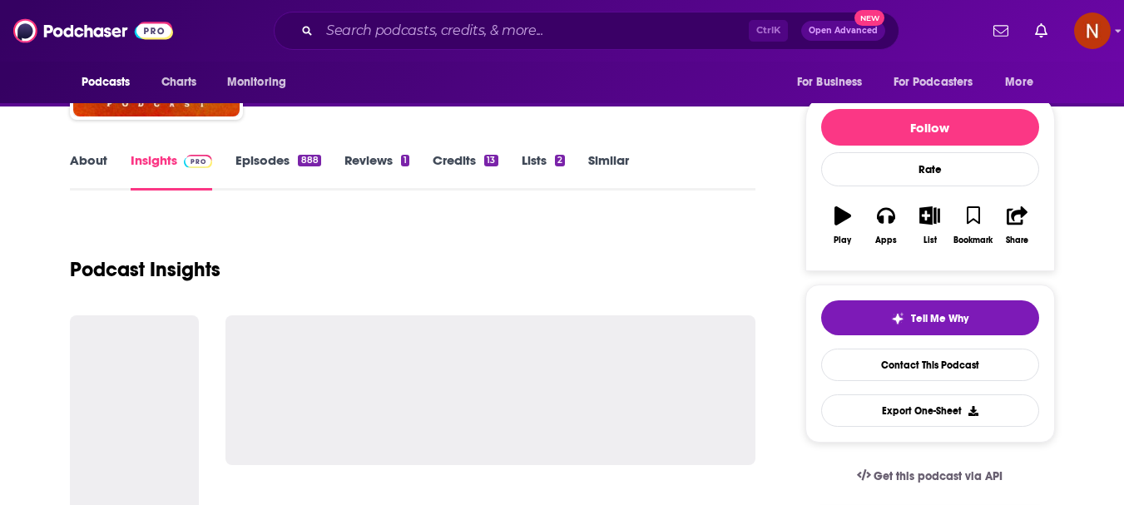
scroll to position [166, 0]
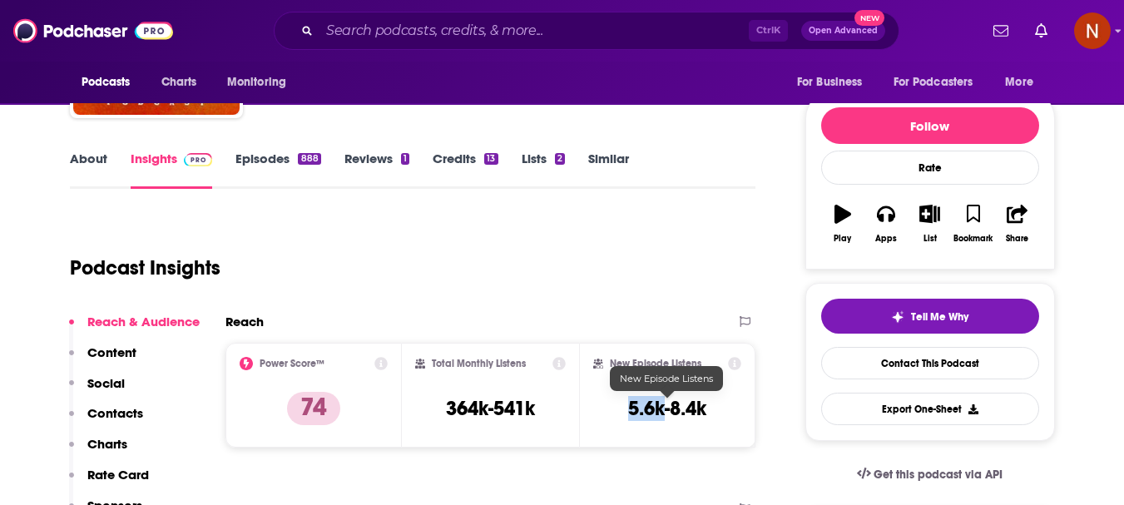
drag, startPoint x: 662, startPoint y: 416, endPoint x: 632, endPoint y: 411, distance: 30.4
click at [632, 411] on h3 "5.6k-8.4k" at bounding box center [667, 408] width 78 height 25
click at [385, 32] on input "Search podcasts, credits, & more..." at bounding box center [534, 30] width 429 height 27
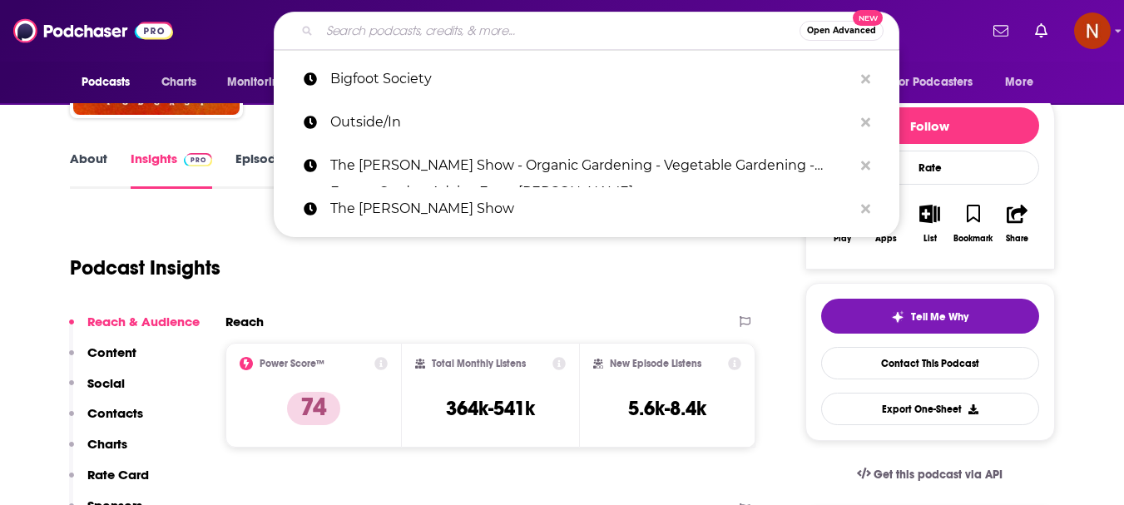
paste input "BirdNote Daily"
type input "BirdNote Daily"
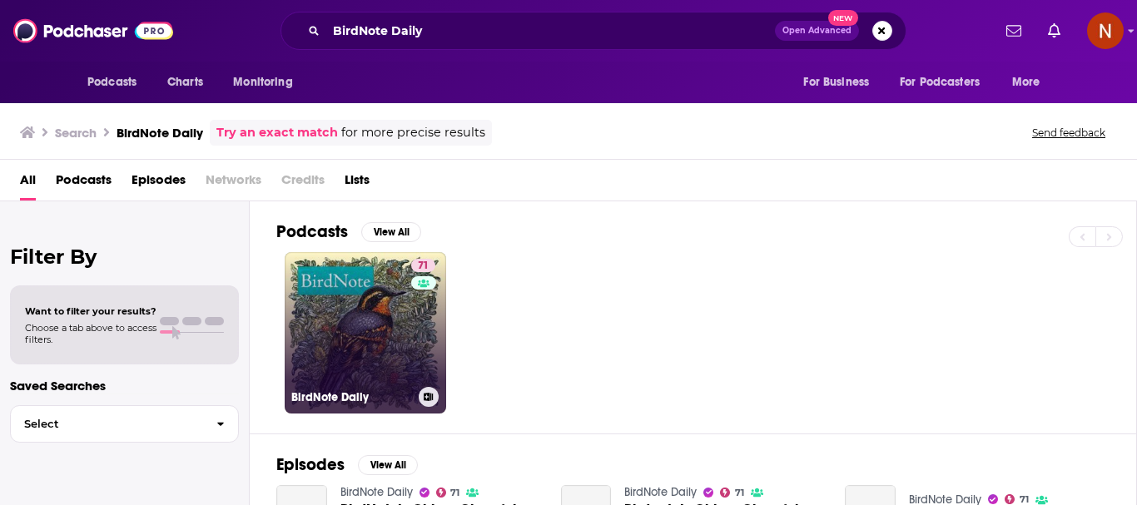
click at [336, 307] on link "71 BirdNote Daily" at bounding box center [365, 332] width 161 height 161
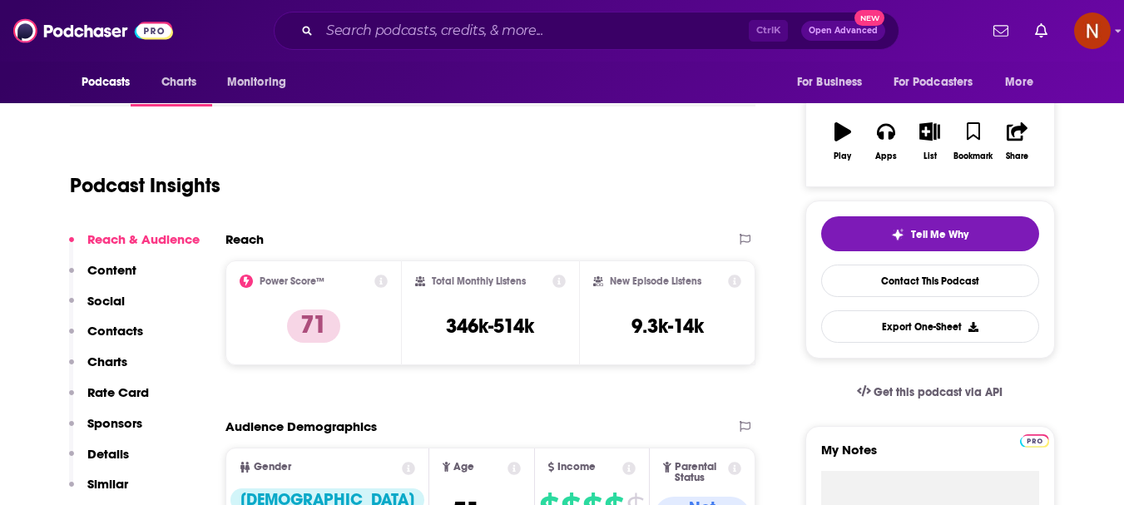
scroll to position [250, 0]
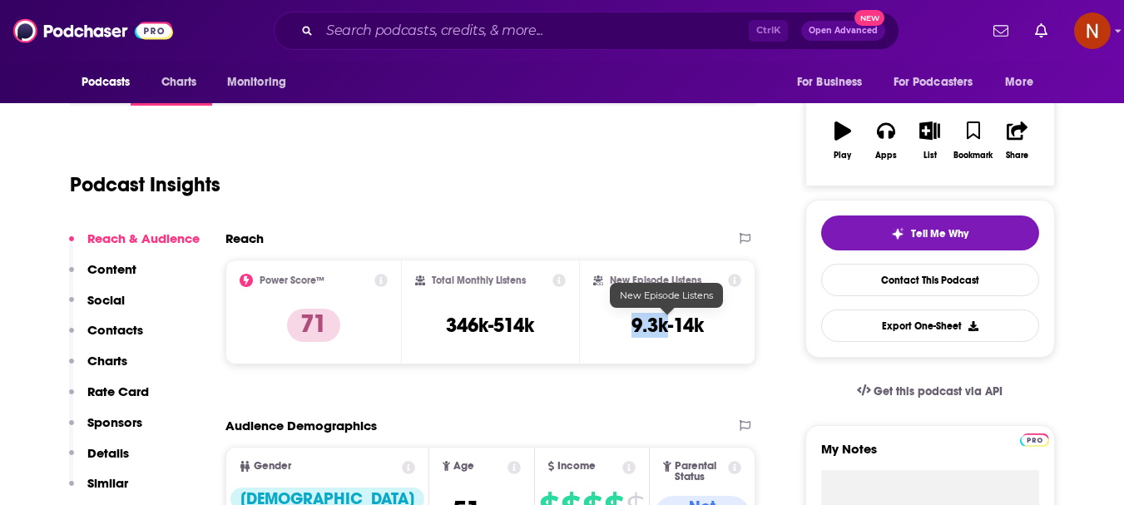
drag, startPoint x: 666, startPoint y: 335, endPoint x: 632, endPoint y: 330, distance: 34.5
click at [632, 330] on h3 "9.3k-14k" at bounding box center [668, 325] width 72 height 25
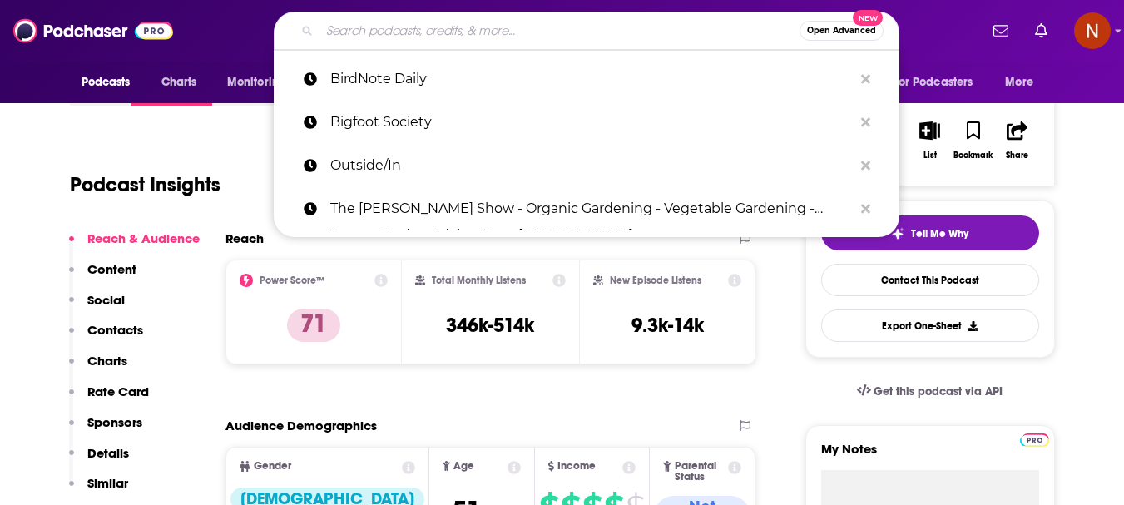
click at [456, 34] on input "Search podcasts, credits, & more..." at bounding box center [560, 30] width 480 height 27
paste input "My Bigfoot Sighting"
type input "My Bigfoot Sighting"
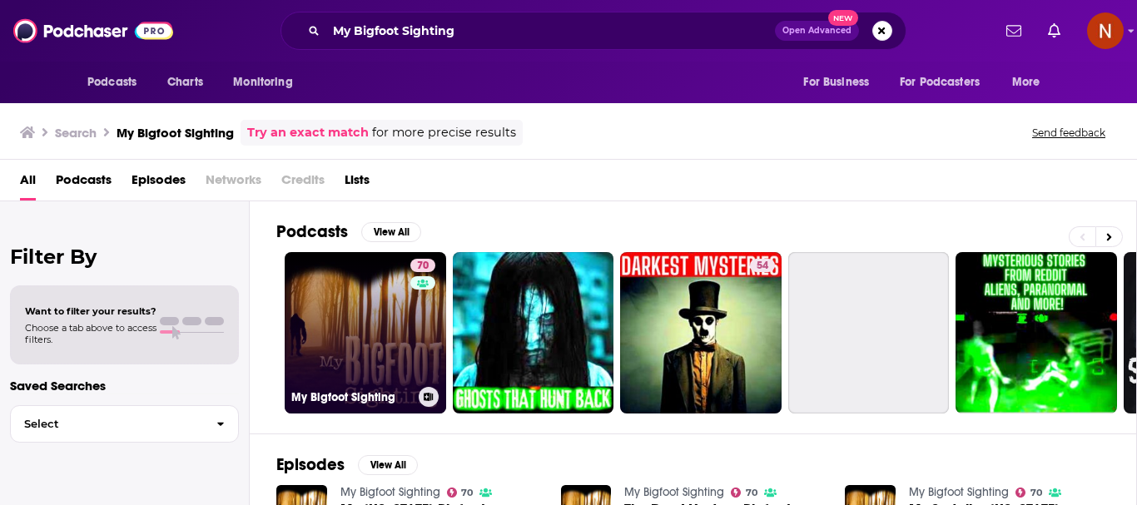
click at [349, 354] on link "70 My Bigfoot Sighting" at bounding box center [365, 332] width 161 height 161
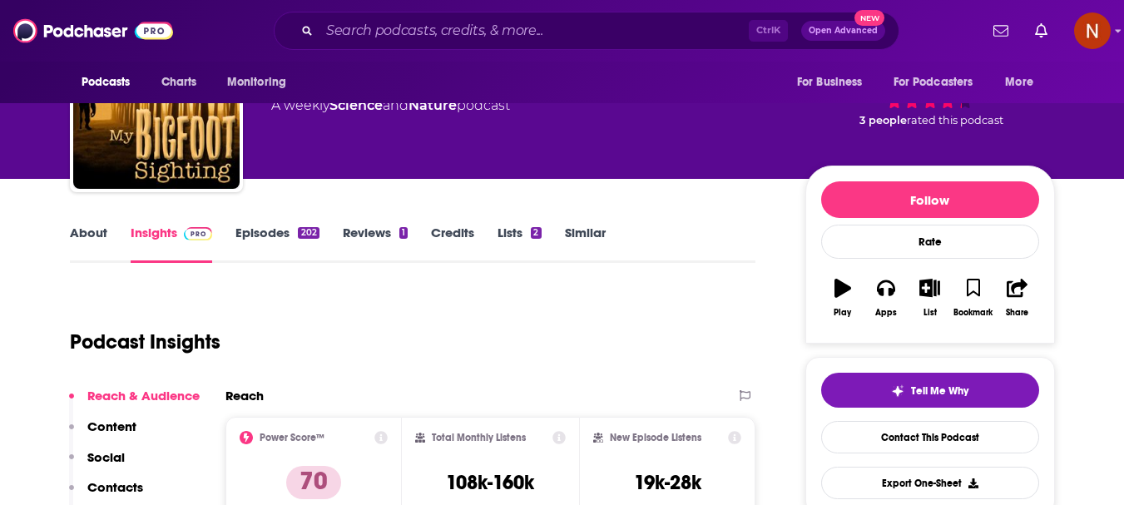
scroll to position [166, 0]
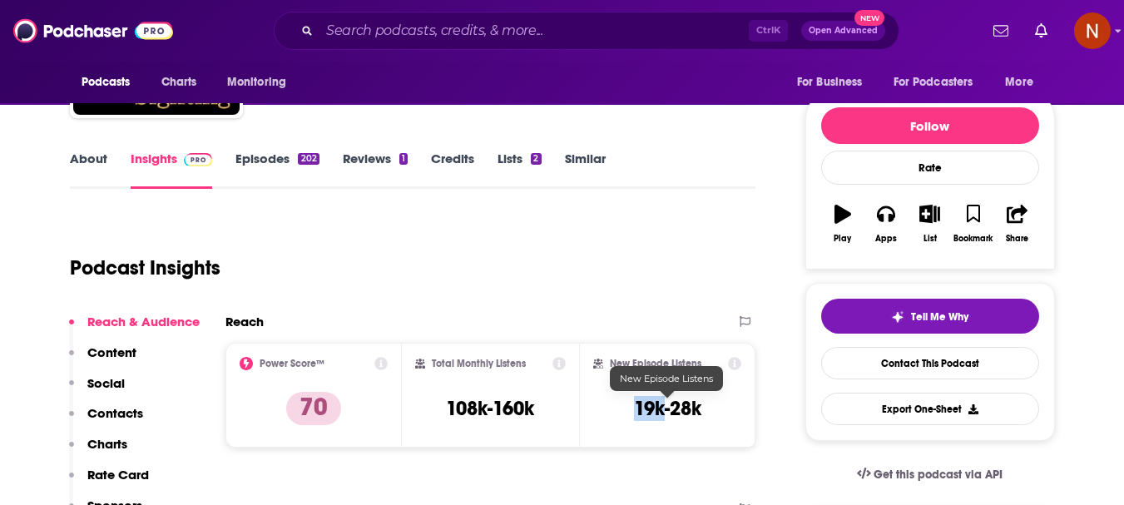
drag, startPoint x: 666, startPoint y: 419, endPoint x: 637, endPoint y: 416, distance: 29.2
click at [637, 416] on h3 "19k-28k" at bounding box center [667, 408] width 67 height 25
copy h3 "19k"
click at [424, 29] on input "Search podcasts, credits, & more..." at bounding box center [534, 30] width 429 height 27
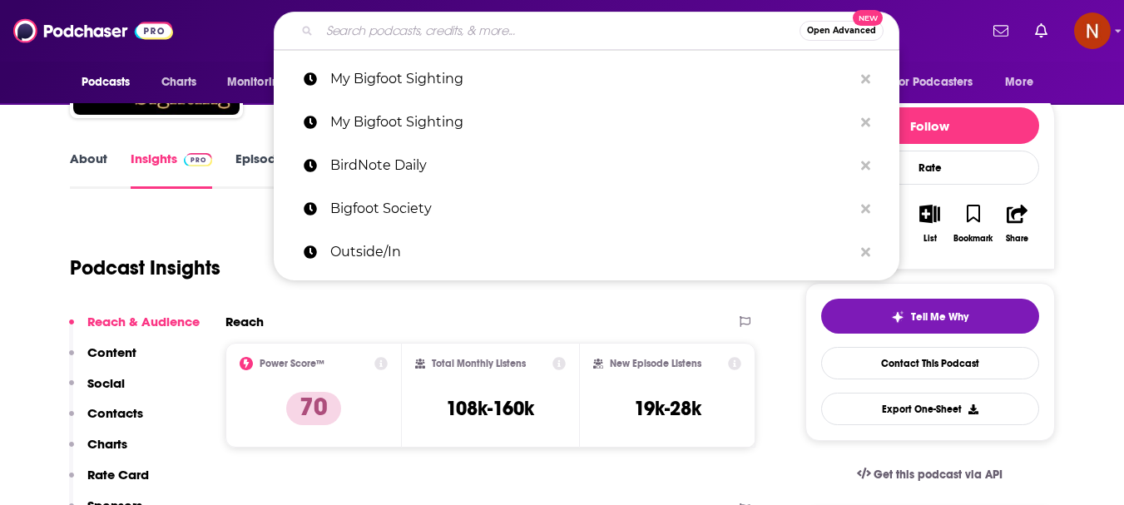
paste input "Pioneering Today"
type input "Pioneering Today"
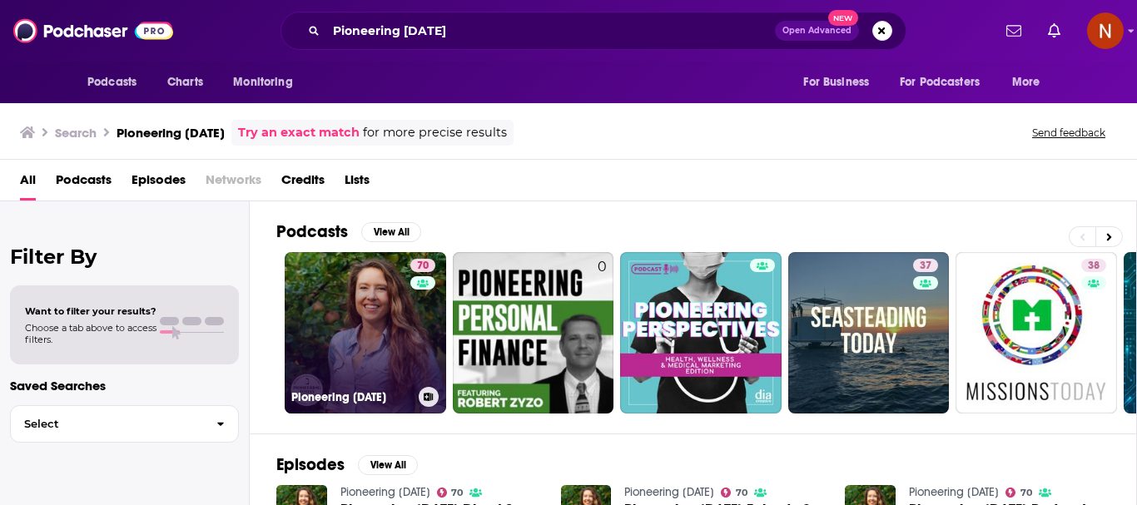
click at [330, 331] on link "70 Pioneering Today" at bounding box center [365, 332] width 161 height 161
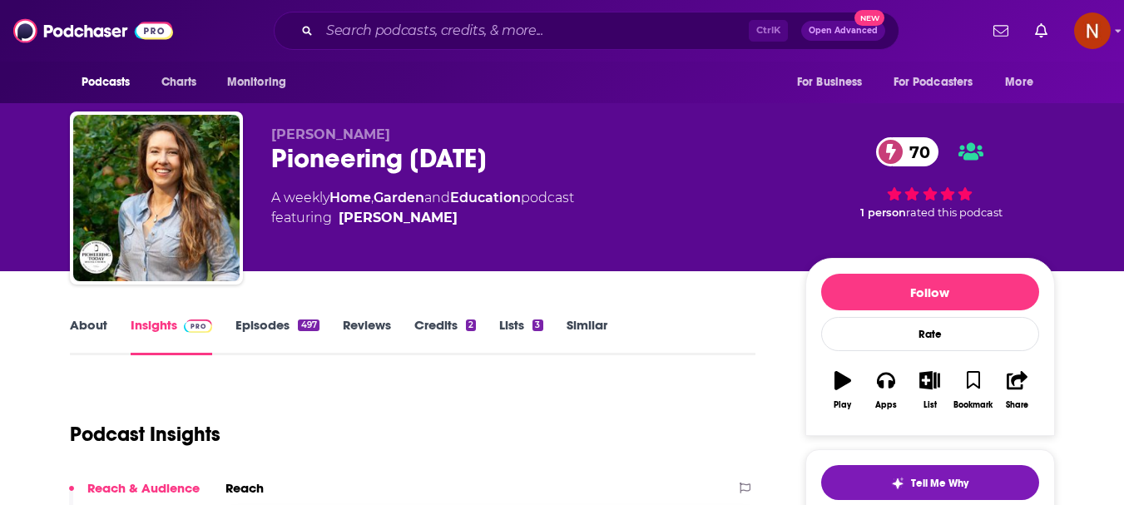
scroll to position [250, 0]
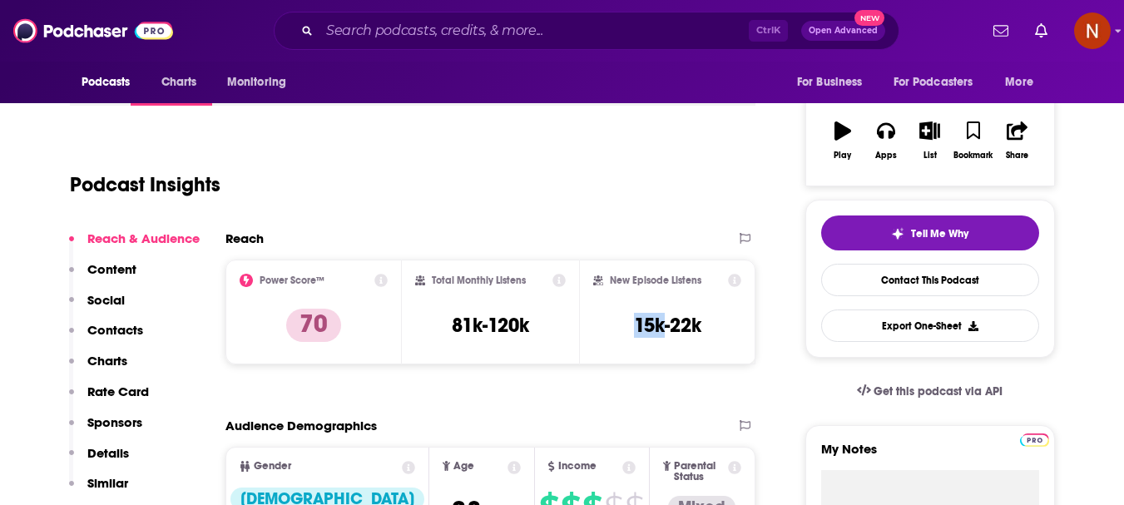
drag, startPoint x: 663, startPoint y: 334, endPoint x: 627, endPoint y: 332, distance: 35.8
click at [627, 332] on div "New Episode Listens 15k-22k" at bounding box center [667, 312] width 149 height 77
click at [494, 30] on input "Search podcasts, credits, & more..." at bounding box center [534, 30] width 429 height 27
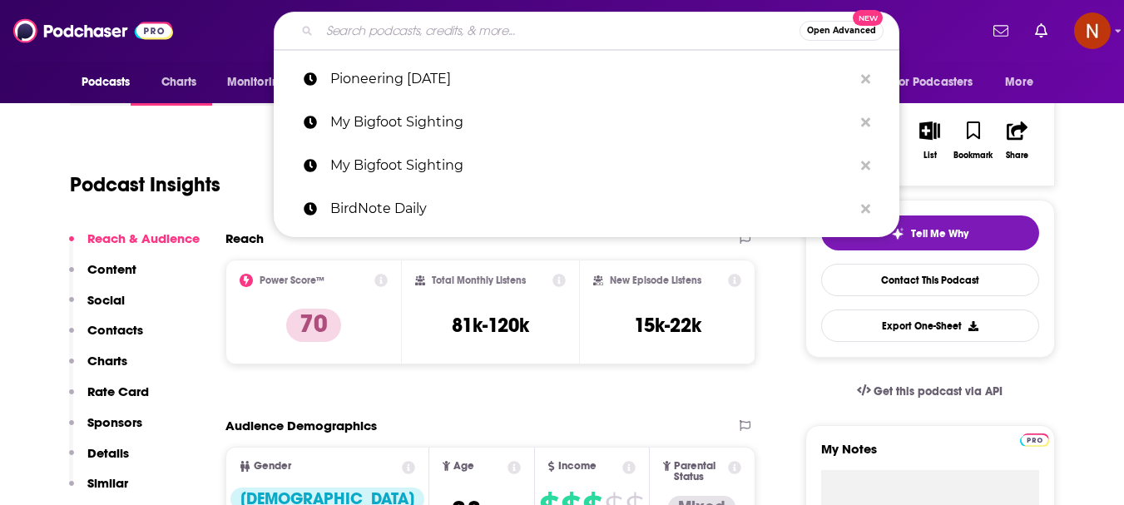
paste input "Terrible Lizards"
type input "Terrible Lizards"
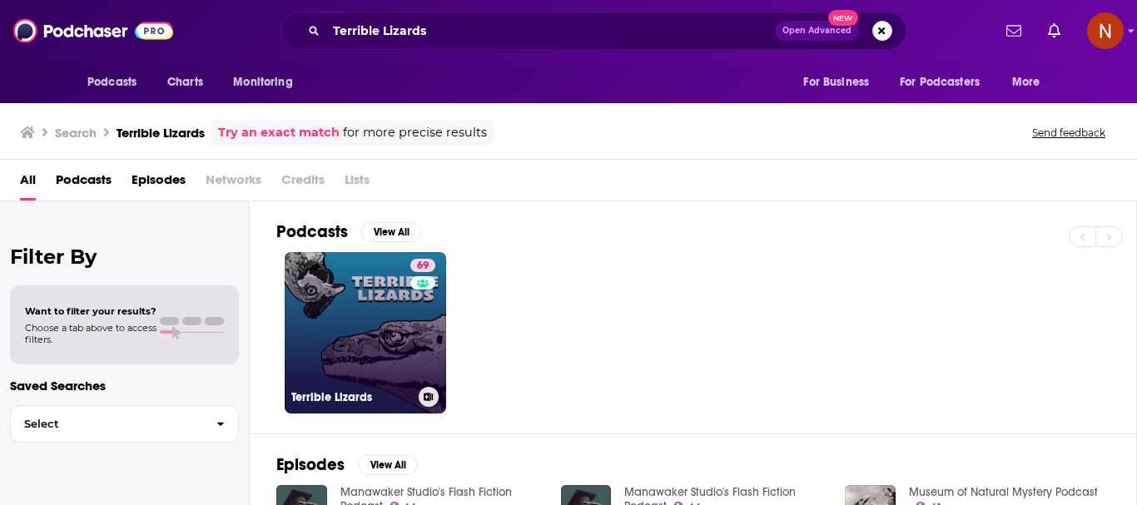
click at [340, 331] on link "69 Terrible Lizards" at bounding box center [365, 332] width 161 height 161
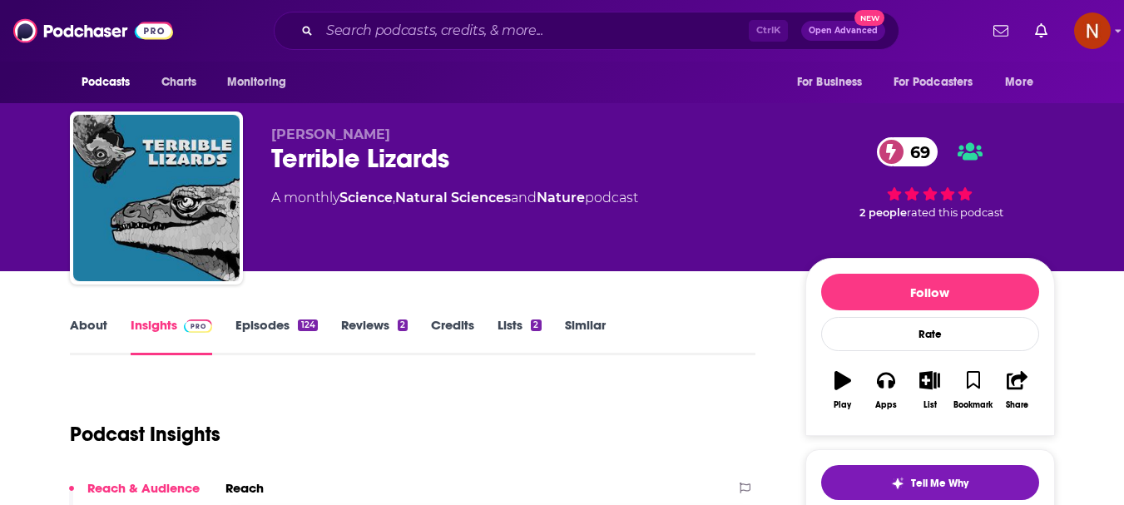
scroll to position [166, 0]
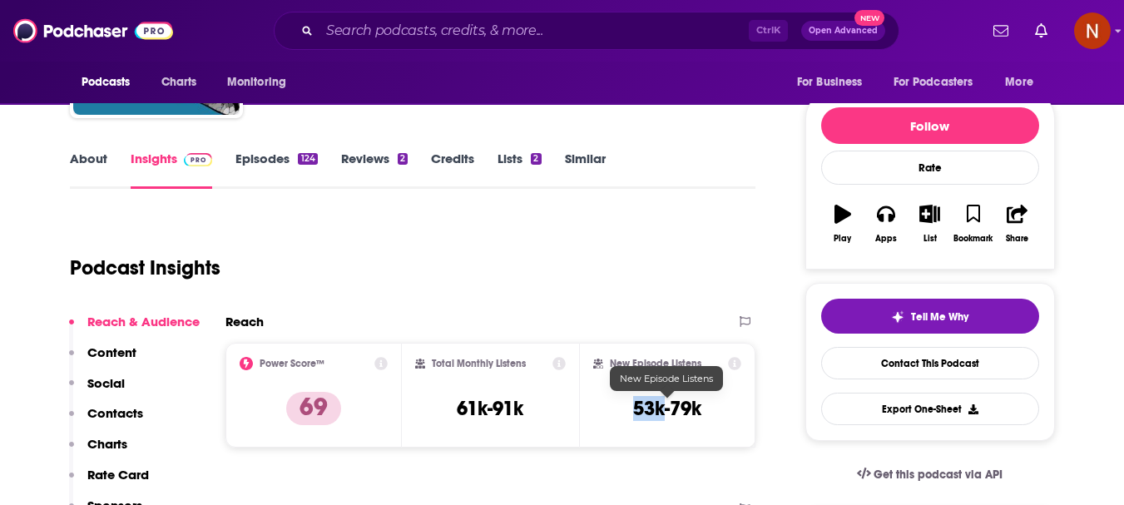
drag, startPoint x: 666, startPoint y: 414, endPoint x: 630, endPoint y: 415, distance: 35.8
click at [630, 415] on div "New Episode Listens 53k-79k" at bounding box center [667, 395] width 149 height 77
click at [434, 33] on input "Search podcasts, credits, & more..." at bounding box center [534, 30] width 429 height 27
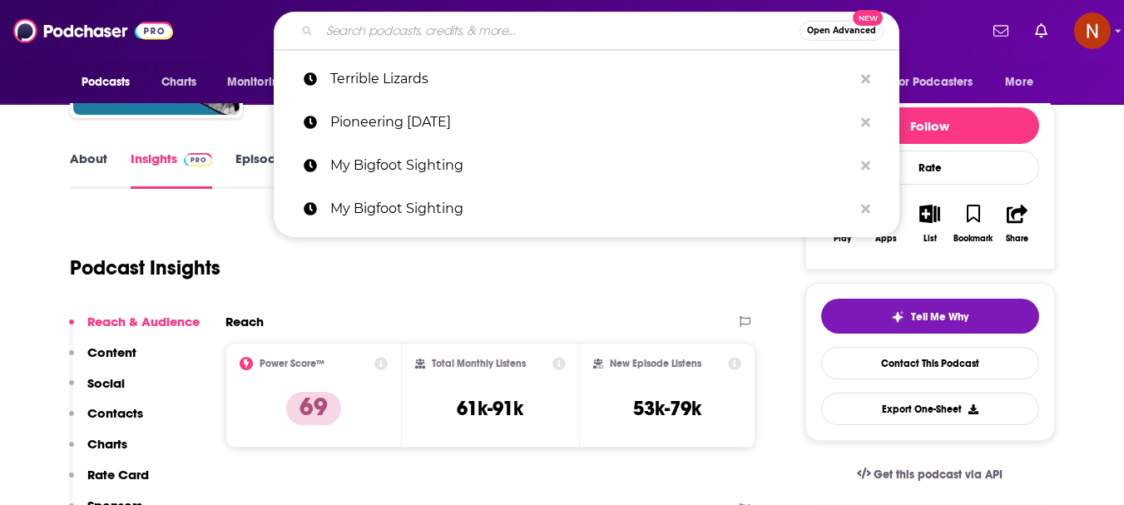
paste input "Dogman Encounters Radio"
type input "Dogman Encounters Radio"
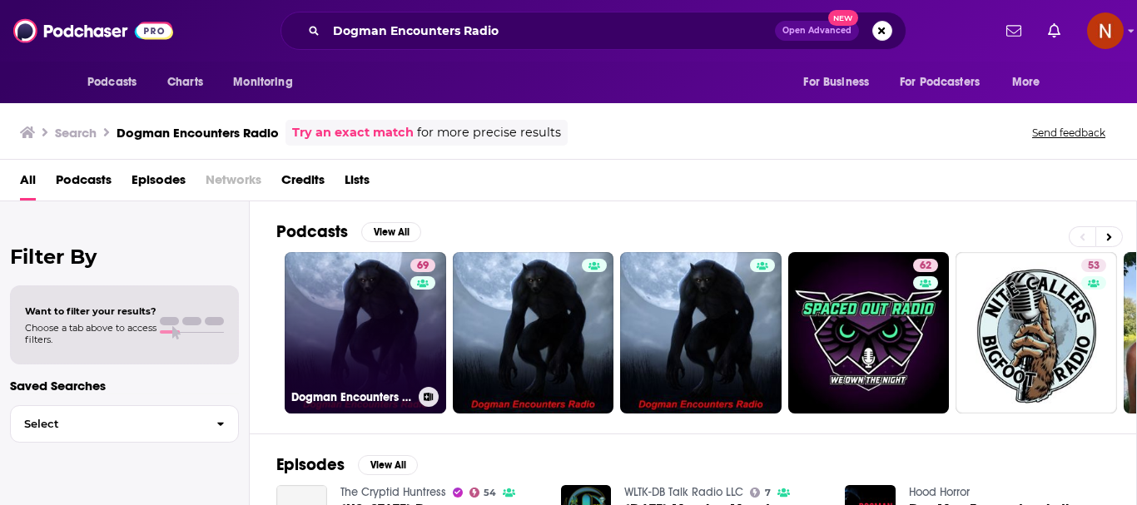
click at [374, 351] on link "69 Dogman Encounters Radio" at bounding box center [365, 332] width 161 height 161
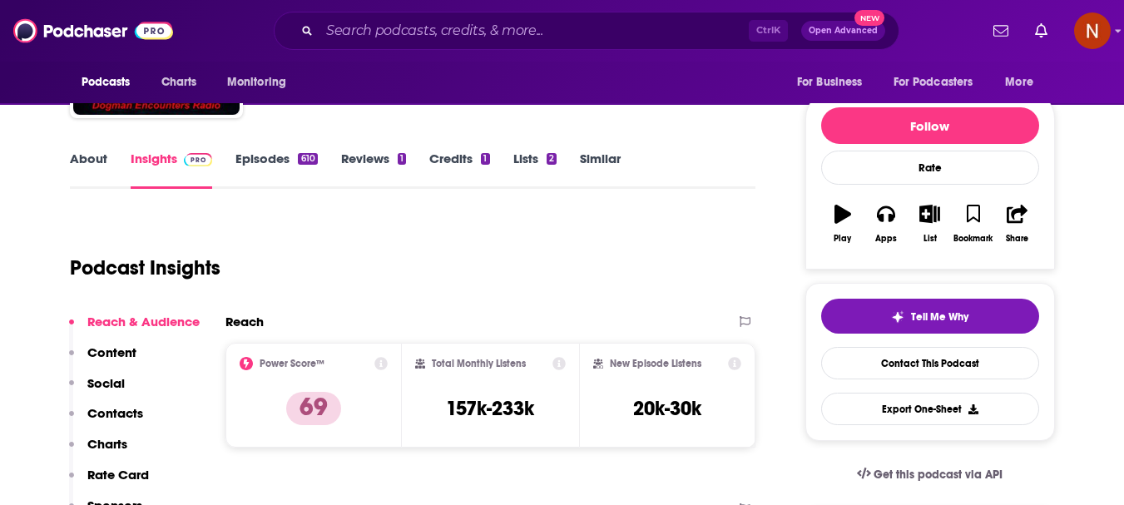
scroll to position [250, 0]
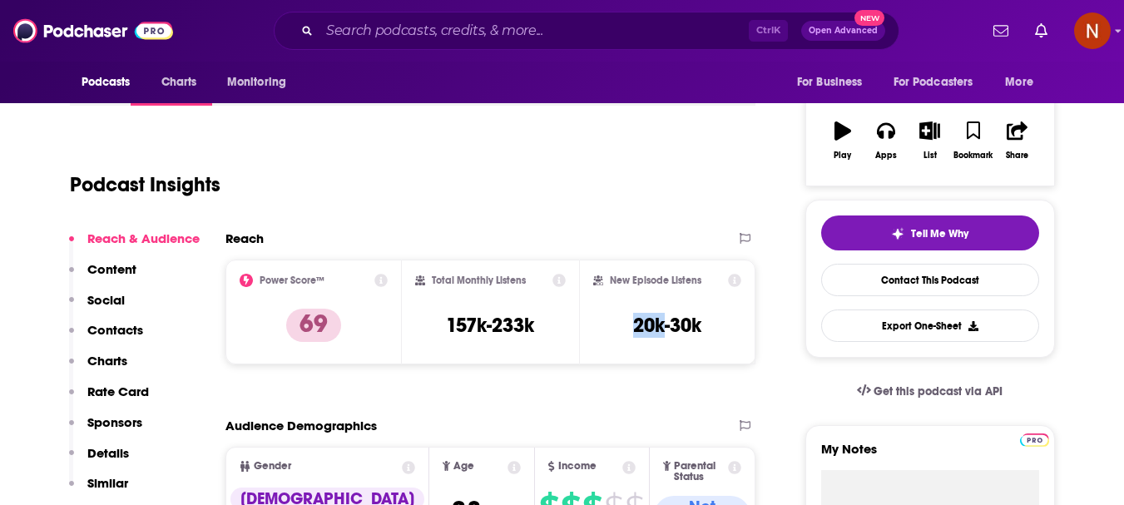
drag, startPoint x: 663, startPoint y: 331, endPoint x: 632, endPoint y: 332, distance: 31.6
click at [632, 332] on div "New Episode Listens 20k-30k" at bounding box center [667, 312] width 149 height 77
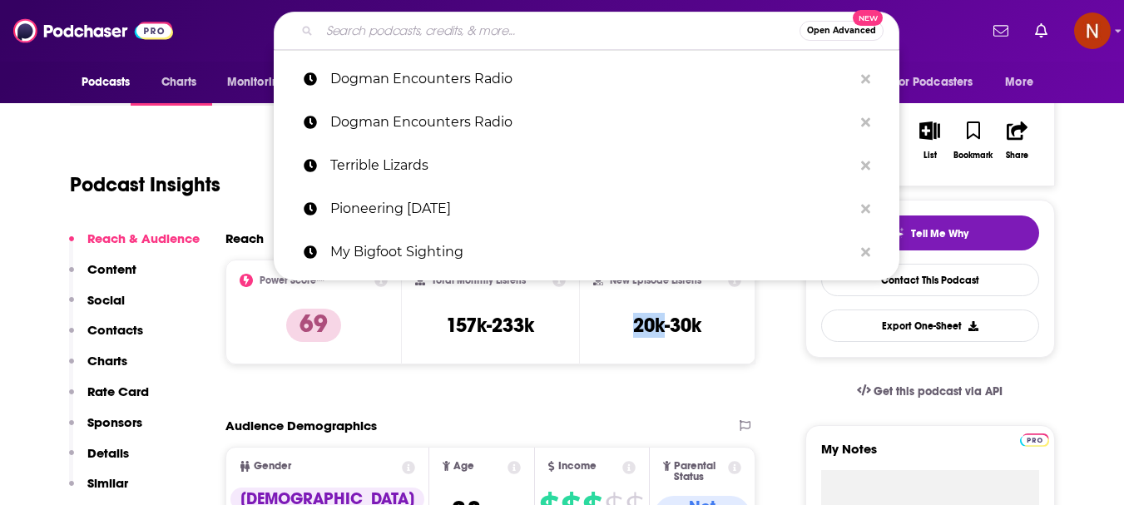
click at [411, 30] on input "Search podcasts, credits, & more..." at bounding box center [560, 30] width 480 height 27
paste input "Just the Zoo of Us"
type input "Just the Zoo of Us"
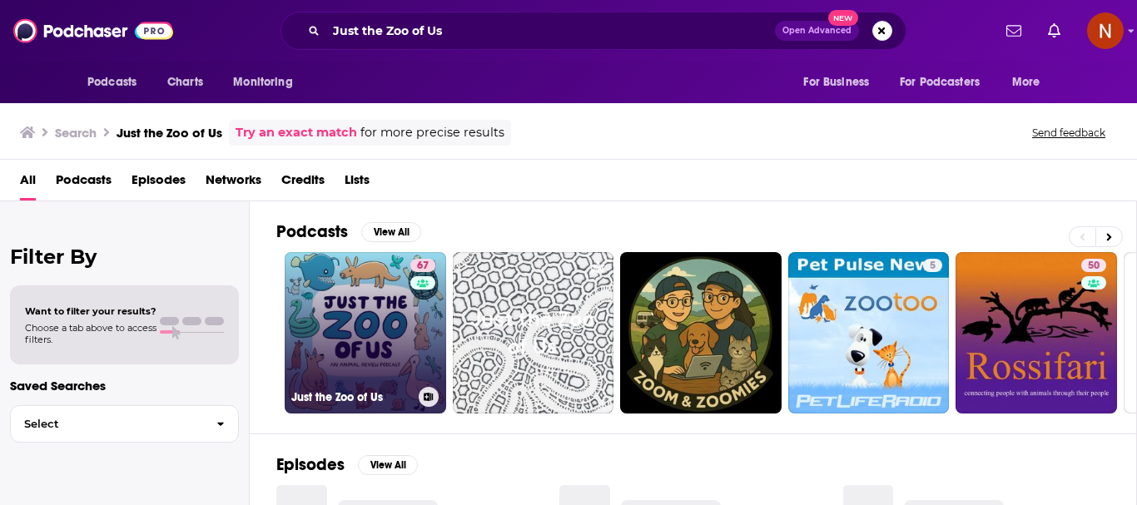
click at [351, 307] on link "67 Just the Zoo of Us" at bounding box center [365, 332] width 161 height 161
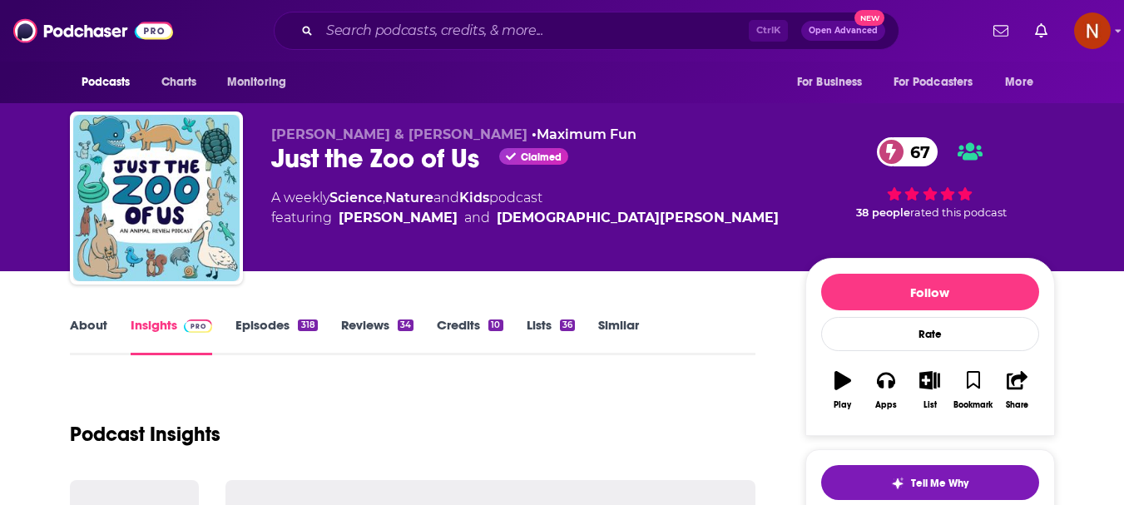
scroll to position [166, 0]
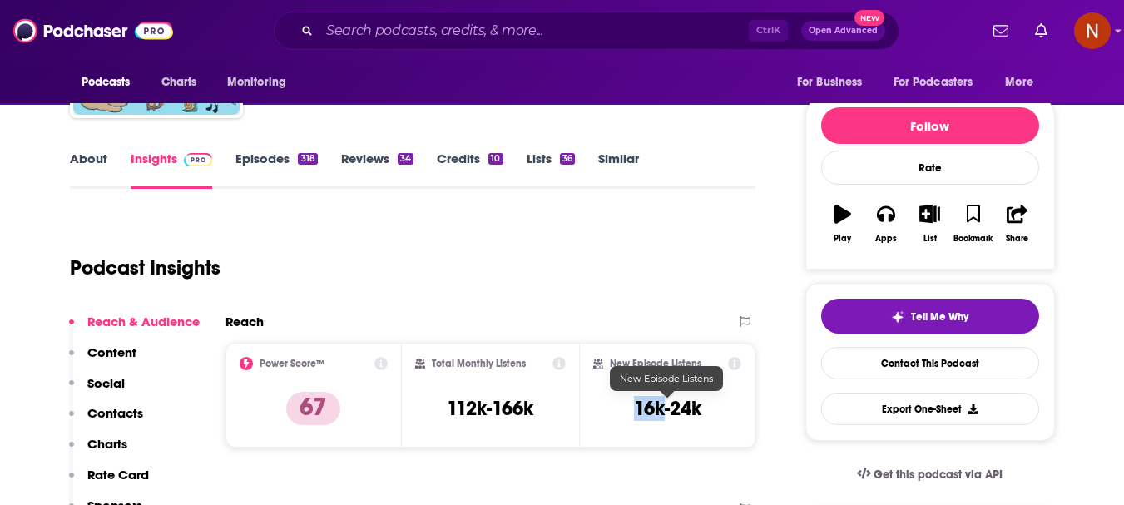
drag, startPoint x: 663, startPoint y: 412, endPoint x: 636, endPoint y: 411, distance: 27.5
click at [636, 411] on h3 "16k-24k" at bounding box center [667, 408] width 67 height 25
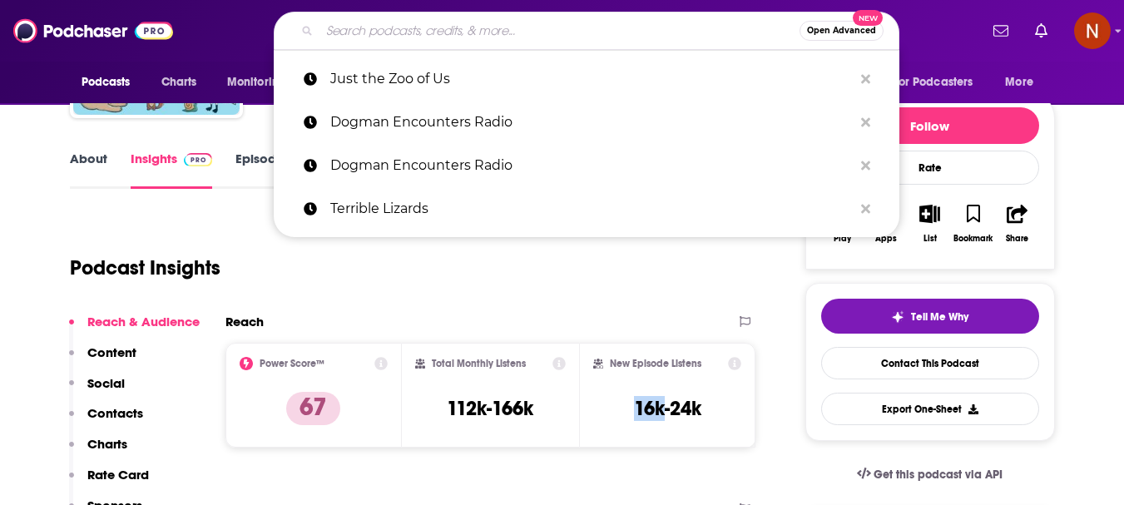
click at [398, 35] on input "Search podcasts, credits, & more..." at bounding box center [560, 30] width 480 height 27
paste input "The Beginner's Garden with Jill McSheehy"
type input "The Beginner's Garden with Jill McSheehy"
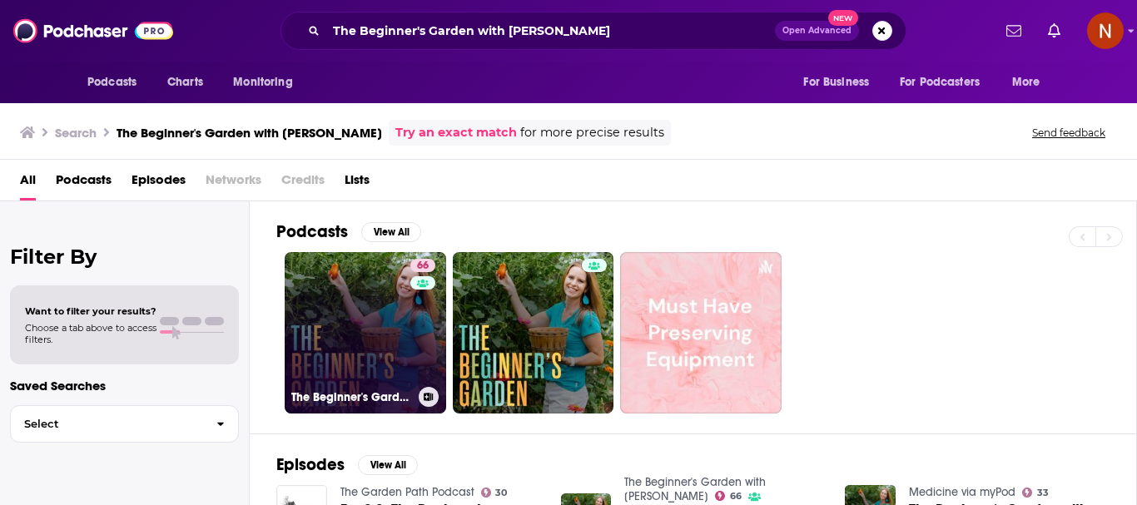
click at [312, 293] on link "66 The Beginner's Garden with Jill McSheehy" at bounding box center [365, 332] width 161 height 161
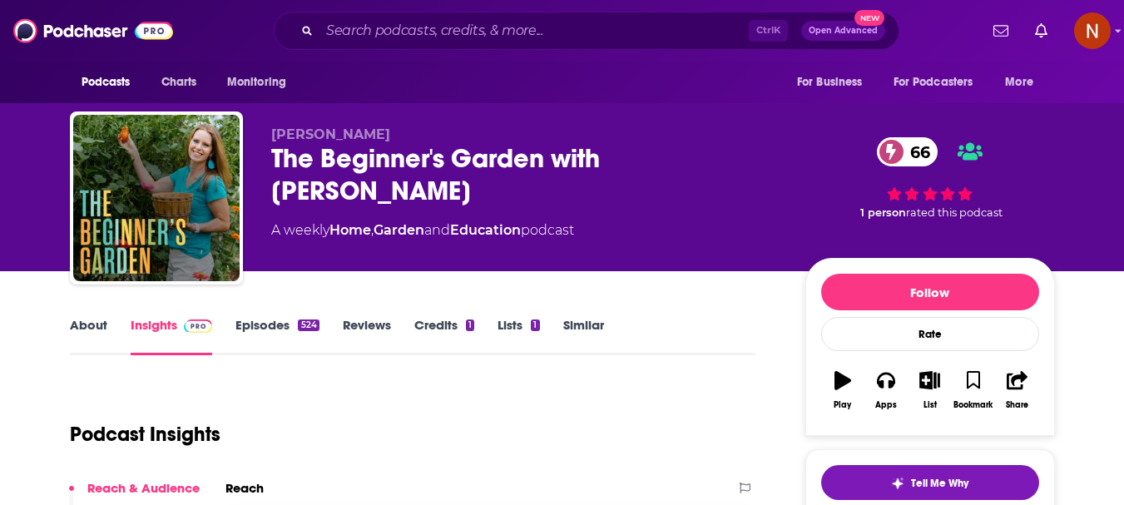
scroll to position [166, 0]
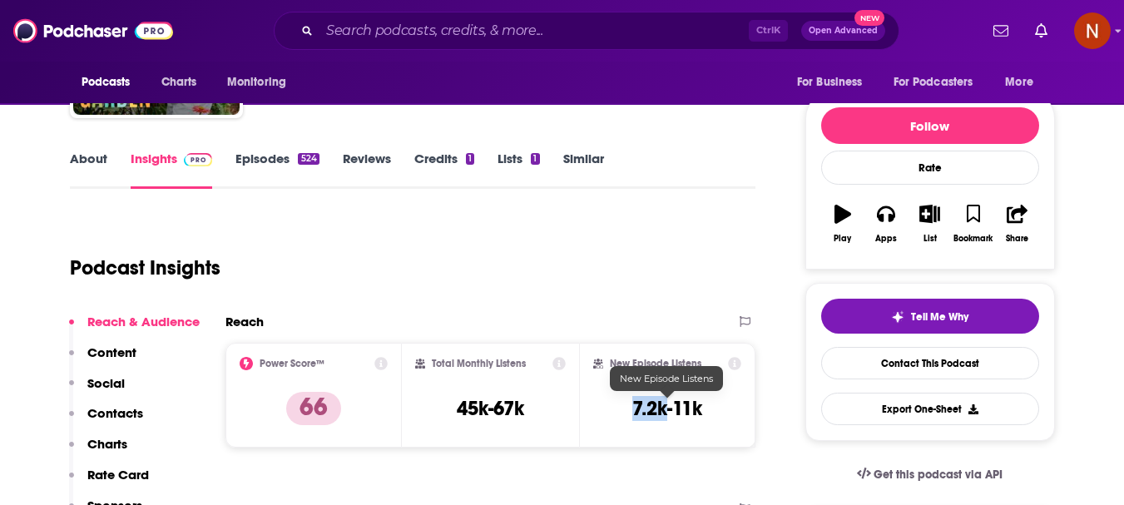
drag, startPoint x: 665, startPoint y: 418, endPoint x: 634, endPoint y: 414, distance: 31.0
click at [634, 414] on h3 "7.2k-11k" at bounding box center [667, 408] width 70 height 25
click at [350, 41] on input "Search podcasts, credits, & more..." at bounding box center [534, 30] width 429 height 27
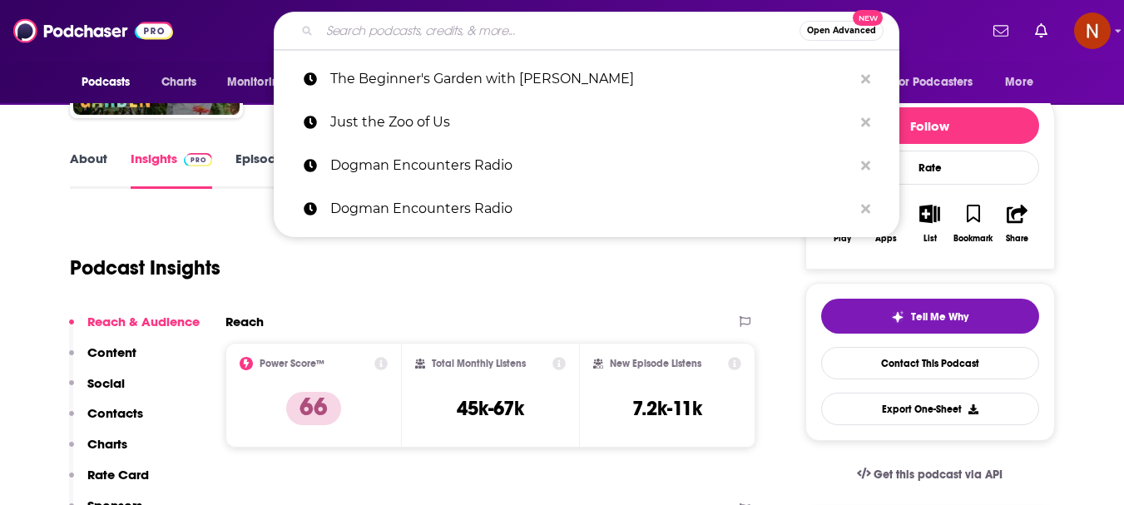
paste input "Bigfoot Crossroads"
type input "Bigfoot Crossroads"
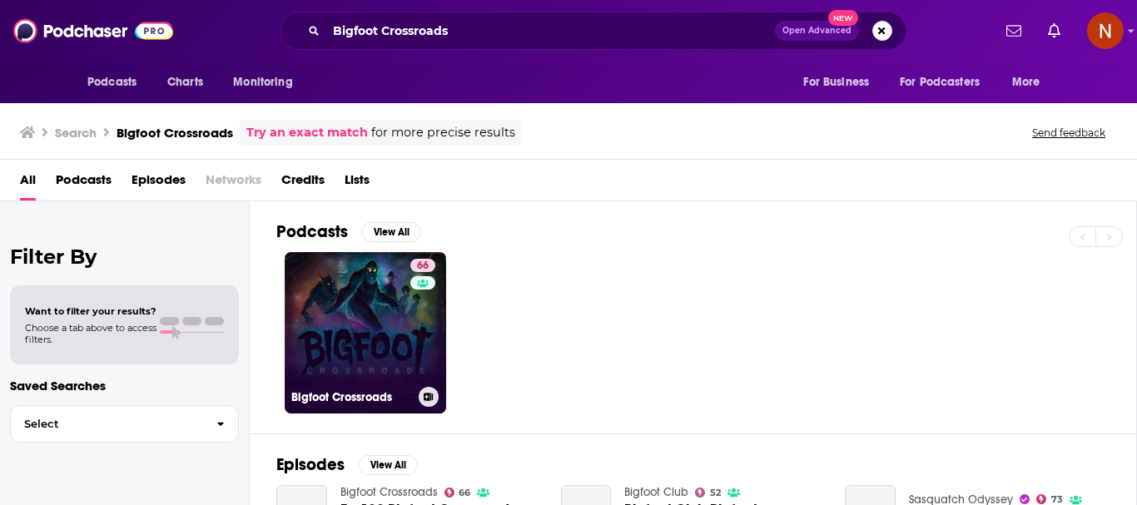
click at [362, 349] on link "66 Bigfoot Crossroads" at bounding box center [365, 332] width 161 height 161
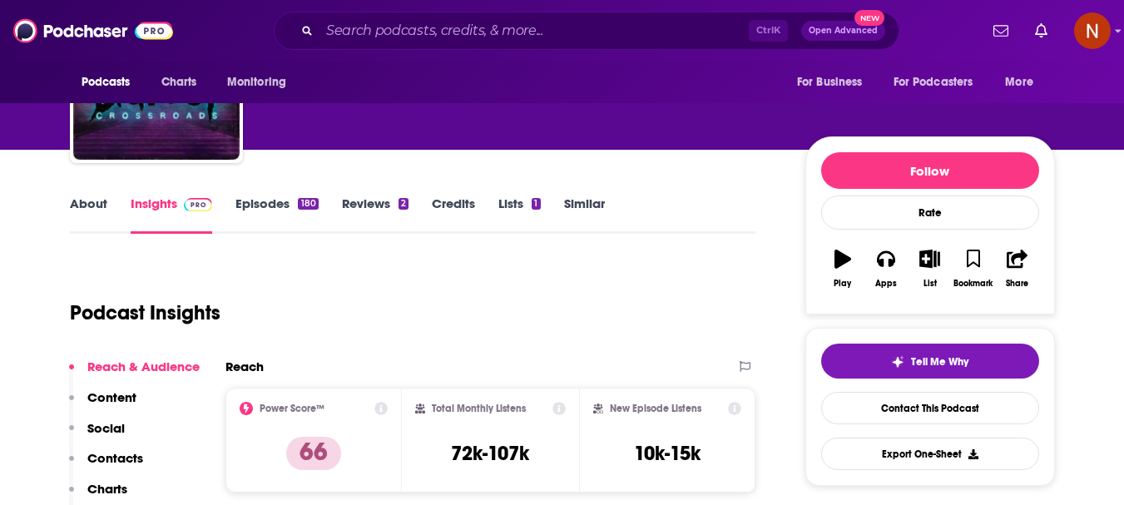
scroll to position [250, 0]
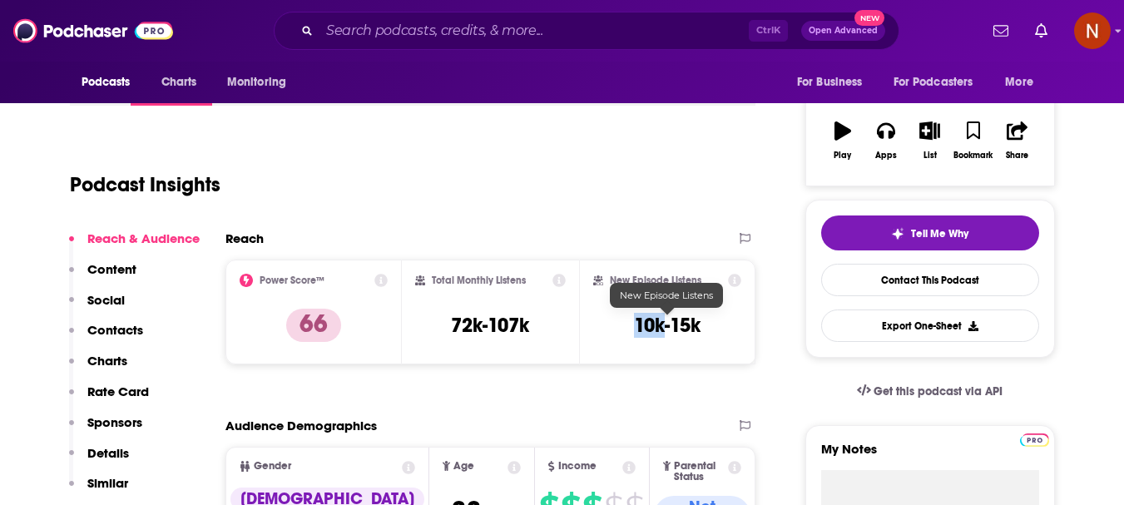
drag, startPoint x: 664, startPoint y: 332, endPoint x: 635, endPoint y: 332, distance: 29.1
click at [635, 332] on h3 "10k-15k" at bounding box center [667, 325] width 67 height 25
click at [470, 32] on input "Search podcasts, credits, & more..." at bounding box center [534, 30] width 429 height 27
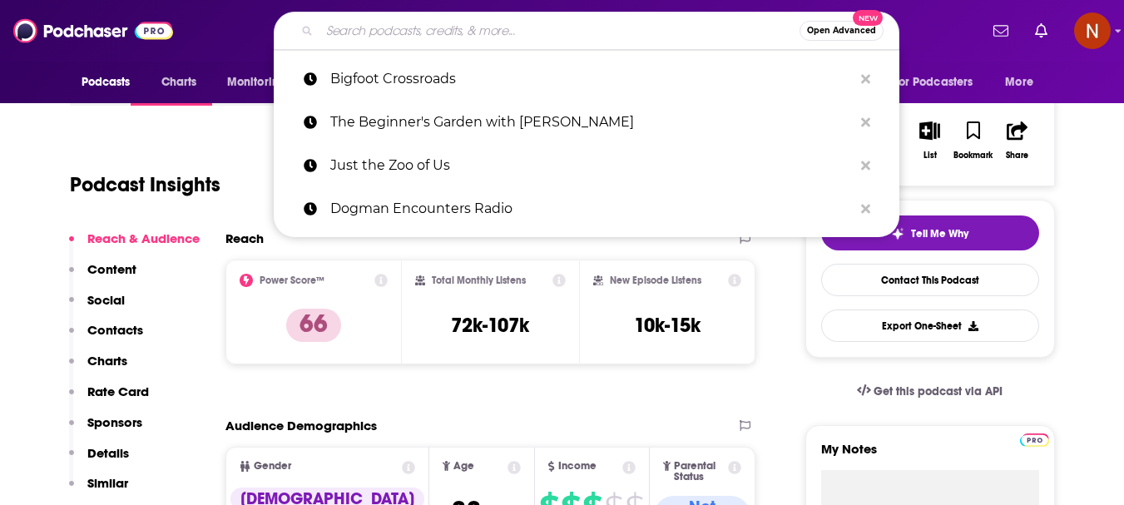
paste input "The American Birding Podcast"
type input "The American Birding Podcast"
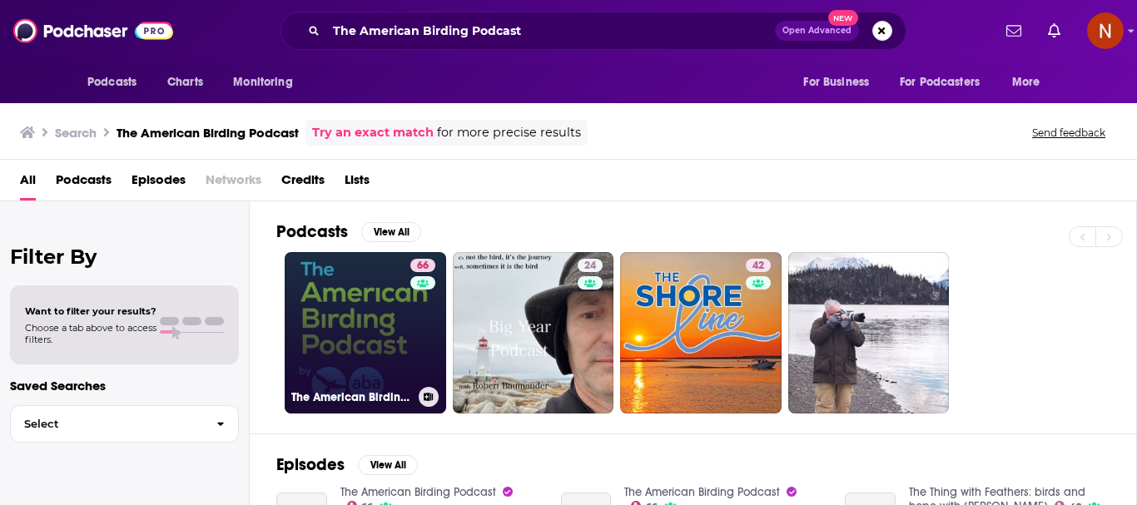
click at [360, 316] on link "66 The American Birding Podcast" at bounding box center [365, 332] width 161 height 161
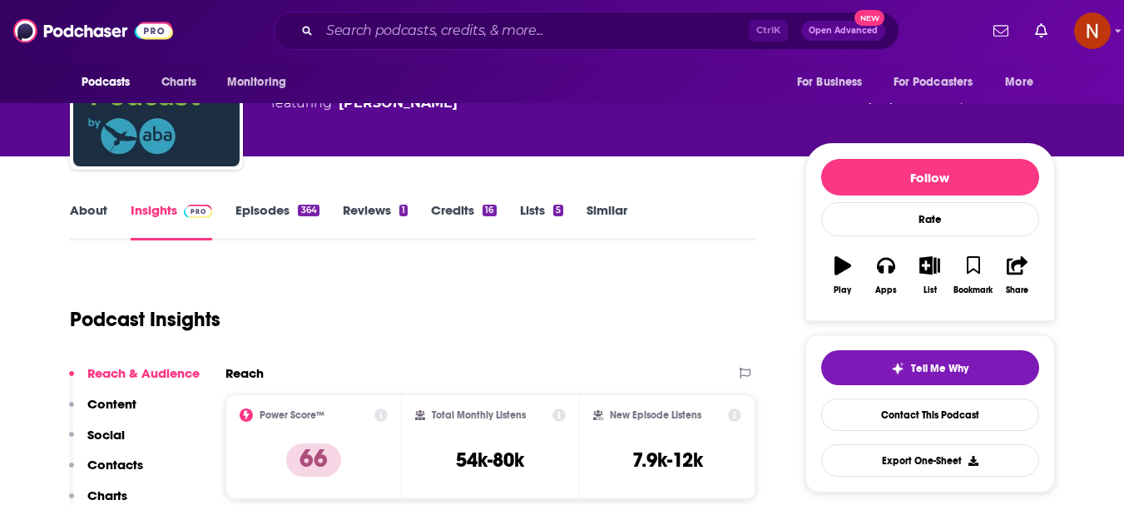
scroll to position [166, 0]
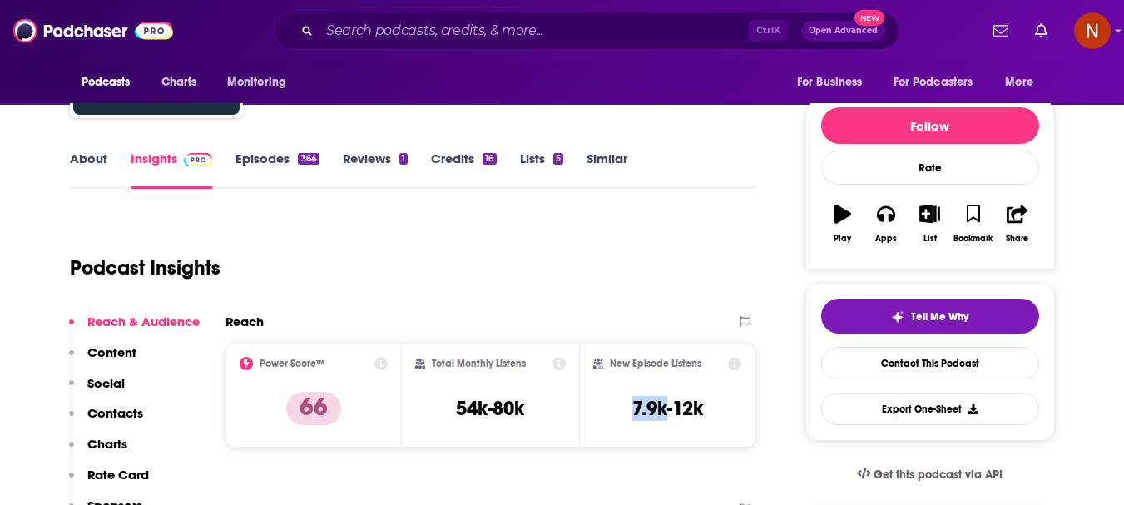
drag, startPoint x: 667, startPoint y: 418, endPoint x: 627, endPoint y: 416, distance: 40.0
click at [627, 416] on div "New Episode Listens 7.9k-12k" at bounding box center [667, 395] width 149 height 77
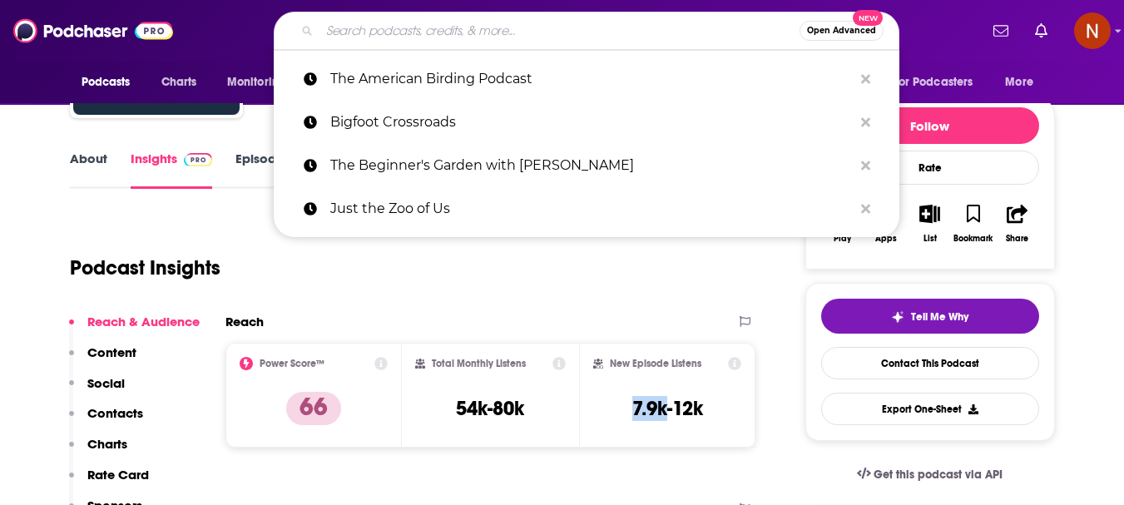
click at [368, 29] on input "Search podcasts, credits, & more..." at bounding box center [560, 30] width 480 height 27
paste input "Farm Small Farm Smart"
type input "Farm Small Farm Smart"
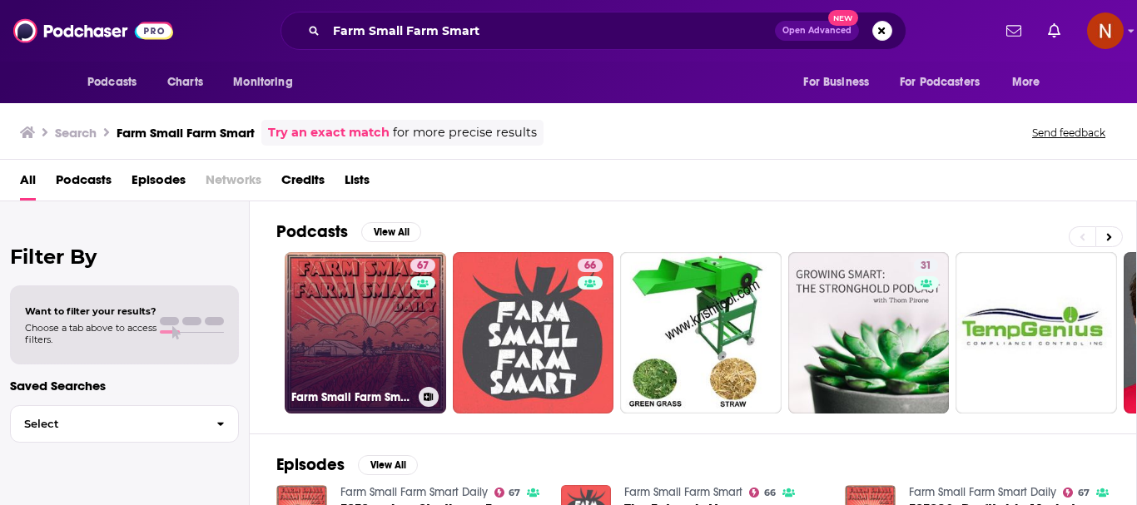
click at [346, 300] on link "67 Farm Small Farm Smart Daily" at bounding box center [365, 332] width 161 height 161
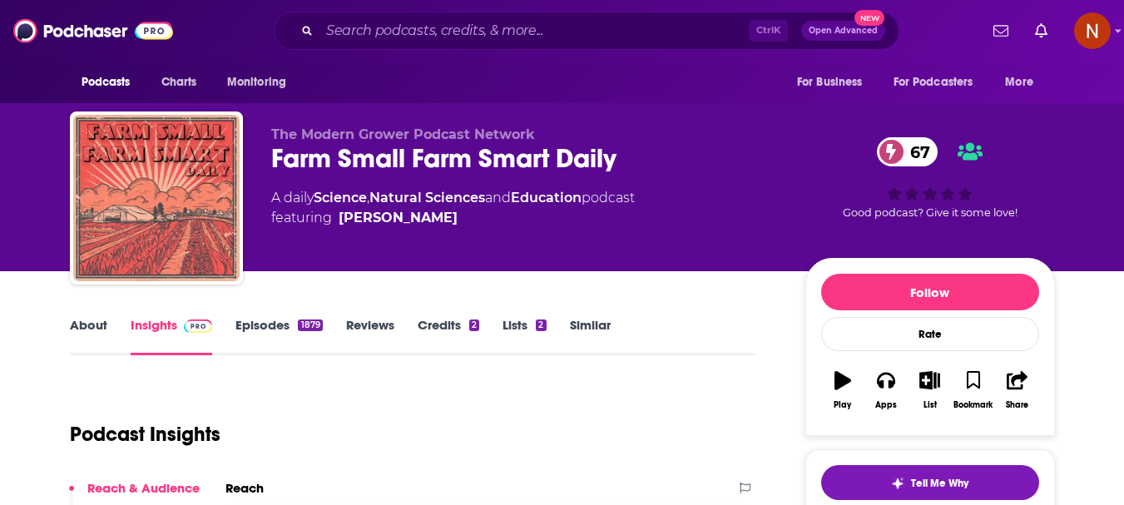
scroll to position [250, 0]
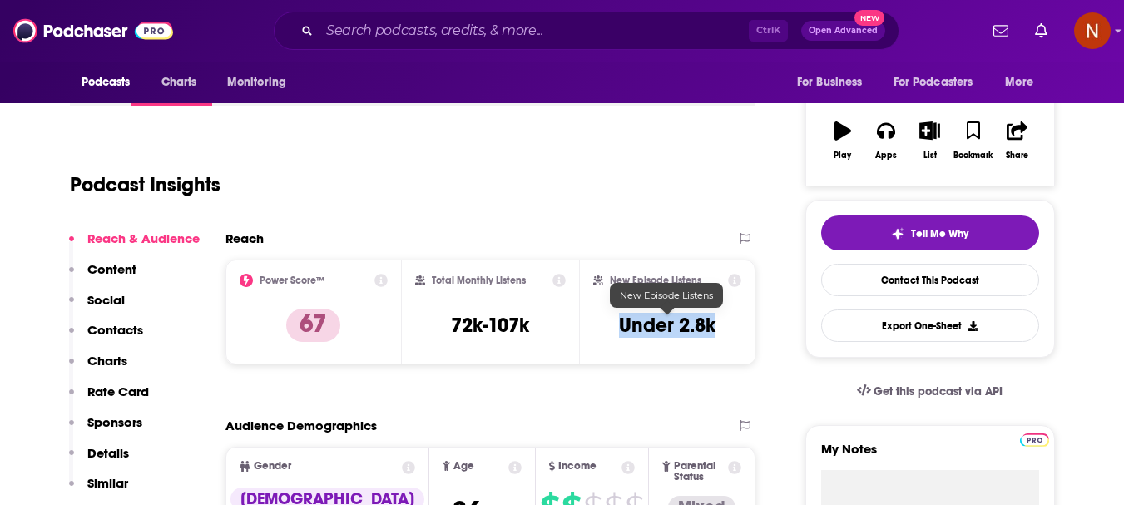
click at [618, 326] on div "New Episode Listens Under 2.8k" at bounding box center [667, 312] width 149 height 77
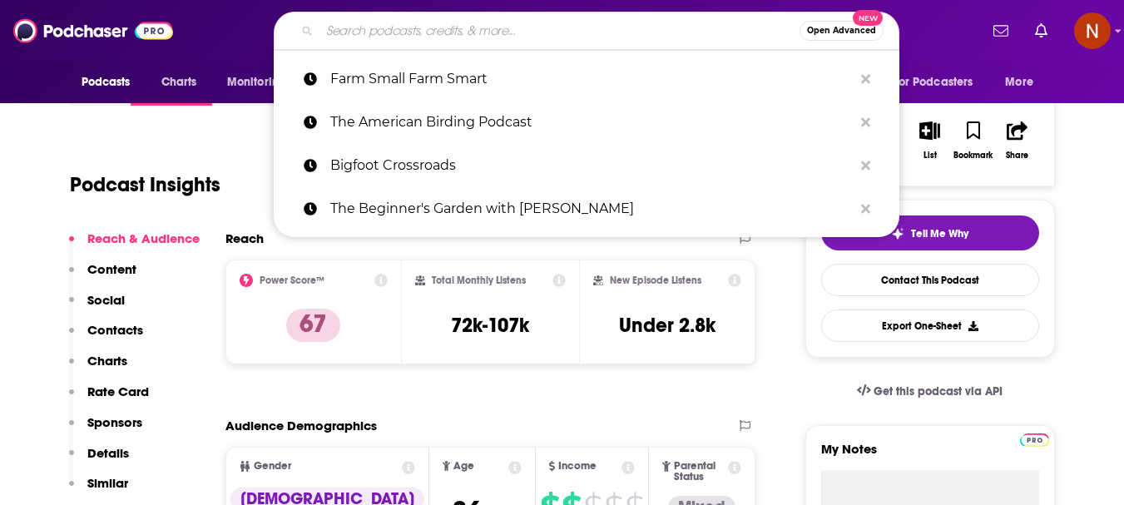
click at [464, 27] on input "Search podcasts, credits, & more..." at bounding box center [560, 30] width 480 height 27
paste input "A Beautiful Mess Podcast"
type input "A Beautiful Mess Podcast"
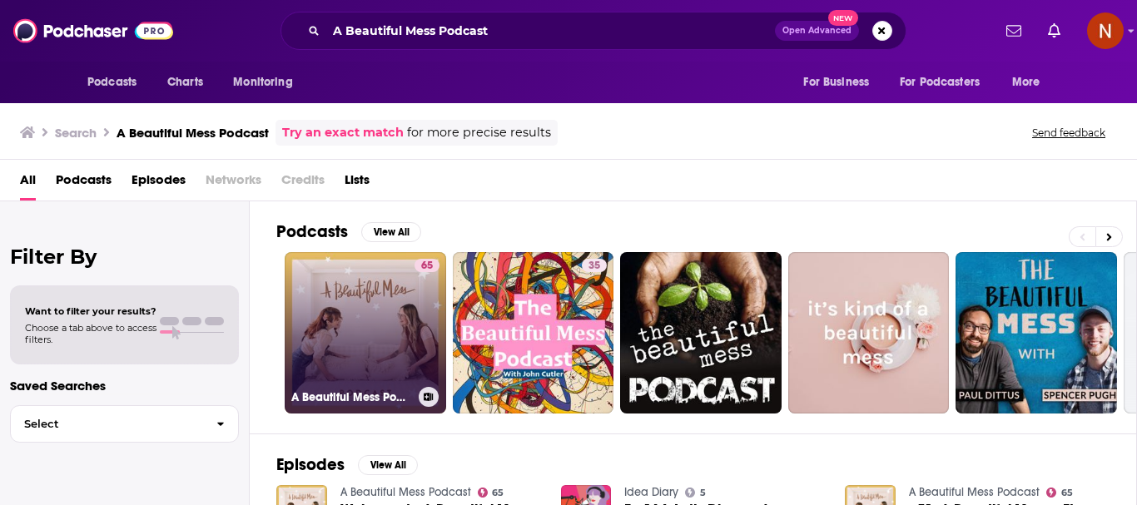
click at [367, 359] on link "65 A Beautiful Mess Podcast" at bounding box center [365, 332] width 161 height 161
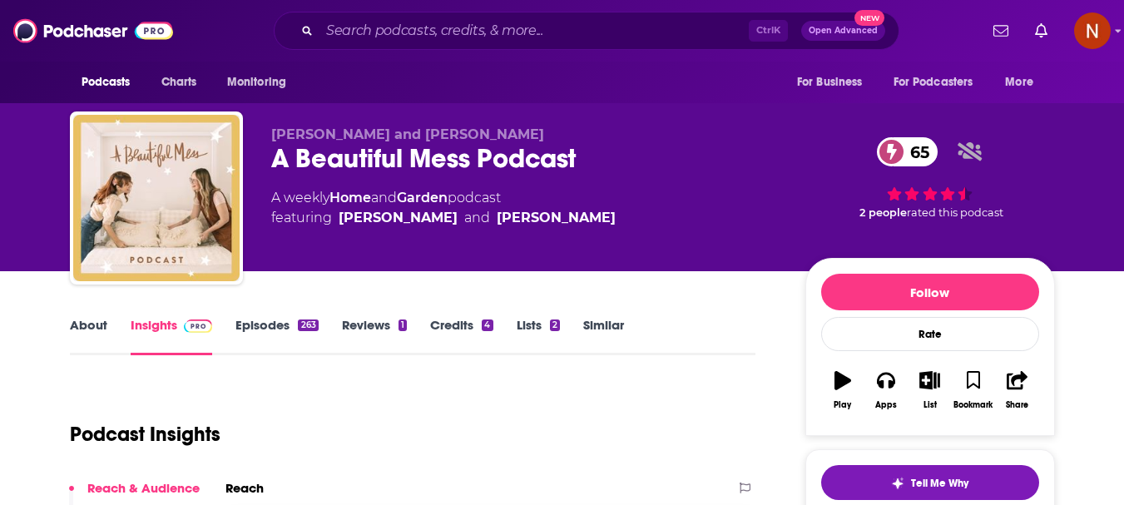
scroll to position [250, 0]
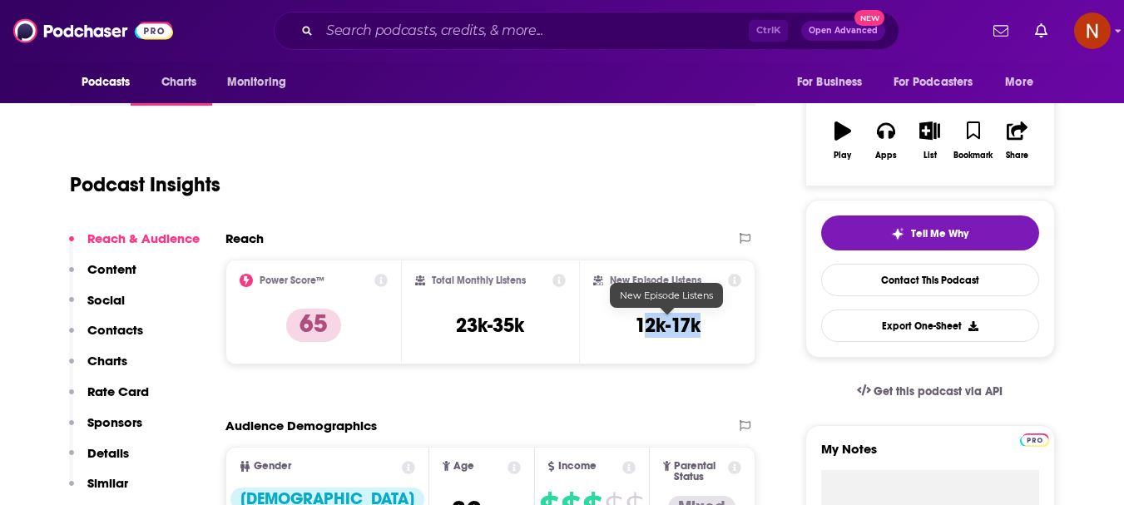
drag, startPoint x: 702, startPoint y: 331, endPoint x: 639, endPoint y: 329, distance: 63.3
click at [639, 329] on div "New Episode Listens 12k-17k" at bounding box center [667, 312] width 149 height 77
click at [647, 335] on h3 "12k-17k" at bounding box center [668, 325] width 66 height 25
drag, startPoint x: 666, startPoint y: 335, endPoint x: 637, endPoint y: 332, distance: 29.3
click at [637, 332] on h3 "12k-17k" at bounding box center [668, 325] width 66 height 25
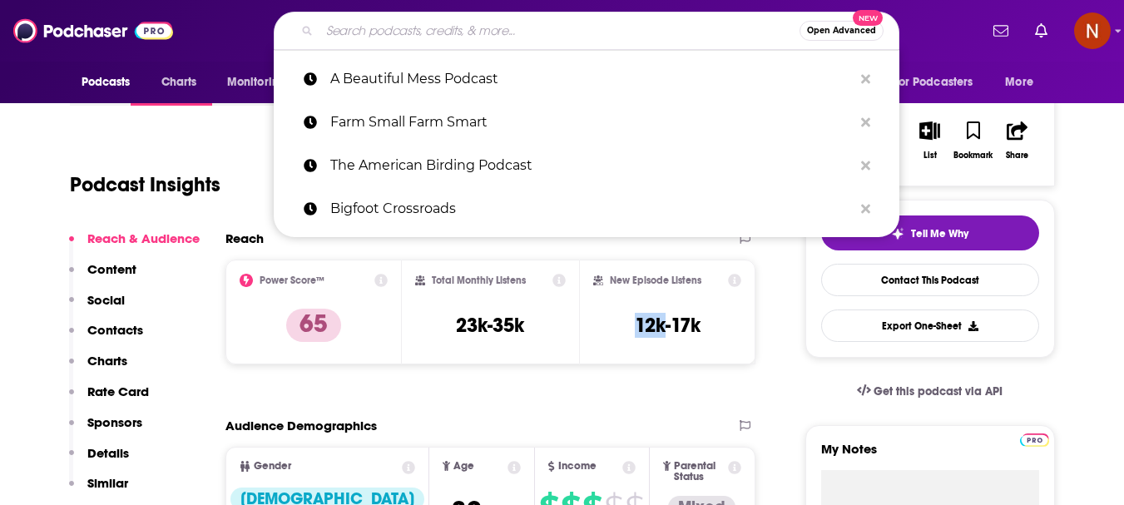
click at [466, 24] on input "Search podcasts, credits, & more..." at bounding box center [560, 30] width 480 height 27
paste input "All The Dirt Gardening, Sustainability and Food"
type input "All The Dirt Gardening, Sustainability and Food"
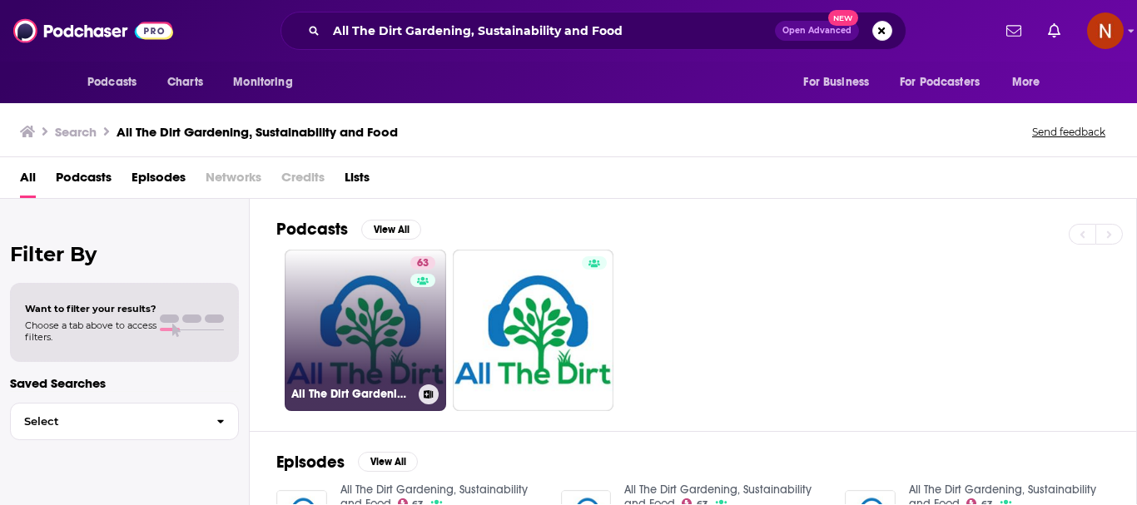
click at [325, 357] on link "63 All The Dirt Gardening, Sustainability and Food" at bounding box center [365, 330] width 161 height 161
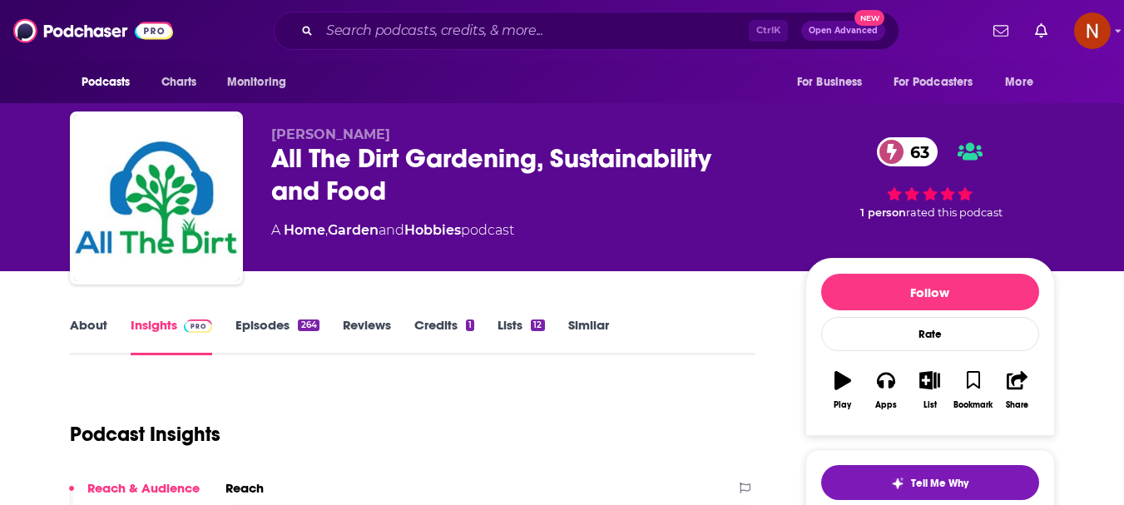
scroll to position [250, 0]
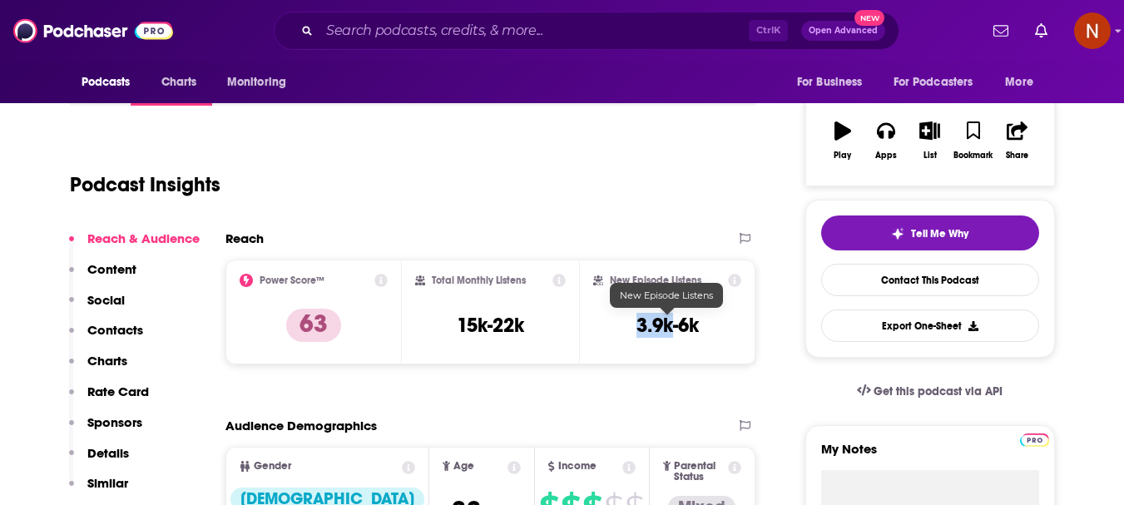
click at [640, 330] on h3 "3.9k-6k" at bounding box center [668, 325] width 62 height 25
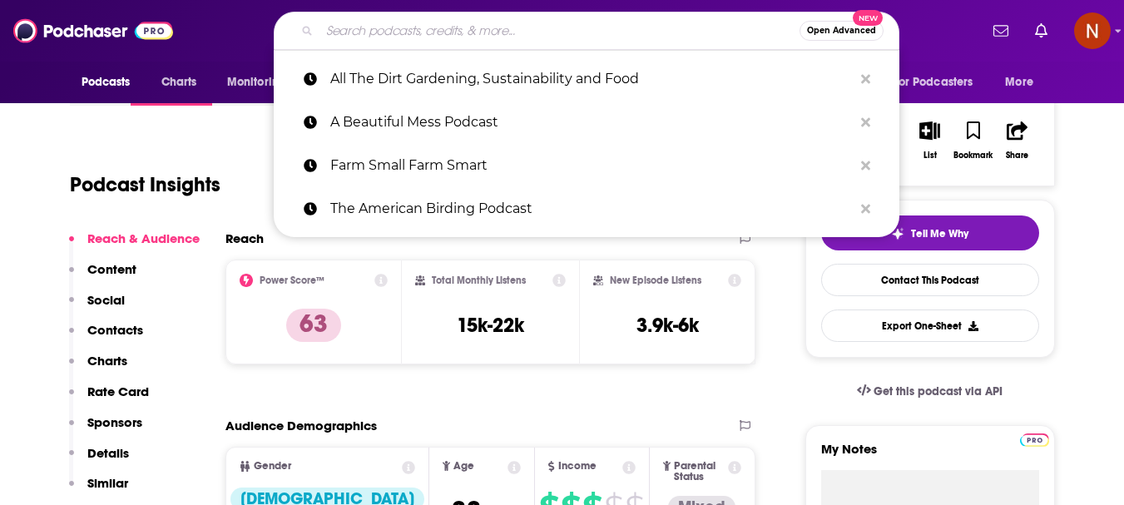
click at [402, 27] on input "Search podcasts, credits, & more..." at bounding box center [560, 30] width 480 height 27
paste input "Roots and All - Gardening Podcast"
type input "Roots and All - Gardening Podcast"
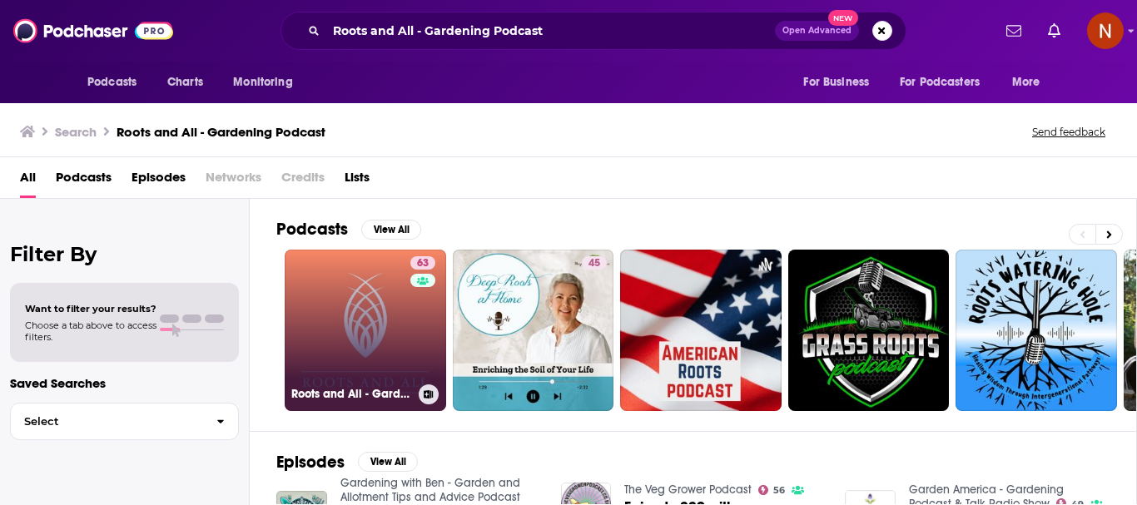
click at [361, 353] on link "63 Roots and All - Gardening Podcast" at bounding box center [365, 330] width 161 height 161
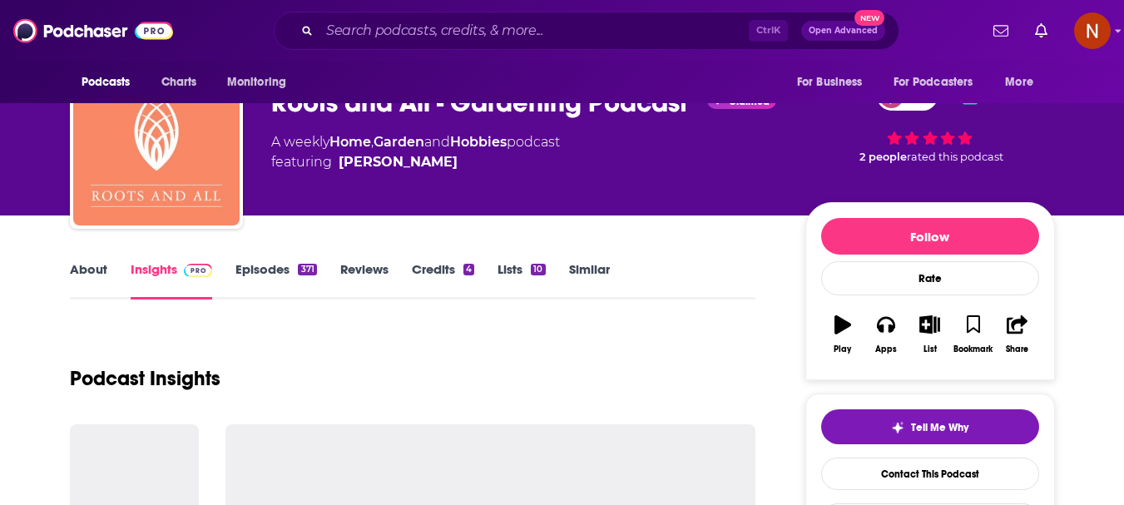
scroll to position [250, 0]
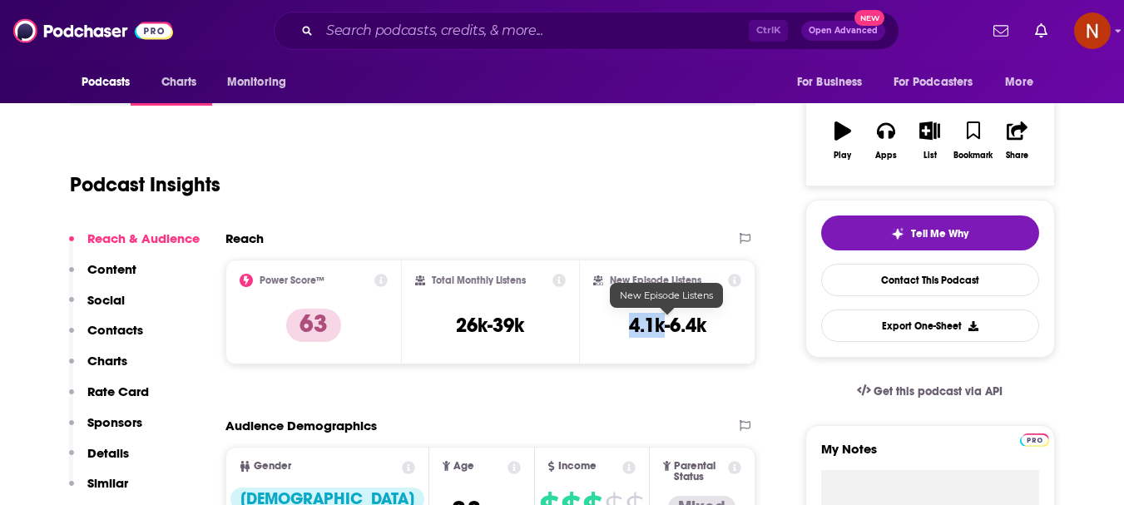
drag, startPoint x: 663, startPoint y: 334, endPoint x: 632, endPoint y: 333, distance: 30.8
click at [632, 333] on h3 "4.1k-6.4k" at bounding box center [667, 325] width 77 height 25
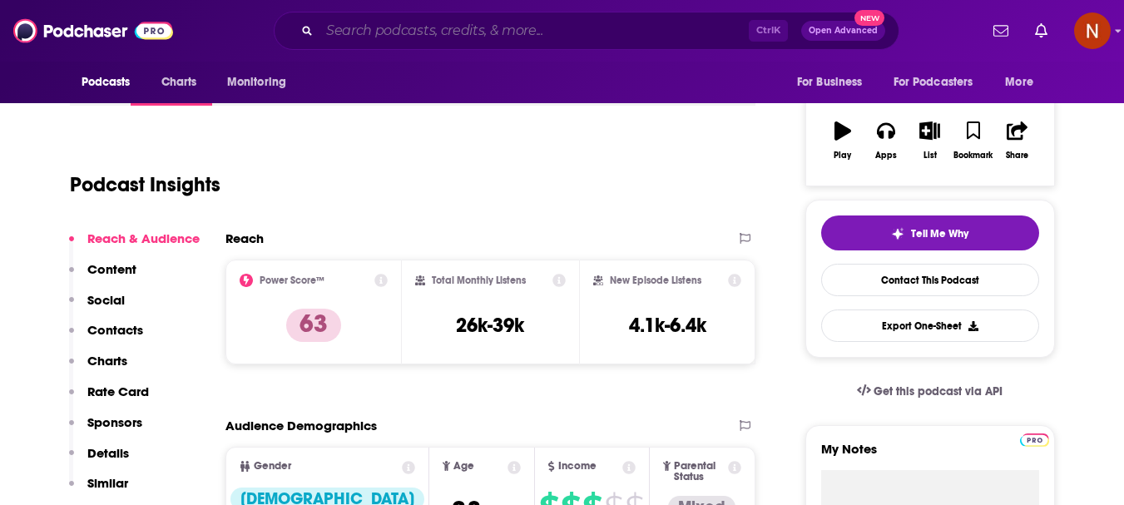
click at [429, 38] on input "Search podcasts, credits, & more..." at bounding box center [534, 30] width 429 height 27
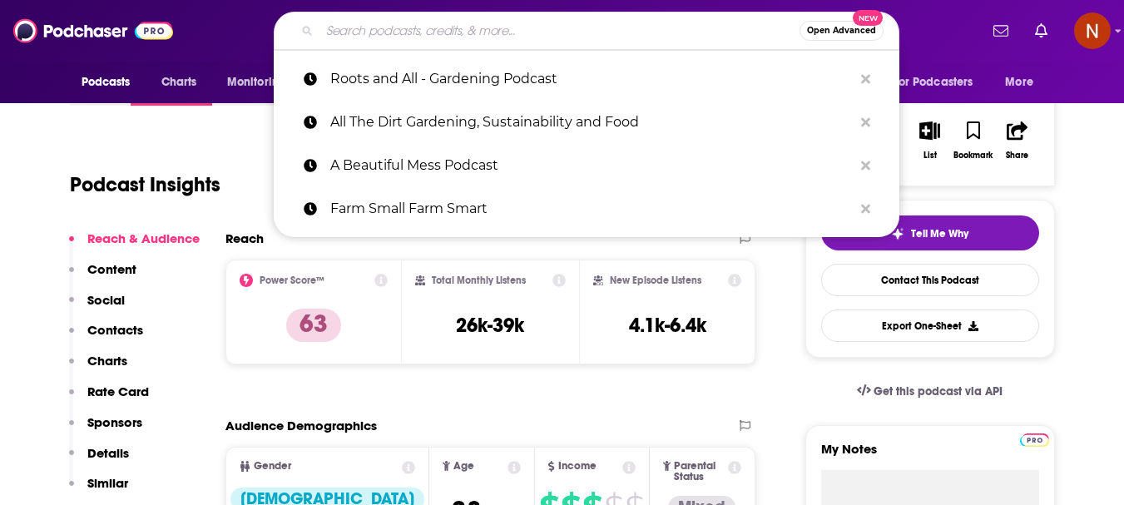
paste input "The Fine Homebuilding Podcast"
type input "The Fine Homebuilding Podcast"
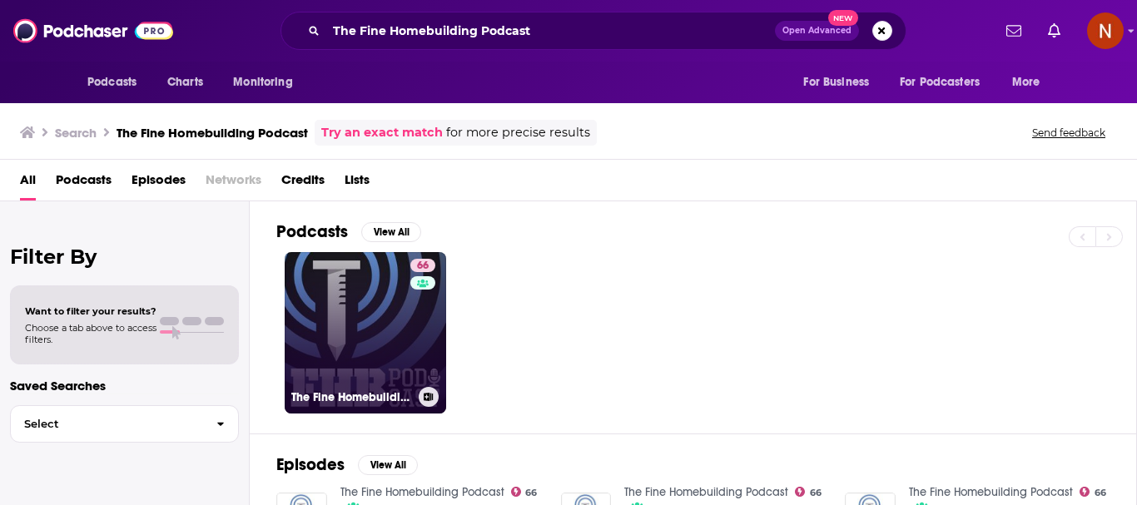
click at [330, 330] on link "66 The Fine Homebuilding Podcast" at bounding box center [365, 332] width 161 height 161
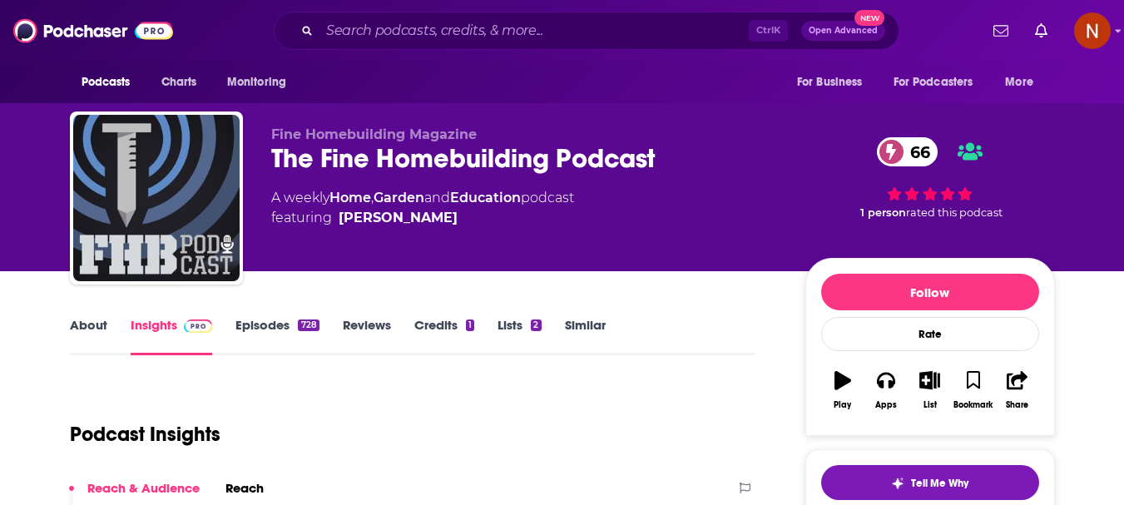
scroll to position [166, 0]
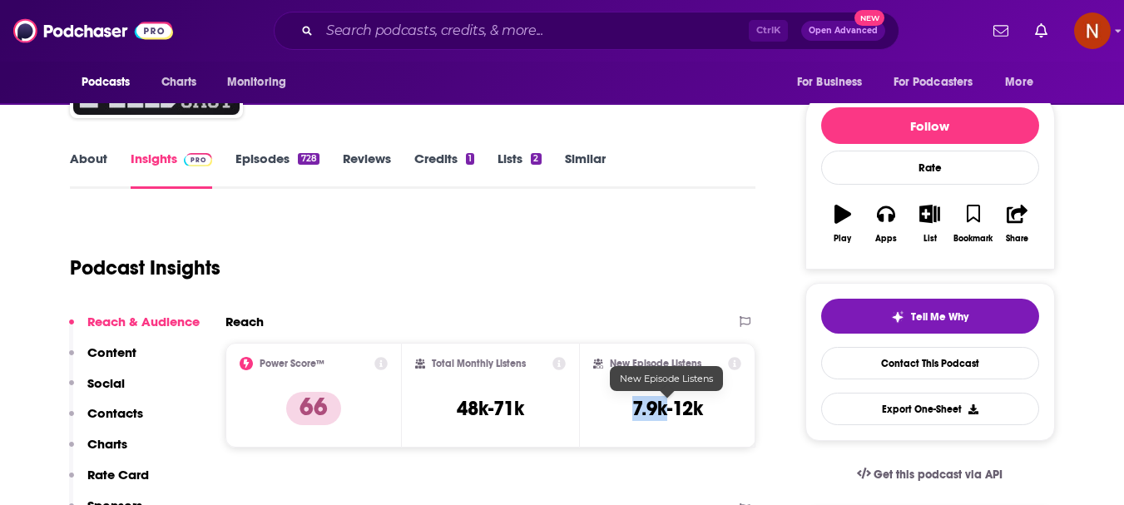
drag, startPoint x: 664, startPoint y: 413, endPoint x: 632, endPoint y: 412, distance: 32.5
click at [632, 412] on h3 "7.9k-12k" at bounding box center [667, 408] width 71 height 25
click at [508, 32] on input "Search podcasts, credits, & more..." at bounding box center [534, 30] width 429 height 27
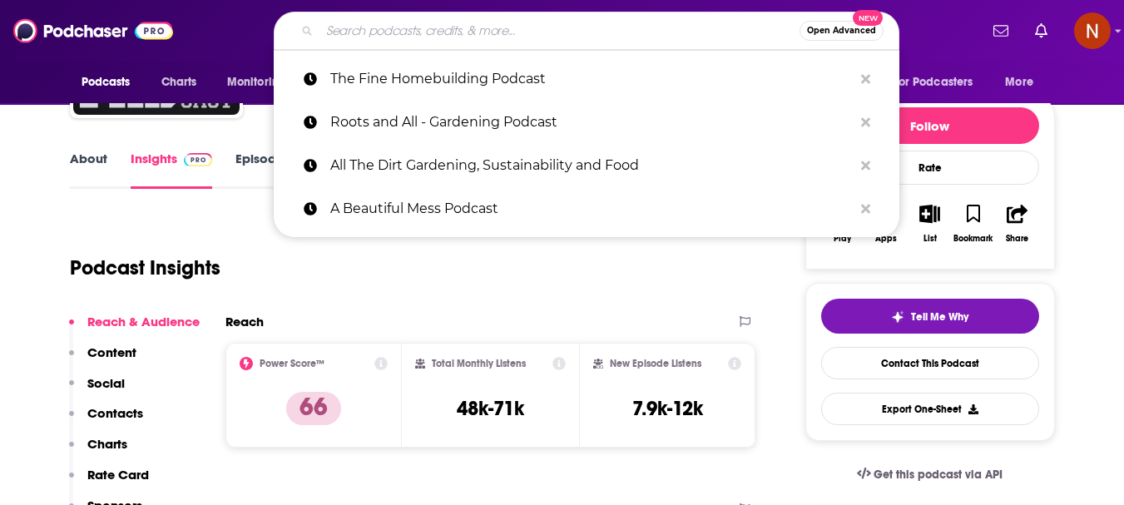
paste input "TENACITY"
type input "TENACITY"
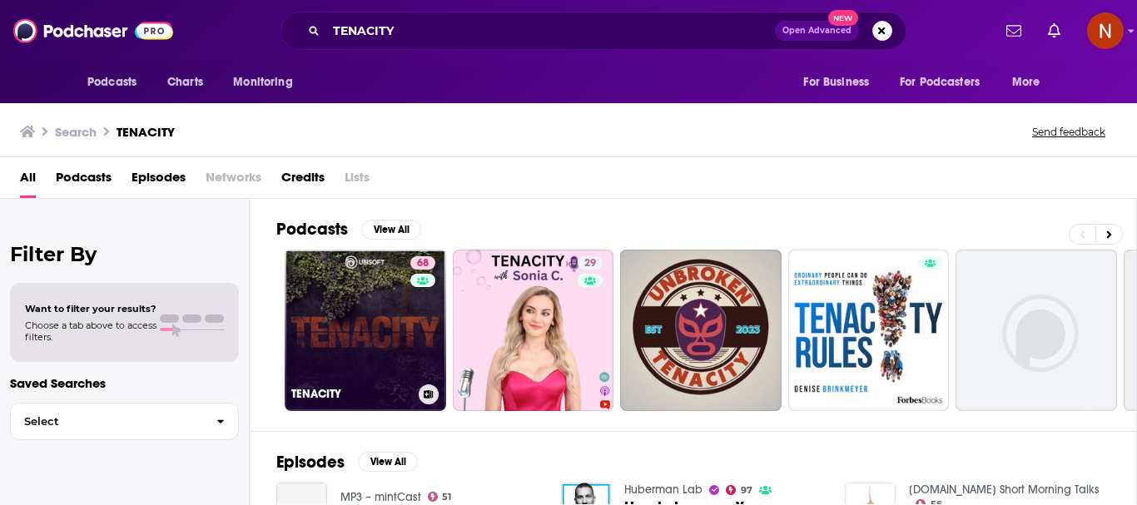
click at [353, 359] on link "68 TENACITY" at bounding box center [365, 330] width 161 height 161
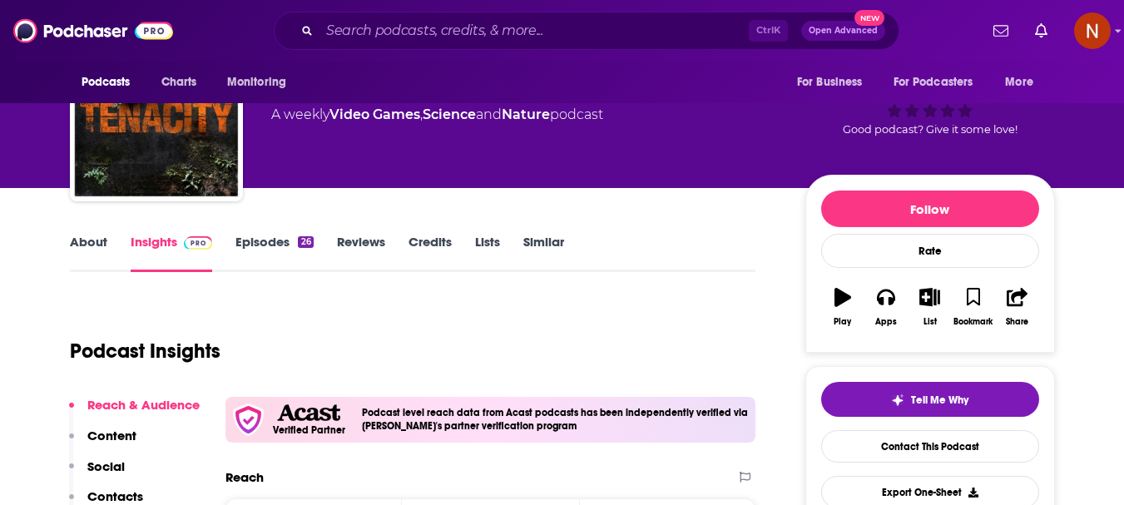
scroll to position [250, 0]
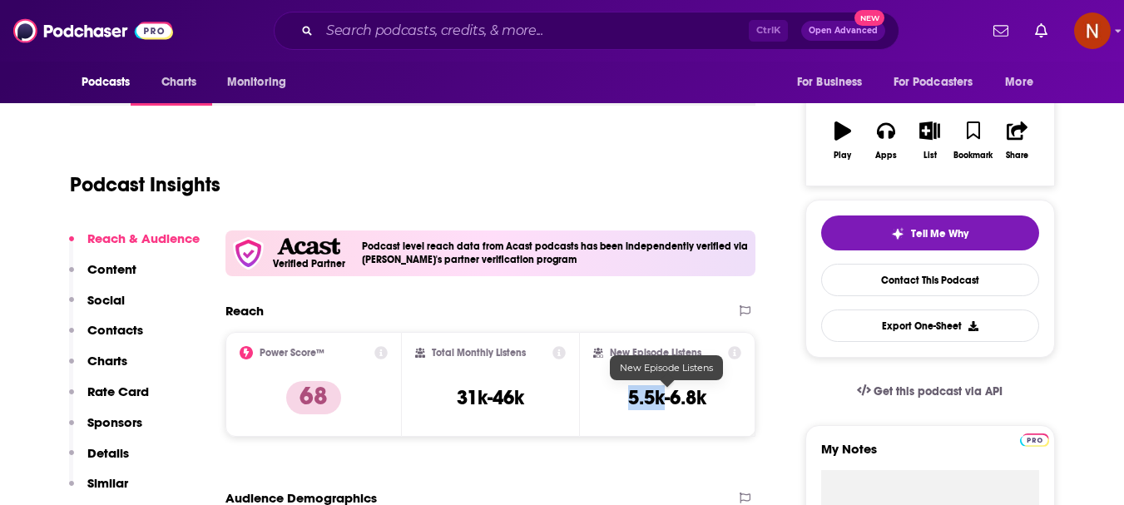
drag, startPoint x: 663, startPoint y: 401, endPoint x: 627, endPoint y: 401, distance: 36.6
click at [628, 401] on h3 "5.5k-6.8k" at bounding box center [667, 397] width 78 height 25
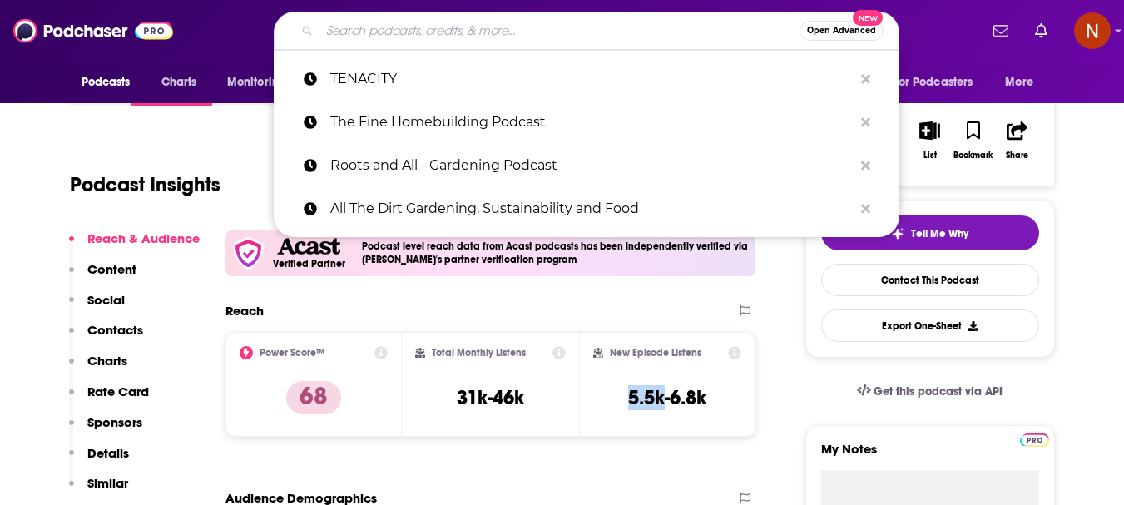
click at [509, 28] on input "Search podcasts, credits, & more..." at bounding box center [560, 30] width 480 height 27
paste input "Fix It Home Improvement"
type input "Fix It Home Improvement"
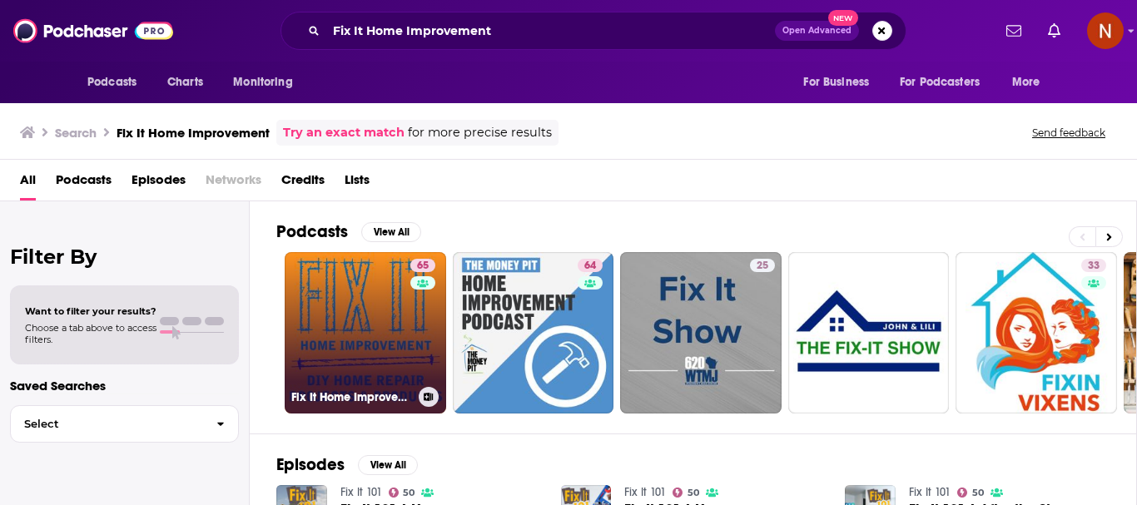
click at [352, 315] on link "65 Fix It Home Improvement" at bounding box center [365, 332] width 161 height 161
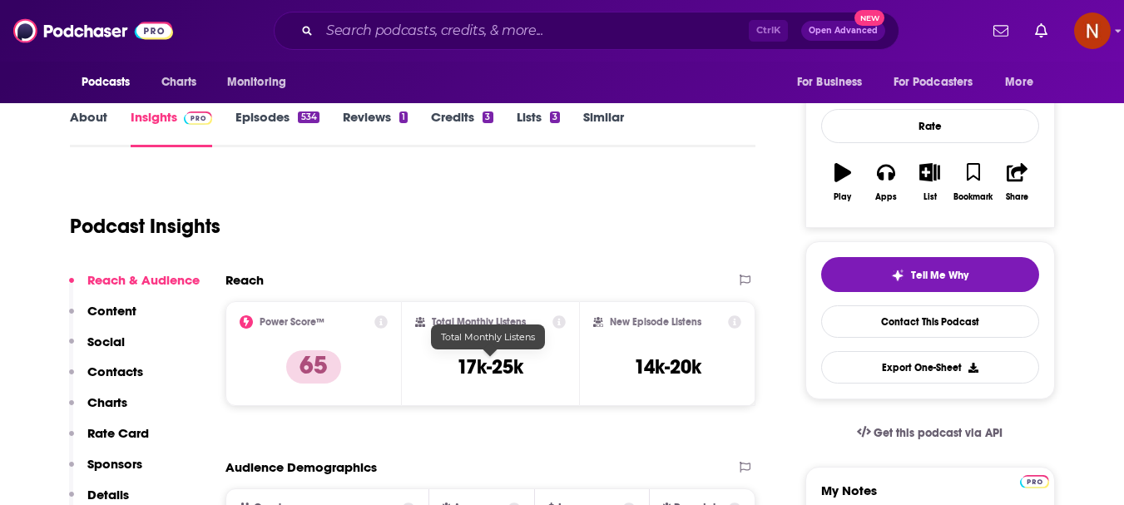
scroll to position [250, 0]
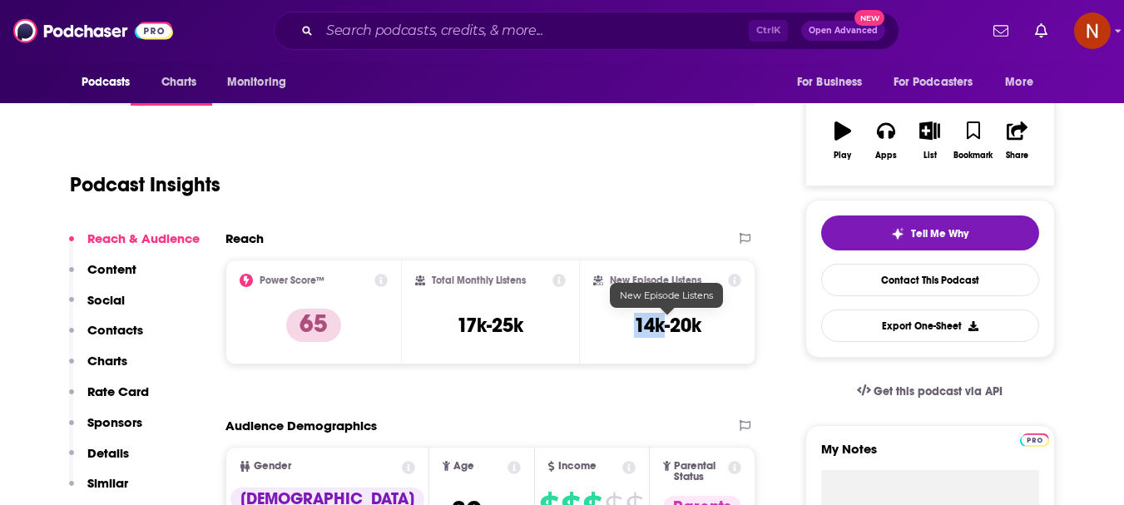
drag, startPoint x: 659, startPoint y: 330, endPoint x: 637, endPoint y: 330, distance: 22.5
click at [637, 330] on h3 "14k-20k" at bounding box center [667, 325] width 67 height 25
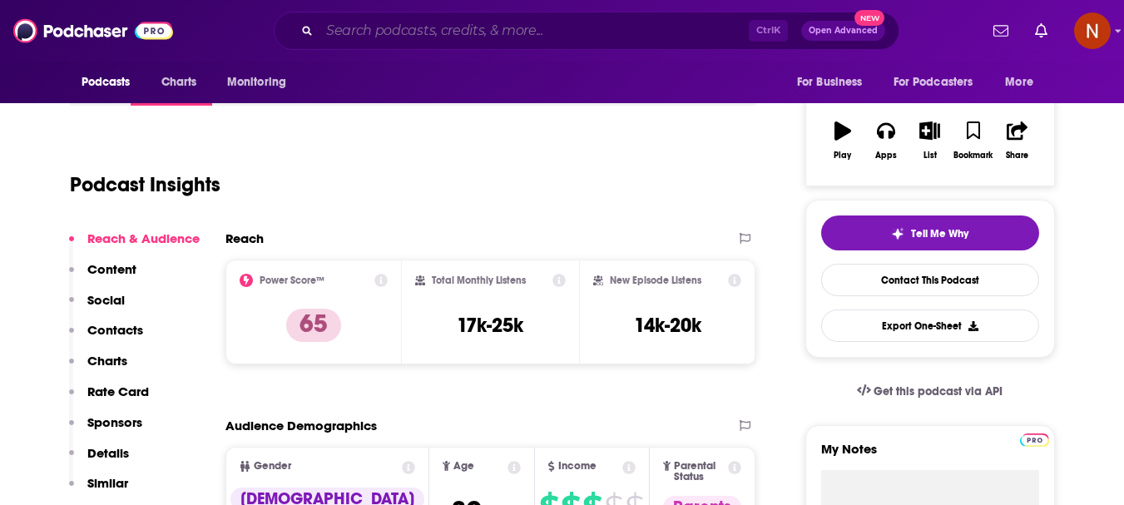
click at [379, 39] on input "Search podcasts, credits, & more..." at bounding box center [534, 30] width 429 height 27
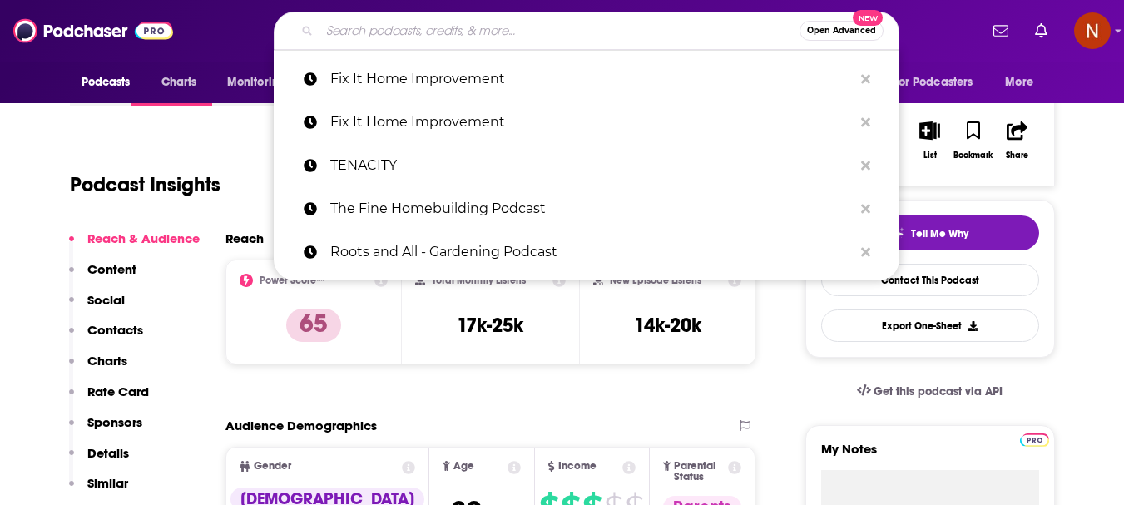
paste input "Clean With Me"
type input "Clean With Me"
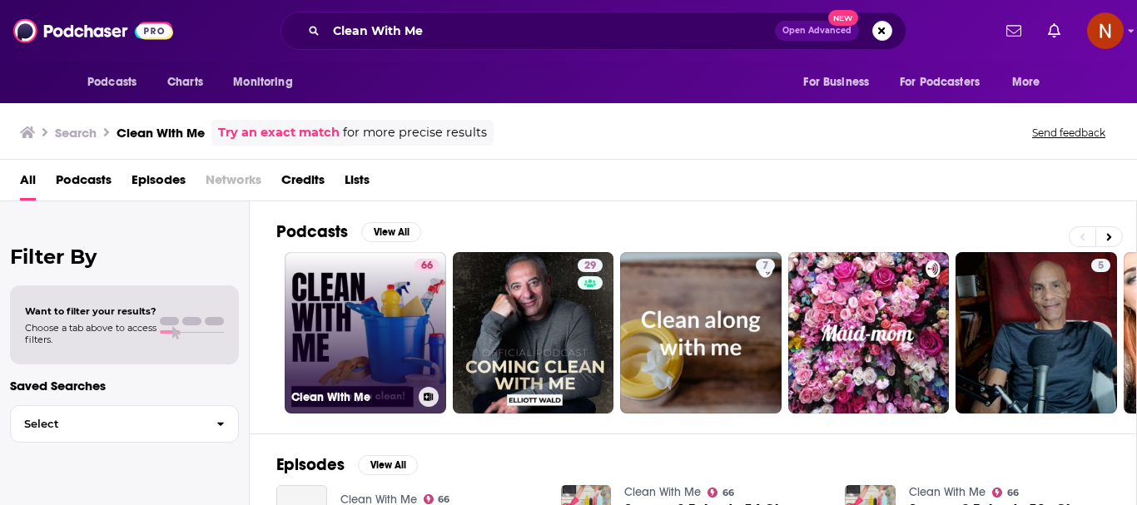
click at [340, 312] on link "66 Clean With Me" at bounding box center [365, 332] width 161 height 161
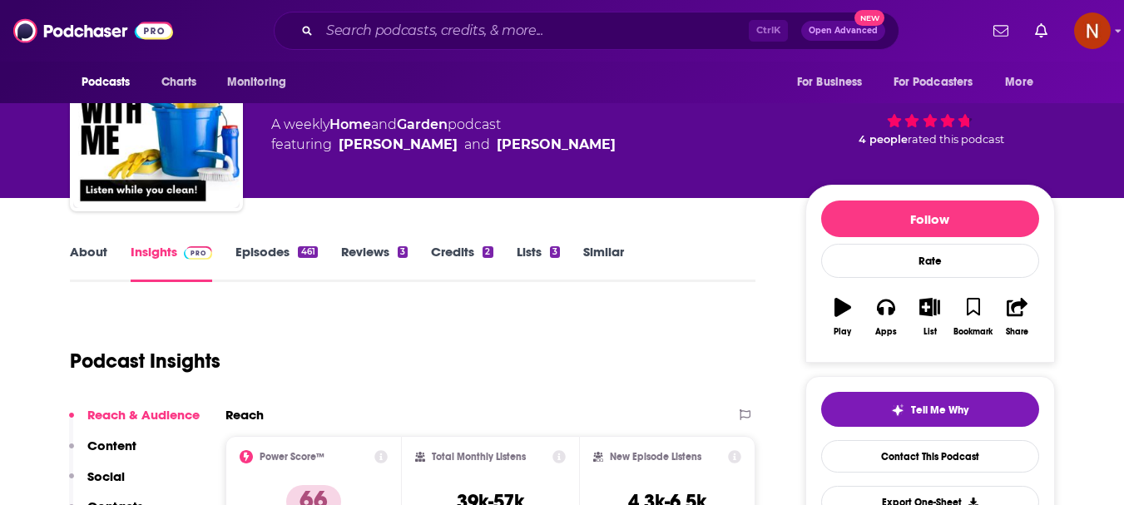
scroll to position [250, 0]
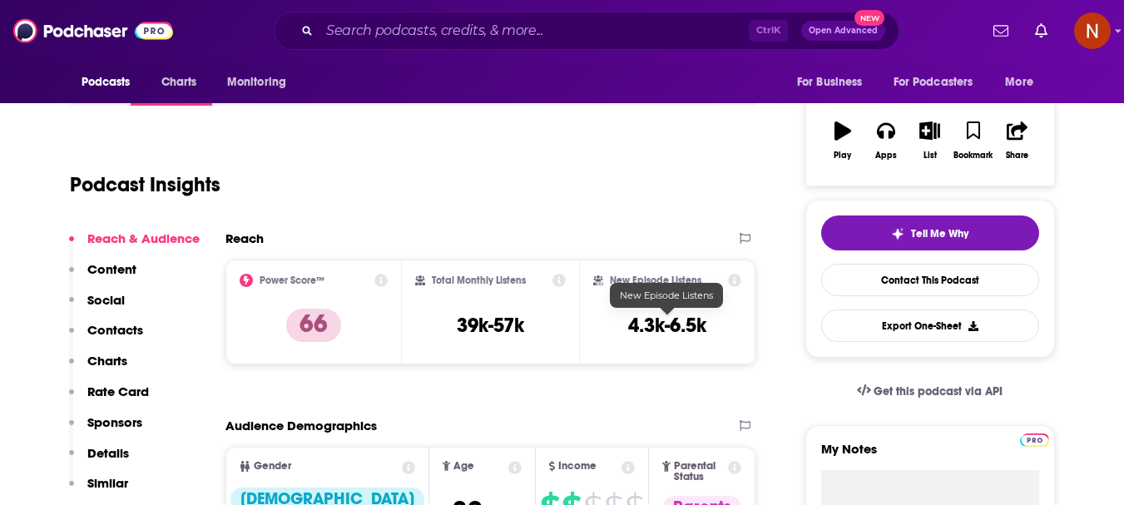
drag, startPoint x: 664, startPoint y: 335, endPoint x: 632, endPoint y: 333, distance: 31.7
click at [632, 333] on h3 "4.3k-6.5k" at bounding box center [667, 325] width 78 height 25
click at [533, 34] on input "Search podcasts, credits, & more..." at bounding box center [534, 30] width 429 height 27
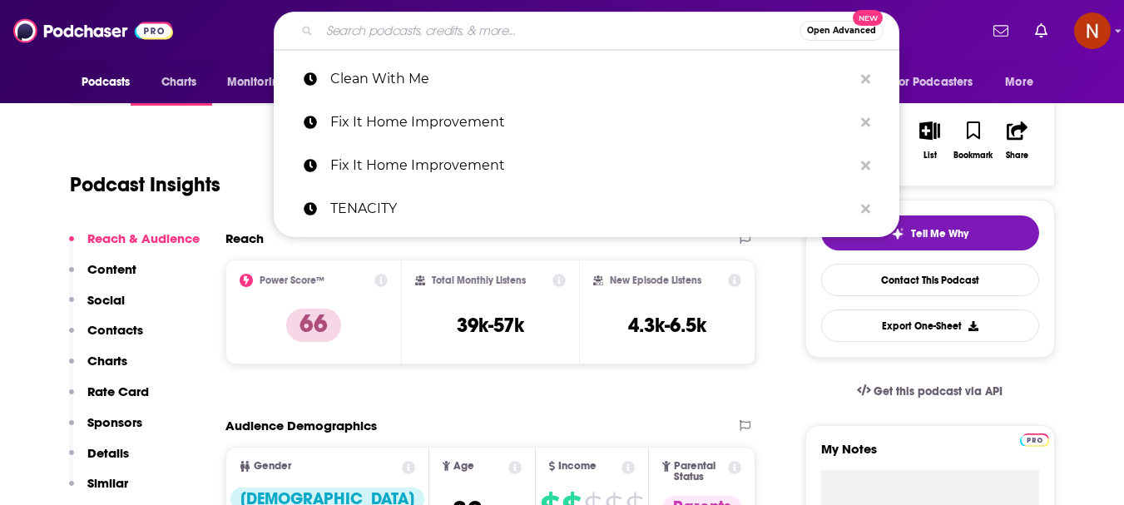
paste input "Roots and Refuge Podcast"
type input "Roots and Refuge Podcast"
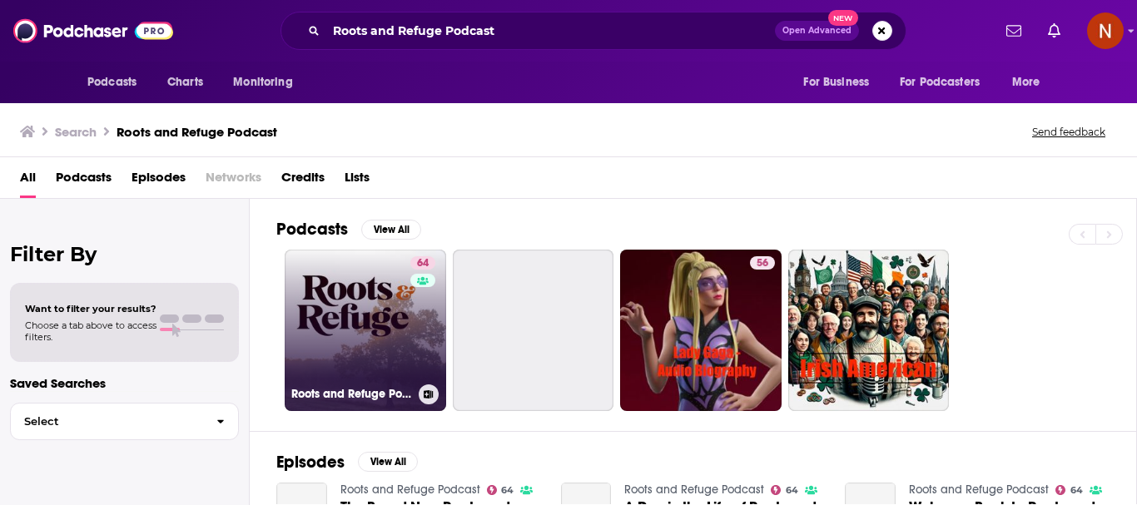
click at [386, 320] on link "64 Roots and Refuge Podcast" at bounding box center [365, 330] width 161 height 161
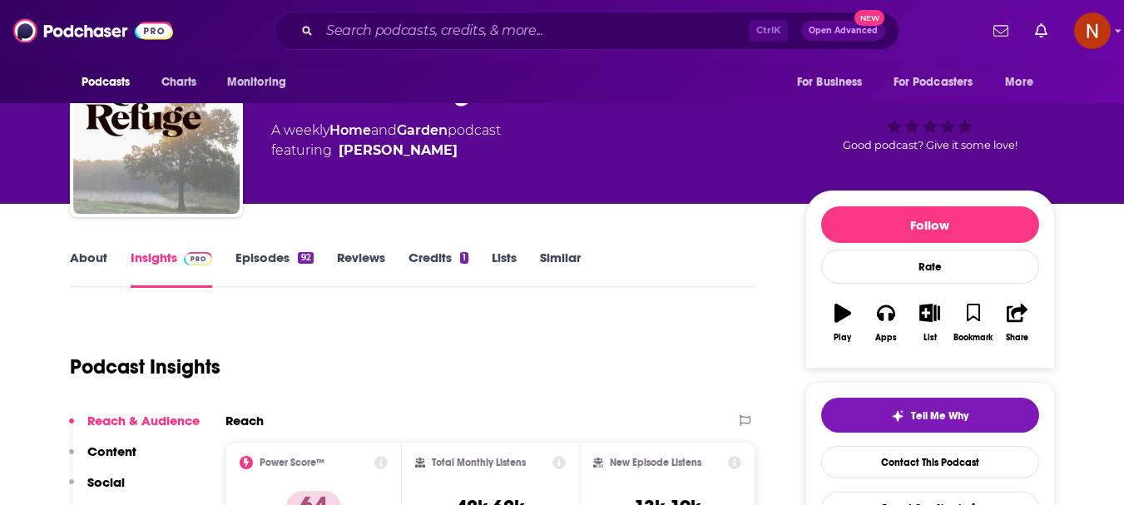
scroll to position [166, 0]
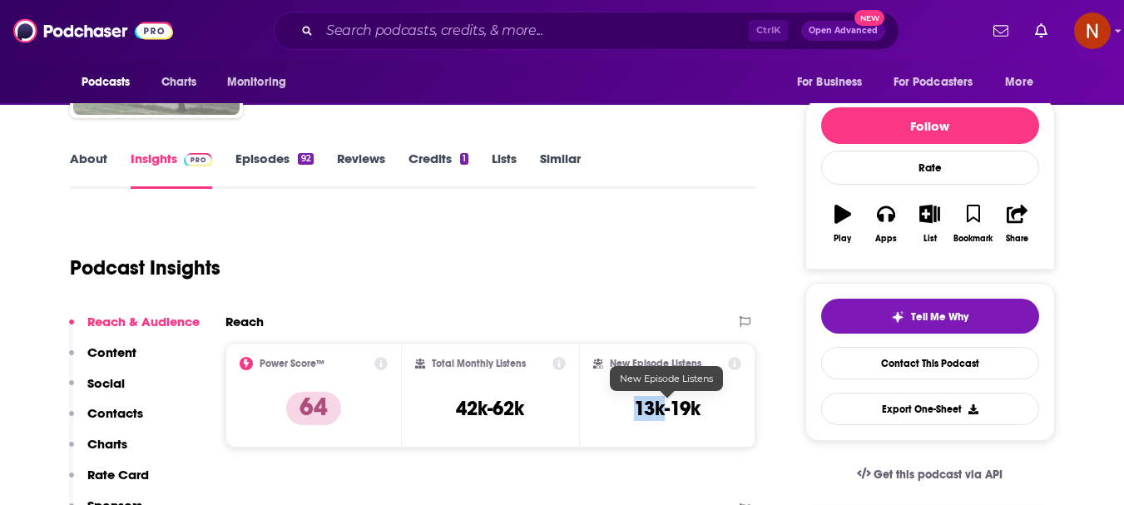
drag, startPoint x: 651, startPoint y: 417, endPoint x: 637, endPoint y: 414, distance: 13.5
click at [637, 414] on h3 "13k-19k" at bounding box center [667, 408] width 67 height 25
click at [429, 32] on input "Search podcasts, credits, & more..." at bounding box center [534, 30] width 429 height 27
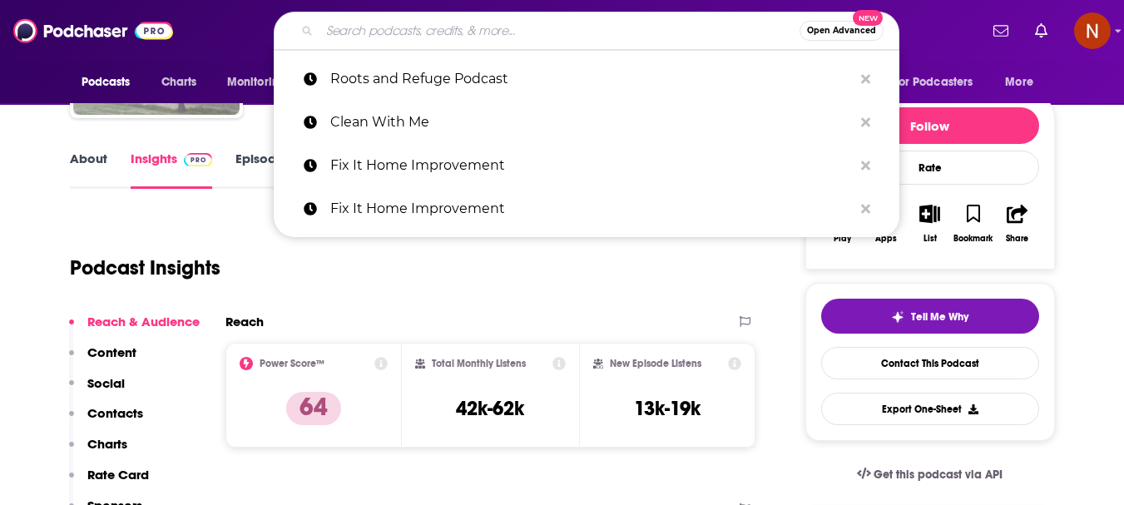
paste input "The Stronger By Science Podcast"
type input "The Stronger By Science Podcast"
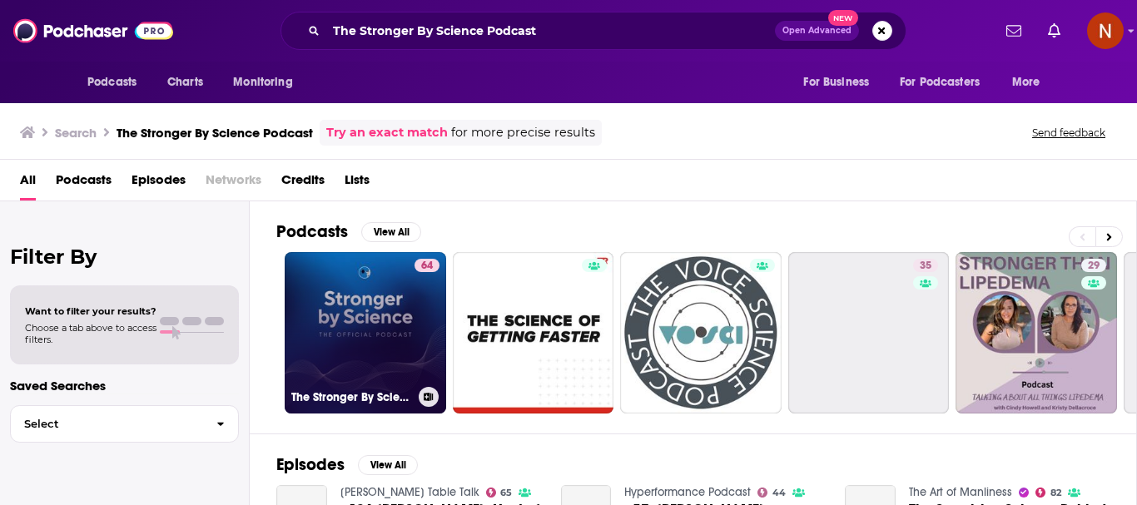
click at [374, 302] on link "64 The Stronger By Science Podcast" at bounding box center [365, 332] width 161 height 161
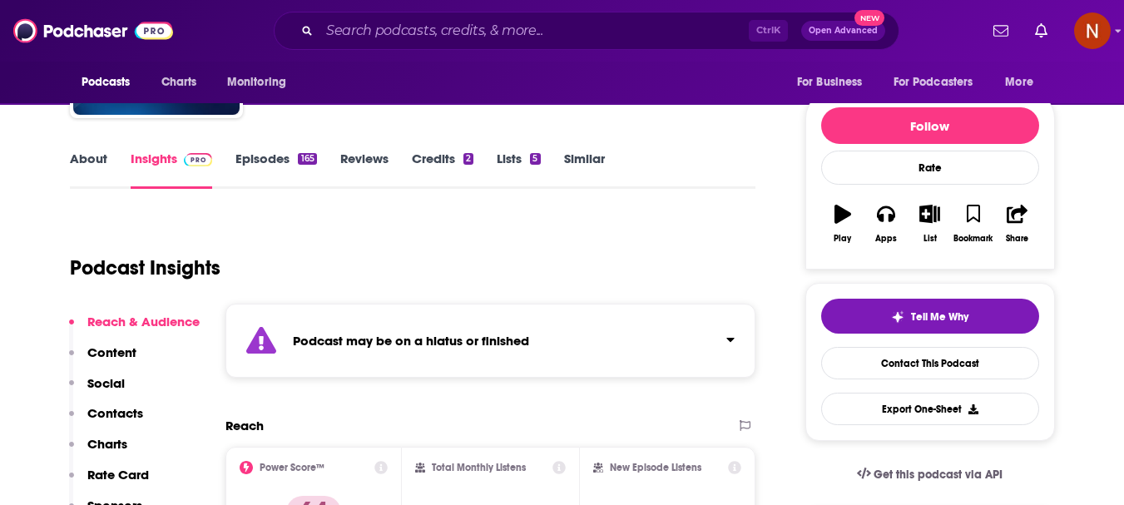
scroll to position [250, 0]
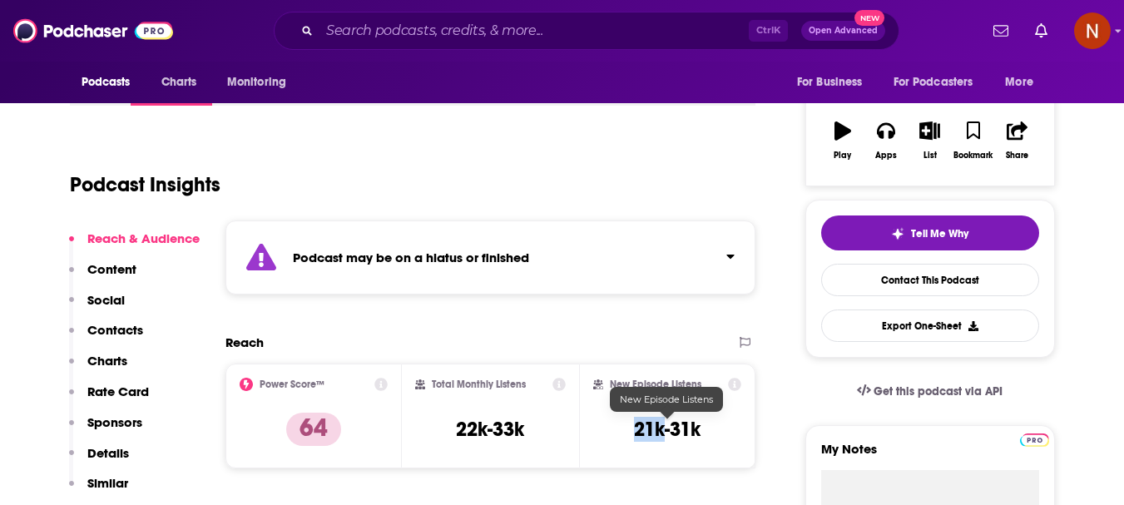
drag, startPoint x: 664, startPoint y: 440, endPoint x: 634, endPoint y: 437, distance: 30.1
click at [634, 437] on h3 "21k-31k" at bounding box center [667, 429] width 67 height 25
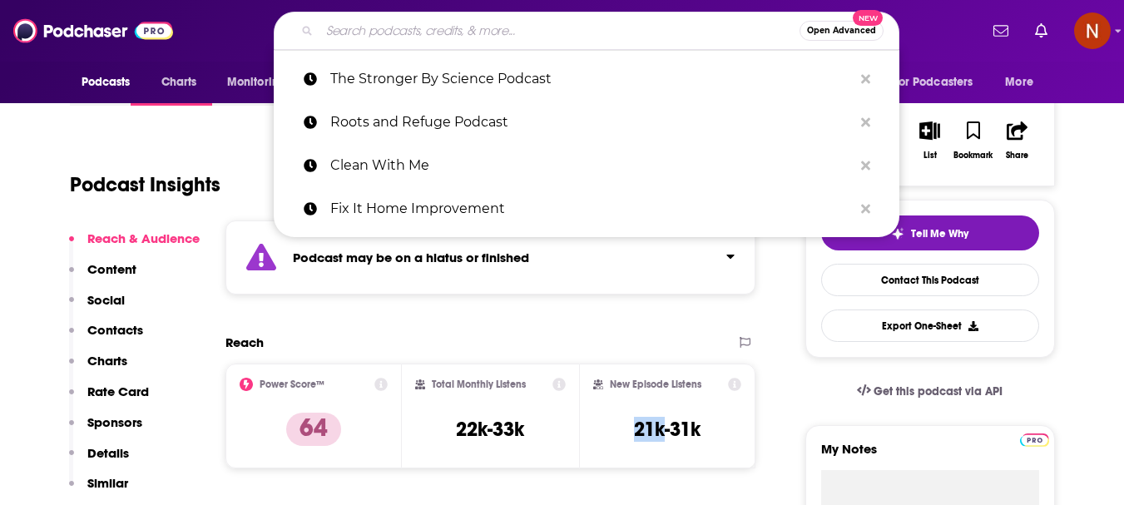
click at [361, 25] on input "Search podcasts, credits, & more..." at bounding box center [560, 30] width 480 height 27
paste input "I Can Show"
type input "I Can Show"
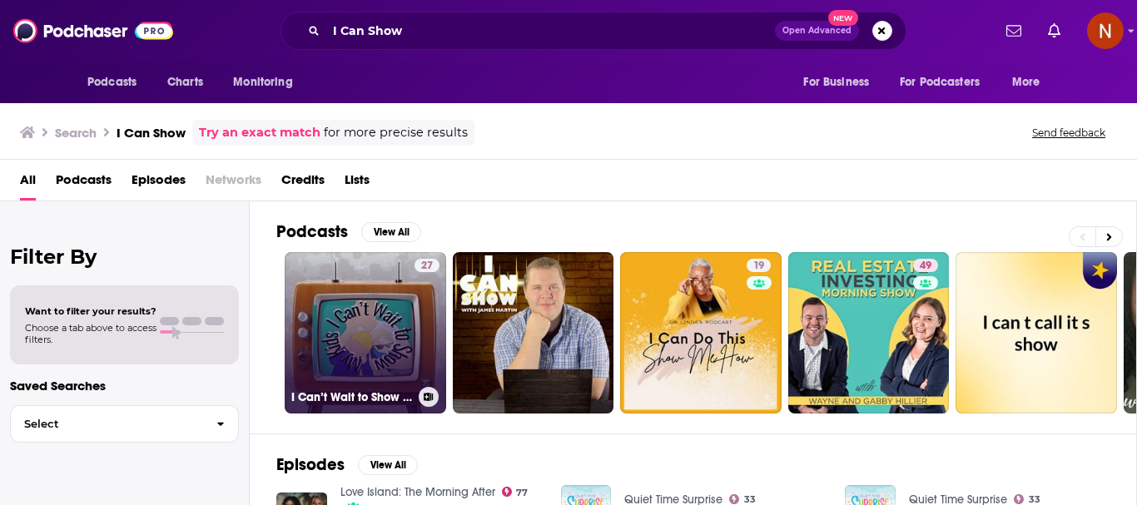
click at [355, 325] on link "27 I Can’t Wait to Show My Kids" at bounding box center [365, 332] width 161 height 161
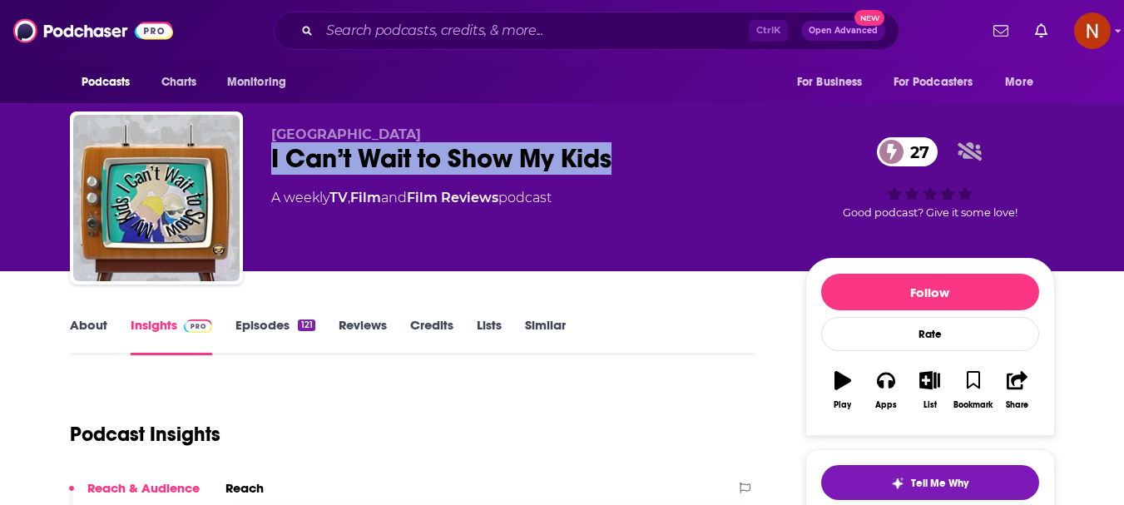
drag, startPoint x: 618, startPoint y: 160, endPoint x: 274, endPoint y: 160, distance: 344.5
click at [274, 160] on div "I Can’t Wait to Show My Kids 27" at bounding box center [525, 158] width 508 height 32
click at [463, 24] on input "Search podcasts, credits, & more..." at bounding box center [534, 30] width 429 height 27
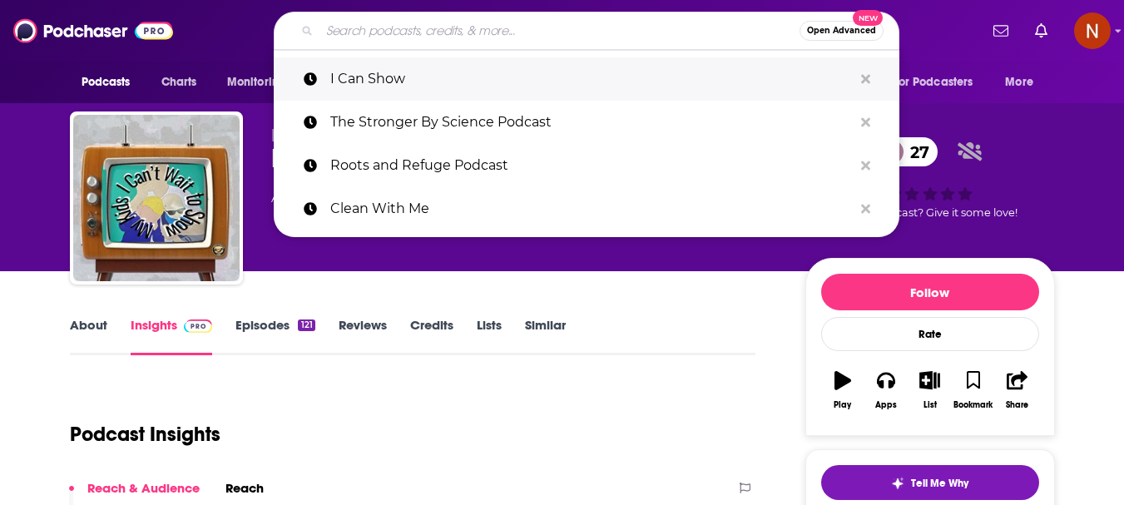
click at [450, 79] on p "I Can Show" at bounding box center [591, 78] width 523 height 43
